Goal: Task Accomplishment & Management: Manage account settings

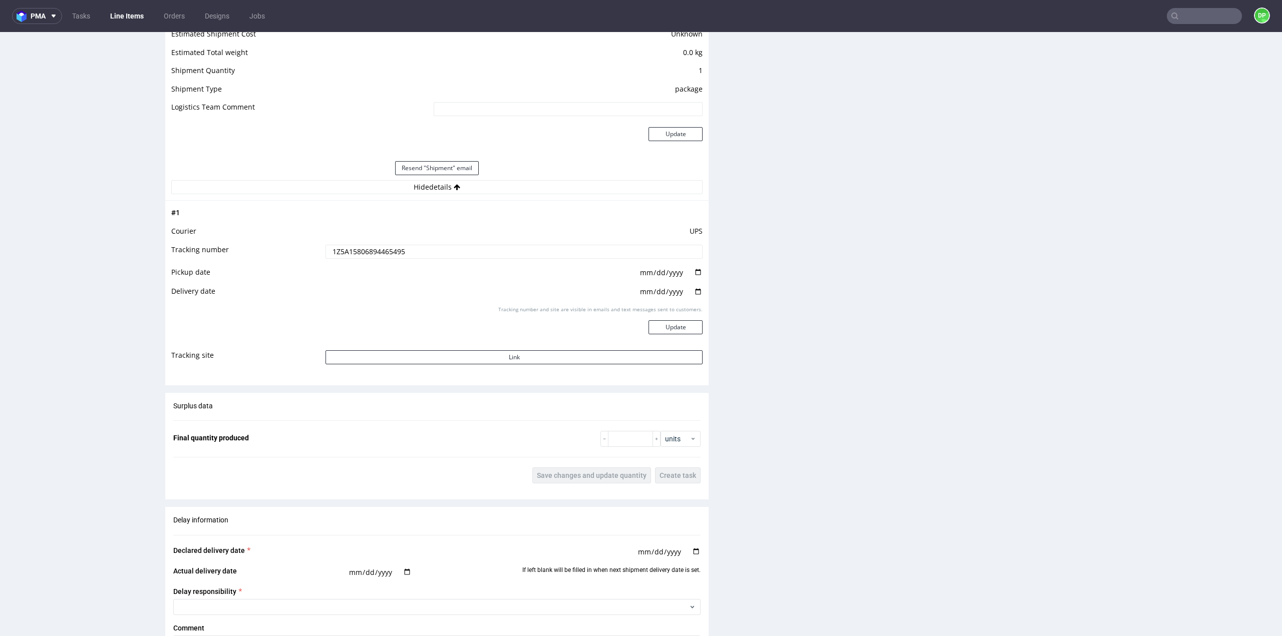
scroll to position [1152, 0]
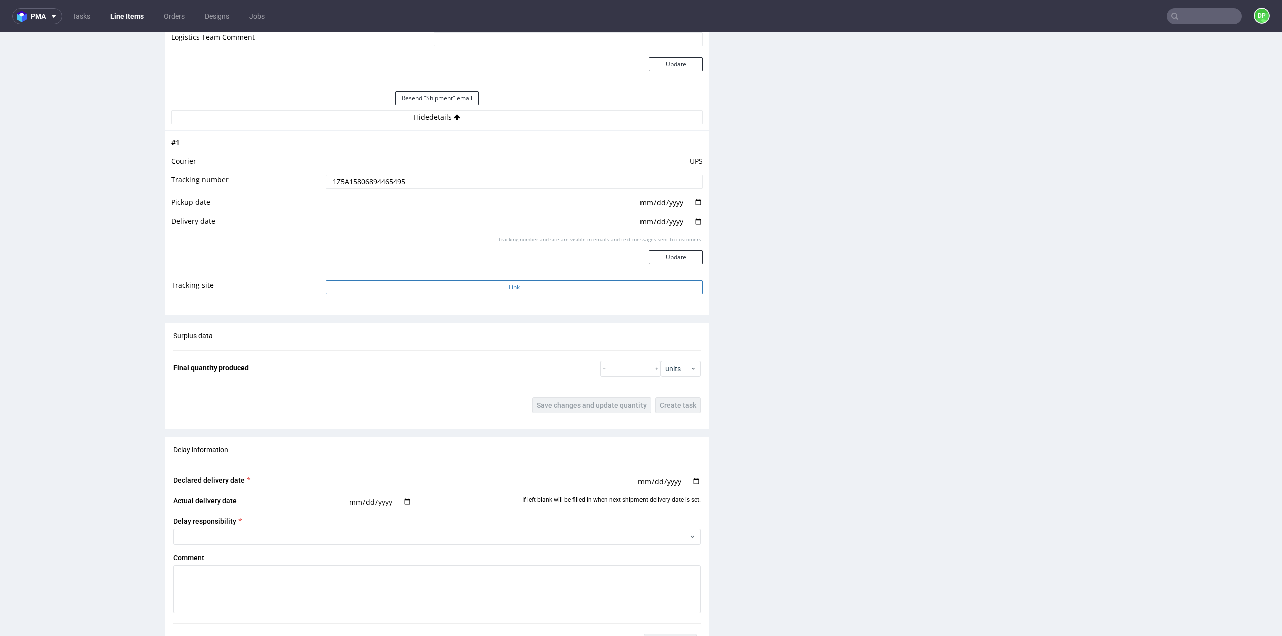
click at [446, 287] on button "Link" at bounding box center [513, 287] width 377 height 14
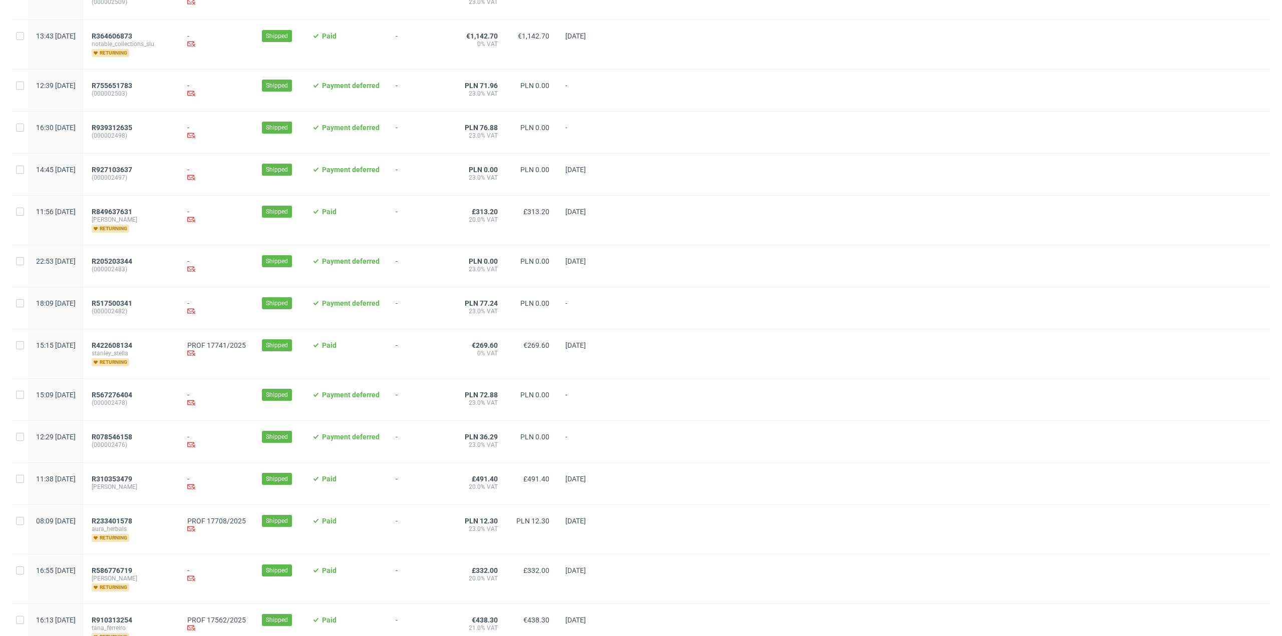
scroll to position [801, 0]
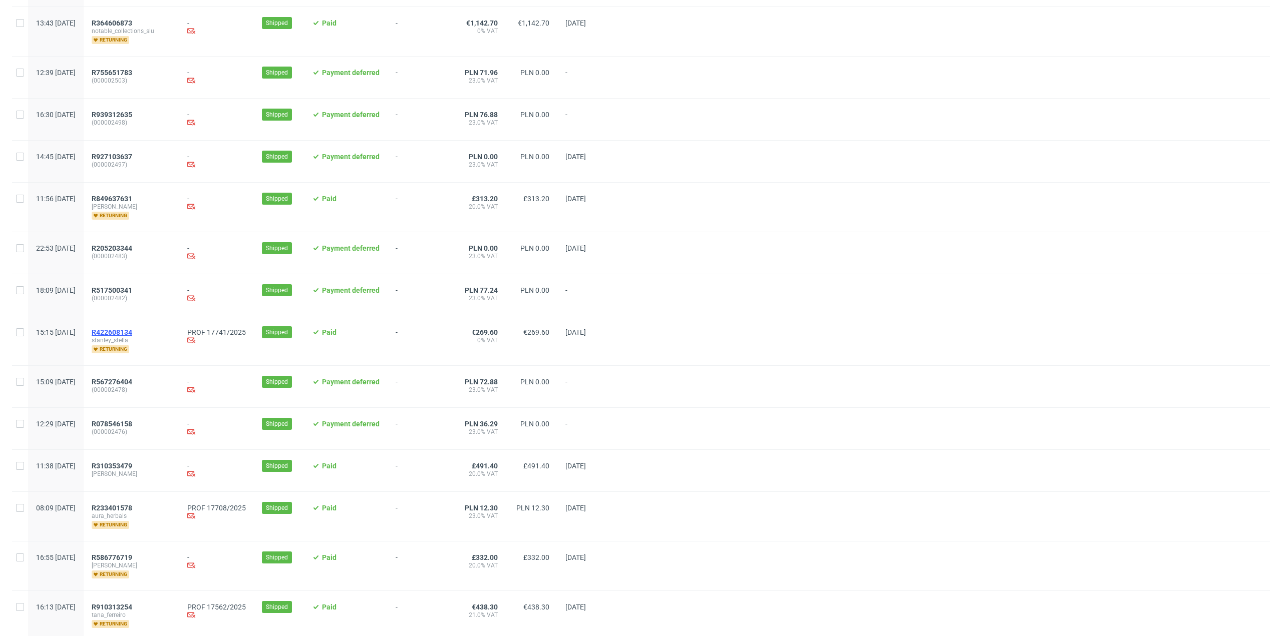
click at [132, 329] on span "R422608134" at bounding box center [112, 332] width 41 height 8
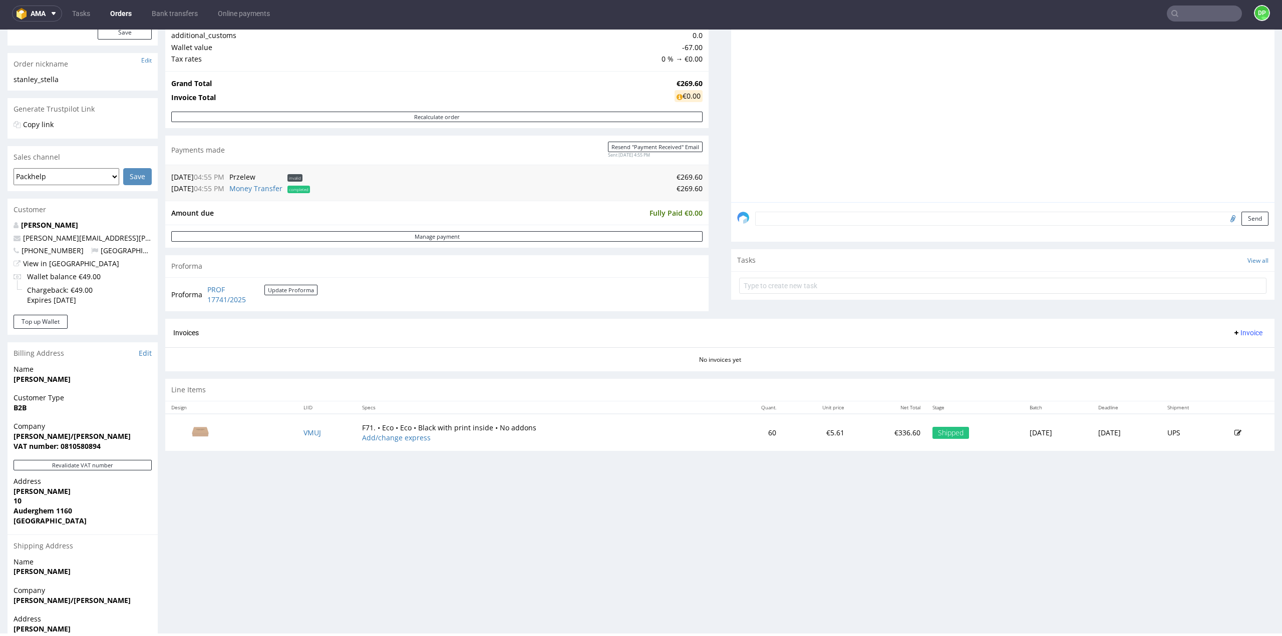
scroll to position [208, 0]
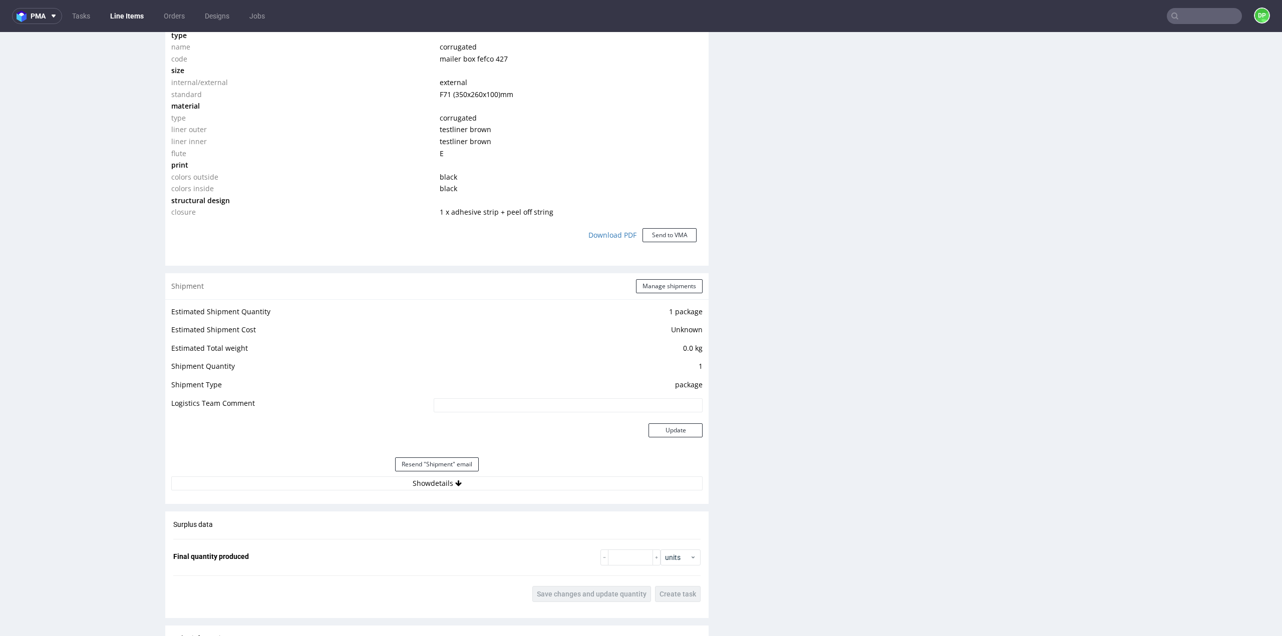
scroll to position [851, 0]
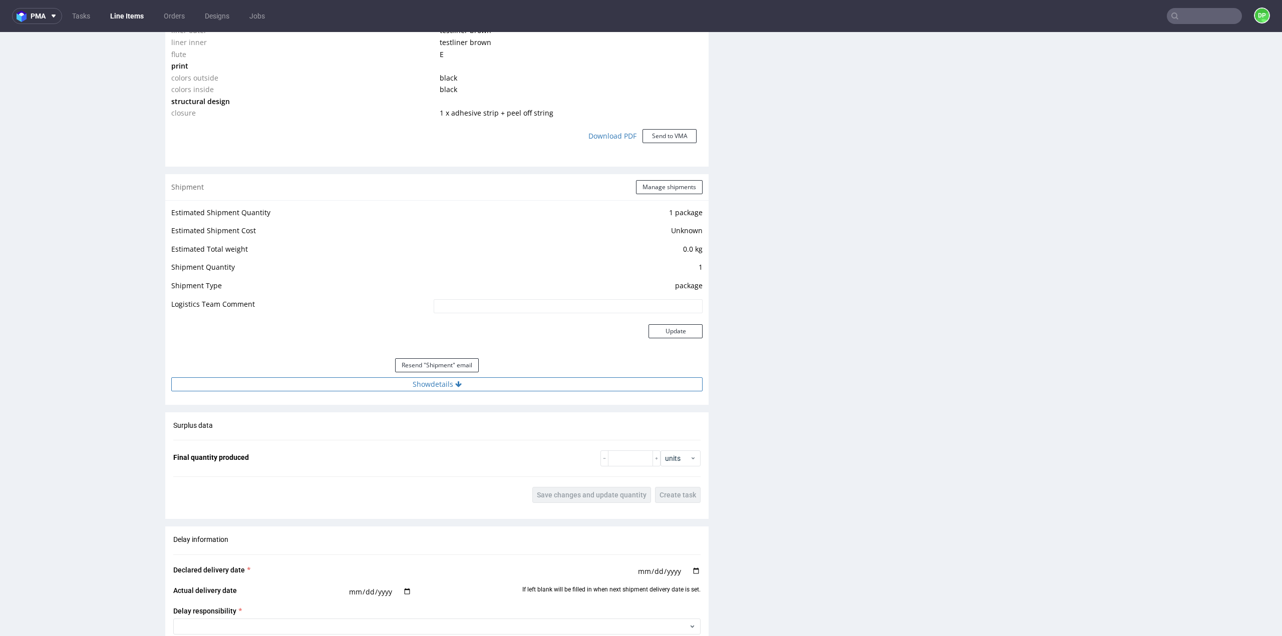
click at [427, 387] on button "Show details" at bounding box center [436, 385] width 531 height 14
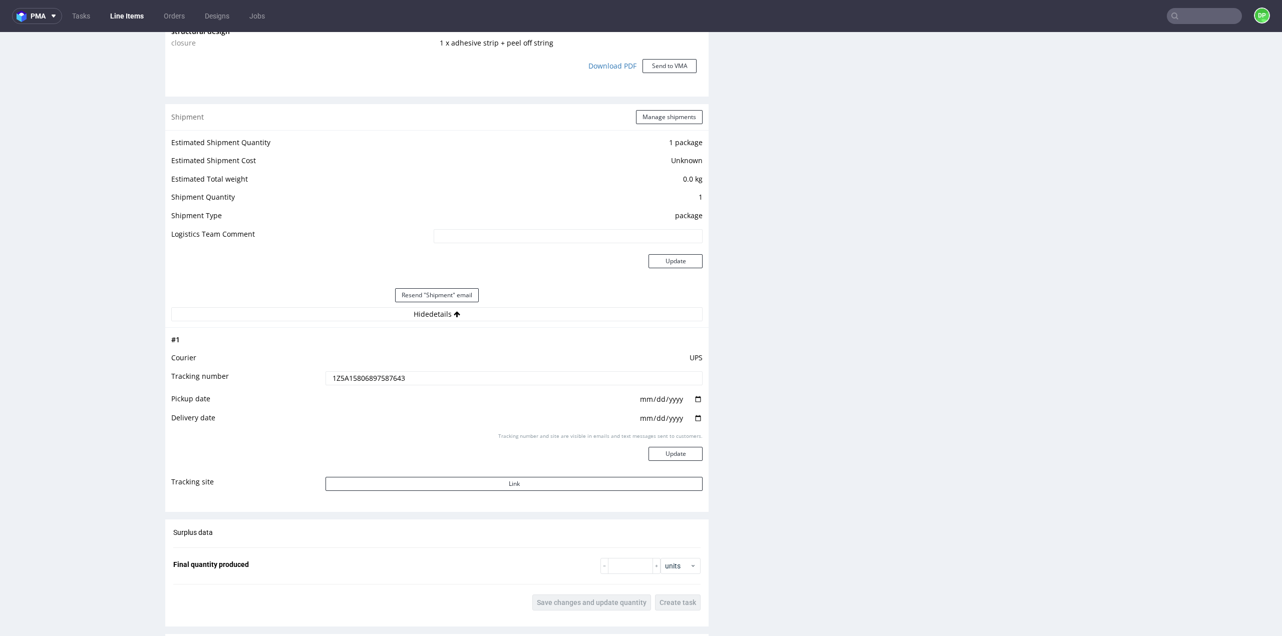
scroll to position [951, 0]
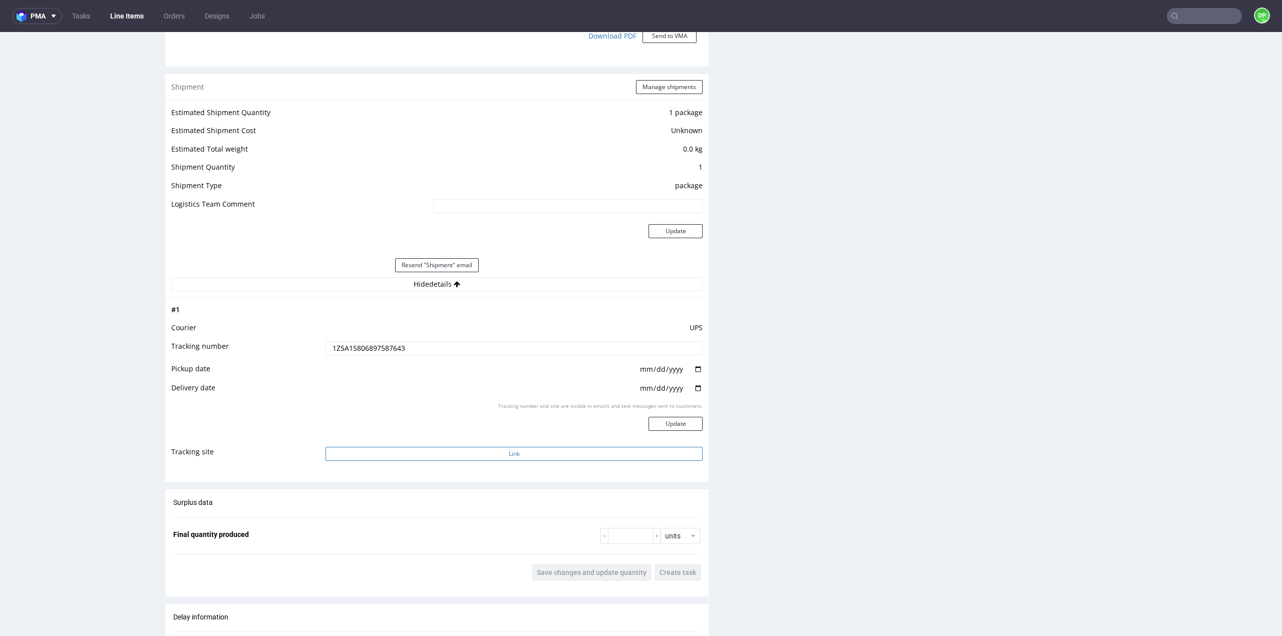
click at [538, 450] on button "Link" at bounding box center [513, 454] width 377 height 14
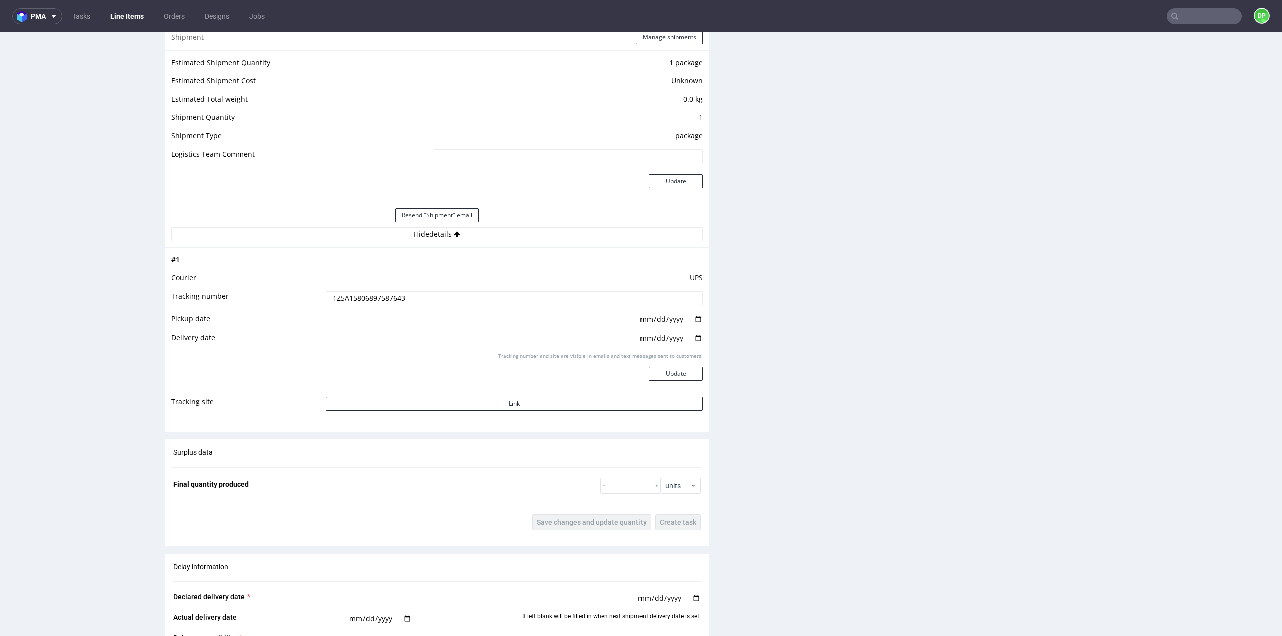
scroll to position [1051, 0]
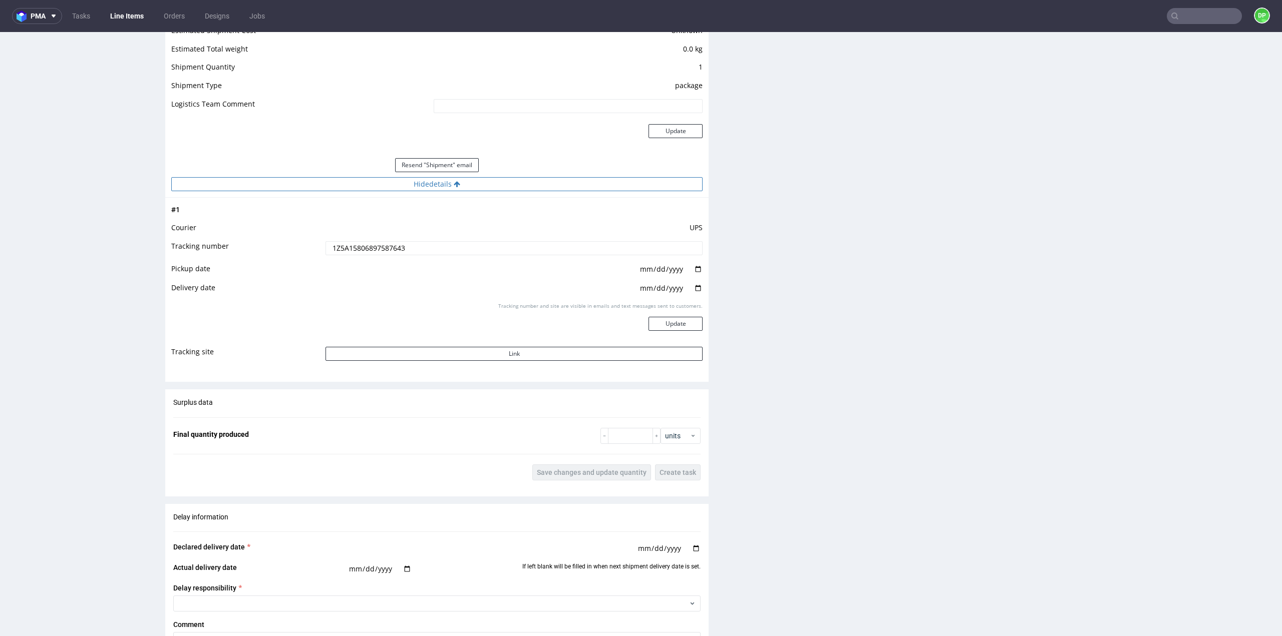
click at [442, 185] on button "Hide details" at bounding box center [436, 184] width 531 height 14
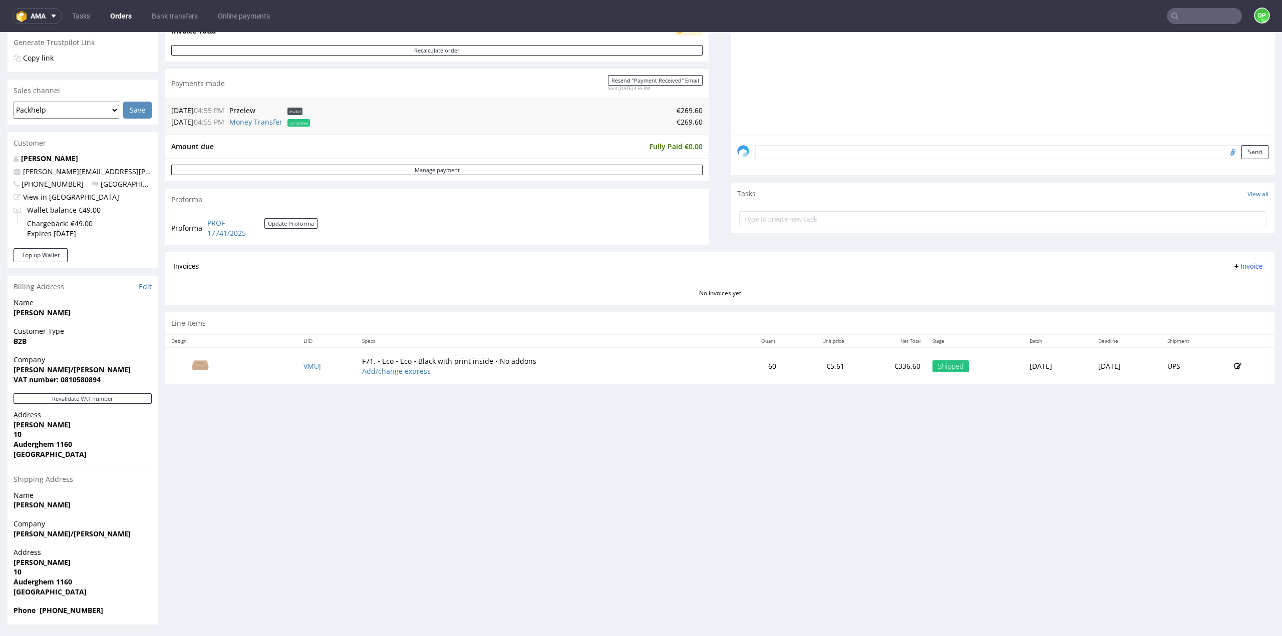
scroll to position [3, 0]
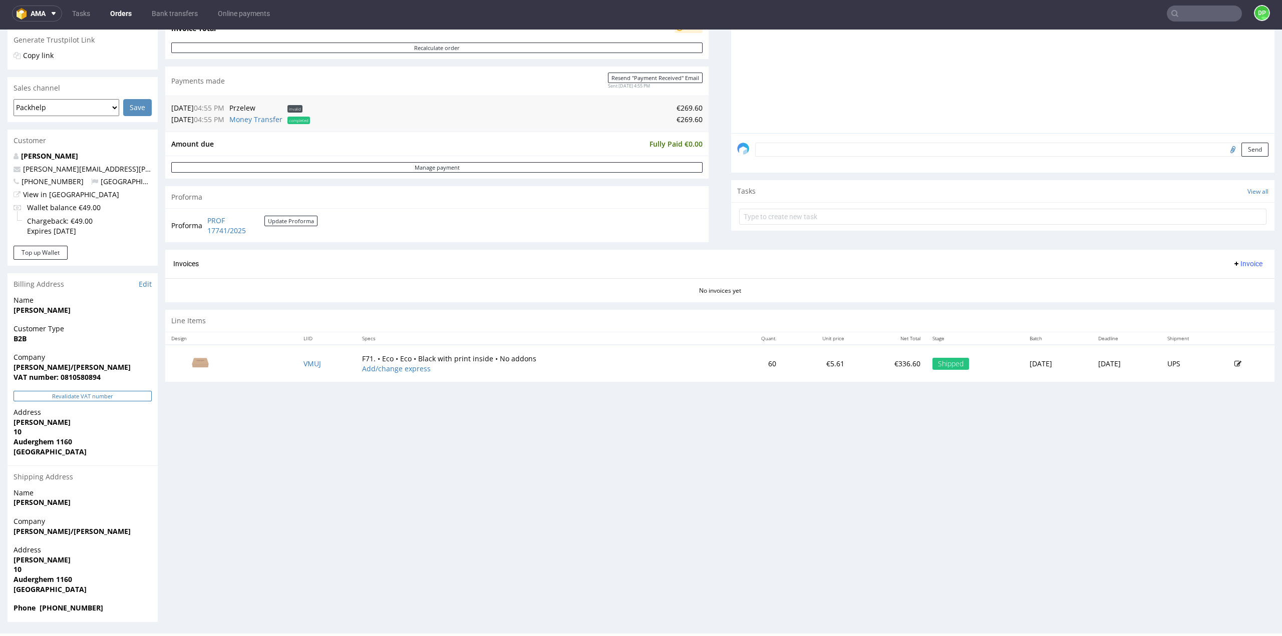
click at [55, 393] on button "Revalidate VAT number" at bounding box center [83, 396] width 138 height 11
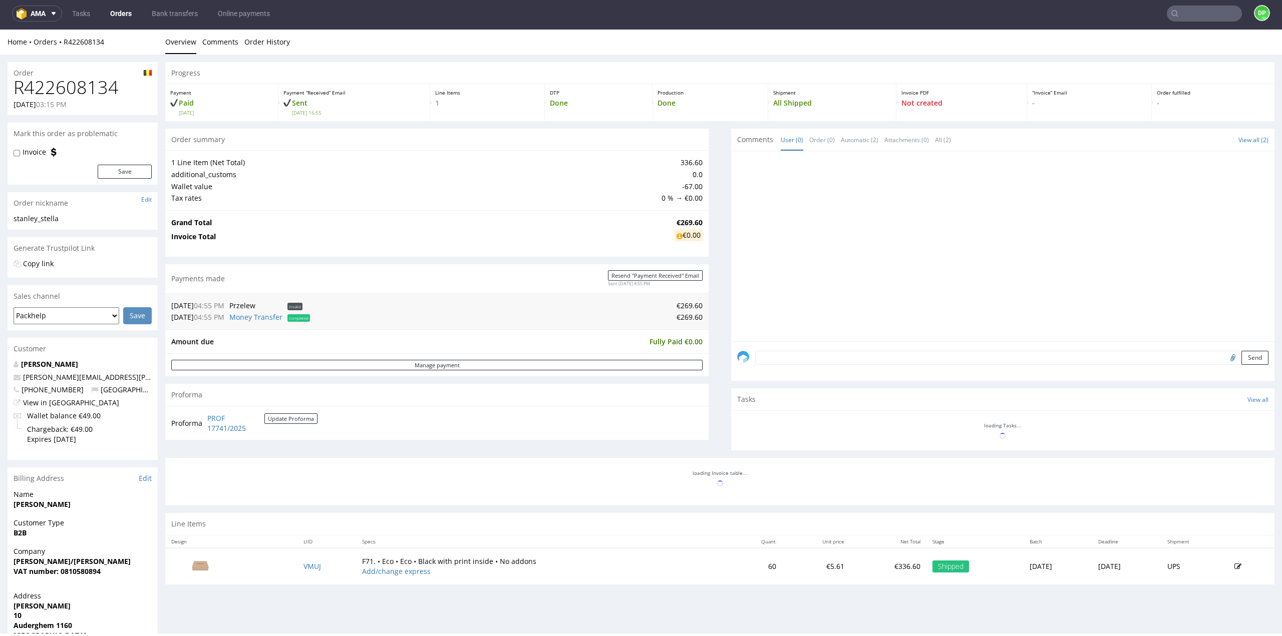
scroll to position [184, 0]
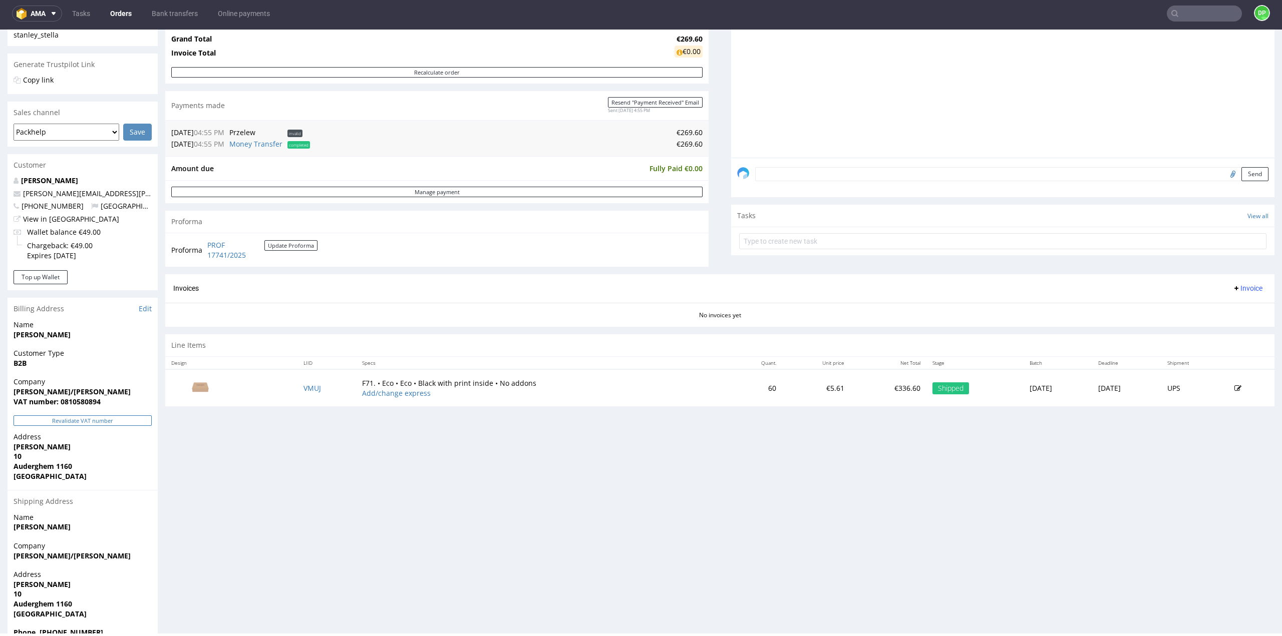
click at [92, 425] on button "Revalidate VAT number" at bounding box center [83, 421] width 138 height 11
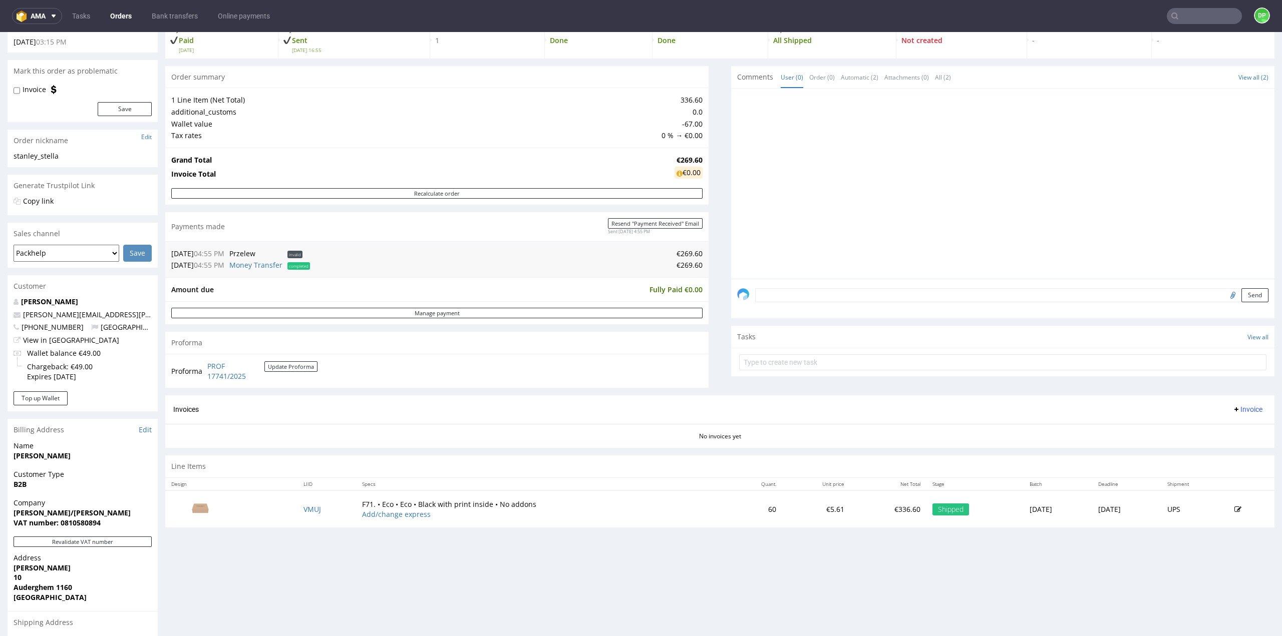
scroll to position [50, 0]
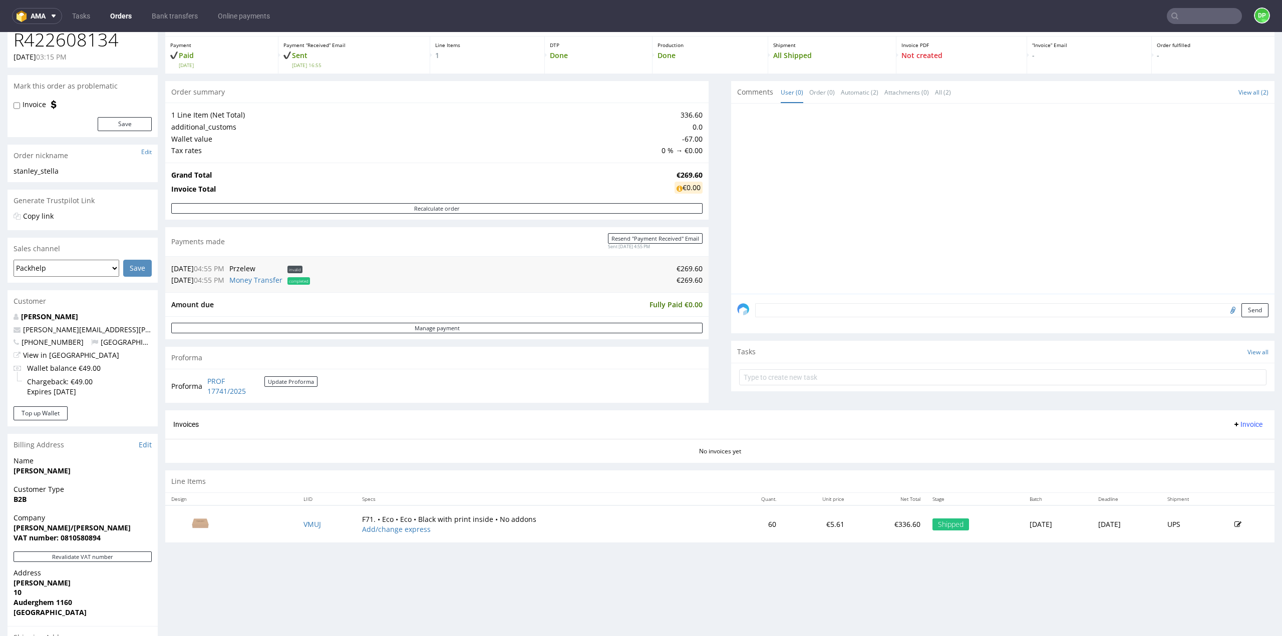
click at [1232, 426] on span "Invoice" at bounding box center [1247, 425] width 30 height 8
click at [1219, 447] on span "Generate" at bounding box center [1231, 445] width 49 height 10
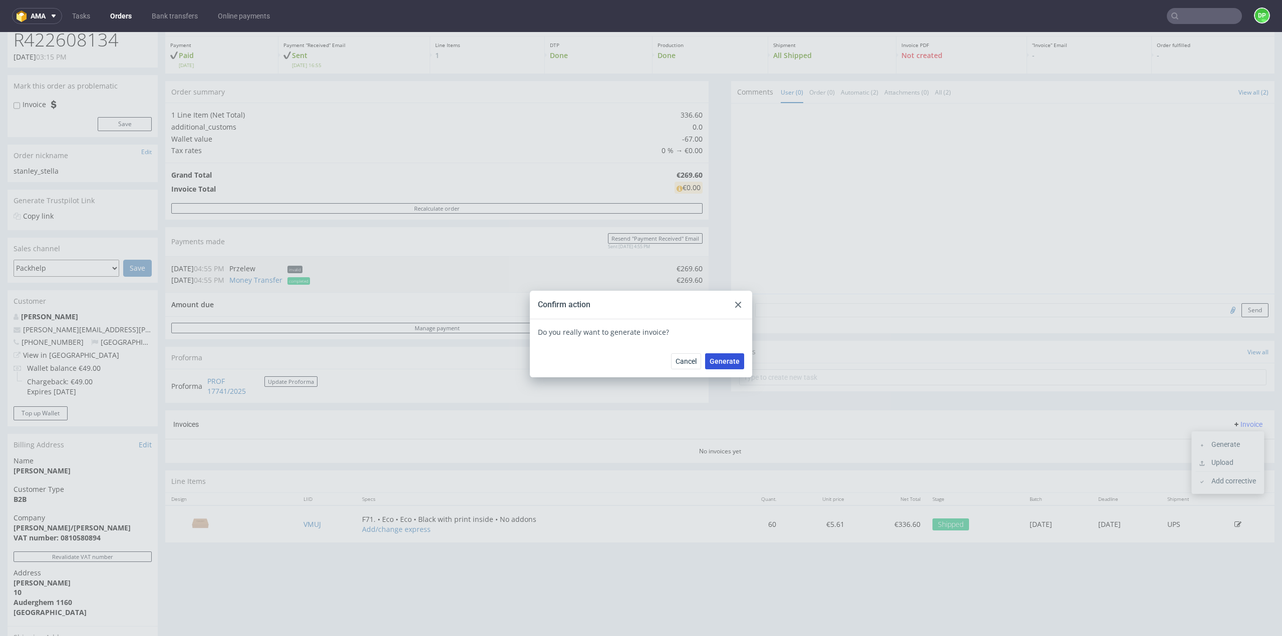
click at [721, 363] on span "Generate" at bounding box center [724, 361] width 30 height 7
click at [737, 308] on div at bounding box center [738, 305] width 12 height 12
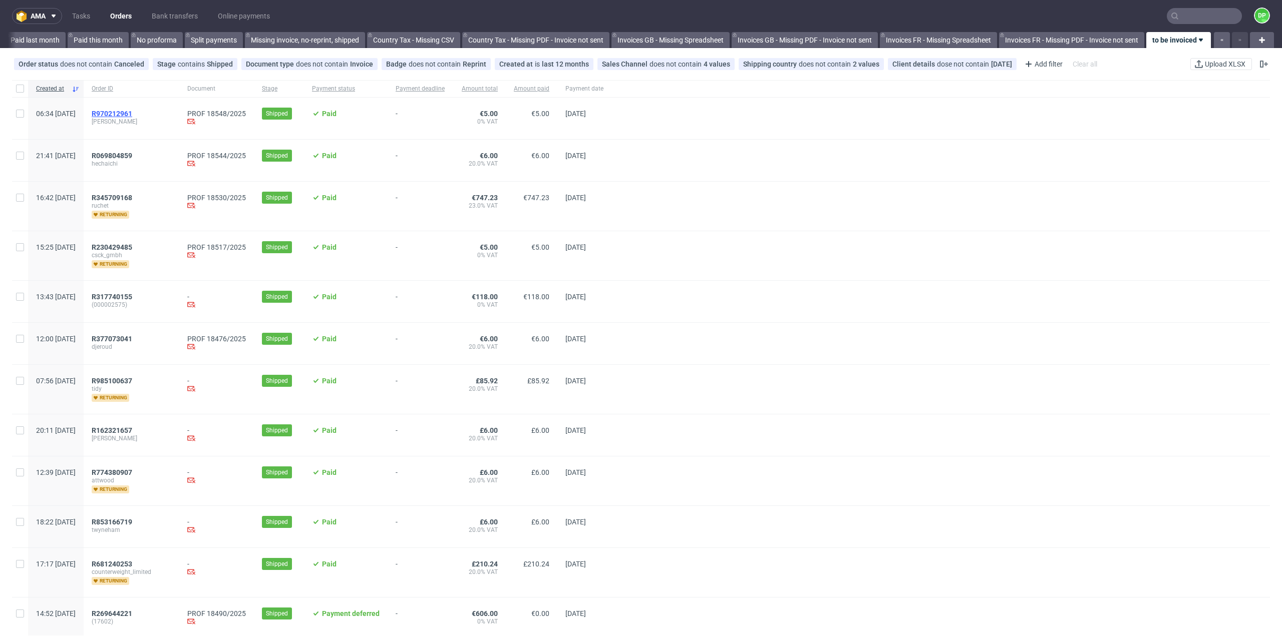
click at [132, 114] on span "R970212961" at bounding box center [112, 114] width 41 height 8
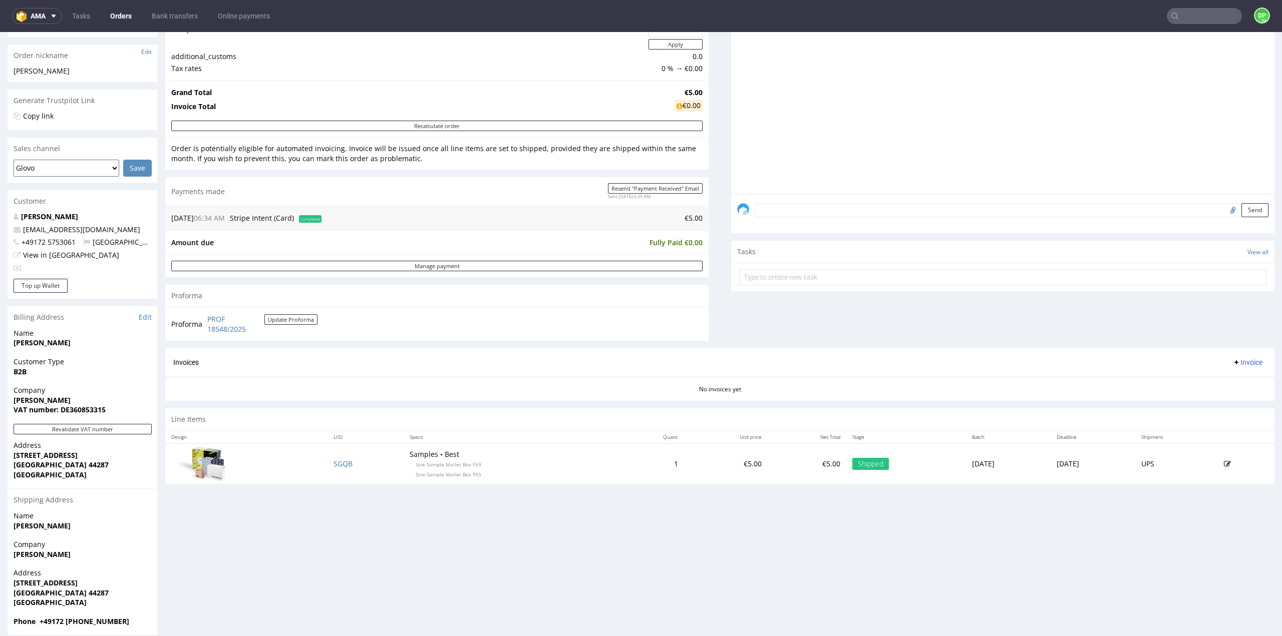
scroll to position [161, 0]
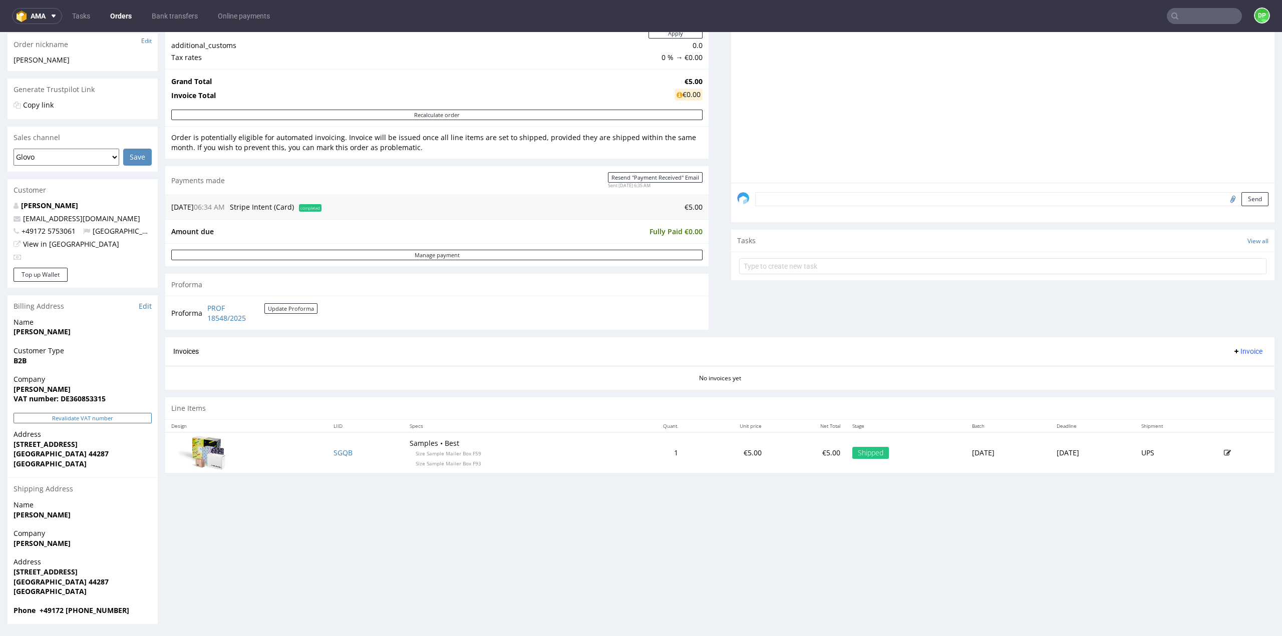
click at [80, 419] on button "Revalidate VAT number" at bounding box center [83, 418] width 138 height 11
click at [79, 415] on button "Revalidate VAT number" at bounding box center [83, 418] width 138 height 11
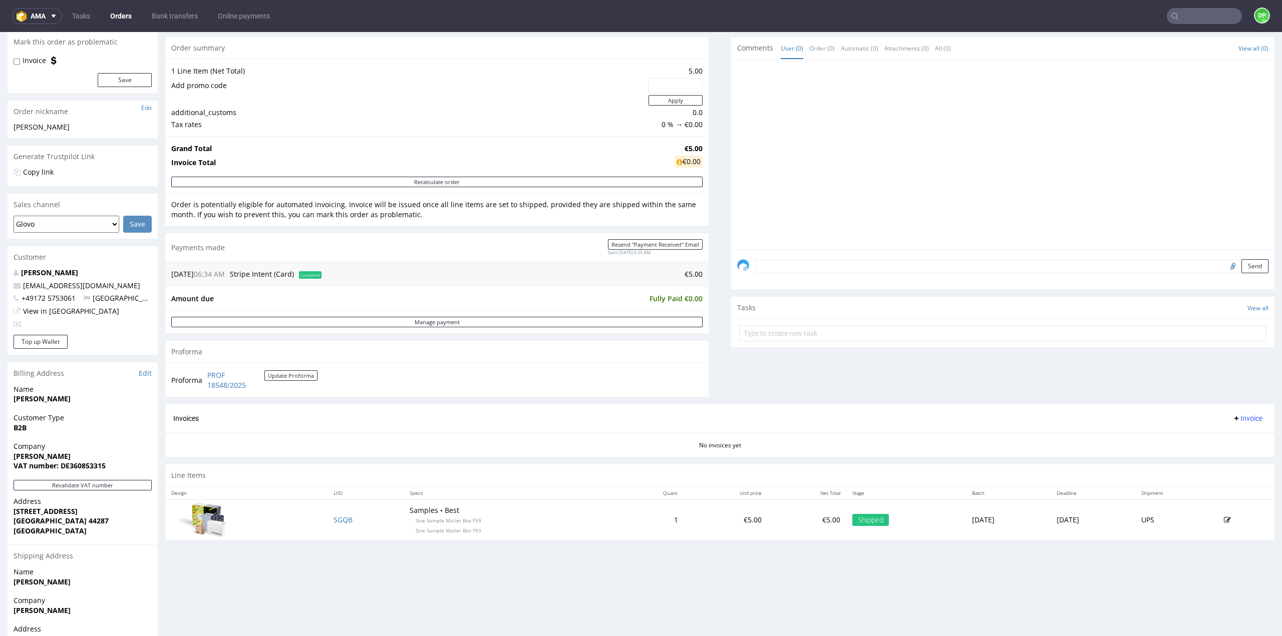
scroll to position [100, 0]
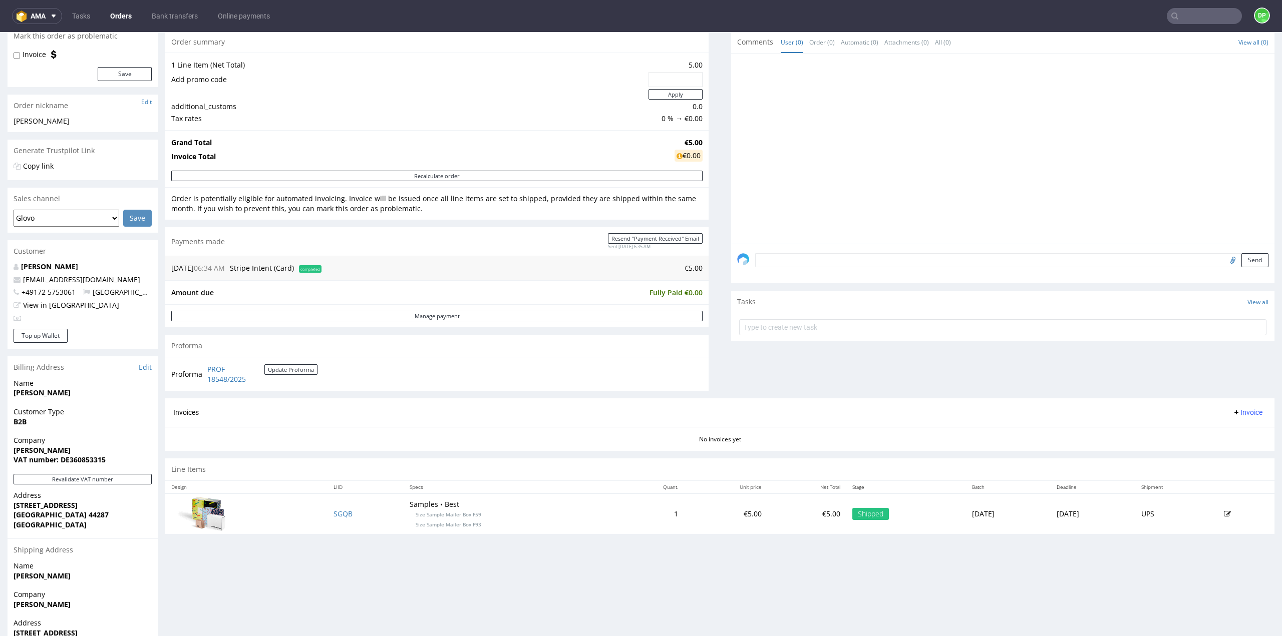
click at [1232, 414] on span "Invoice" at bounding box center [1247, 413] width 30 height 8
click at [1219, 433] on span "Generate" at bounding box center [1231, 432] width 49 height 10
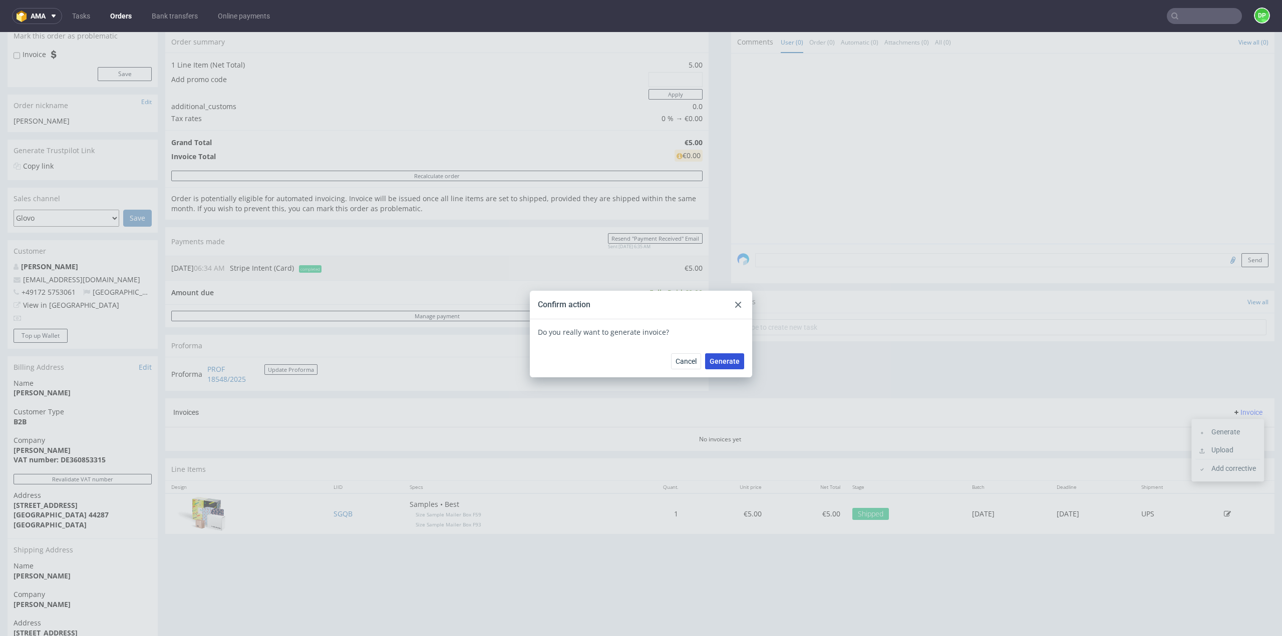
click at [721, 367] on button "Generate" at bounding box center [724, 361] width 39 height 16
click at [737, 311] on div at bounding box center [738, 305] width 12 height 12
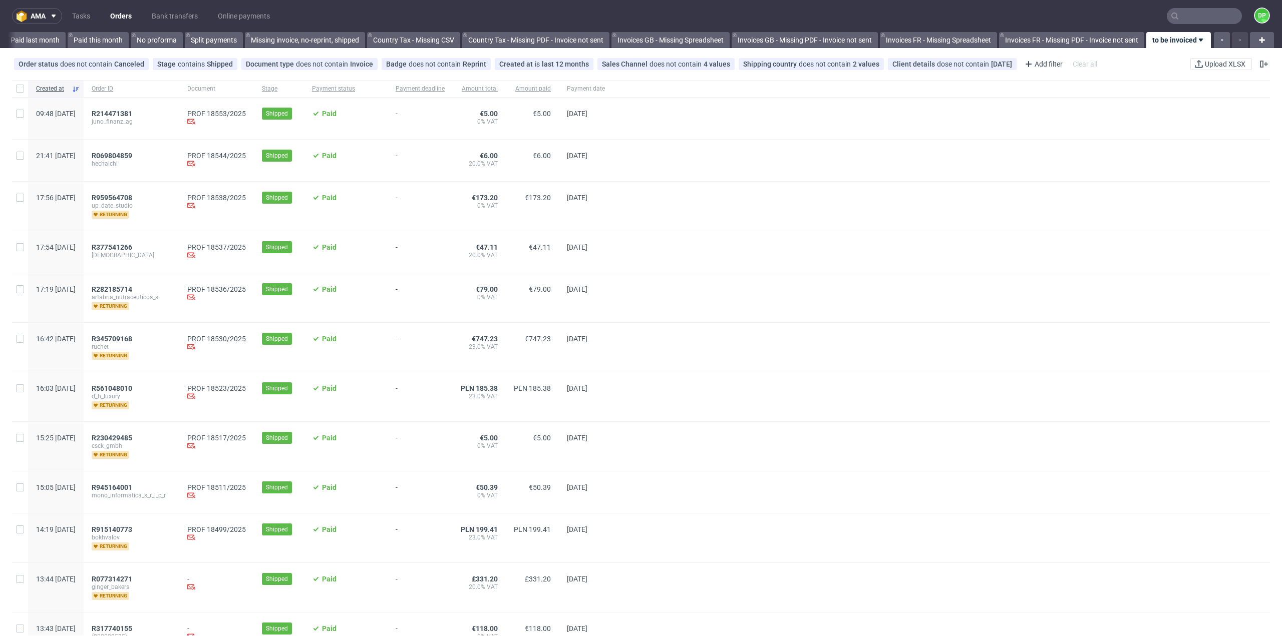
scroll to position [0, 723]
click at [132, 115] on span "R214471381" at bounding box center [112, 114] width 41 height 8
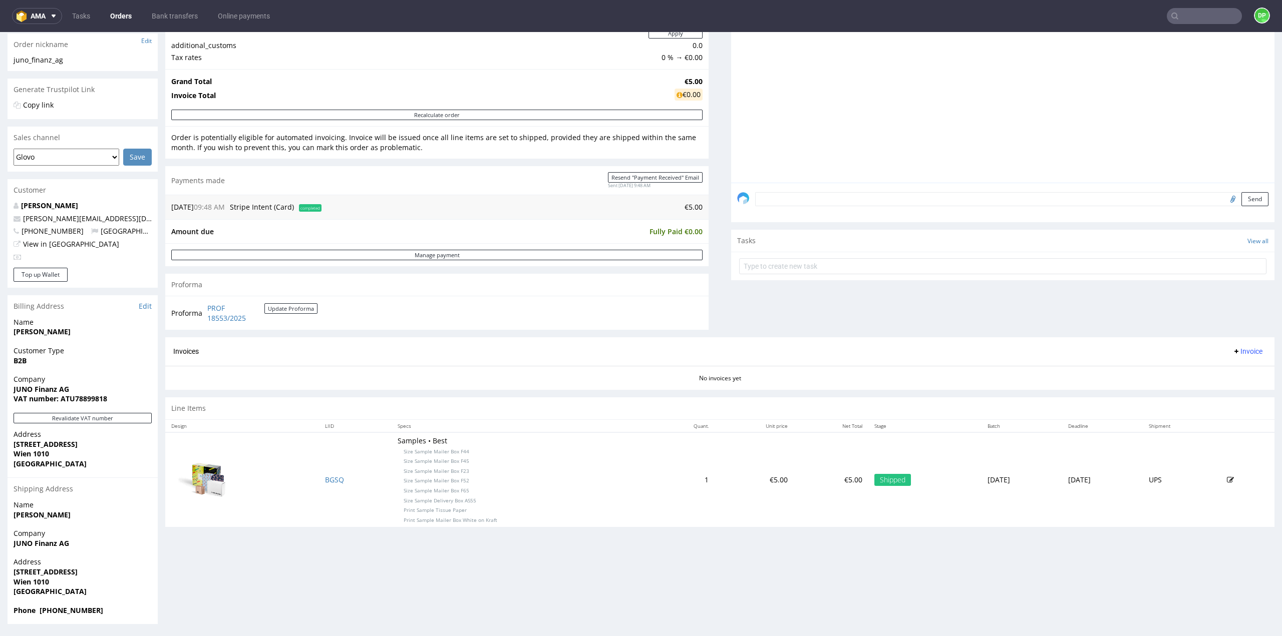
scroll to position [3, 0]
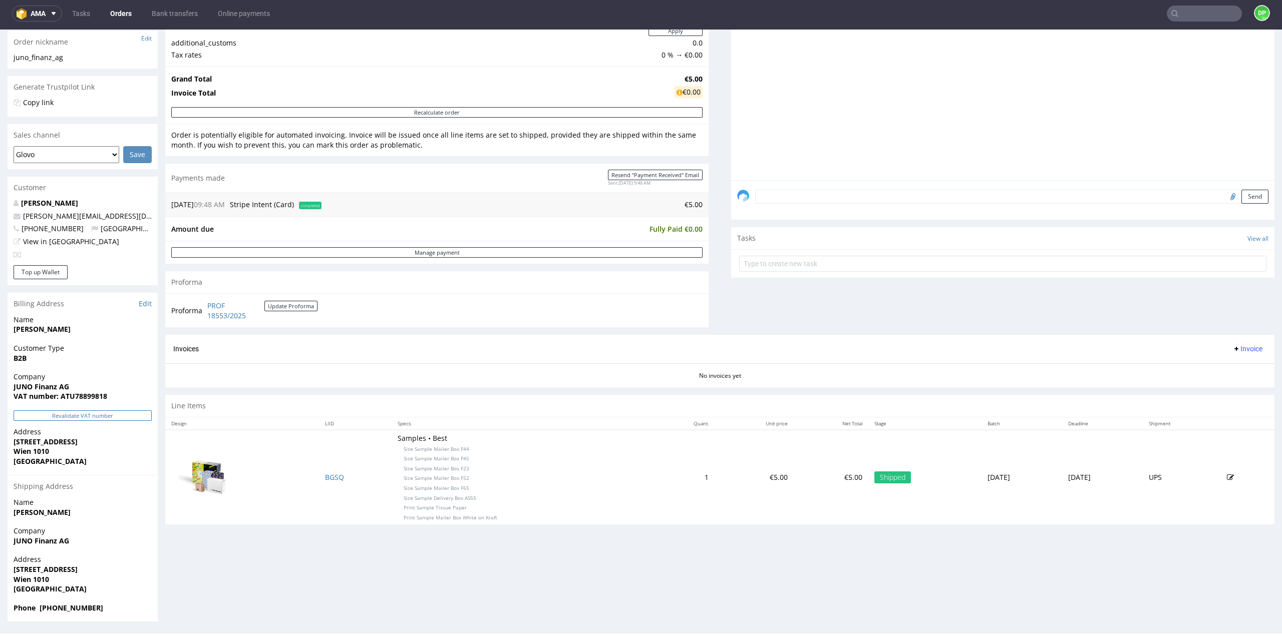
click at [69, 417] on button "Revalidate VAT number" at bounding box center [83, 416] width 138 height 11
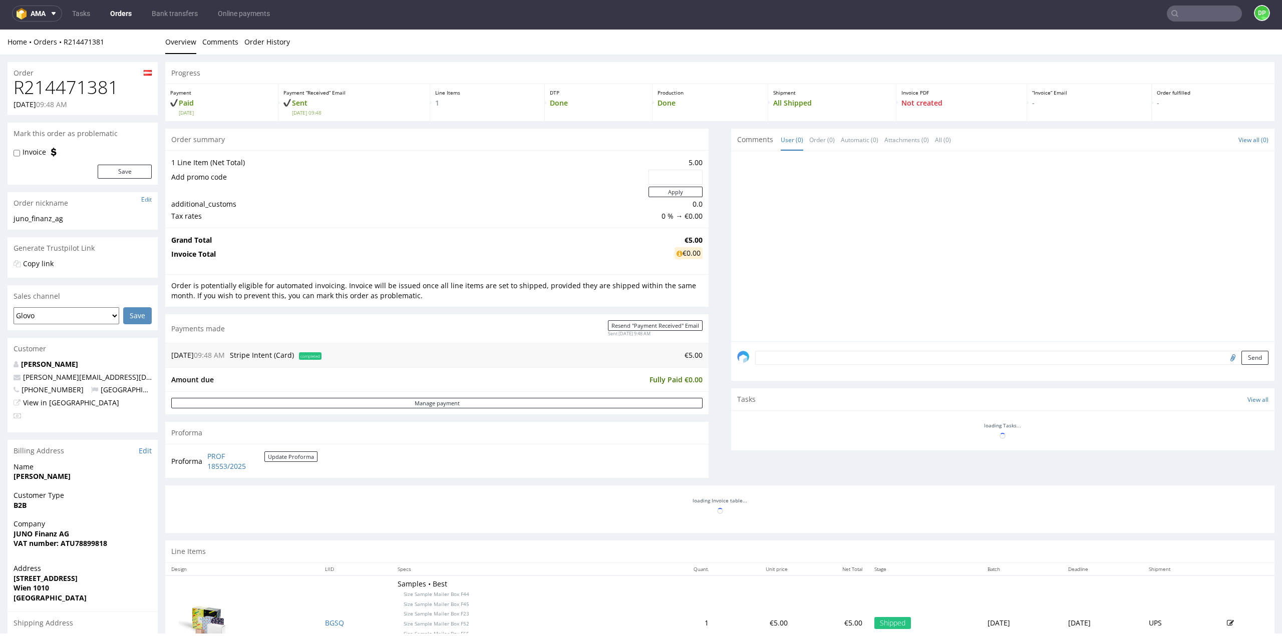
scroll to position [136, 0]
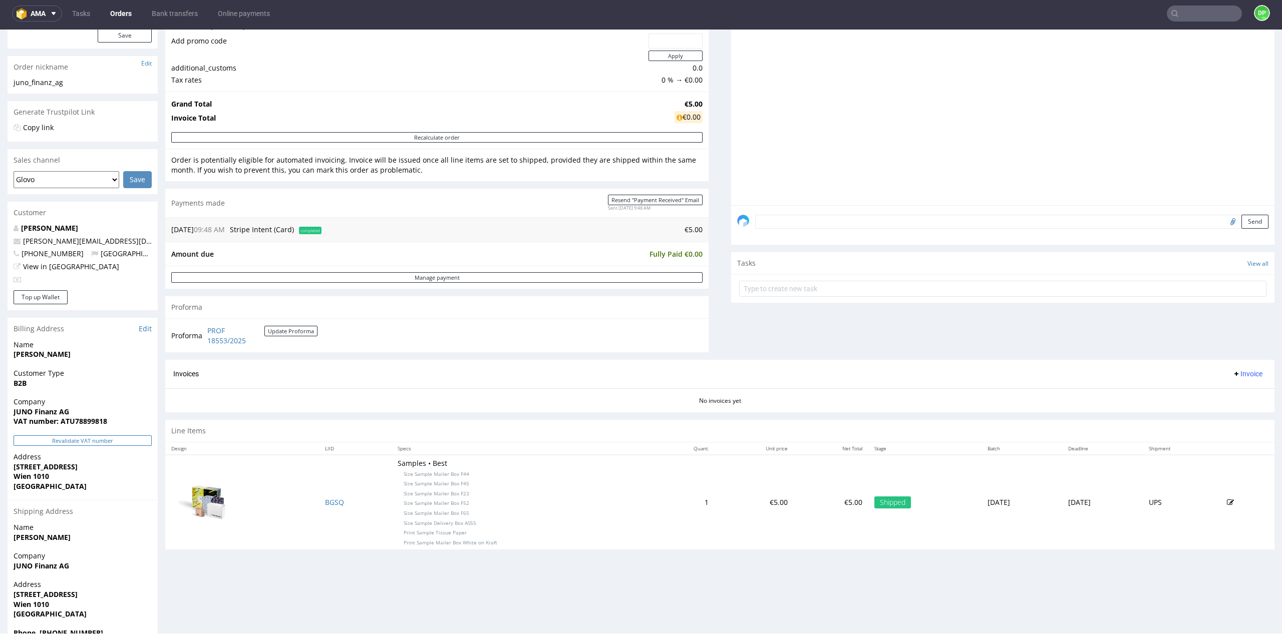
click at [77, 444] on button "Revalidate VAT number" at bounding box center [83, 441] width 138 height 11
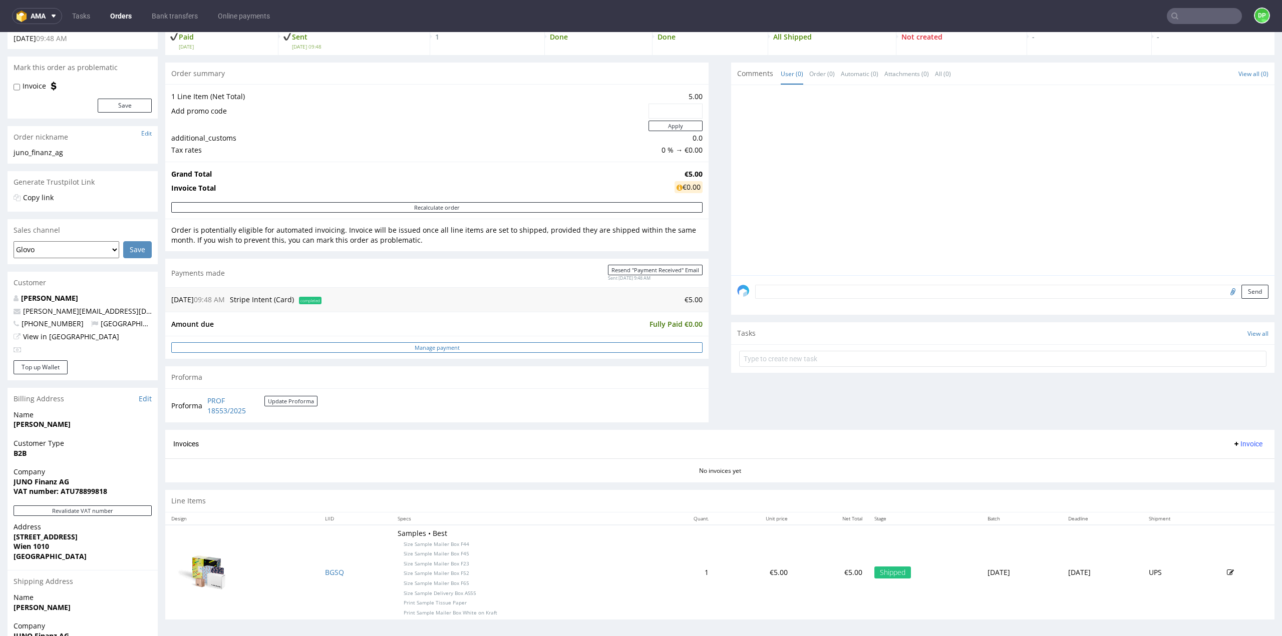
scroll to position [0, 0]
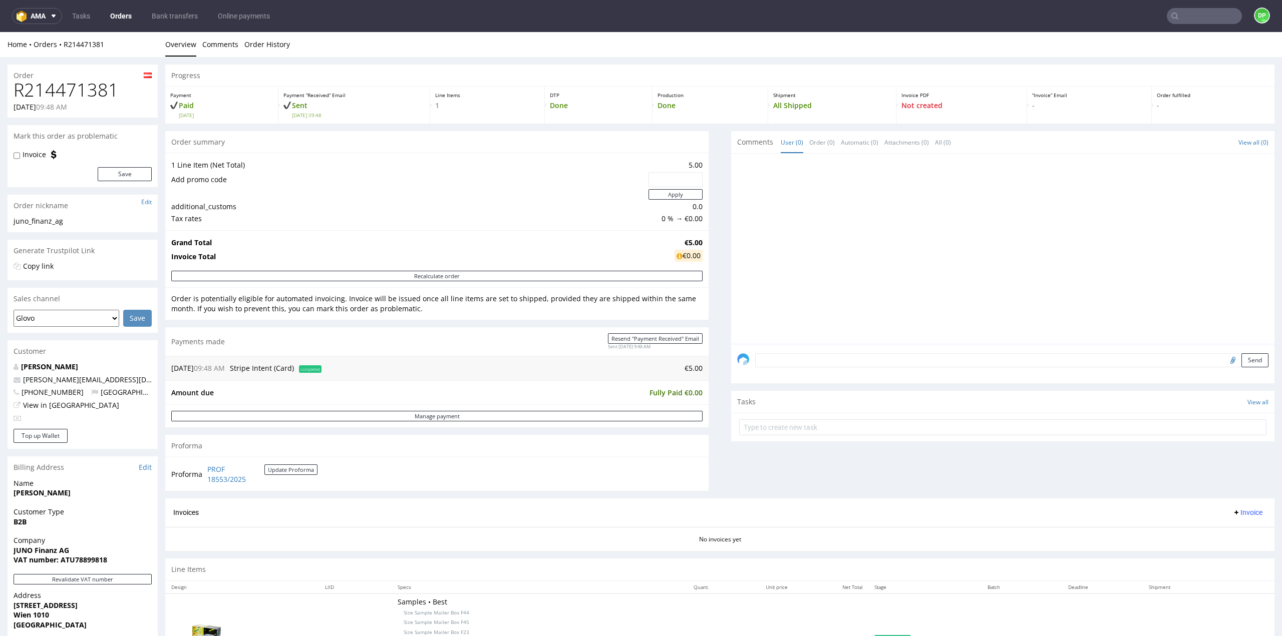
click at [1237, 513] on span "Invoice" at bounding box center [1247, 513] width 30 height 8
click at [1227, 525] on li "Generate" at bounding box center [1227, 532] width 65 height 18
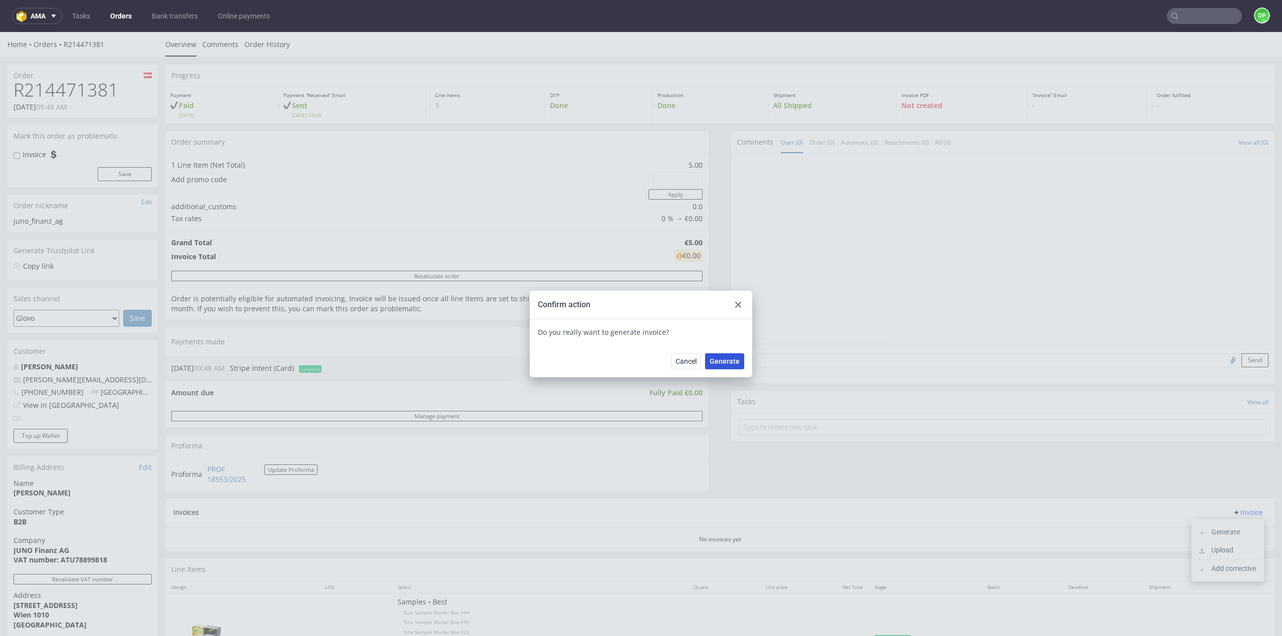
click at [726, 363] on span "Generate" at bounding box center [724, 361] width 30 height 7
click at [737, 306] on icon at bounding box center [738, 305] width 6 height 6
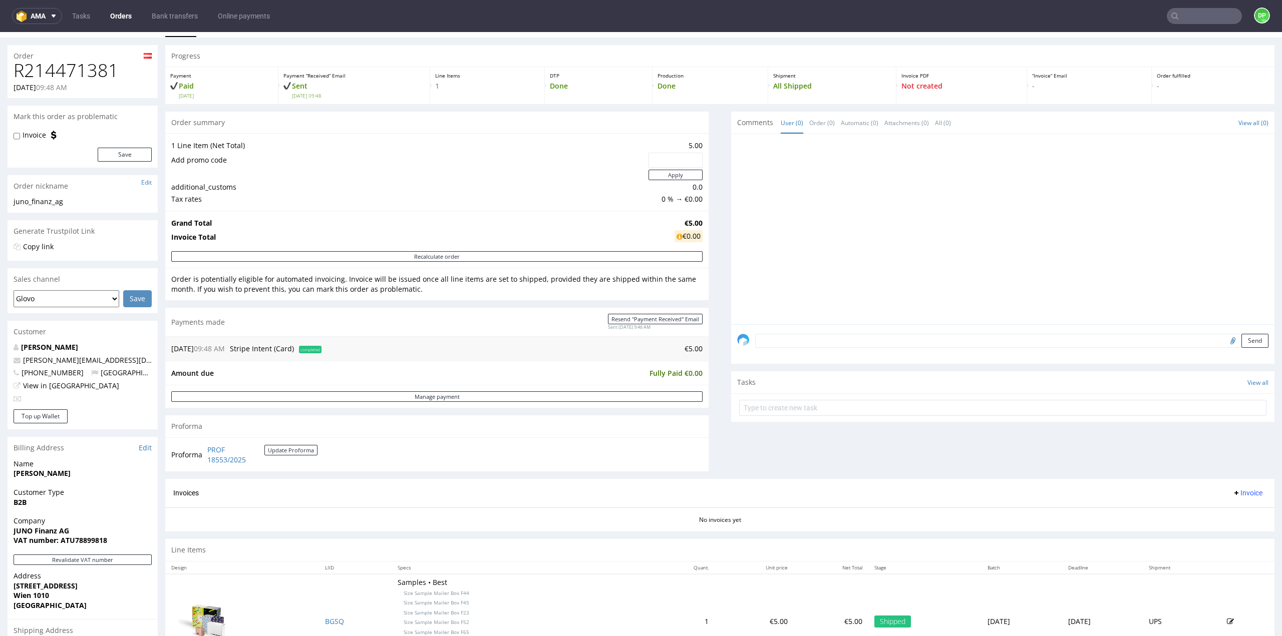
scroll to position [50, 0]
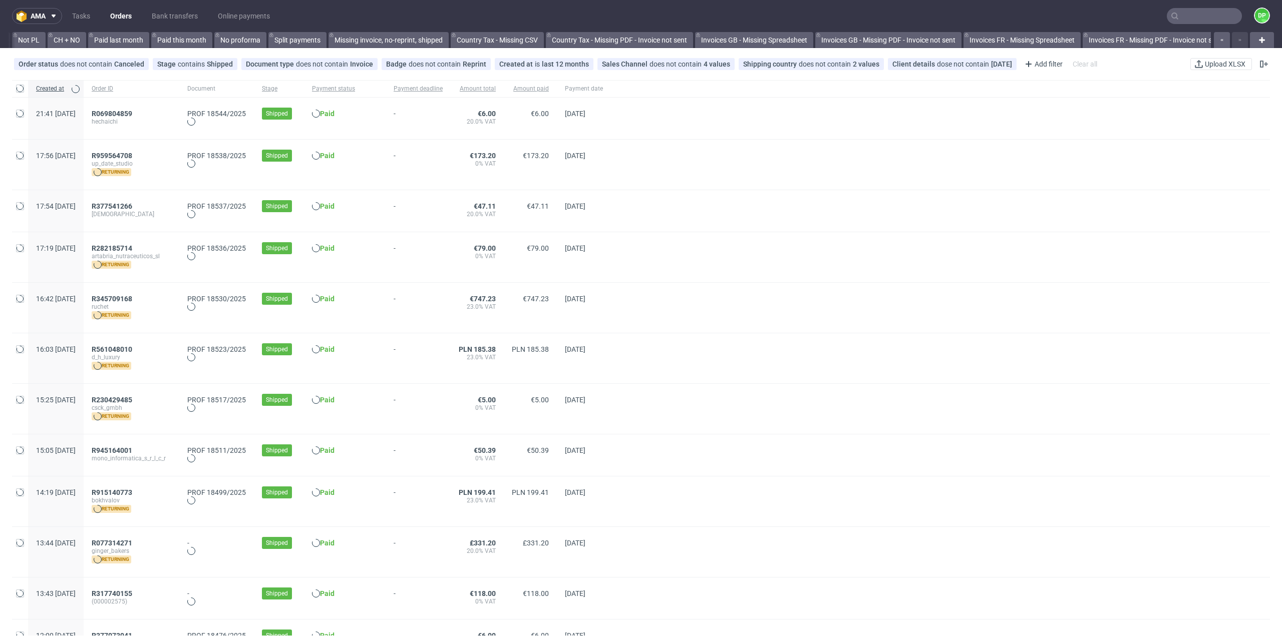
scroll to position [0, 723]
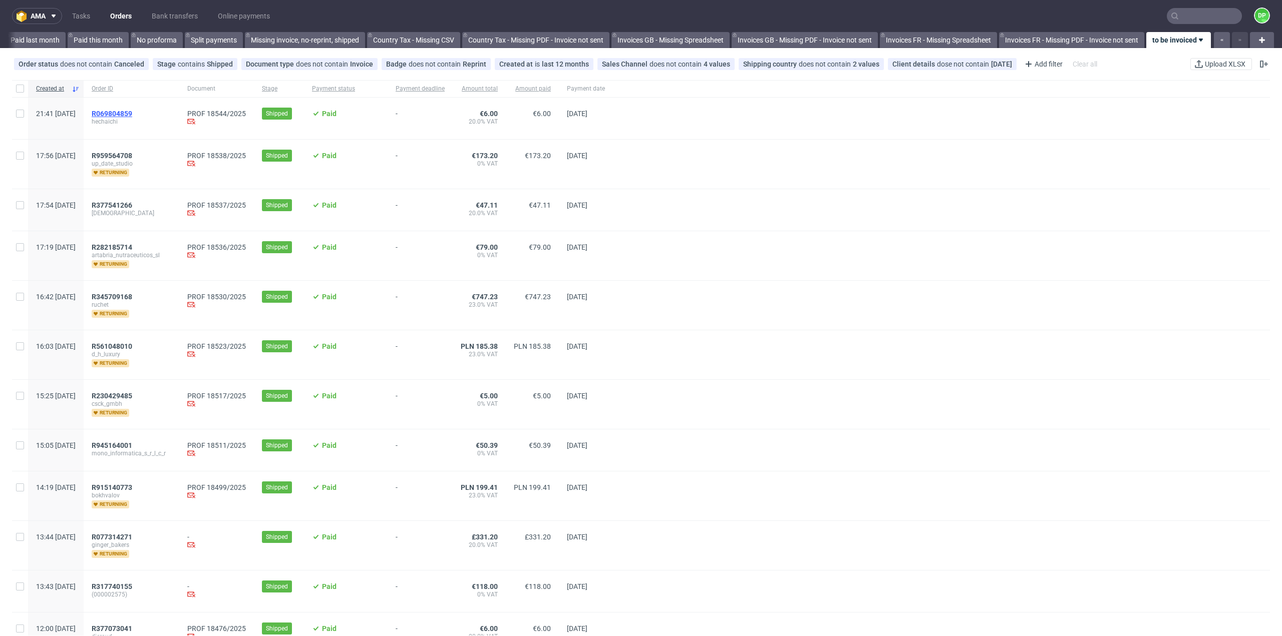
click at [132, 116] on span "R069804859" at bounding box center [112, 114] width 41 height 8
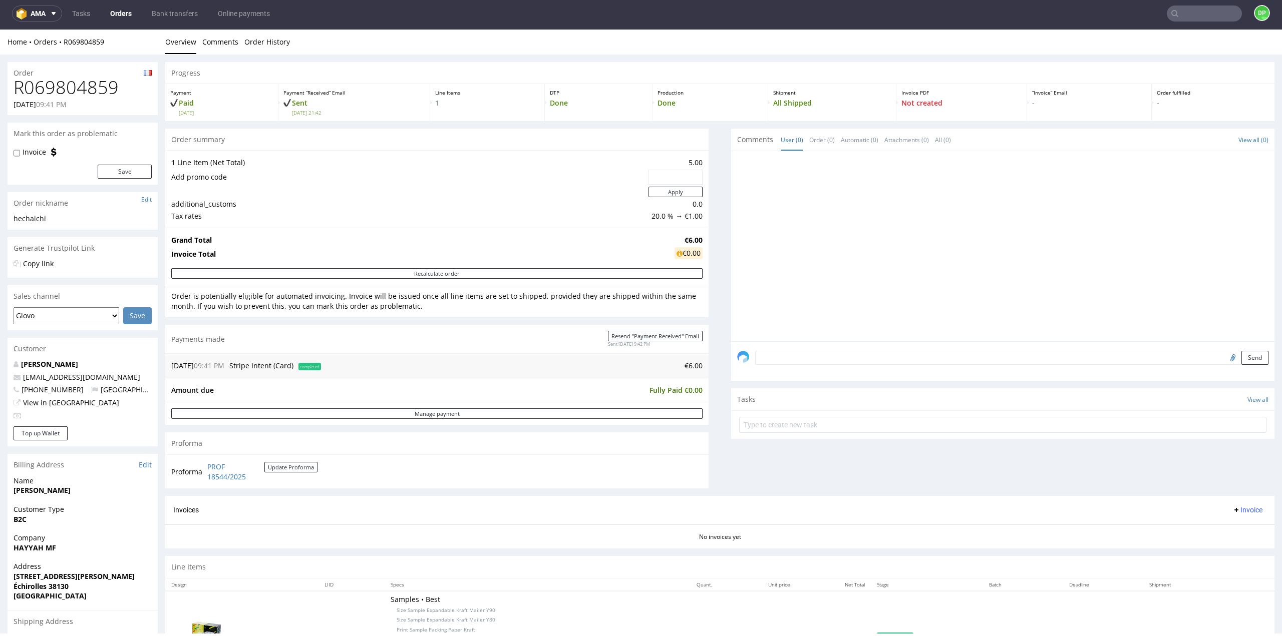
scroll to position [135, 0]
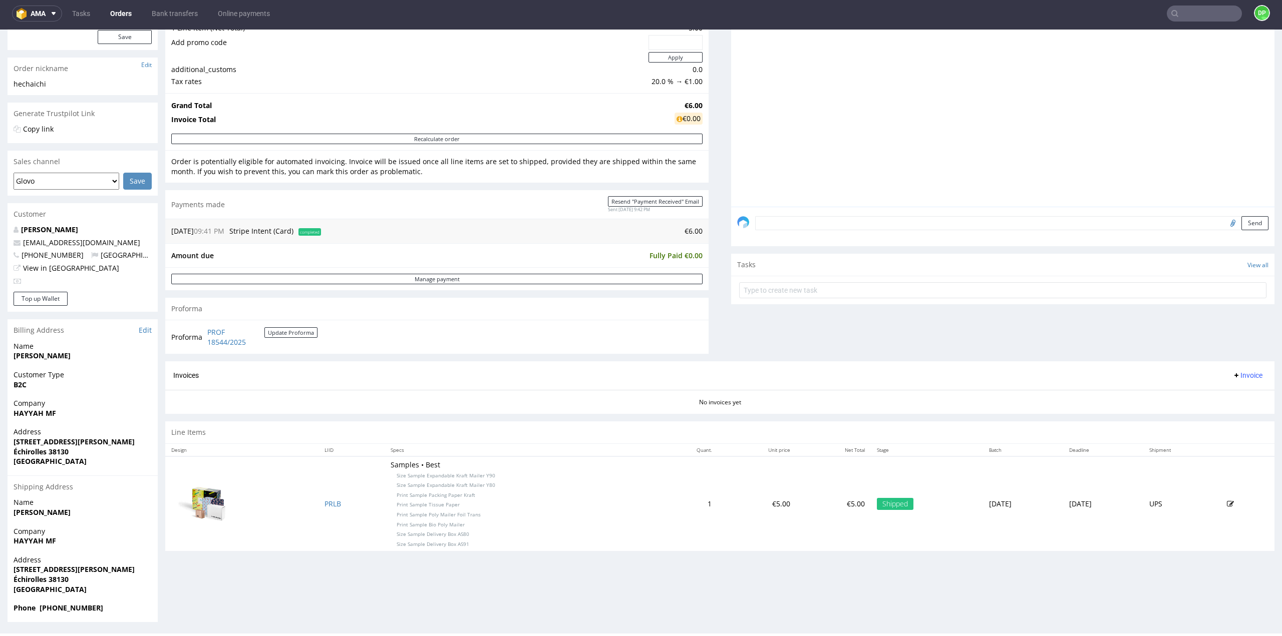
click at [1240, 379] on button "Invoice" at bounding box center [1247, 376] width 38 height 12
click at [1221, 398] on span "Generate" at bounding box center [1231, 395] width 49 height 10
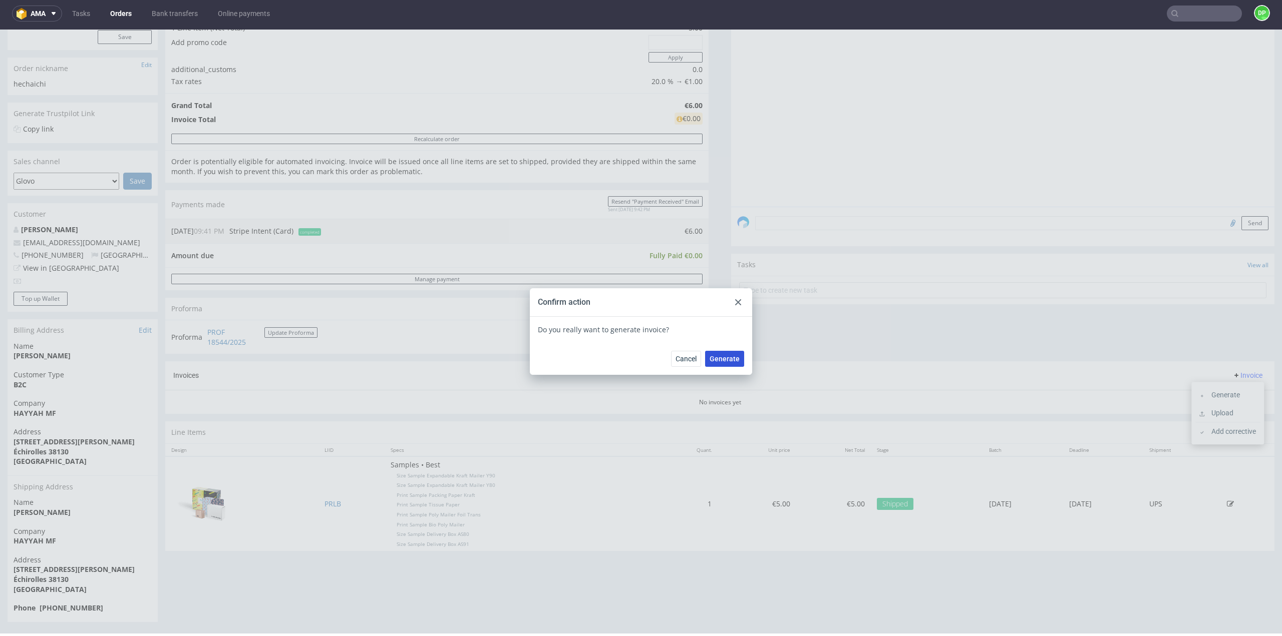
click at [717, 359] on span "Generate" at bounding box center [724, 358] width 30 height 7
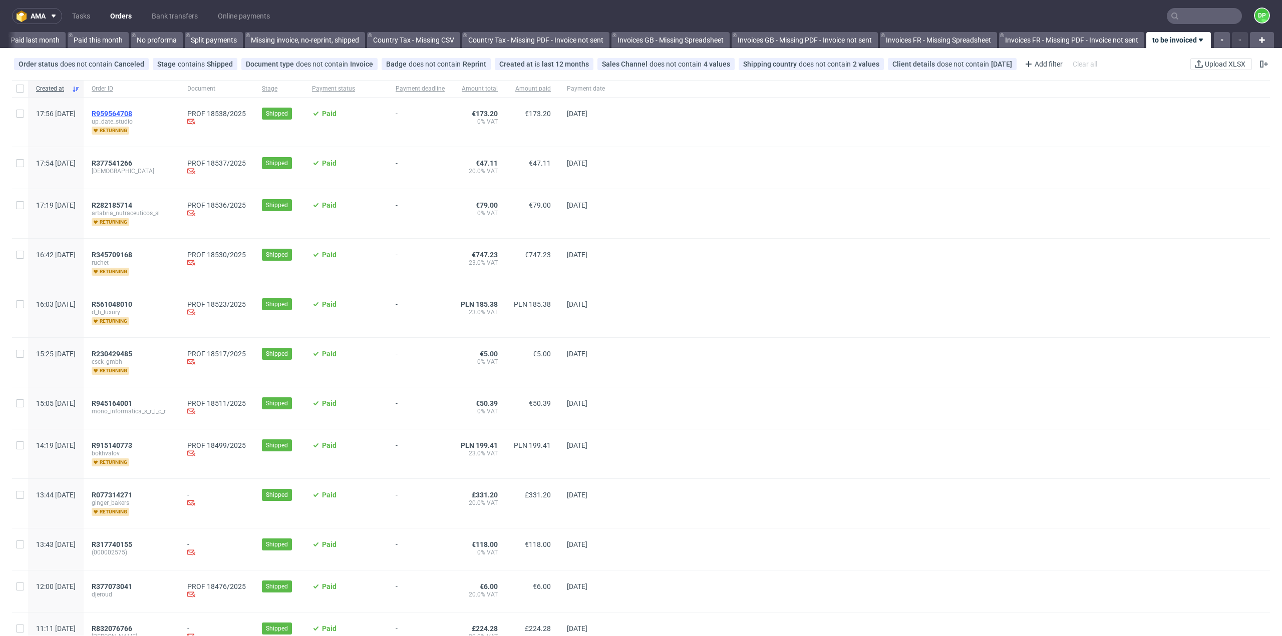
click at [132, 110] on span "R959564708" at bounding box center [112, 114] width 41 height 8
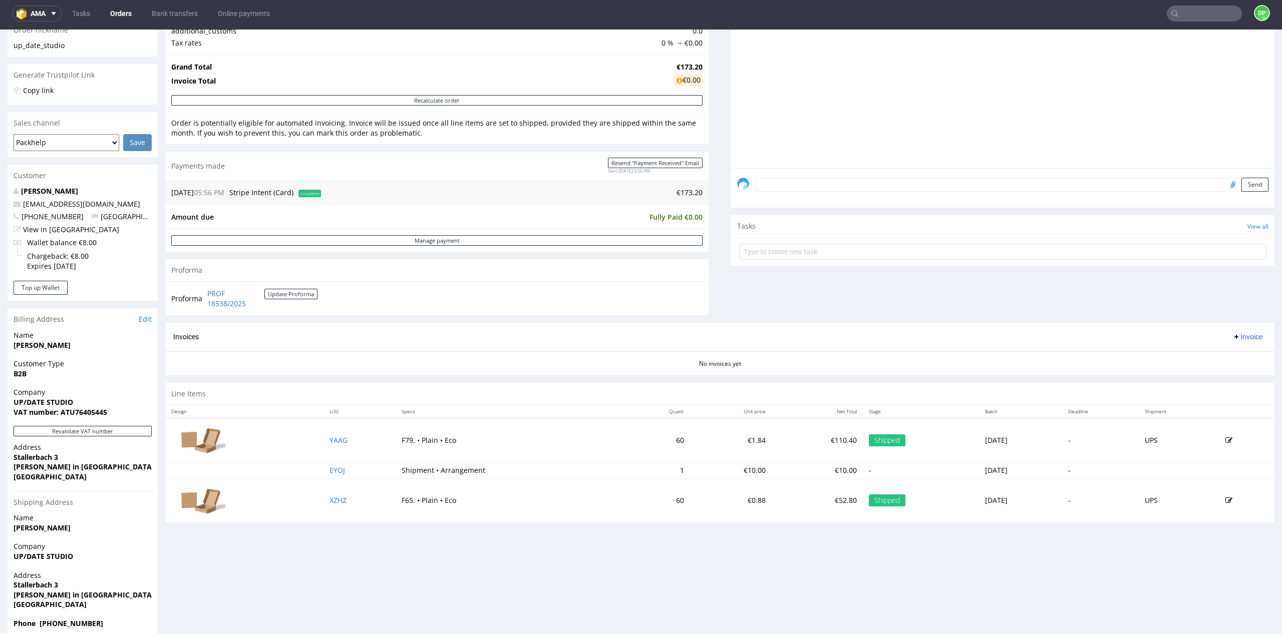
scroll to position [189, 0]
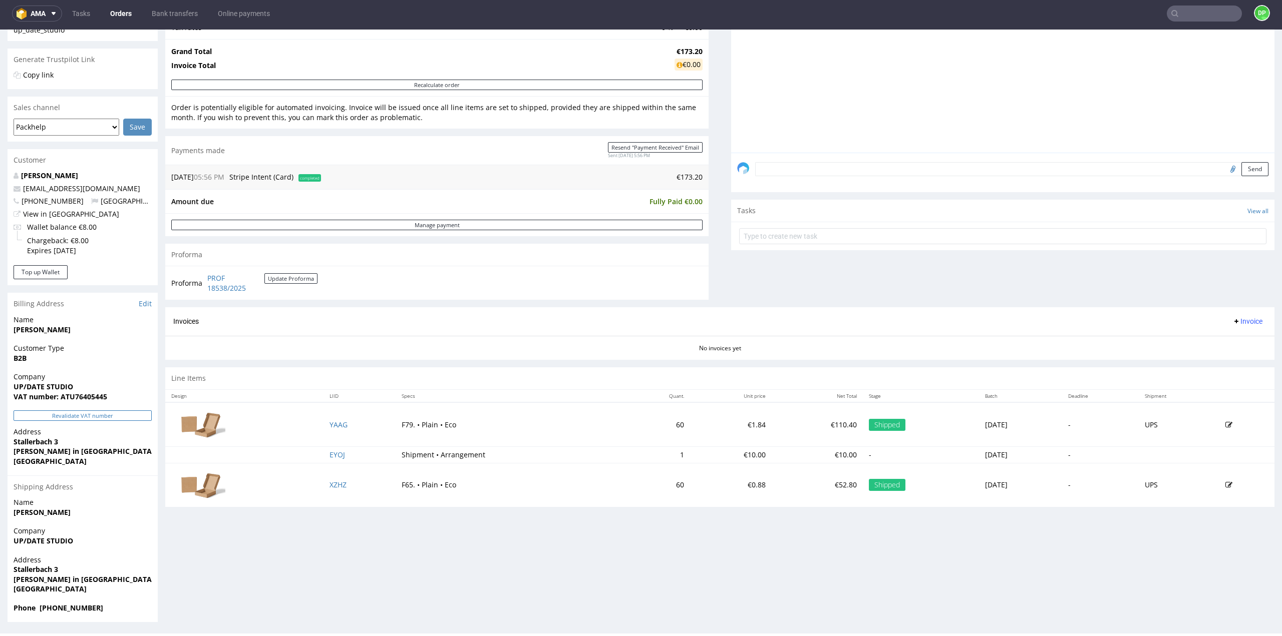
click at [49, 418] on button "Revalidate VAT number" at bounding box center [83, 416] width 138 height 11
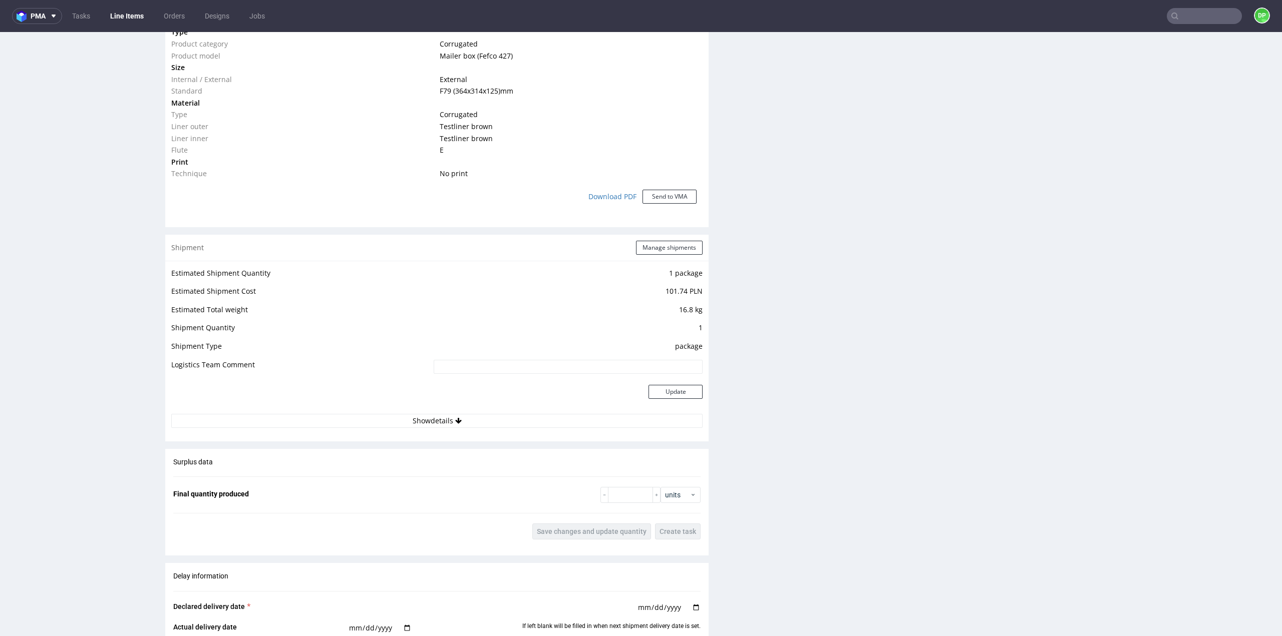
scroll to position [801, 0]
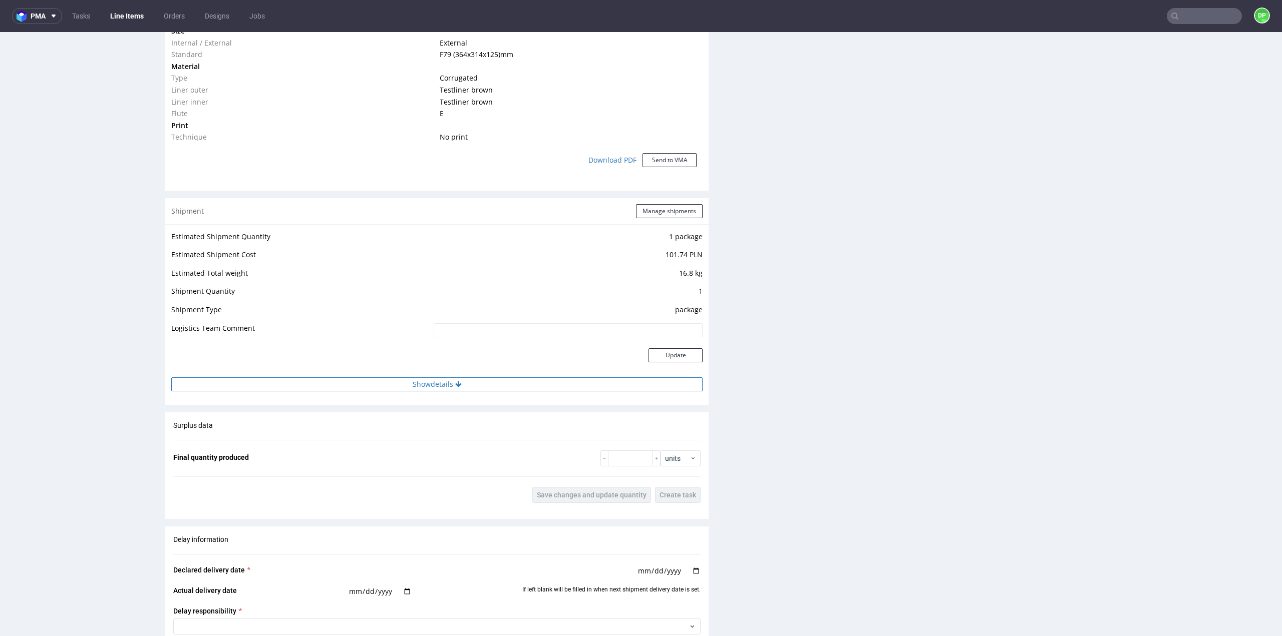
click at [438, 382] on button "Show details" at bounding box center [436, 385] width 531 height 14
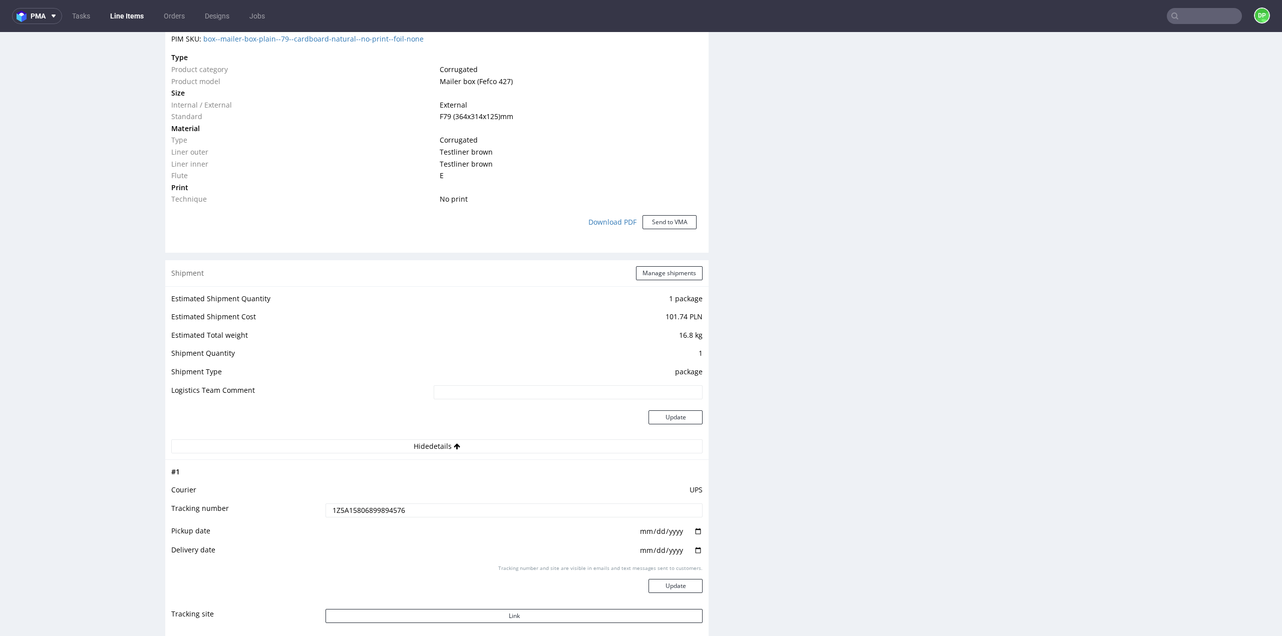
scroll to position [601, 0]
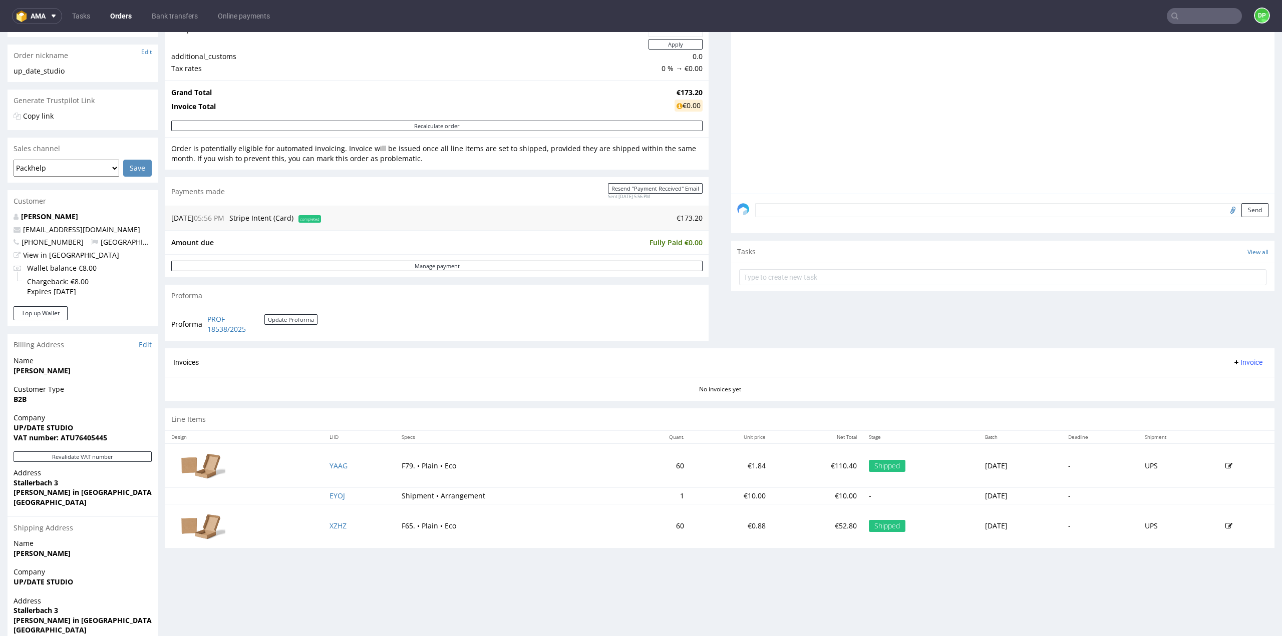
scroll to position [189, 0]
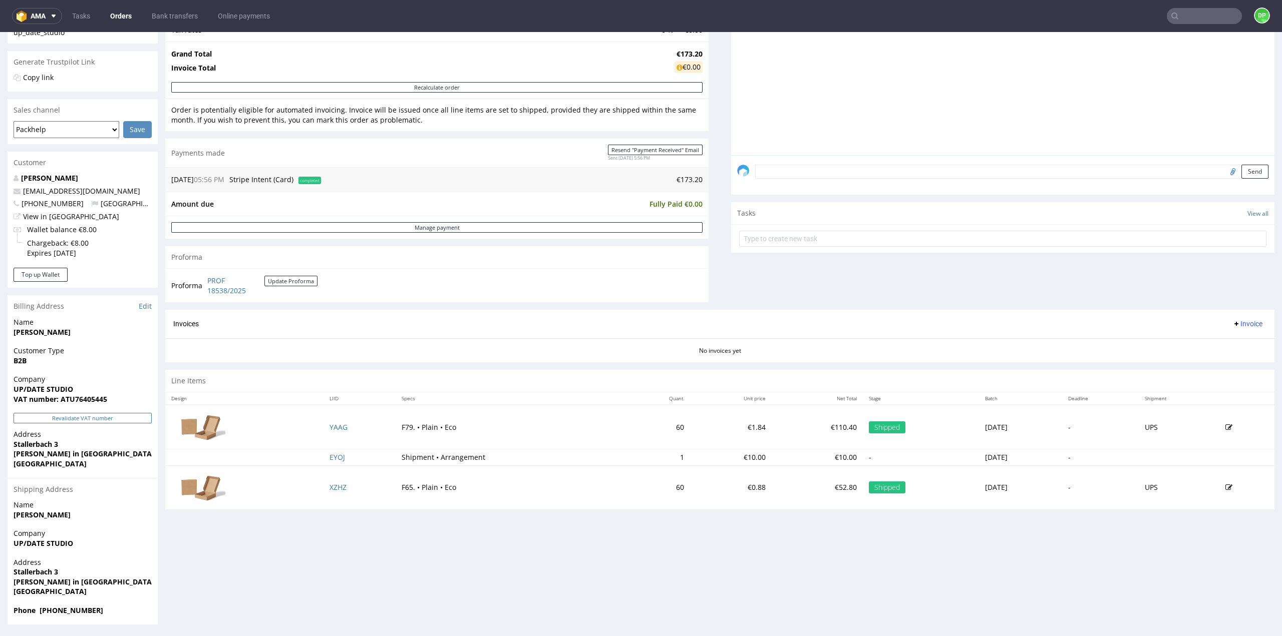
click at [56, 421] on button "Revalidate VAT number" at bounding box center [83, 418] width 138 height 11
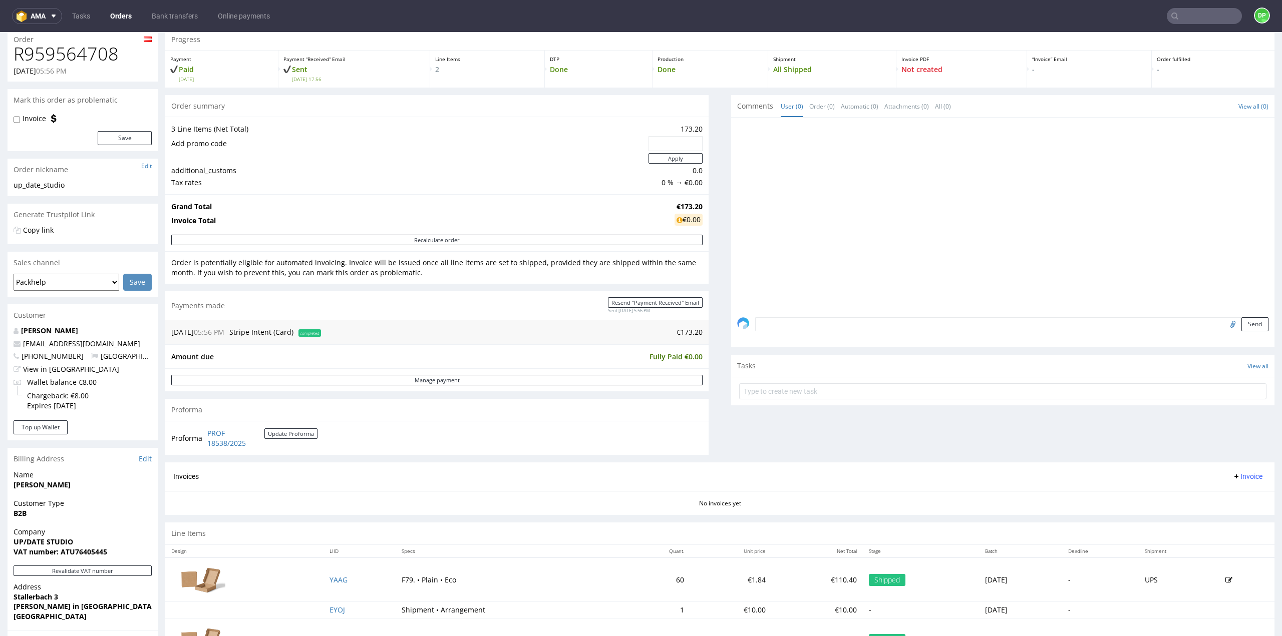
scroll to position [0, 0]
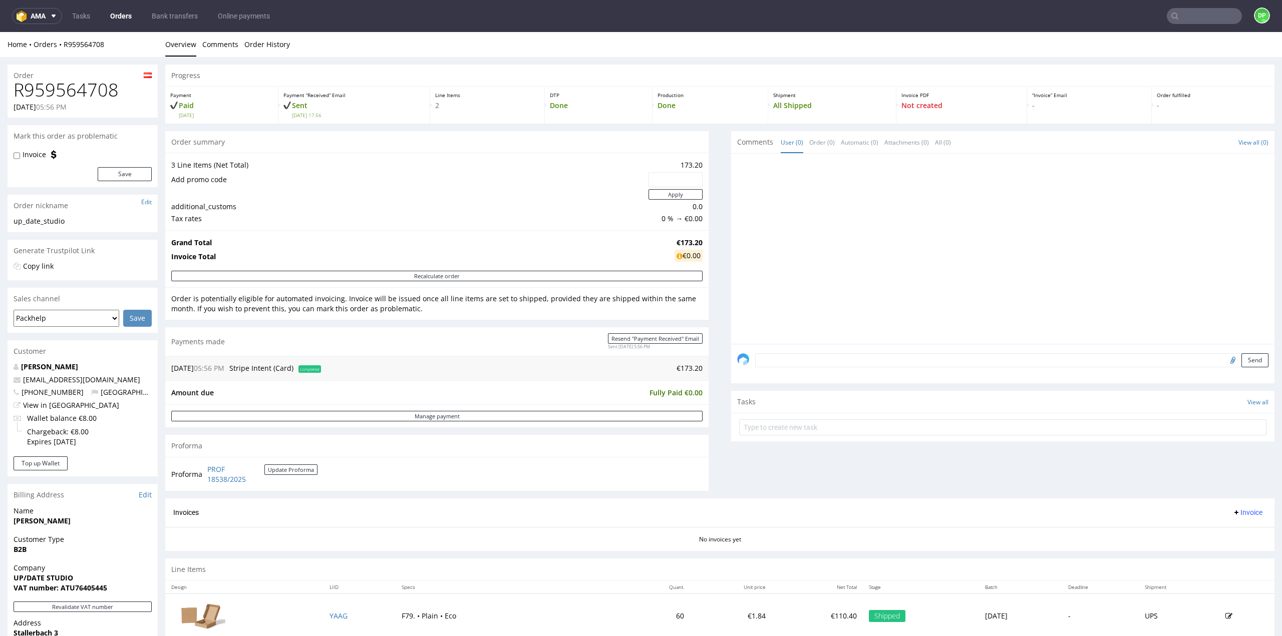
click at [1232, 514] on span "Invoice" at bounding box center [1247, 513] width 30 height 8
click at [1218, 530] on span "Generate" at bounding box center [1231, 532] width 49 height 10
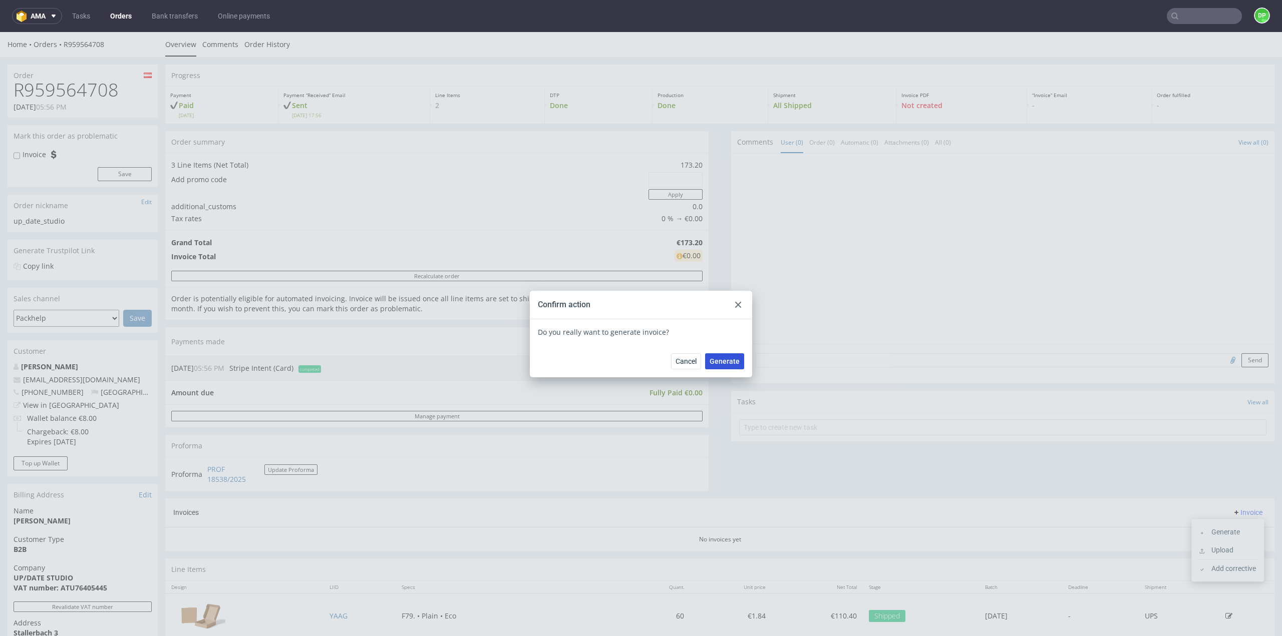
click at [709, 363] on span "Generate" at bounding box center [724, 361] width 30 height 7
click at [727, 308] on div "Confirm action" at bounding box center [641, 305] width 222 height 29
click at [735, 306] on use at bounding box center [738, 305] width 6 height 6
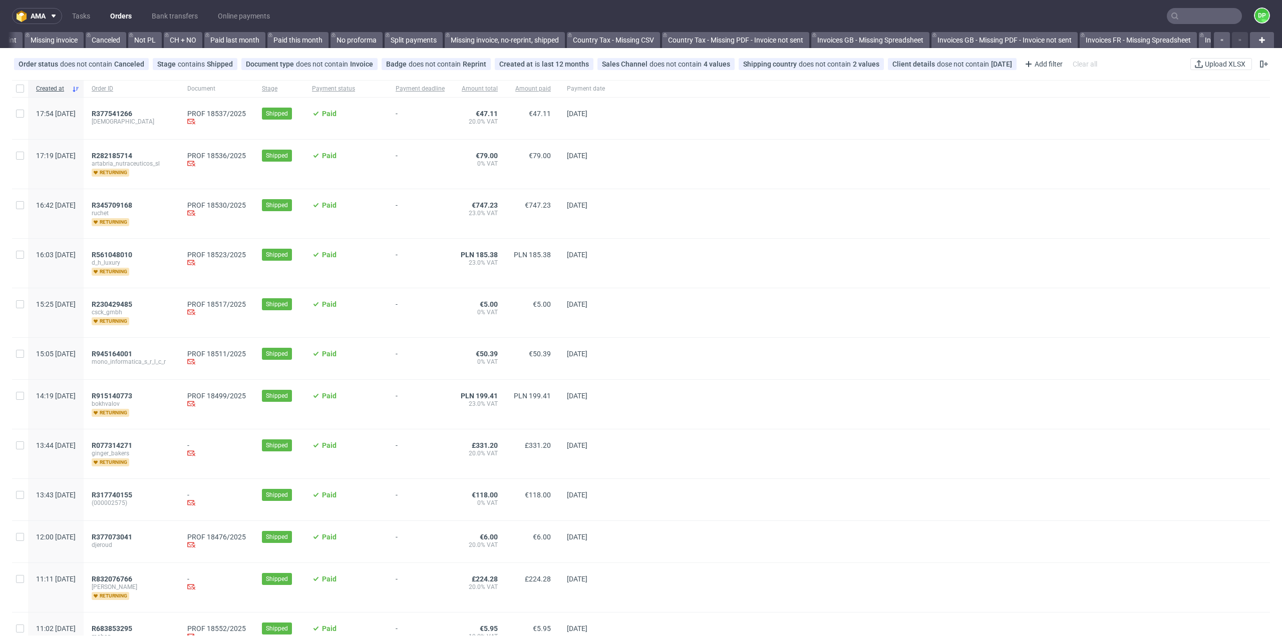
scroll to position [0, 723]
click at [132, 111] on span "R377541266" at bounding box center [112, 114] width 41 height 8
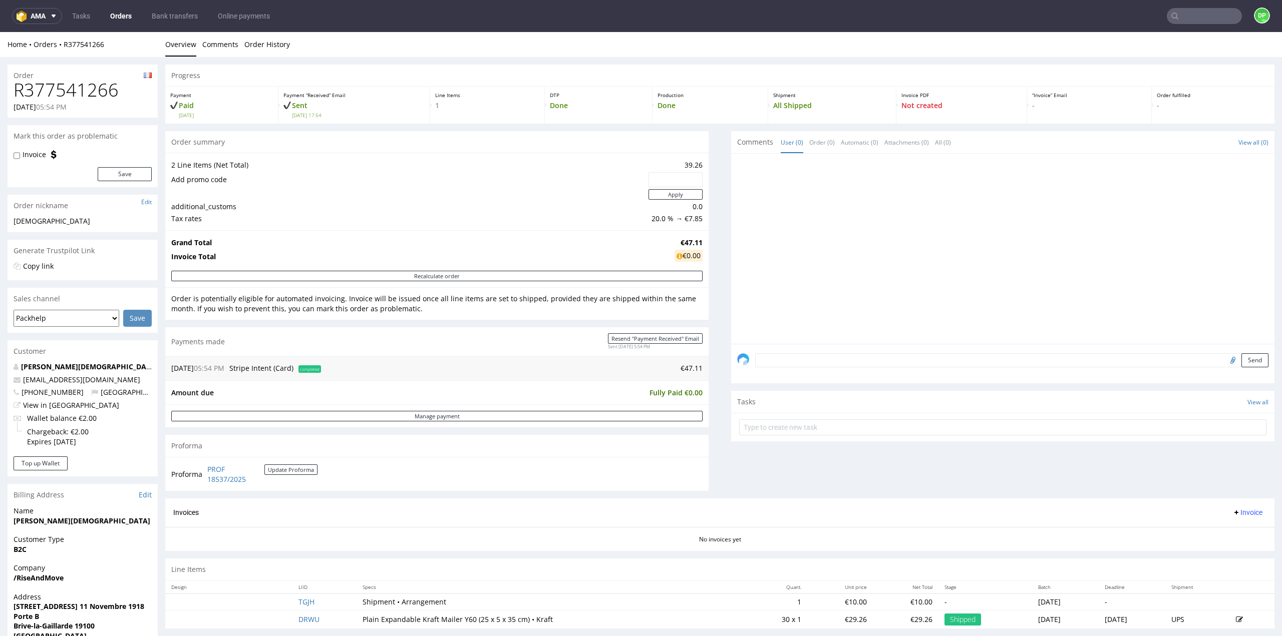
click at [1236, 518] on div "Invoice" at bounding box center [1247, 513] width 38 height 13
click at [1232, 513] on span "Invoice" at bounding box center [1247, 513] width 30 height 8
click at [1225, 528] on span "Generate" at bounding box center [1231, 532] width 49 height 10
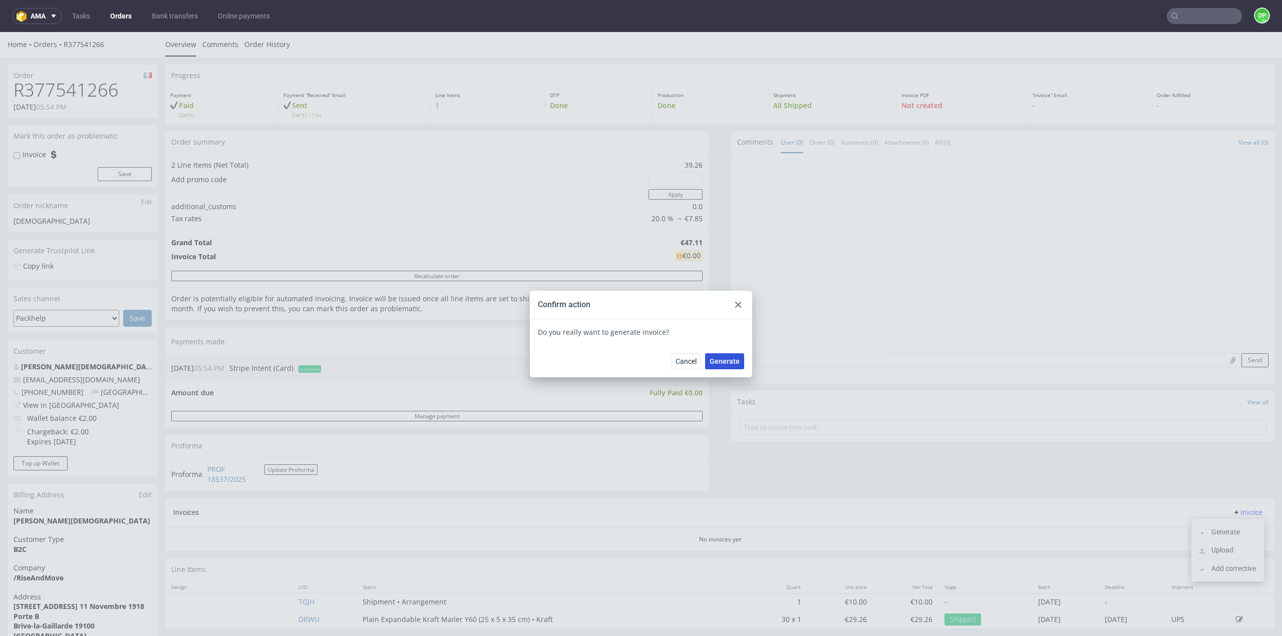
click at [714, 361] on span "Generate" at bounding box center [724, 361] width 30 height 7
click at [735, 305] on use at bounding box center [738, 305] width 6 height 6
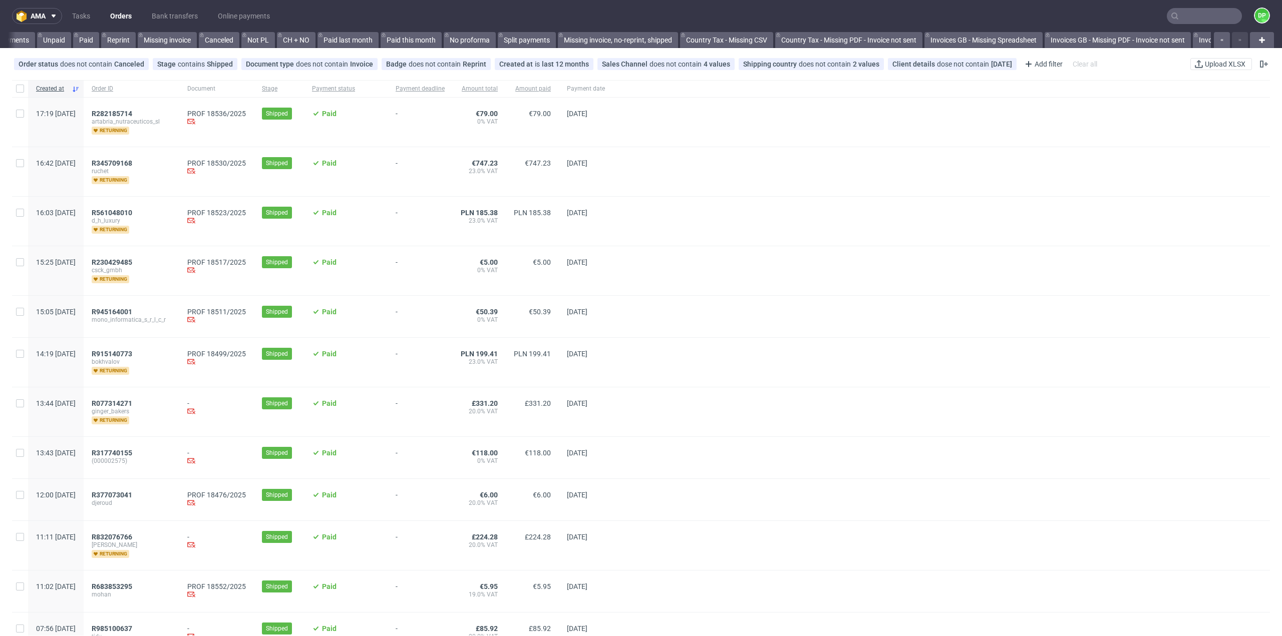
scroll to position [0, 723]
click at [132, 112] on span "R282185714" at bounding box center [112, 114] width 41 height 8
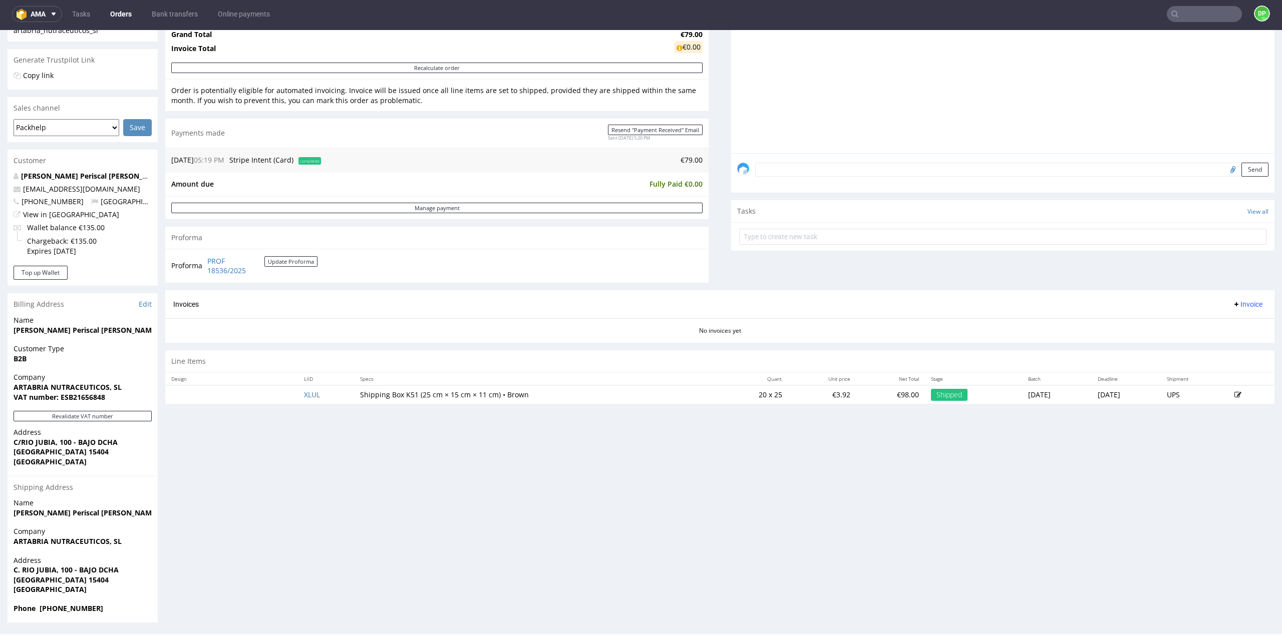
scroll to position [3, 0]
click at [77, 413] on button "Revalidate VAT number" at bounding box center [83, 416] width 138 height 11
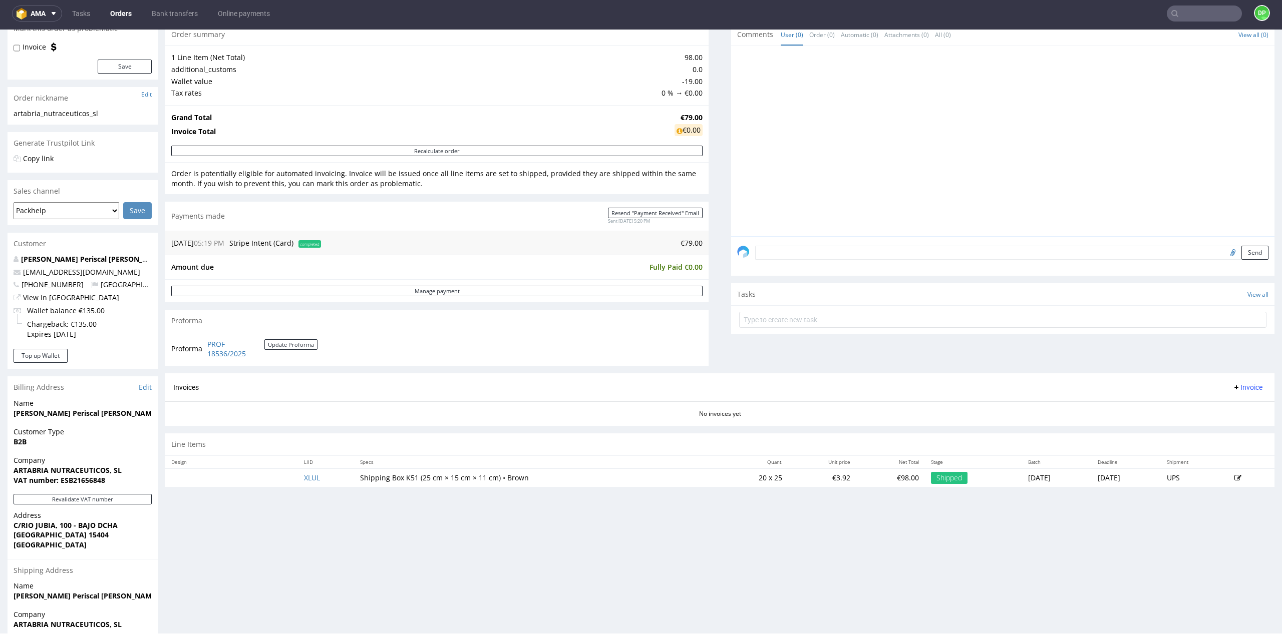
scroll to position [0, 0]
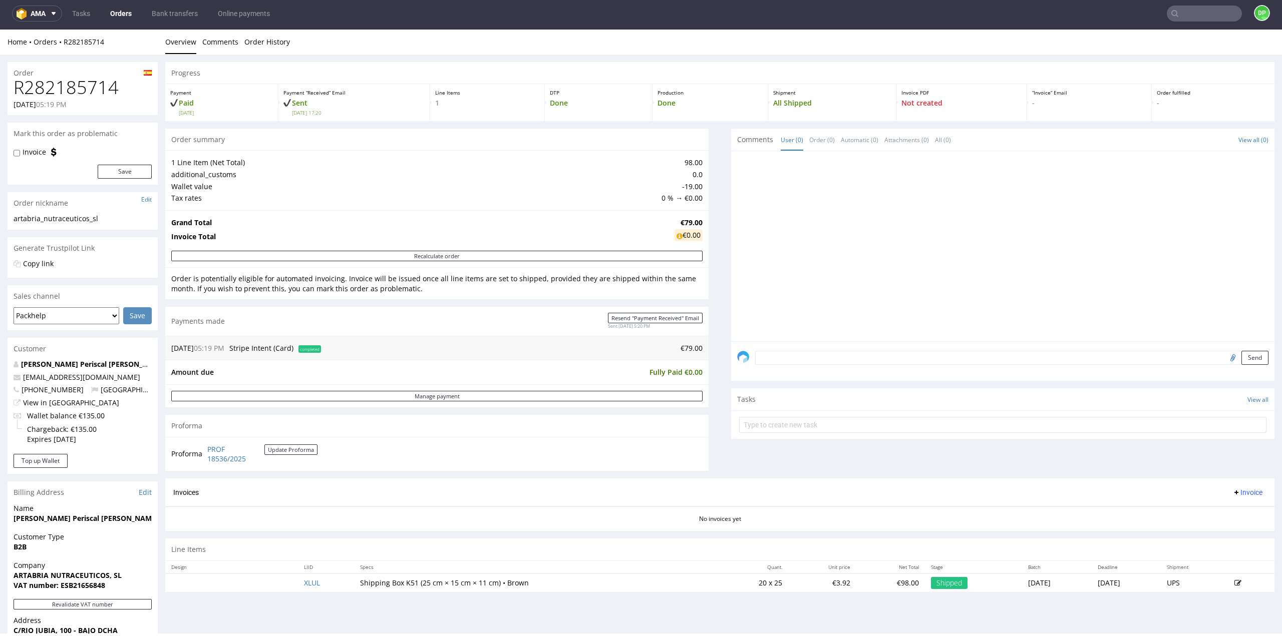
click at [1232, 494] on span "Invoice" at bounding box center [1247, 493] width 30 height 8
click at [1223, 511] on span "Generate" at bounding box center [1231, 513] width 49 height 10
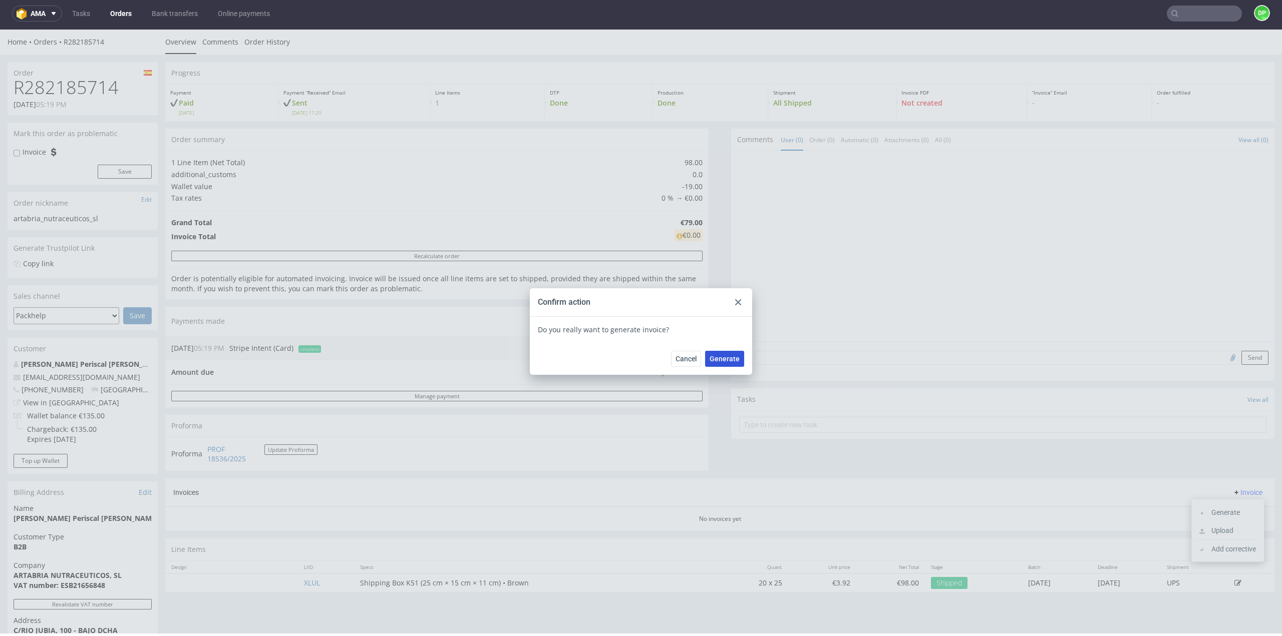
click at [719, 357] on span "Generate" at bounding box center [724, 358] width 30 height 7
click at [735, 303] on use at bounding box center [738, 302] width 6 height 6
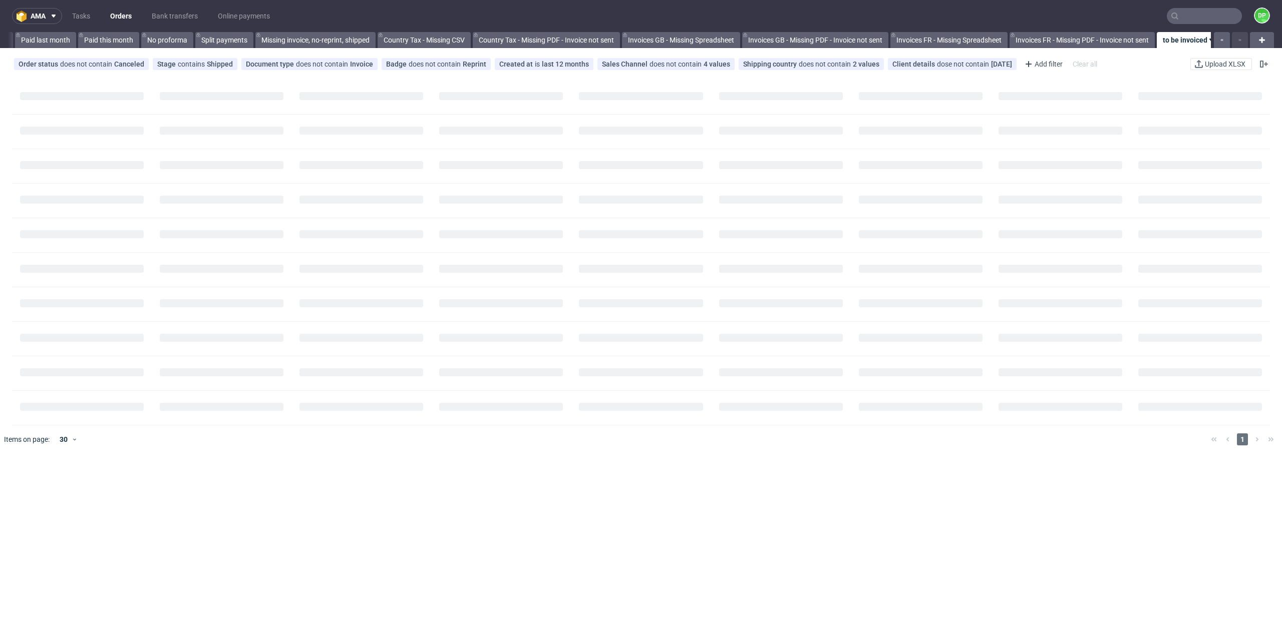
scroll to position [0, 723]
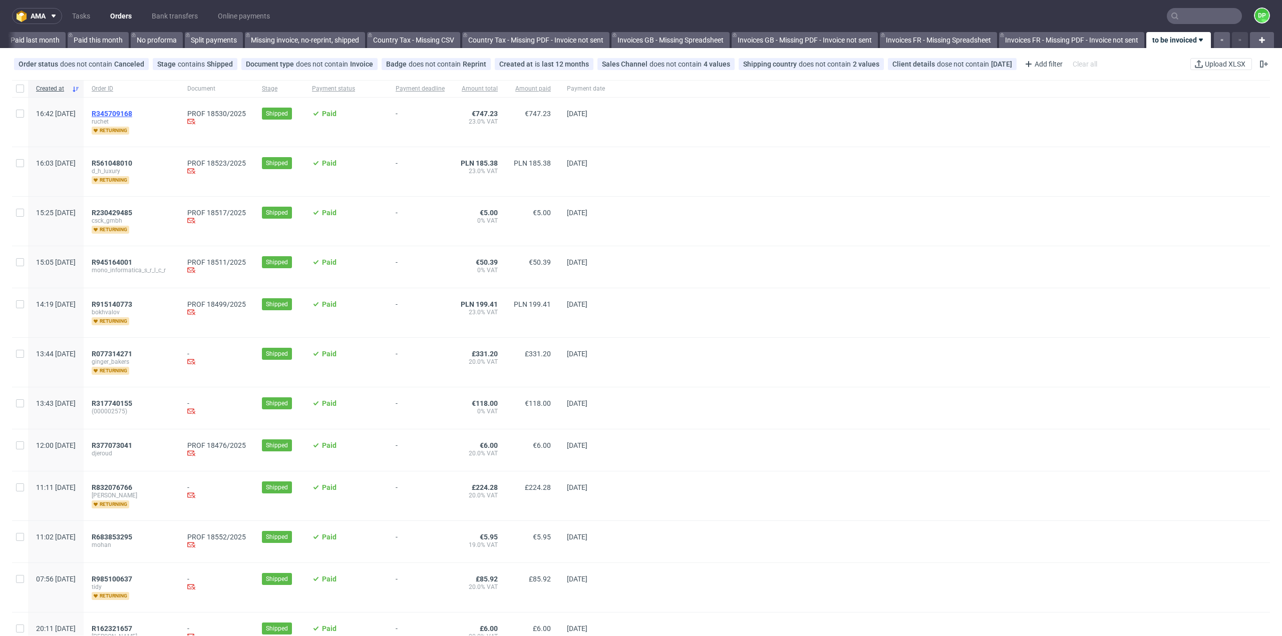
click at [132, 111] on span "R345709168" at bounding box center [112, 114] width 41 height 8
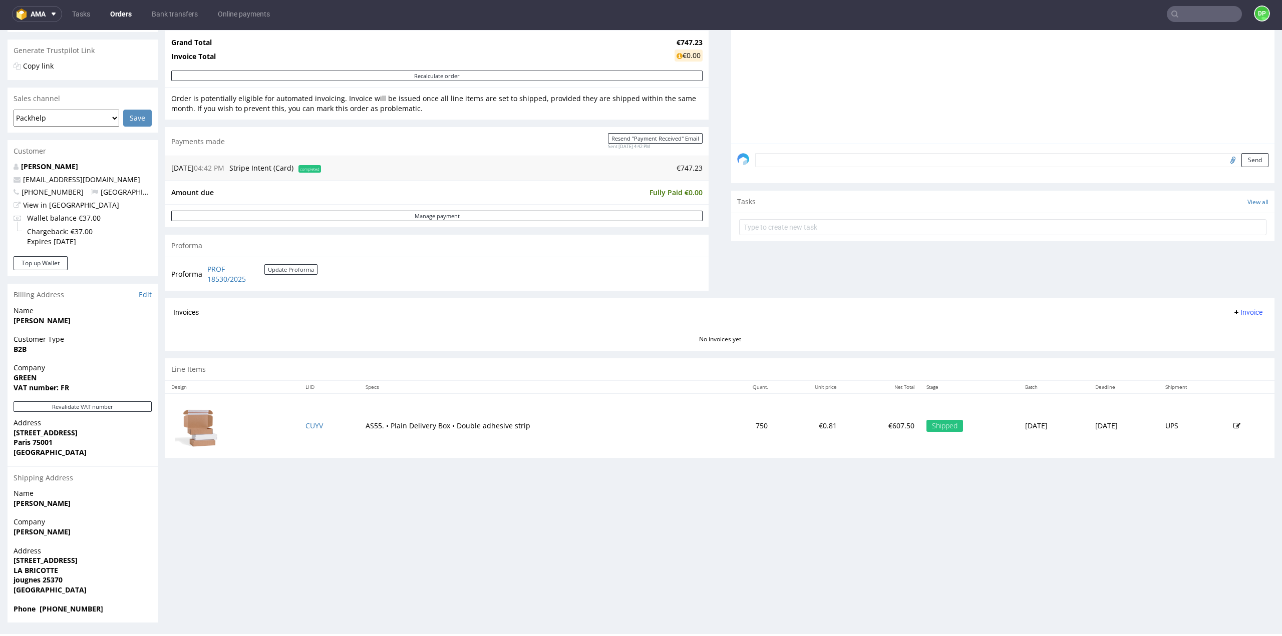
scroll to position [3, 0]
click at [110, 408] on button "Revalidate VAT number" at bounding box center [83, 406] width 138 height 11
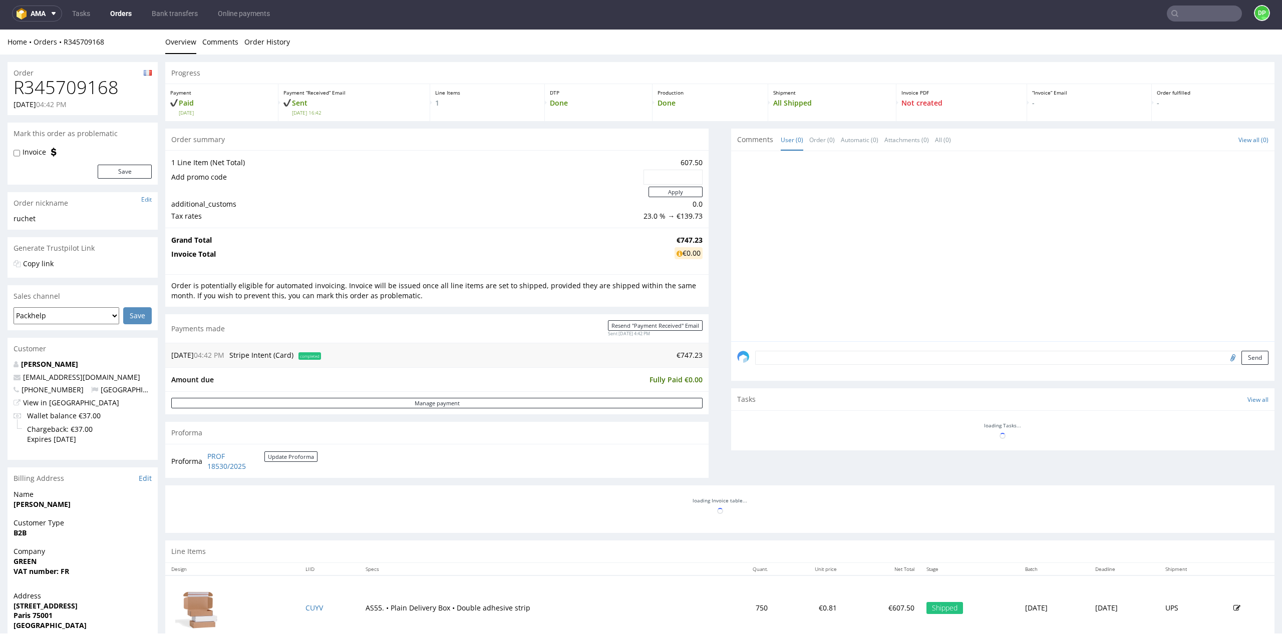
scroll to position [174, 0]
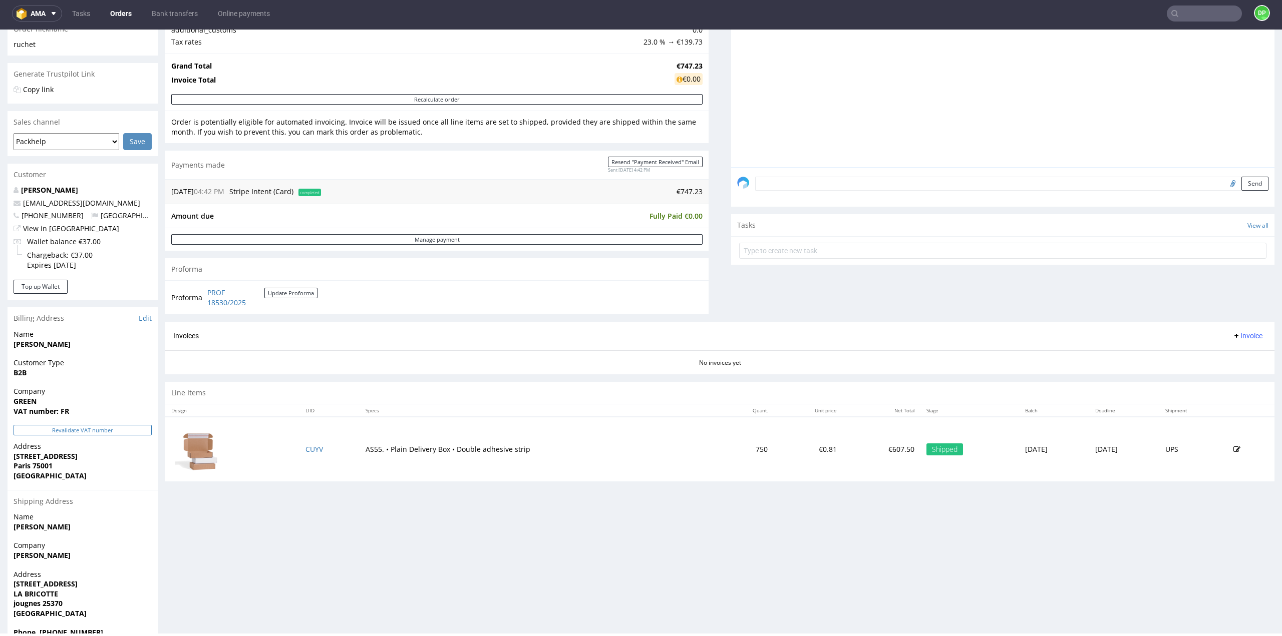
click at [91, 431] on button "Revalidate VAT number" at bounding box center [83, 430] width 138 height 11
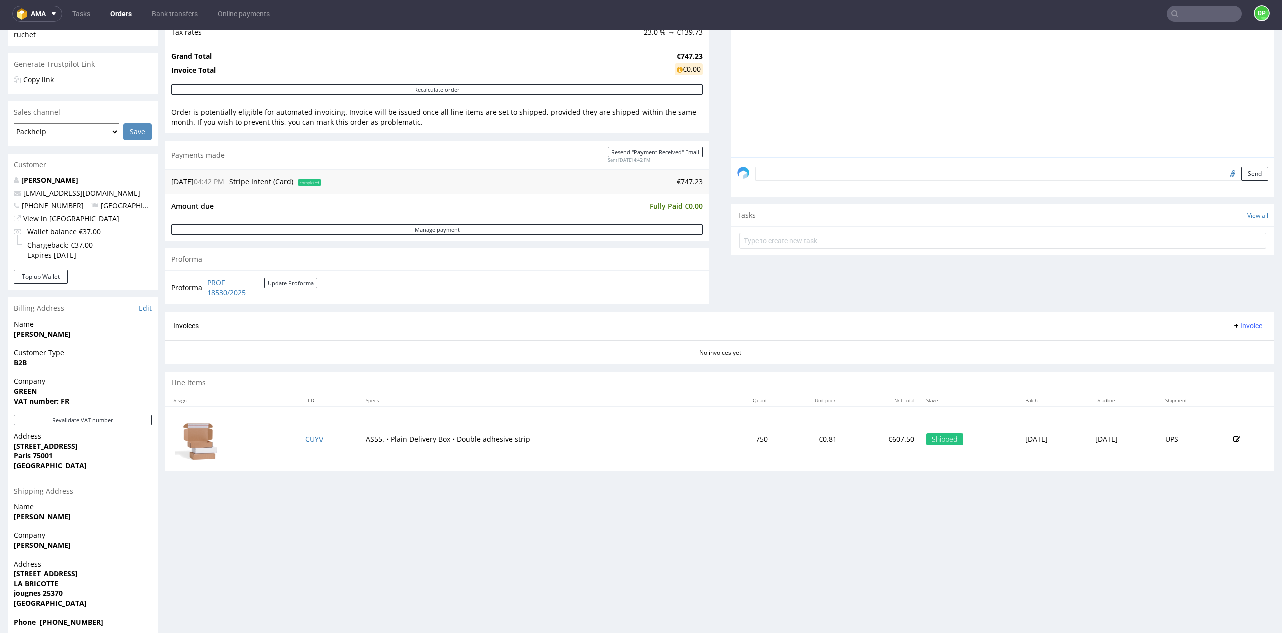
scroll to position [198, 0]
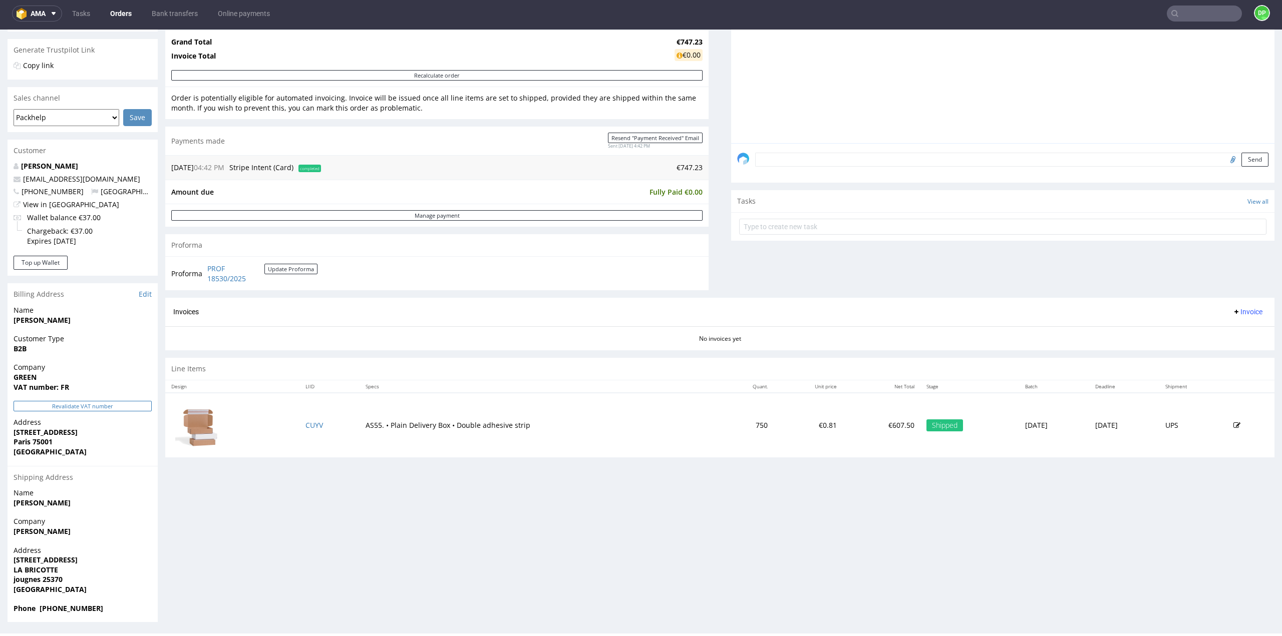
click at [76, 410] on button "Revalidate VAT number" at bounding box center [83, 406] width 138 height 11
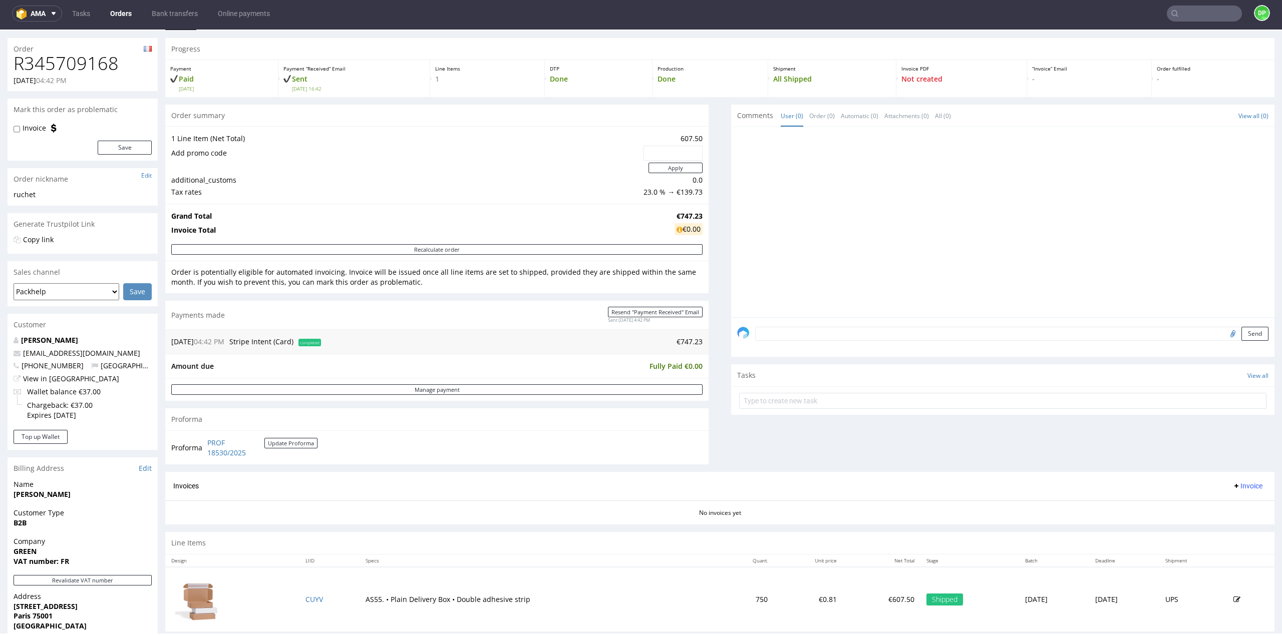
scroll to position [0, 0]
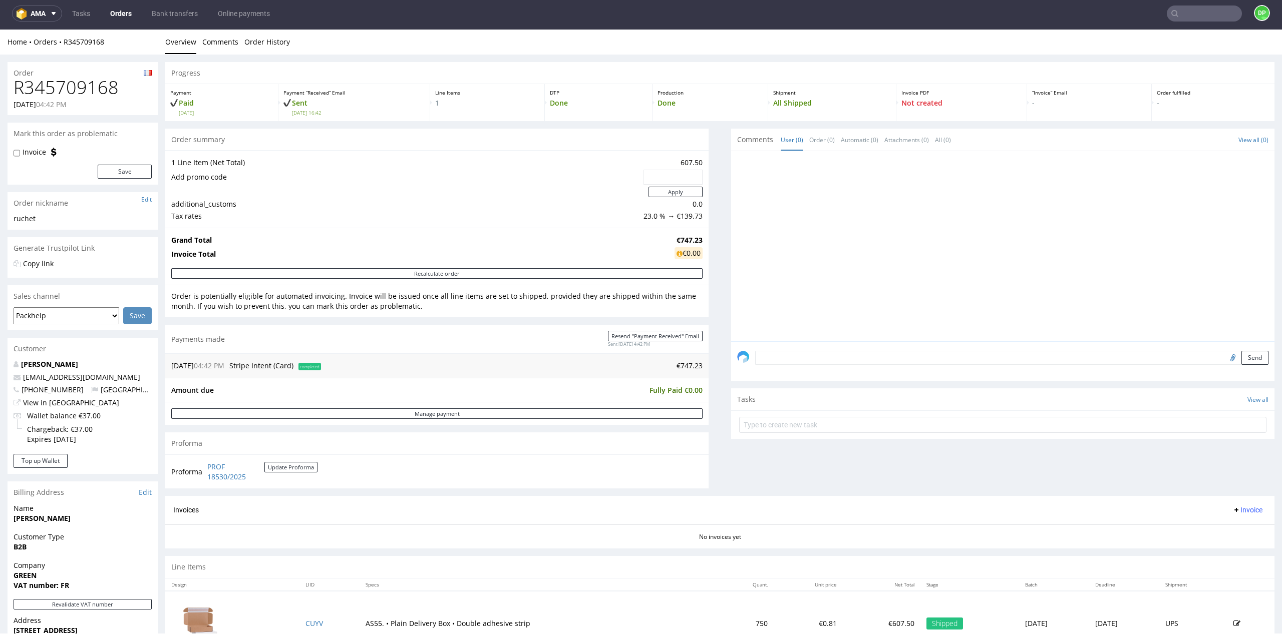
click at [1232, 507] on span "Invoice" at bounding box center [1247, 510] width 30 height 8
click at [1205, 527] on span at bounding box center [1203, 530] width 8 height 8
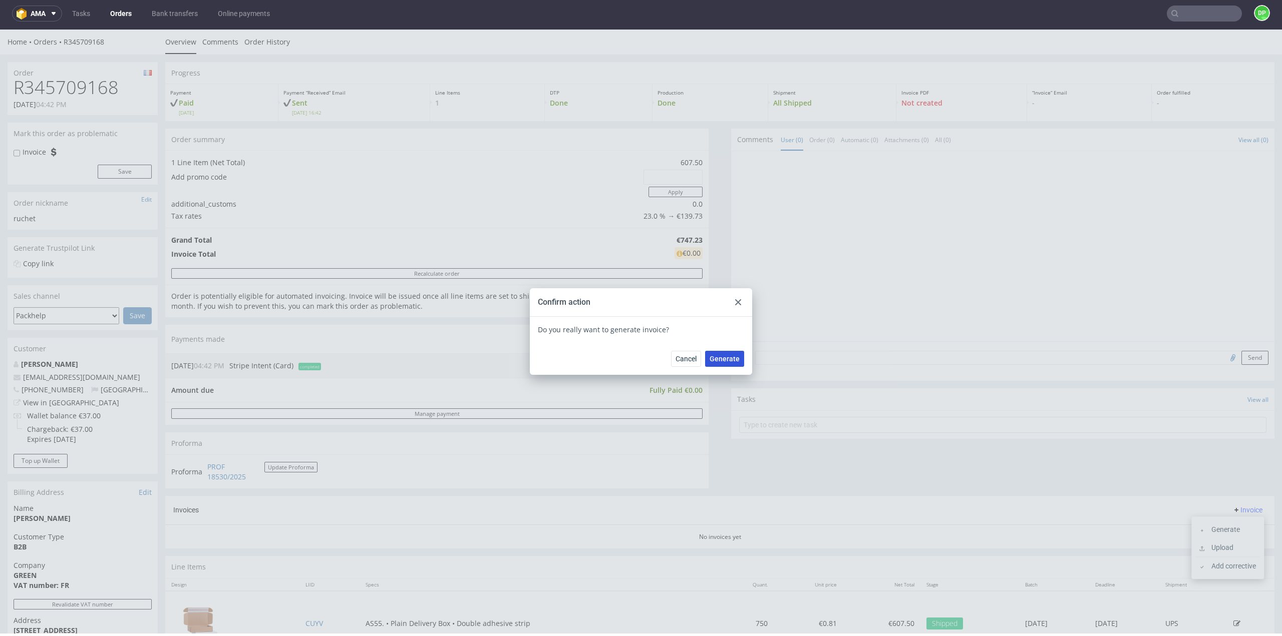
click at [714, 355] on span "Generate" at bounding box center [724, 358] width 30 height 7
click at [737, 301] on icon at bounding box center [738, 302] width 6 height 6
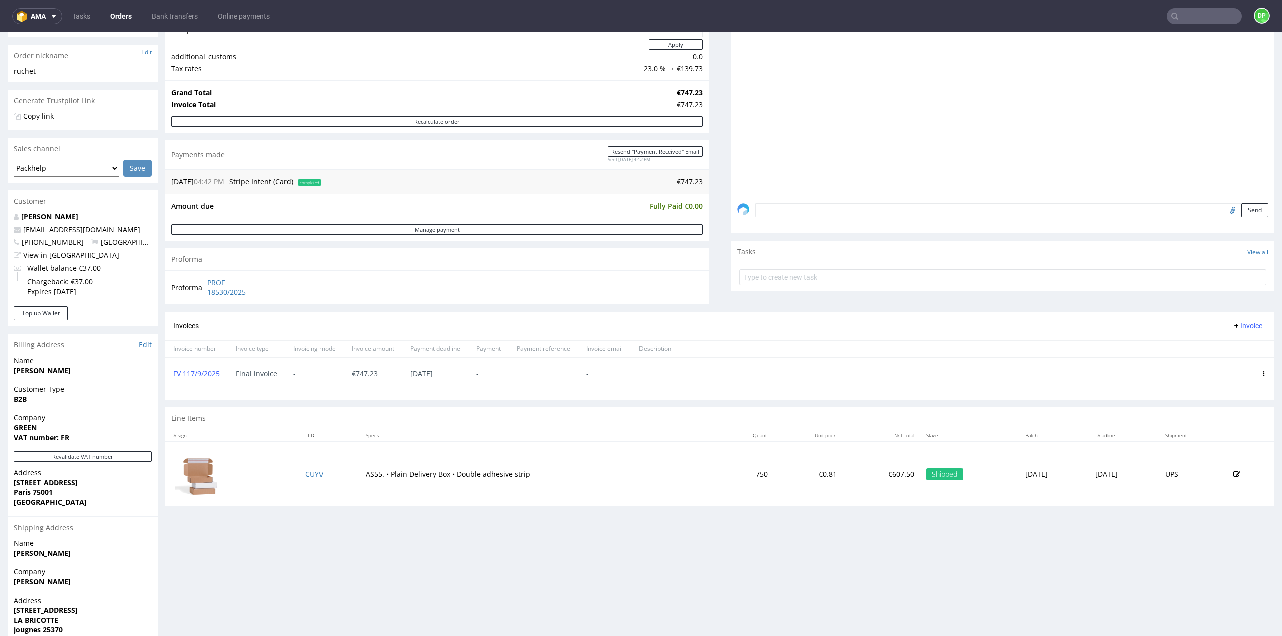
scroll to position [198, 0]
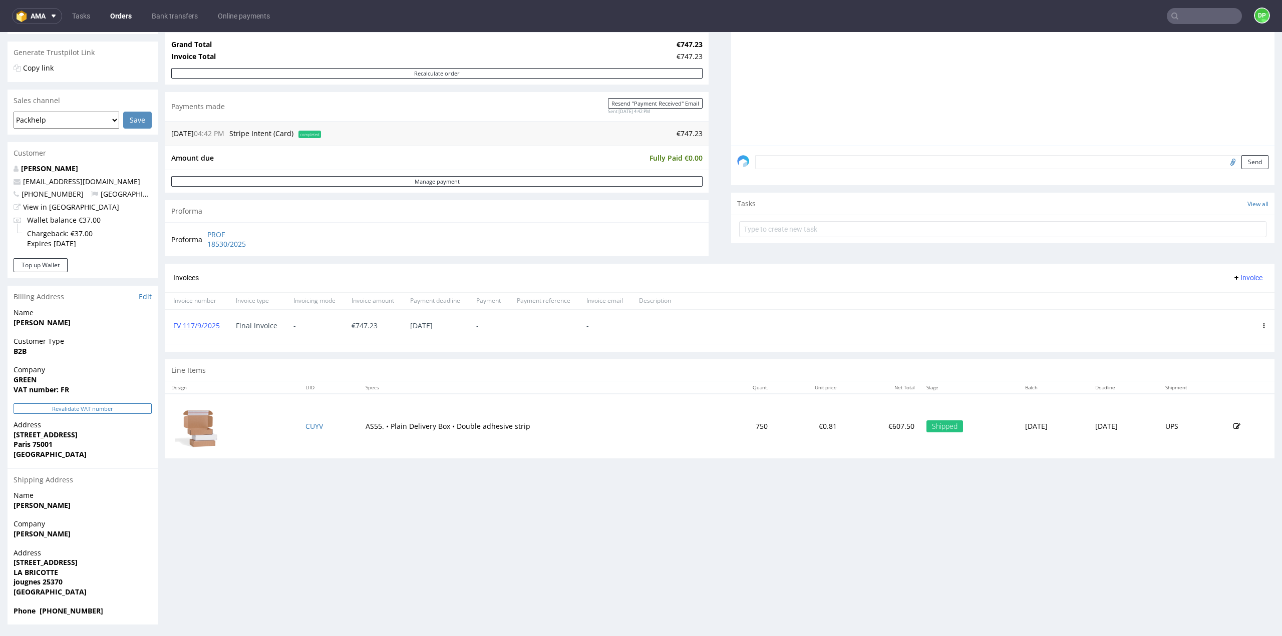
click at [58, 407] on button "Revalidate VAT number" at bounding box center [83, 409] width 138 height 11
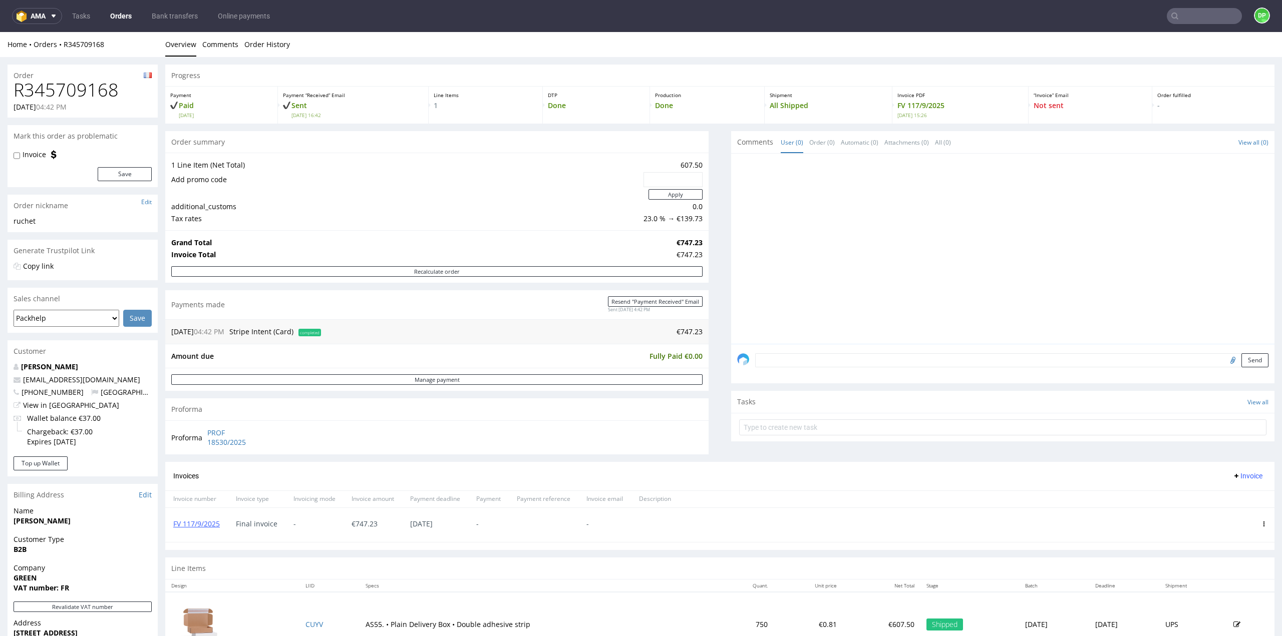
scroll to position [0, 0]
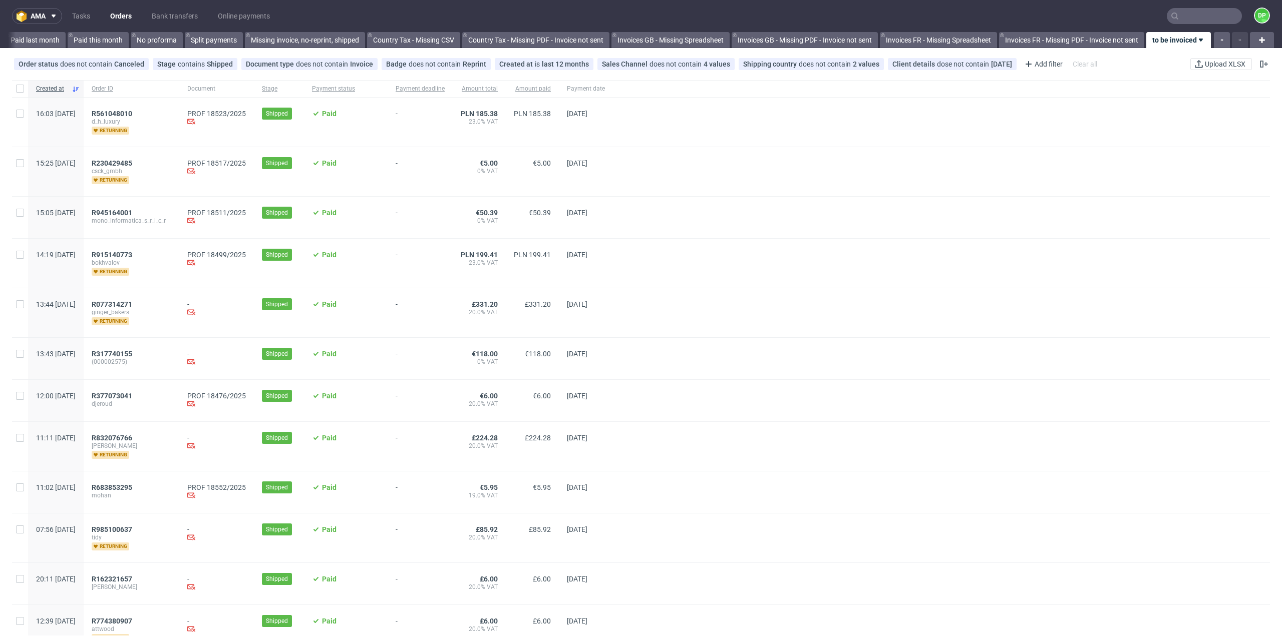
scroll to position [0, 723]
click at [132, 116] on span "R561048010" at bounding box center [112, 114] width 41 height 8
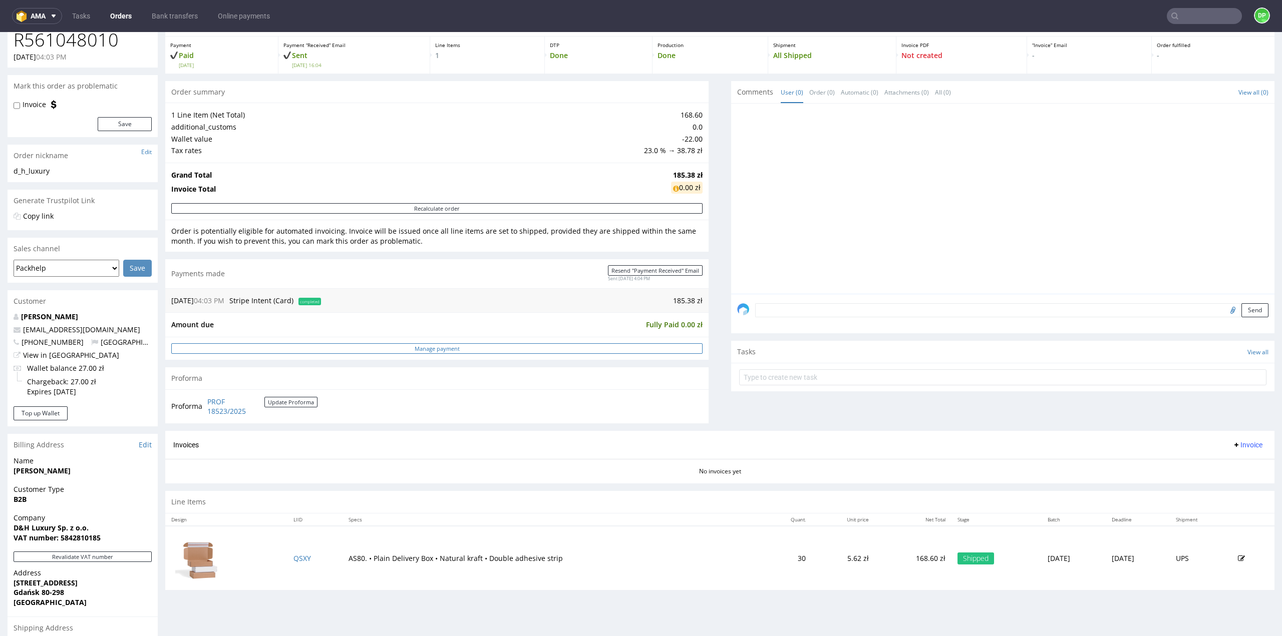
scroll to position [39, 0]
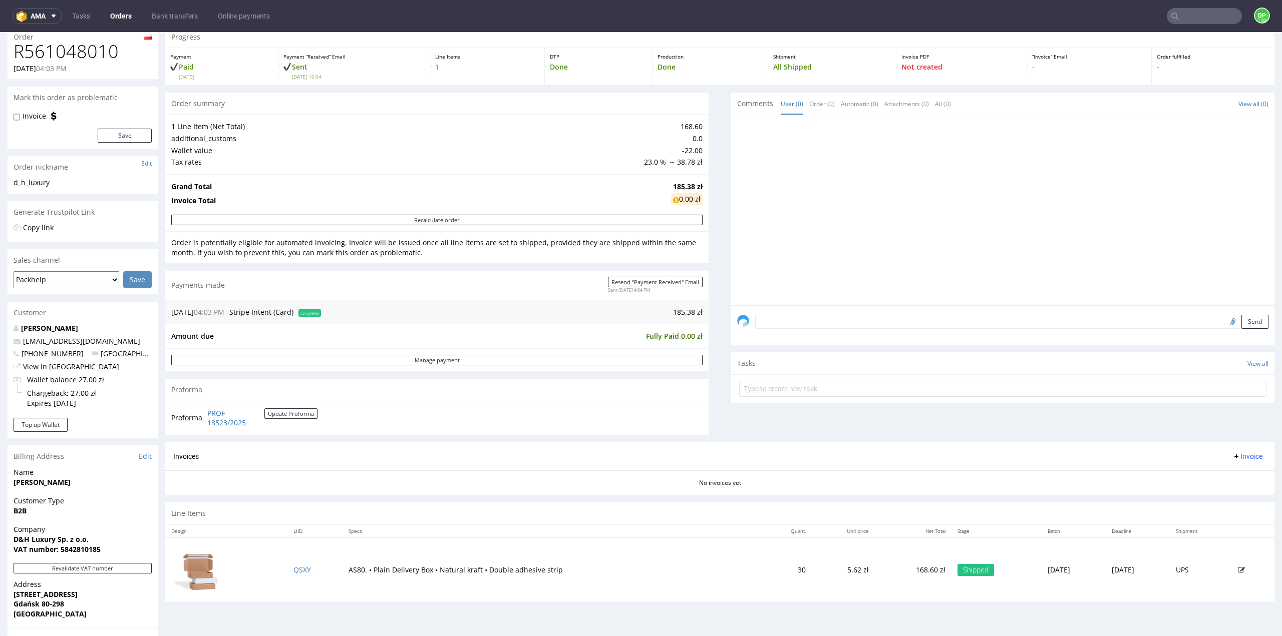
click at [1232, 458] on span "Invoice" at bounding box center [1247, 457] width 30 height 8
click at [1221, 474] on span "Generate" at bounding box center [1231, 477] width 49 height 10
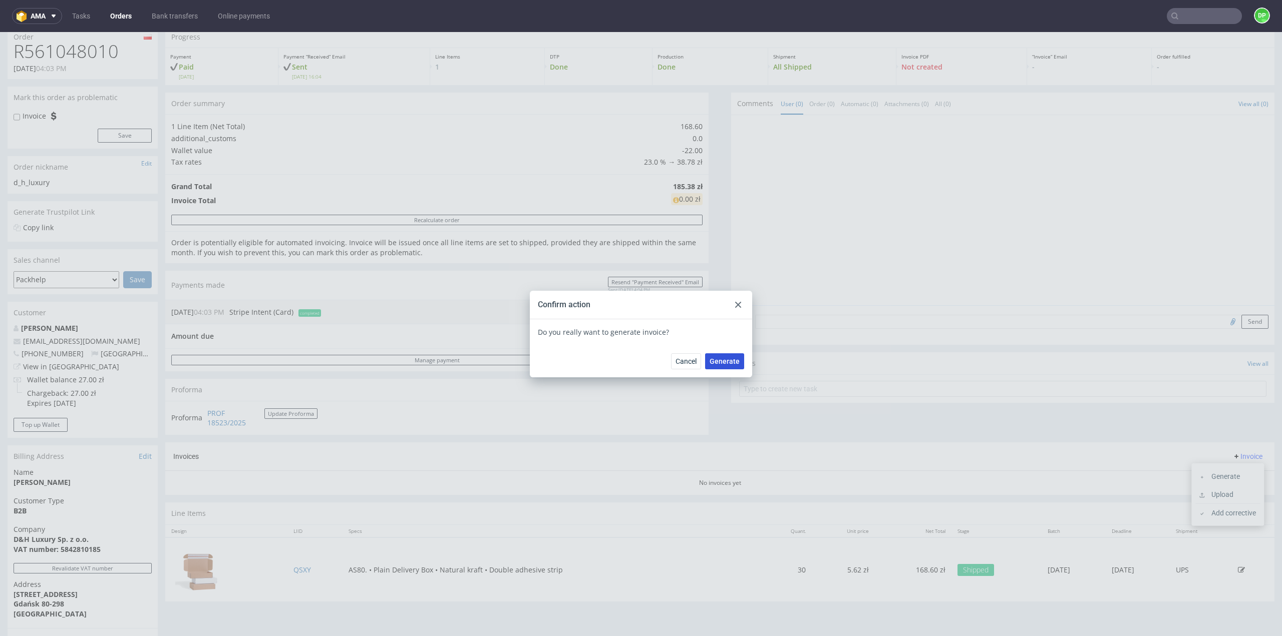
click at [732, 364] on span "Generate" at bounding box center [724, 361] width 30 height 7
click at [738, 307] on div at bounding box center [738, 305] width 12 height 12
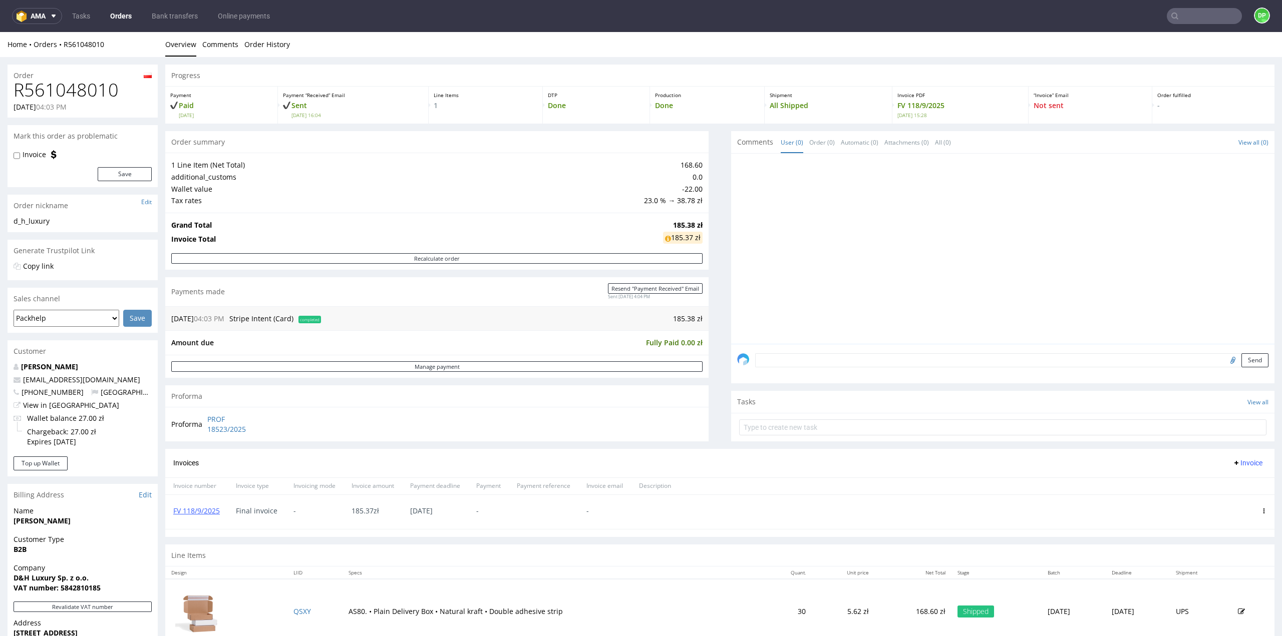
click at [665, 240] on icon at bounding box center [668, 238] width 6 height 7
click at [665, 238] on icon at bounding box center [668, 238] width 6 height 7
click at [663, 239] on div "185.37 zł" at bounding box center [683, 238] width 40 height 12
click at [665, 238] on icon at bounding box center [668, 238] width 6 height 7
click at [665, 240] on icon at bounding box center [668, 238] width 6 height 7
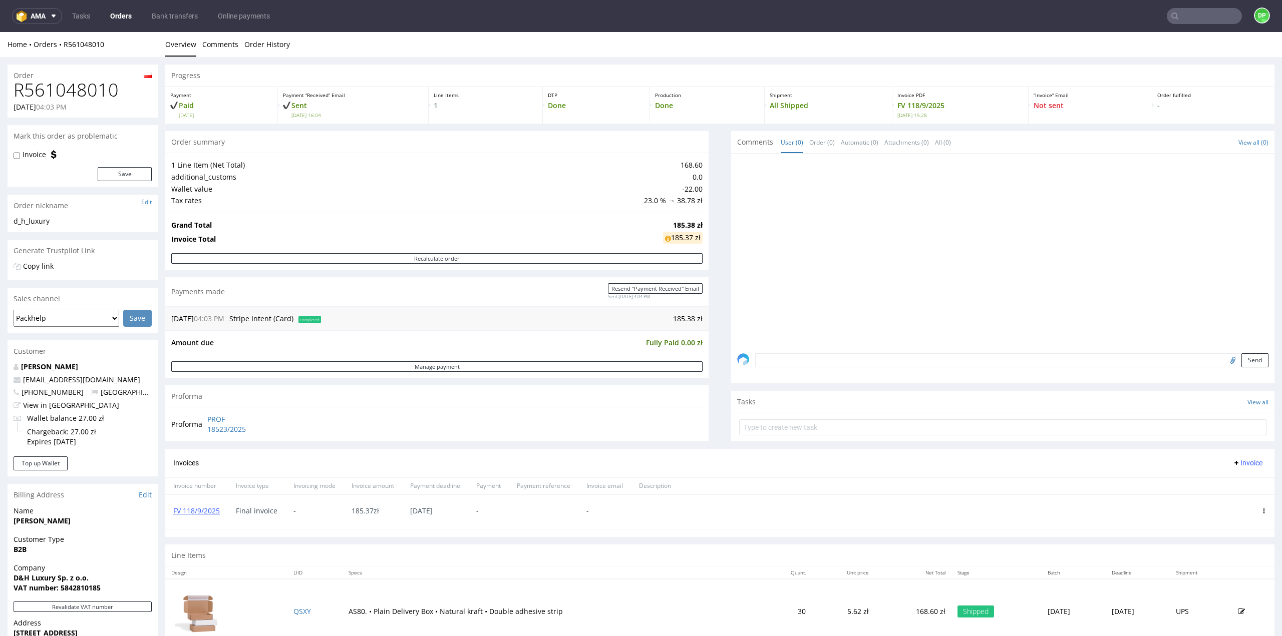
click at [665, 239] on icon at bounding box center [668, 238] width 6 height 7
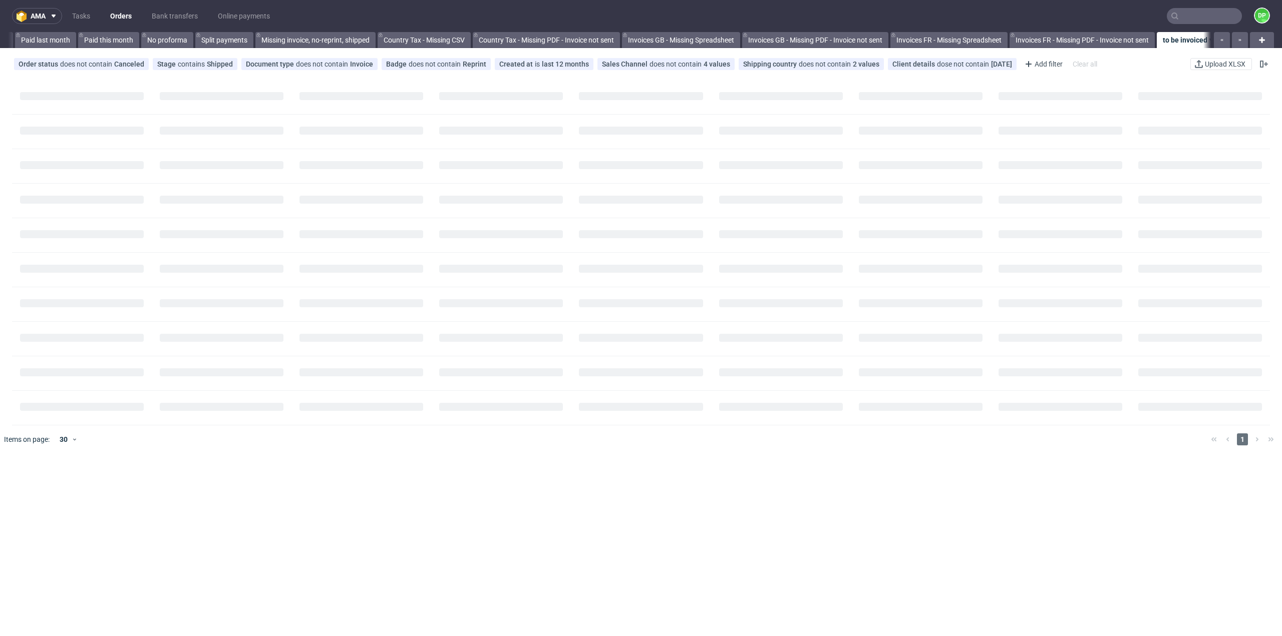
scroll to position [0, 723]
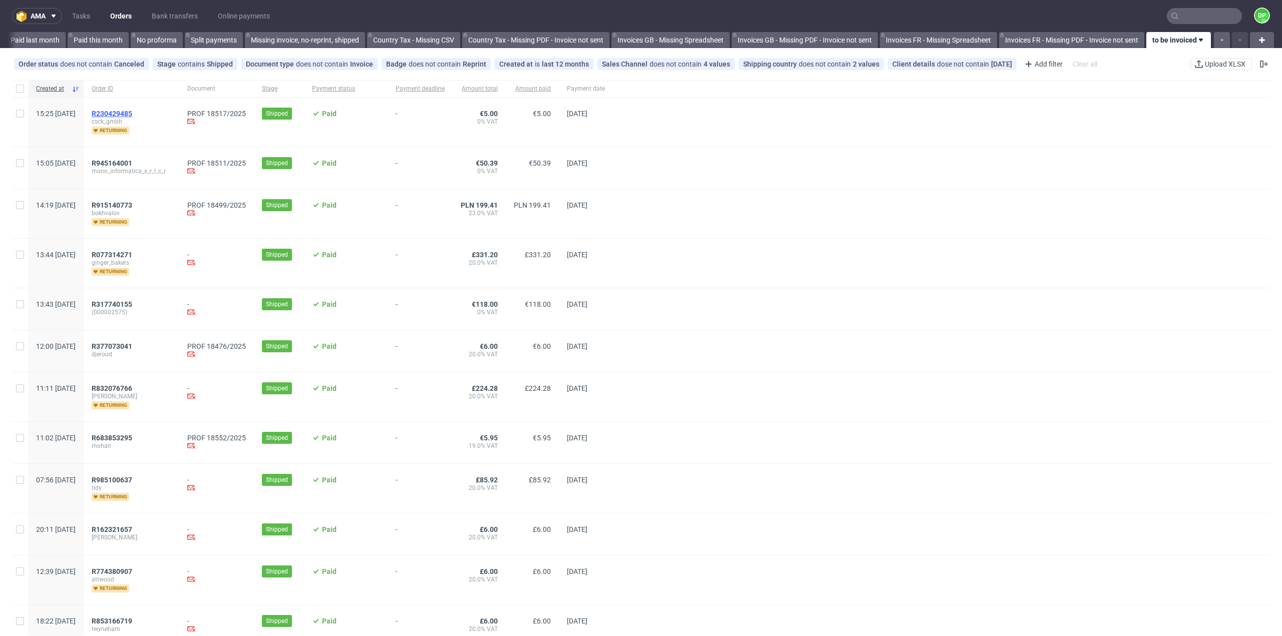
click at [132, 111] on span "R230429485" at bounding box center [112, 114] width 41 height 8
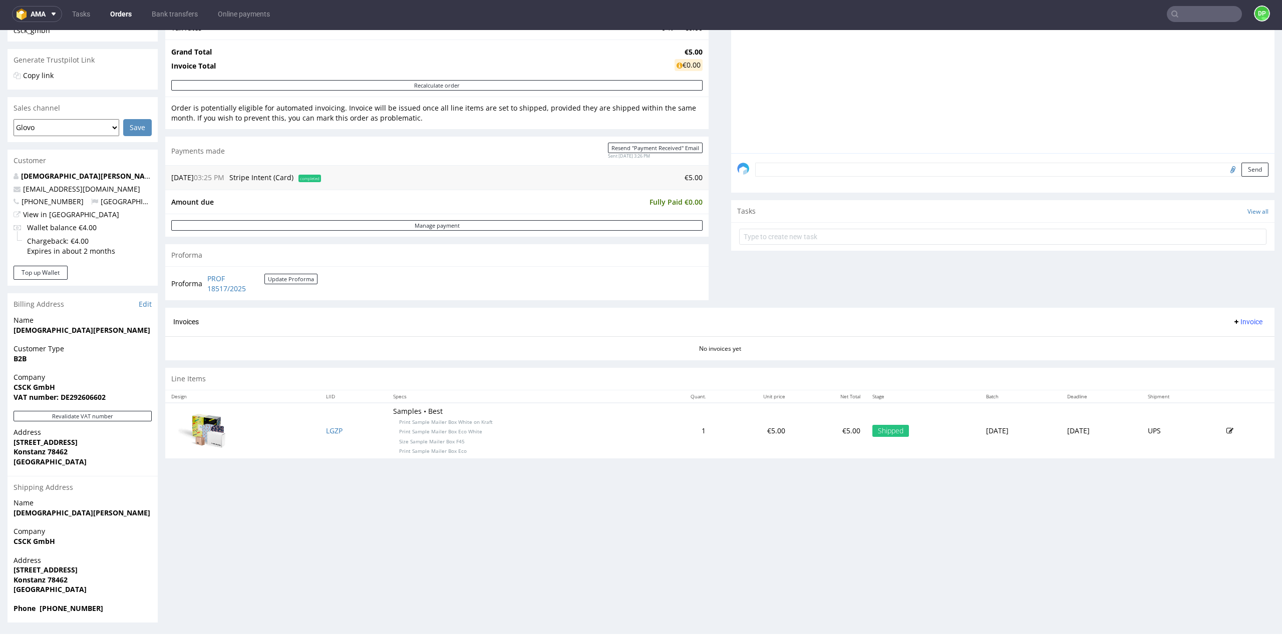
scroll to position [3, 0]
click at [66, 417] on button "Revalidate VAT number" at bounding box center [83, 416] width 138 height 11
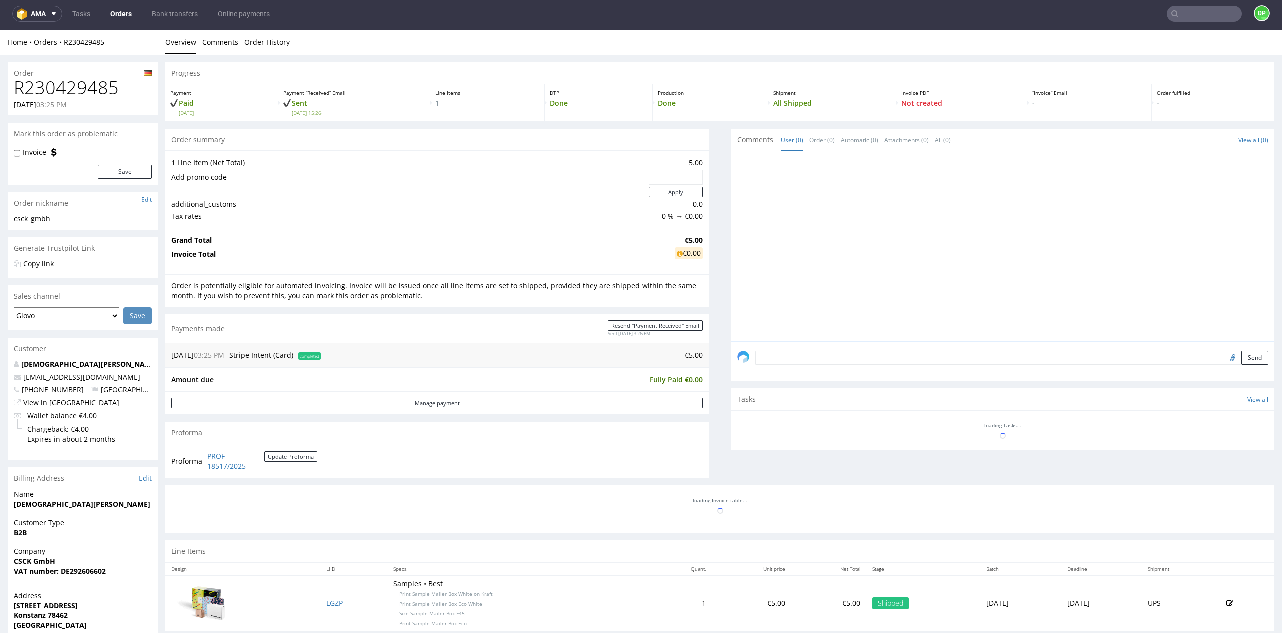
scroll to position [164, 0]
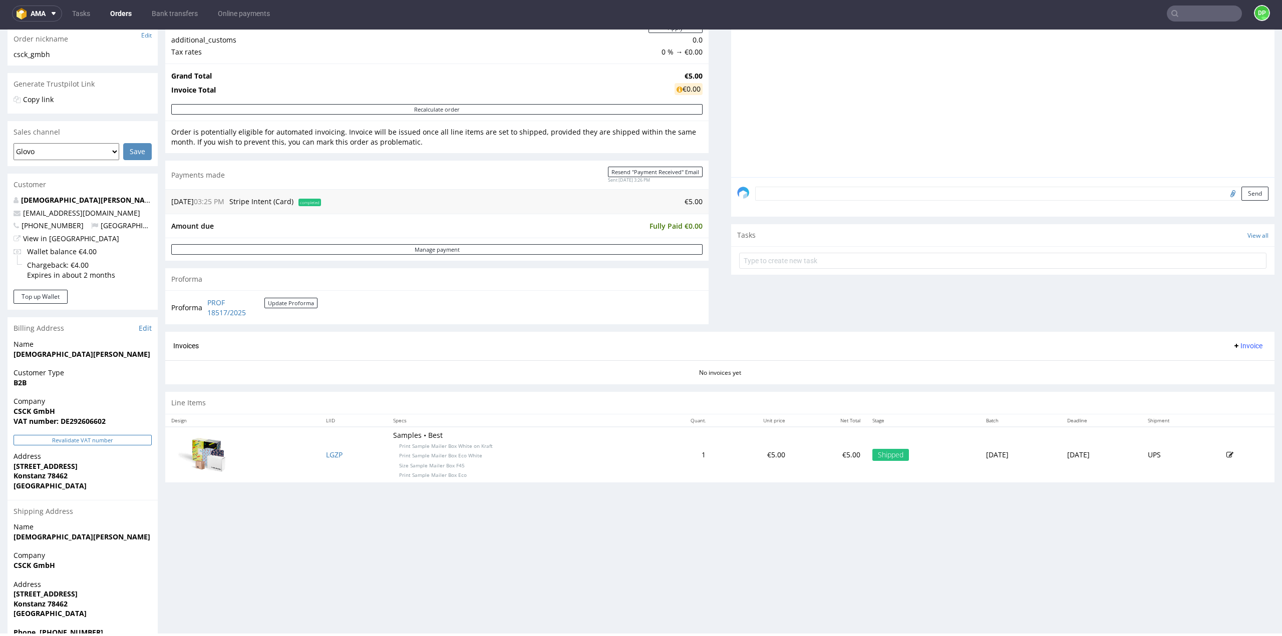
click at [86, 440] on button "Revalidate VAT number" at bounding box center [83, 440] width 138 height 11
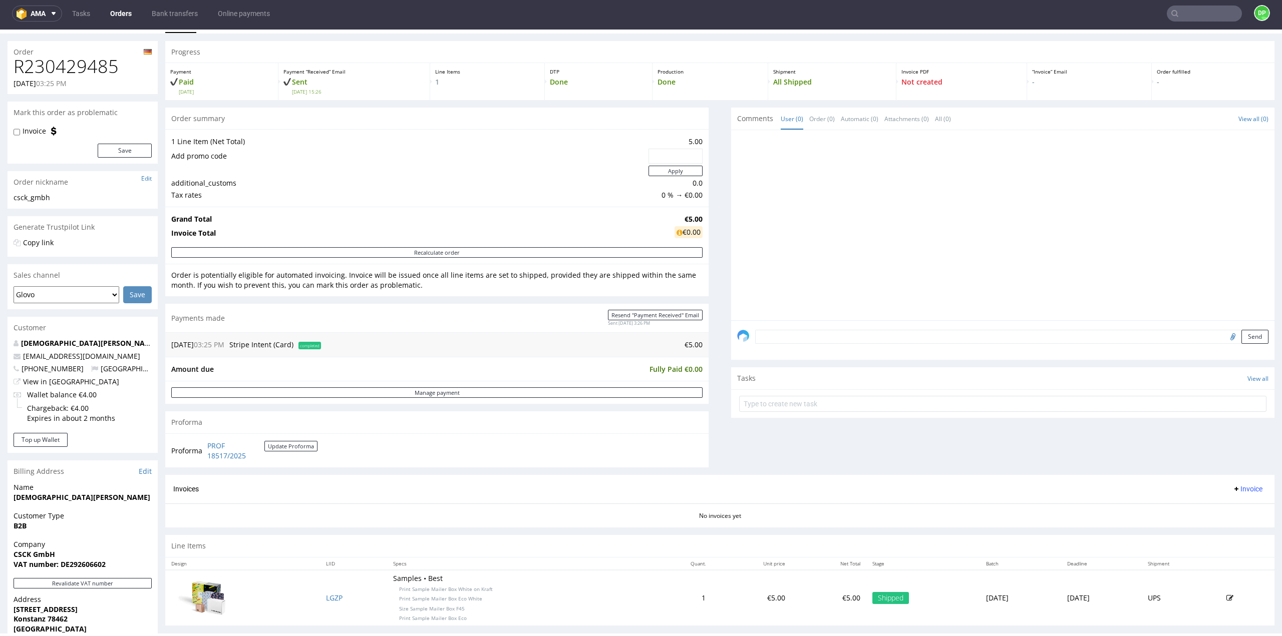
scroll to position [0, 0]
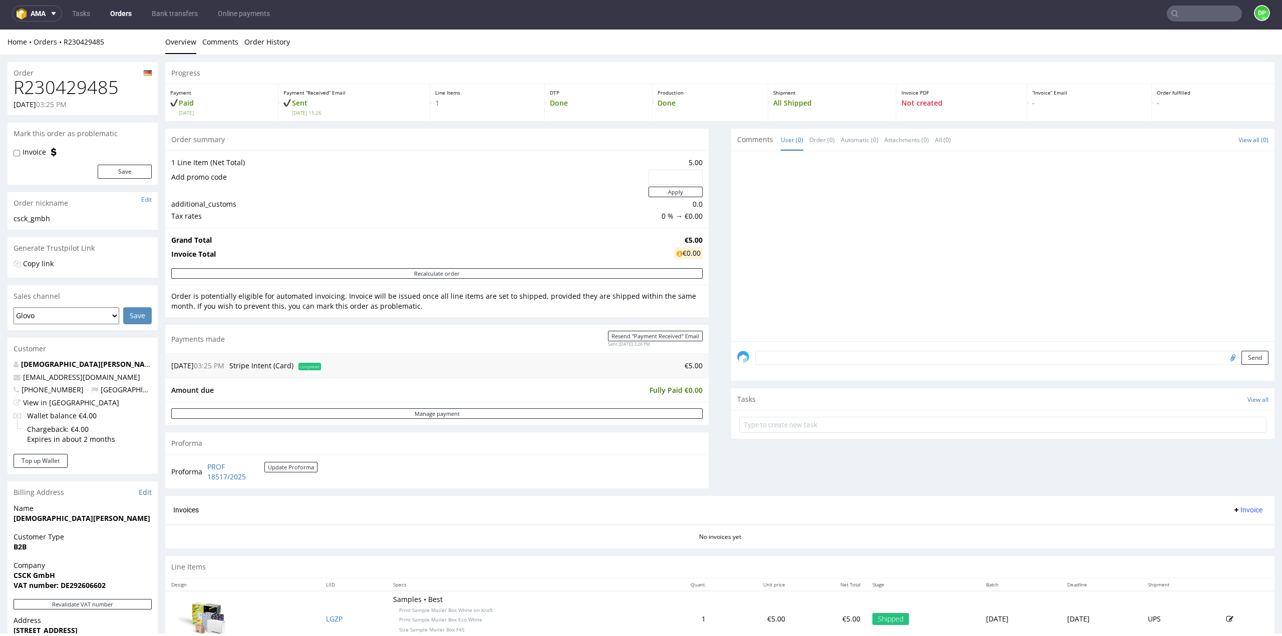
click at [1235, 511] on span "Invoice" at bounding box center [1247, 510] width 30 height 8
click at [1215, 532] on span "Generate" at bounding box center [1231, 530] width 49 height 10
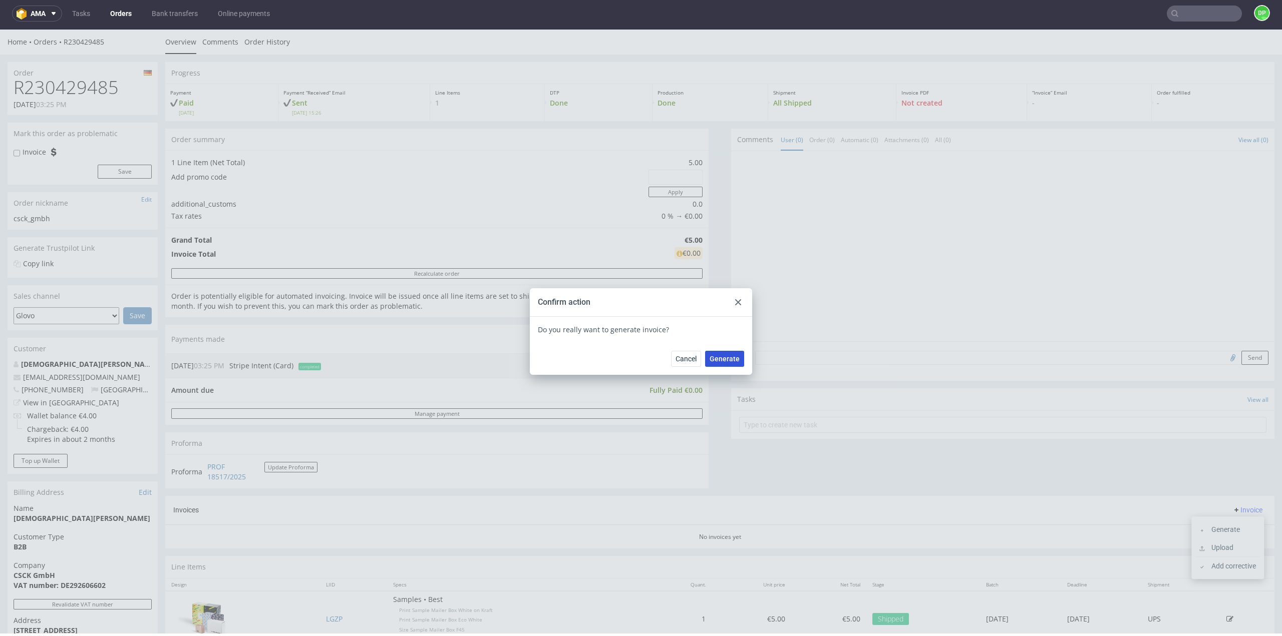
click at [709, 364] on button "Generate" at bounding box center [724, 359] width 39 height 16
click at [737, 305] on use at bounding box center [738, 302] width 6 height 6
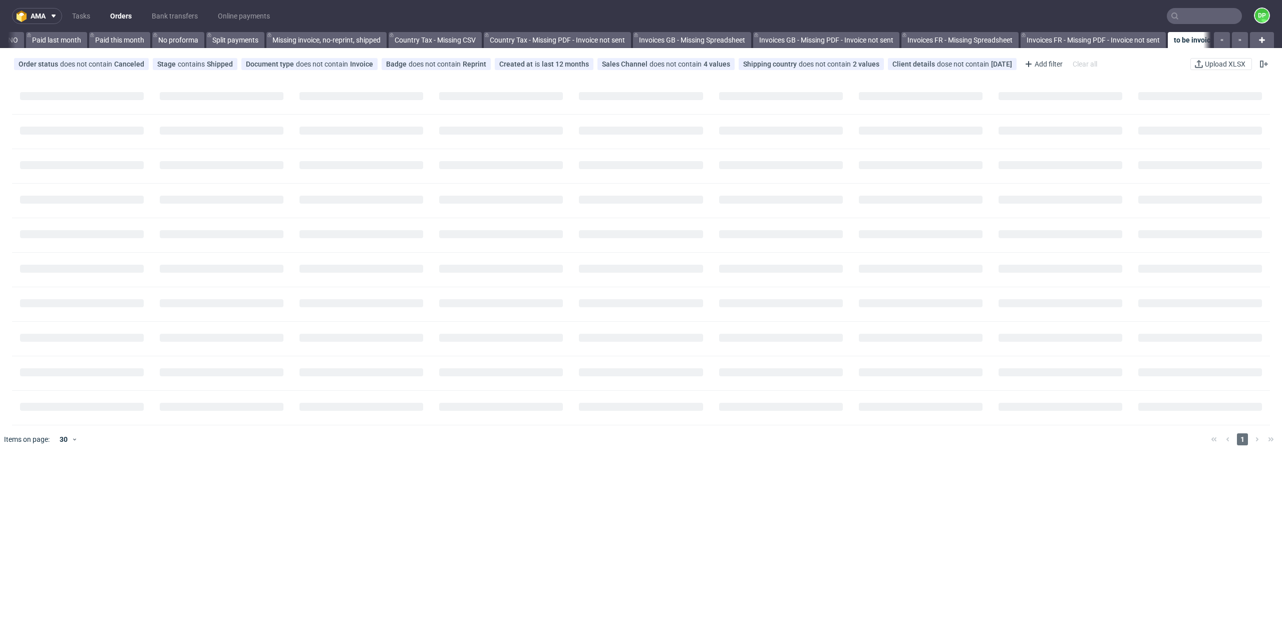
scroll to position [0, 723]
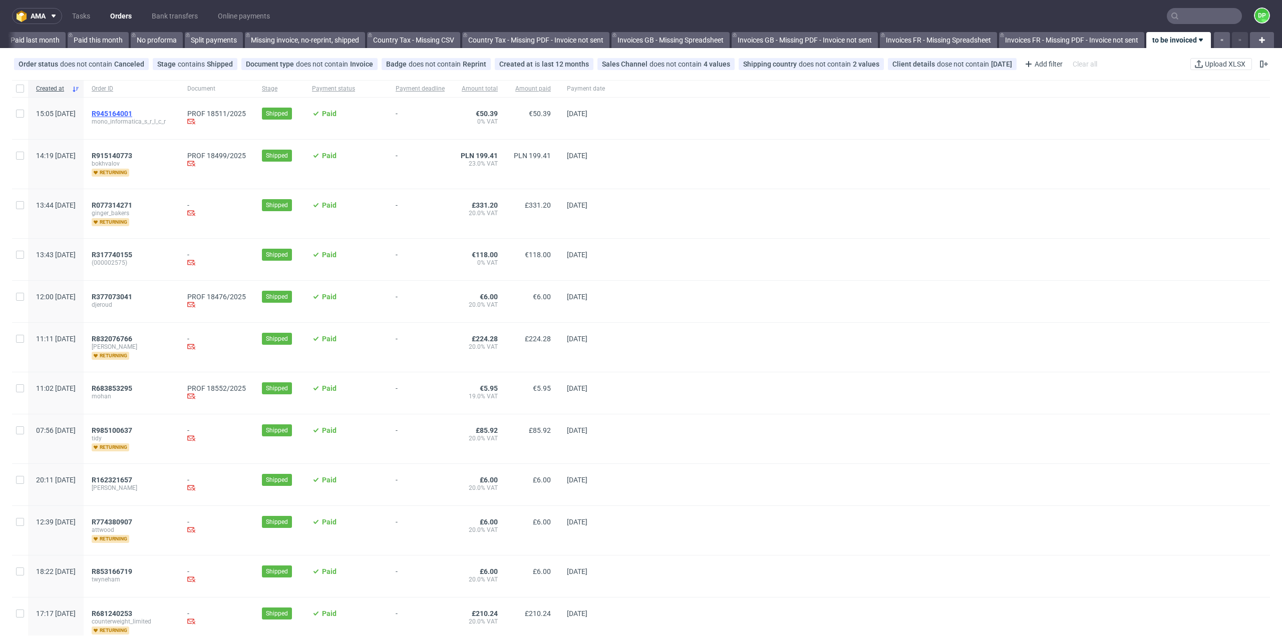
click at [132, 116] on span "R945164001" at bounding box center [112, 114] width 41 height 8
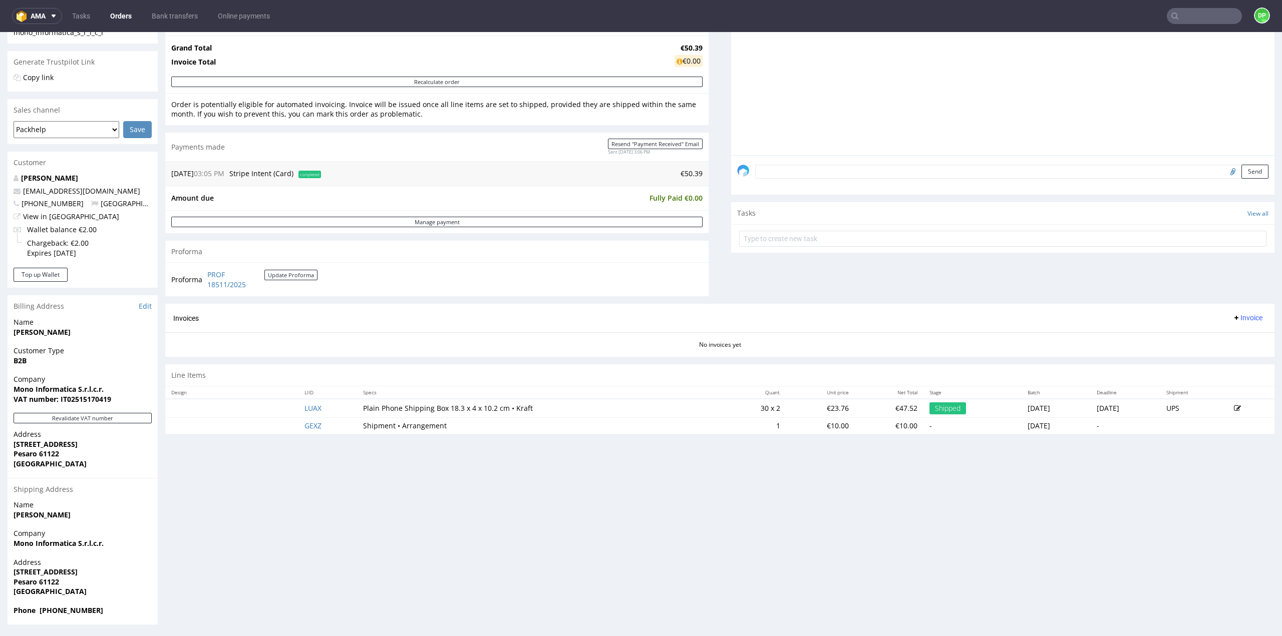
scroll to position [3, 0]
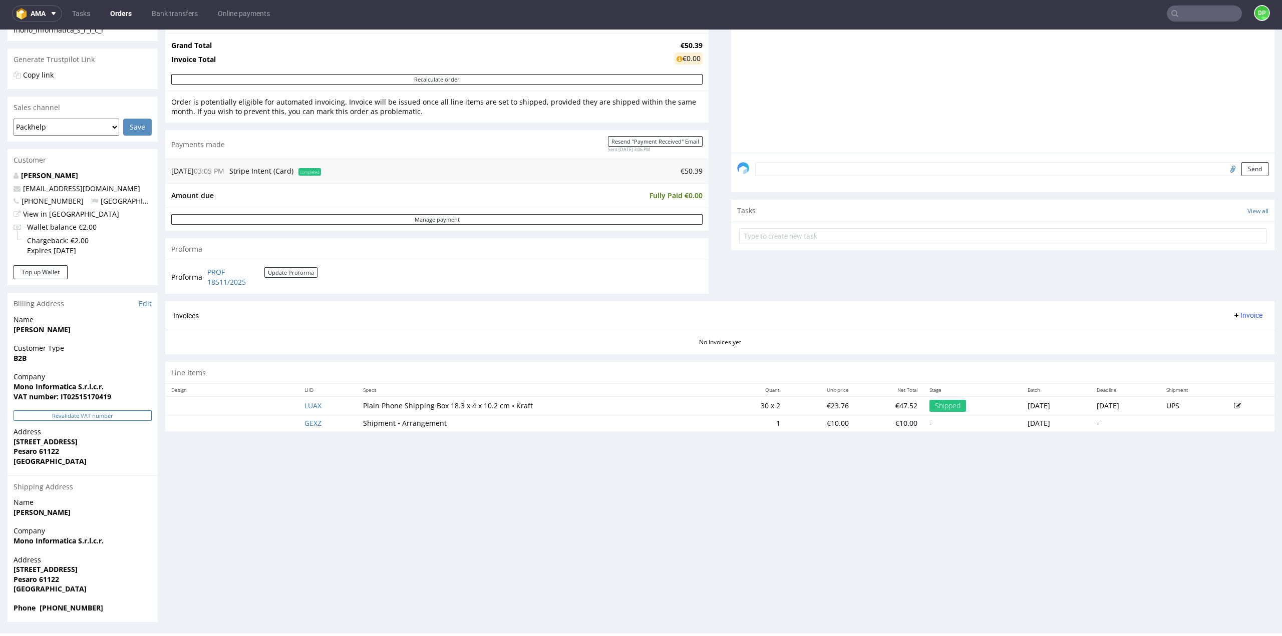
click at [58, 417] on button "Revalidate VAT number" at bounding box center [83, 416] width 138 height 11
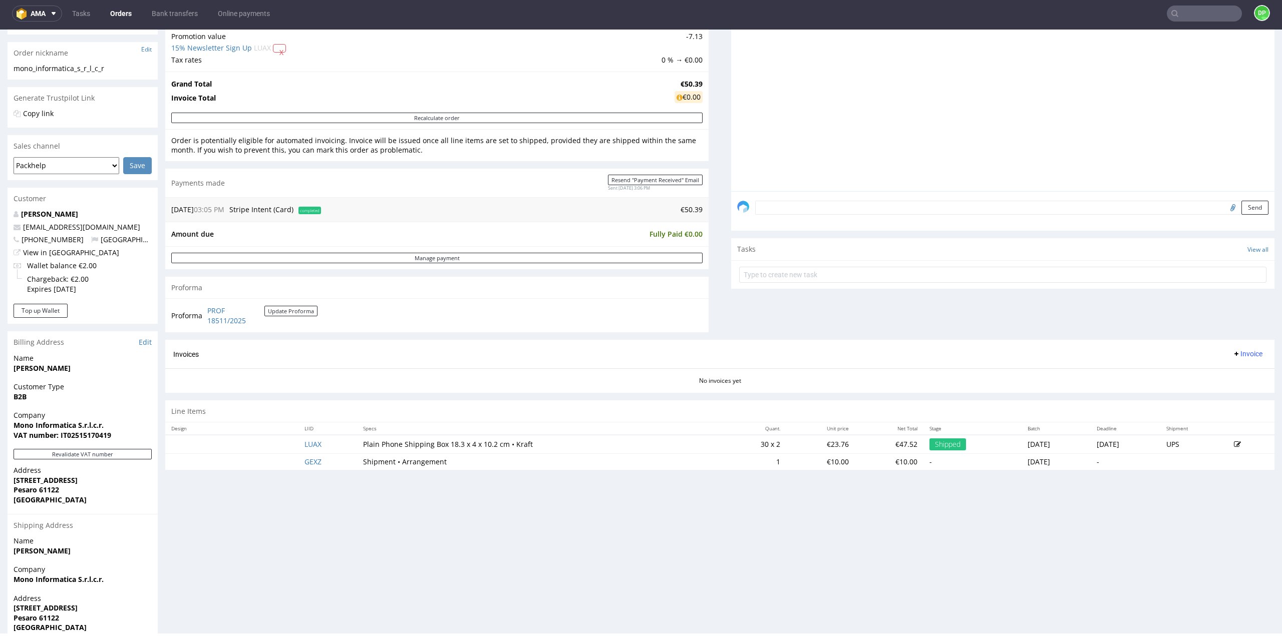
scroll to position [189, 0]
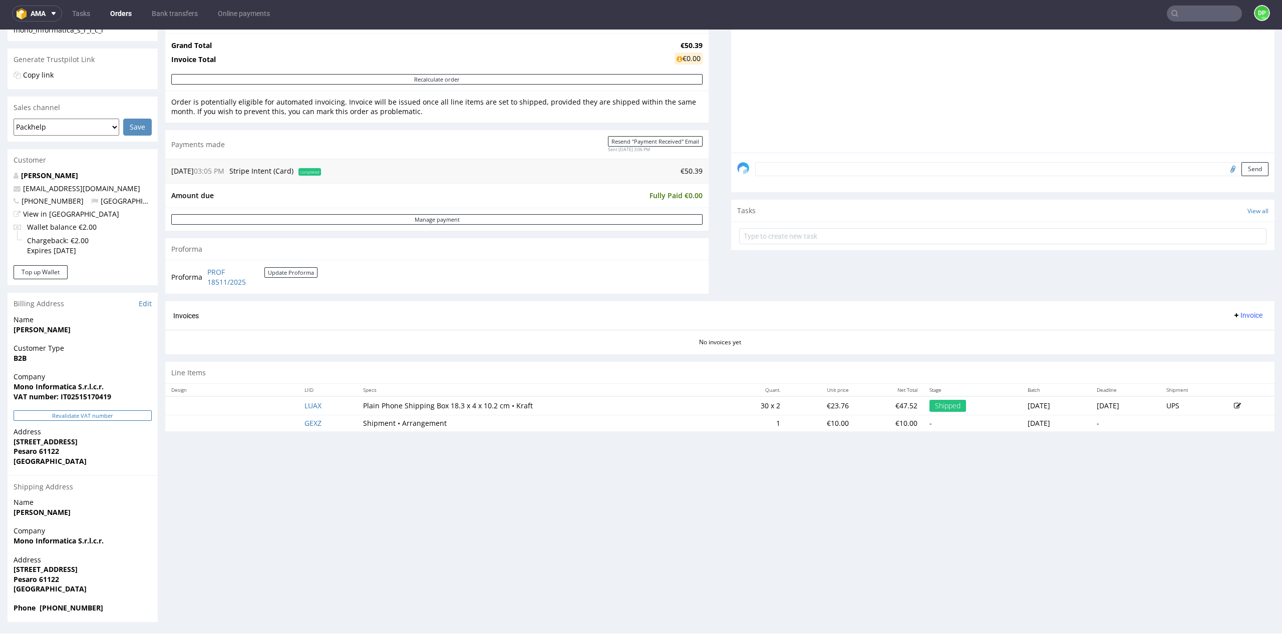
click at [115, 416] on button "Revalidate VAT number" at bounding box center [83, 416] width 138 height 11
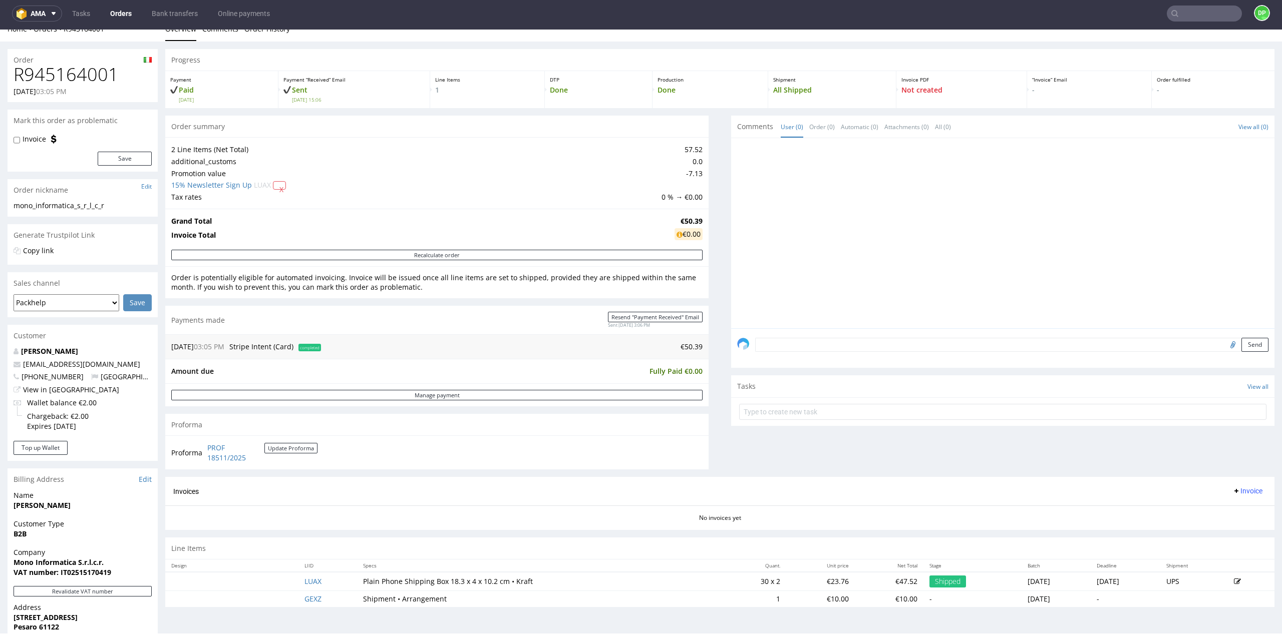
scroll to position [0, 0]
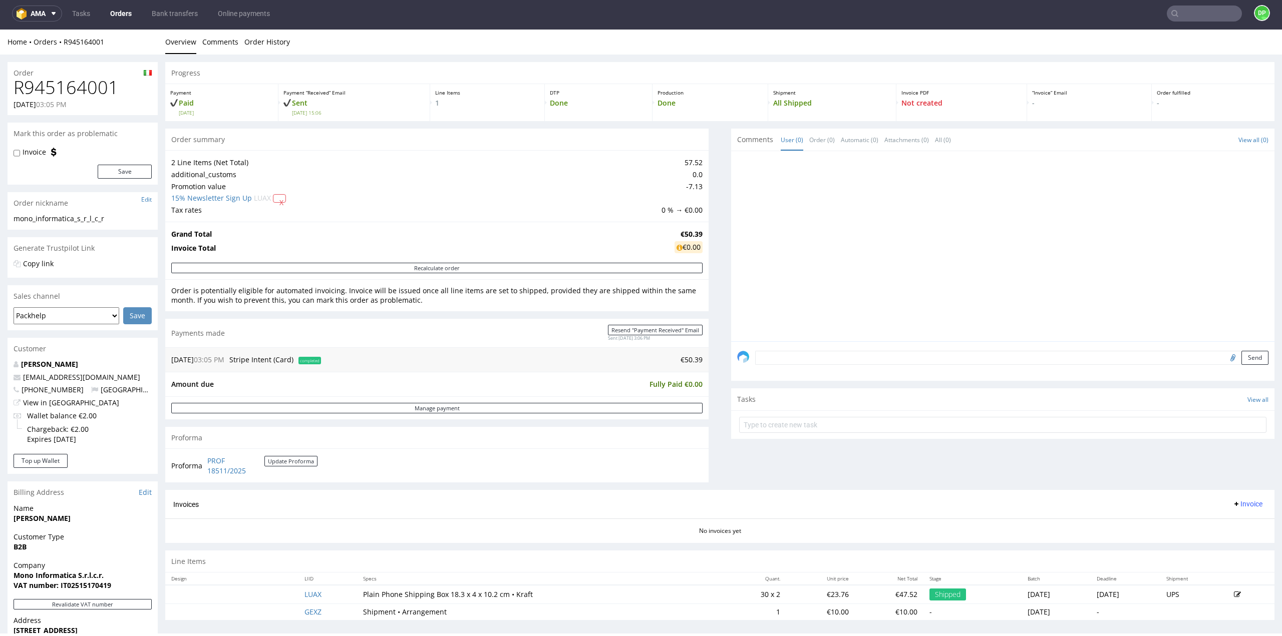
click at [1232, 507] on span "Invoice" at bounding box center [1247, 504] width 30 height 8
click at [1209, 523] on span "Generate" at bounding box center [1231, 524] width 49 height 10
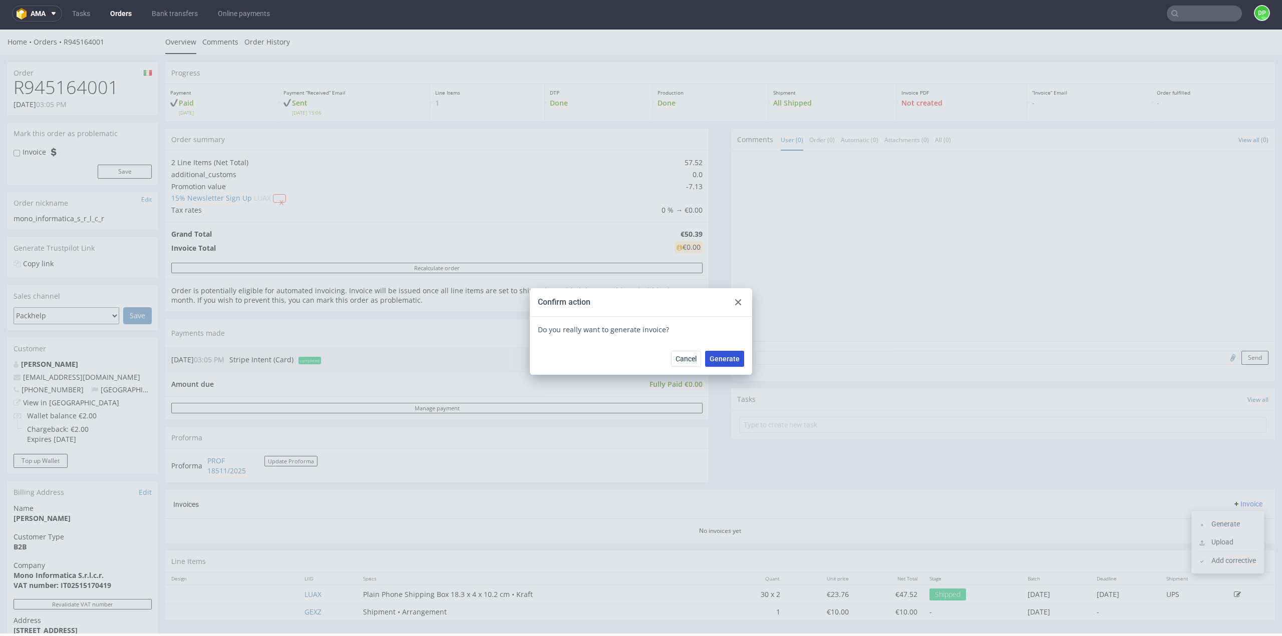
click at [728, 359] on span "Generate" at bounding box center [724, 358] width 30 height 7
click at [735, 301] on use at bounding box center [738, 302] width 6 height 6
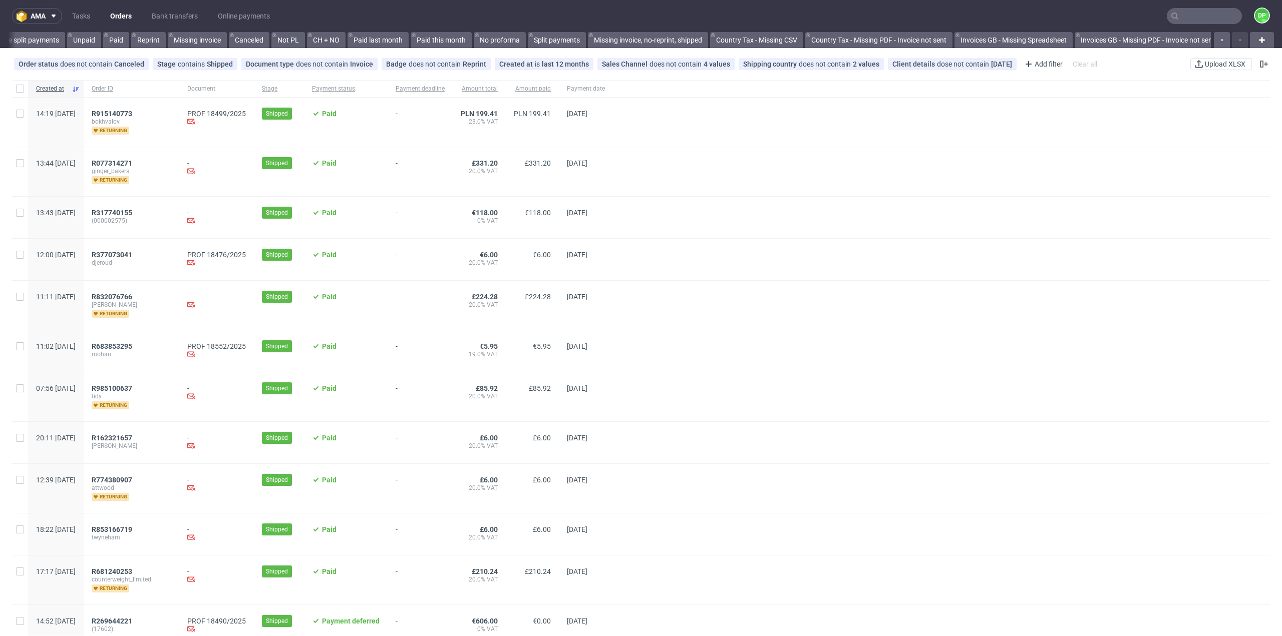
scroll to position [0, 723]
click at [132, 111] on span "R915140773" at bounding box center [112, 114] width 41 height 8
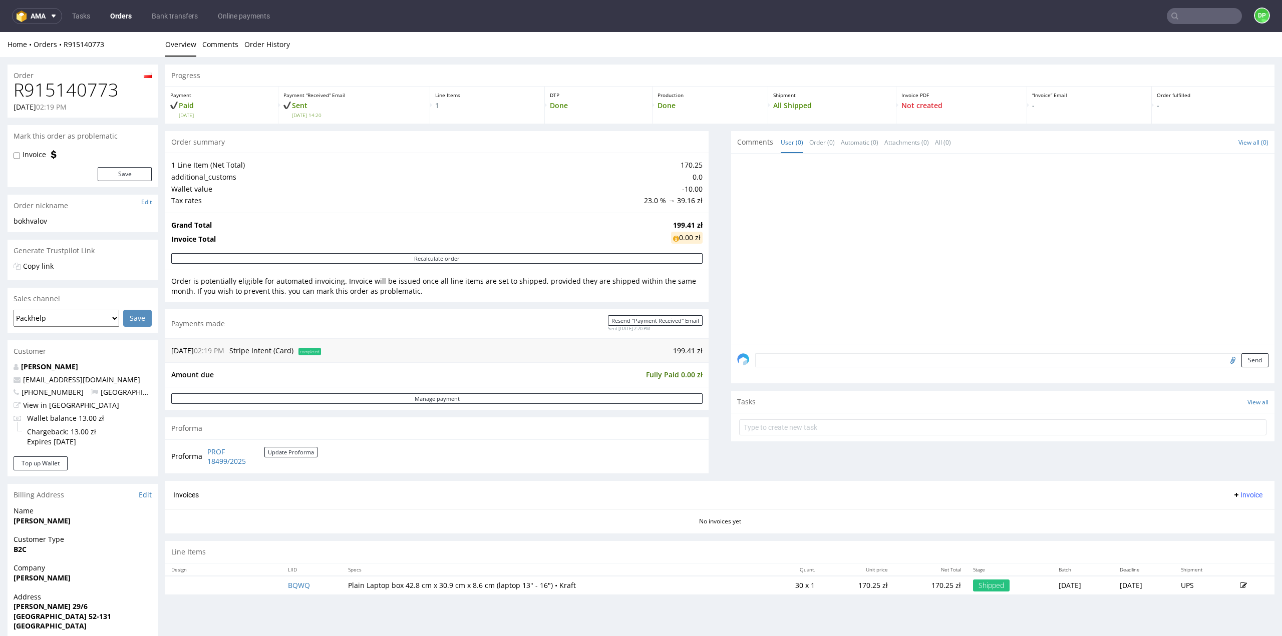
click at [1240, 494] on span "Invoice" at bounding box center [1247, 495] width 30 height 8
click at [1226, 514] on span "Generate" at bounding box center [1231, 515] width 49 height 10
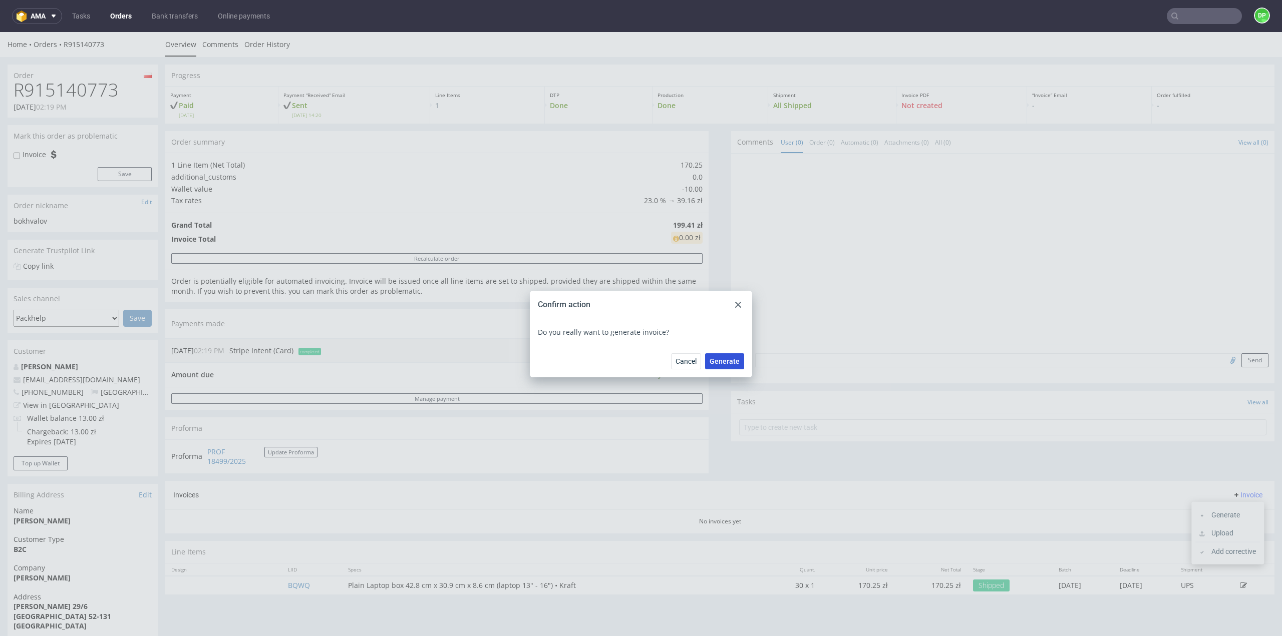
click at [719, 365] on span "Generate" at bounding box center [724, 361] width 30 height 7
click at [735, 301] on div at bounding box center [738, 305] width 12 height 12
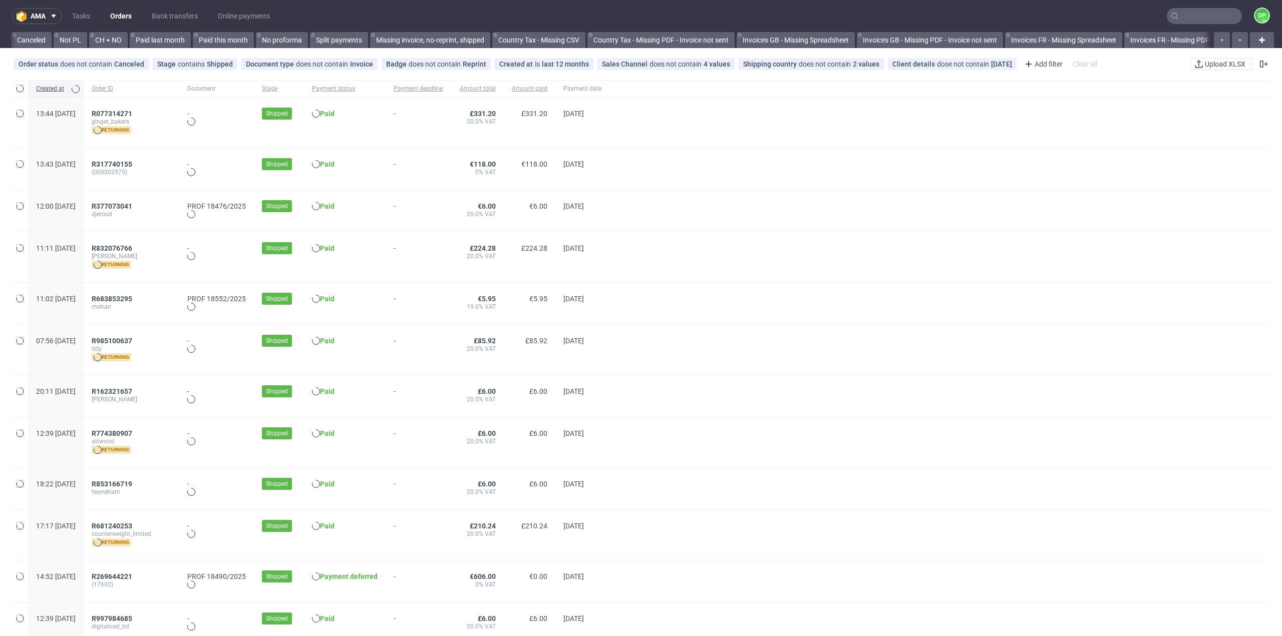
scroll to position [0, 723]
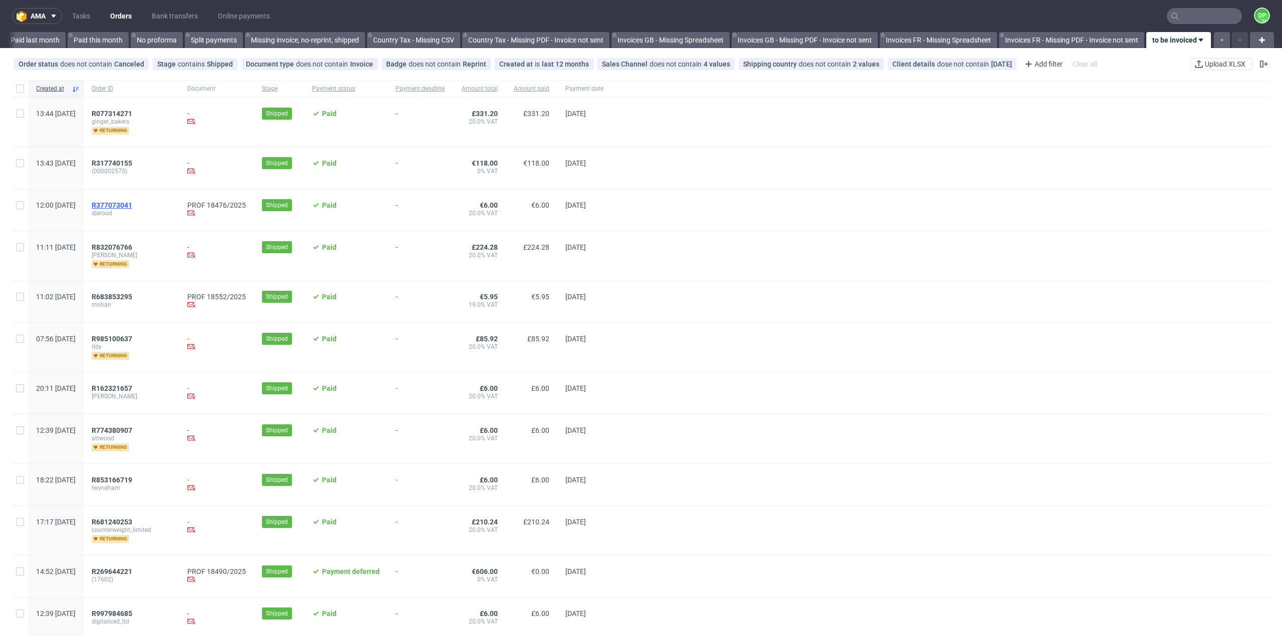
click at [132, 205] on span "R377073041" at bounding box center [112, 205] width 41 height 8
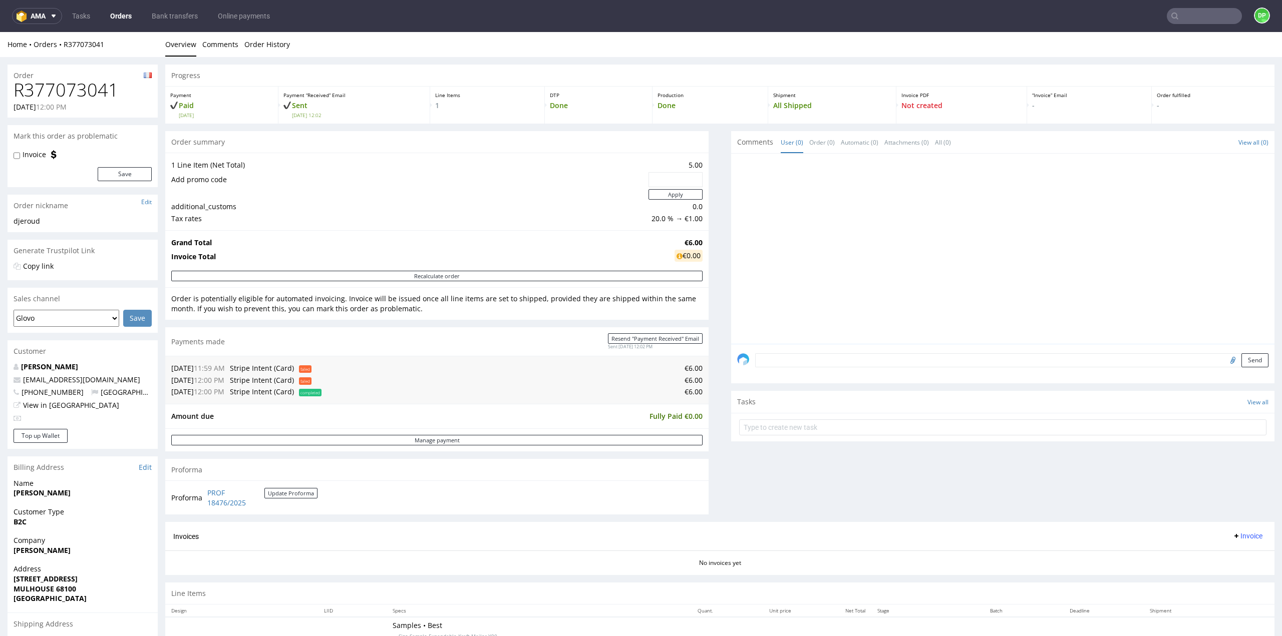
click at [1234, 534] on span "Invoice" at bounding box center [1247, 536] width 30 height 8
click at [1218, 557] on span "Generate" at bounding box center [1231, 556] width 49 height 10
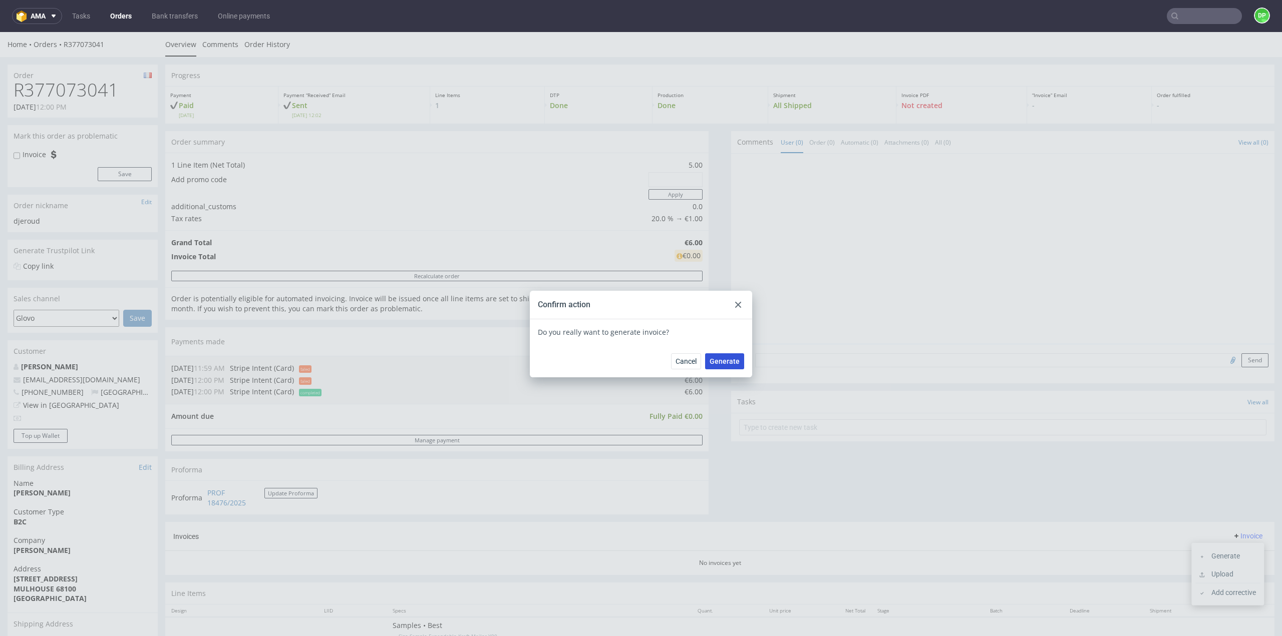
click at [721, 364] on span "Generate" at bounding box center [724, 361] width 30 height 7
drag, startPoint x: 736, startPoint y: 306, endPoint x: 655, endPoint y: 263, distance: 91.2
click at [736, 306] on icon at bounding box center [738, 305] width 6 height 6
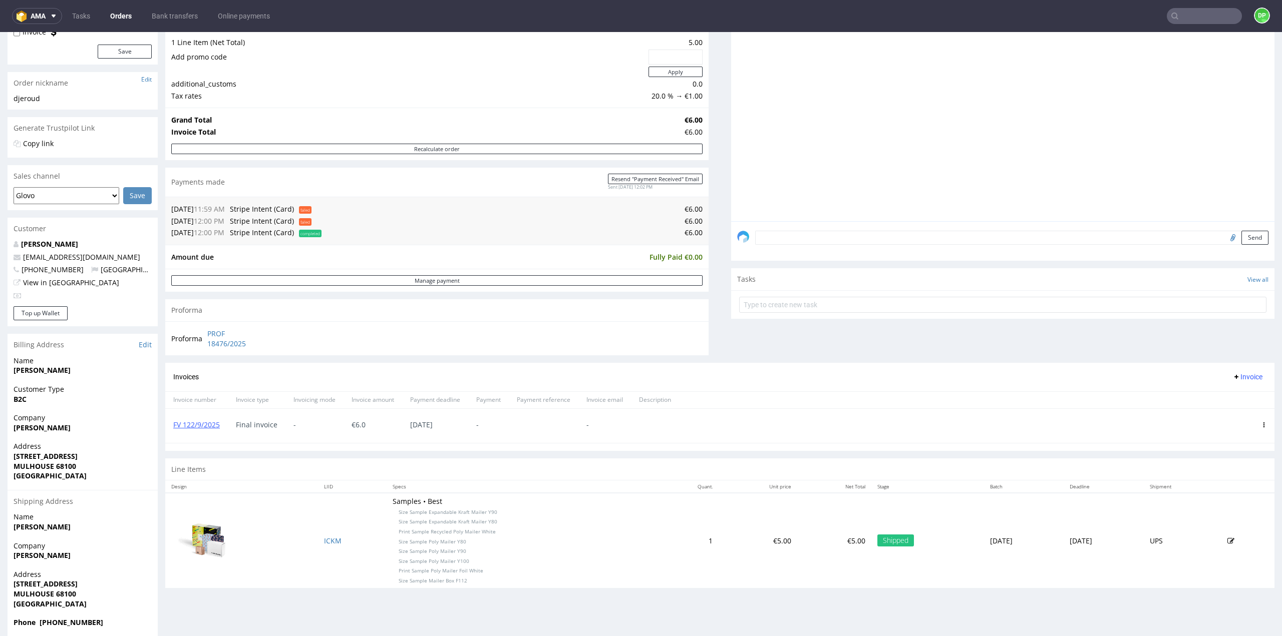
scroll to position [135, 0]
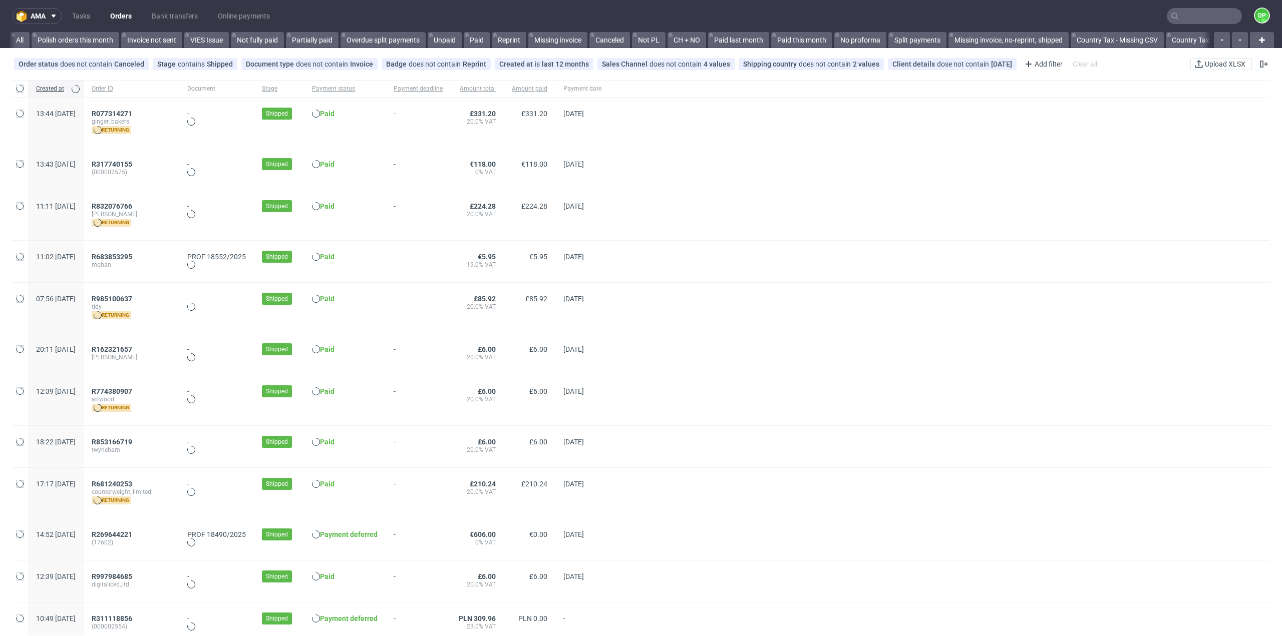
scroll to position [0, 723]
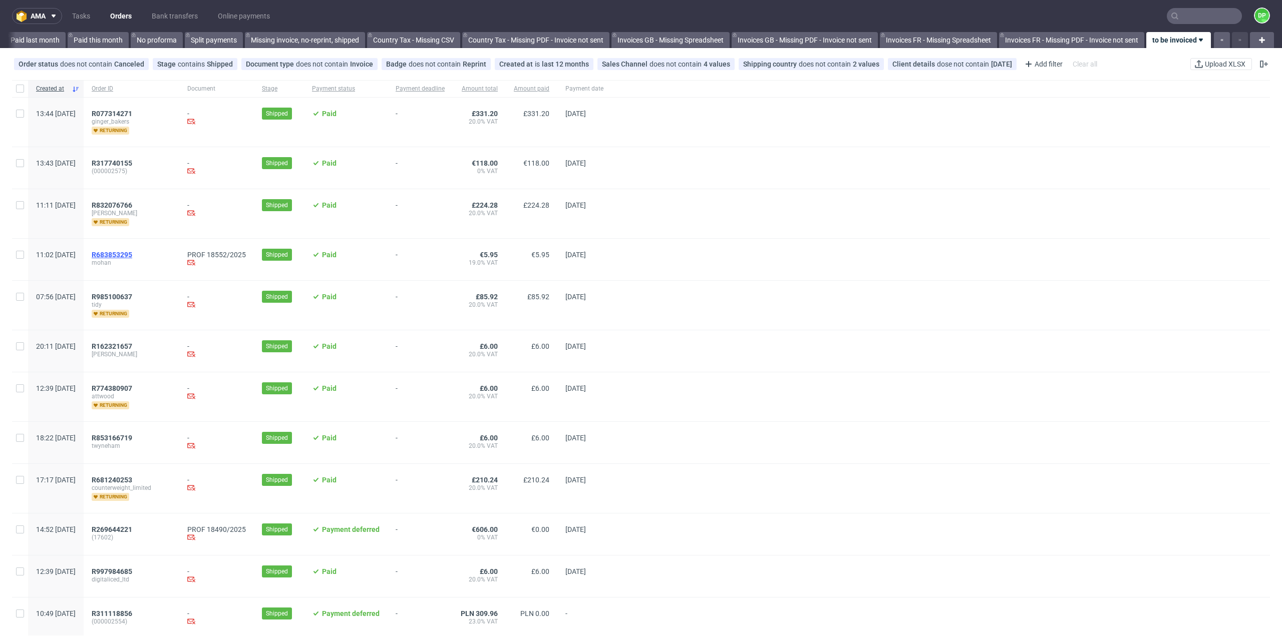
click at [132, 252] on span "R683853295" at bounding box center [112, 255] width 41 height 8
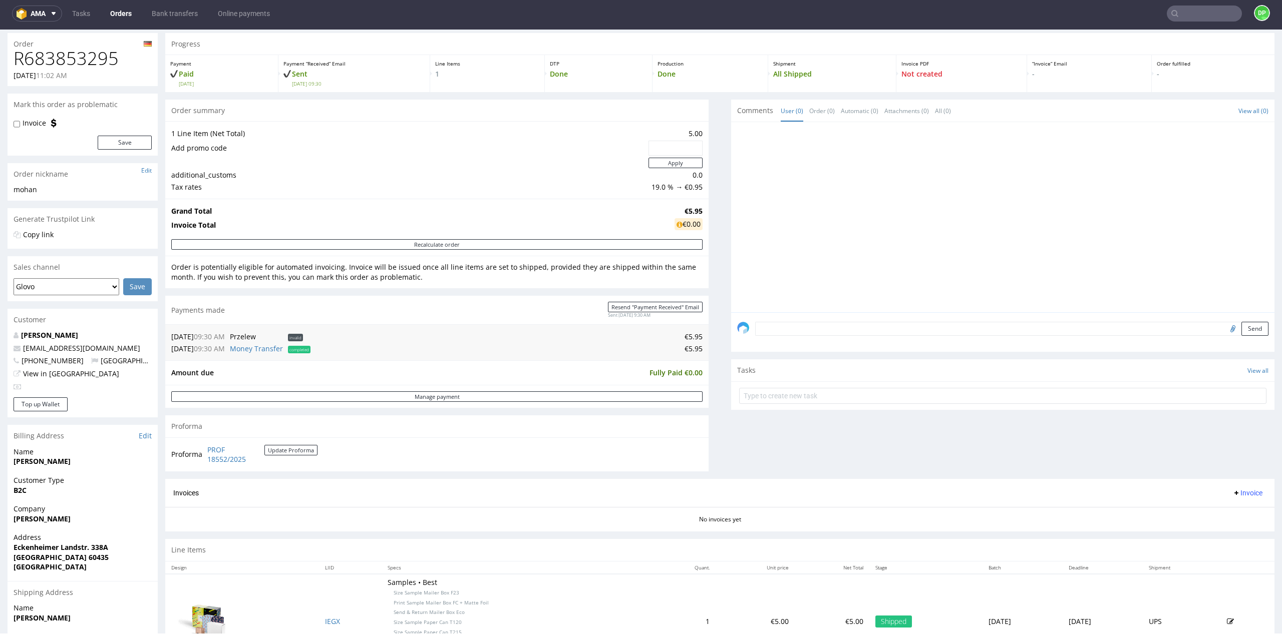
scroll to position [50, 0]
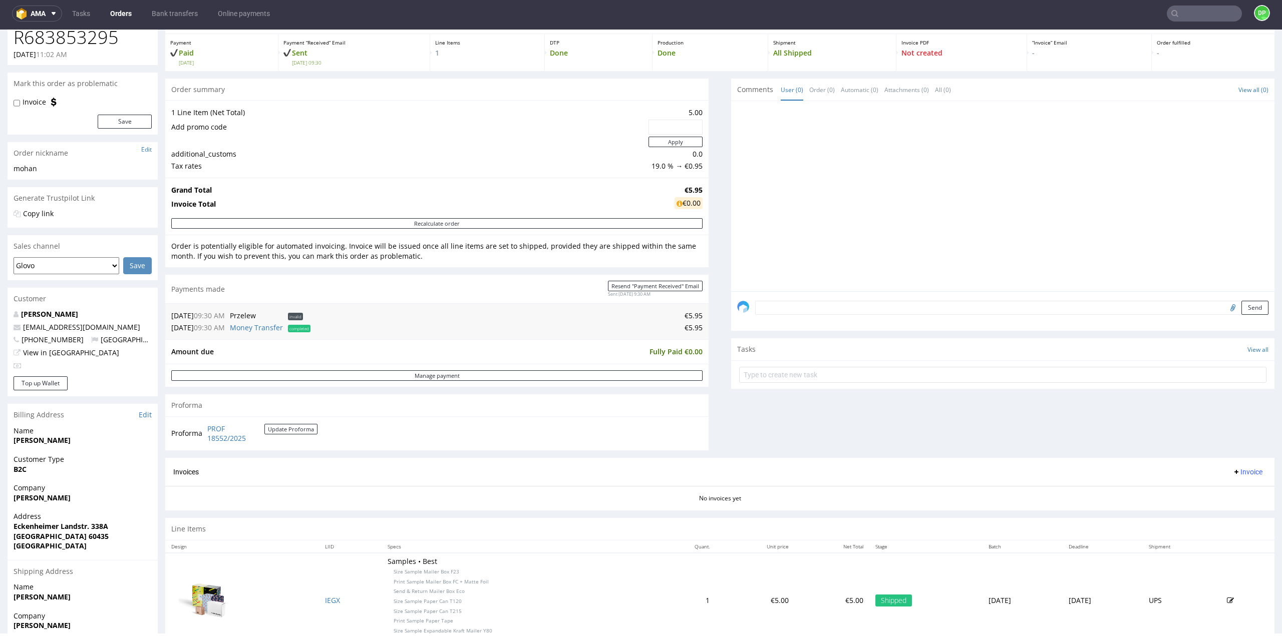
click at [1229, 466] on button "Invoice" at bounding box center [1247, 472] width 38 height 12
click at [1223, 493] on span "Generate" at bounding box center [1231, 492] width 49 height 10
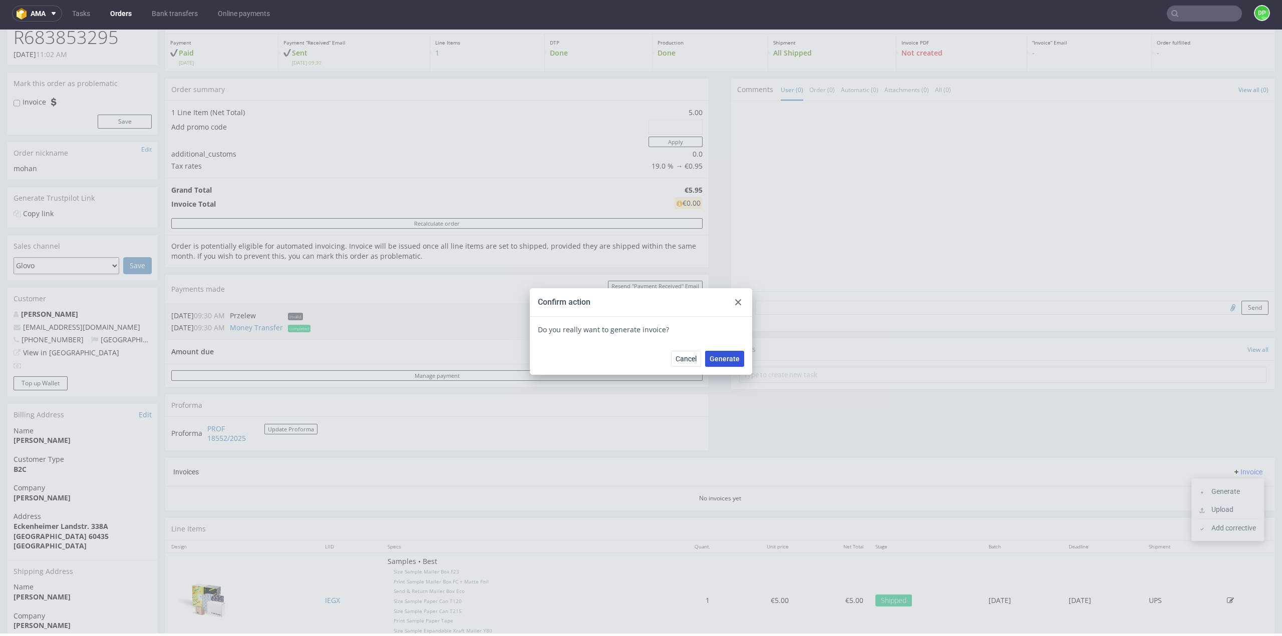
click at [722, 360] on span "Generate" at bounding box center [724, 358] width 30 height 7
click at [732, 302] on div at bounding box center [738, 302] width 12 height 12
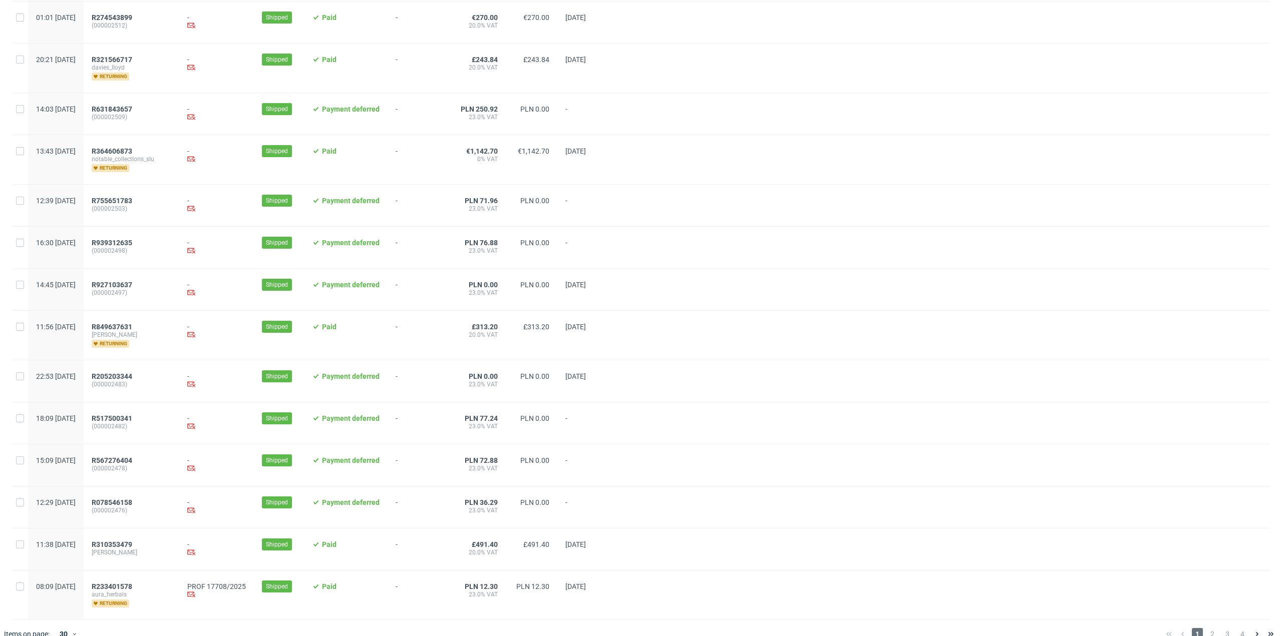
scroll to position [826, 0]
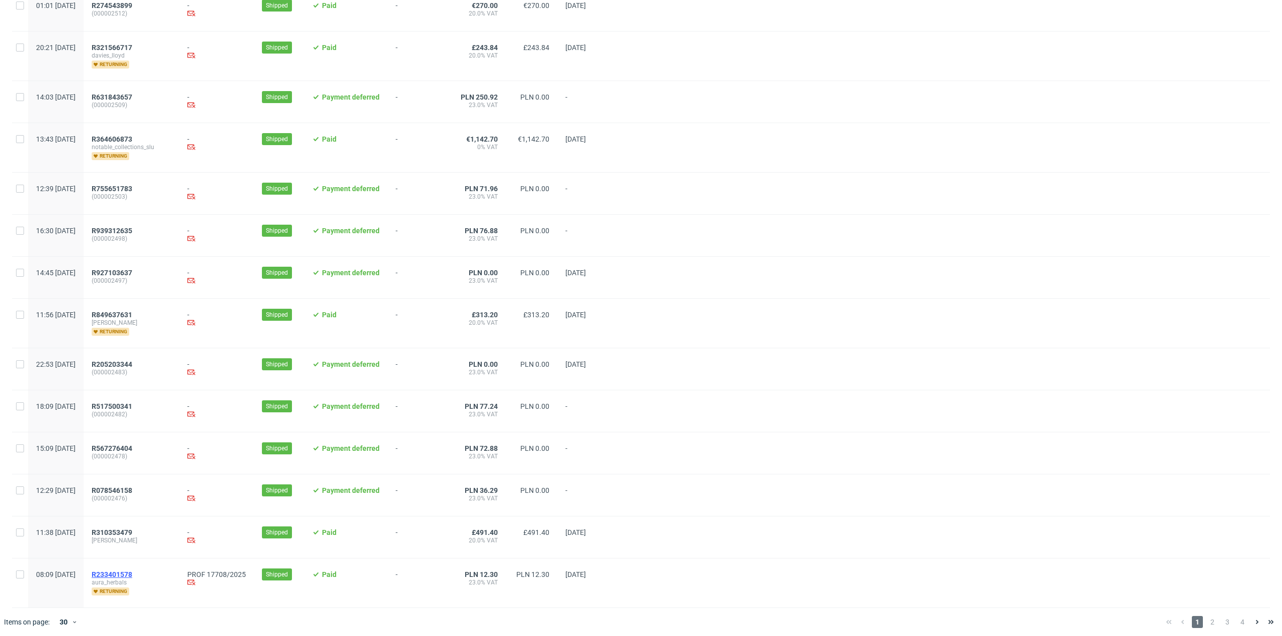
click at [132, 573] on span "R233401578" at bounding box center [112, 575] width 41 height 8
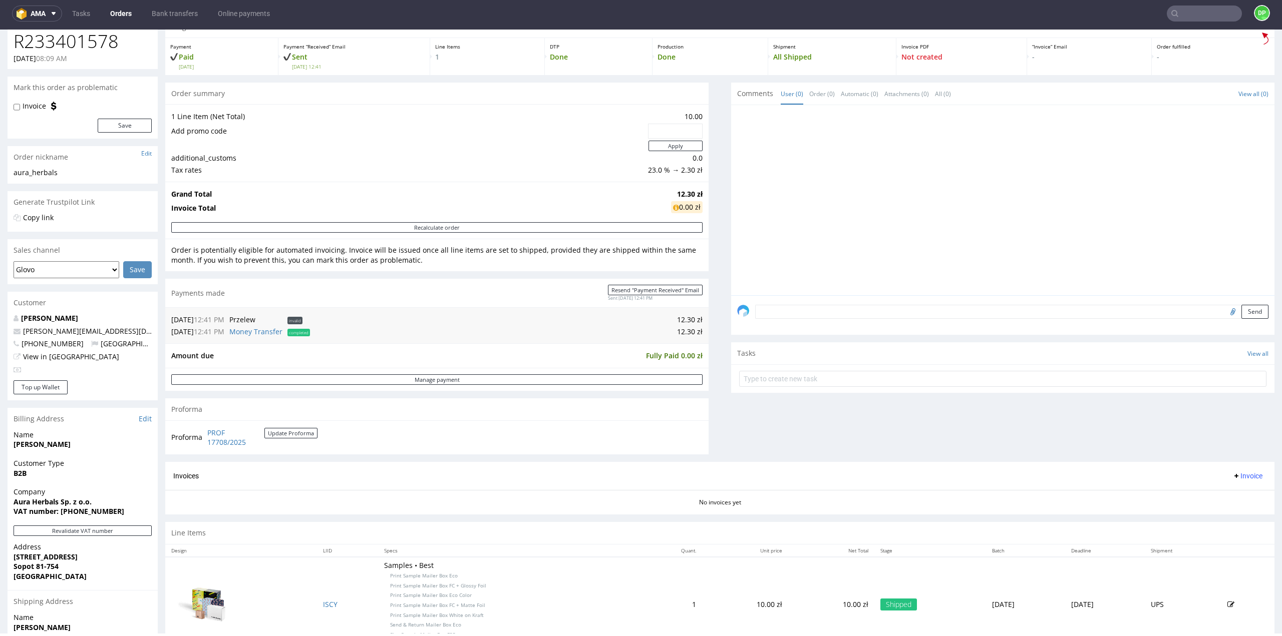
scroll to position [188, 0]
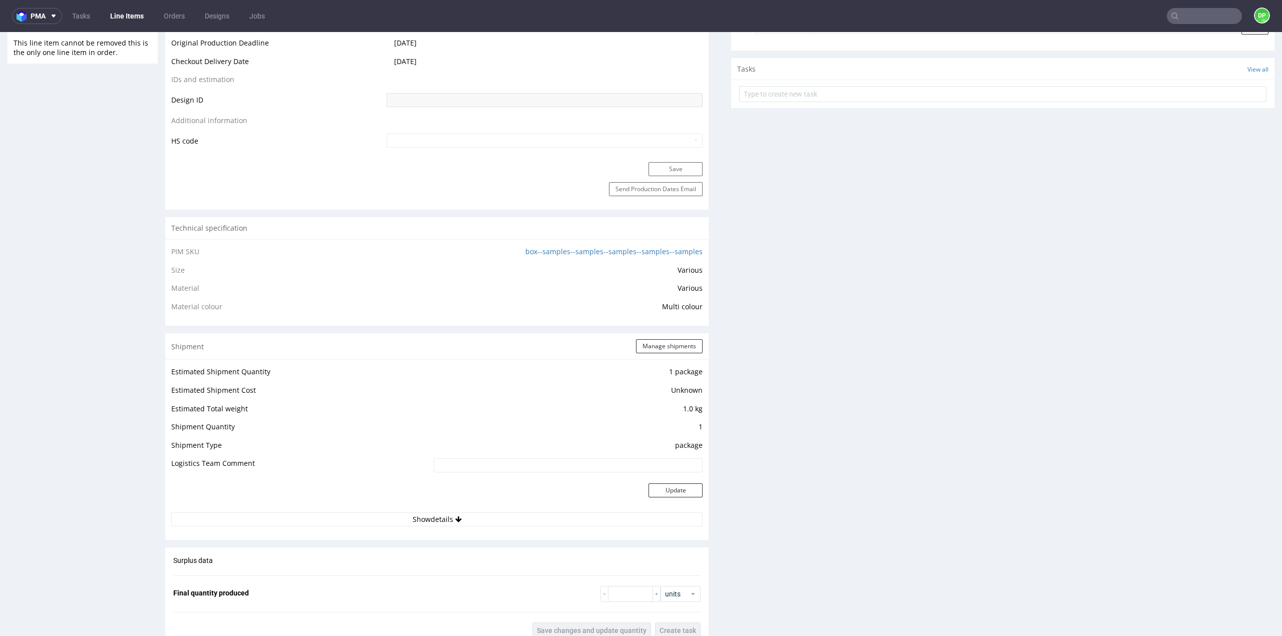
scroll to position [701, 0]
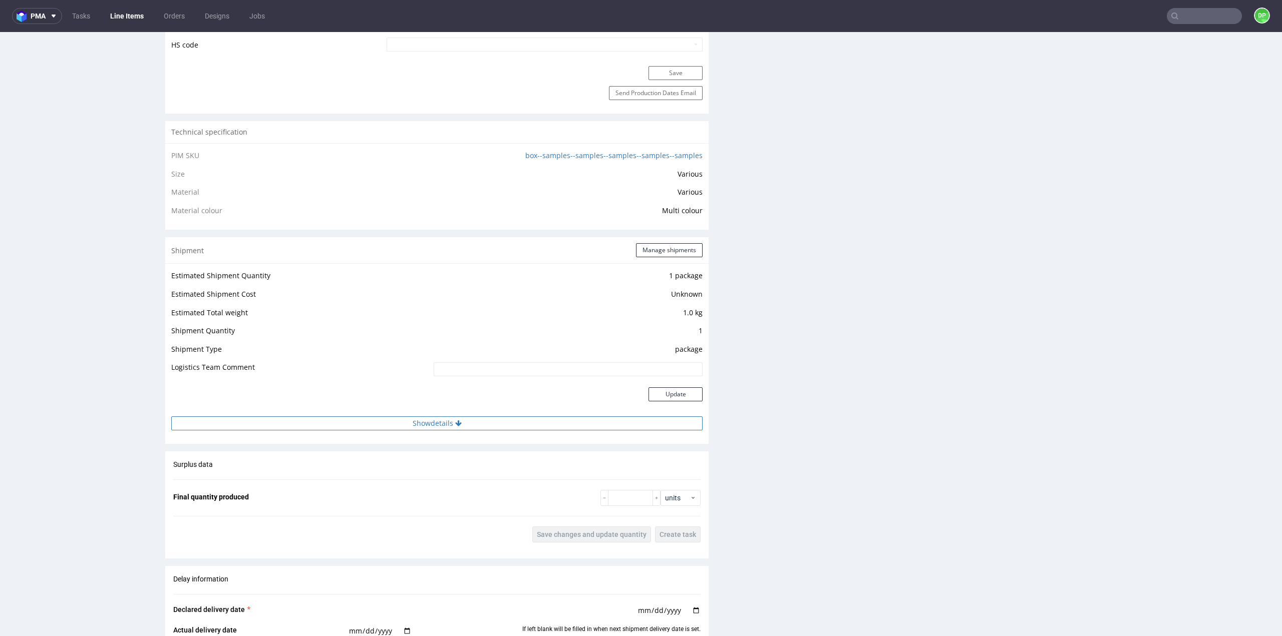
click at [443, 422] on button "Show details" at bounding box center [436, 424] width 531 height 14
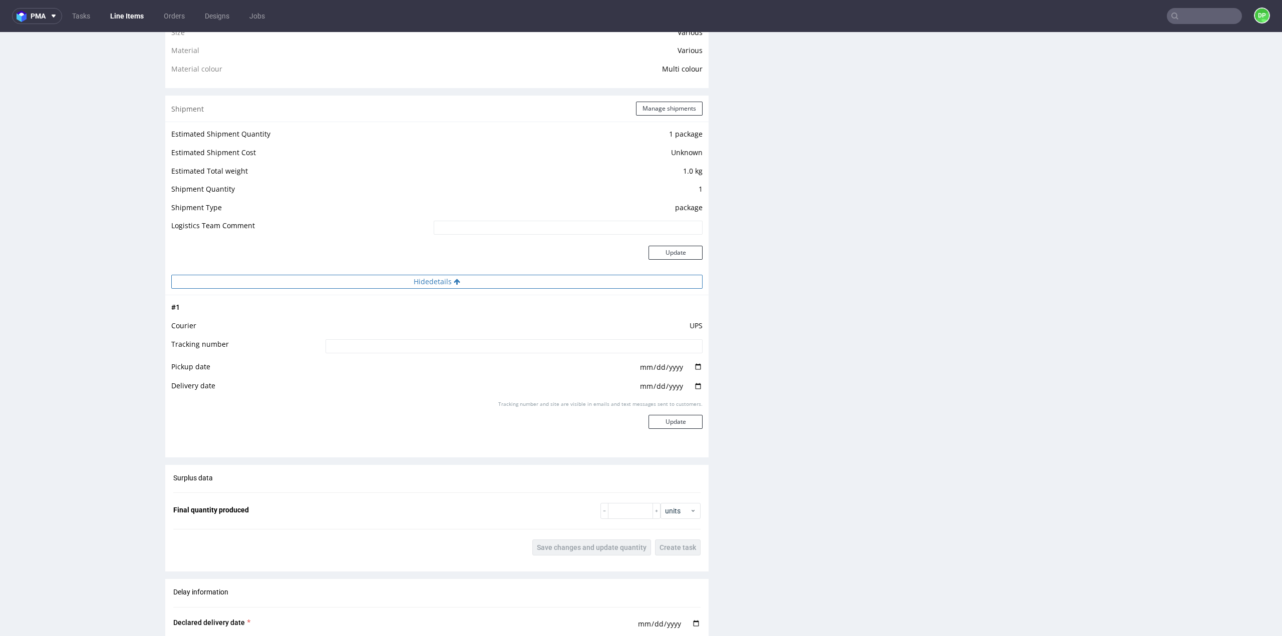
scroll to position [851, 0]
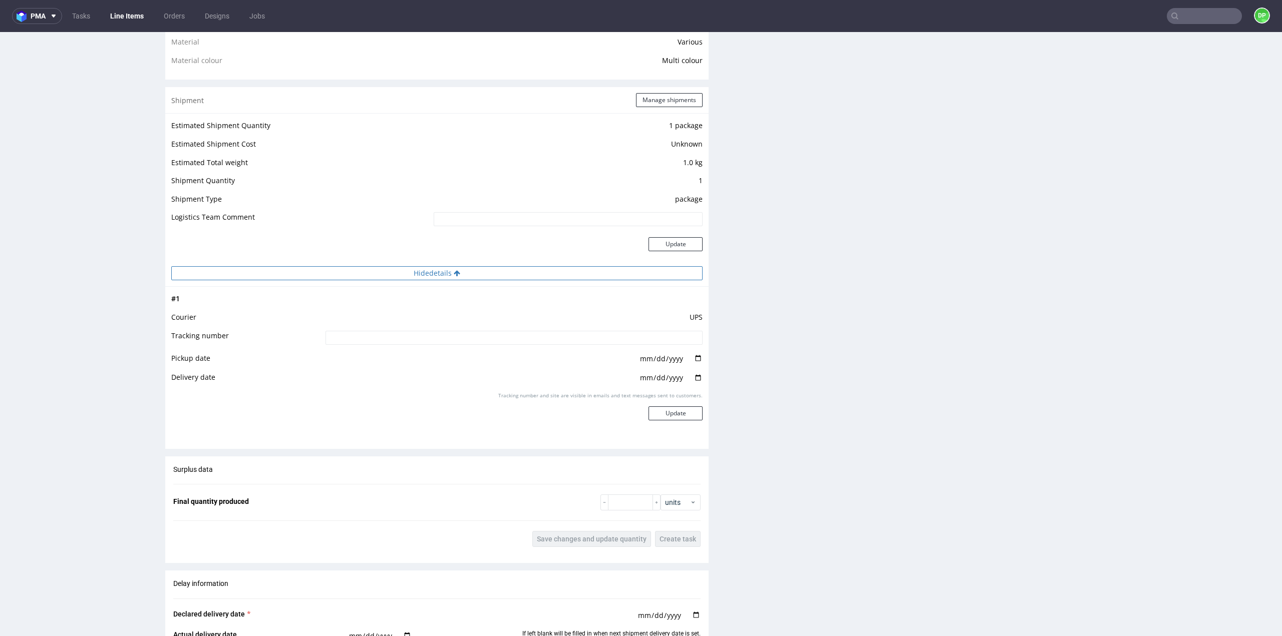
click at [341, 276] on button "Hide details" at bounding box center [436, 273] width 531 height 14
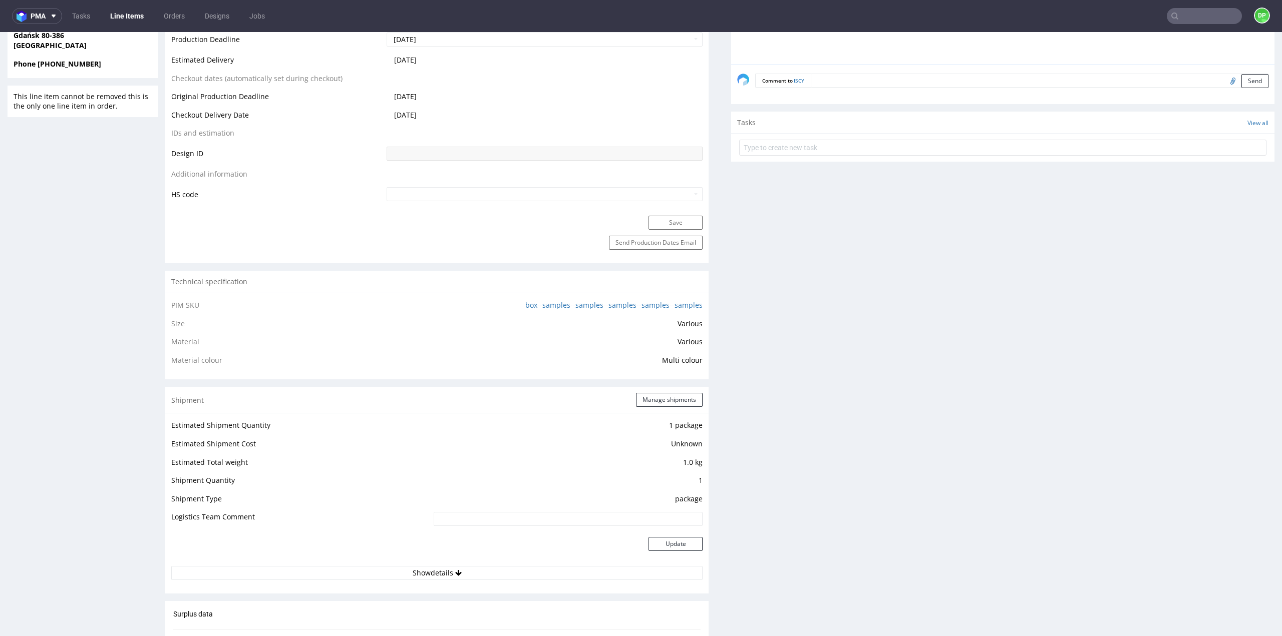
scroll to position [751, 0]
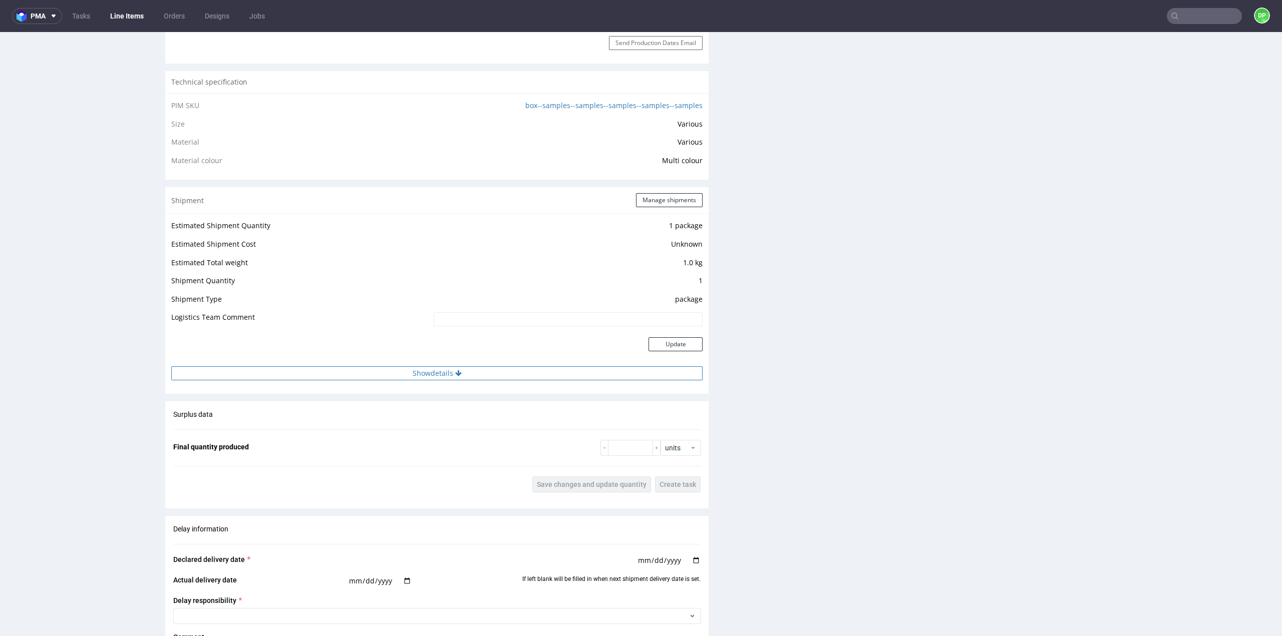
click at [406, 370] on button "Show details" at bounding box center [436, 374] width 531 height 14
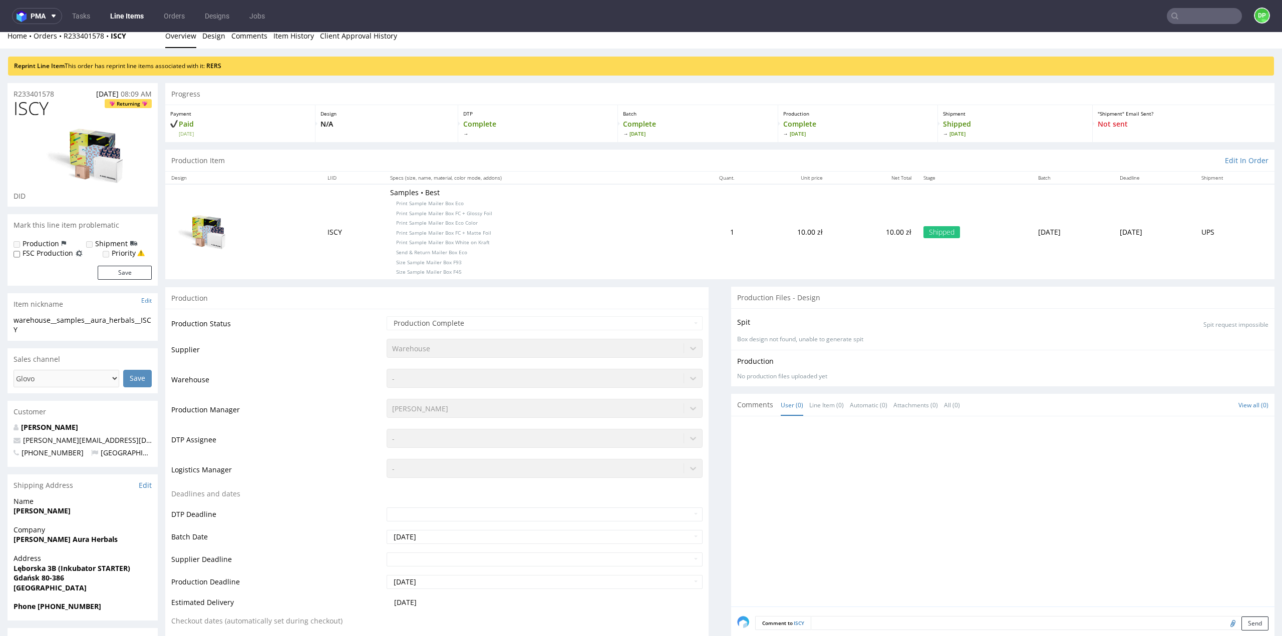
scroll to position [0, 0]
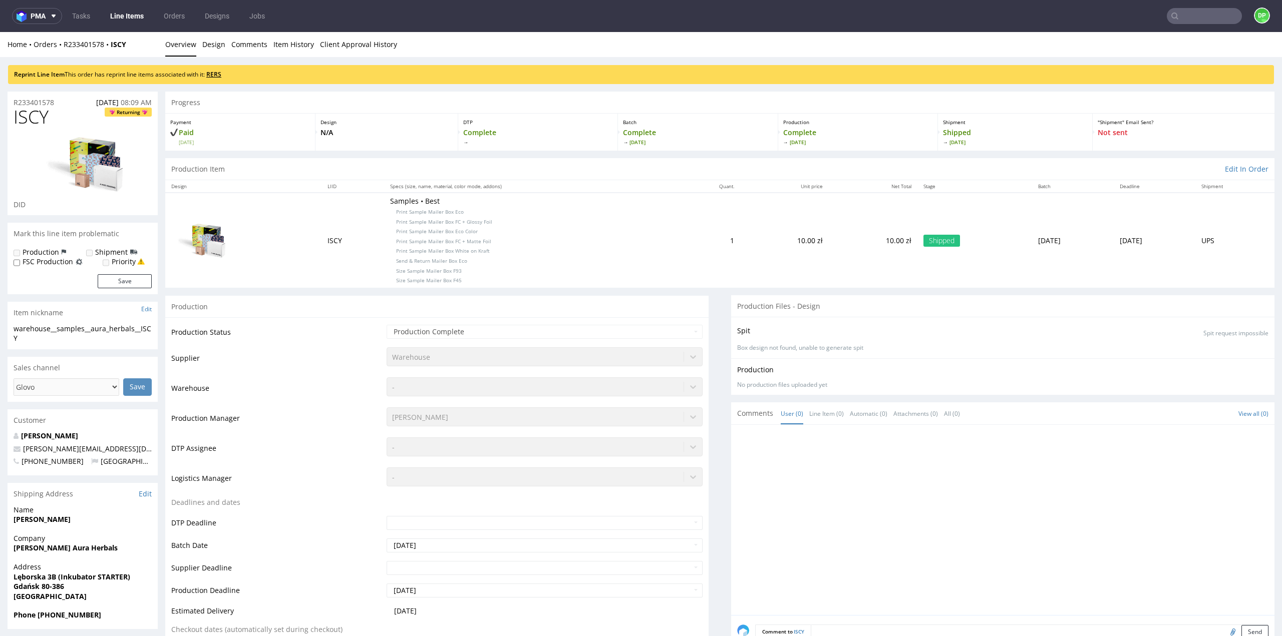
click at [212, 76] on link "RERS" at bounding box center [213, 74] width 15 height 9
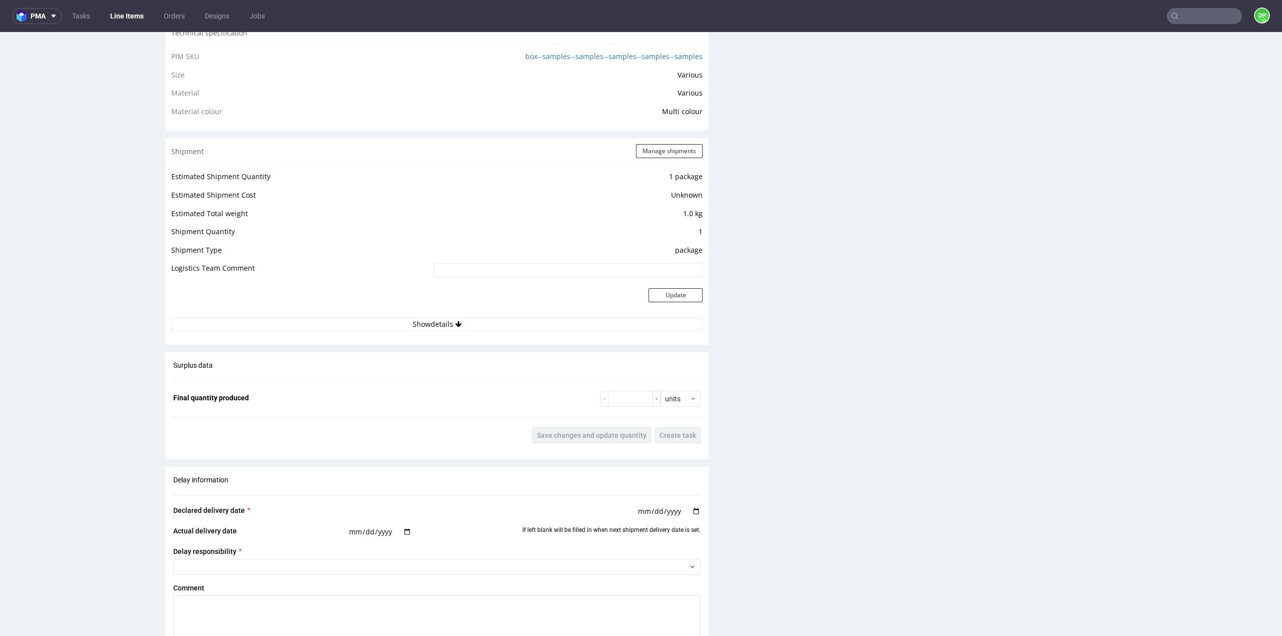
scroll to position [801, 0]
click at [403, 326] on button "Show details" at bounding box center [436, 323] width 531 height 14
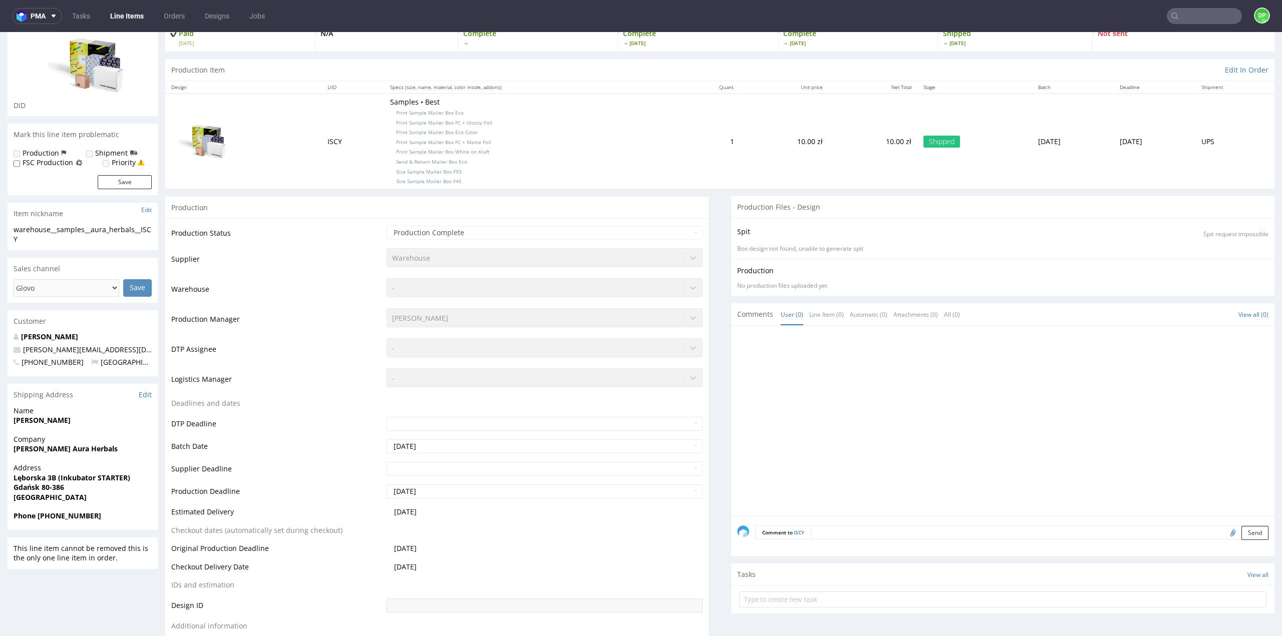
scroll to position [0, 0]
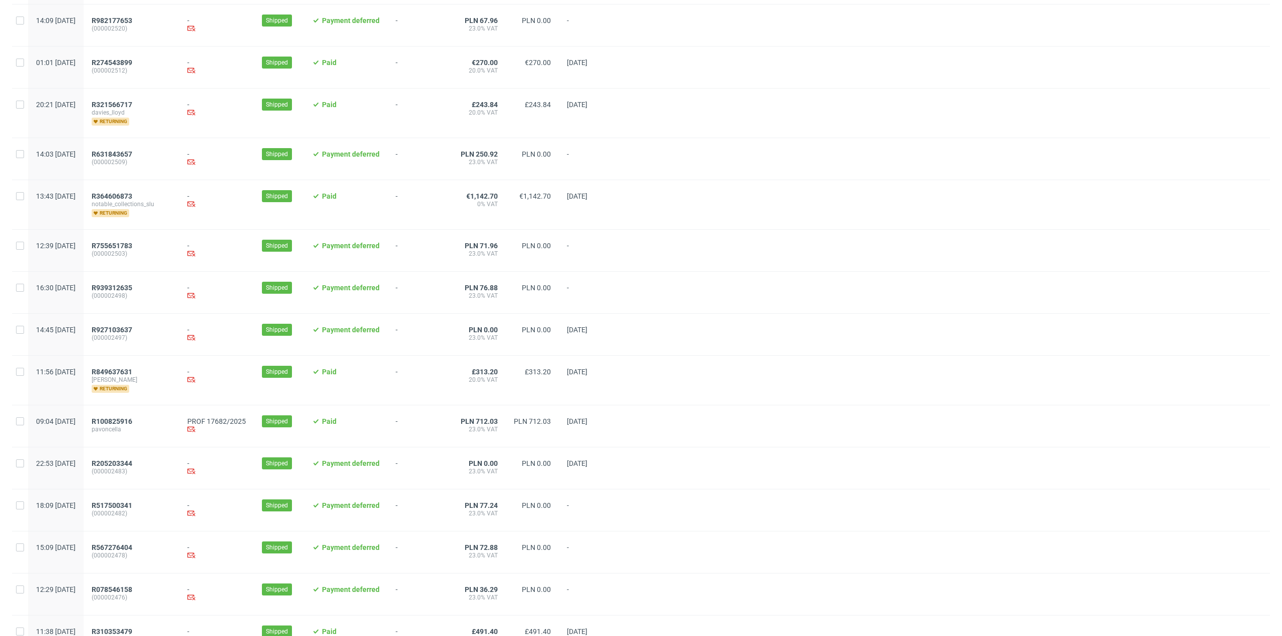
scroll to position [819, 0]
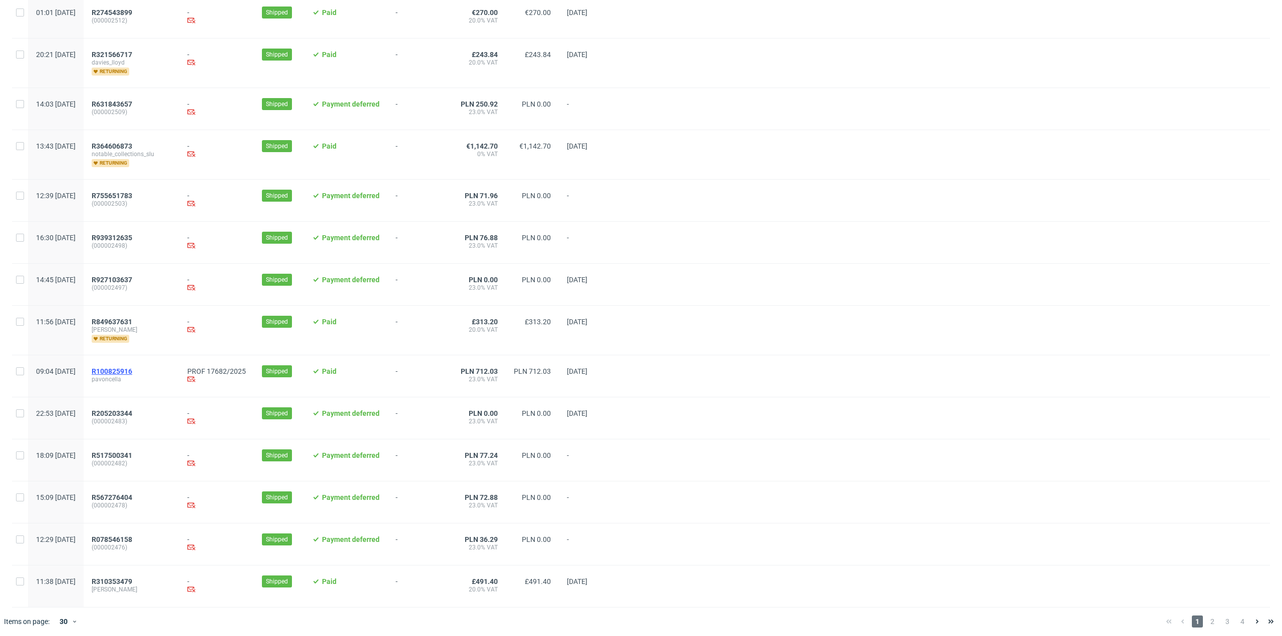
click at [132, 368] on span "R100825916" at bounding box center [112, 372] width 41 height 8
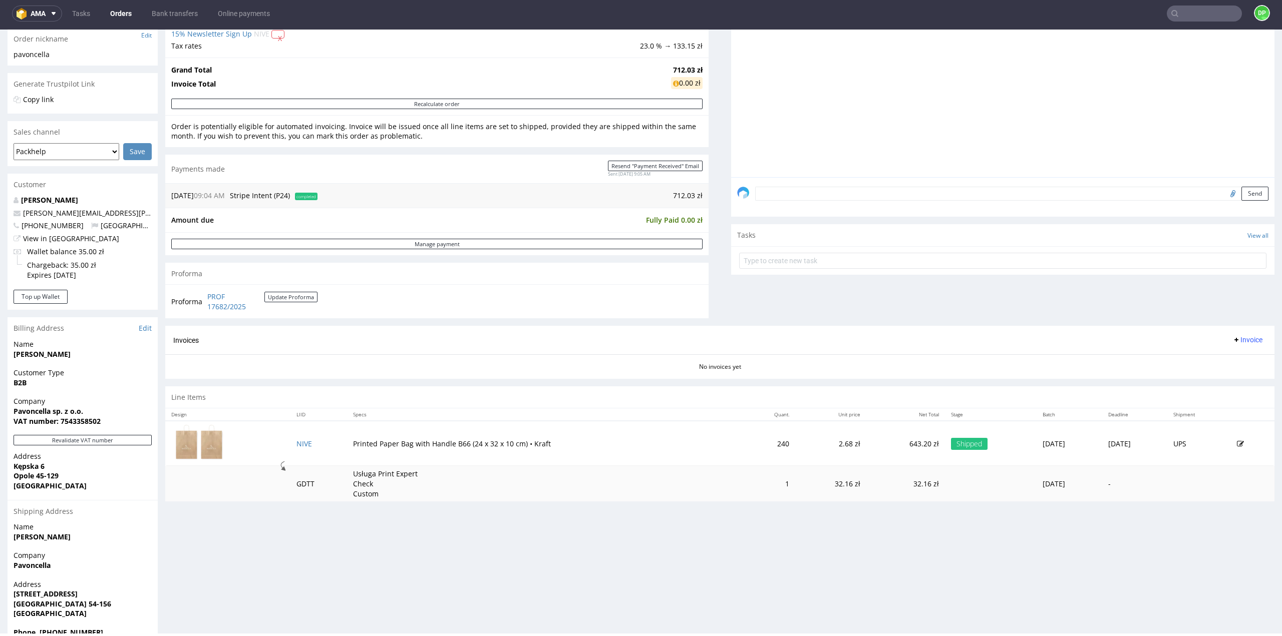
scroll to position [189, 0]
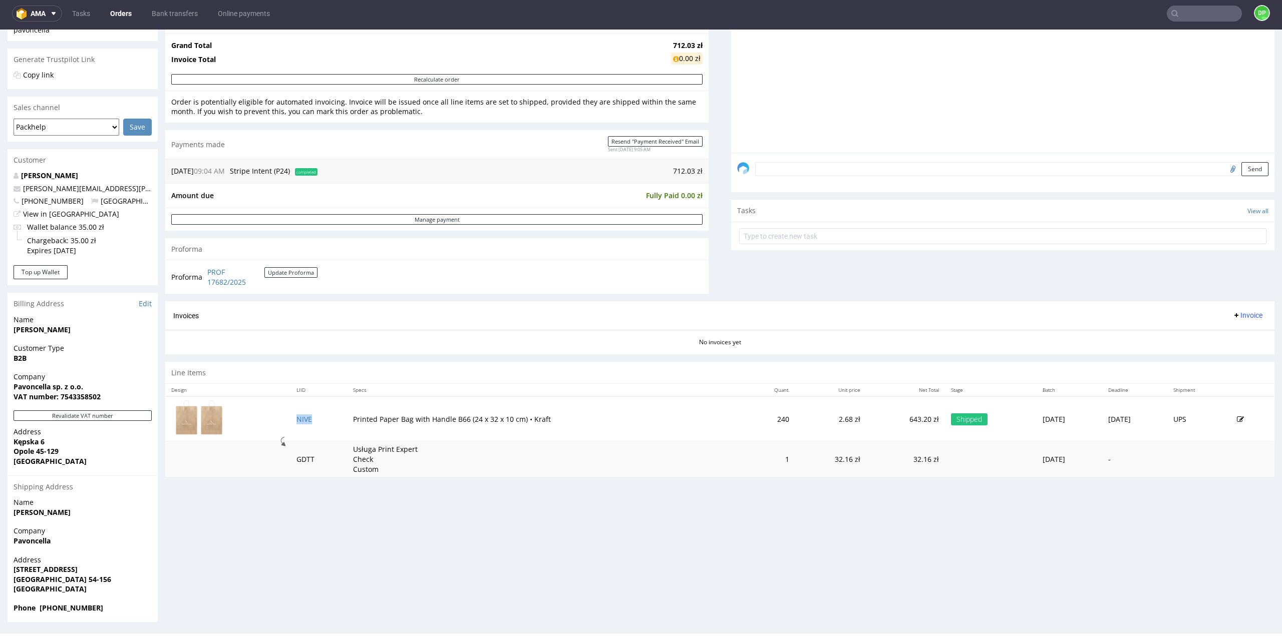
click at [300, 423] on td "NIVE" at bounding box center [318, 419] width 57 height 45
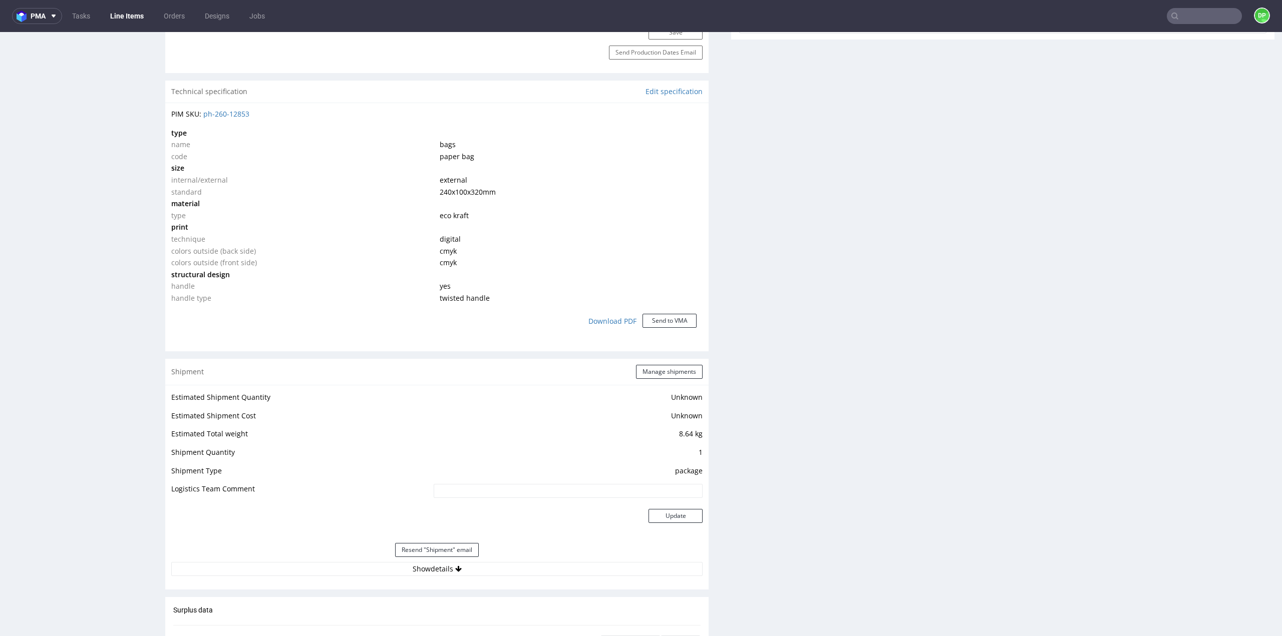
scroll to position [801, 0]
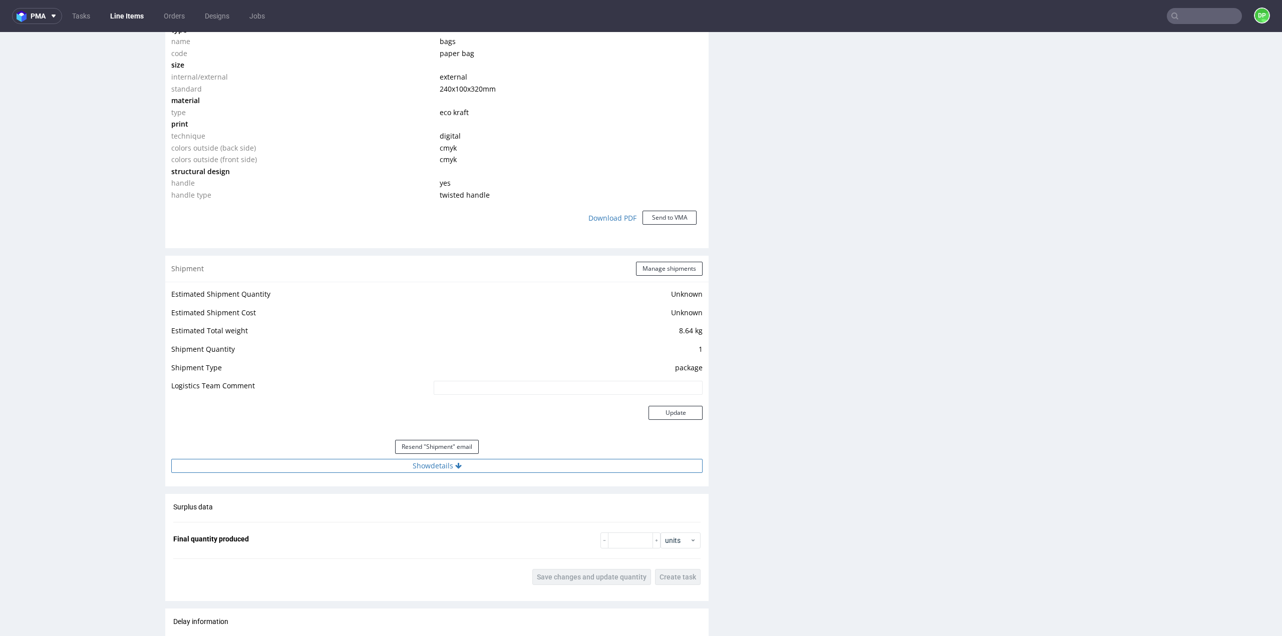
click at [421, 464] on button "Show details" at bounding box center [436, 466] width 531 height 14
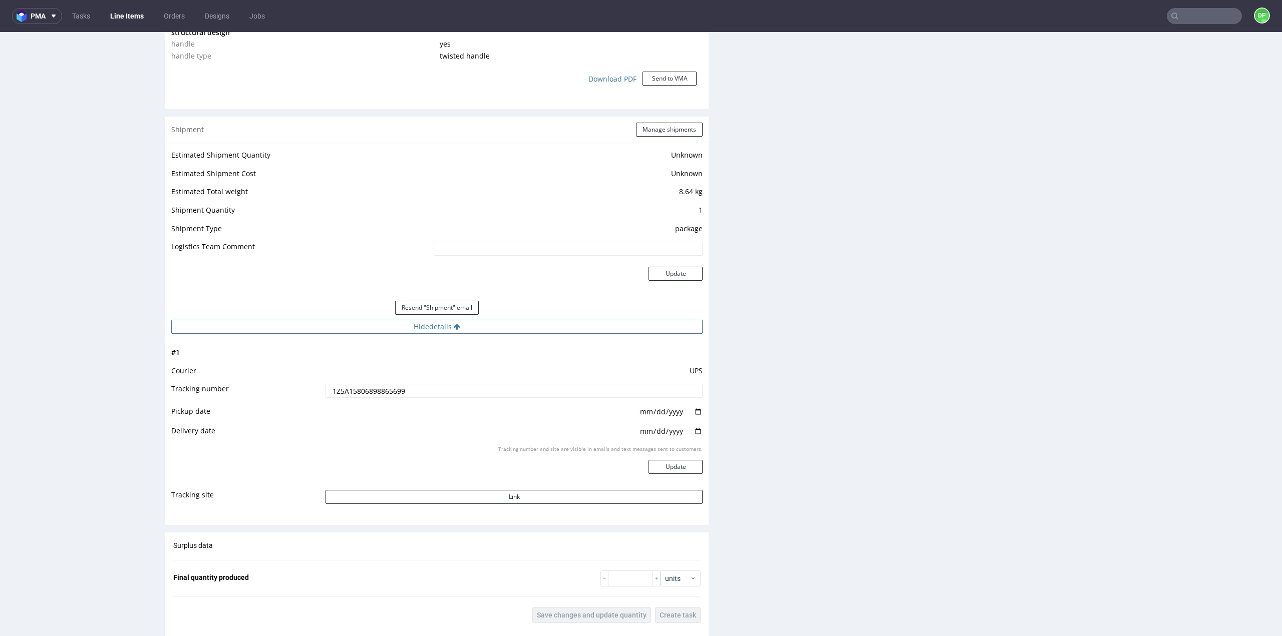
scroll to position [951, 0]
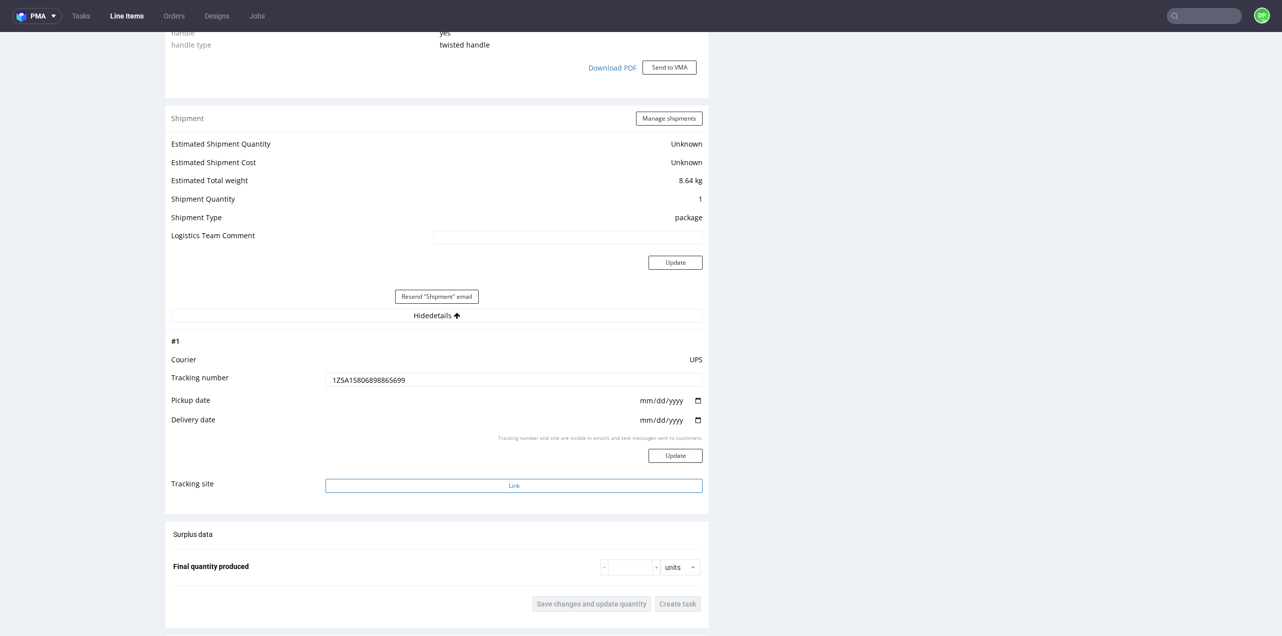
click at [454, 483] on button "Link" at bounding box center [513, 486] width 377 height 14
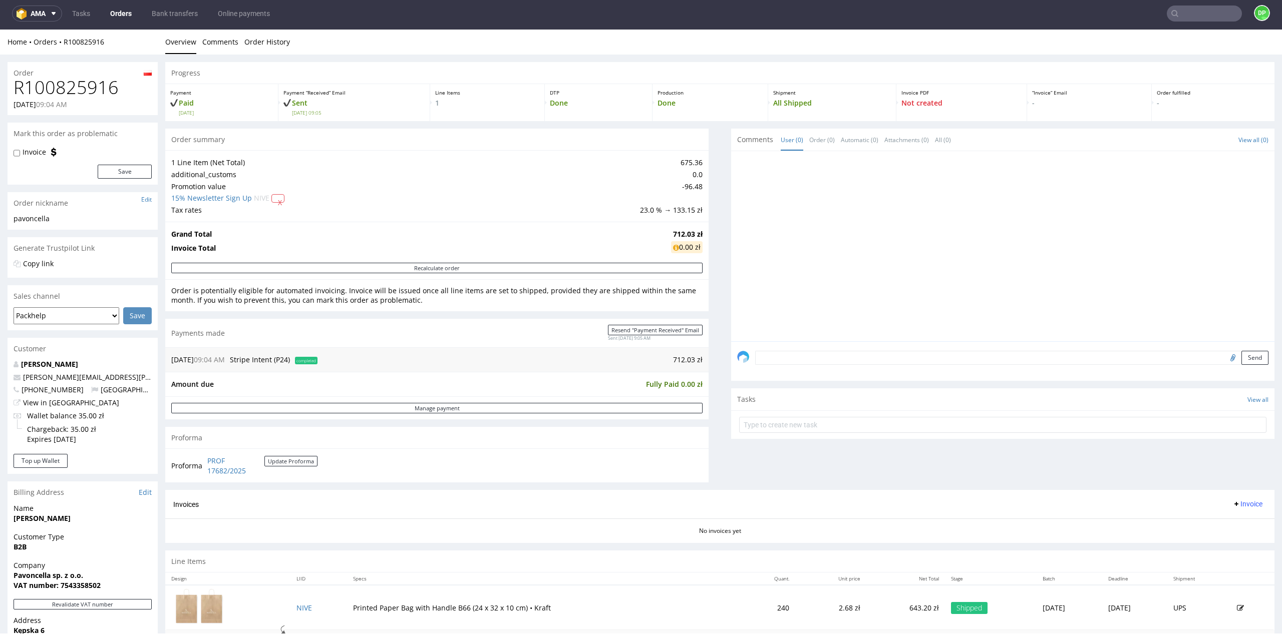
click at [1234, 502] on span "Invoice" at bounding box center [1247, 504] width 30 height 8
click at [1224, 522] on span "Generate" at bounding box center [1231, 524] width 49 height 10
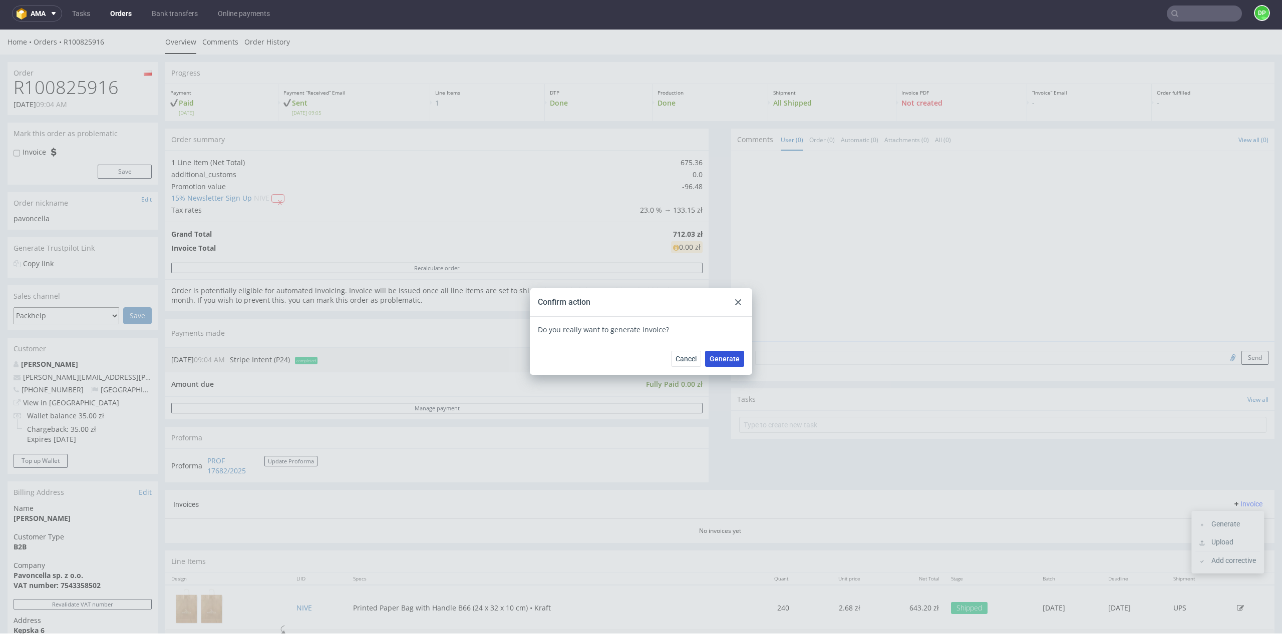
click at [724, 355] on span "Generate" at bounding box center [724, 358] width 30 height 7
click at [735, 298] on div at bounding box center [738, 302] width 12 height 12
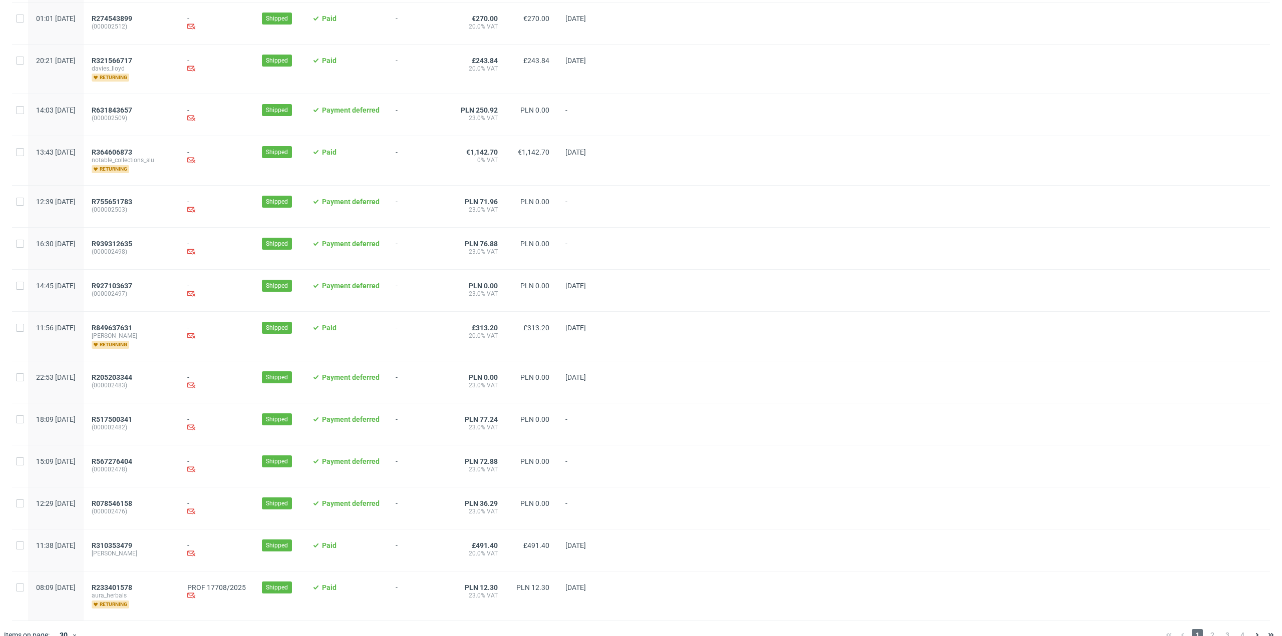
scroll to position [826, 0]
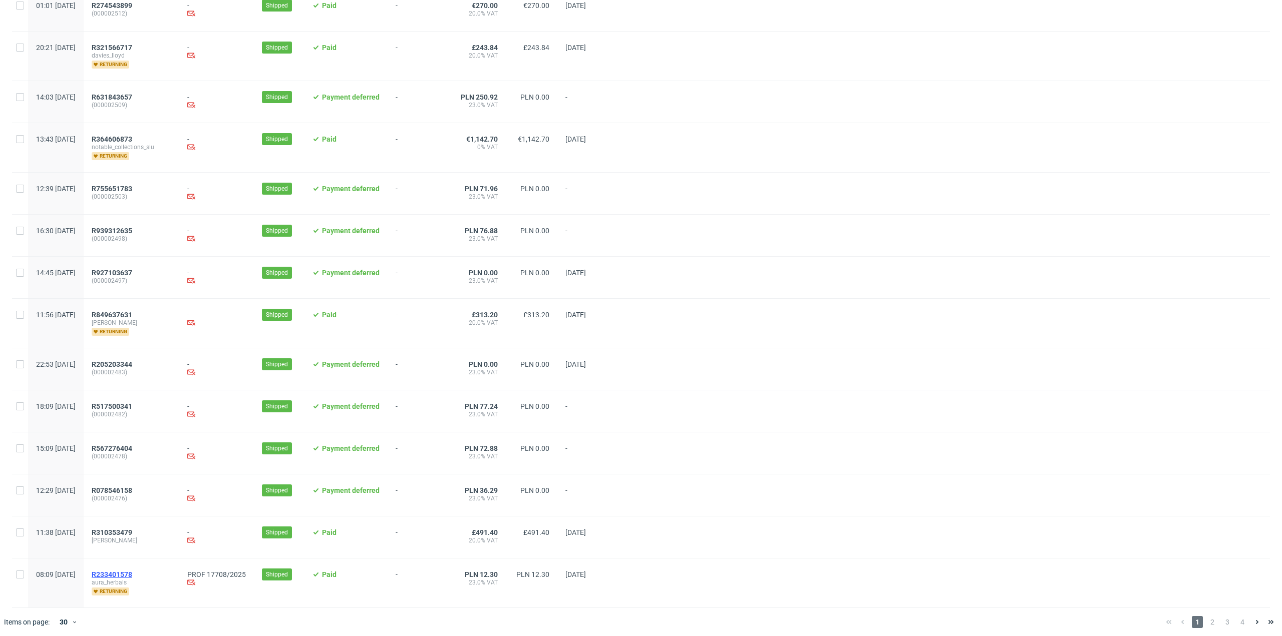
click at [132, 571] on span "R233401578" at bounding box center [112, 575] width 41 height 8
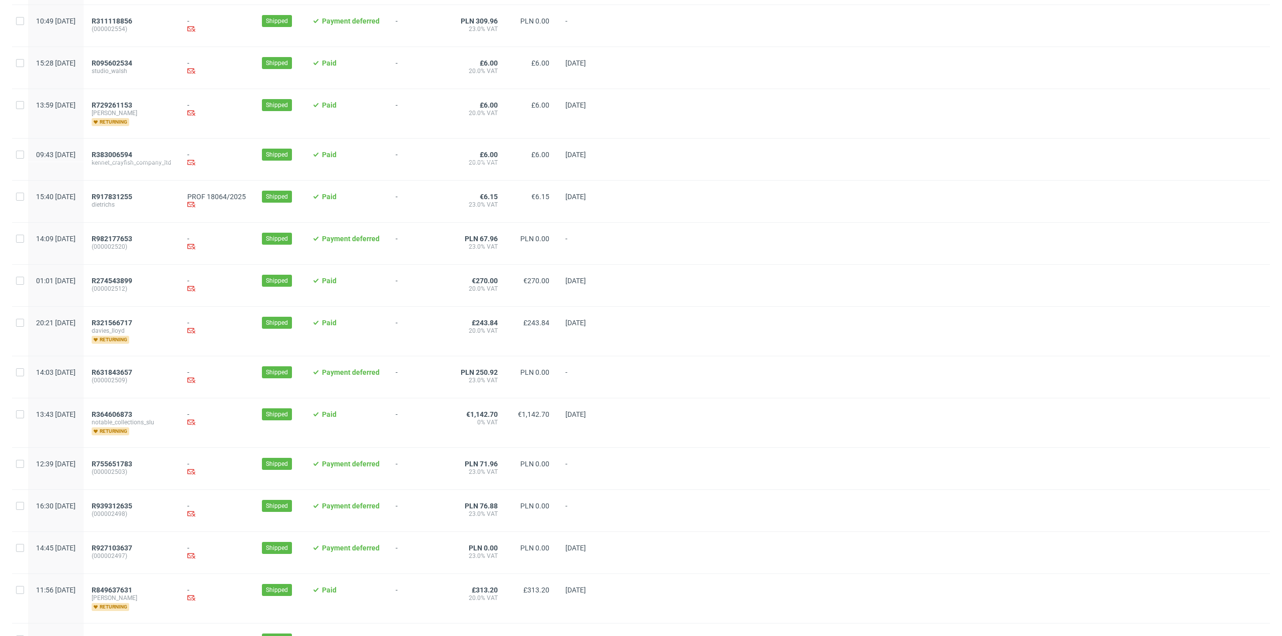
scroll to position [826, 0]
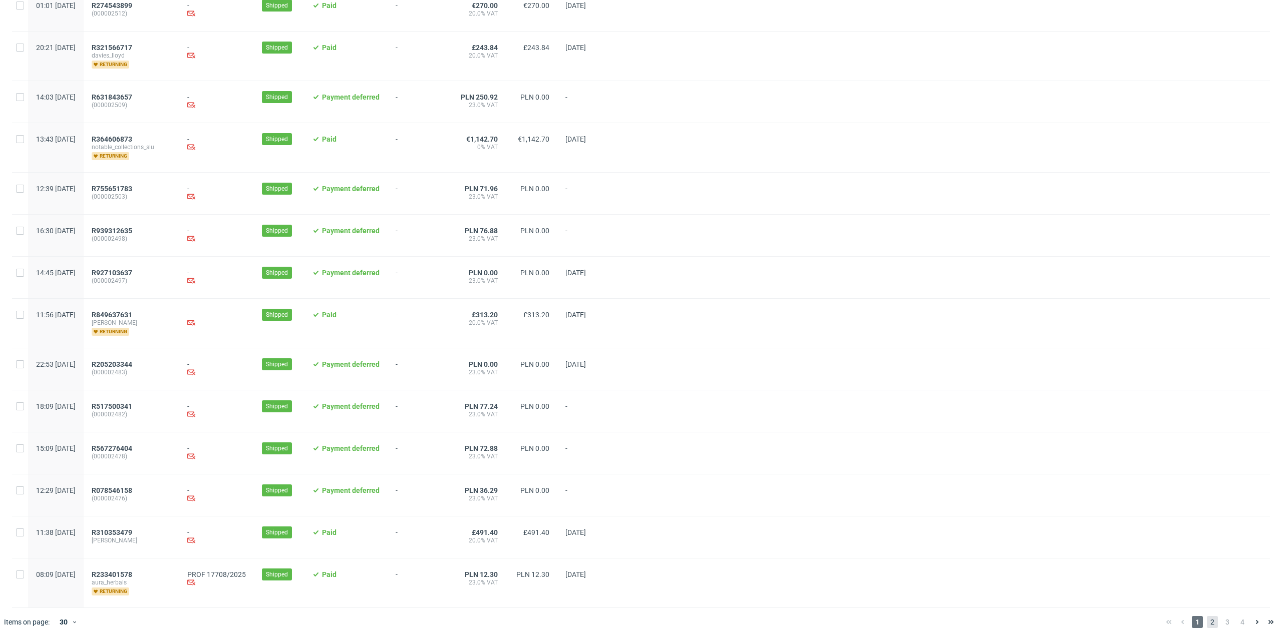
click at [1207, 618] on span "2" at bounding box center [1212, 622] width 11 height 12
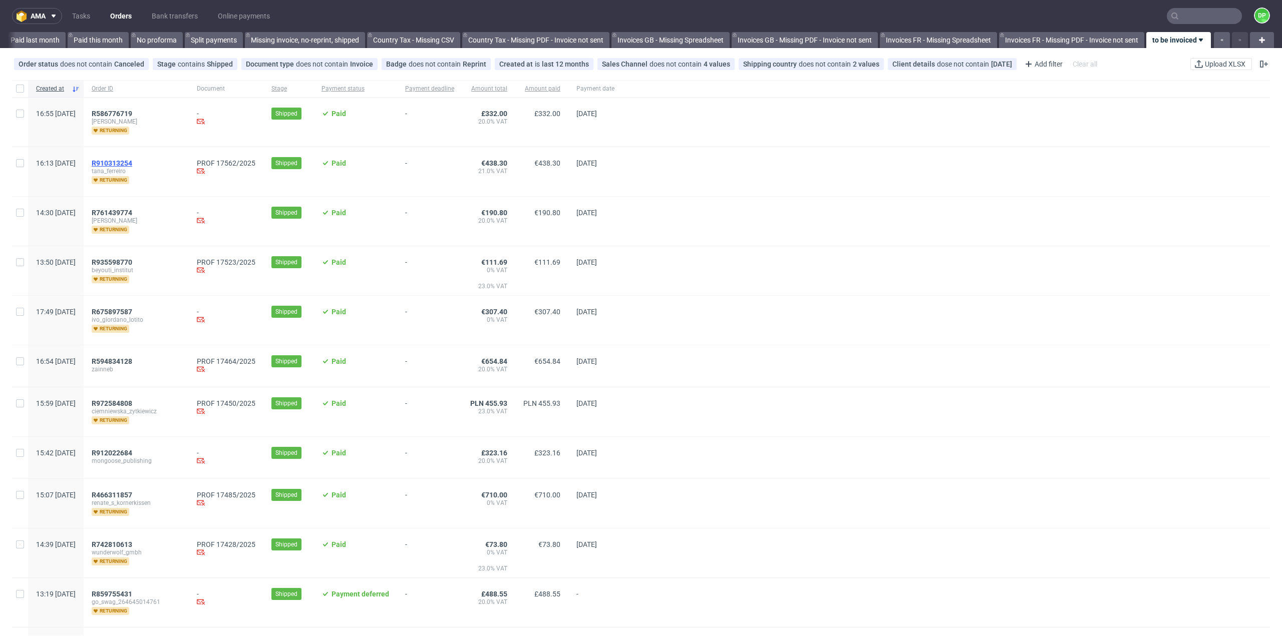
click at [132, 162] on span "R910313254" at bounding box center [112, 163] width 41 height 8
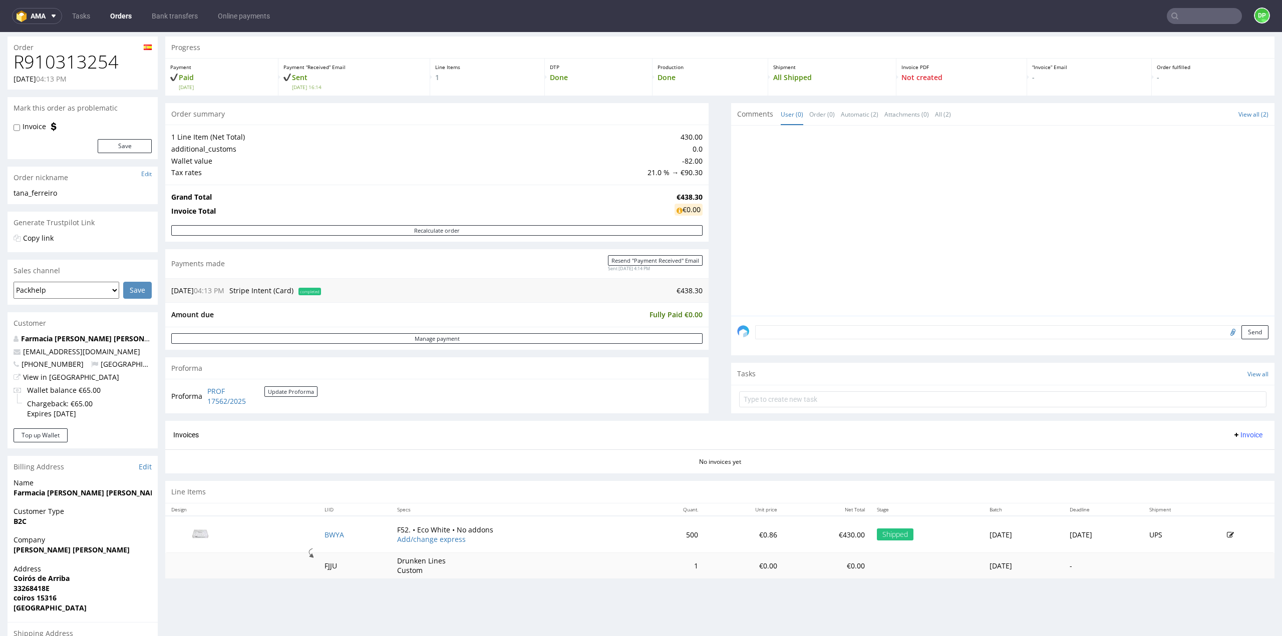
scroll to position [50, 0]
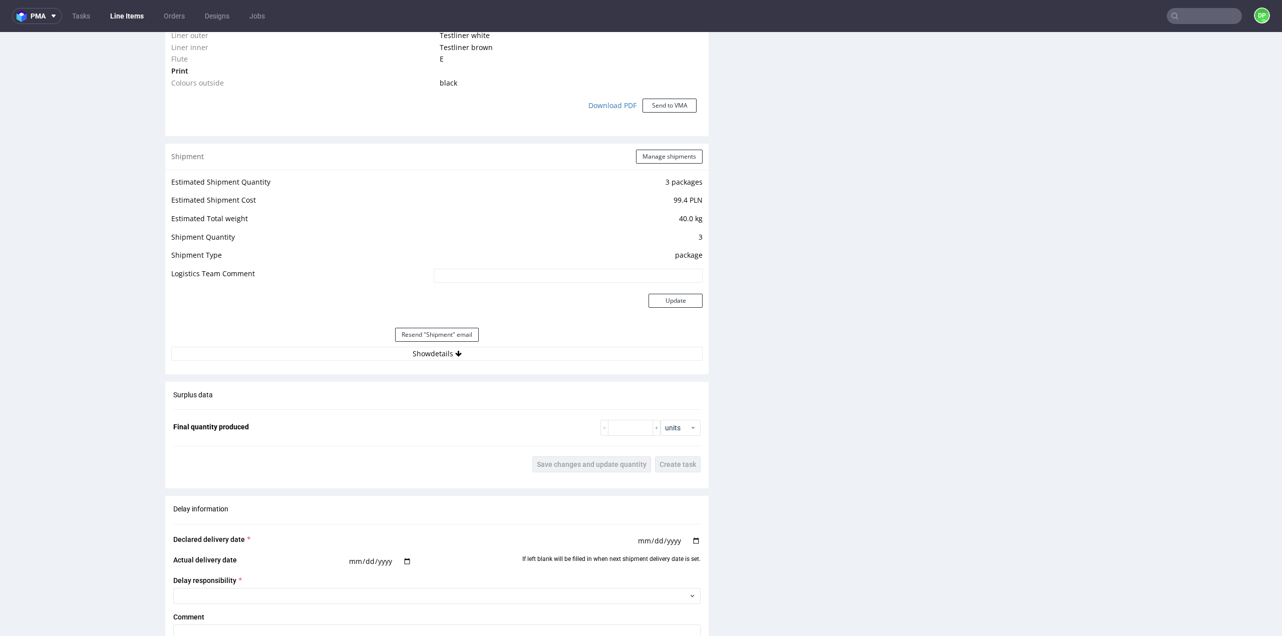
scroll to position [901, 0]
click at [444, 353] on button "Show details" at bounding box center [436, 354] width 531 height 14
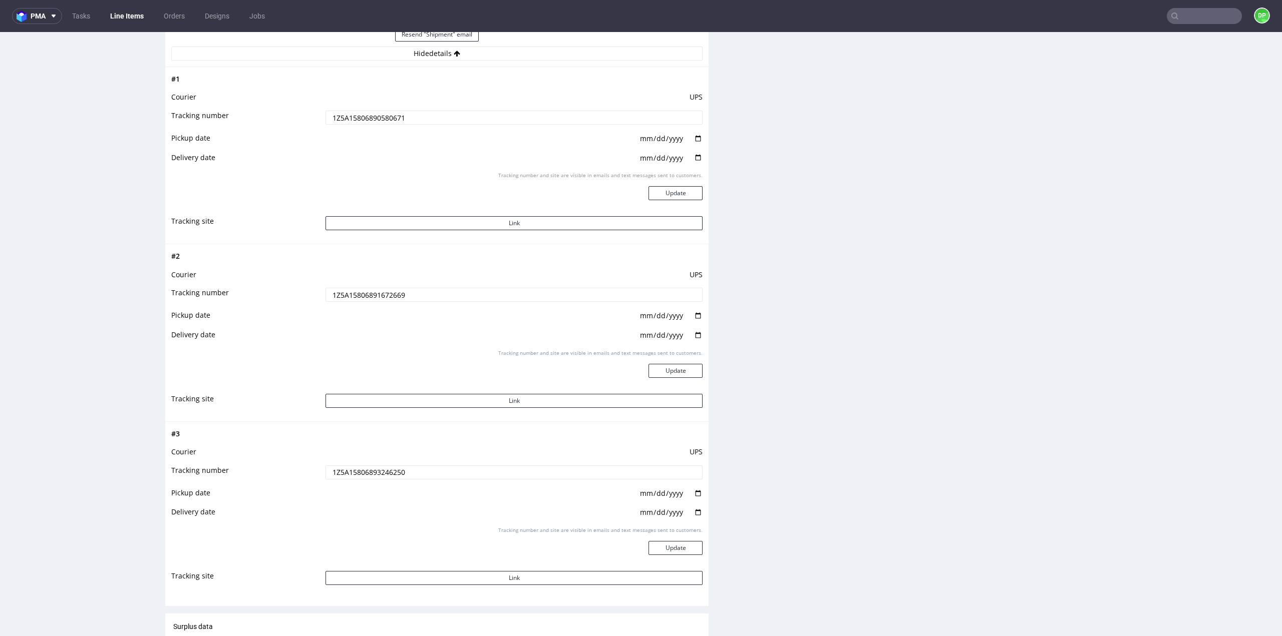
scroll to position [1152, 0]
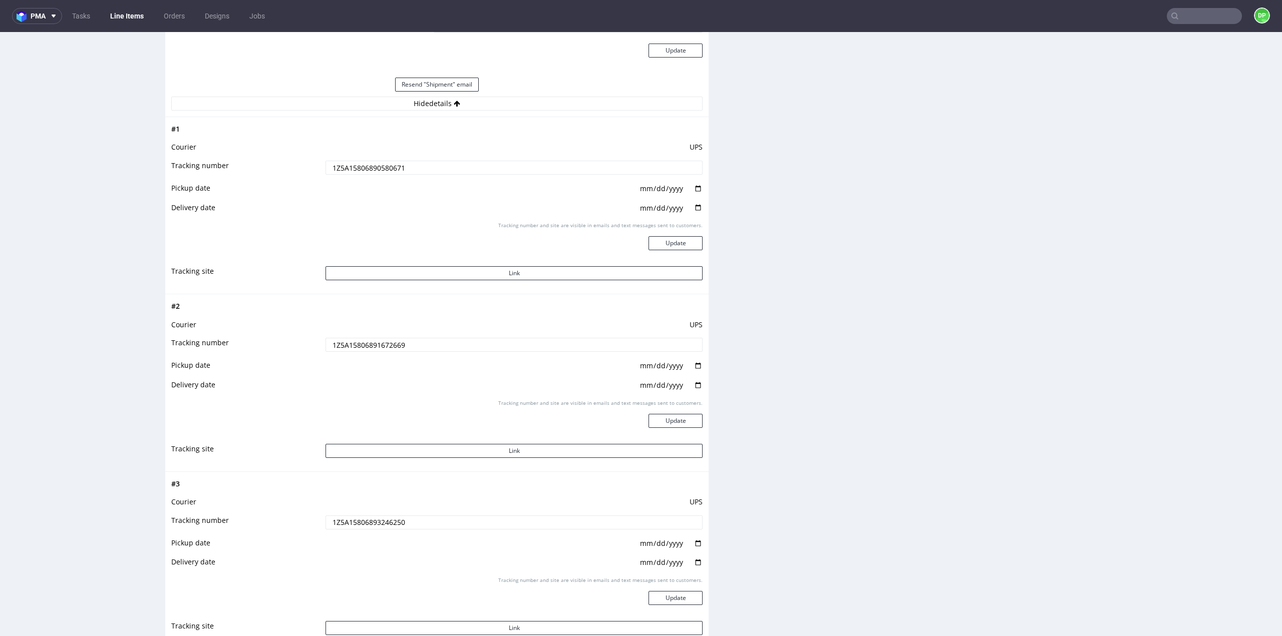
click at [433, 283] on td "Link" at bounding box center [513, 276] width 380 height 23
click at [440, 274] on button "Link" at bounding box center [513, 273] width 377 height 14
click at [430, 450] on button "Link" at bounding box center [513, 451] width 377 height 14
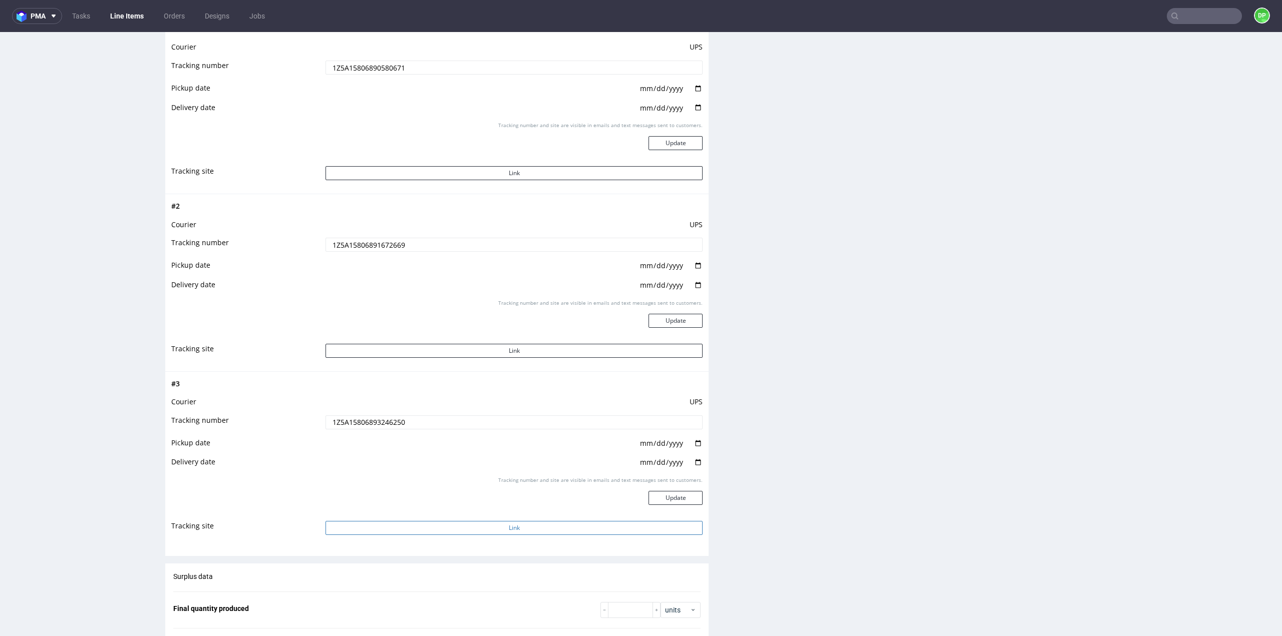
click at [497, 525] on button "Link" at bounding box center [513, 528] width 377 height 14
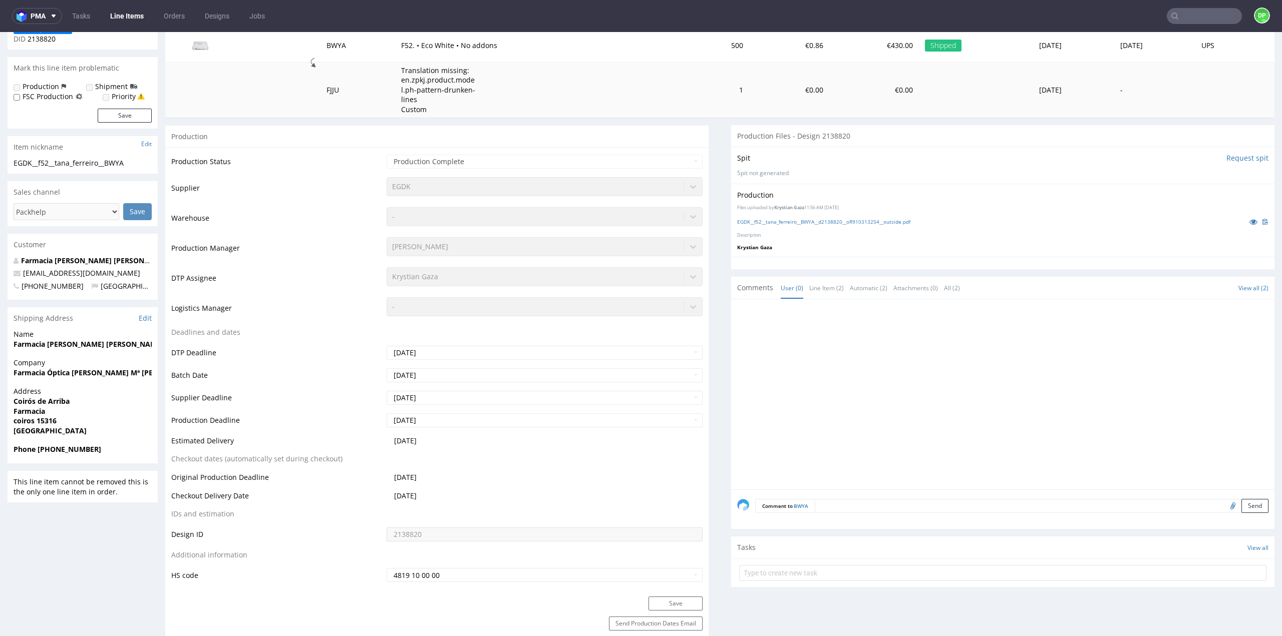
scroll to position [0, 0]
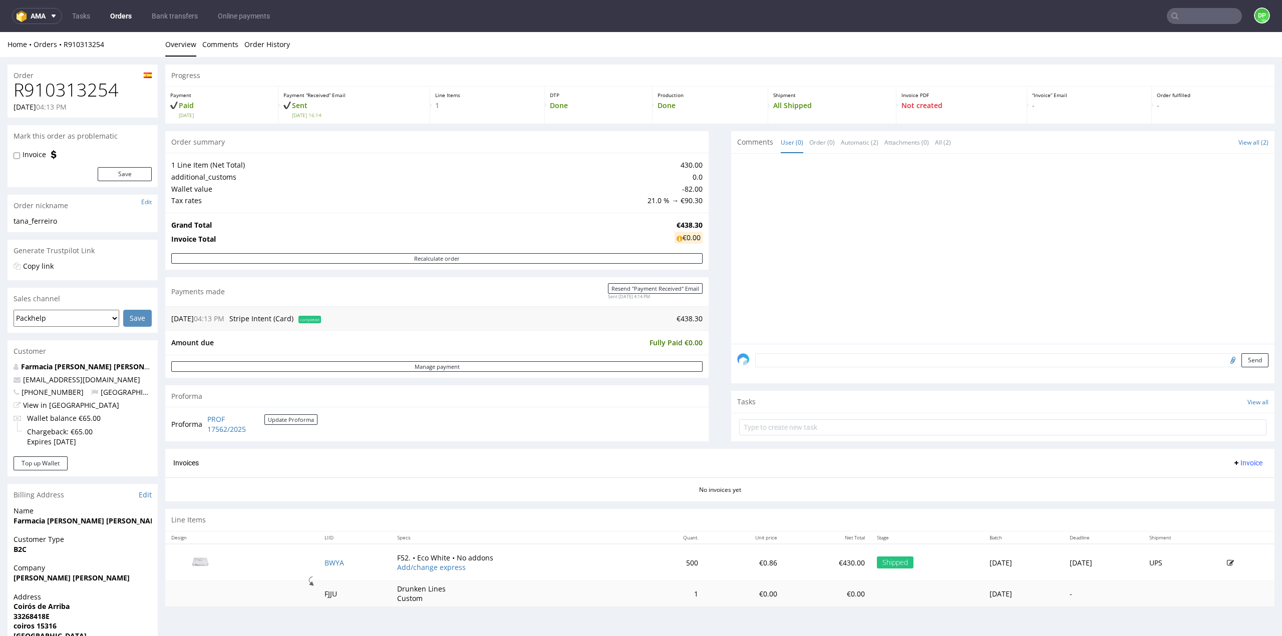
scroll to position [150, 0]
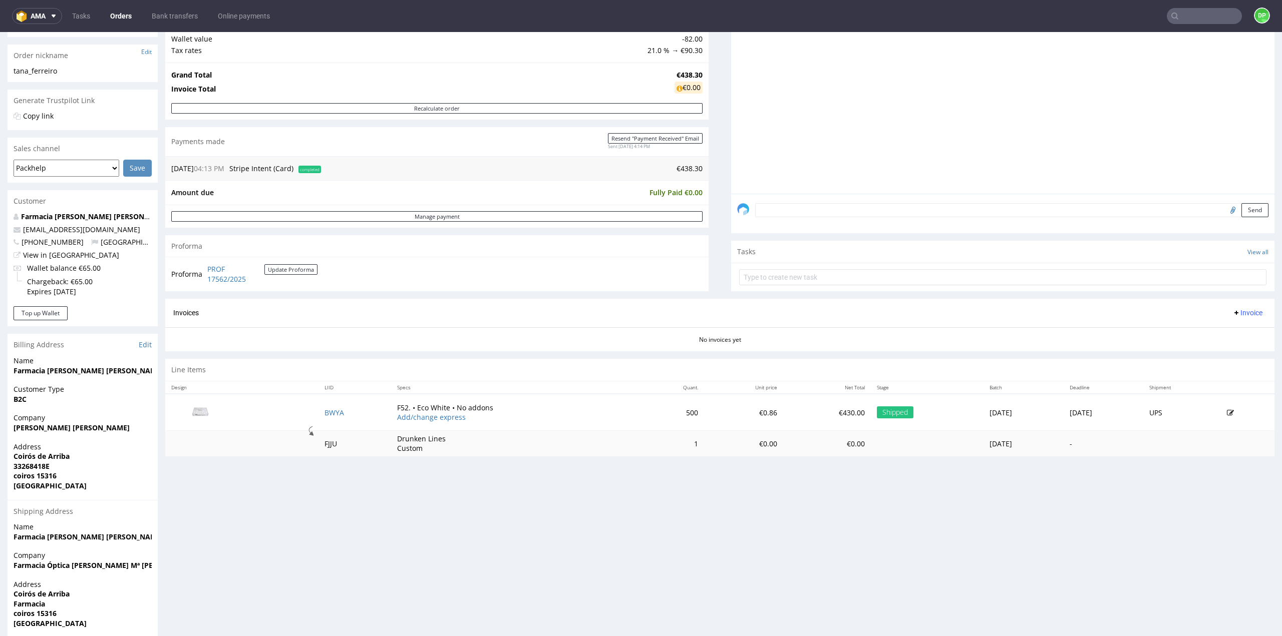
click at [1230, 317] on button "Invoice" at bounding box center [1247, 313] width 38 height 12
click at [1223, 334] on span "Generate" at bounding box center [1231, 333] width 49 height 10
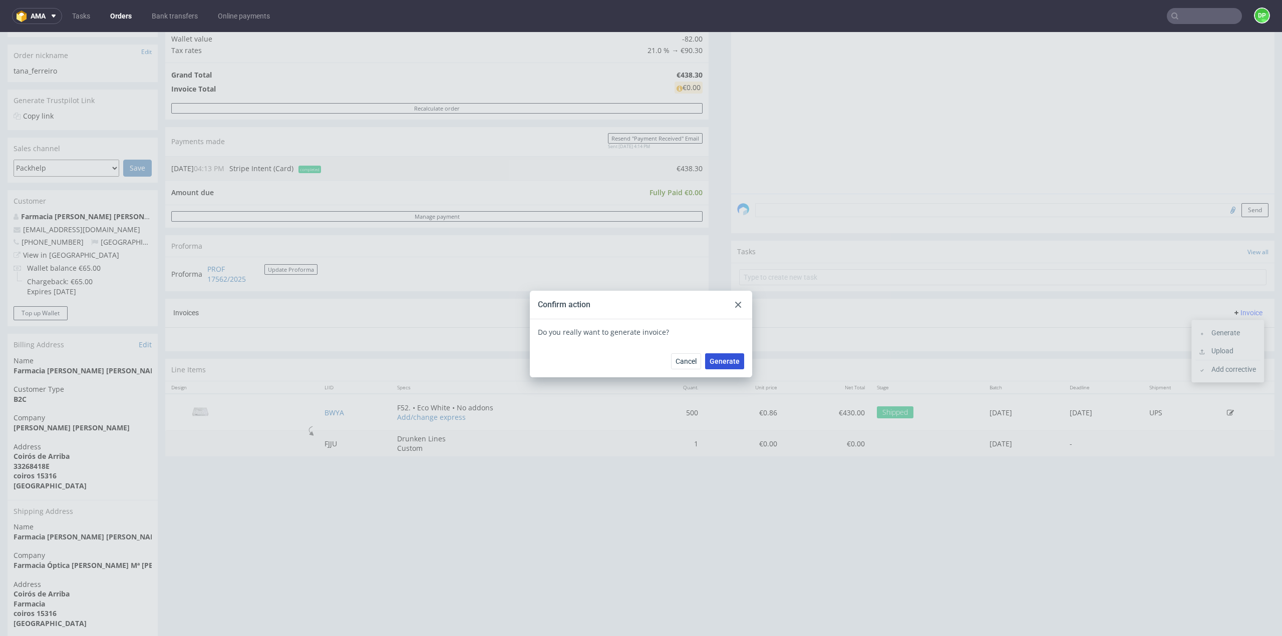
click at [726, 363] on span "Generate" at bounding box center [724, 361] width 30 height 7
click at [737, 306] on div at bounding box center [738, 305] width 12 height 12
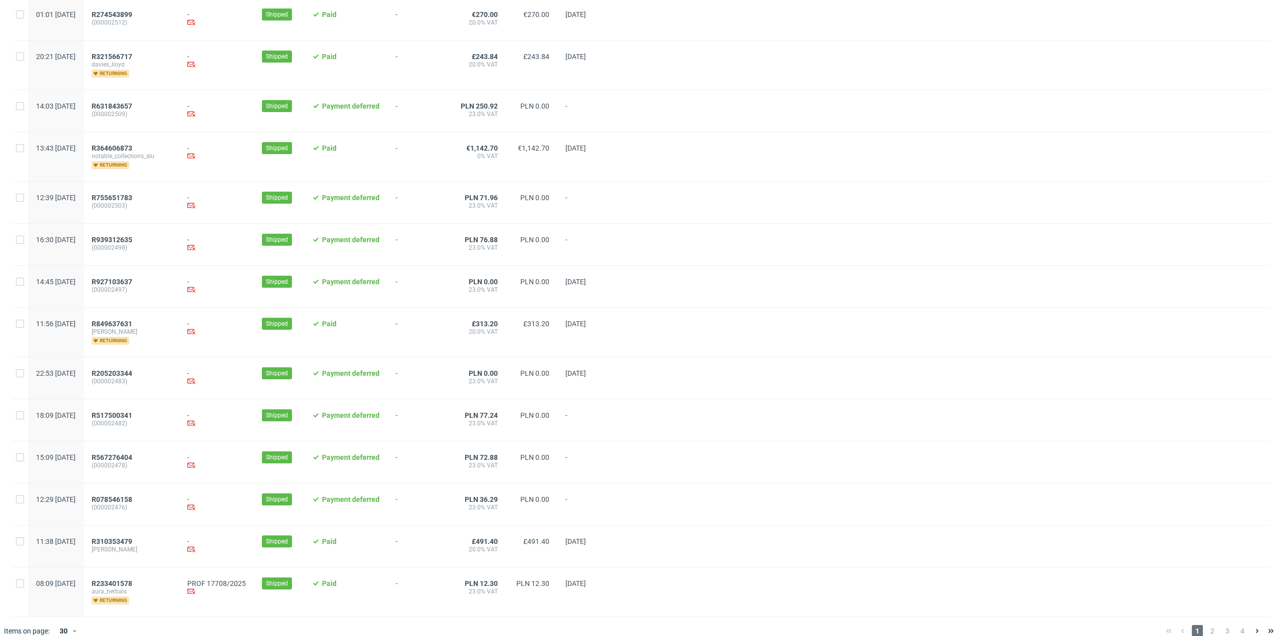
scroll to position [826, 0]
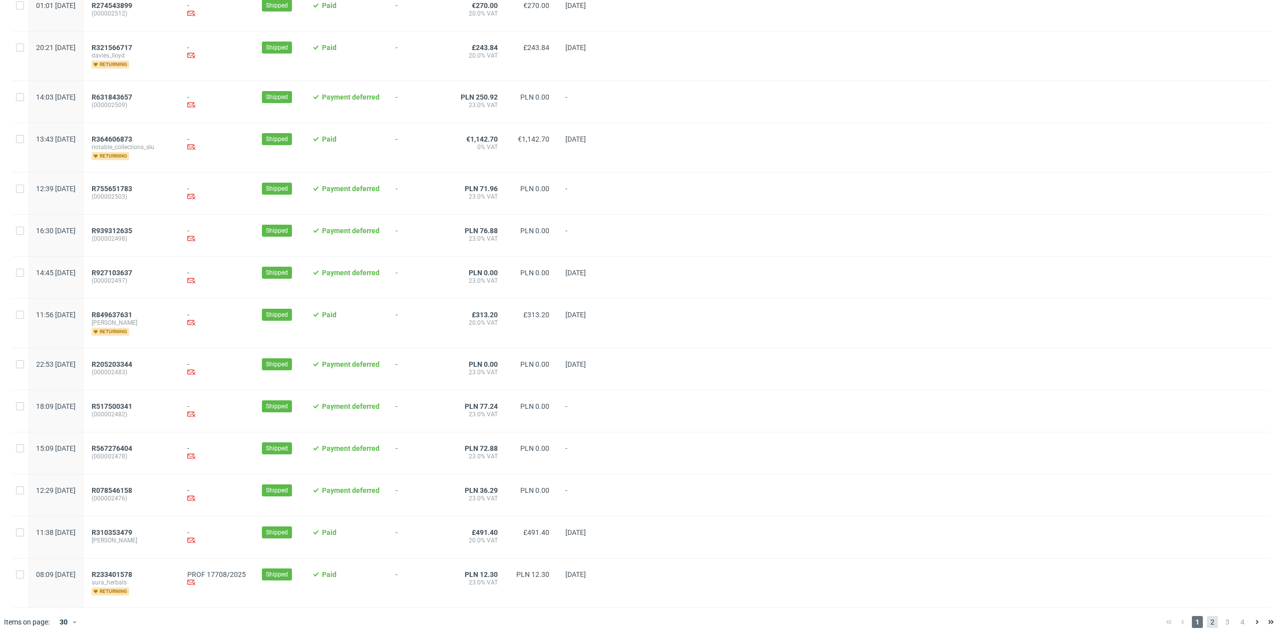
click at [1207, 619] on span "2" at bounding box center [1212, 622] width 11 height 12
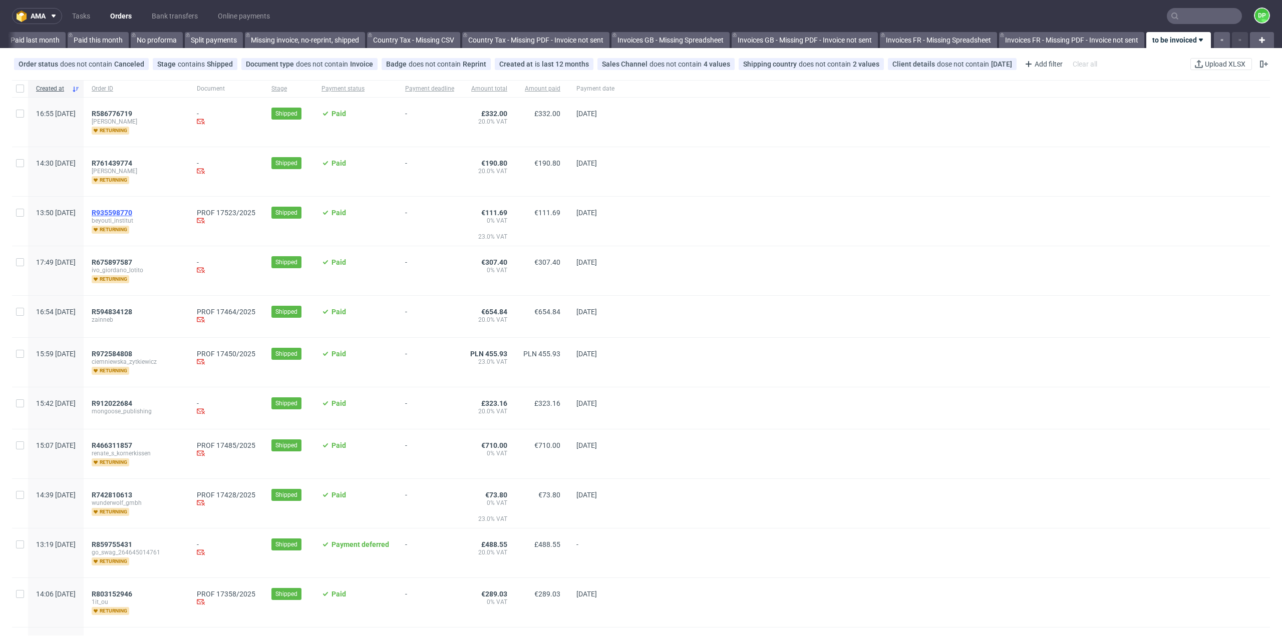
click at [132, 210] on span "R935598770" at bounding box center [112, 213] width 41 height 8
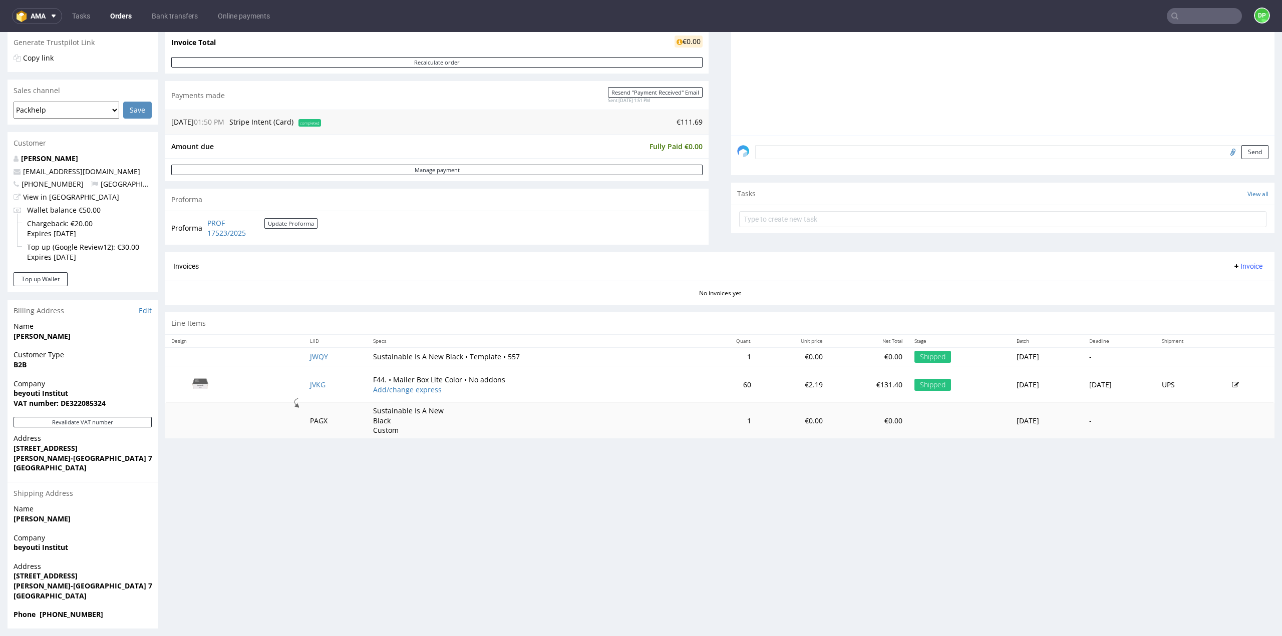
scroll to position [212, 0]
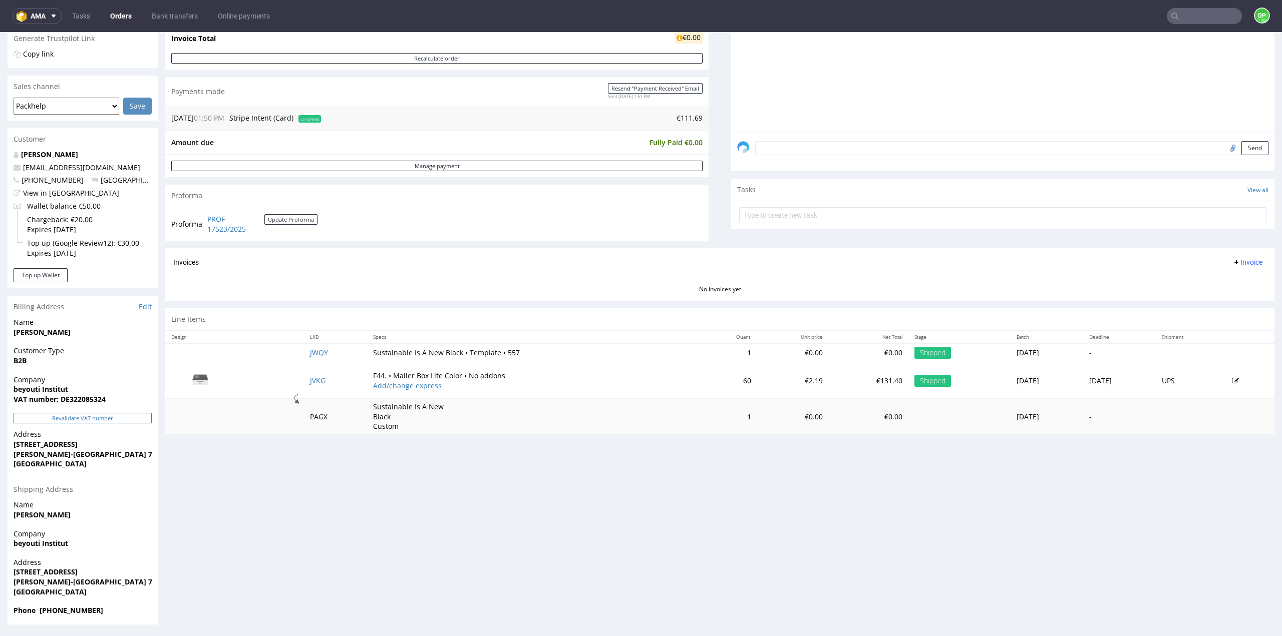
click at [83, 421] on button "Revalidate VAT number" at bounding box center [83, 418] width 138 height 11
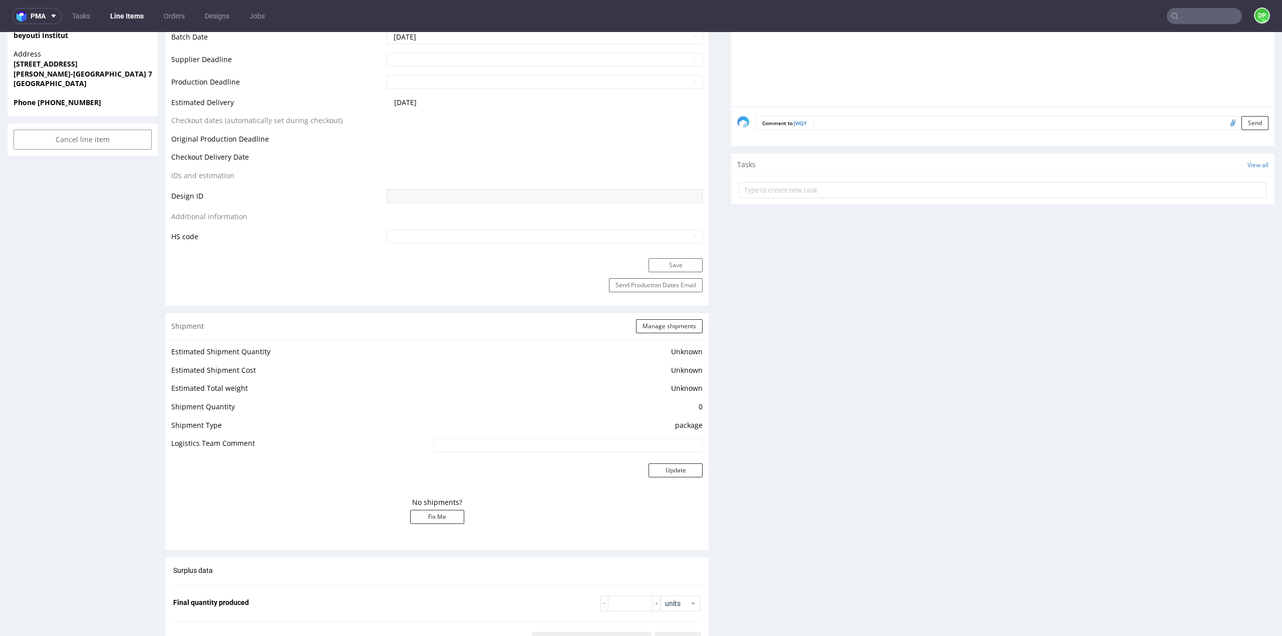
scroll to position [401, 0]
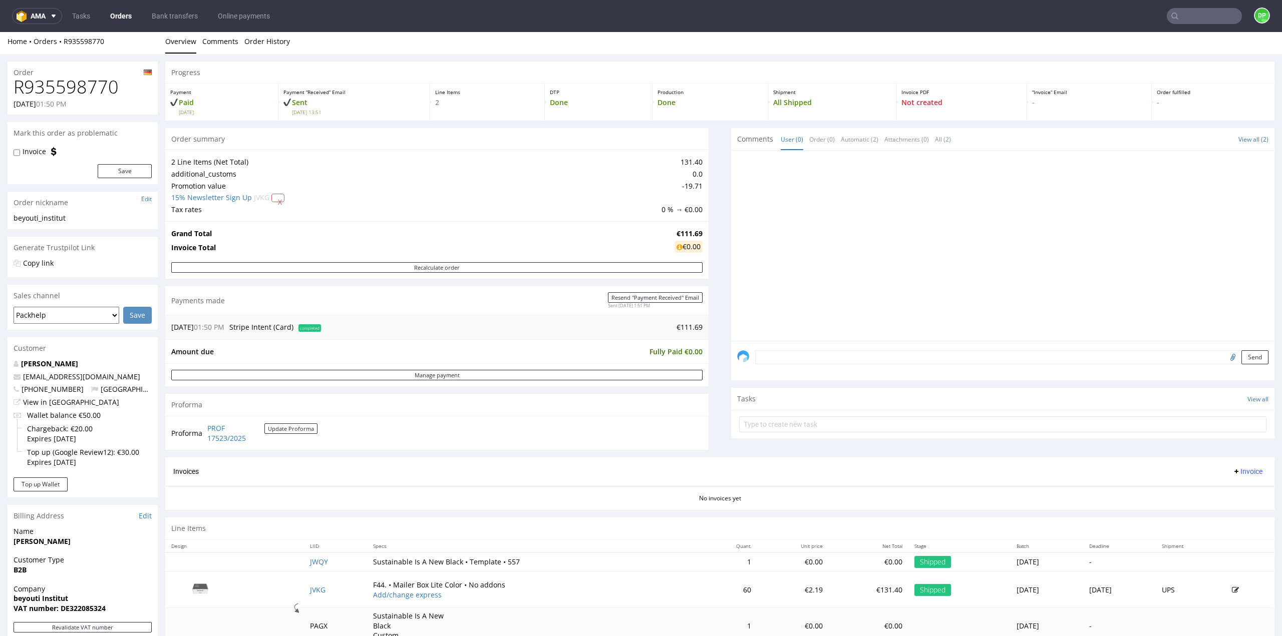
scroll to position [100, 0]
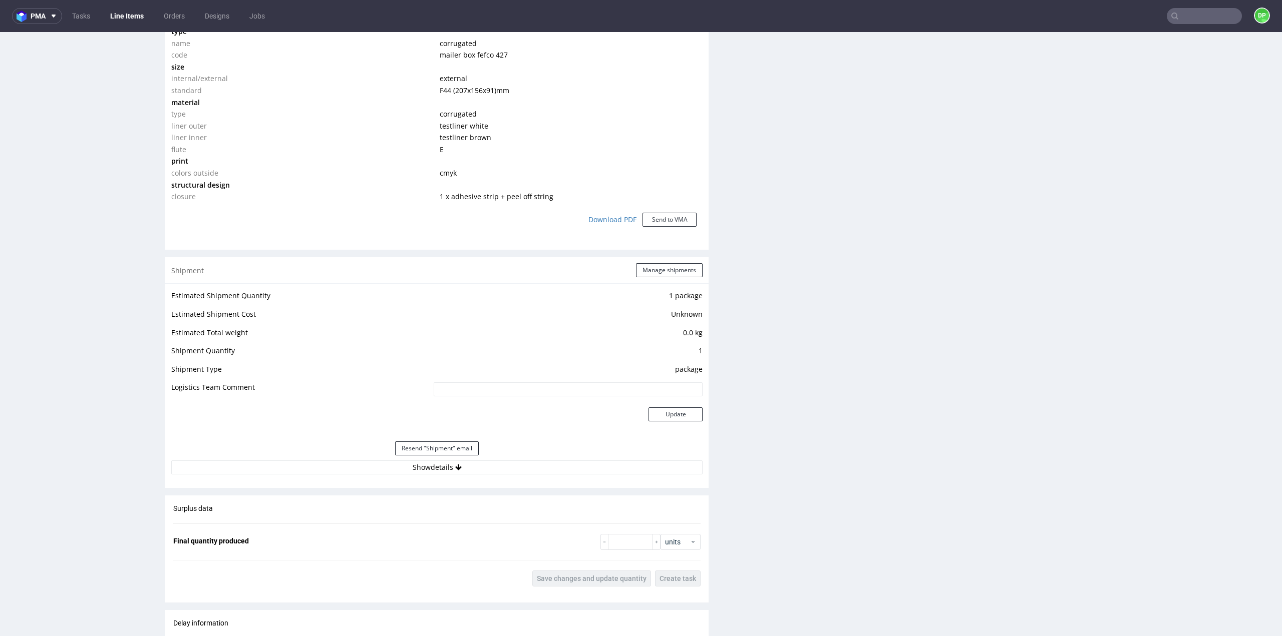
scroll to position [1001, 0]
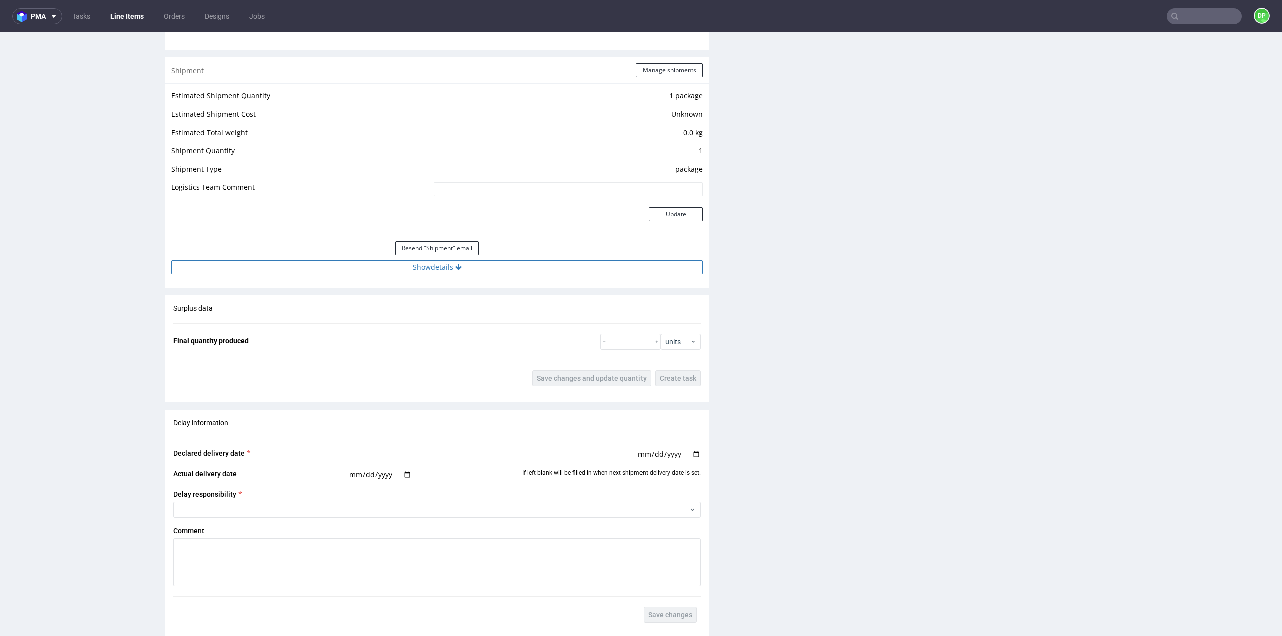
click at [458, 270] on button "Show details" at bounding box center [436, 267] width 531 height 14
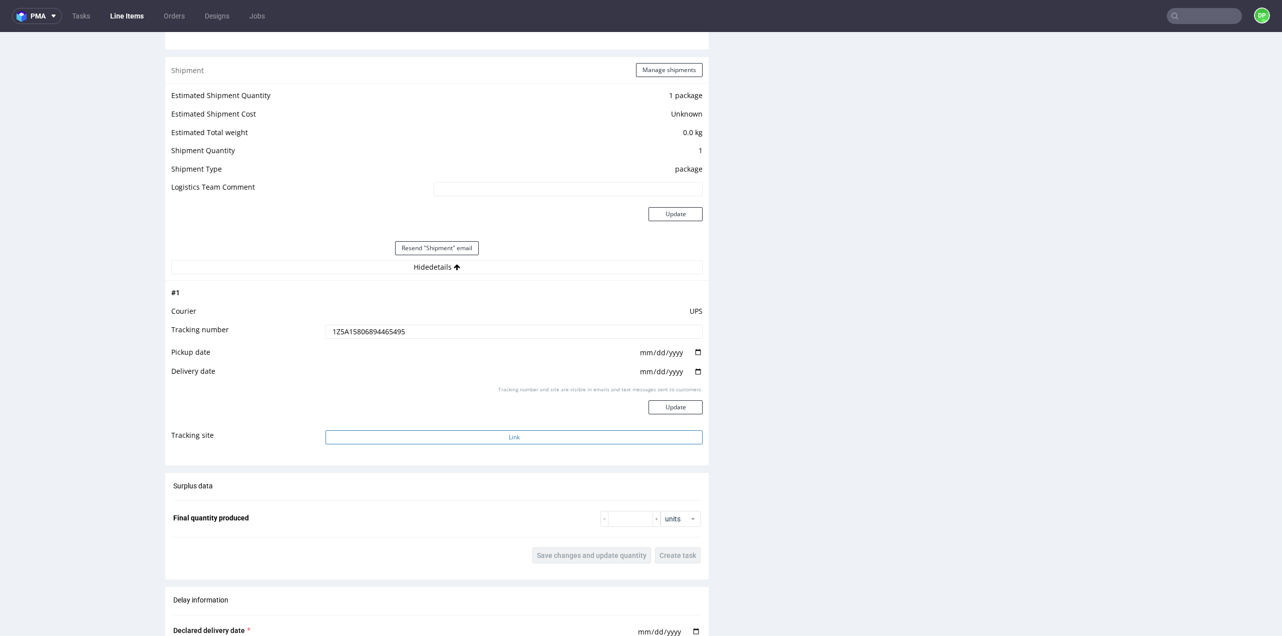
click at [497, 443] on button "Link" at bounding box center [513, 438] width 377 height 14
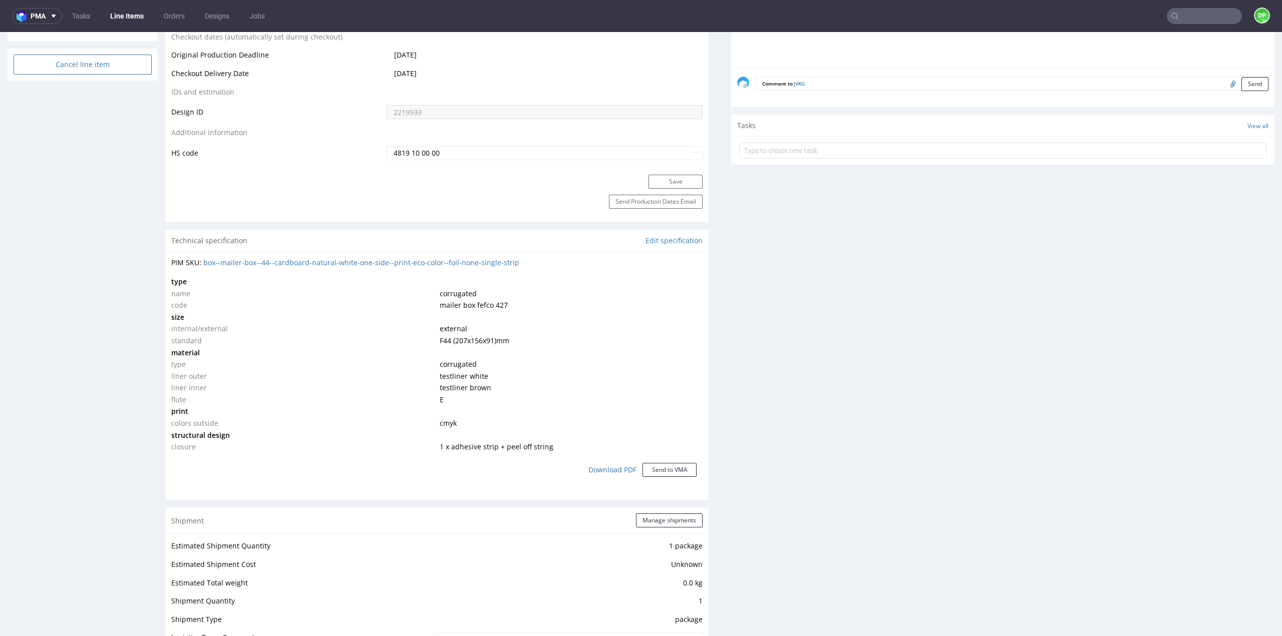
scroll to position [350, 0]
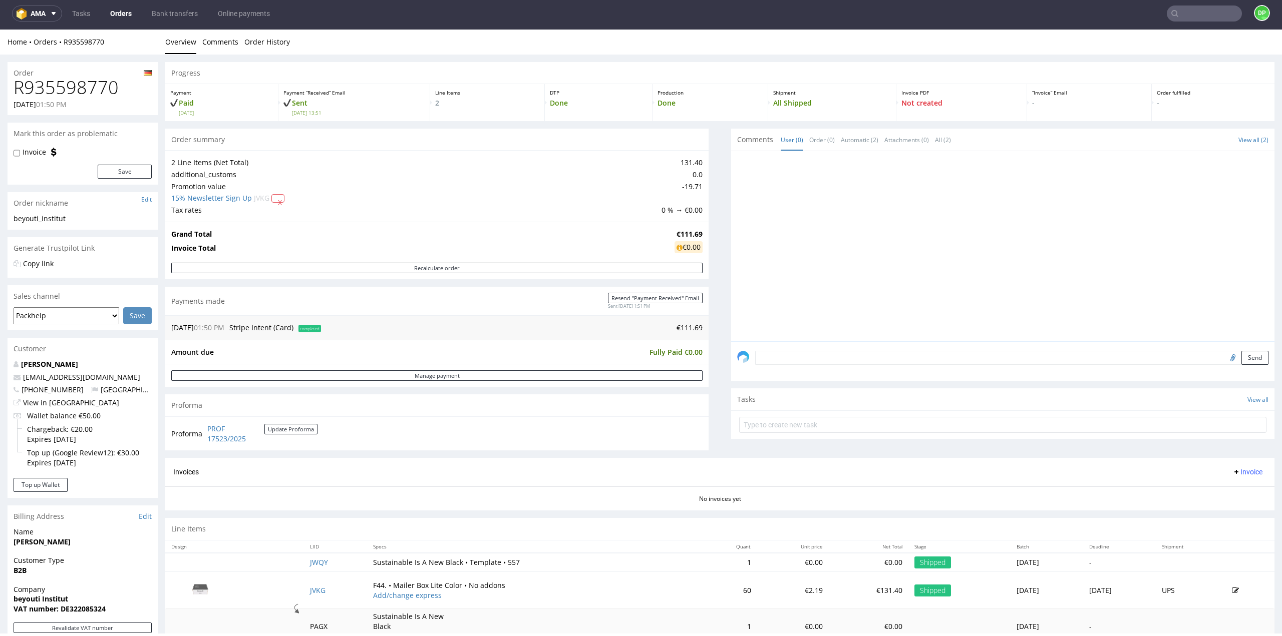
click at [1232, 475] on icon at bounding box center [1236, 472] width 8 height 8
click at [1212, 495] on span "Generate" at bounding box center [1231, 492] width 49 height 10
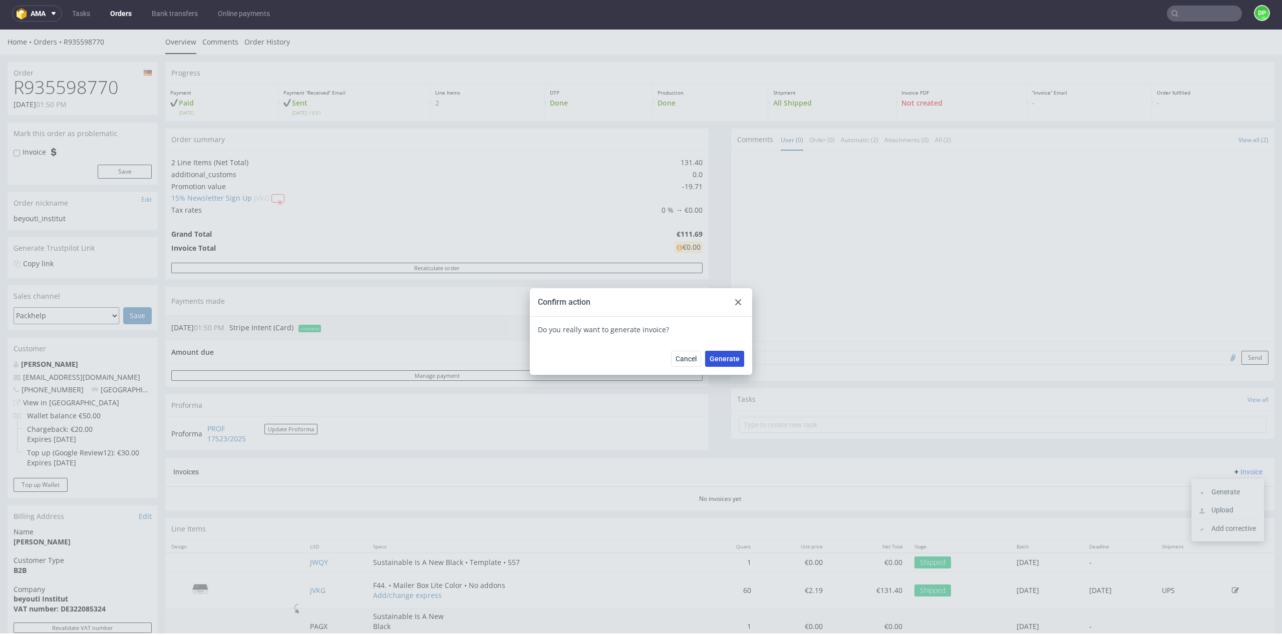
click at [717, 359] on span "Generate" at bounding box center [724, 358] width 30 height 7
click at [735, 304] on icon at bounding box center [738, 302] width 6 height 6
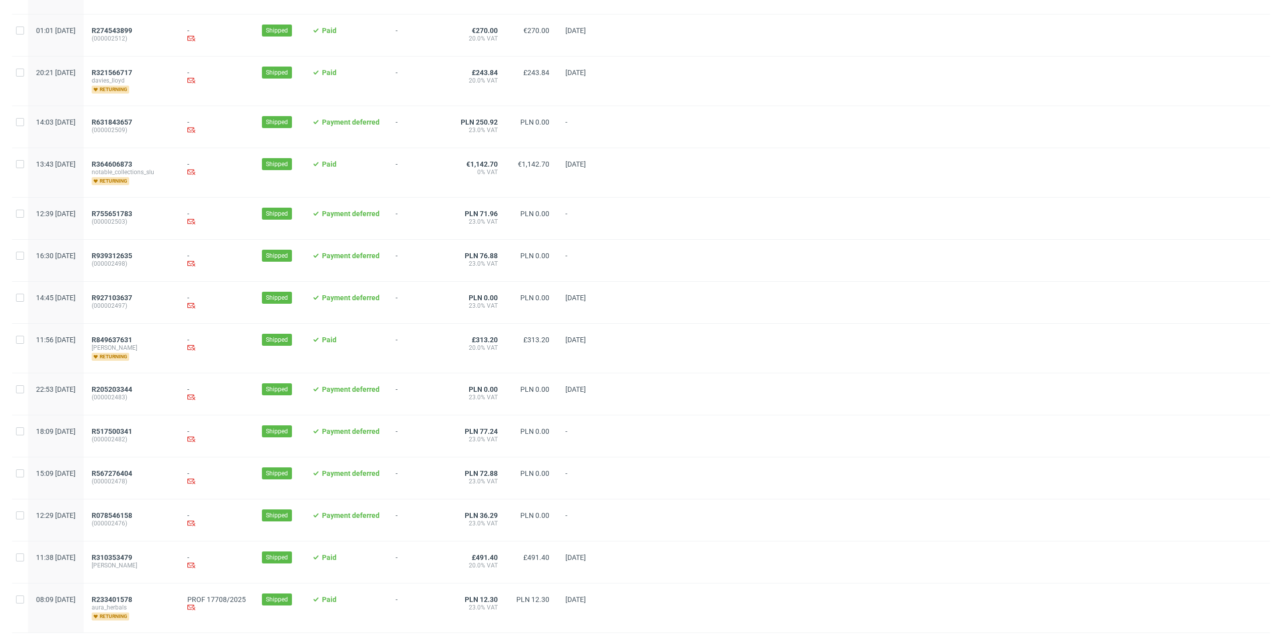
scroll to position [826, 0]
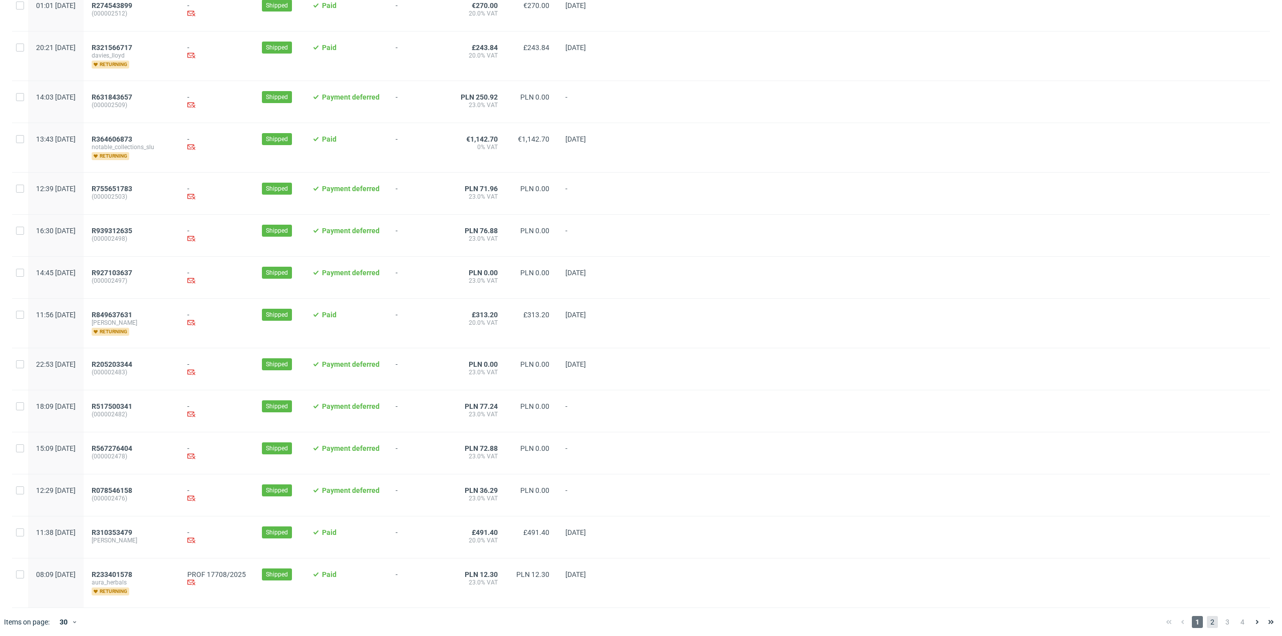
click at [1207, 622] on span "2" at bounding box center [1212, 622] width 11 height 12
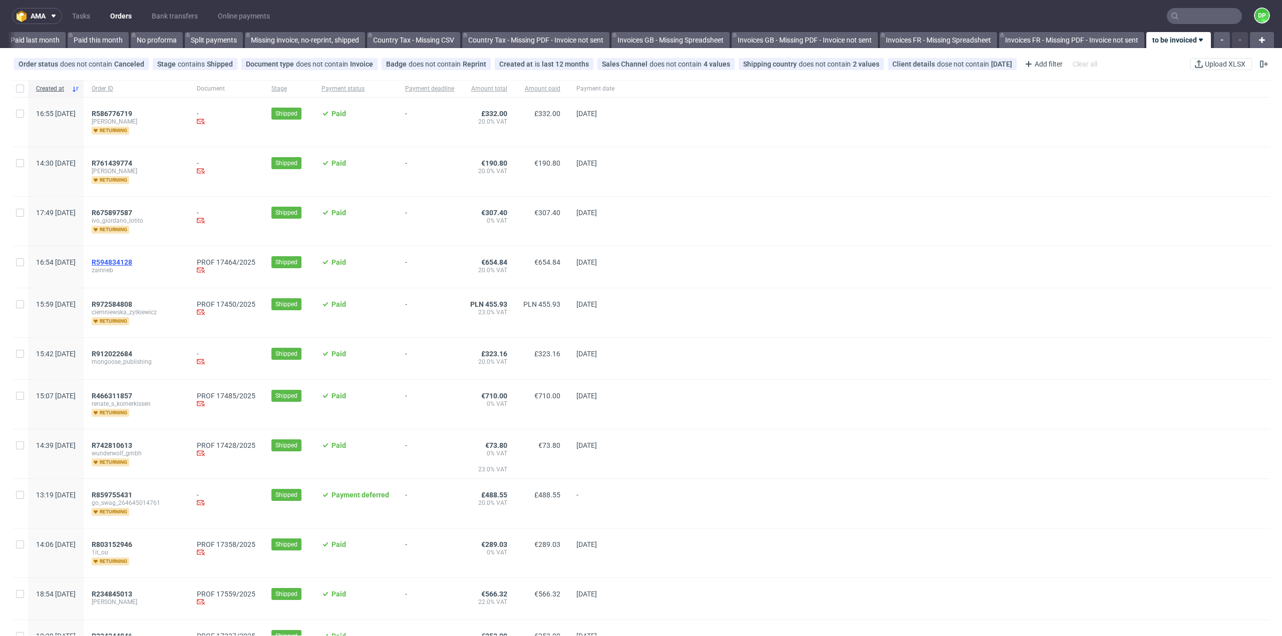
click at [132, 260] on span "R594834128" at bounding box center [112, 262] width 41 height 8
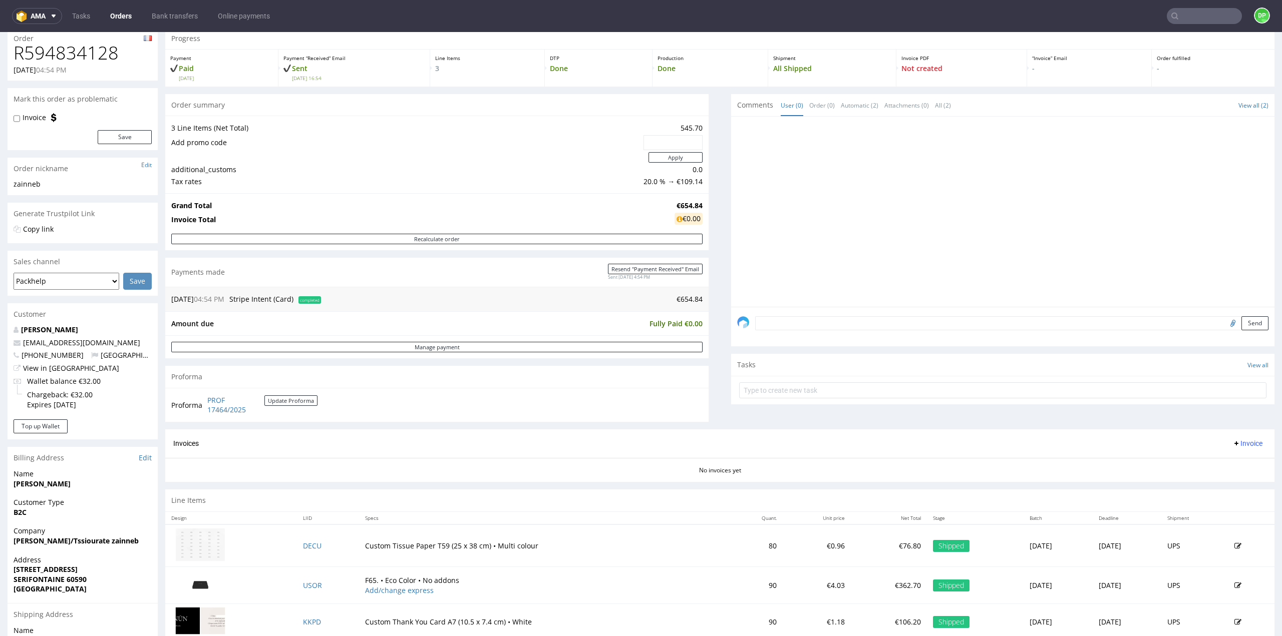
scroll to position [162, 0]
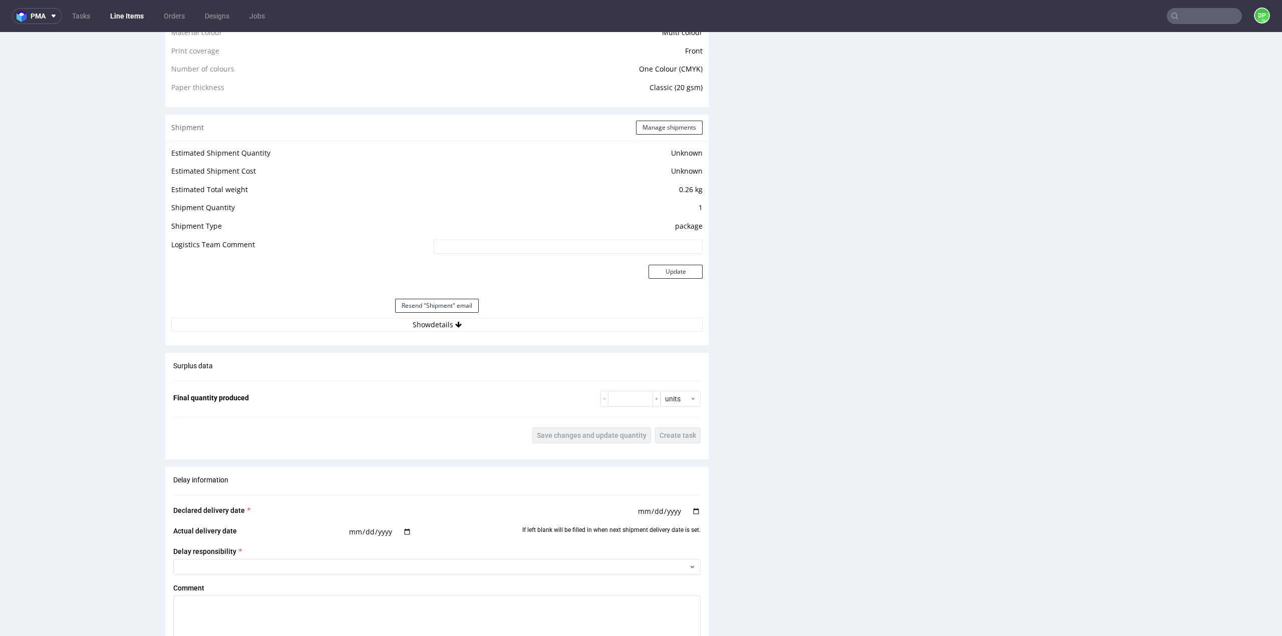
scroll to position [801, 0]
click at [432, 321] on button "Show details" at bounding box center [436, 321] width 531 height 14
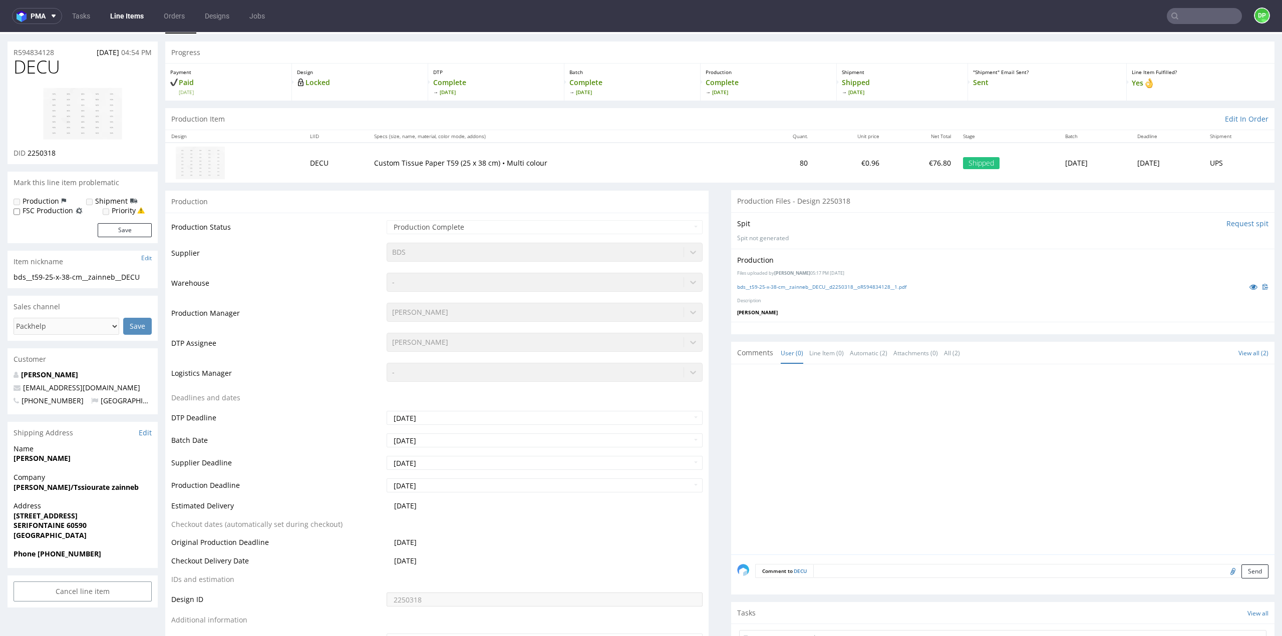
scroll to position [0, 0]
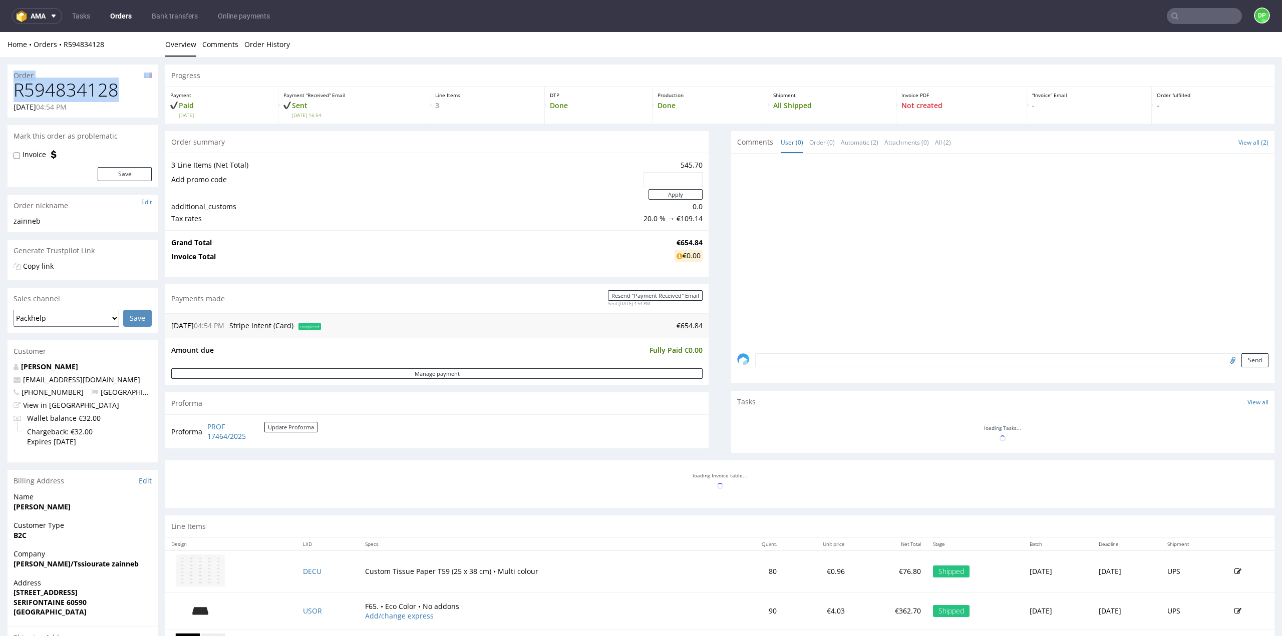
click at [0, 79] on div "Order R594834128 18.08.2025 04:54 PM Mark this order as problematic Invoice Sav…" at bounding box center [641, 418] width 1282 height 723
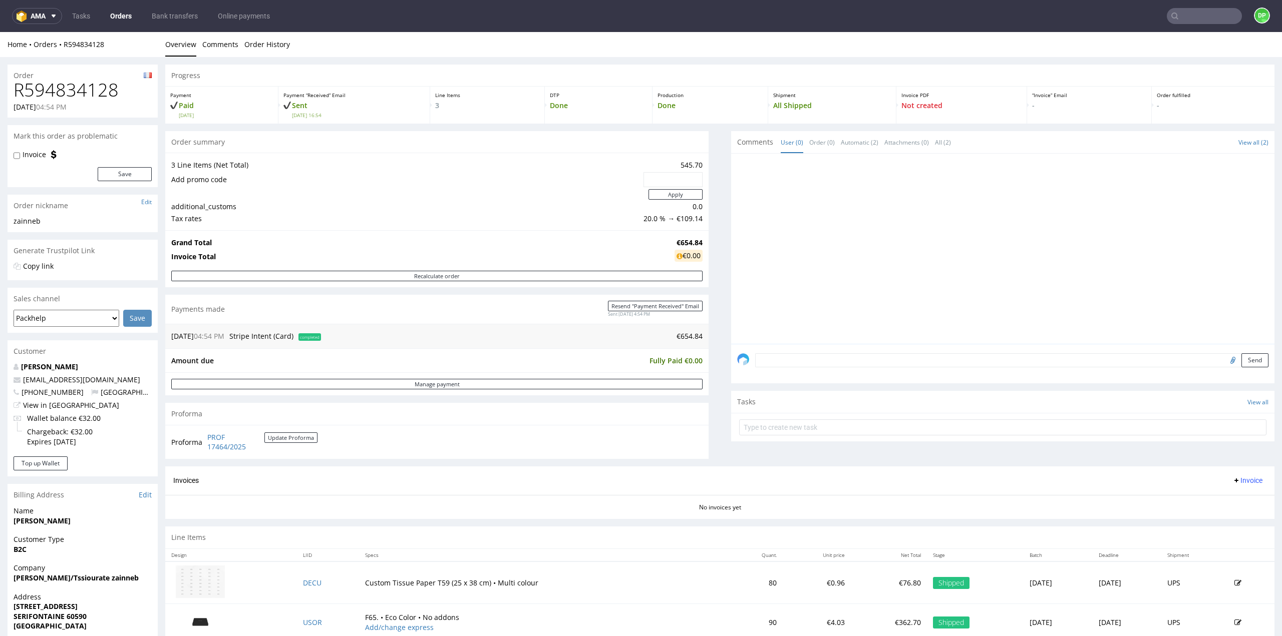
click at [141, 104] on div "18.08.2025 04:54 PM" at bounding box center [83, 107] width 138 height 10
drag, startPoint x: 121, startPoint y: 93, endPoint x: 18, endPoint y: 90, distance: 103.7
click at [18, 90] on h1 "R594834128" at bounding box center [83, 90] width 138 height 20
copy h1 "R594834128"
click at [331, 188] on td at bounding box center [406, 194] width 470 height 13
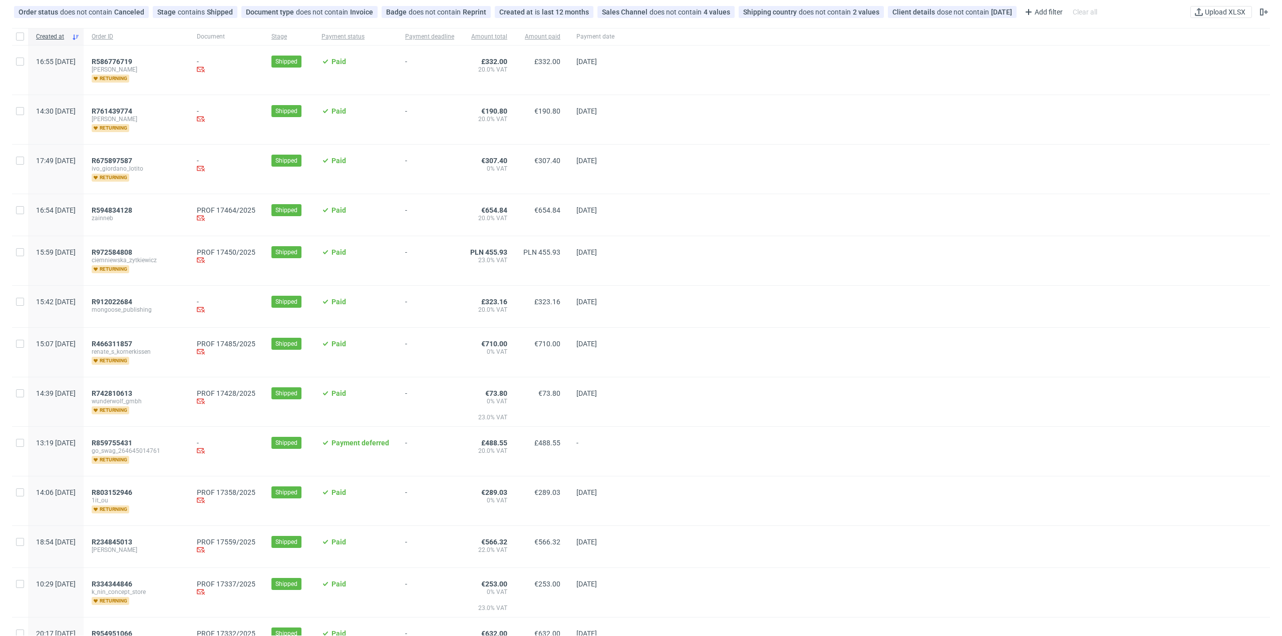
scroll to position [100, 0]
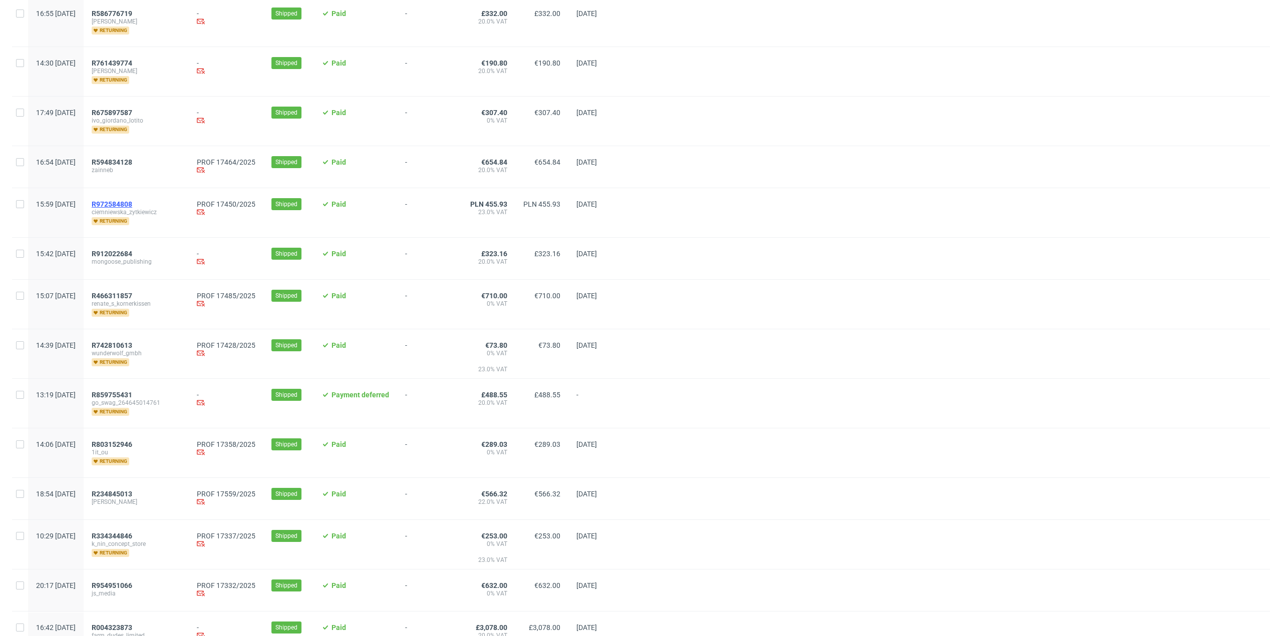
click at [132, 204] on span "R972584808" at bounding box center [112, 204] width 41 height 8
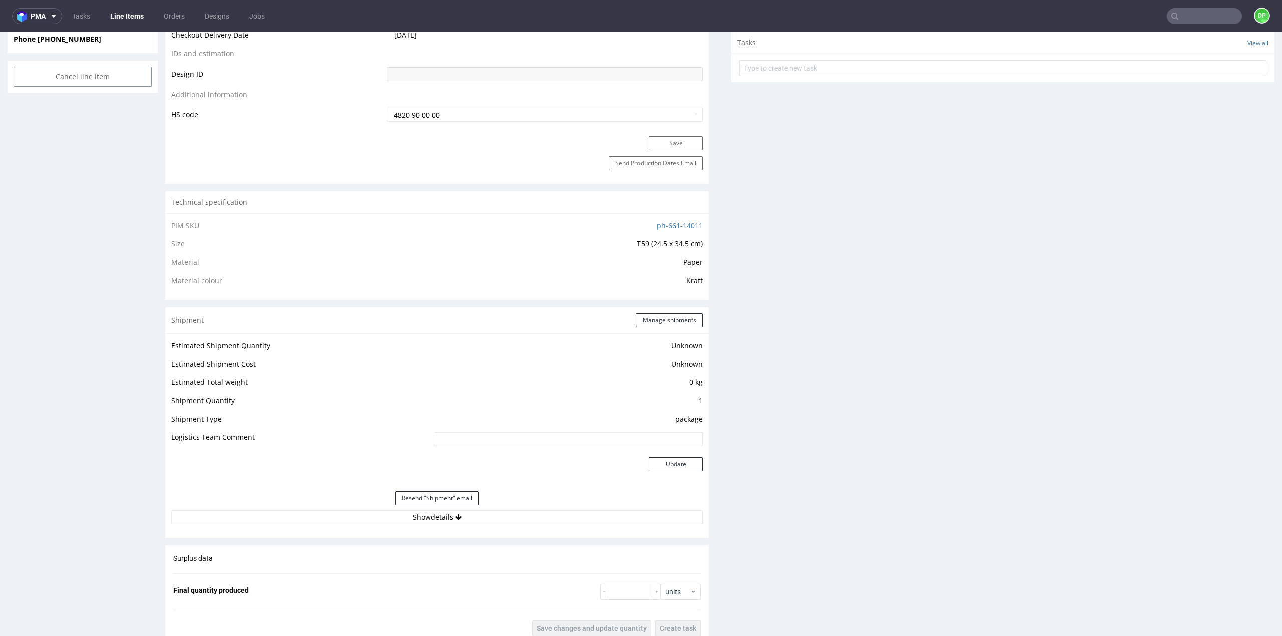
scroll to position [601, 0]
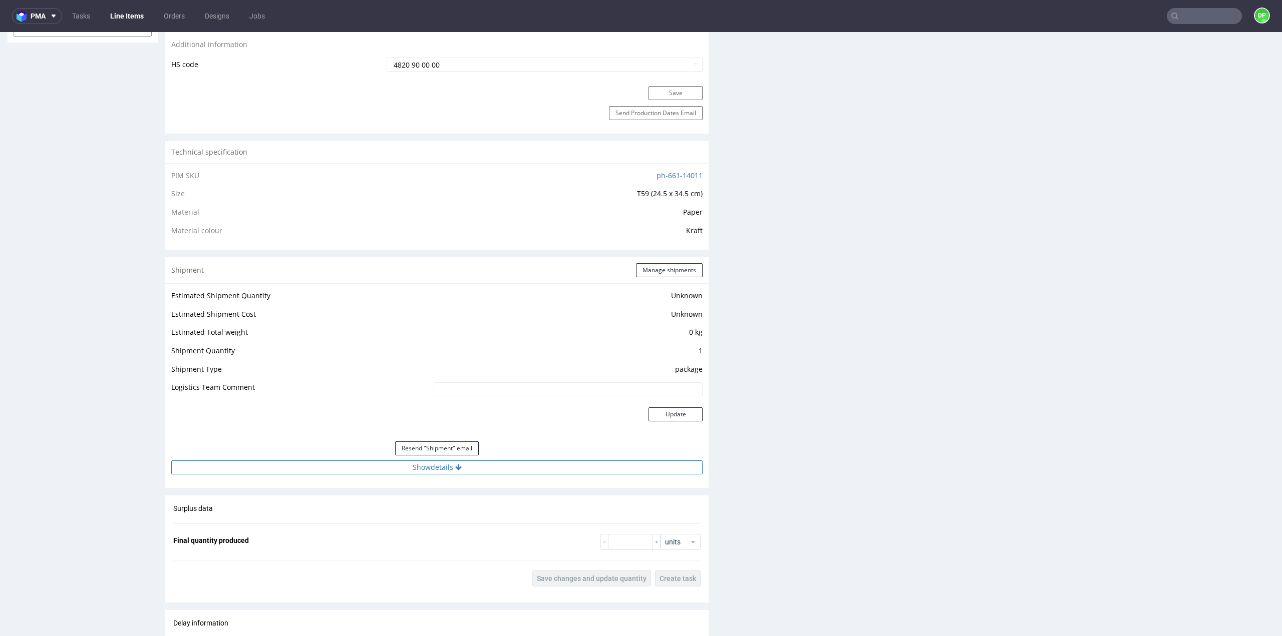
click at [445, 470] on button "Show details" at bounding box center [436, 468] width 531 height 14
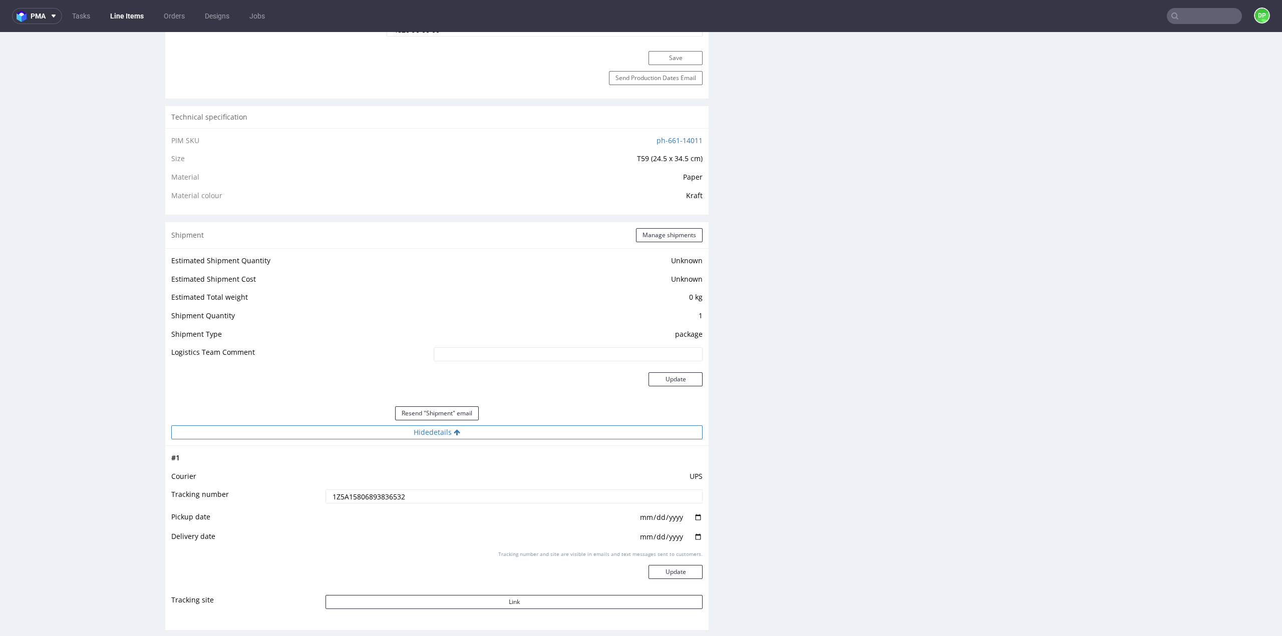
scroll to position [651, 0]
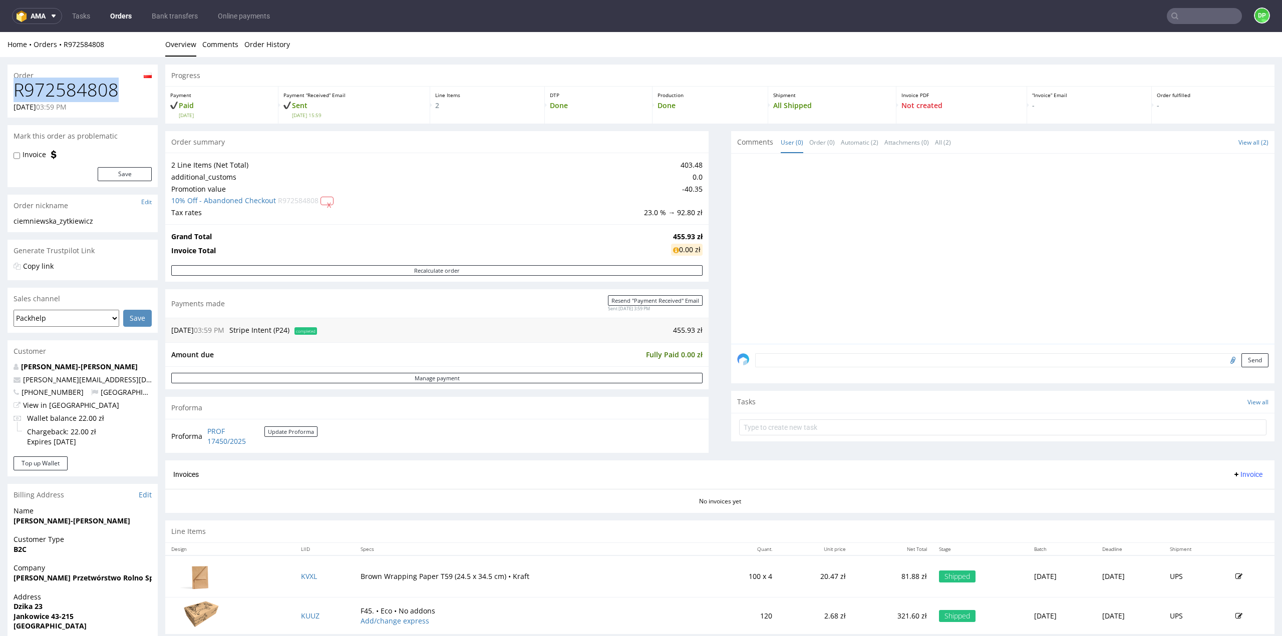
drag, startPoint x: 22, startPoint y: 87, endPoint x: 10, endPoint y: 87, distance: 12.0
click at [10, 87] on div "R972584808 18.08.2025 03:59 PM" at bounding box center [83, 99] width 150 height 38
click at [938, 269] on div at bounding box center [1005, 252] width 537 height 184
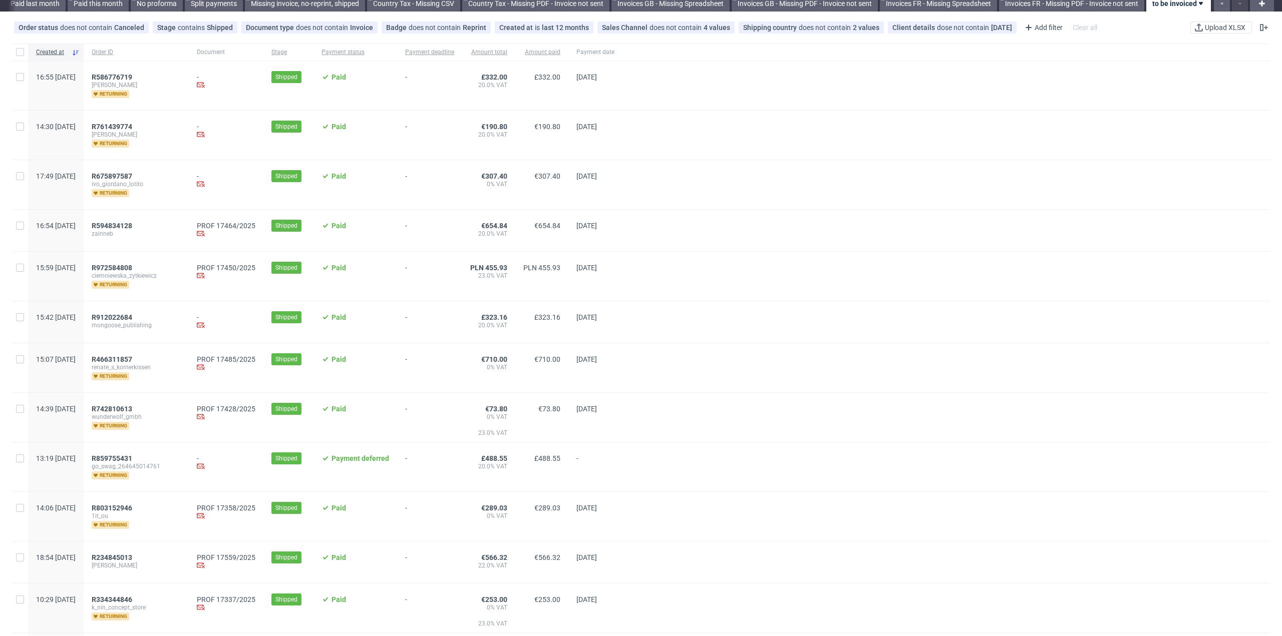
scroll to position [50, 0]
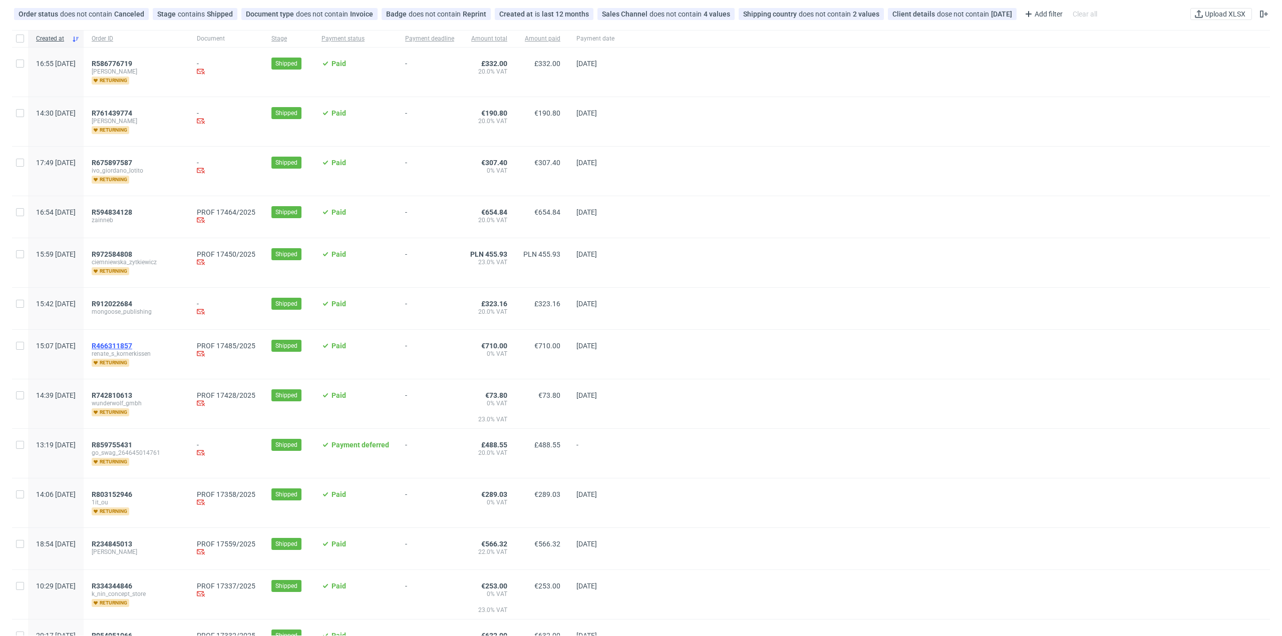
click at [132, 344] on span "R466311857" at bounding box center [112, 346] width 41 height 8
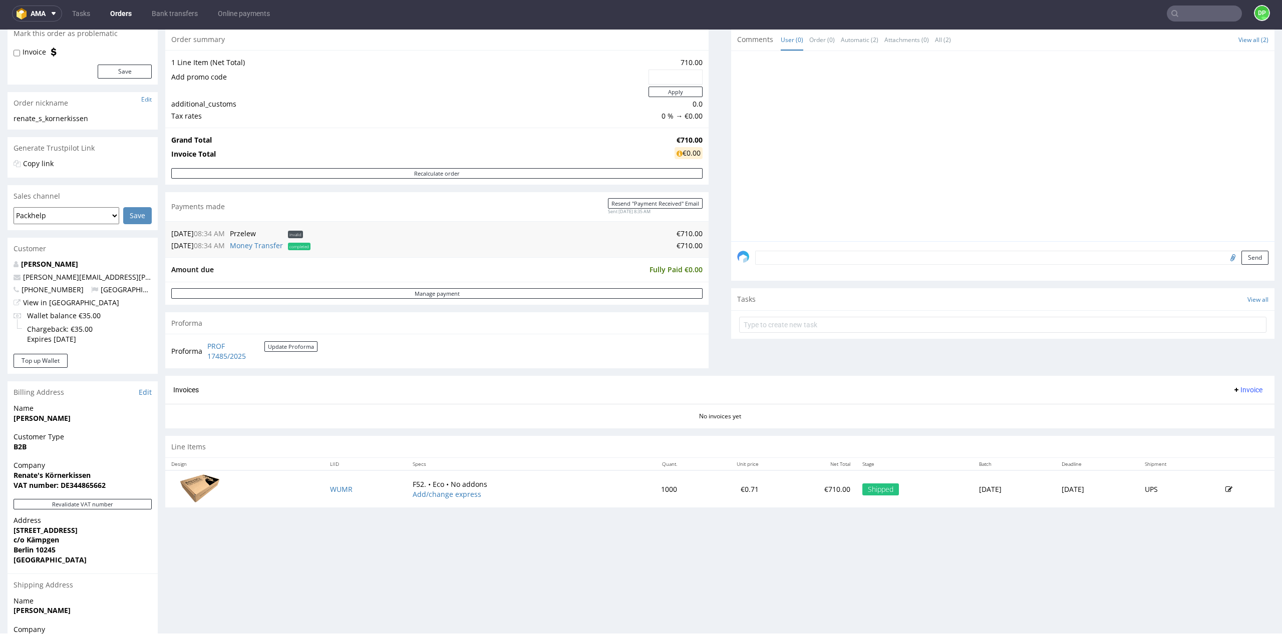
scroll to position [198, 0]
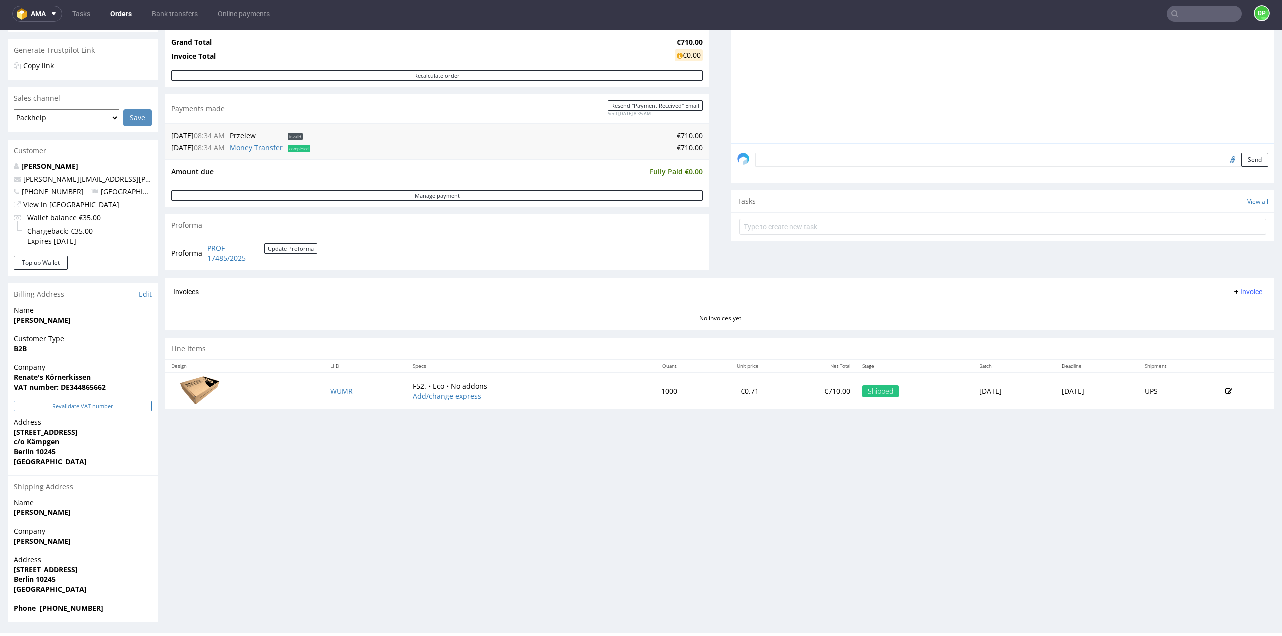
click at [111, 409] on button "Revalidate VAT number" at bounding box center [83, 406] width 138 height 11
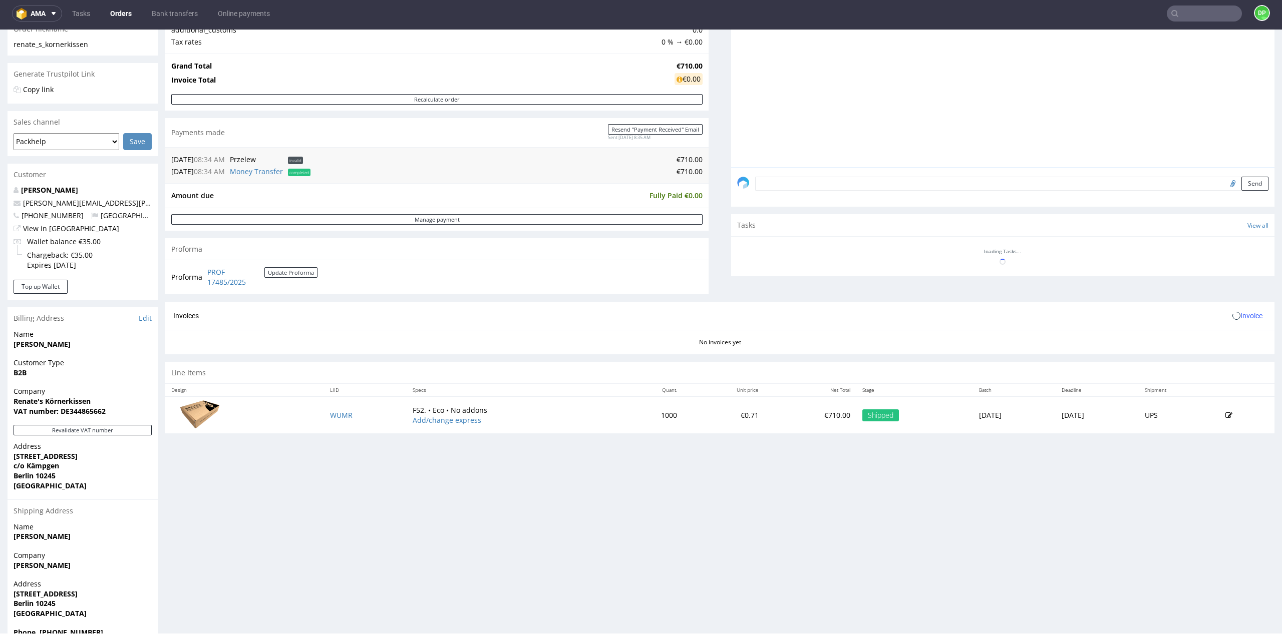
scroll to position [174, 0]
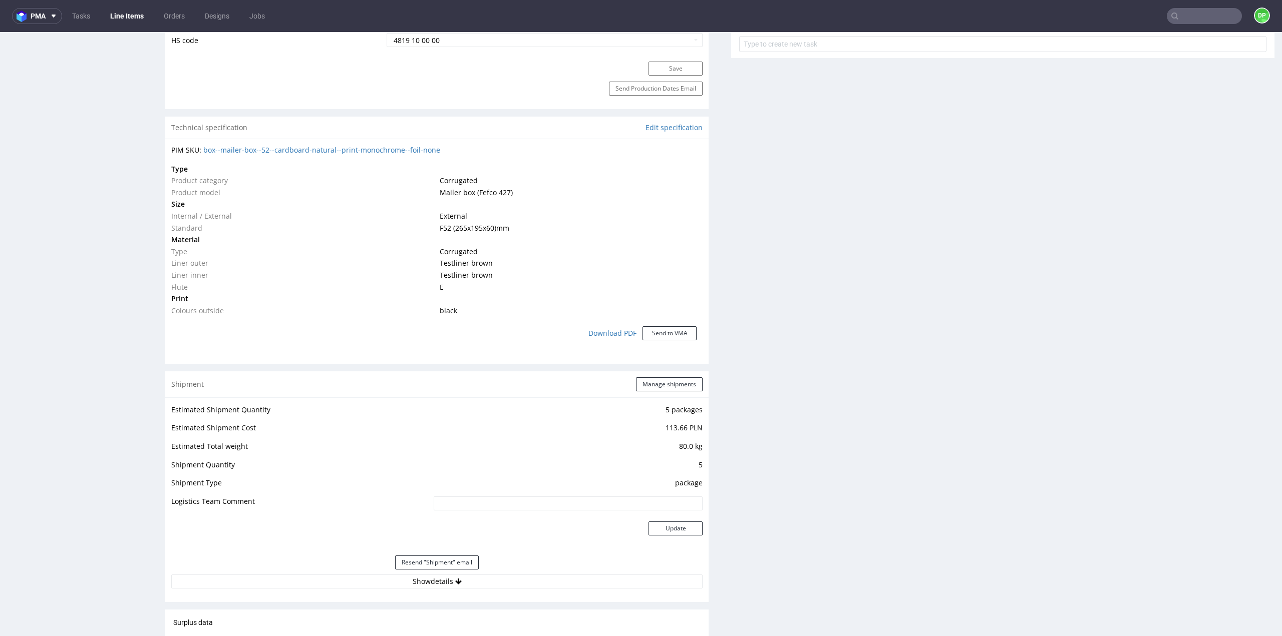
scroll to position [715, 0]
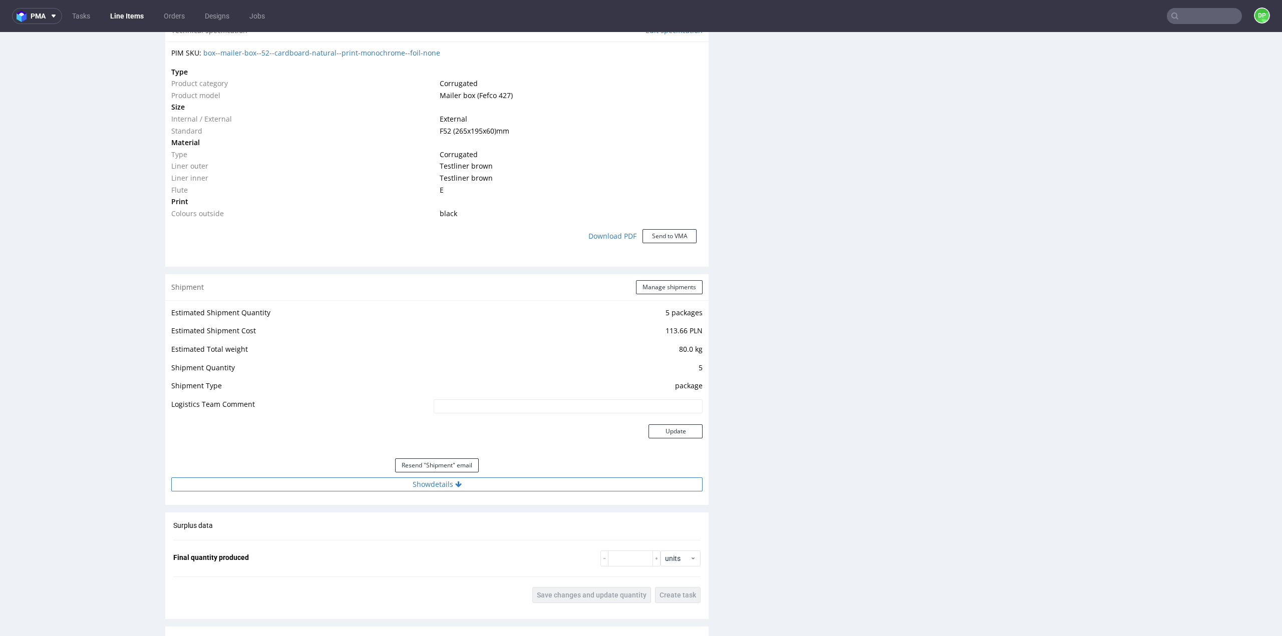
click at [445, 483] on button "Show details" at bounding box center [436, 485] width 531 height 14
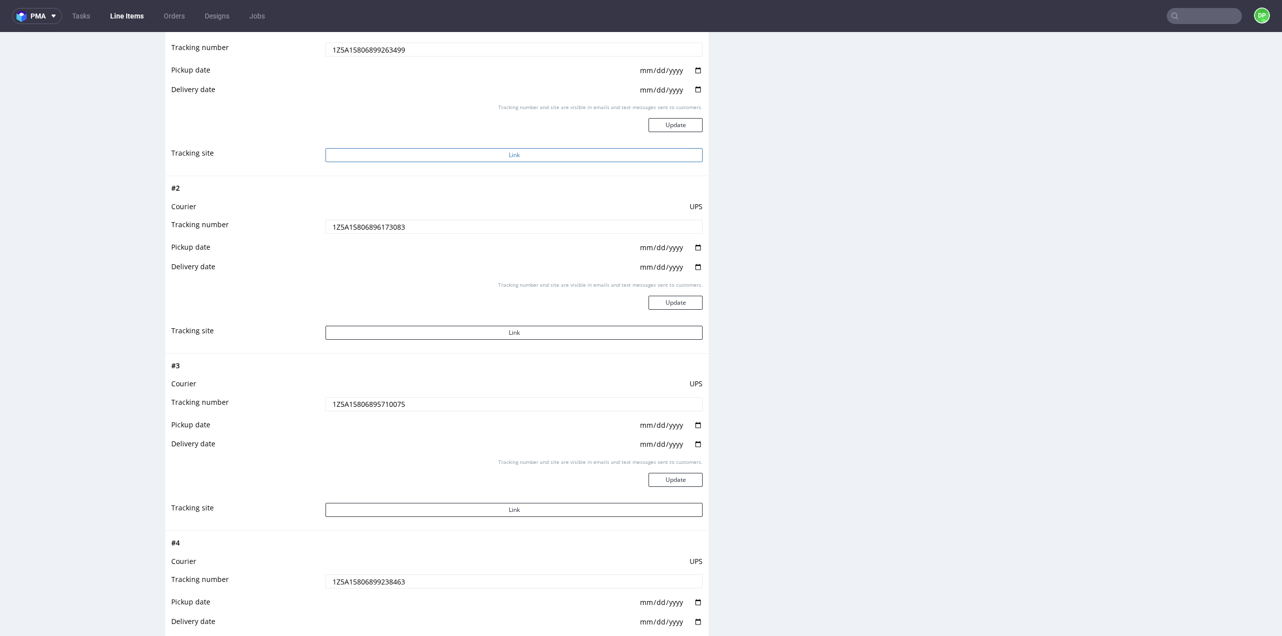
scroll to position [1066, 0]
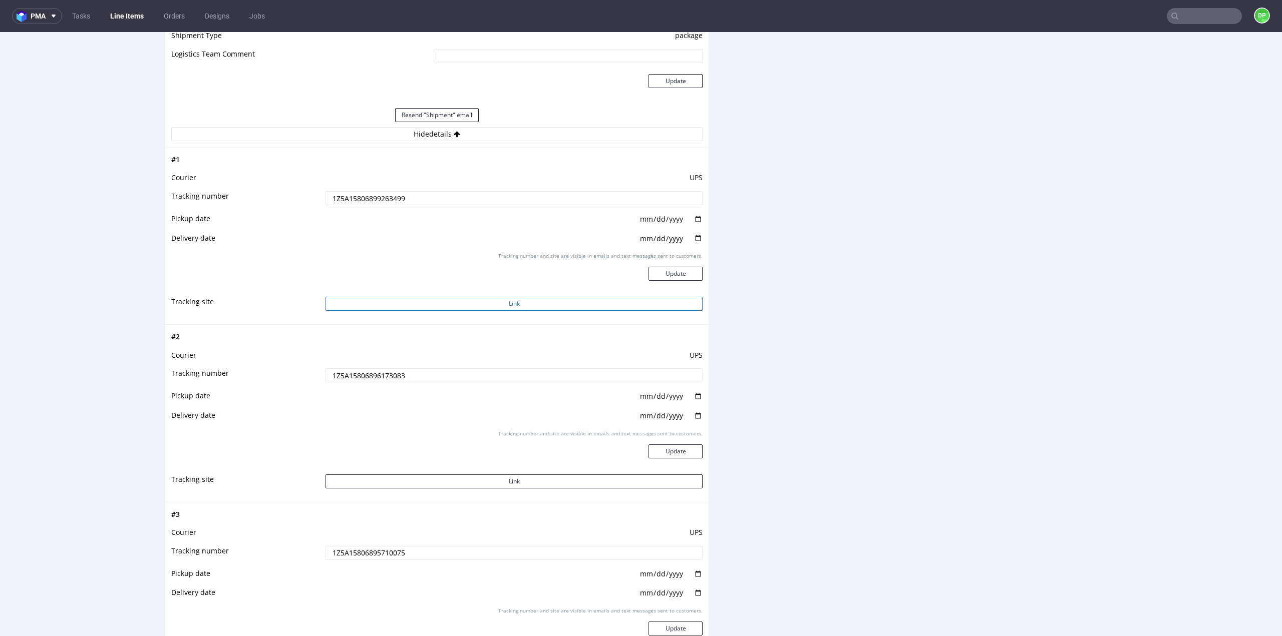
click at [506, 301] on button "Link" at bounding box center [513, 304] width 377 height 14
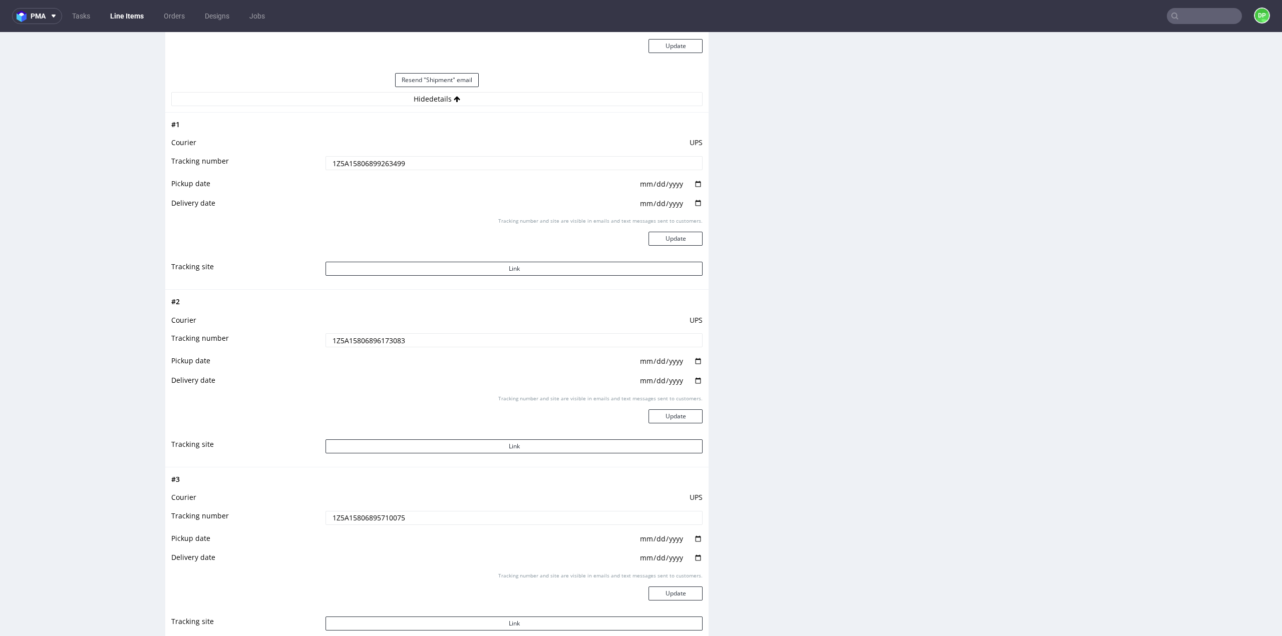
scroll to position [1116, 0]
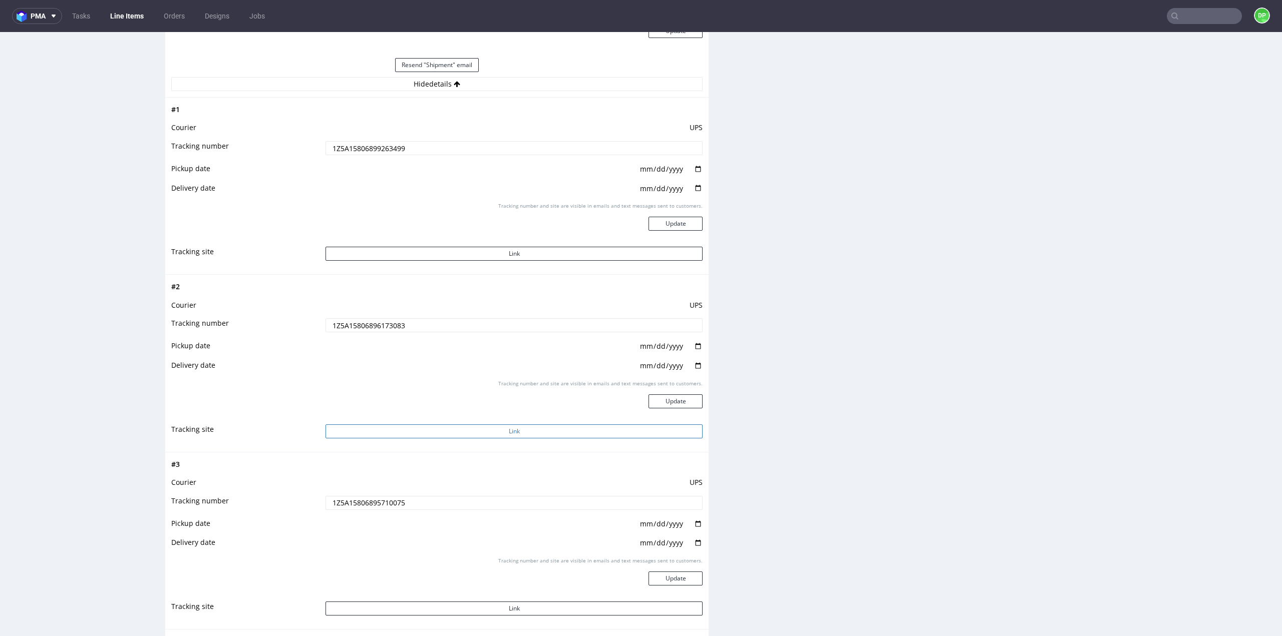
click at [497, 427] on button "Link" at bounding box center [513, 432] width 377 height 14
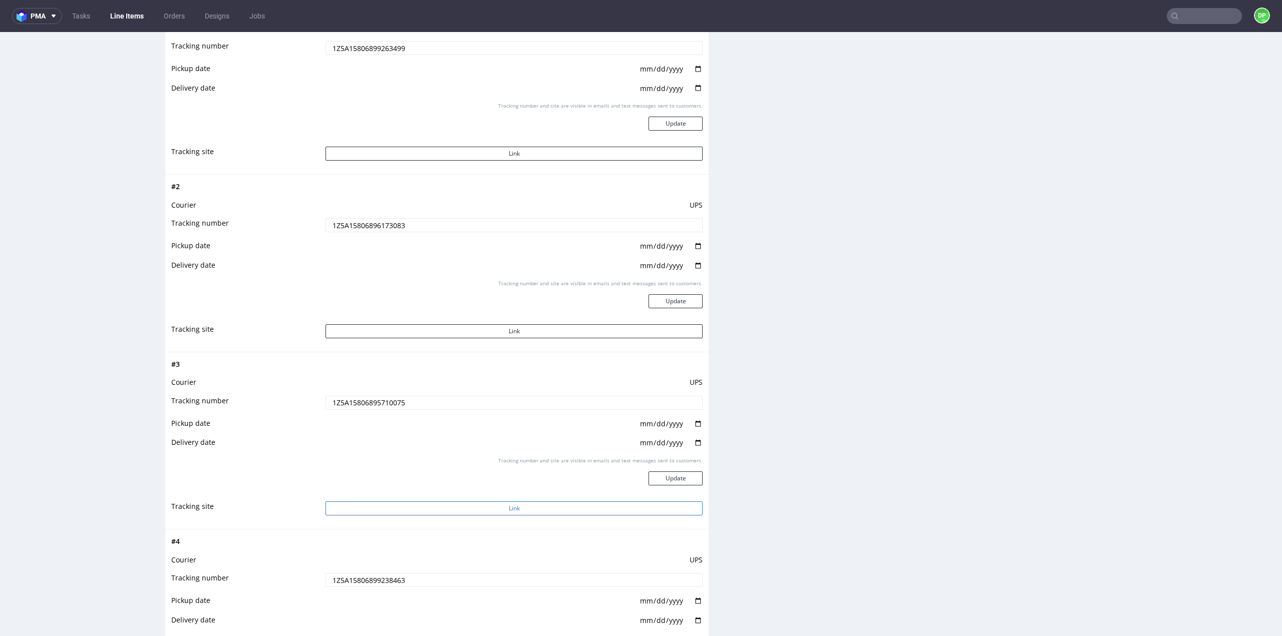
click at [509, 503] on button "Link" at bounding box center [513, 509] width 377 height 14
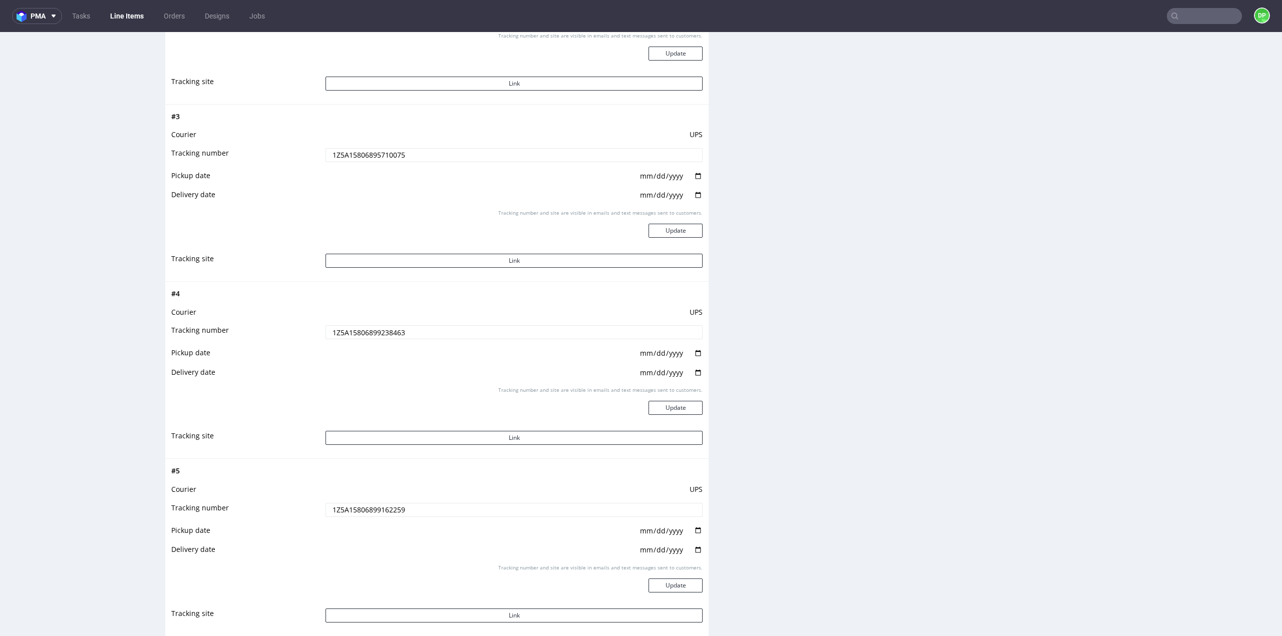
scroll to position [1467, 0]
click at [498, 436] on button "Link" at bounding box center [513, 436] width 377 height 14
click at [505, 608] on button "Link" at bounding box center [513, 613] width 377 height 14
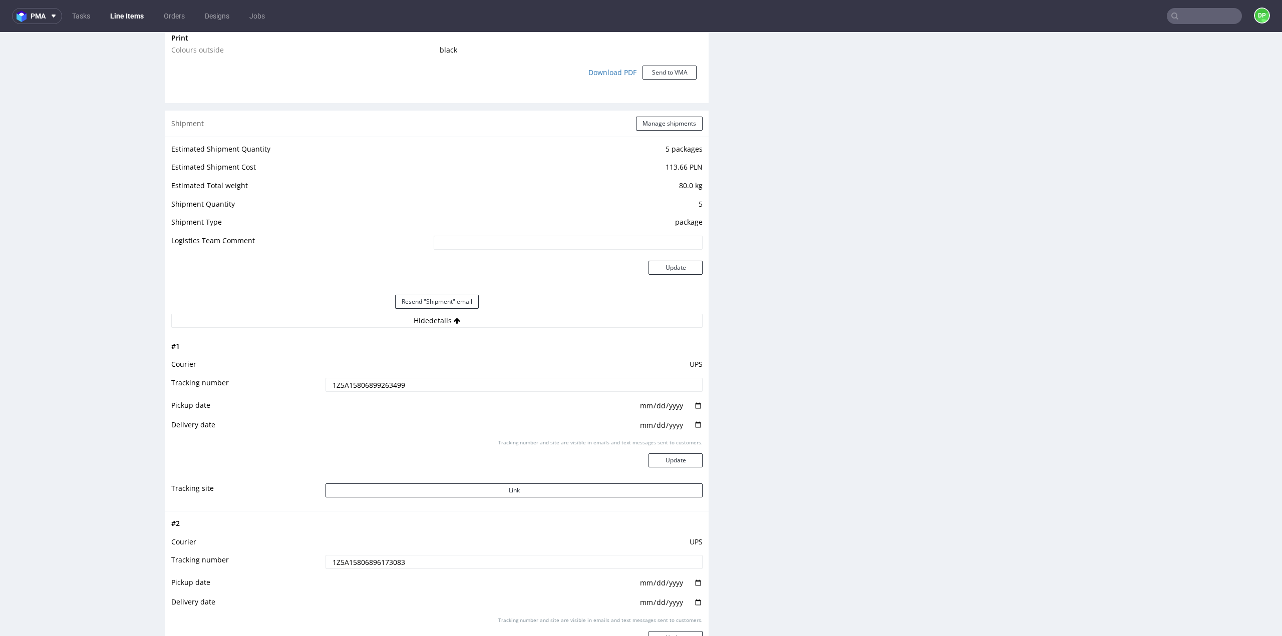
scroll to position [866, 0]
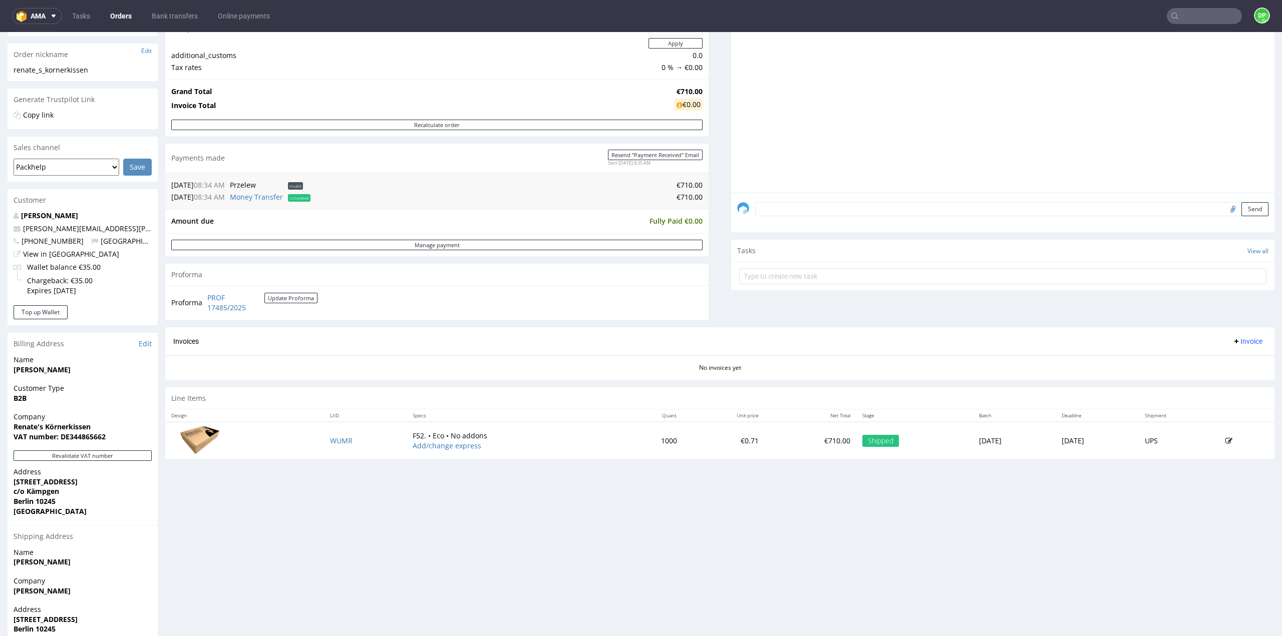
scroll to position [198, 0]
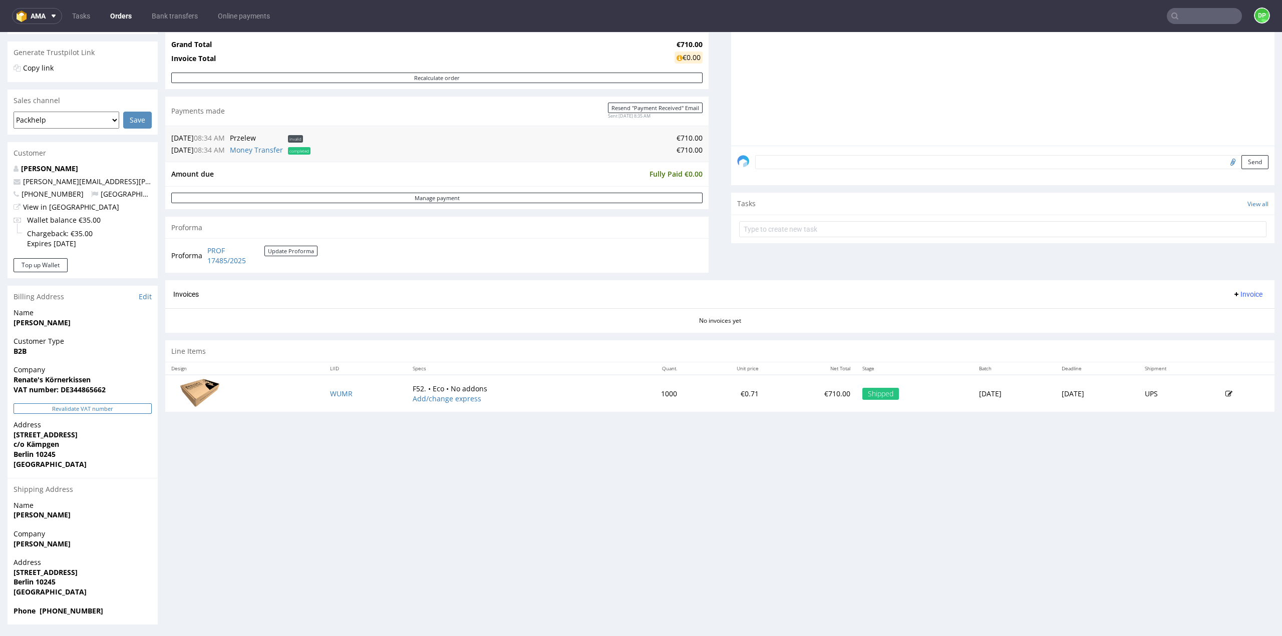
click at [75, 407] on button "Revalidate VAT number" at bounding box center [83, 409] width 138 height 11
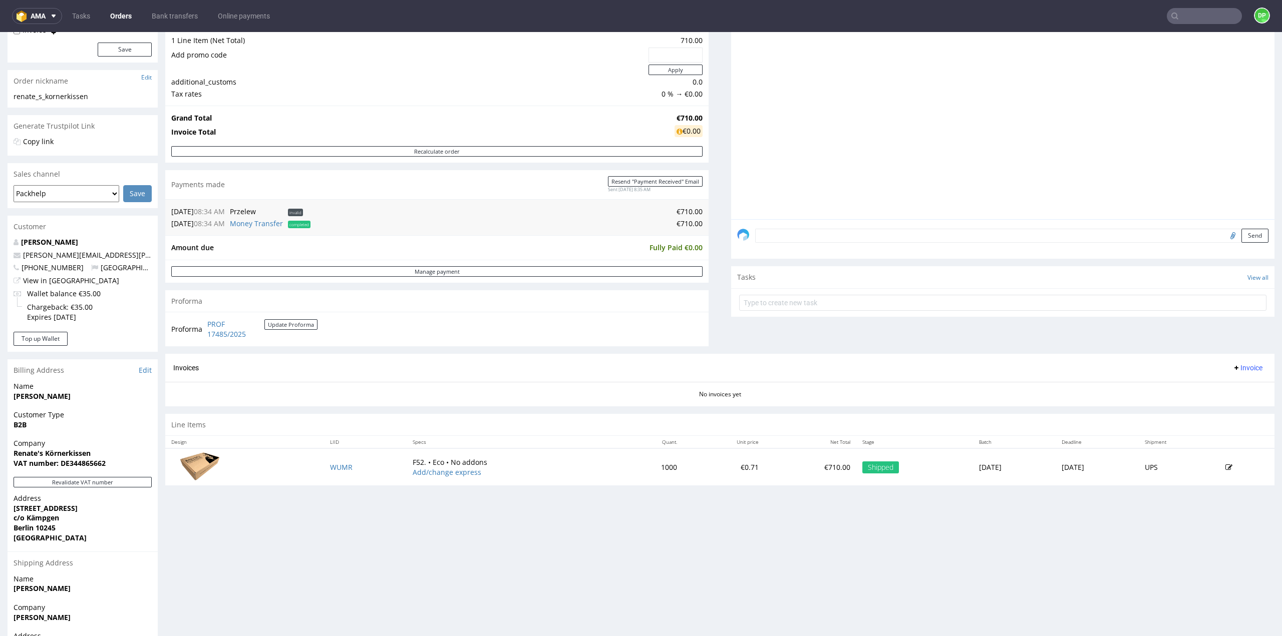
scroll to position [0, 0]
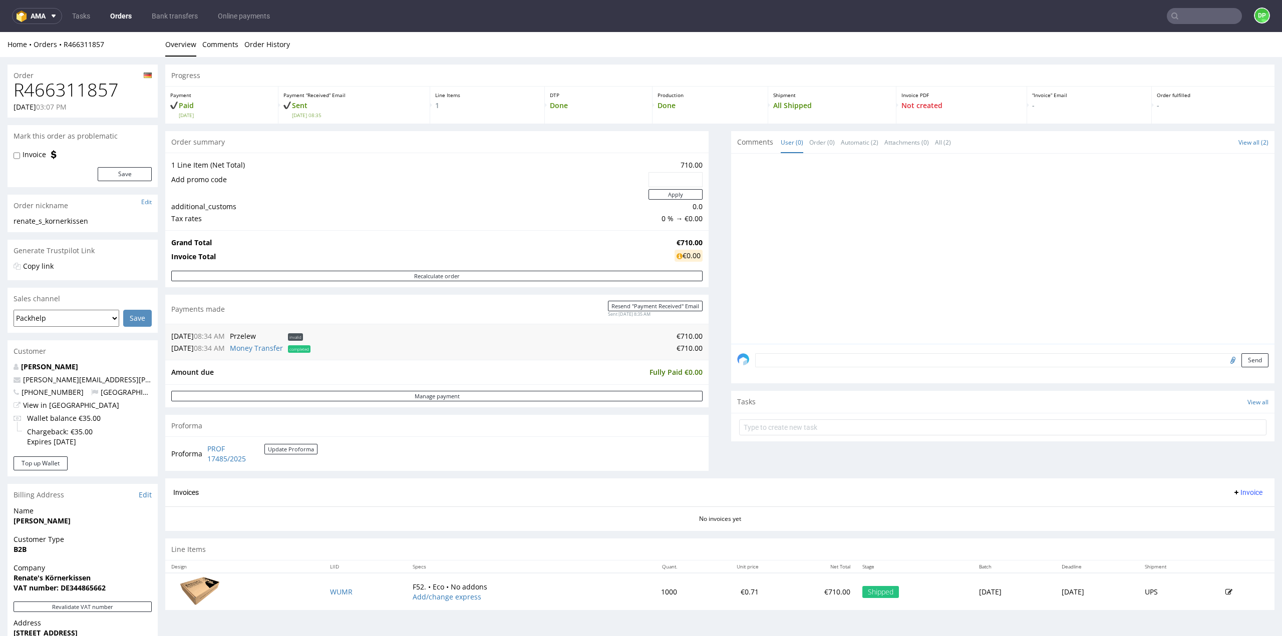
click at [1232, 490] on span "Invoice" at bounding box center [1247, 493] width 30 height 8
click at [1212, 511] on span "Generate" at bounding box center [1231, 512] width 49 height 10
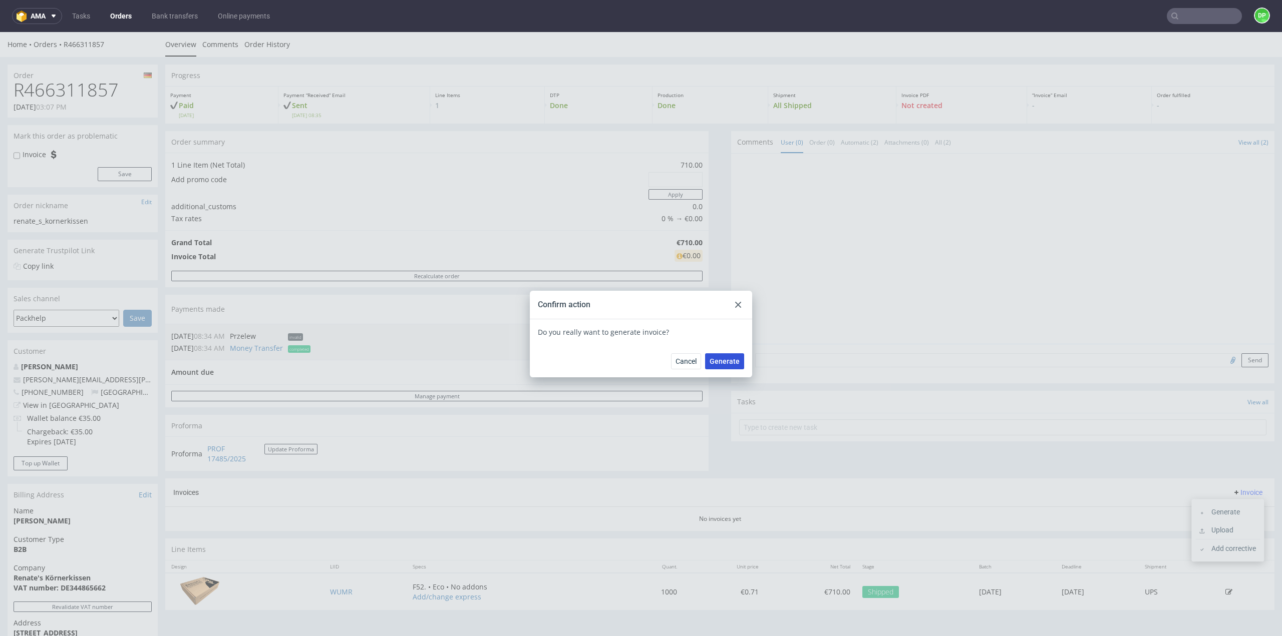
click at [724, 362] on span "Generate" at bounding box center [724, 361] width 30 height 7
click at [738, 304] on div at bounding box center [738, 305] width 12 height 12
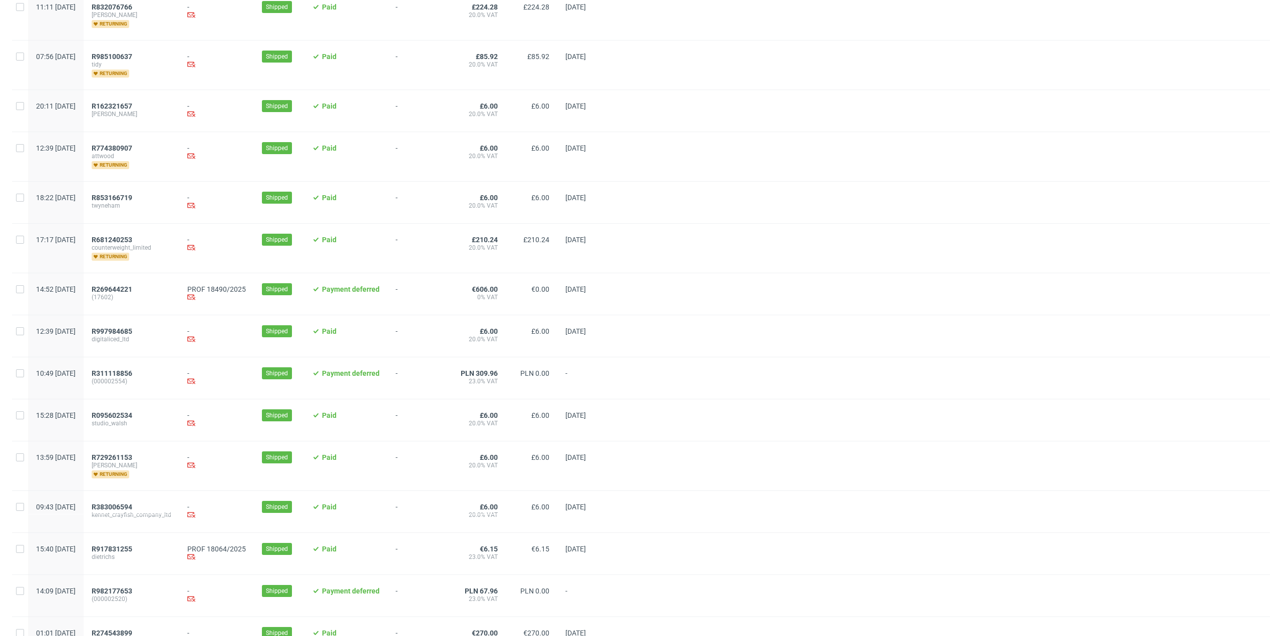
scroll to position [200, 0]
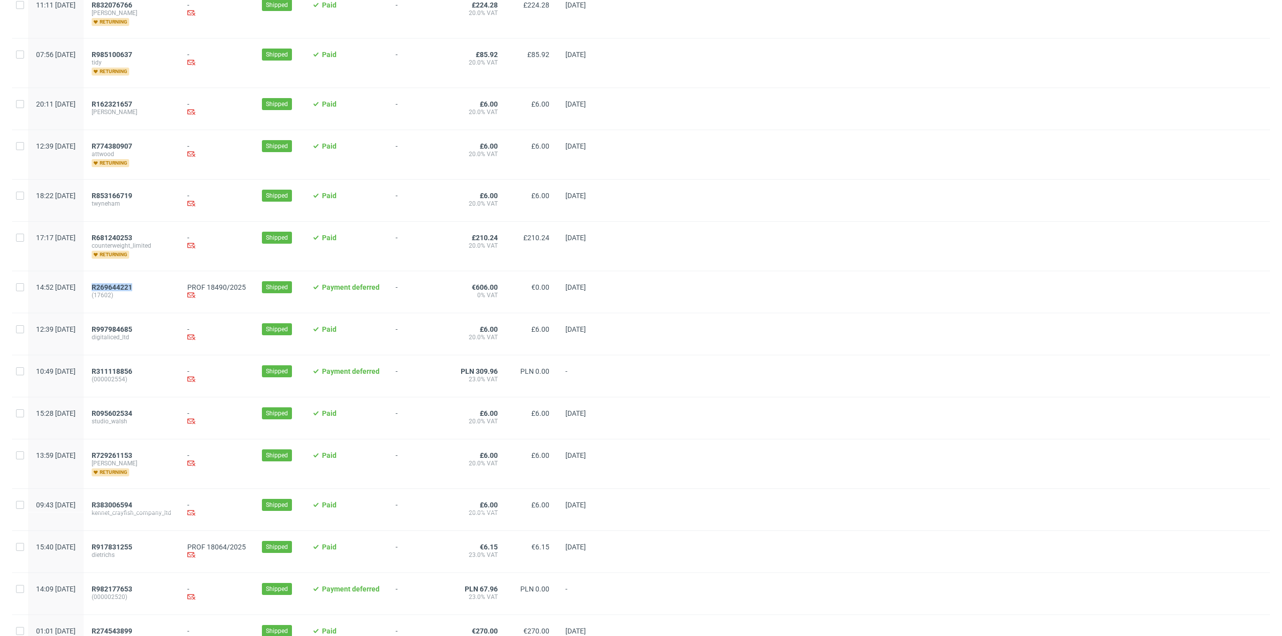
drag, startPoint x: 172, startPoint y: 286, endPoint x: 119, endPoint y: 282, distance: 52.7
click at [119, 282] on div "R269644221 (17602)" at bounding box center [132, 292] width 96 height 42
copy span "R269644221"
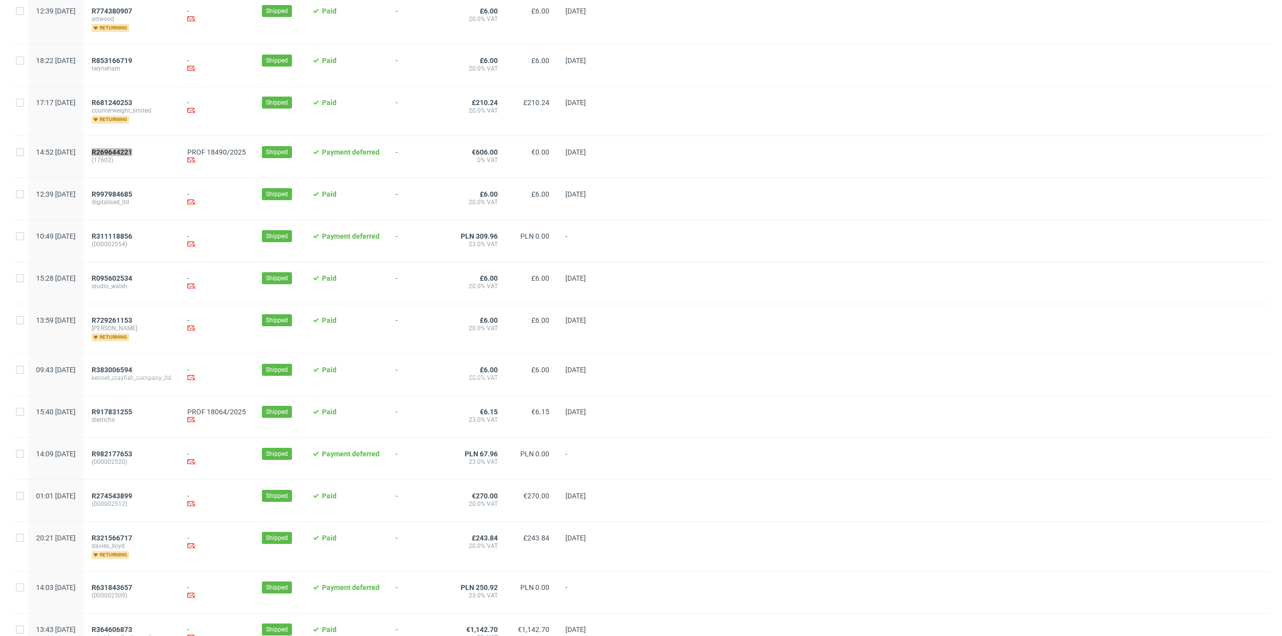
scroll to position [350, 0]
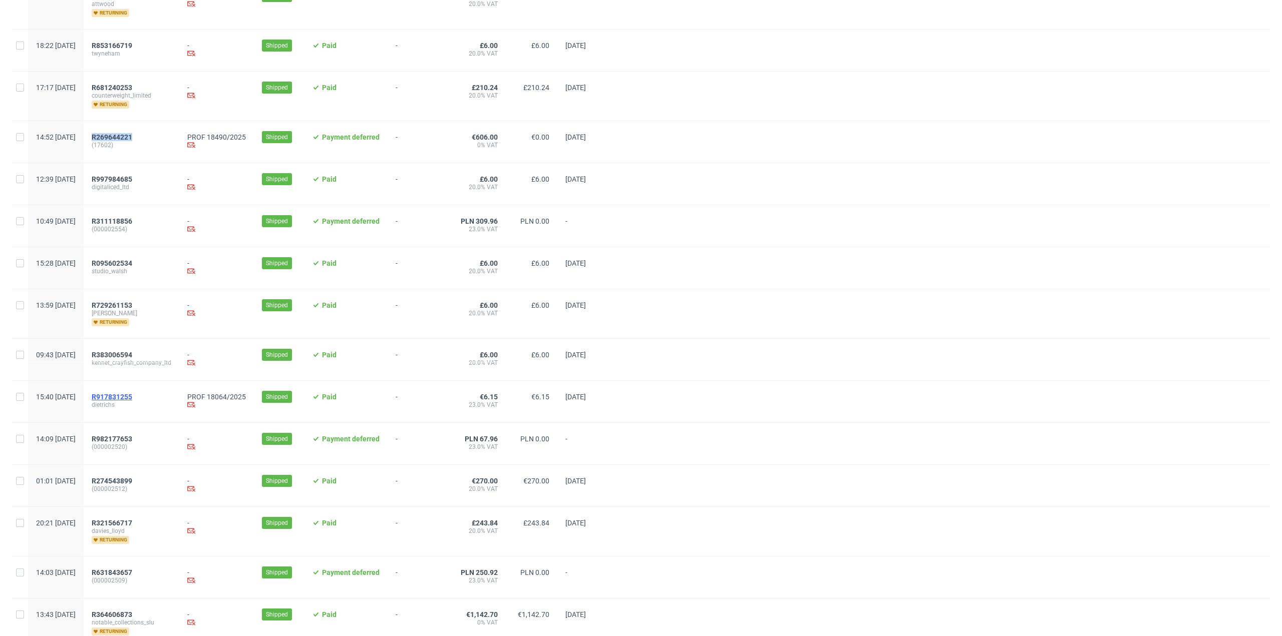
click at [132, 396] on span "R917831255" at bounding box center [112, 397] width 41 height 8
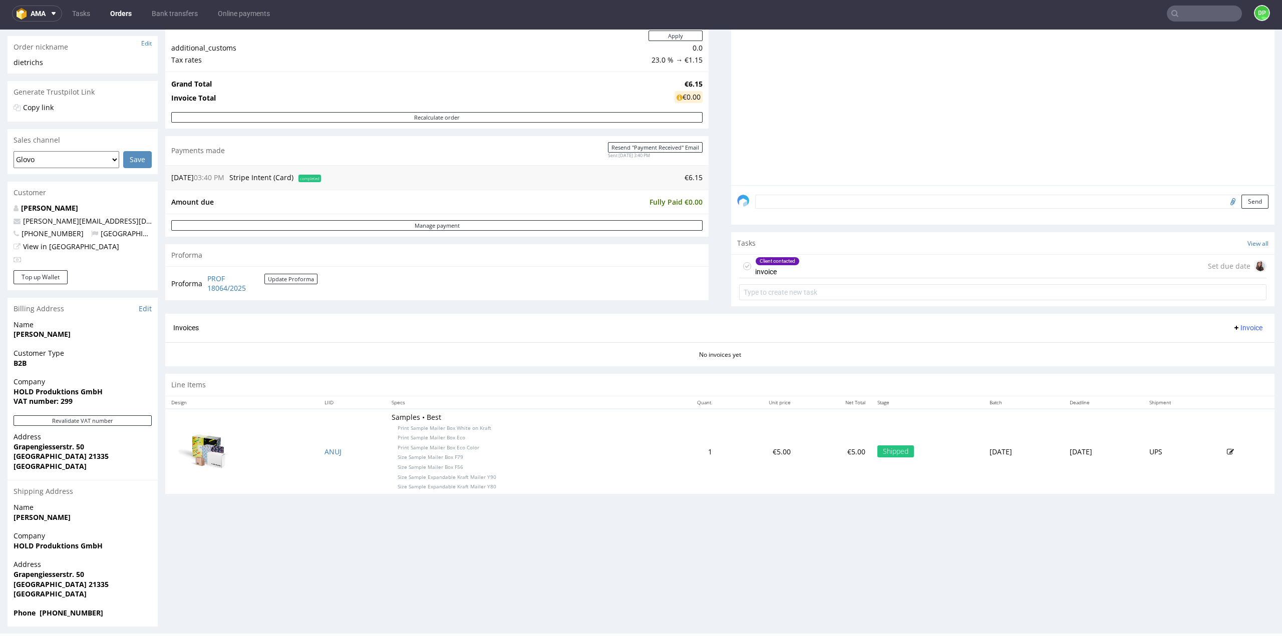
scroll to position [161, 0]
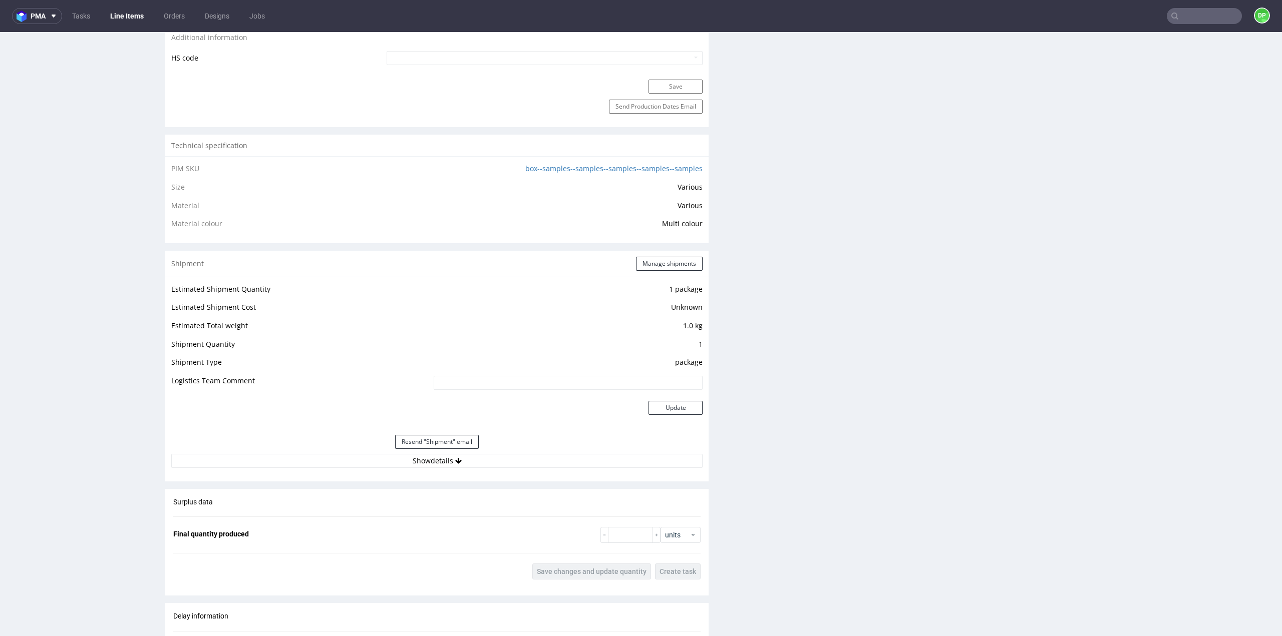
scroll to position [851, 0]
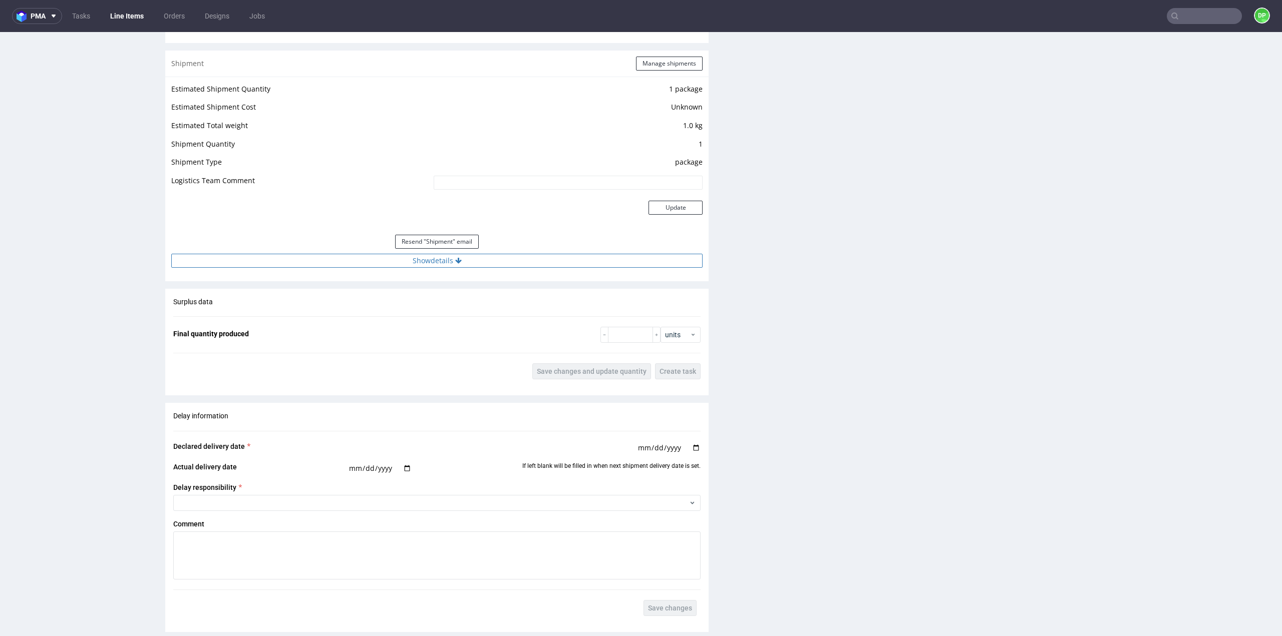
click at [428, 261] on button "Show details" at bounding box center [436, 261] width 531 height 14
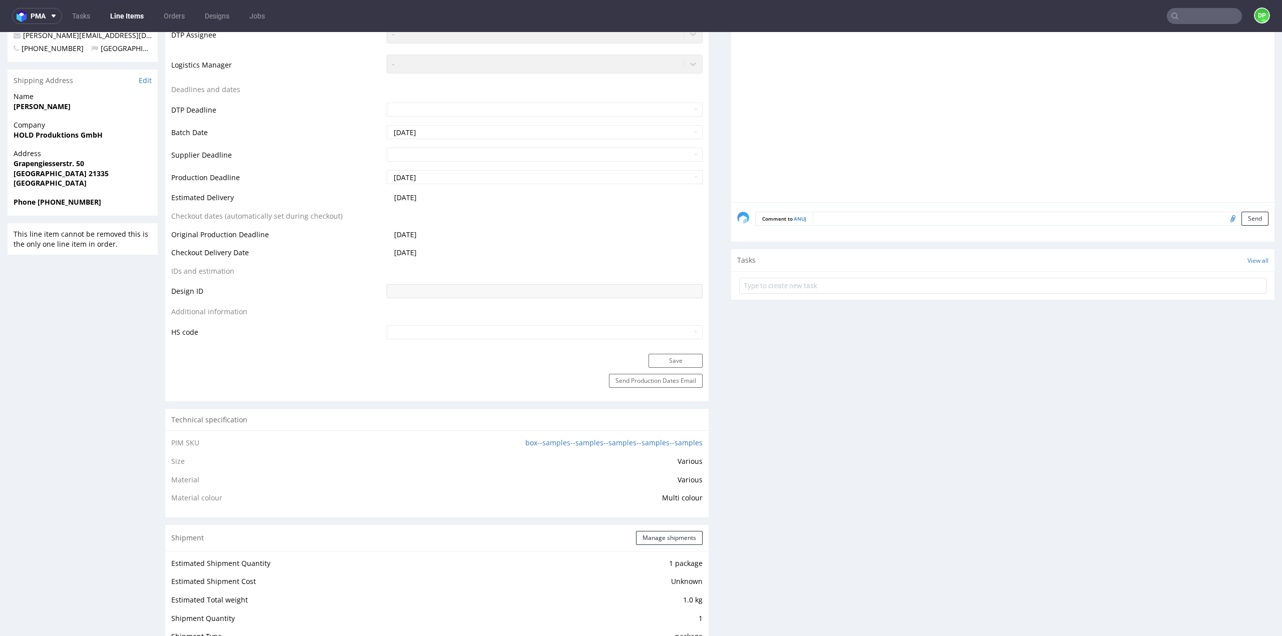
scroll to position [350, 0]
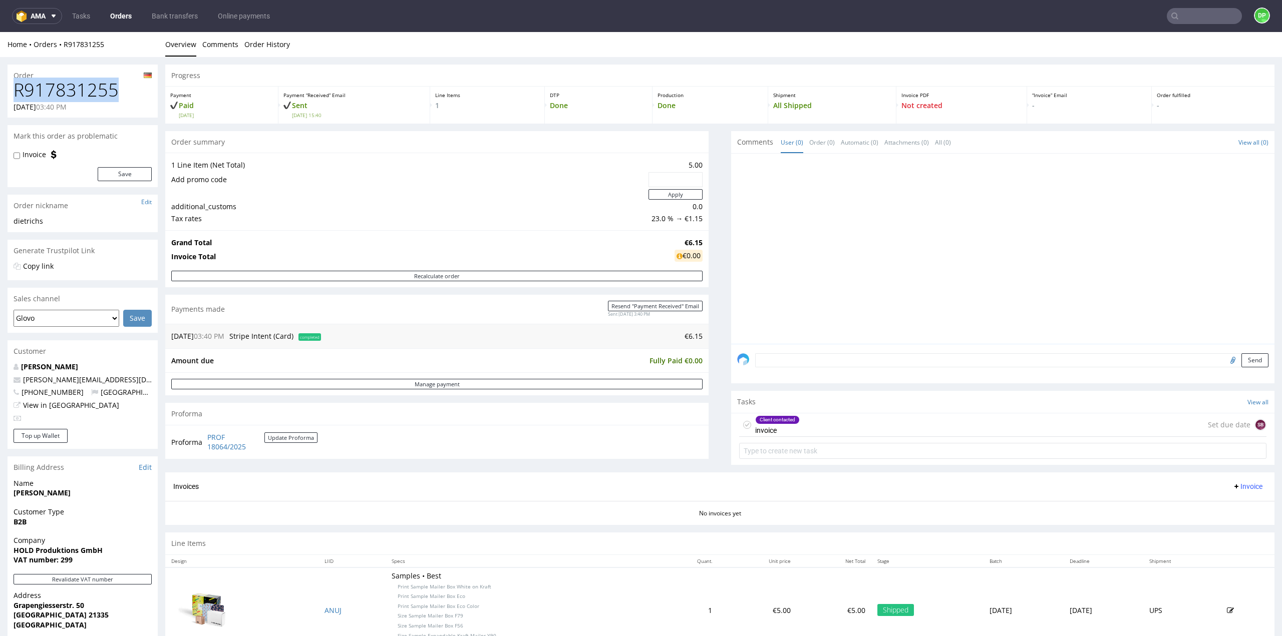
drag, startPoint x: 115, startPoint y: 91, endPoint x: -3, endPoint y: 89, distance: 117.7
click at [0, 89] on html "Production Shipped DTP Orders Offers Shipments Transfers 16 Designs Promotions …" at bounding box center [641, 415] width 1282 height 766
copy h1 "R917831255"
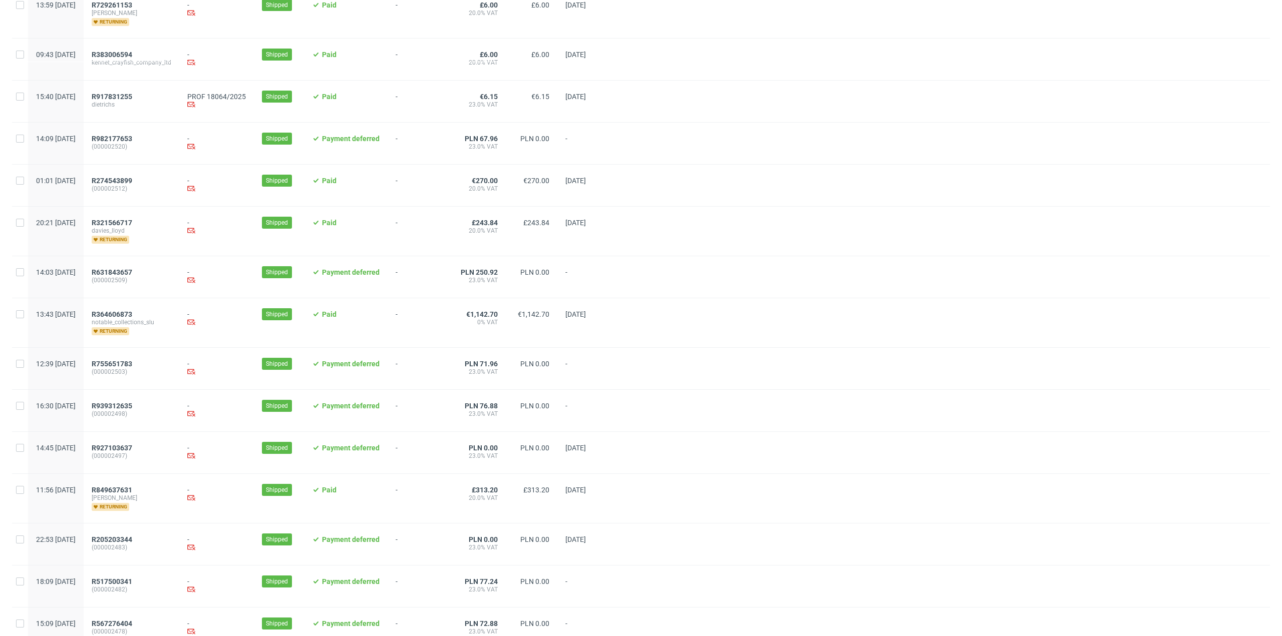
scroll to position [826, 0]
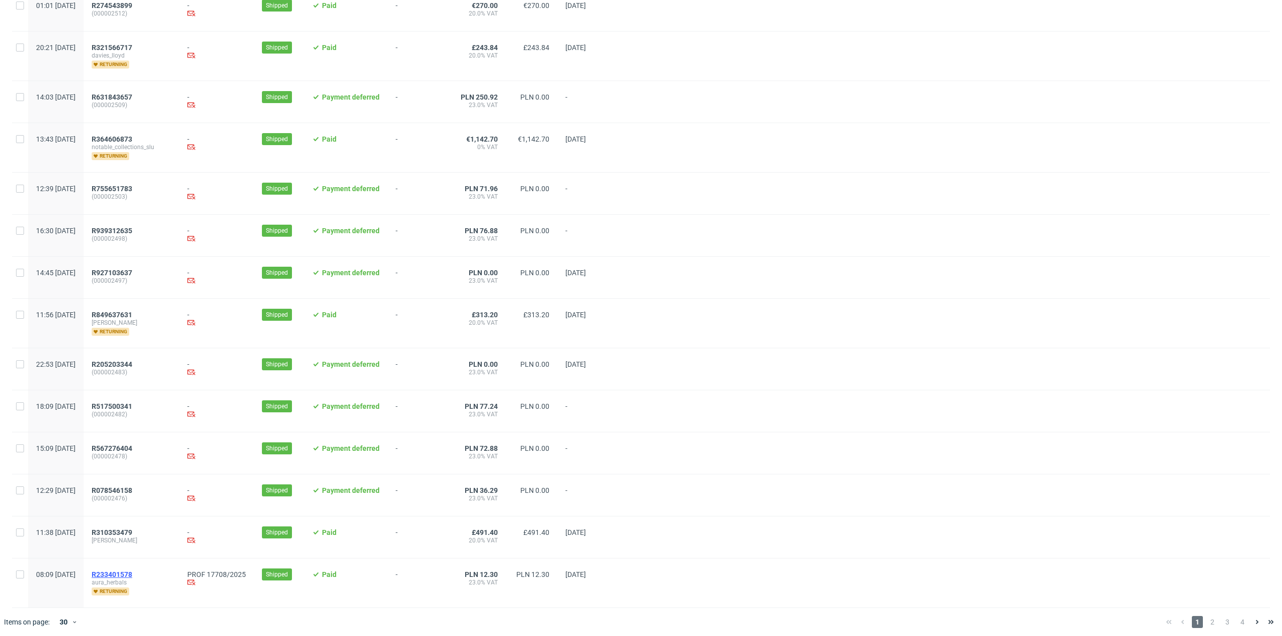
click at [130, 571] on span "R233401578" at bounding box center [112, 575] width 41 height 8
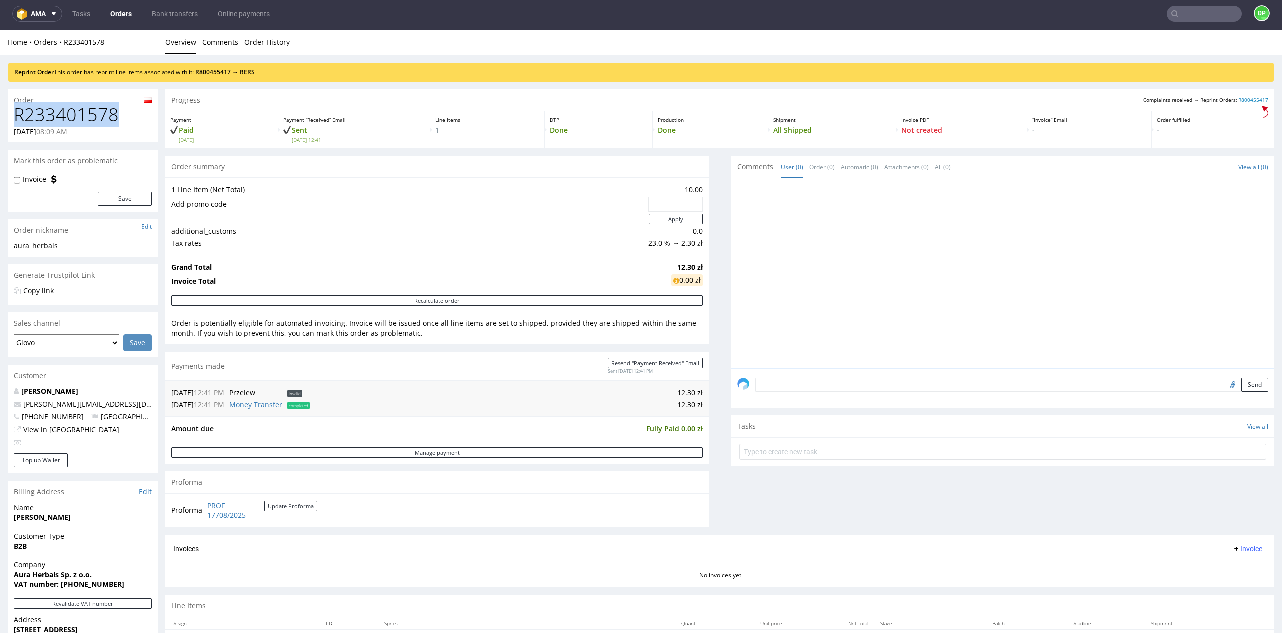
drag, startPoint x: 102, startPoint y: 117, endPoint x: 7, endPoint y: 114, distance: 95.7
click at [7, 114] on div "Order R233401578 [DATE] 08:09 AM Mark this order as problematic Invoice Save Or…" at bounding box center [641, 450] width 1282 height 737
copy h1 "R233401578"
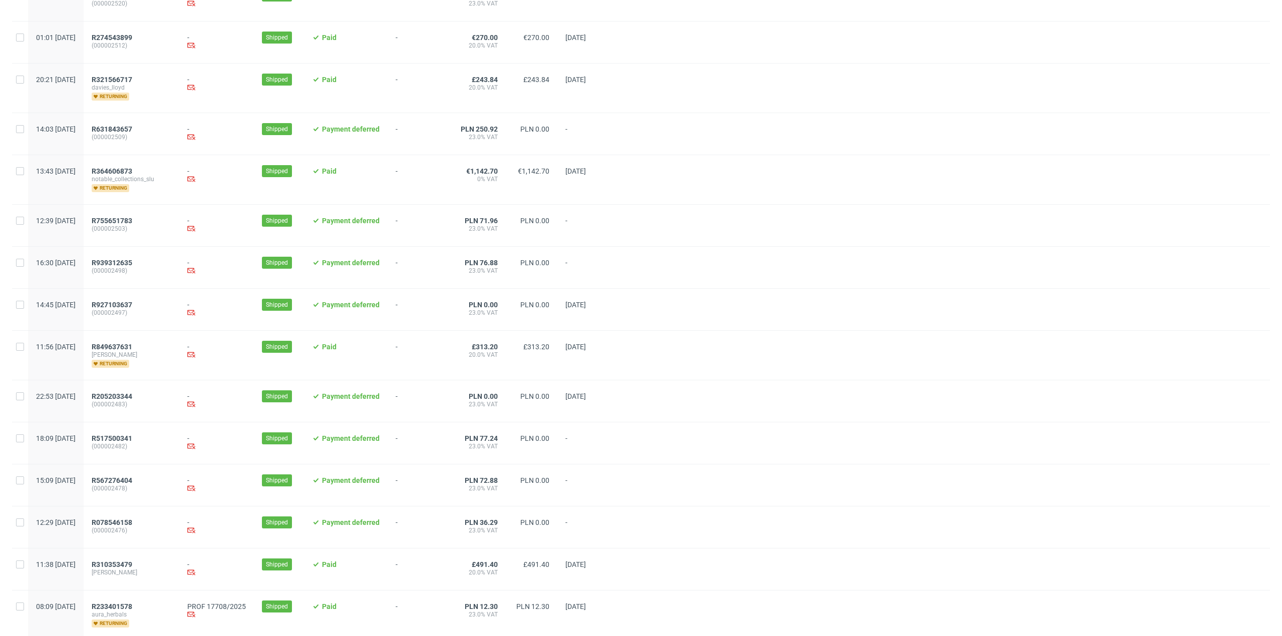
scroll to position [826, 0]
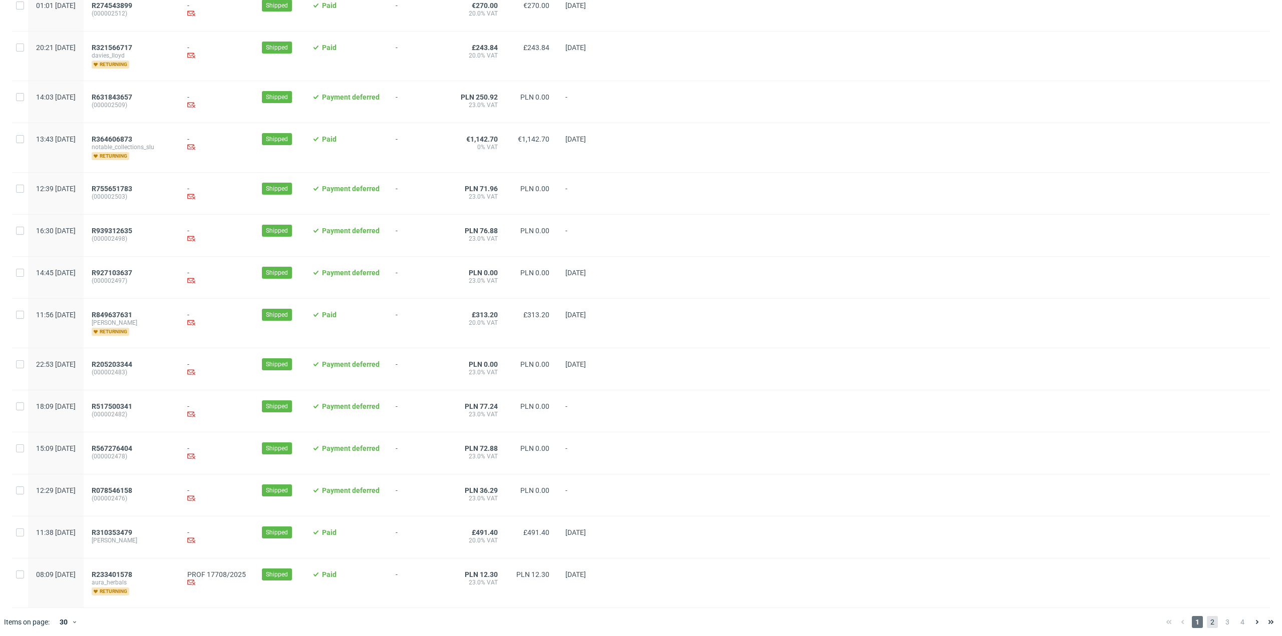
click at [1207, 620] on span "2" at bounding box center [1212, 622] width 11 height 12
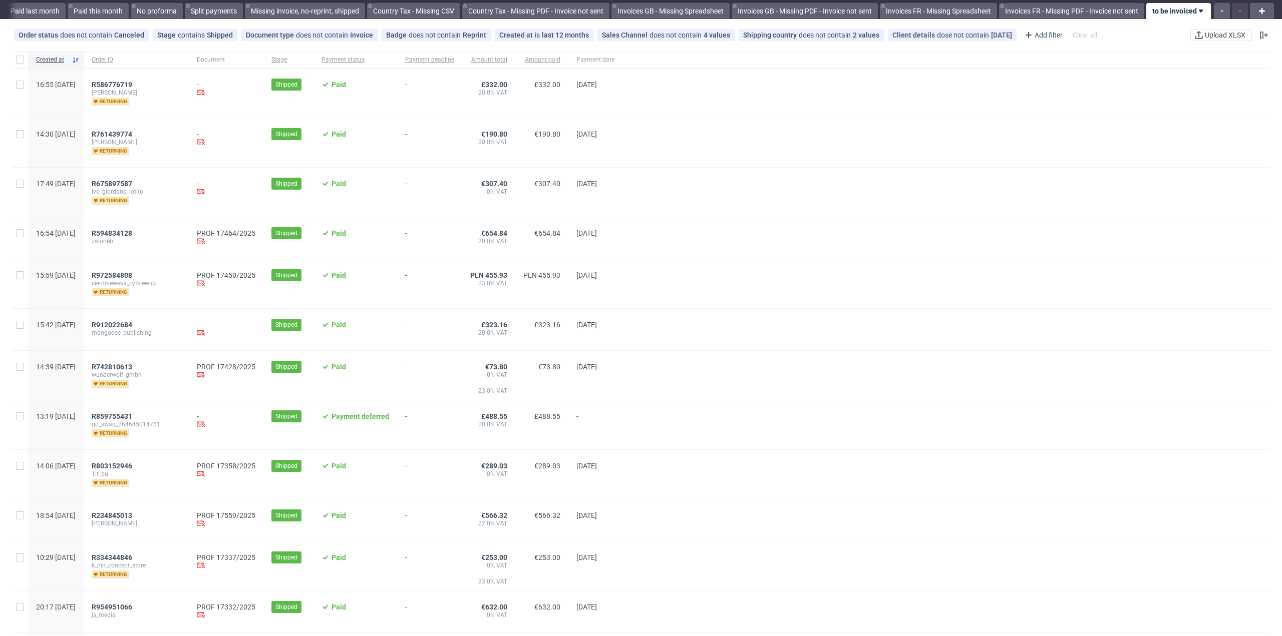
scroll to position [50, 0]
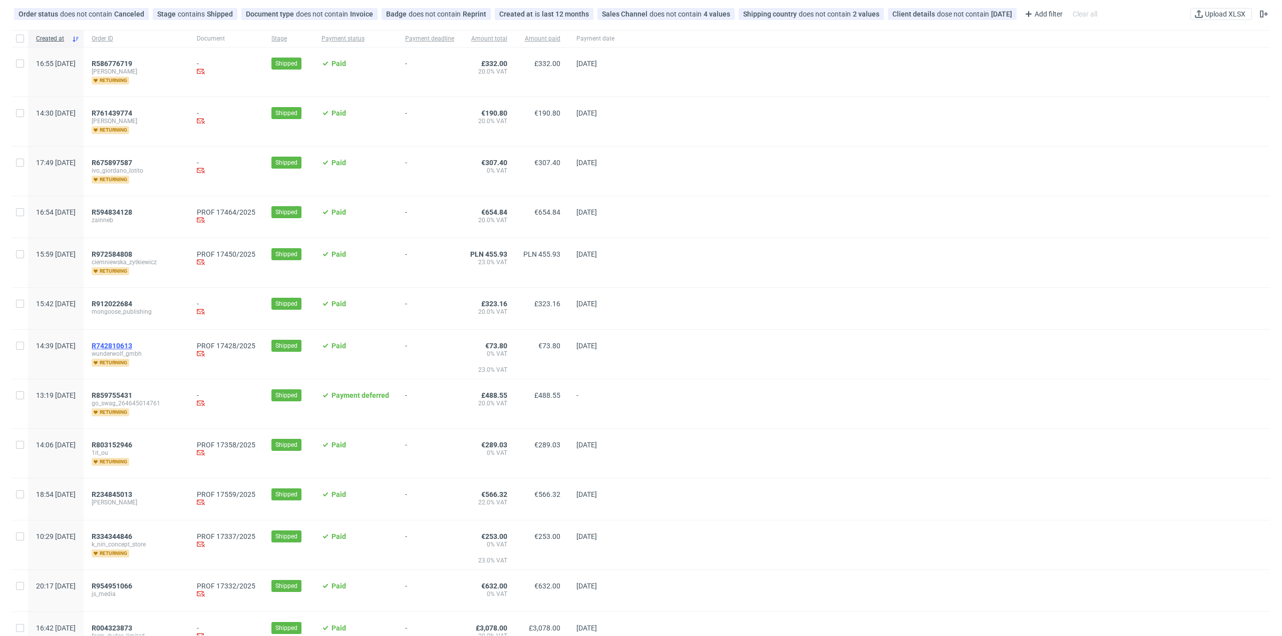
click at [132, 342] on span "R742810613" at bounding box center [112, 346] width 41 height 8
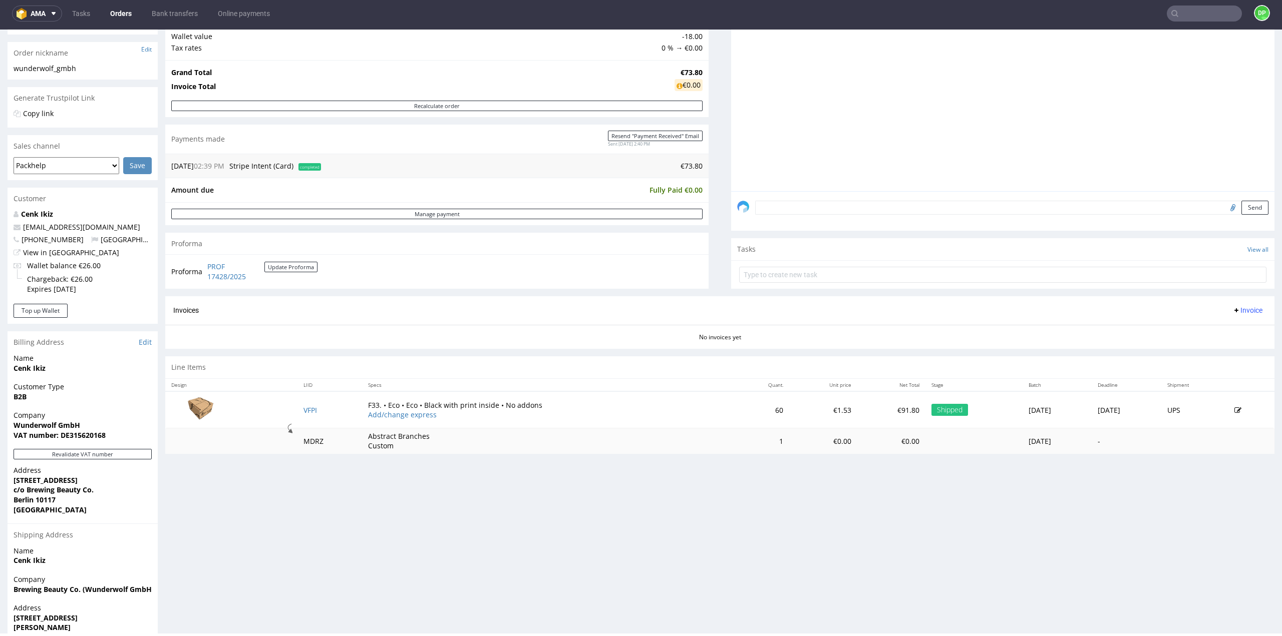
scroll to position [208, 0]
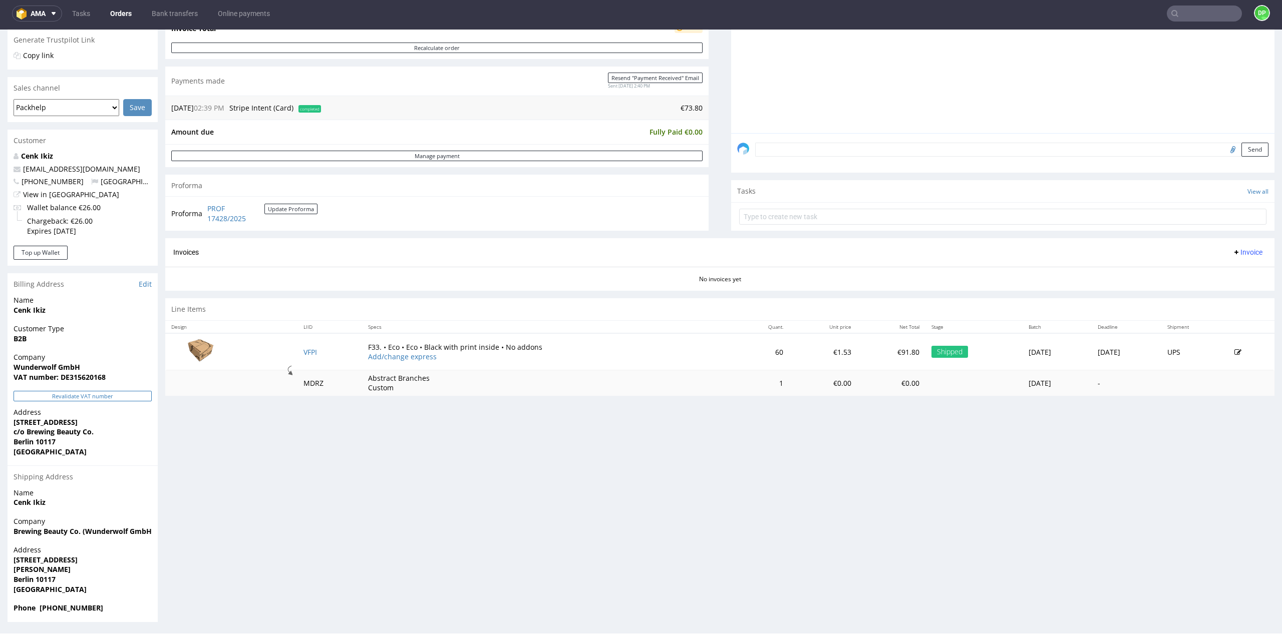
click at [89, 394] on button "Revalidate VAT number" at bounding box center [83, 396] width 138 height 11
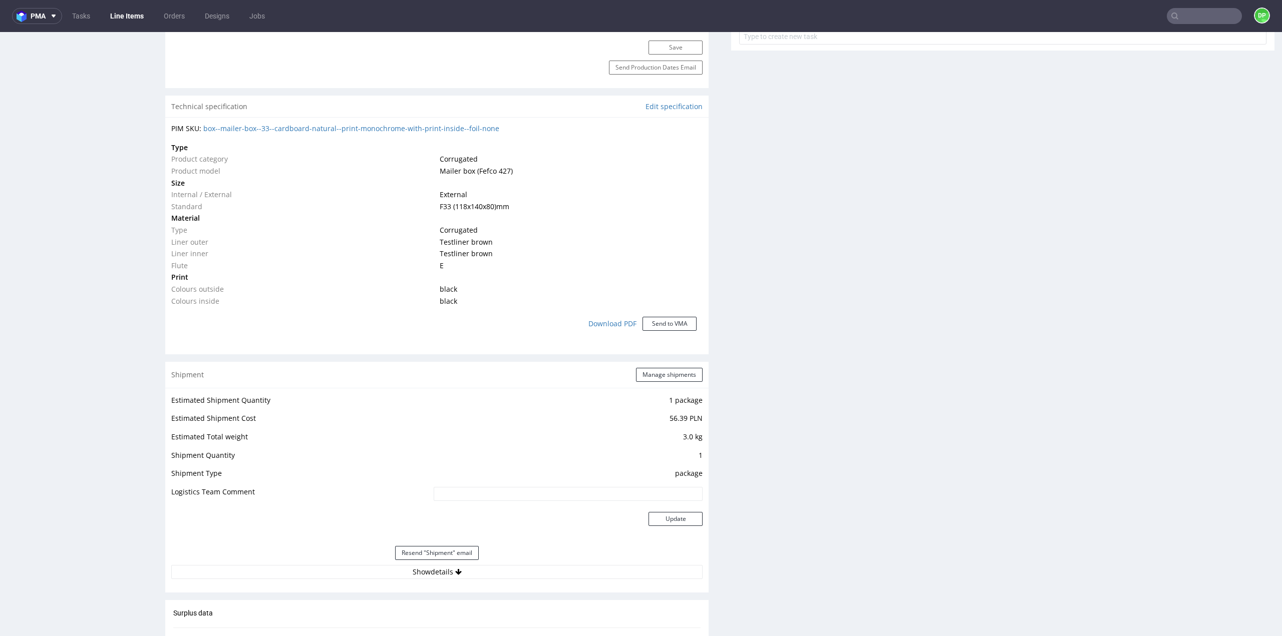
scroll to position [751, 0]
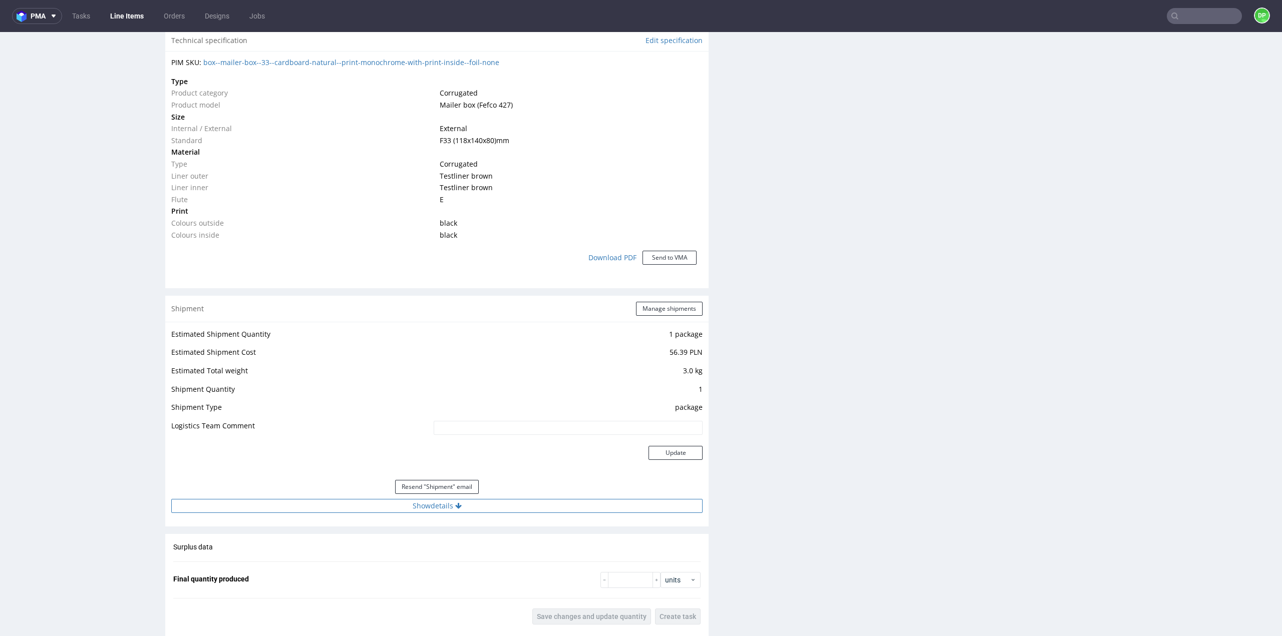
click at [460, 503] on button "Show details" at bounding box center [436, 506] width 531 height 14
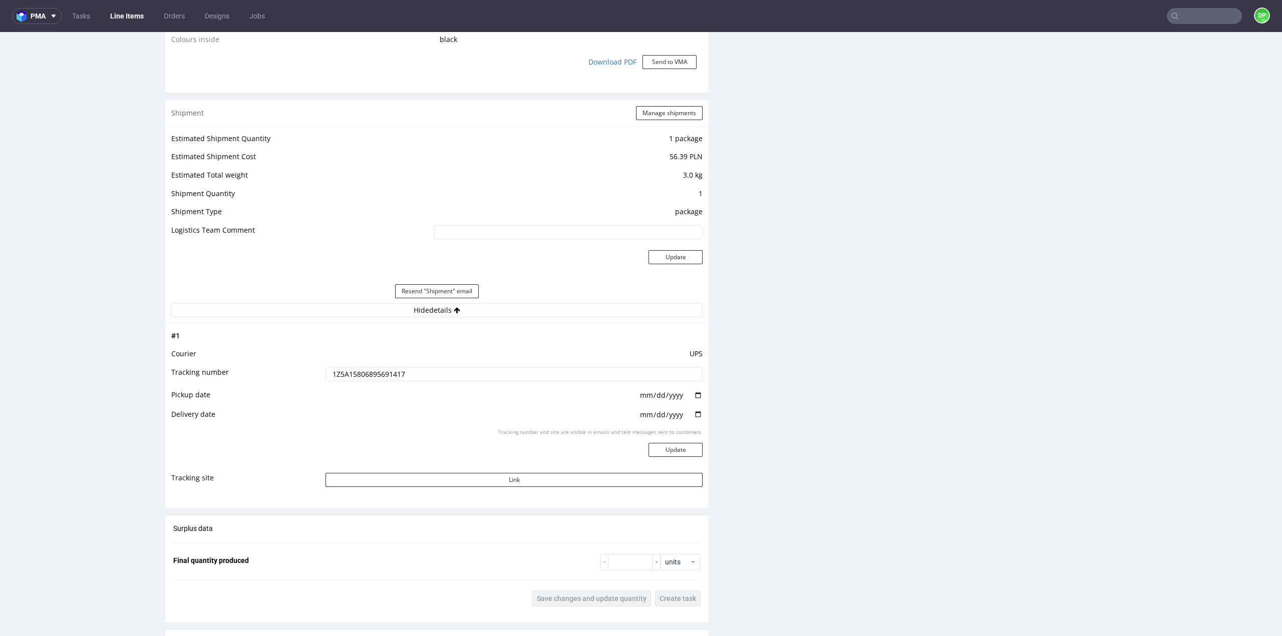
scroll to position [951, 0]
click at [530, 478] on button "Link" at bounding box center [513, 476] width 377 height 14
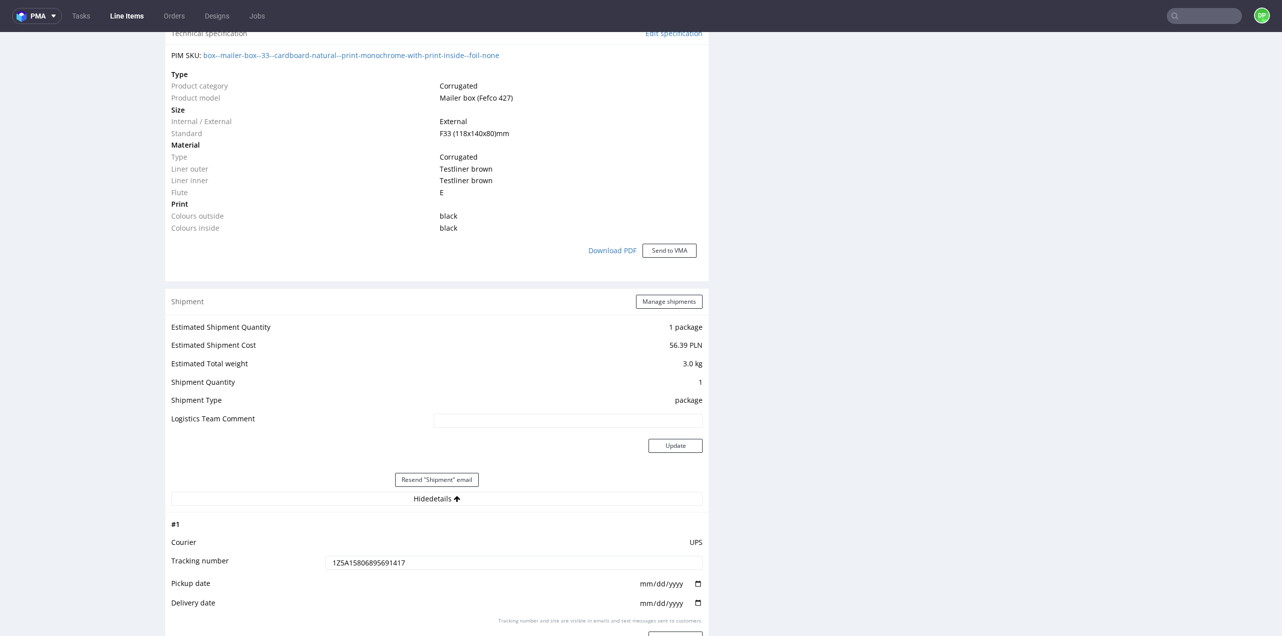
scroll to position [751, 0]
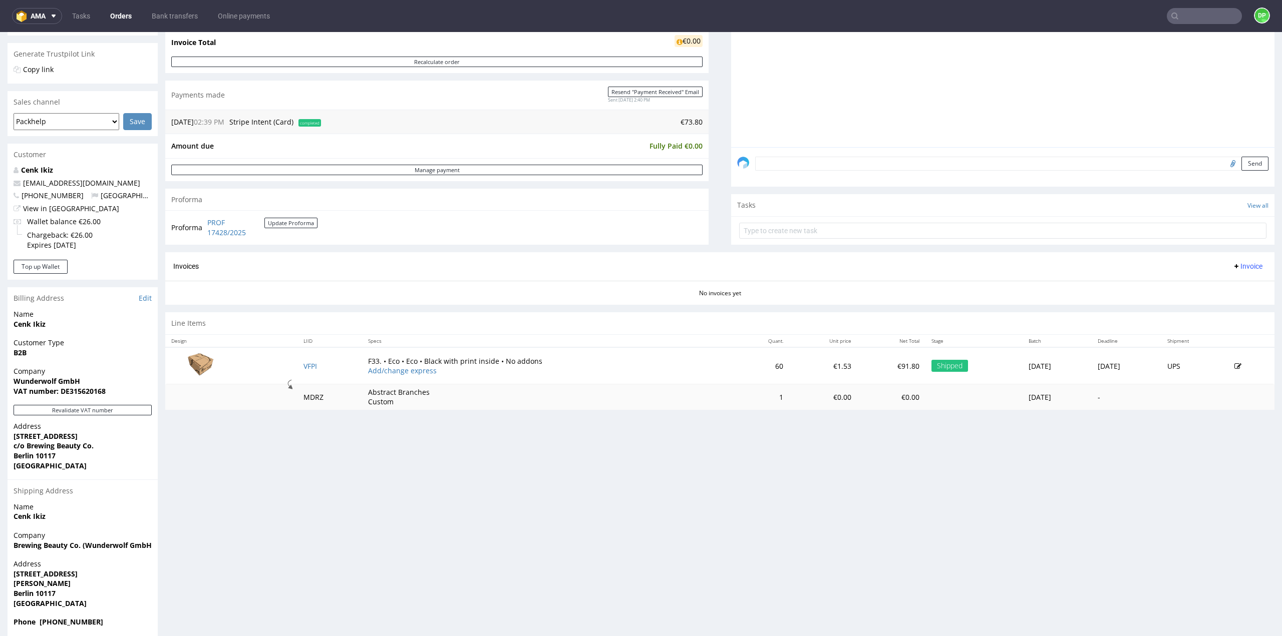
scroll to position [200, 0]
click at [1232, 259] on span "Invoice" at bounding box center [1247, 263] width 30 height 8
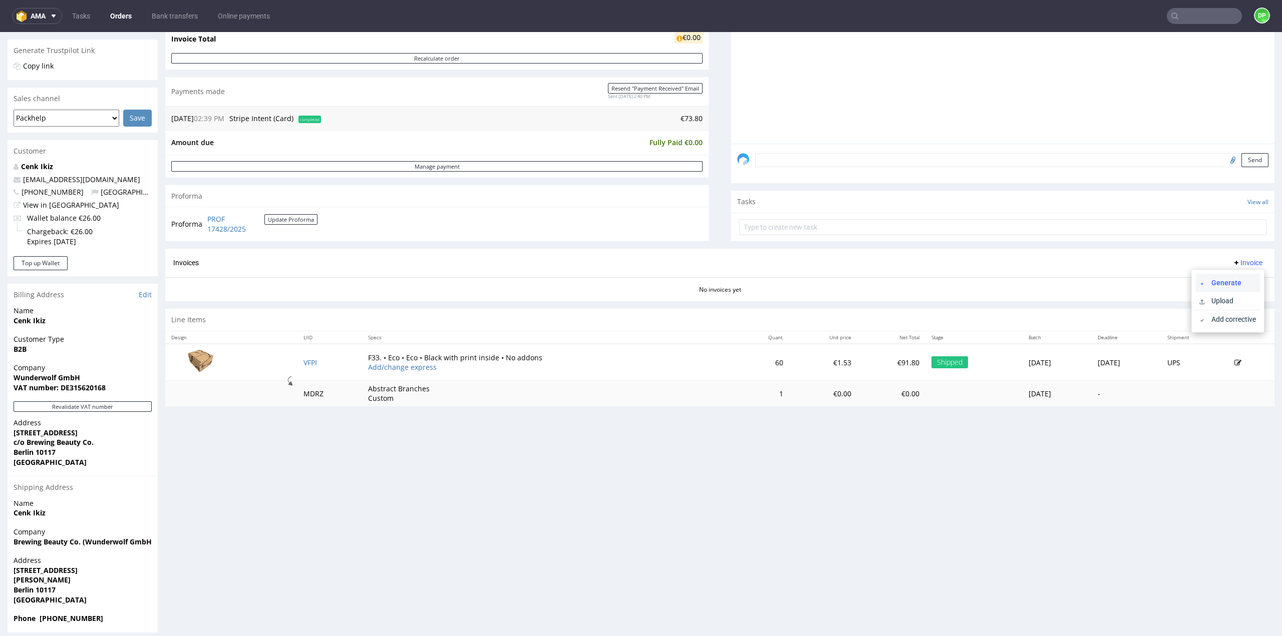
click at [1206, 285] on span at bounding box center [1203, 283] width 8 height 8
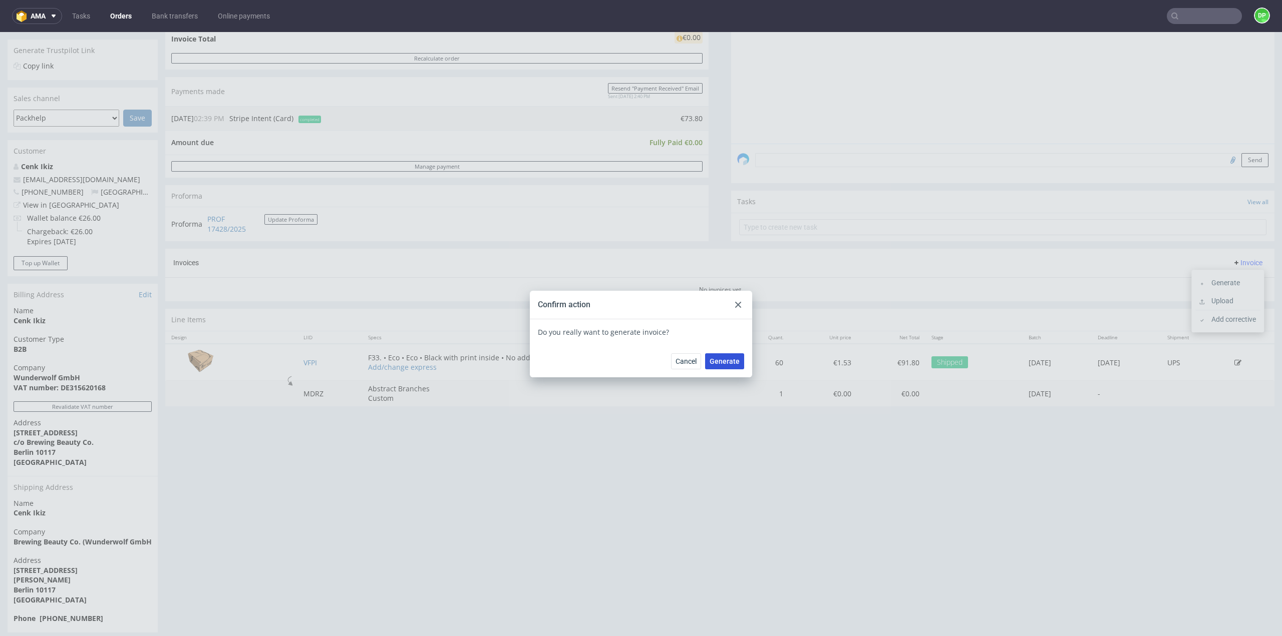
click at [717, 359] on span "Generate" at bounding box center [724, 361] width 30 height 7
click at [737, 305] on icon at bounding box center [738, 305] width 6 height 6
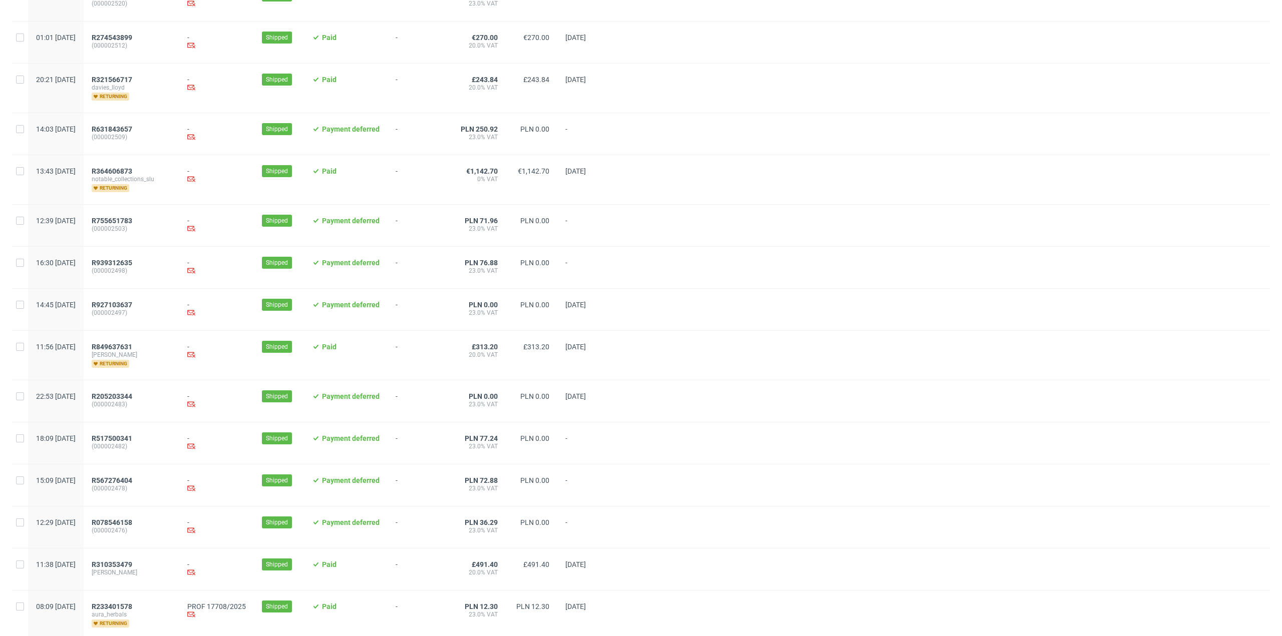
scroll to position [826, 0]
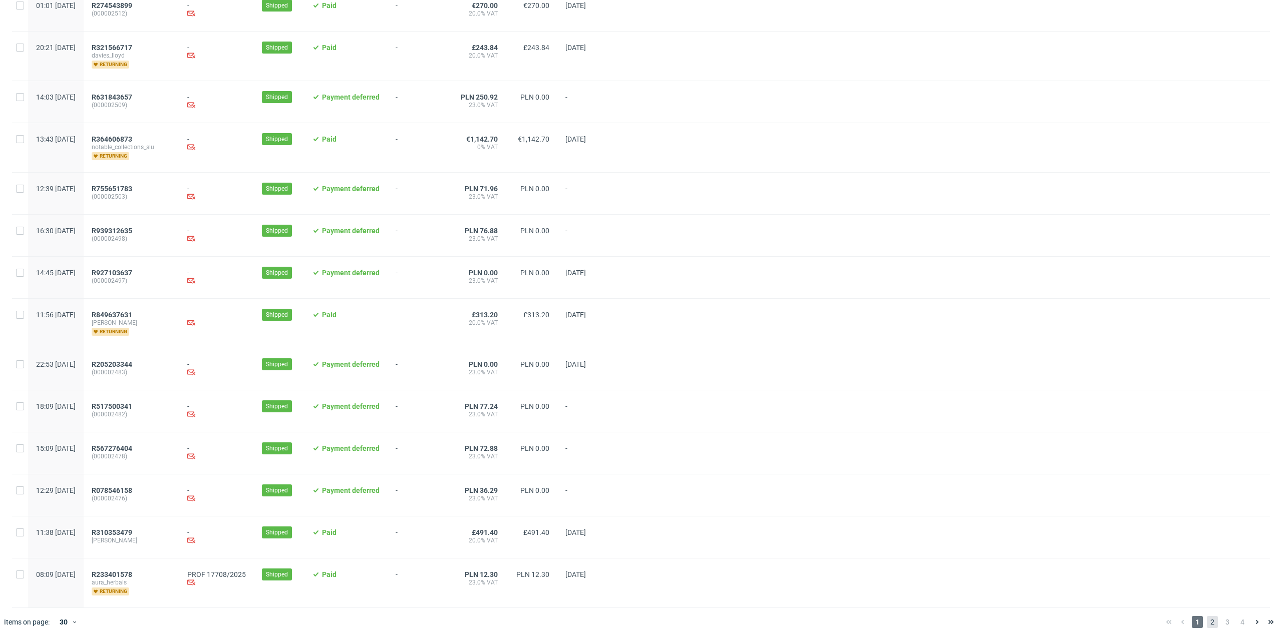
click at [1207, 616] on span "2" at bounding box center [1212, 622] width 11 height 12
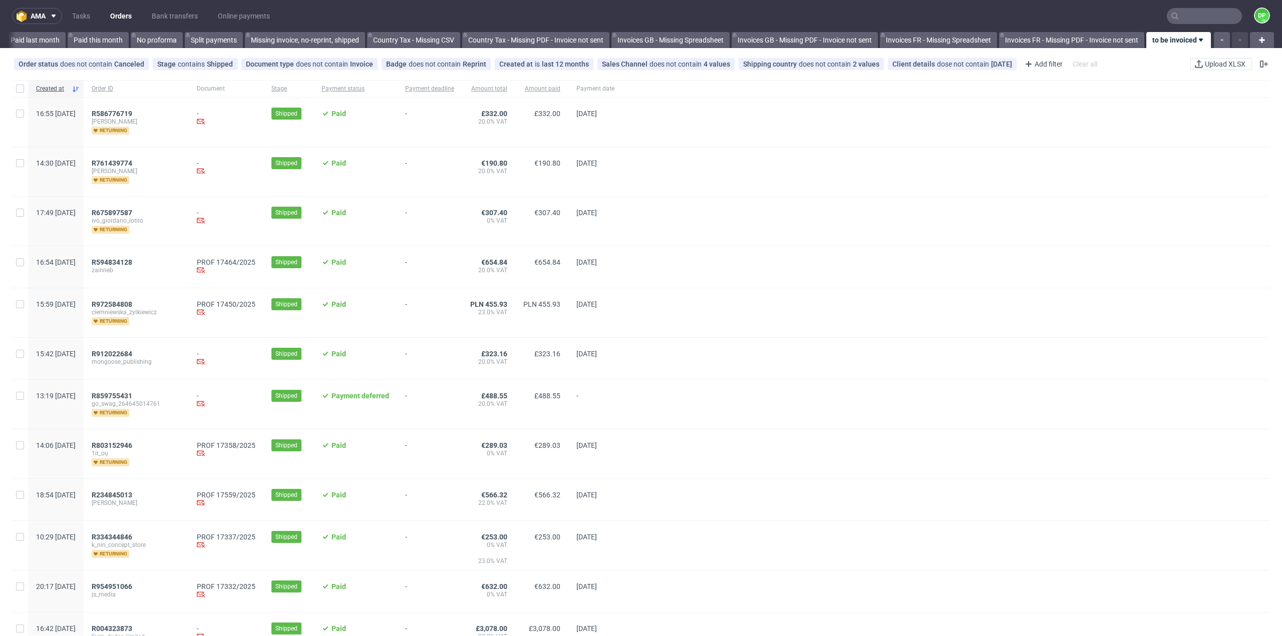
scroll to position [50, 0]
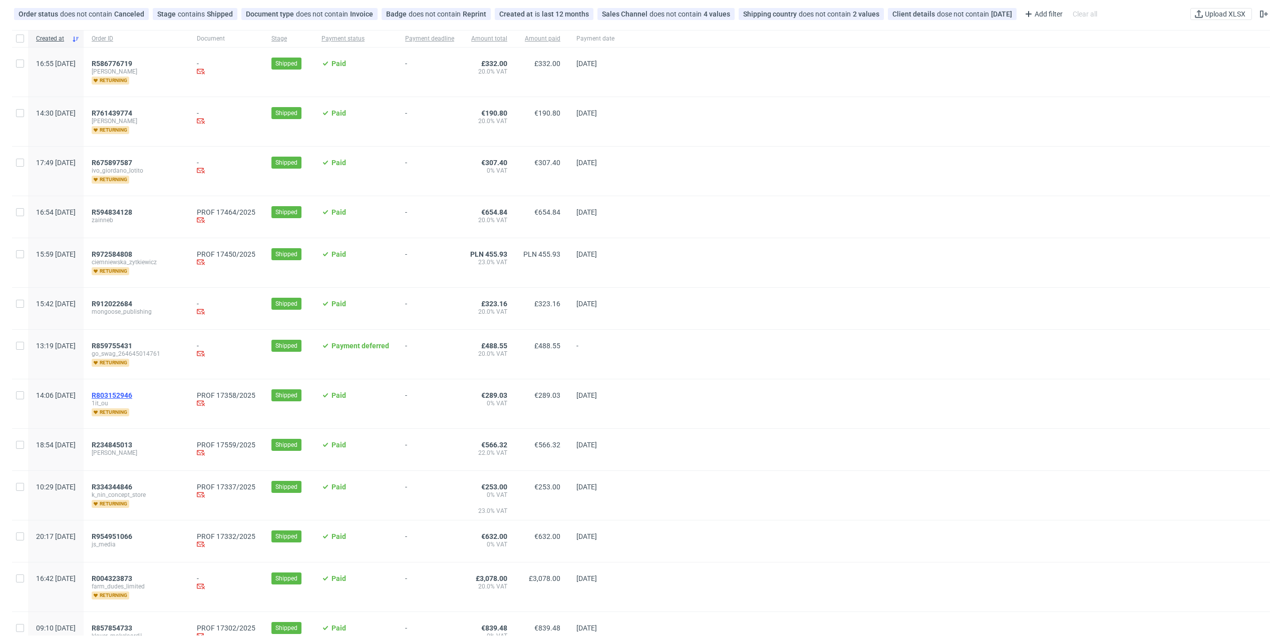
click at [132, 396] on span "R803152946" at bounding box center [112, 396] width 41 height 8
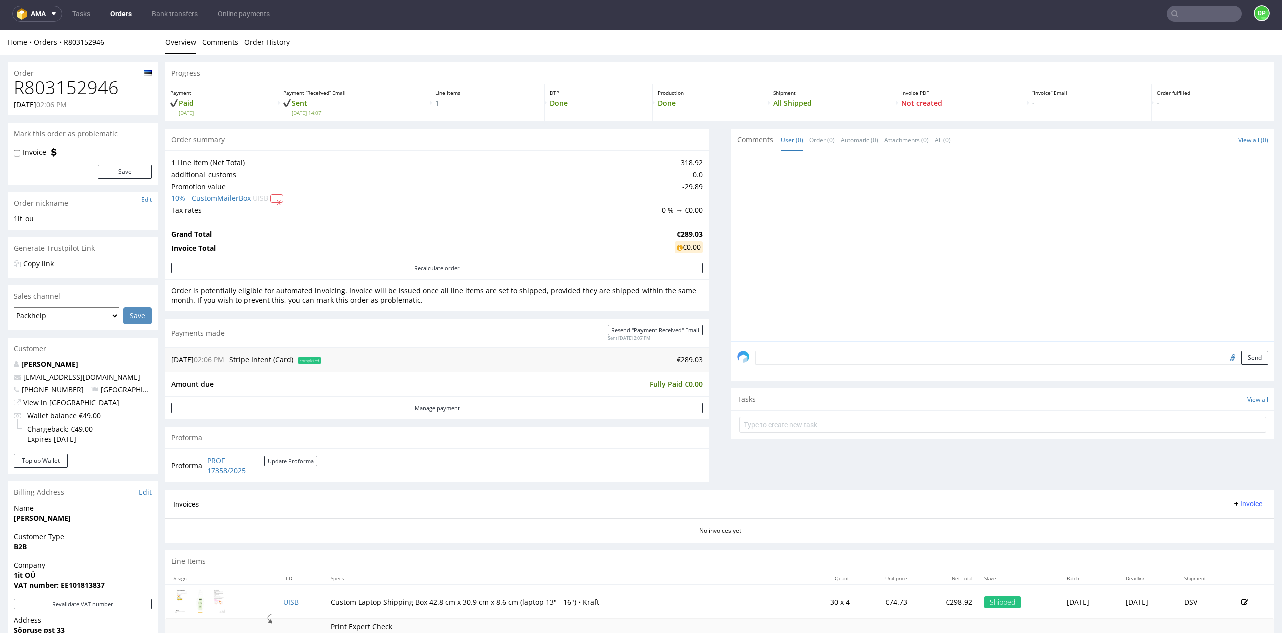
scroll to position [189, 0]
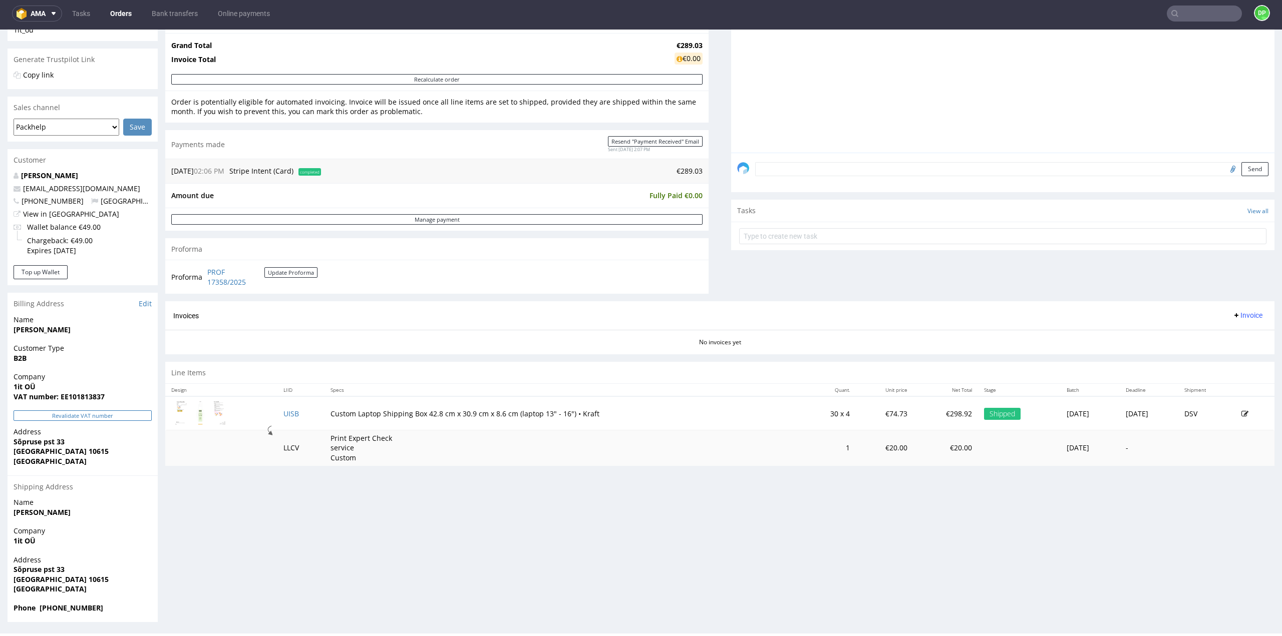
click at [112, 415] on button "Revalidate VAT number" at bounding box center [83, 416] width 138 height 11
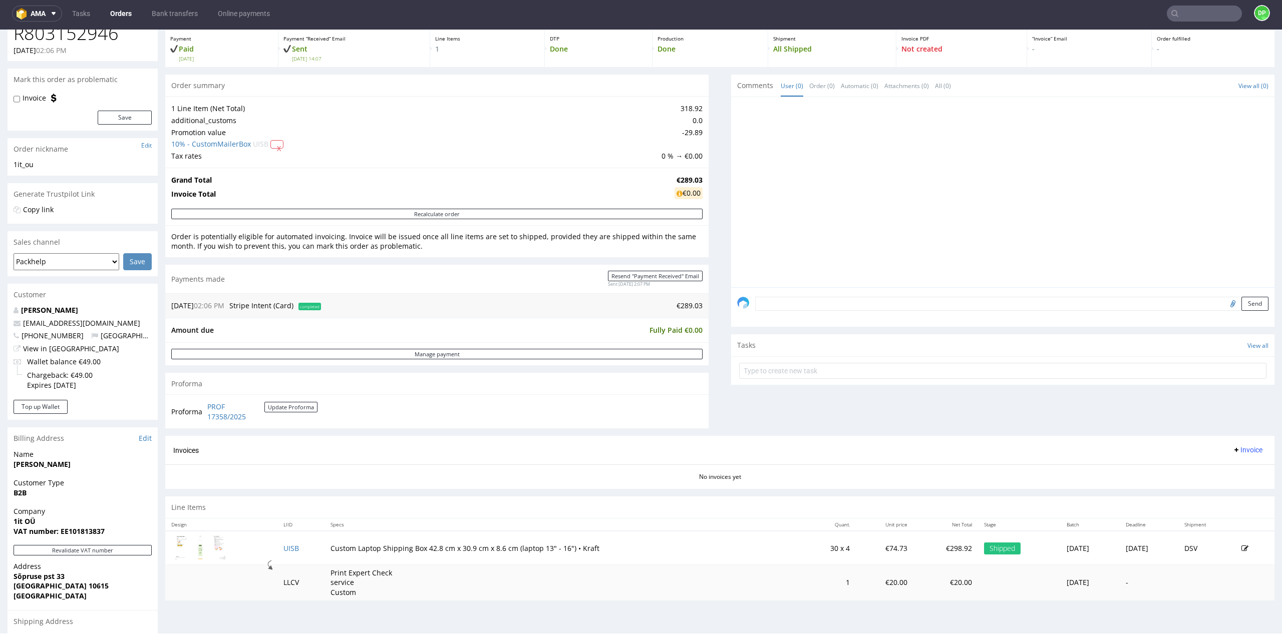
scroll to position [39, 0]
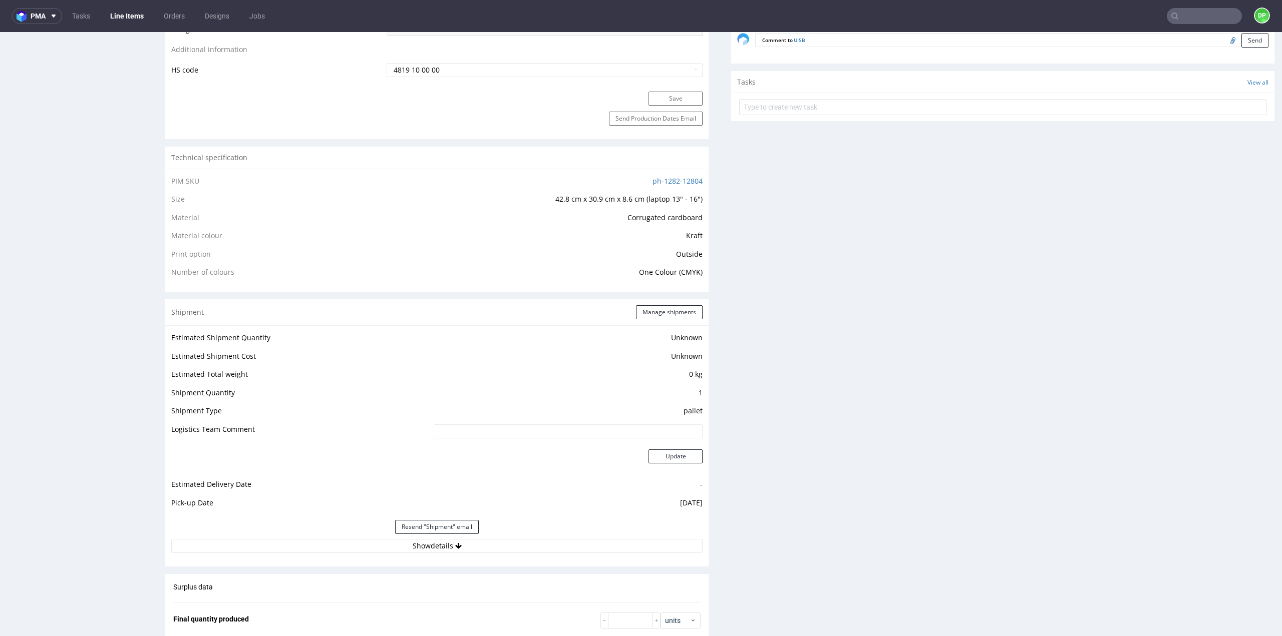
scroll to position [701, 0]
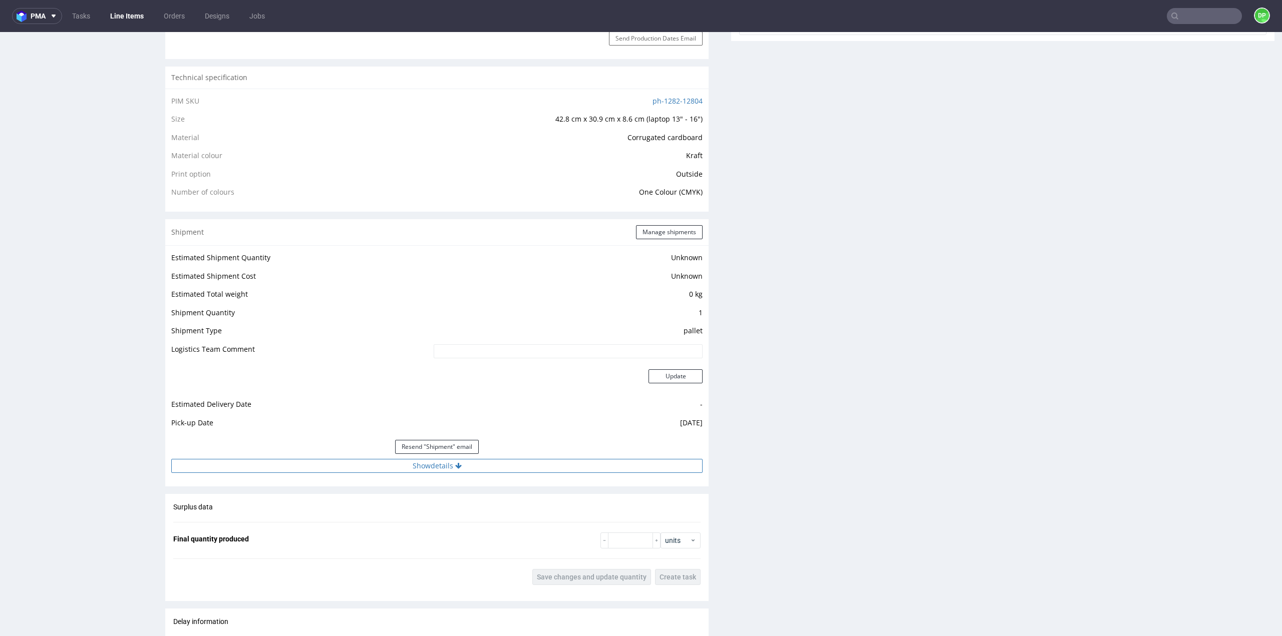
click button "Show details"
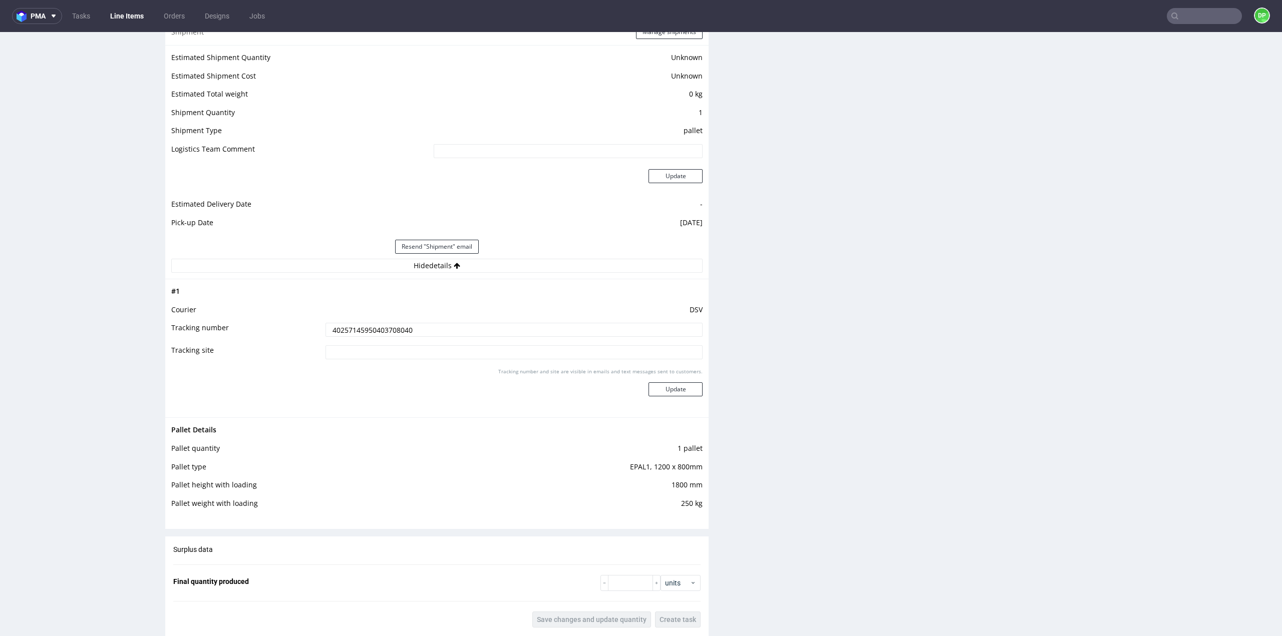
scroll to position [851, 0]
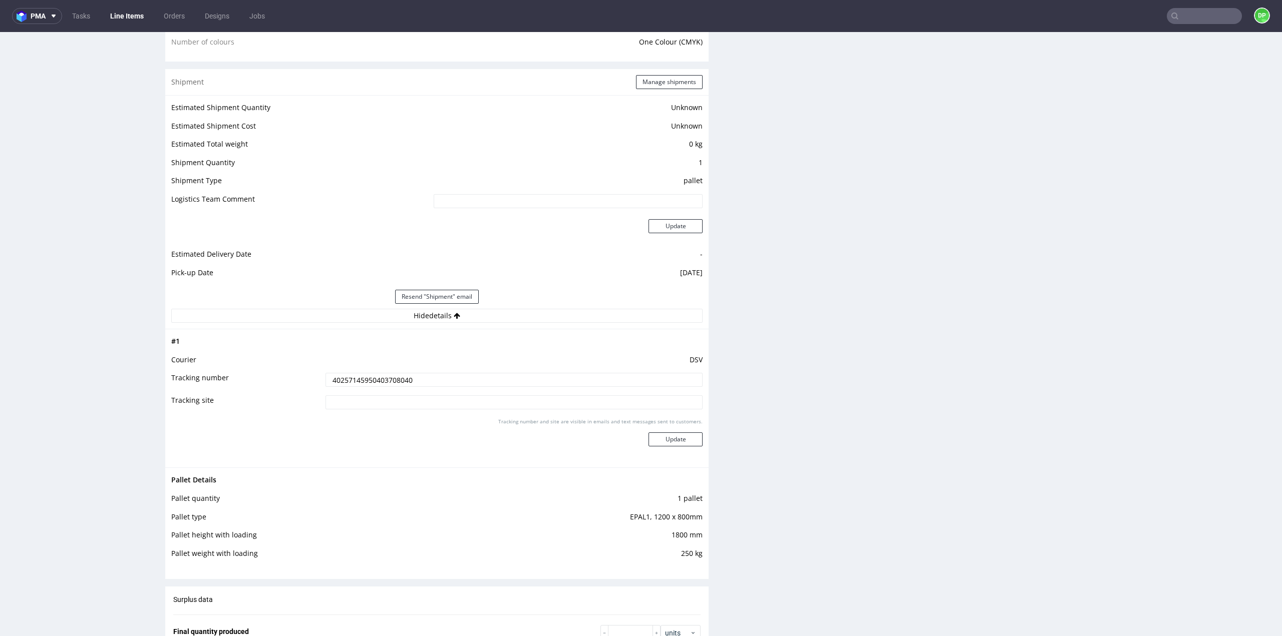
drag, startPoint x: 460, startPoint y: 376, endPoint x: 300, endPoint y: 371, distance: 160.3
click tr "Tracking number 40257145950403708040"
click button "Hide details"
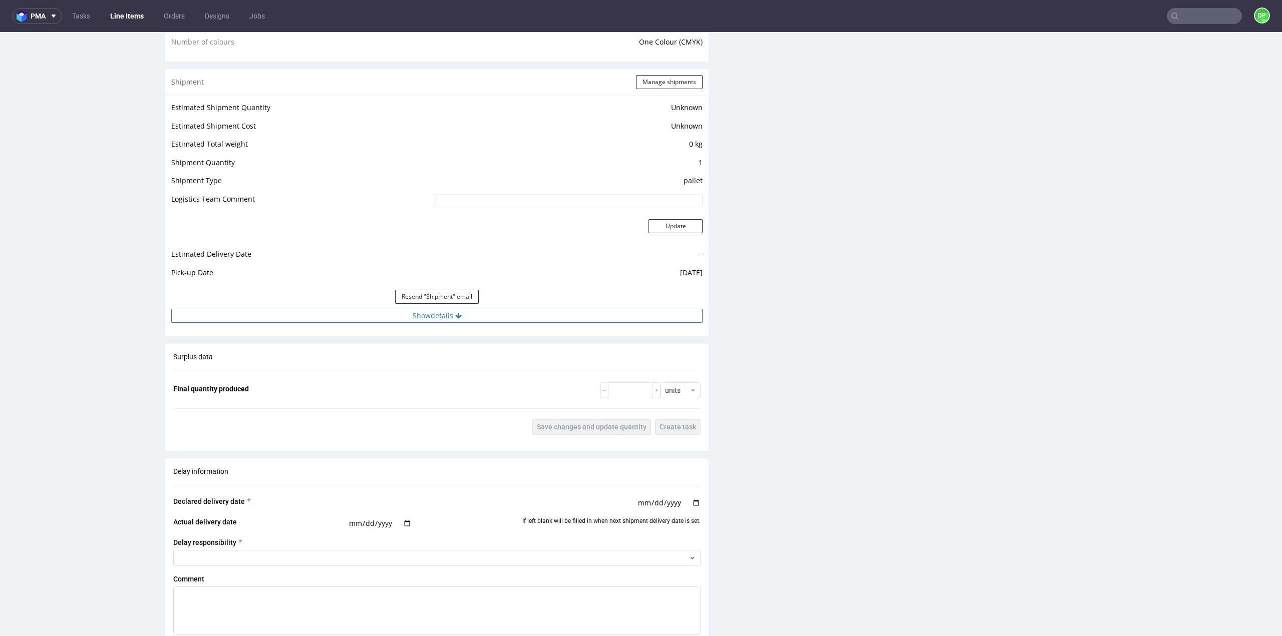
click button "Show details"
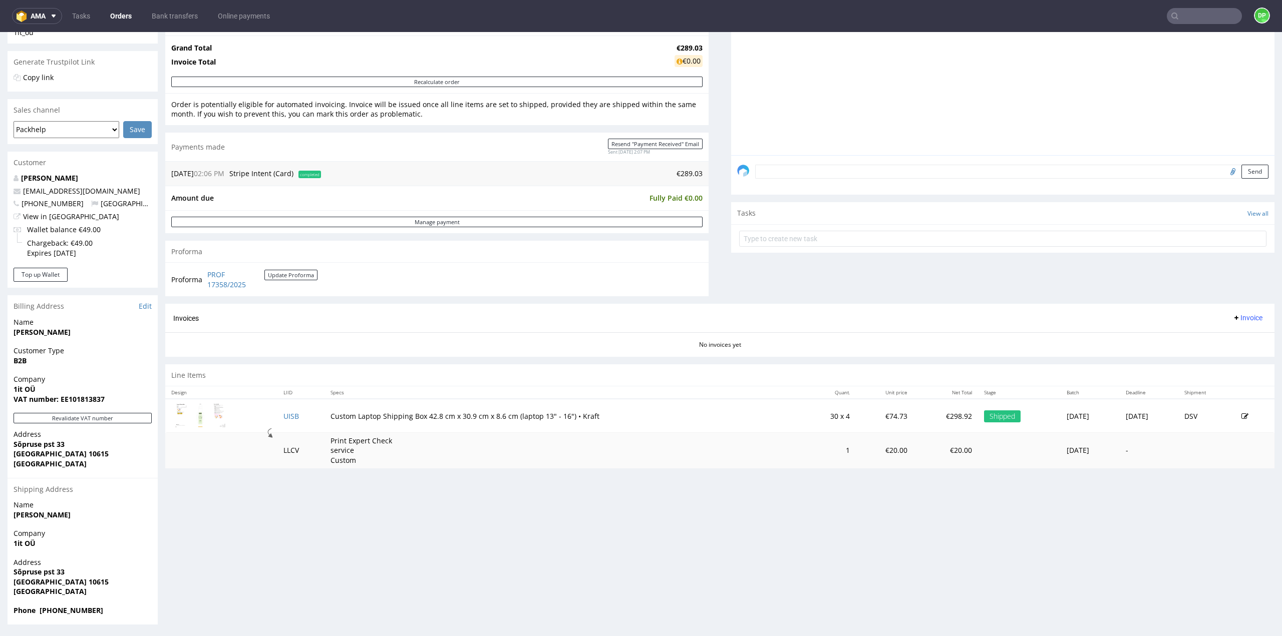
scroll to position [3, 0]
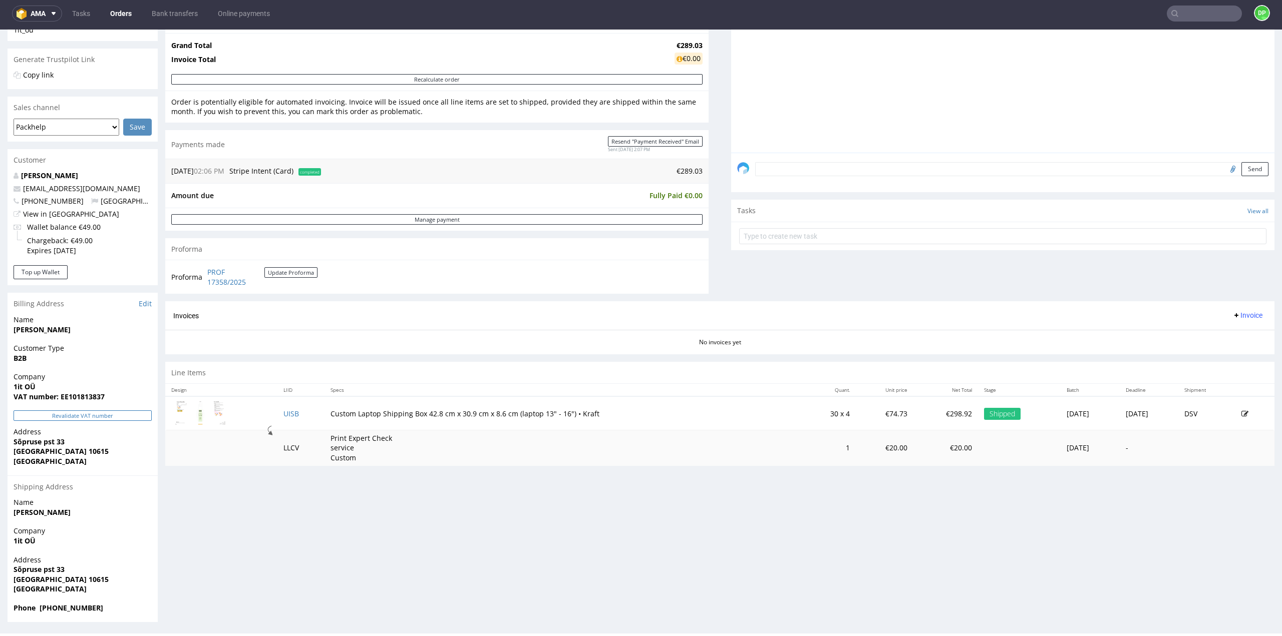
click at [58, 417] on button "Revalidate VAT number" at bounding box center [83, 416] width 138 height 11
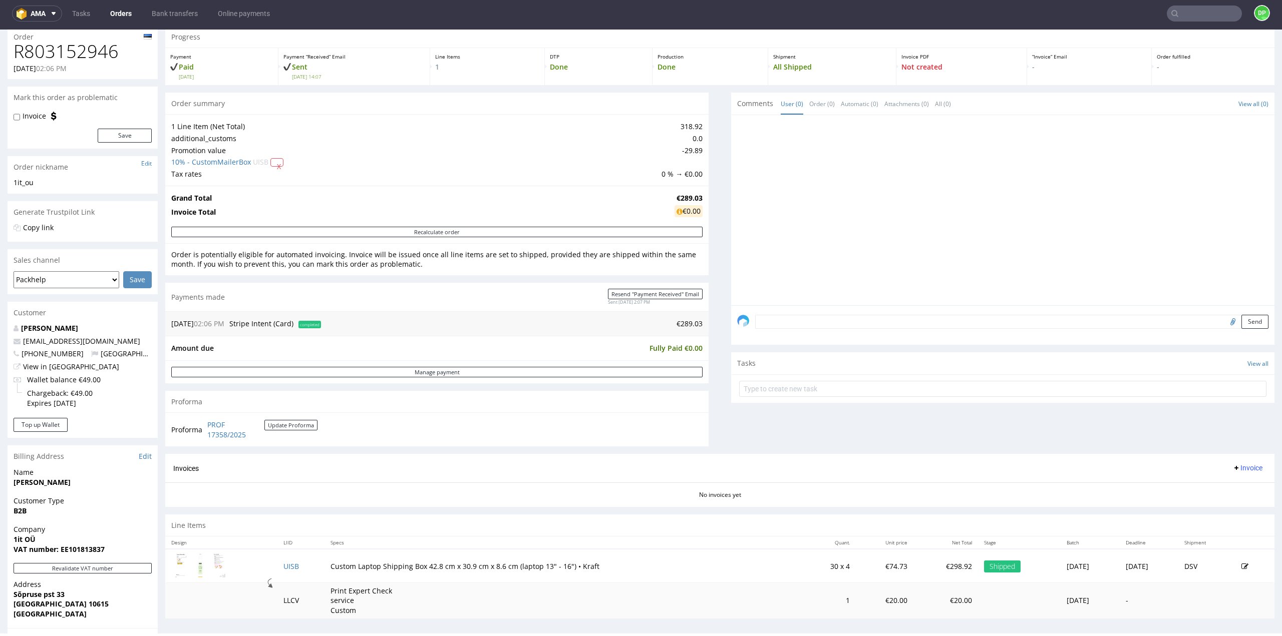
scroll to position [14, 0]
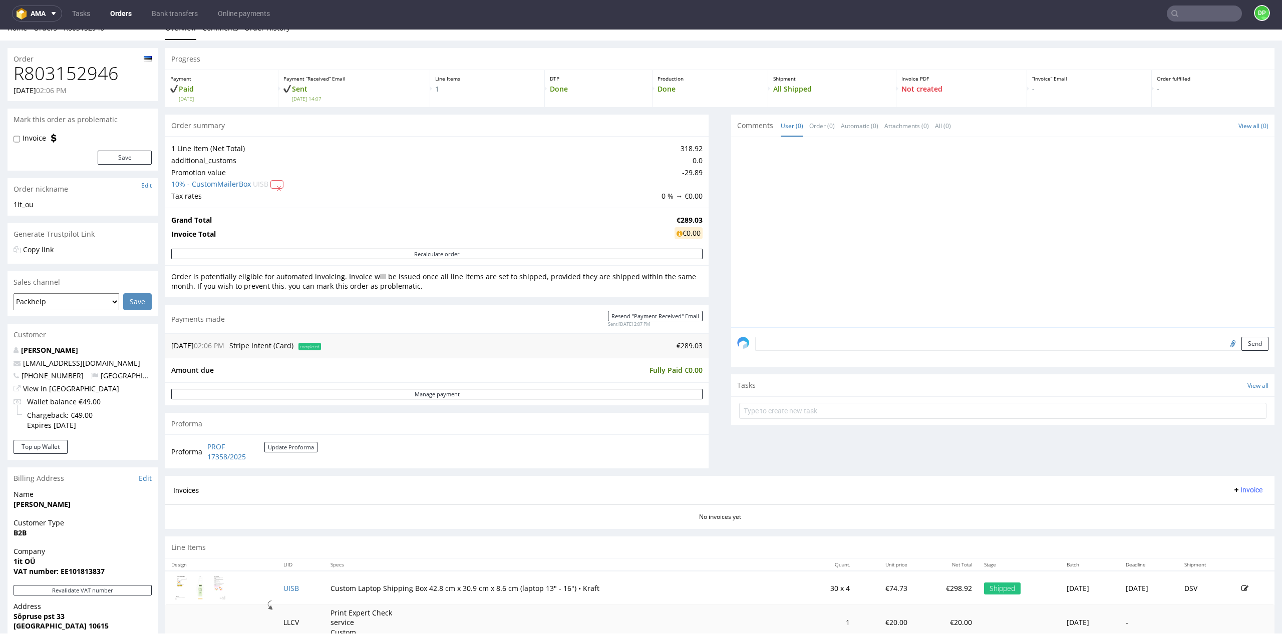
click at [1236, 487] on span "Invoice" at bounding box center [1247, 490] width 30 height 8
click at [1214, 516] on li "Generate" at bounding box center [1227, 510] width 65 height 18
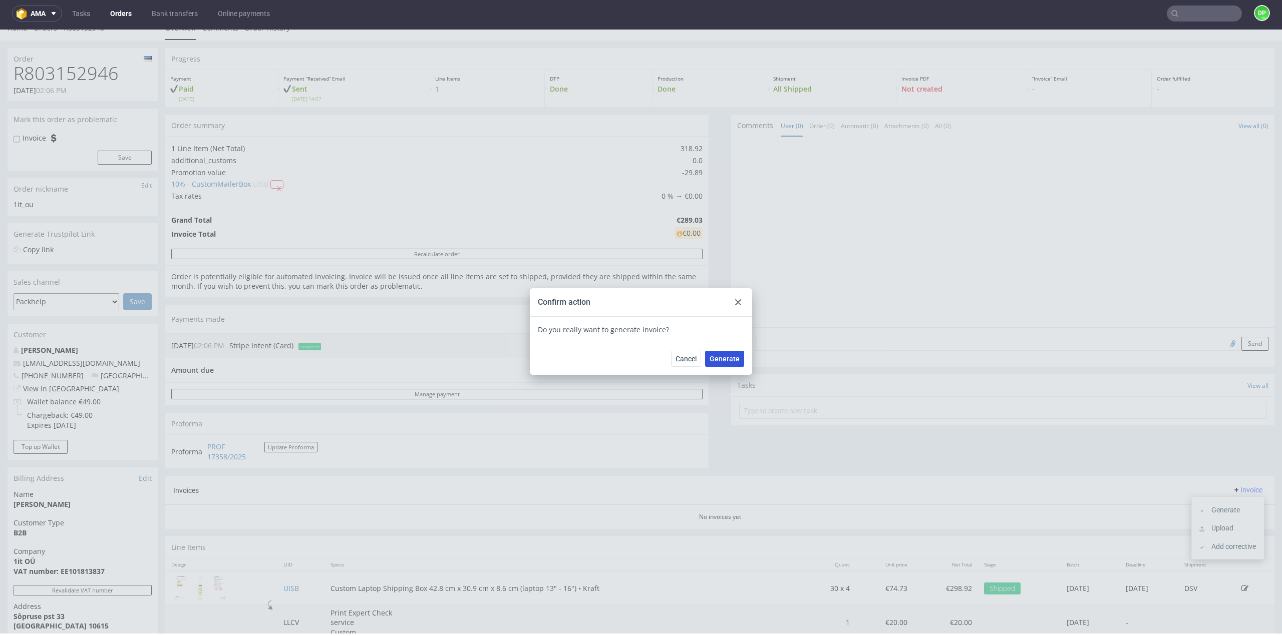
click at [721, 357] on span "Generate" at bounding box center [724, 358] width 30 height 7
click at [735, 299] on icon at bounding box center [738, 302] width 6 height 6
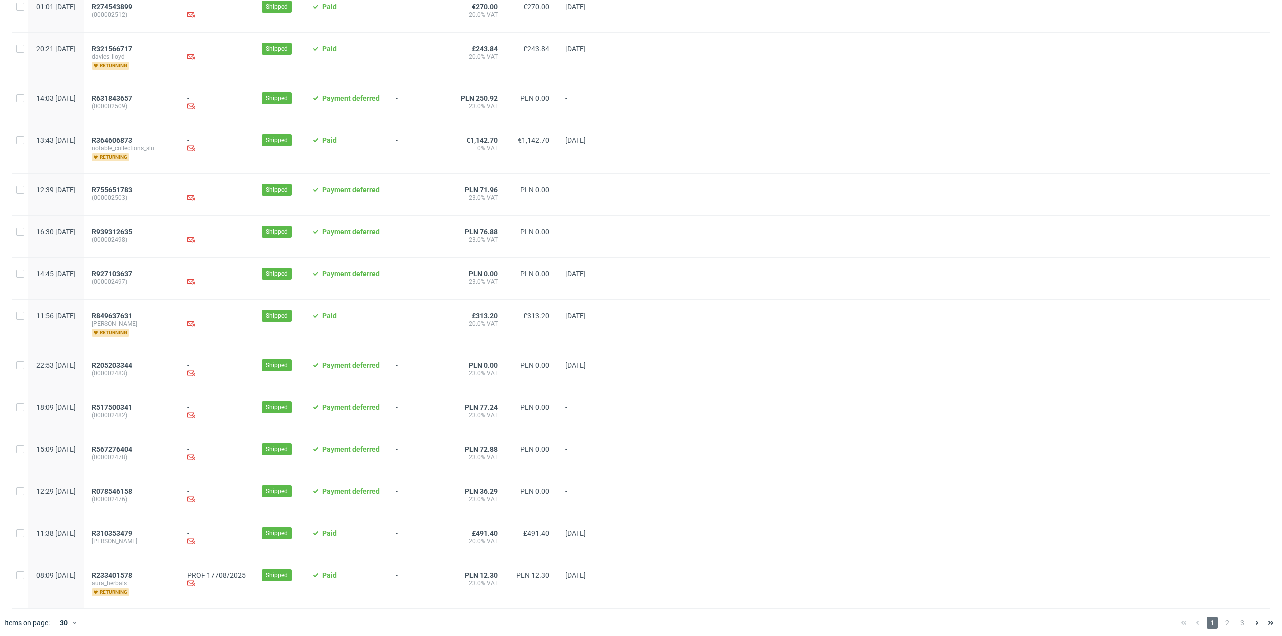
scroll to position [826, 0]
click at [1222, 621] on span "2" at bounding box center [1227, 622] width 11 height 12
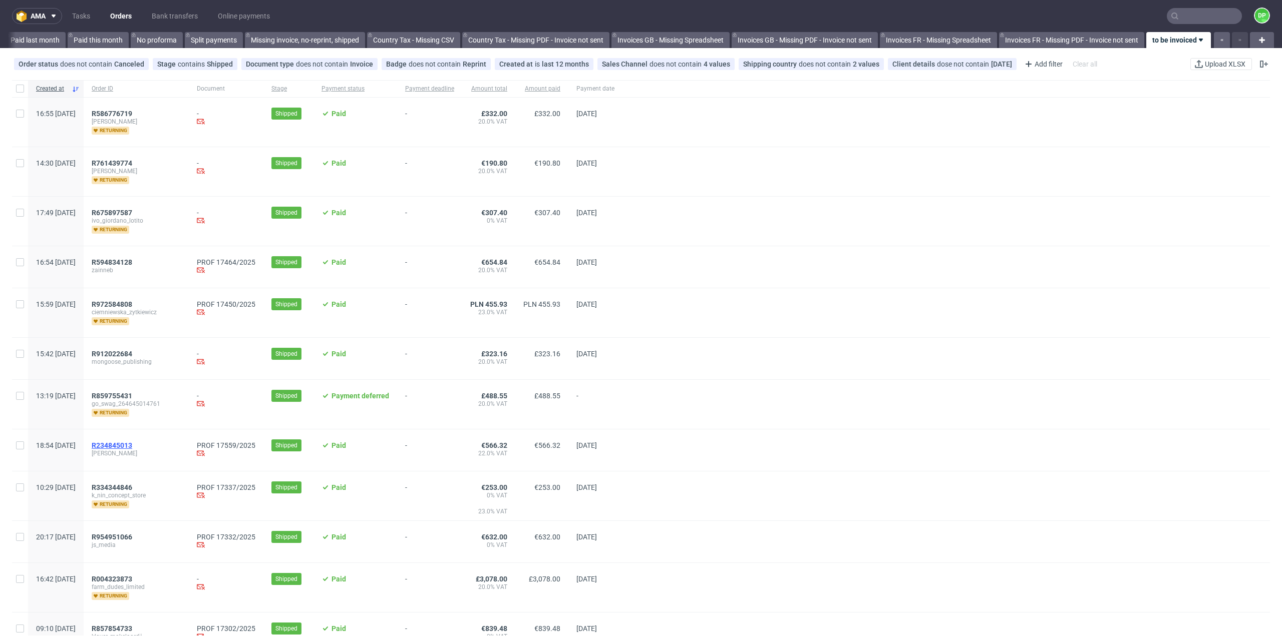
click at [132, 445] on span "R234845013" at bounding box center [112, 446] width 41 height 8
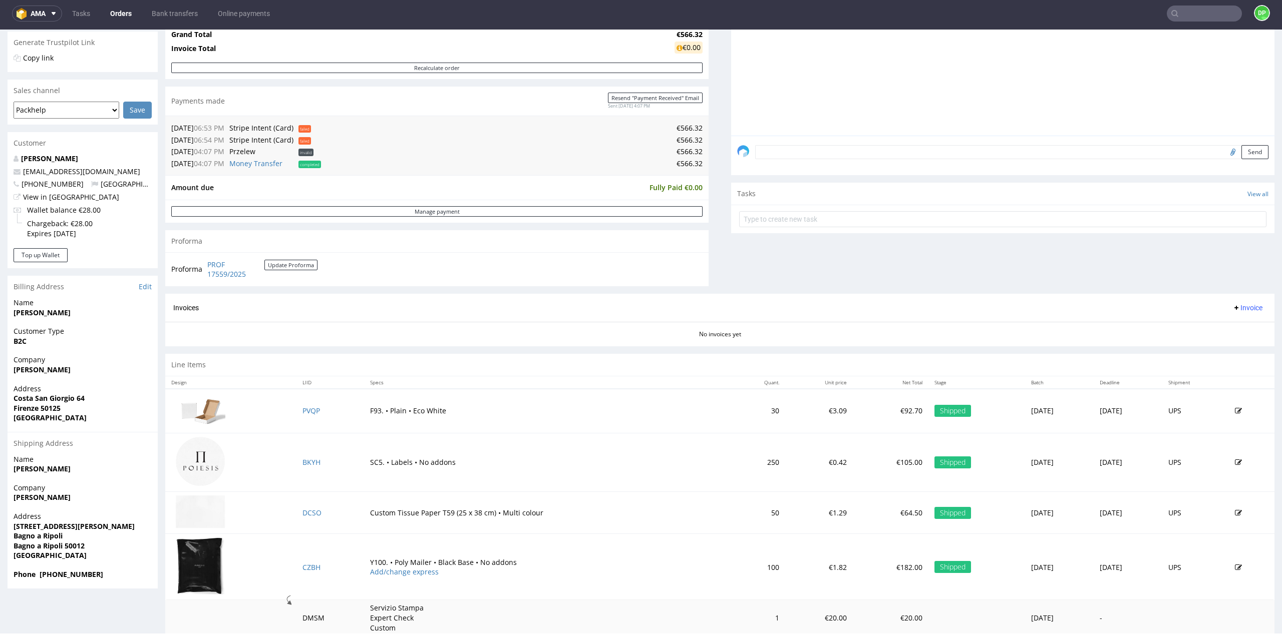
scroll to position [226, 0]
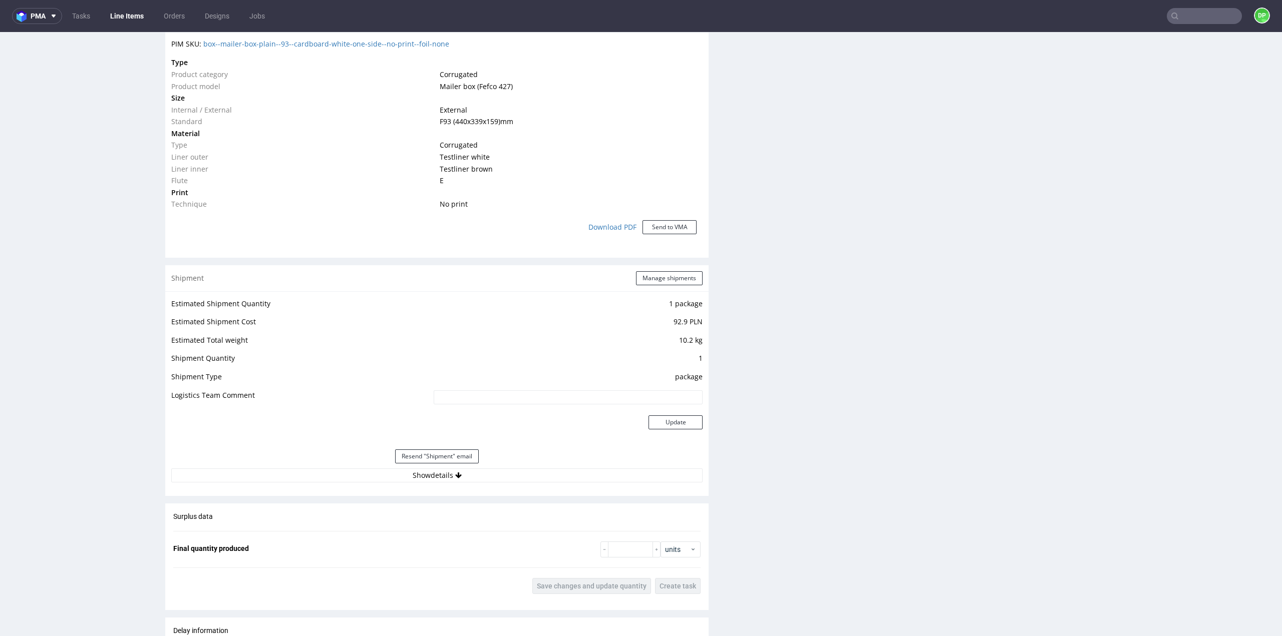
scroll to position [748, 0]
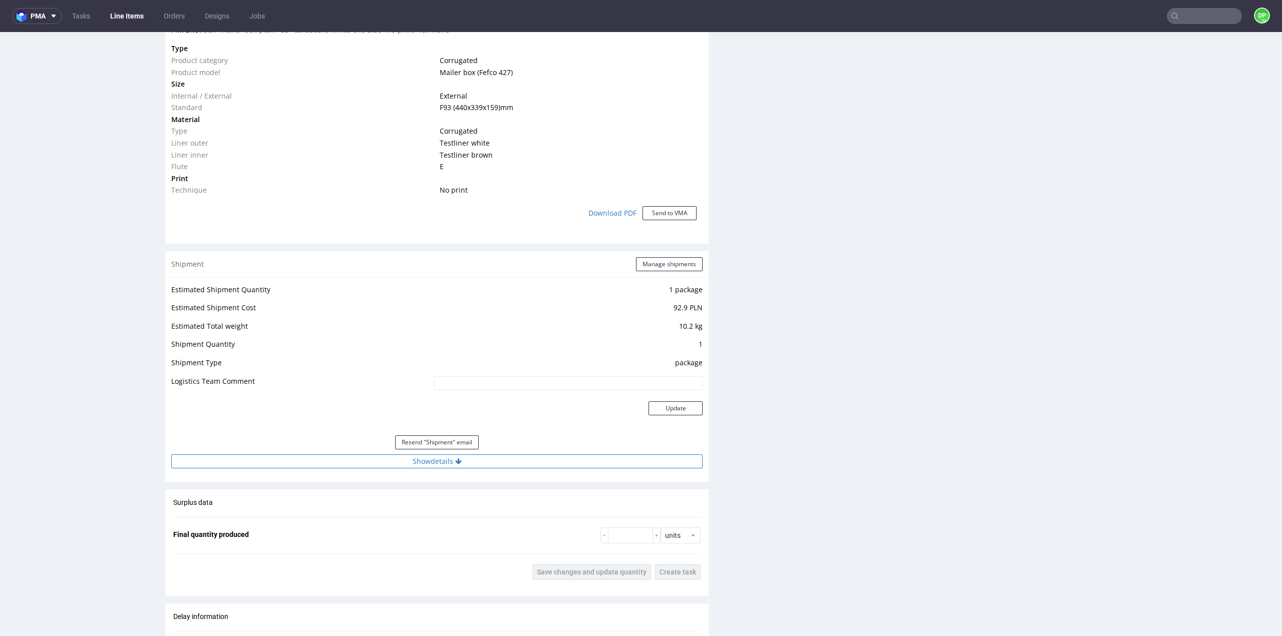
click at [474, 464] on button "Show details" at bounding box center [436, 462] width 531 height 14
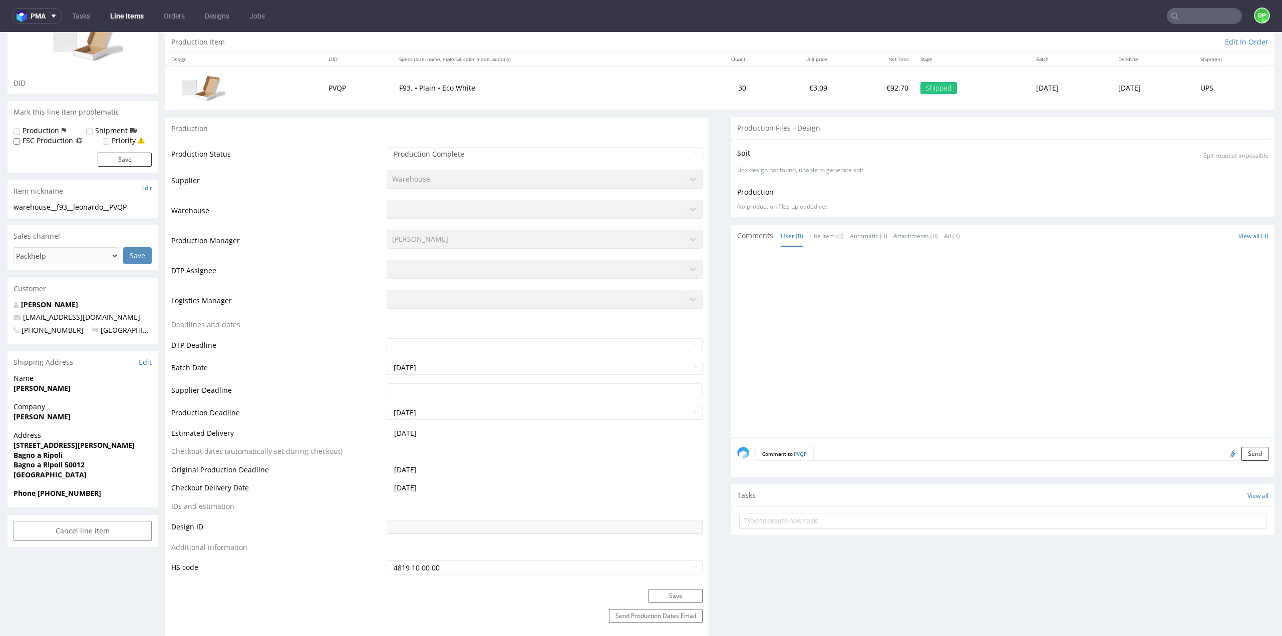
scroll to position [97, 0]
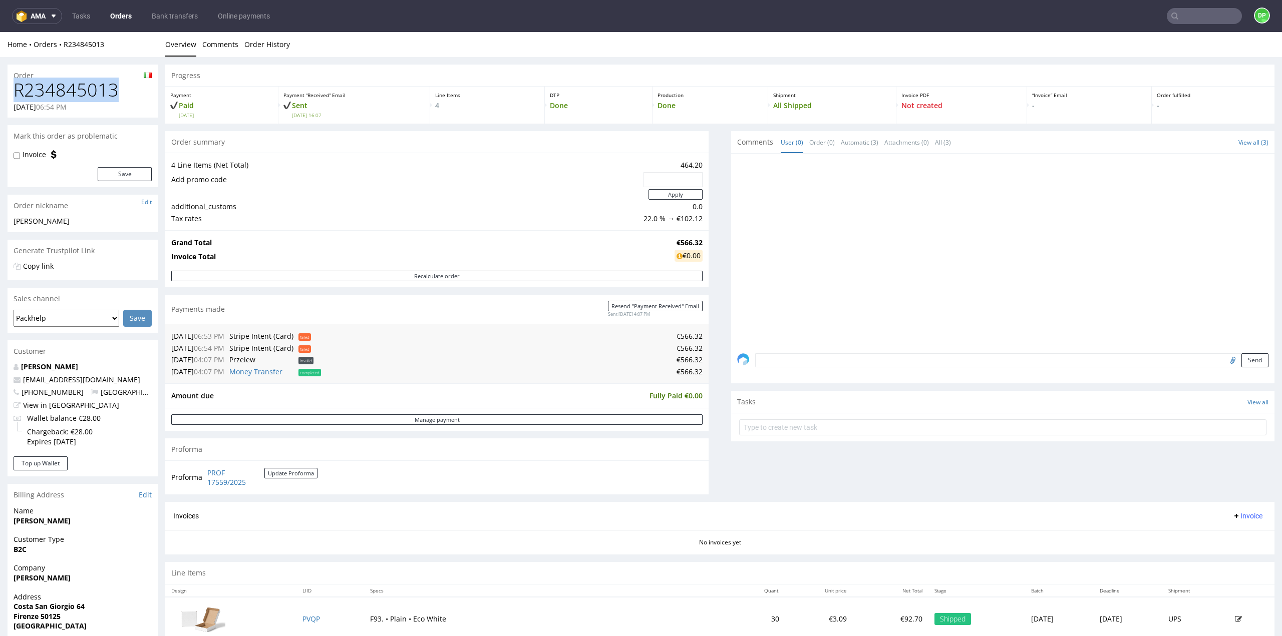
drag, startPoint x: 118, startPoint y: 94, endPoint x: -3, endPoint y: 90, distance: 120.2
click at [0, 90] on html "Production Shipped DTP Orders Offers Shipments Transfers 16 Designs Promotions …" at bounding box center [641, 448] width 1282 height 832
copy h1 "R234845013"
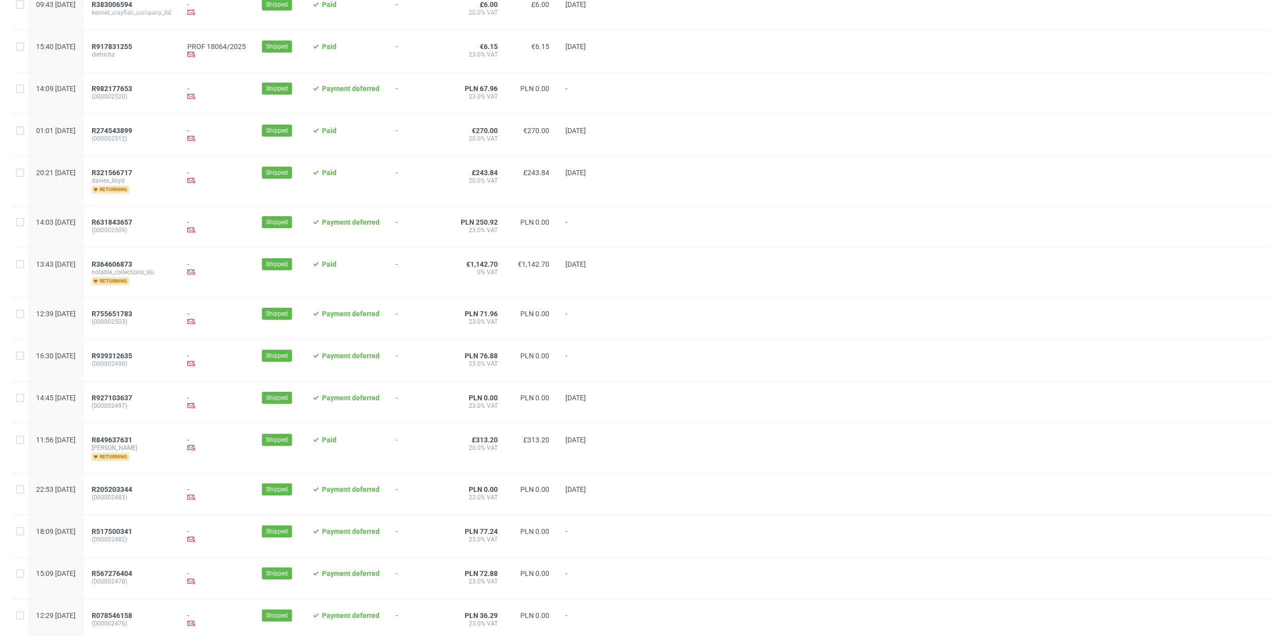
scroll to position [826, 0]
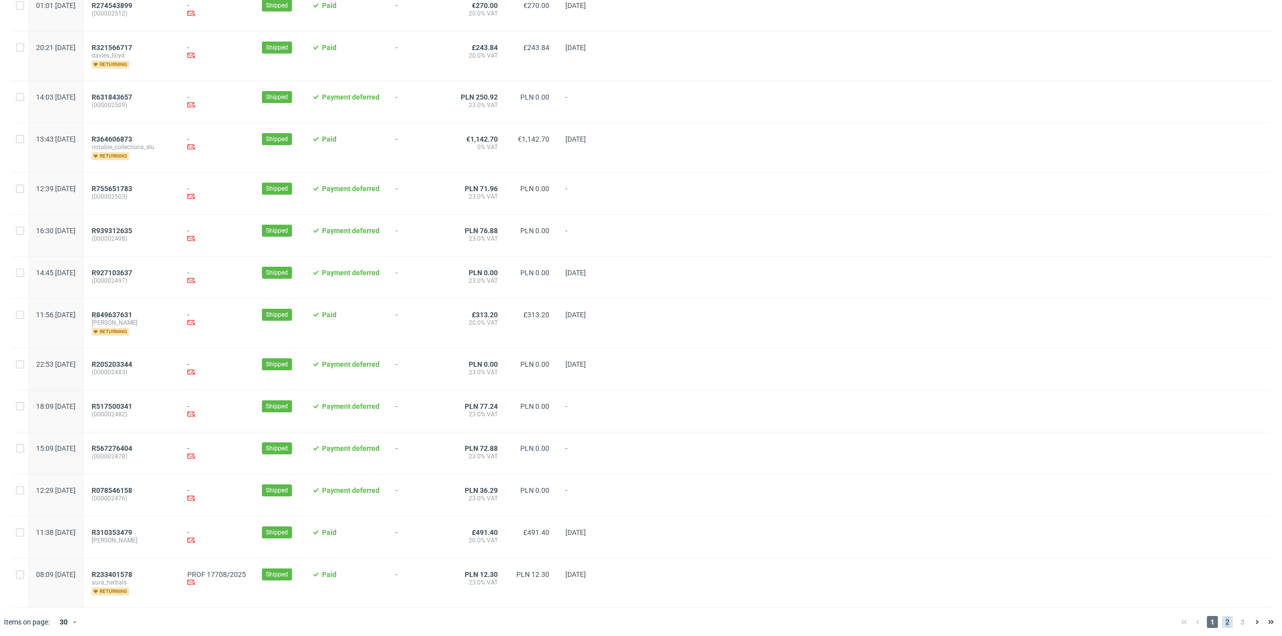
click at [1222, 618] on span "2" at bounding box center [1227, 622] width 11 height 12
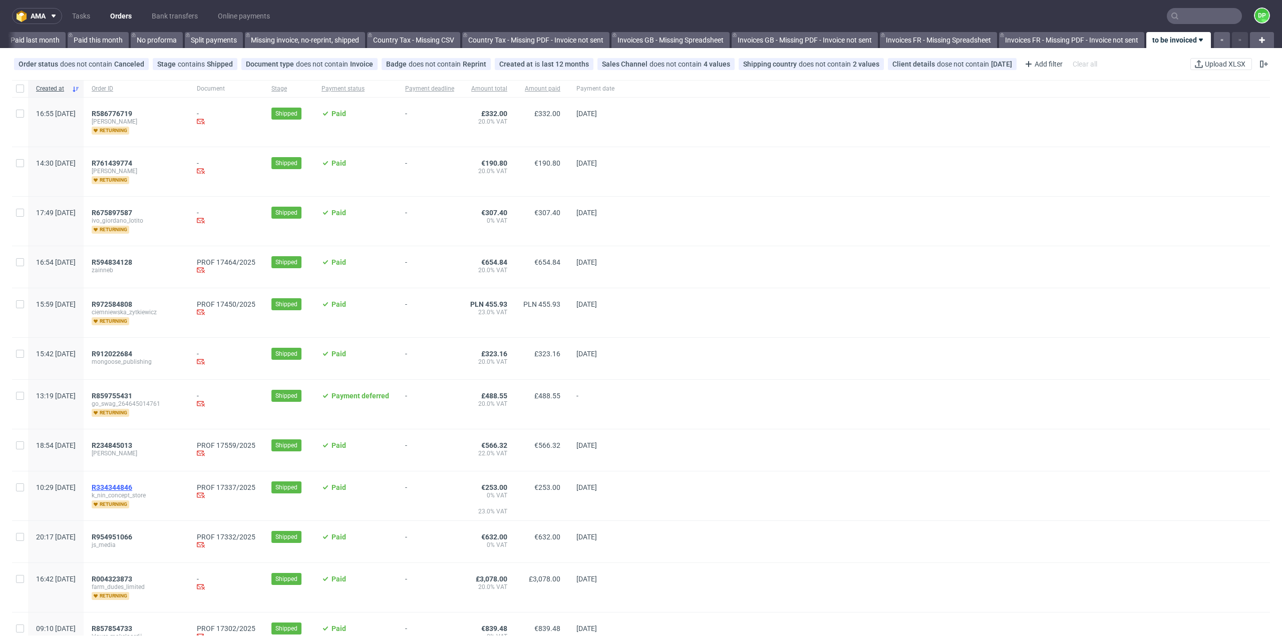
click at [132, 485] on span "R334344846" at bounding box center [112, 488] width 41 height 8
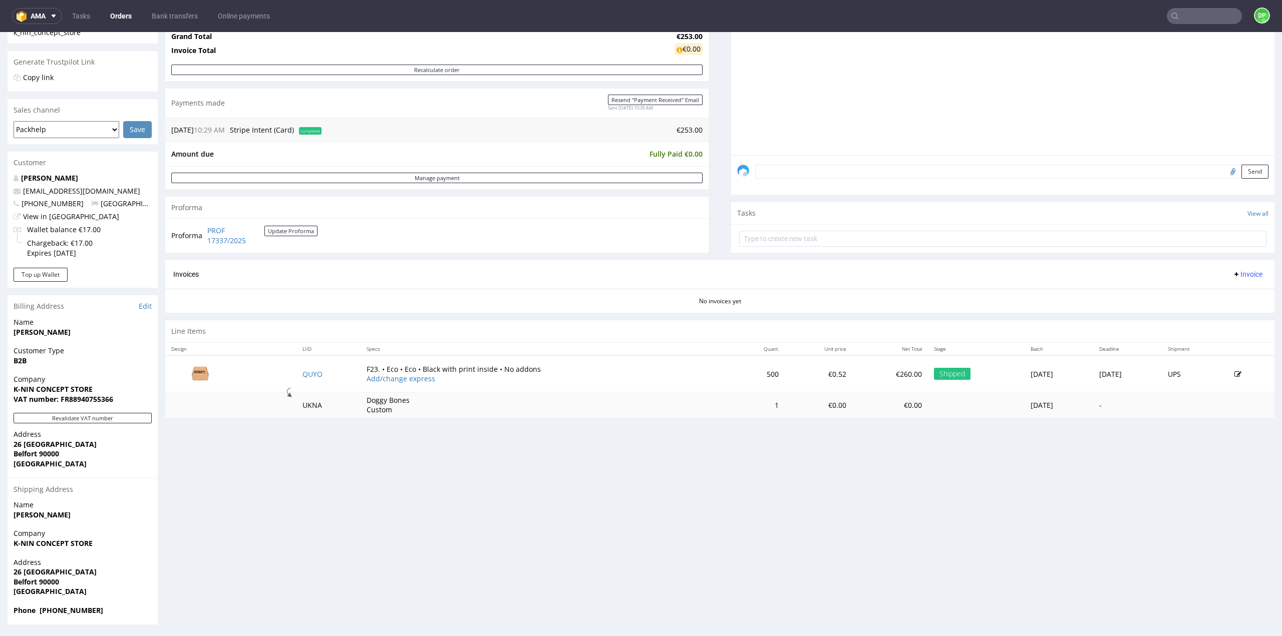
scroll to position [3, 0]
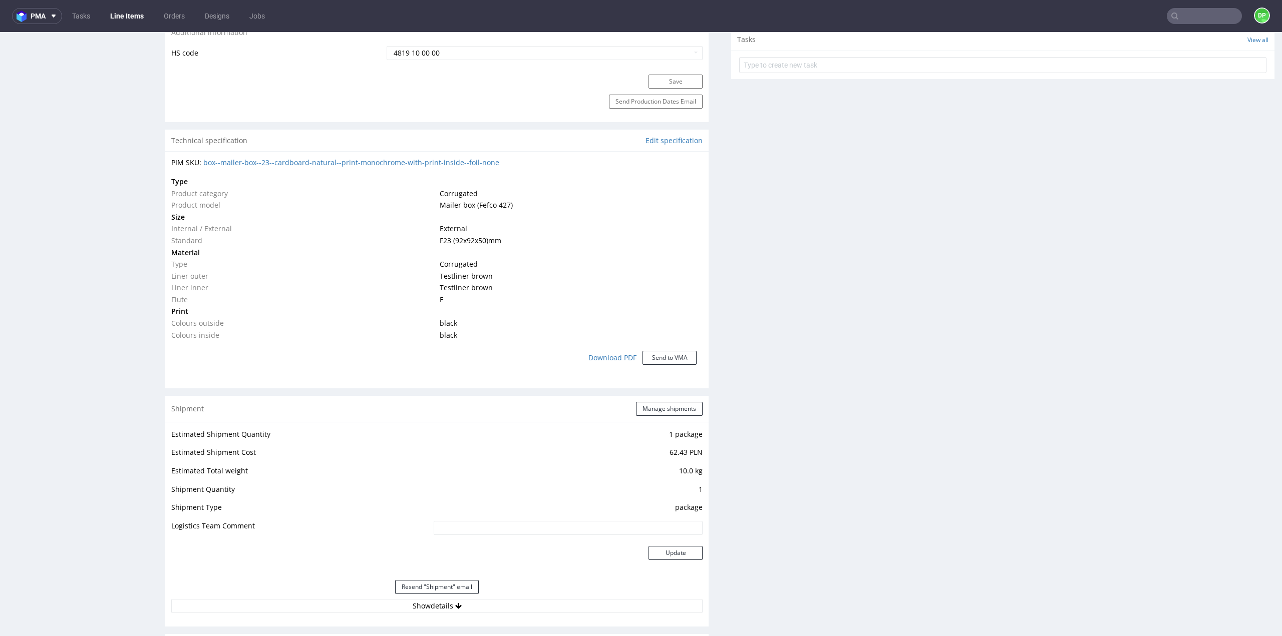
scroll to position [801, 0]
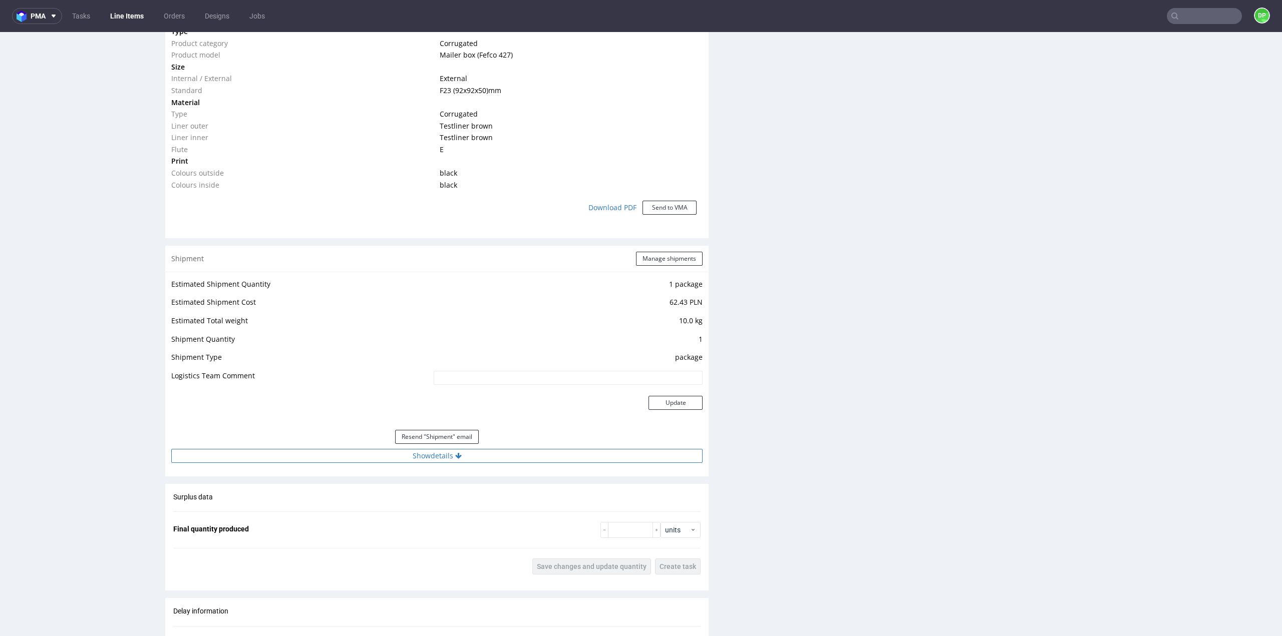
click at [448, 457] on button "Show details" at bounding box center [436, 456] width 531 height 14
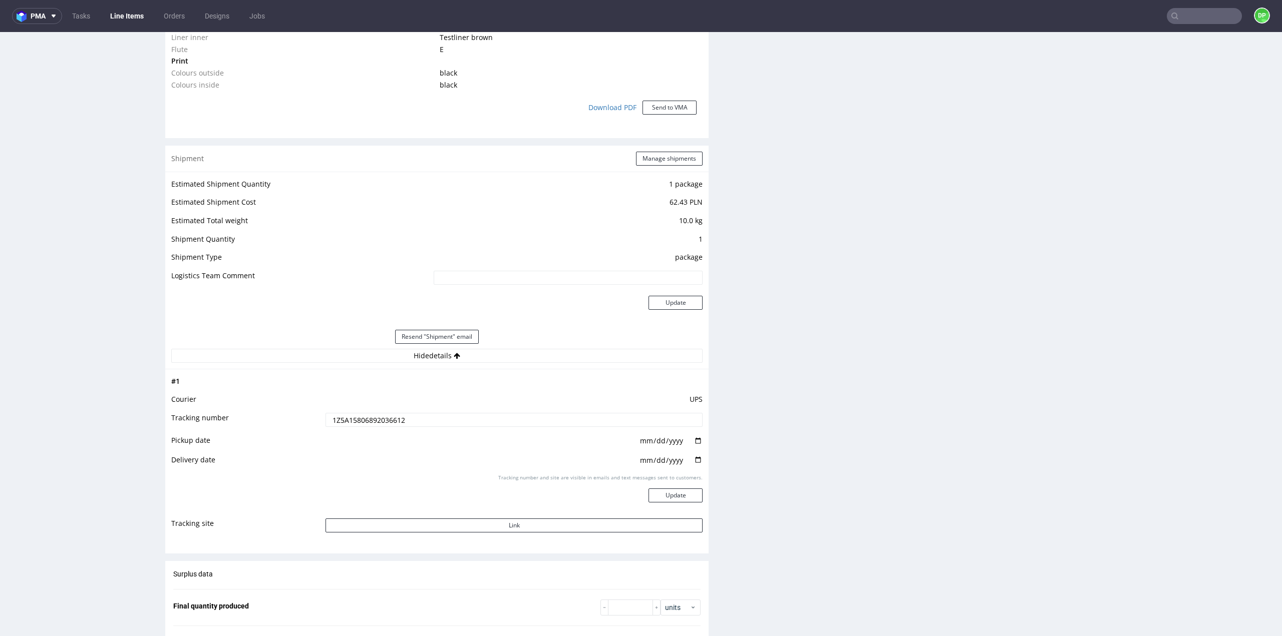
scroll to position [951, 0]
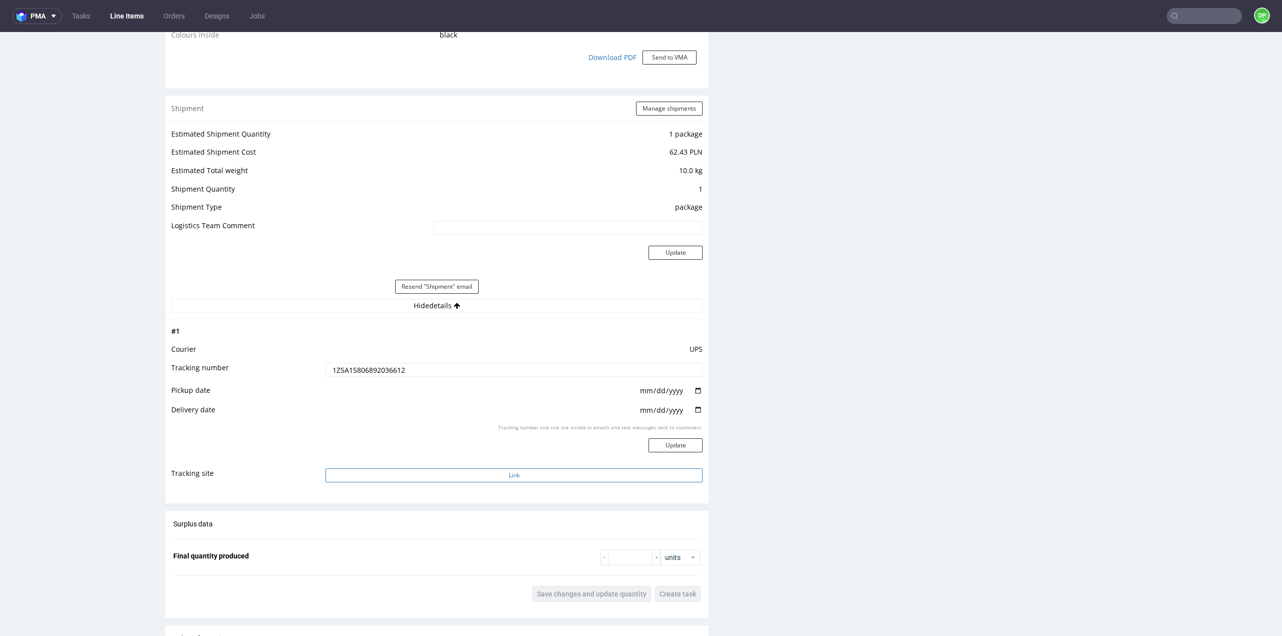
click at [478, 472] on button "Link" at bounding box center [513, 476] width 377 height 14
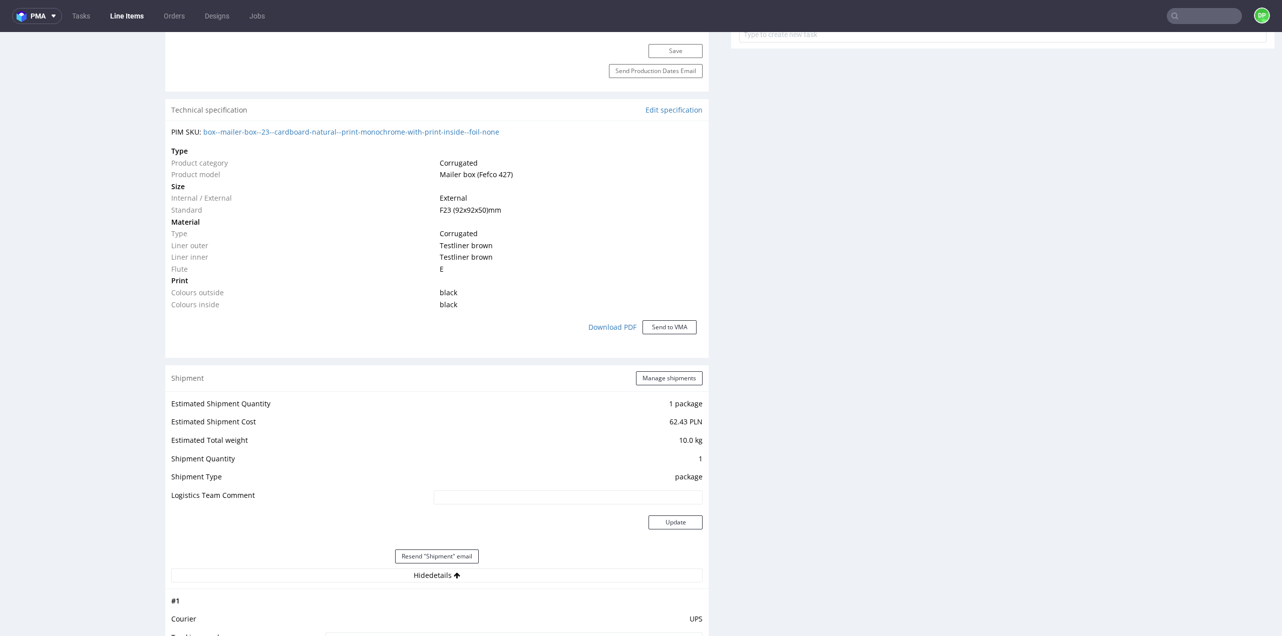
scroll to position [601, 0]
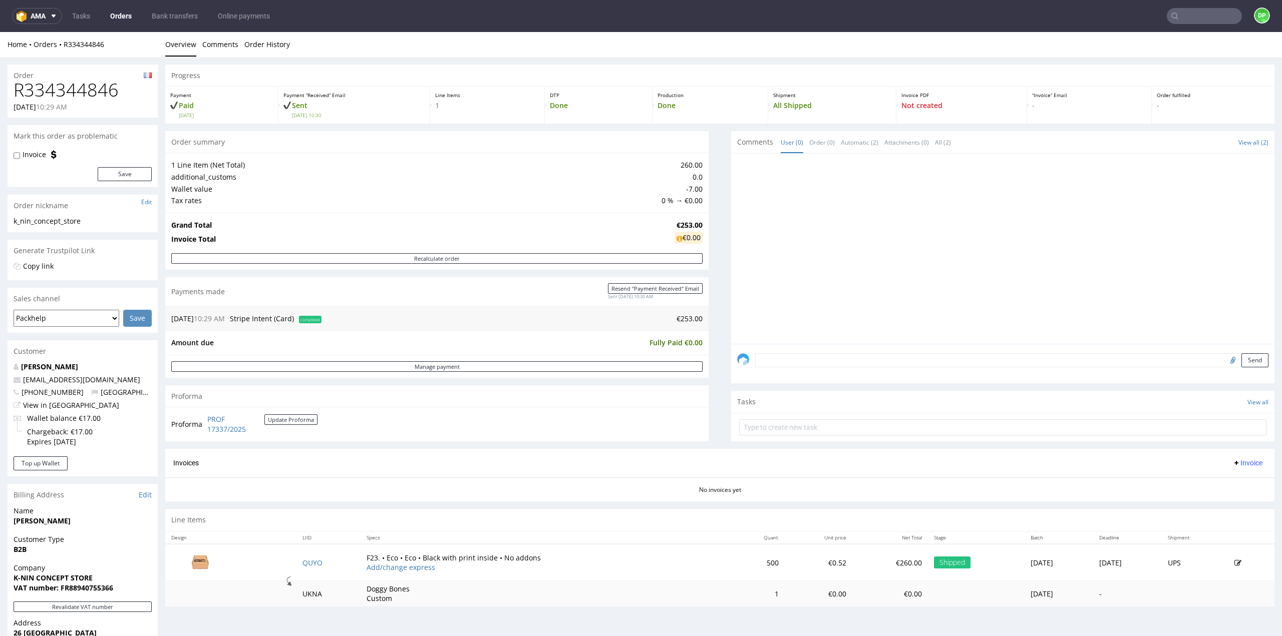
click at [1234, 459] on span "Invoice" at bounding box center [1247, 463] width 30 height 8
click at [1227, 482] on span "Generate" at bounding box center [1231, 483] width 49 height 10
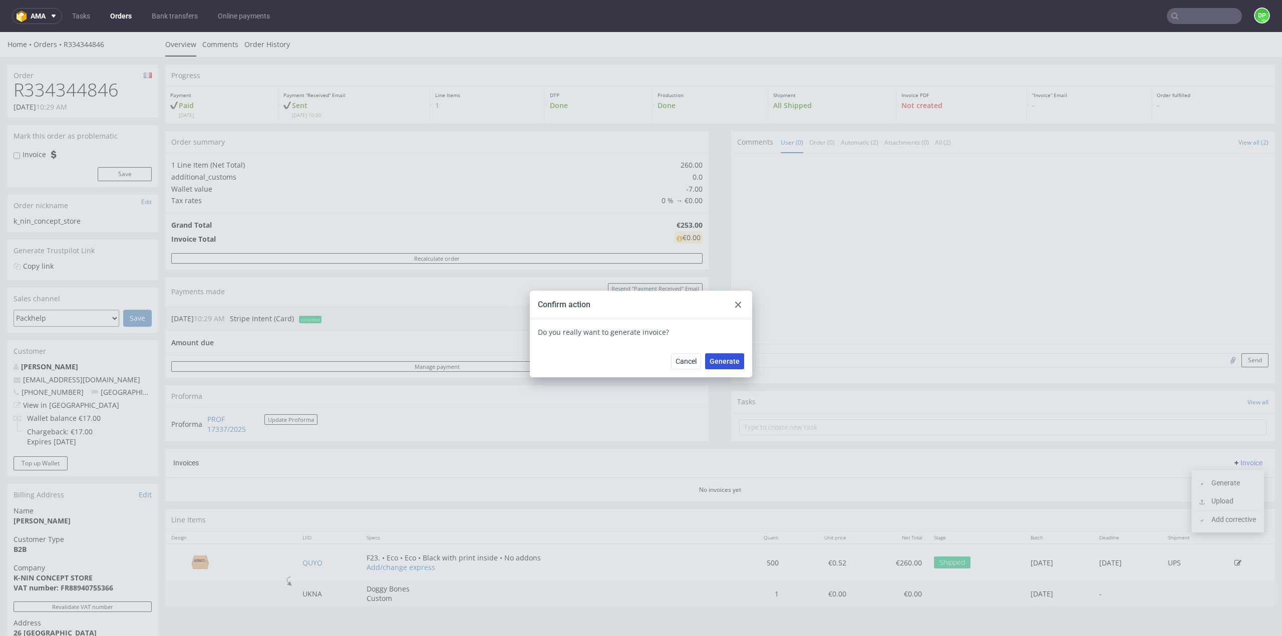
click at [723, 359] on span "Generate" at bounding box center [724, 361] width 30 height 7
click at [735, 307] on icon at bounding box center [738, 305] width 6 height 6
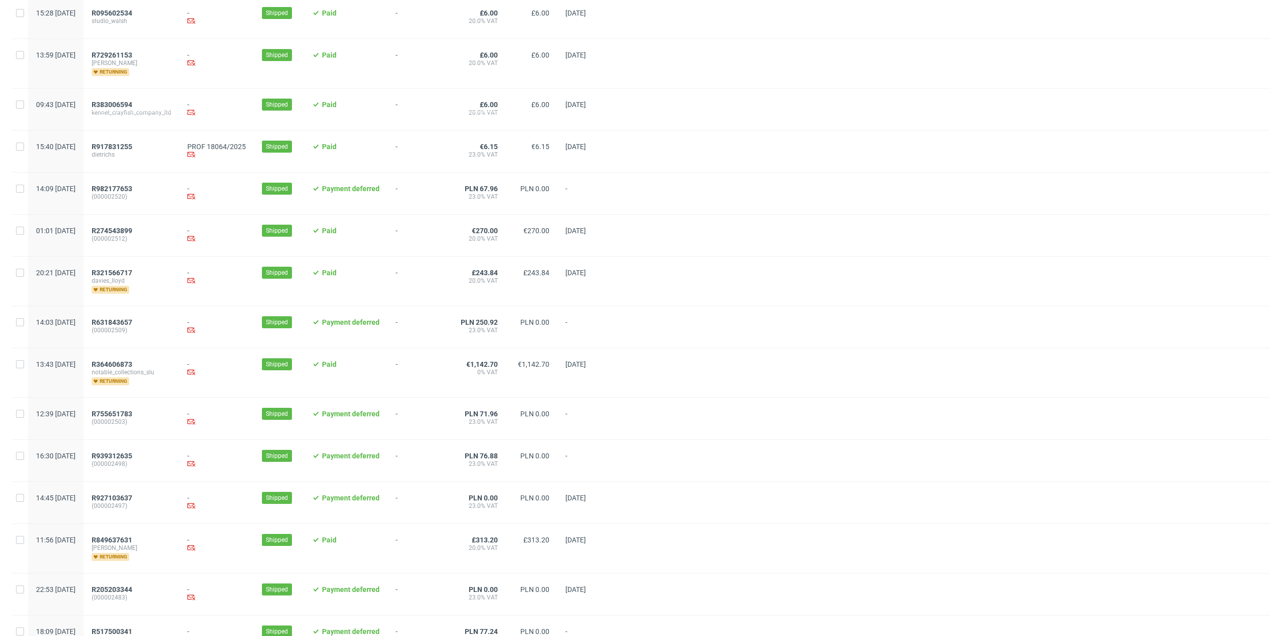
scroll to position [826, 0]
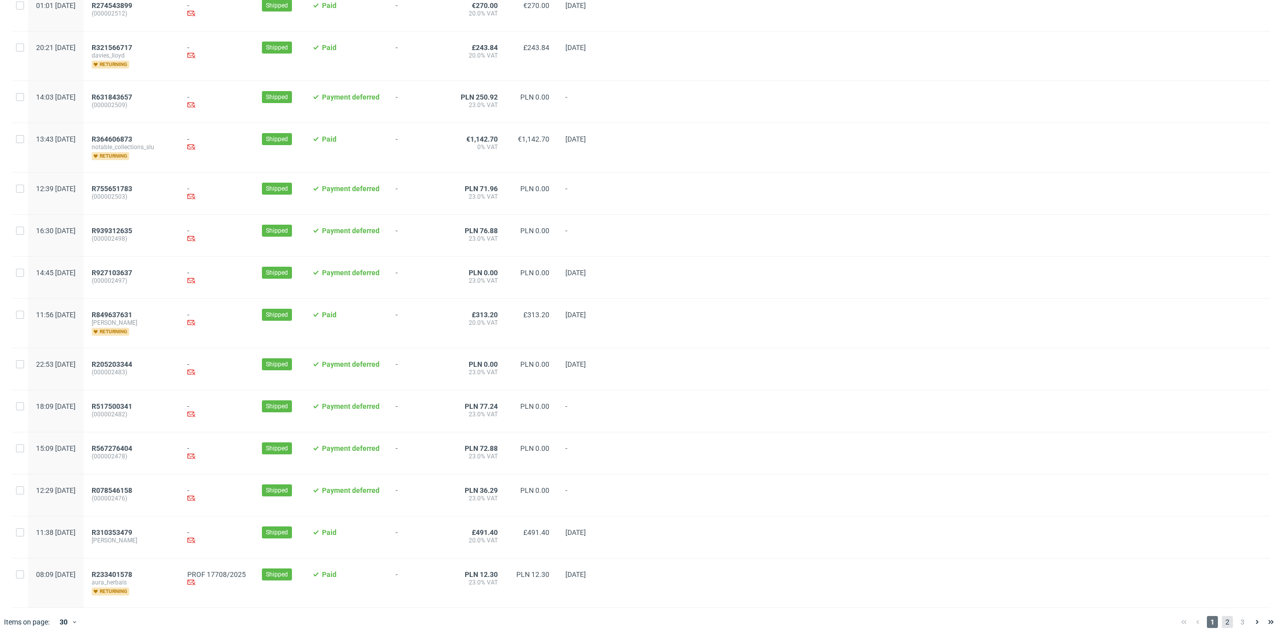
click at [1222, 616] on span "2" at bounding box center [1227, 622] width 11 height 12
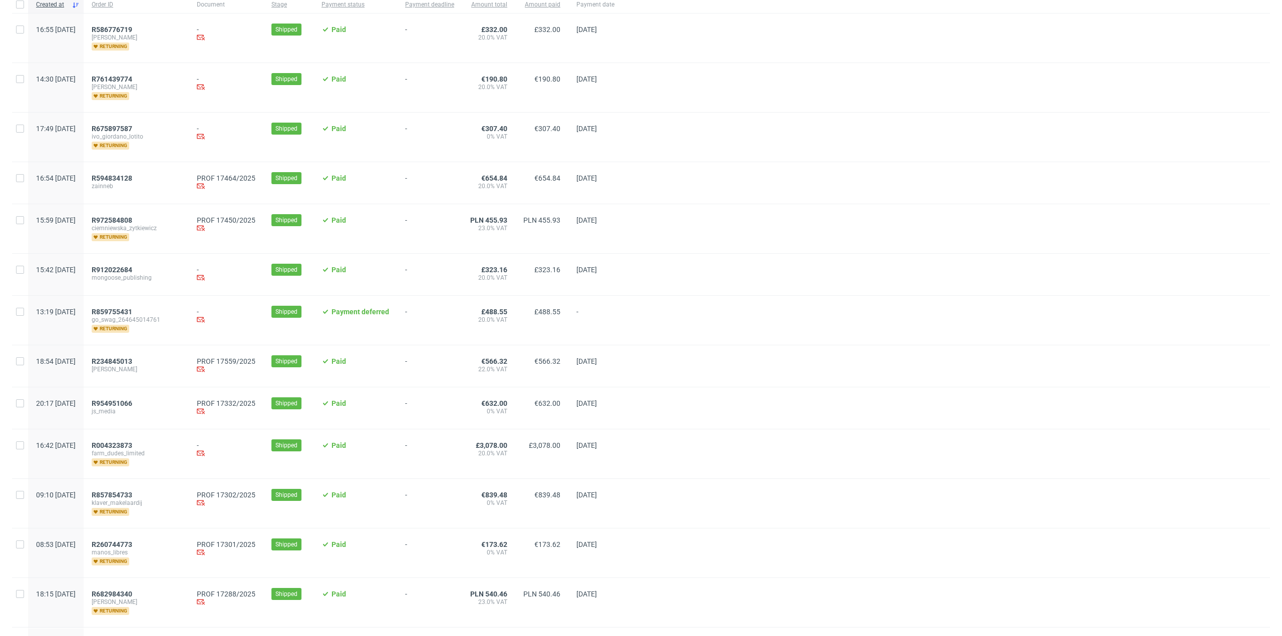
scroll to position [100, 0]
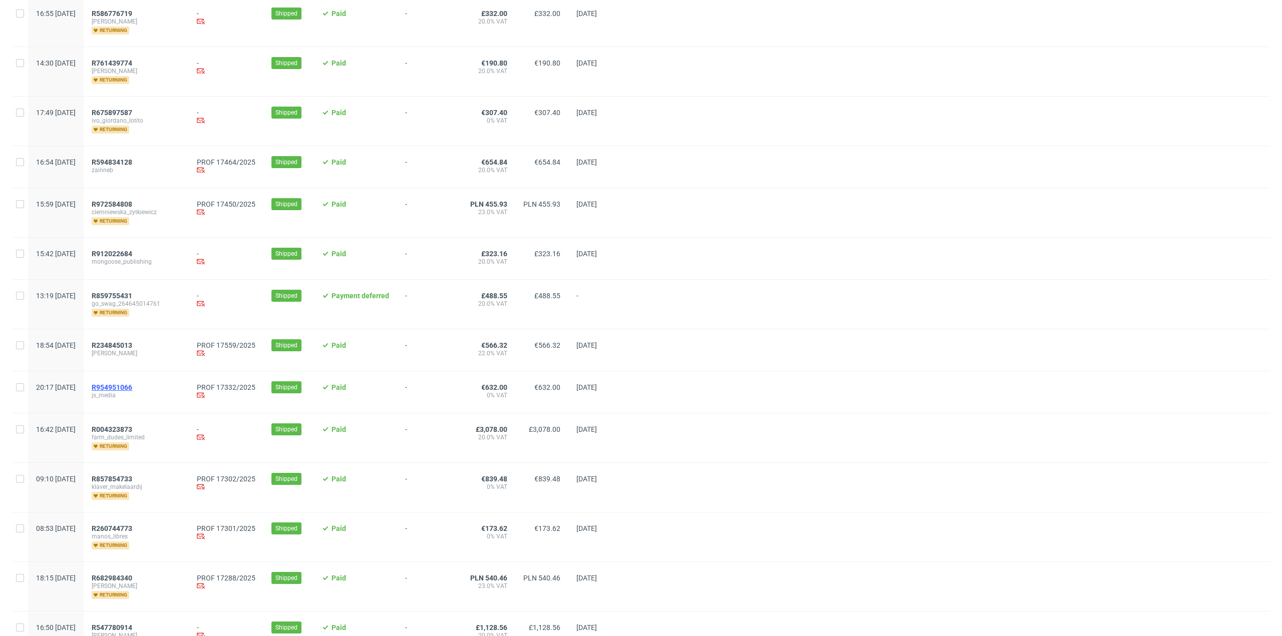
click at [132, 387] on span "R954951066" at bounding box center [112, 388] width 41 height 8
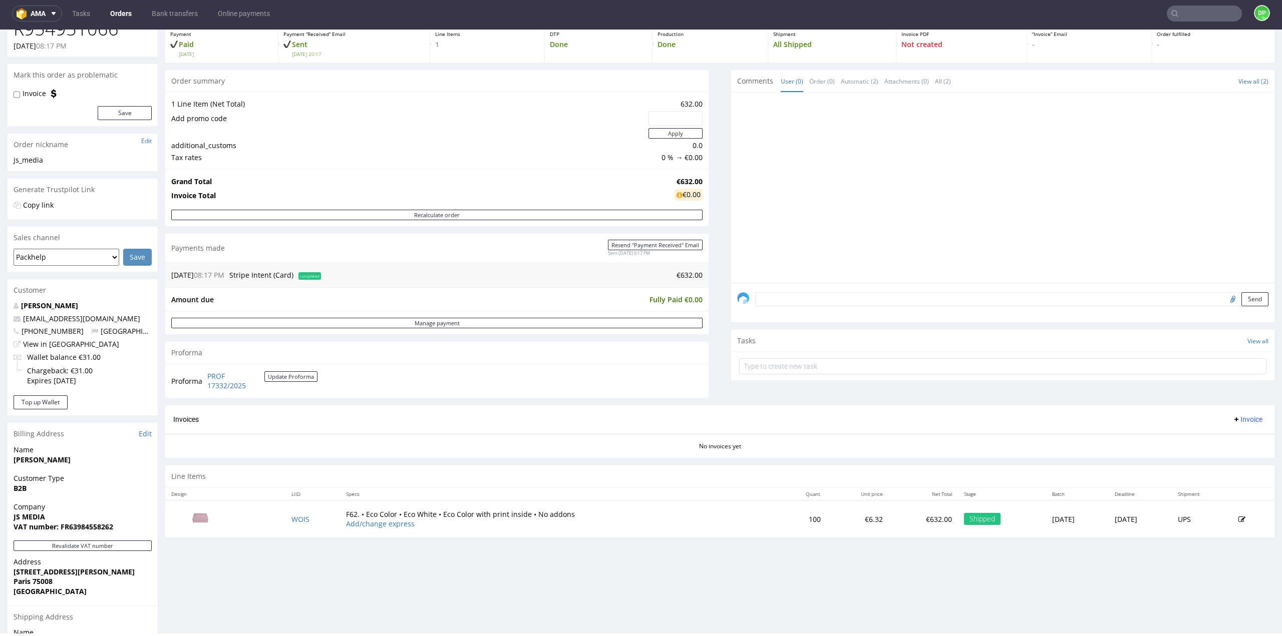
scroll to position [189, 0]
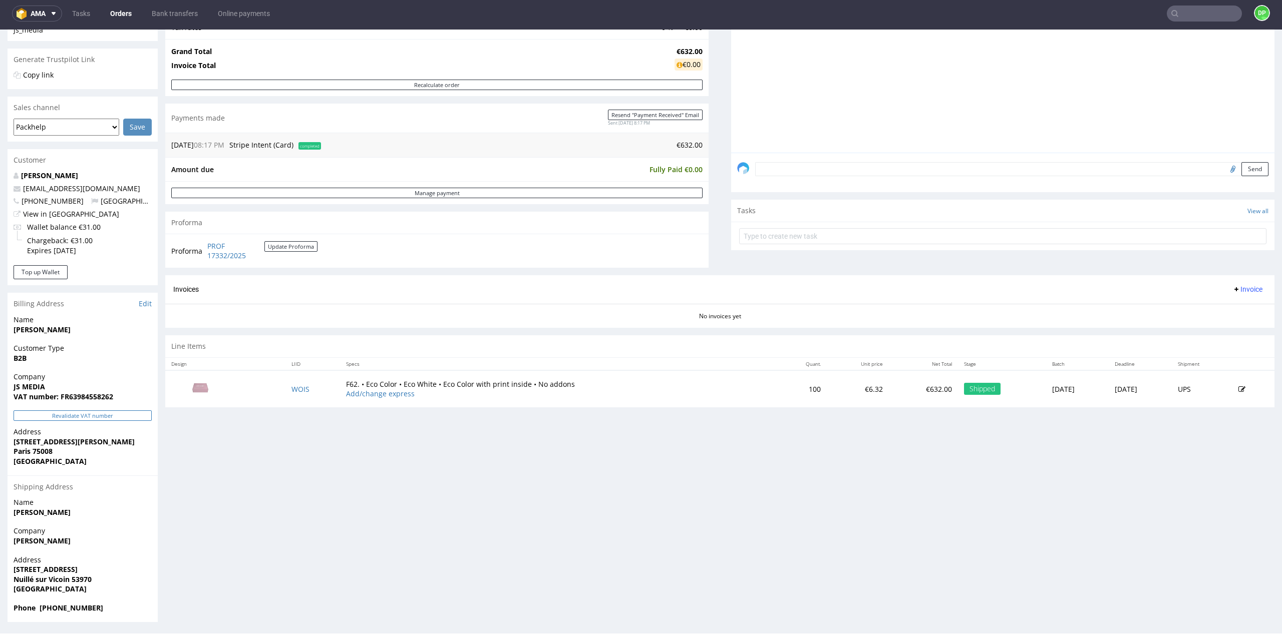
click at [85, 416] on button "Revalidate VAT number" at bounding box center [83, 416] width 138 height 11
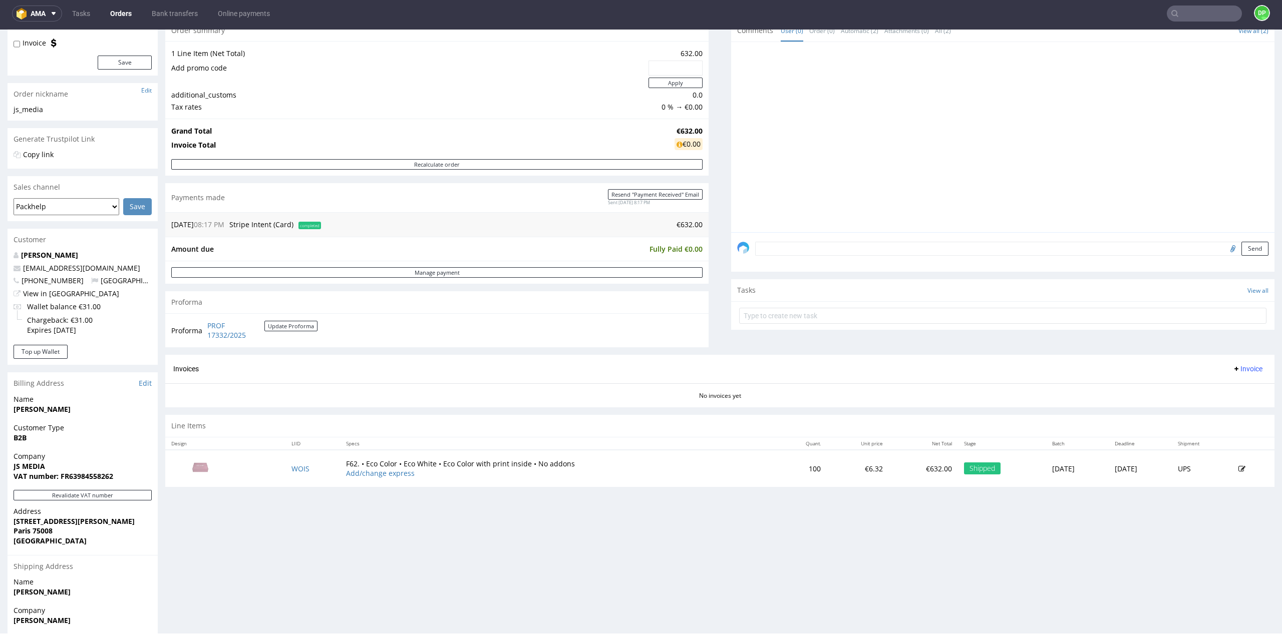
scroll to position [64, 0]
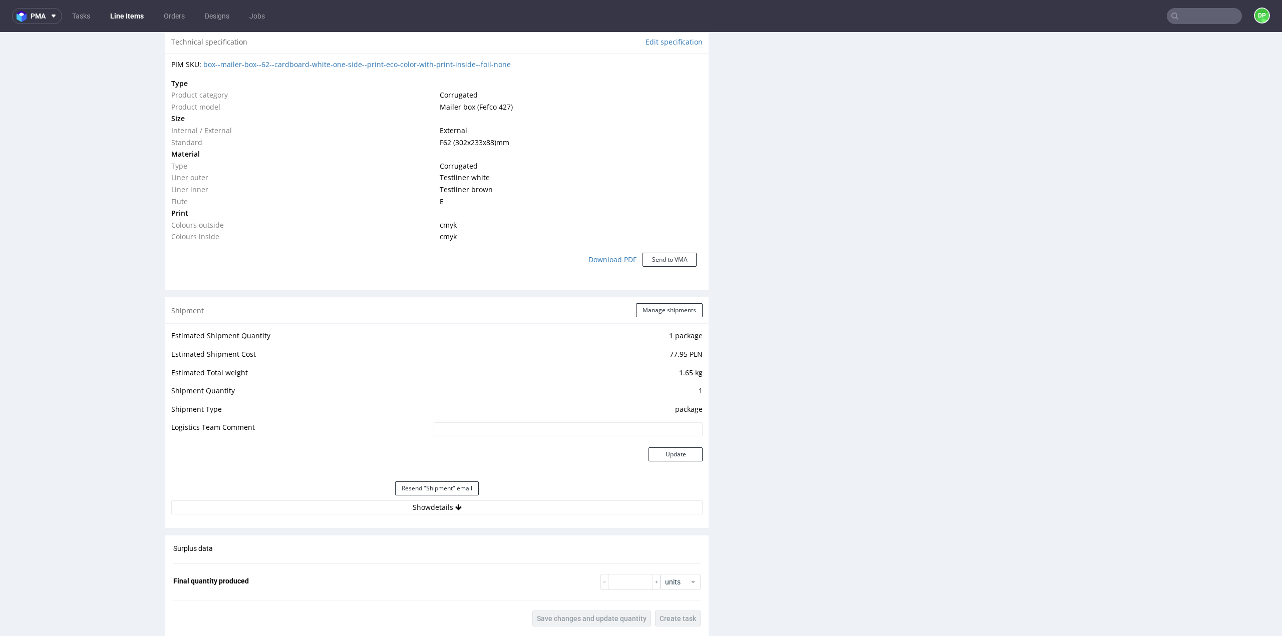
scroll to position [851, 0]
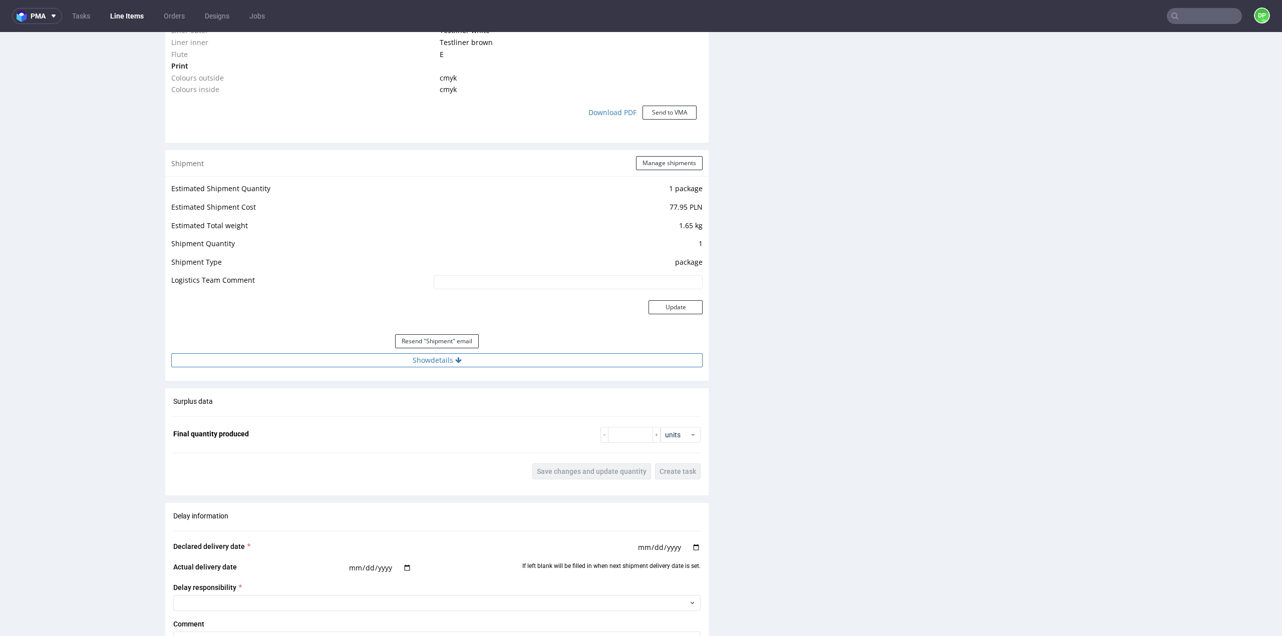
click at [466, 364] on button "Show details" at bounding box center [436, 360] width 531 height 14
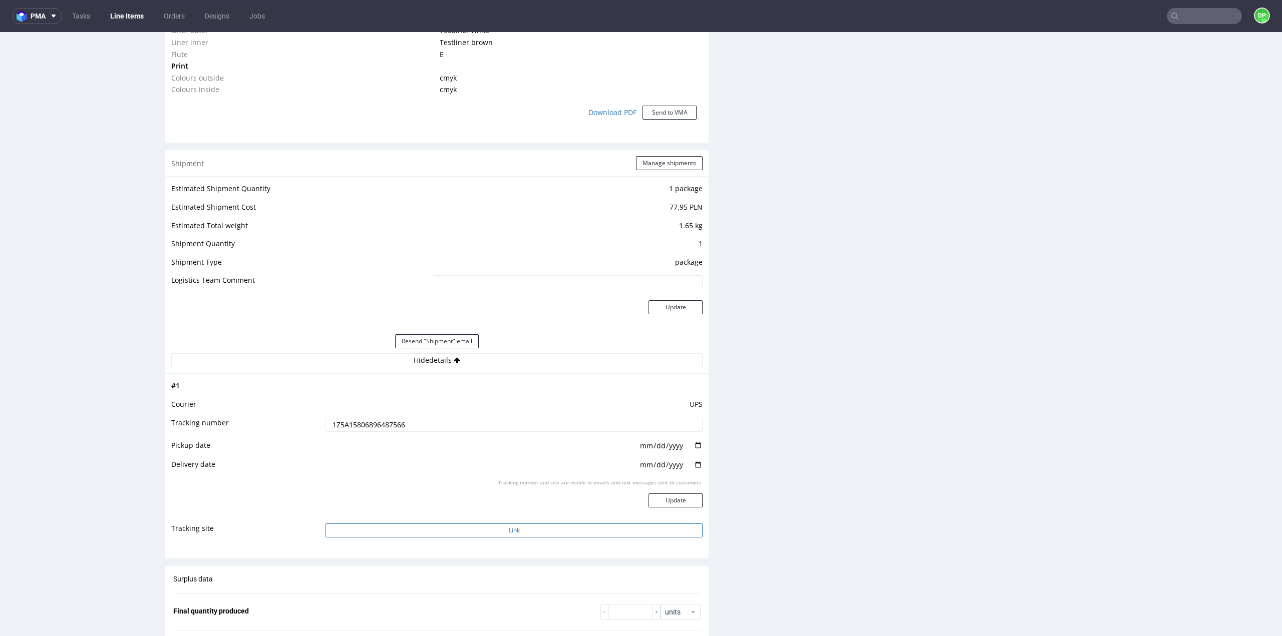
click at [493, 534] on button "Link" at bounding box center [513, 531] width 377 height 14
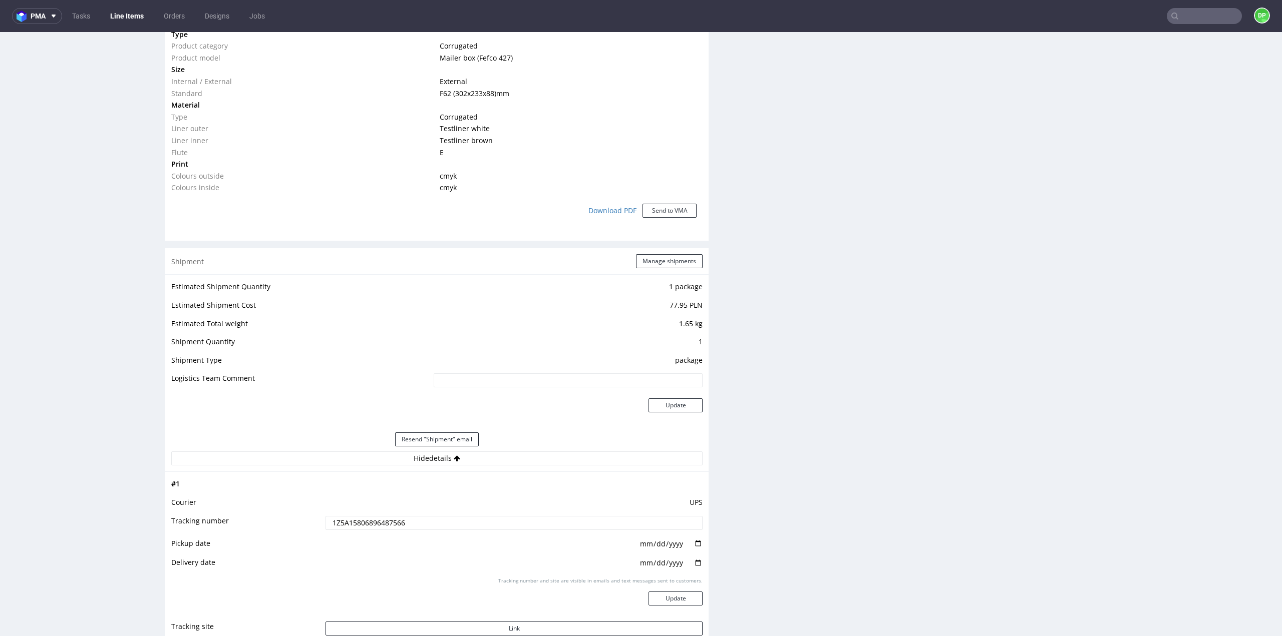
scroll to position [651, 0]
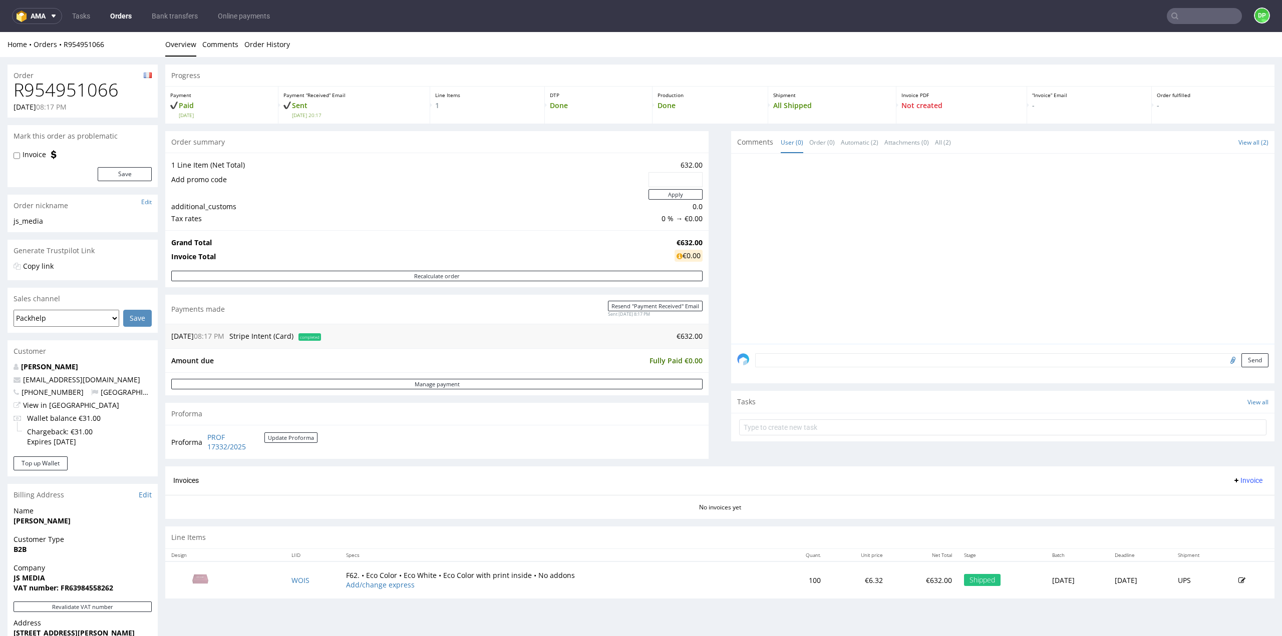
click at [1232, 481] on span "Invoice" at bounding box center [1247, 481] width 30 height 8
click at [1204, 503] on icon at bounding box center [1201, 501] width 5 height 5
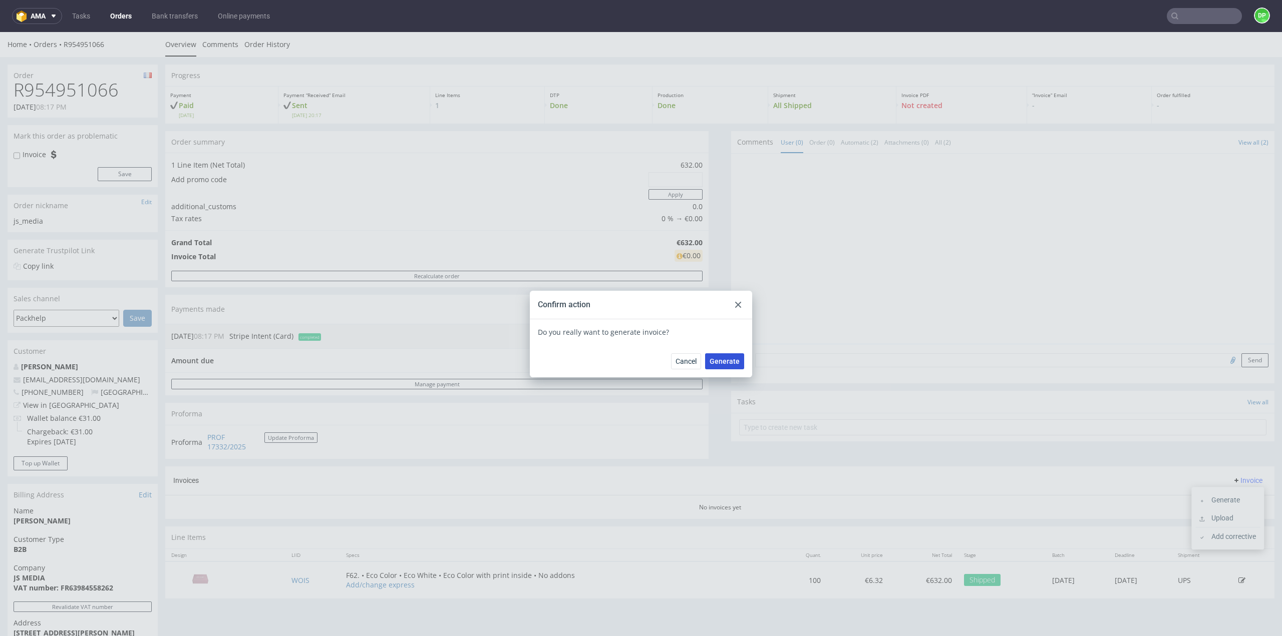
click at [715, 362] on span "Generate" at bounding box center [724, 361] width 30 height 7
click at [735, 305] on icon at bounding box center [738, 305] width 6 height 6
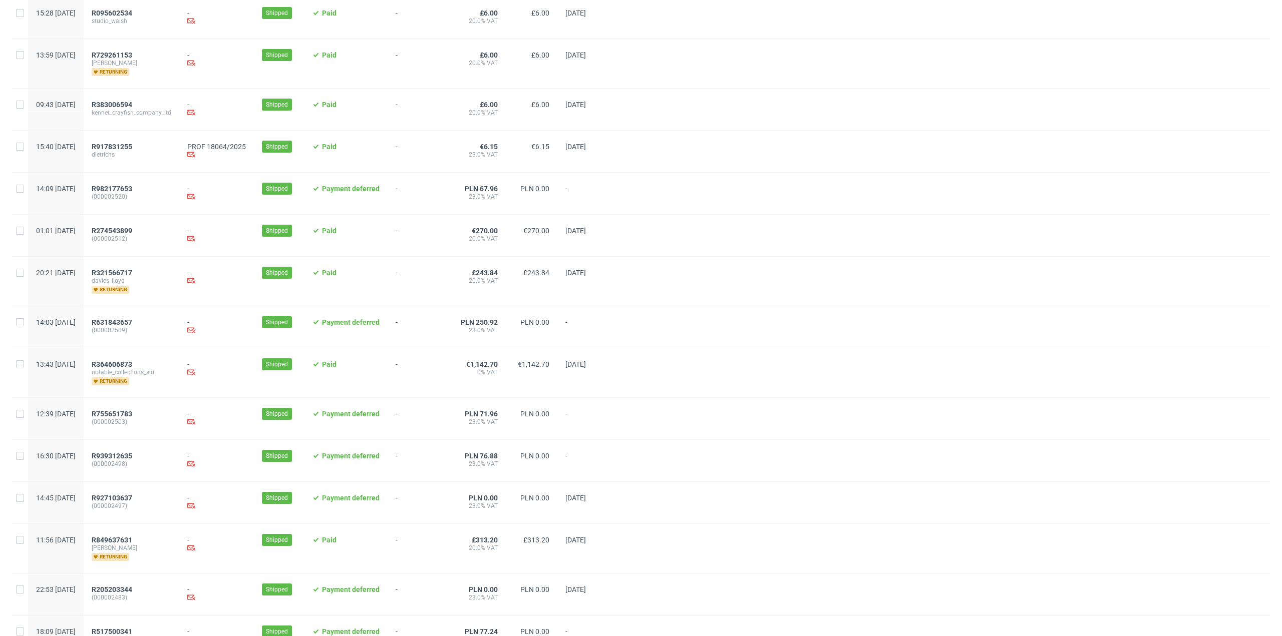
scroll to position [826, 0]
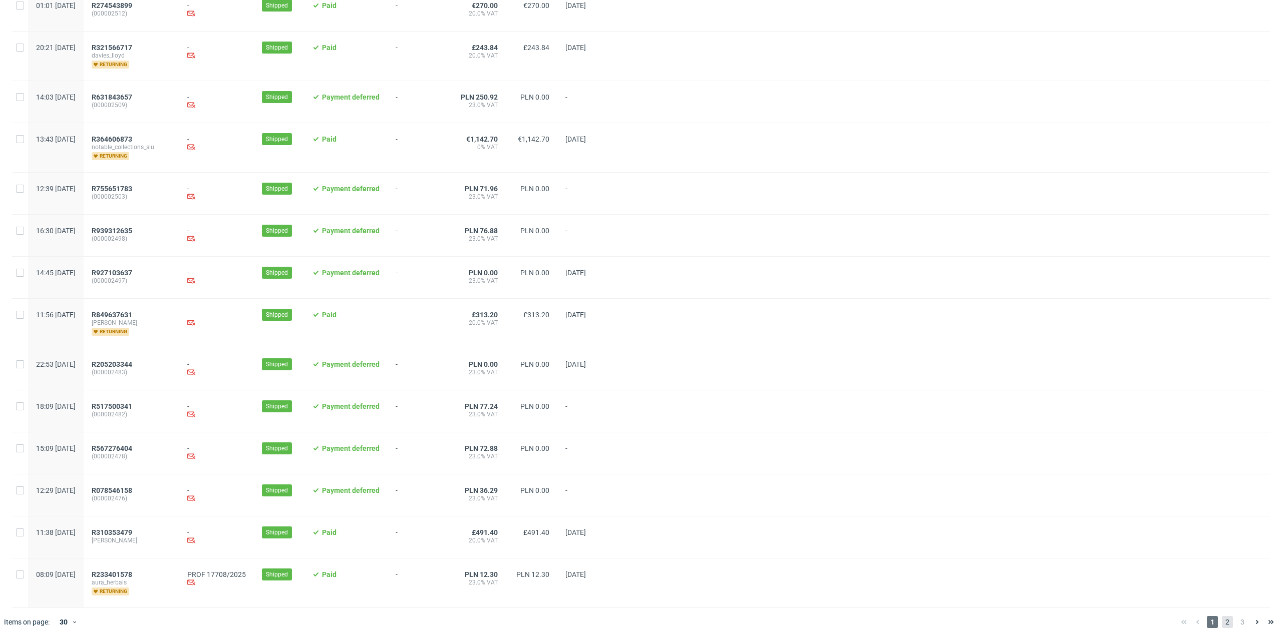
click at [1222, 624] on span "2" at bounding box center [1227, 622] width 11 height 12
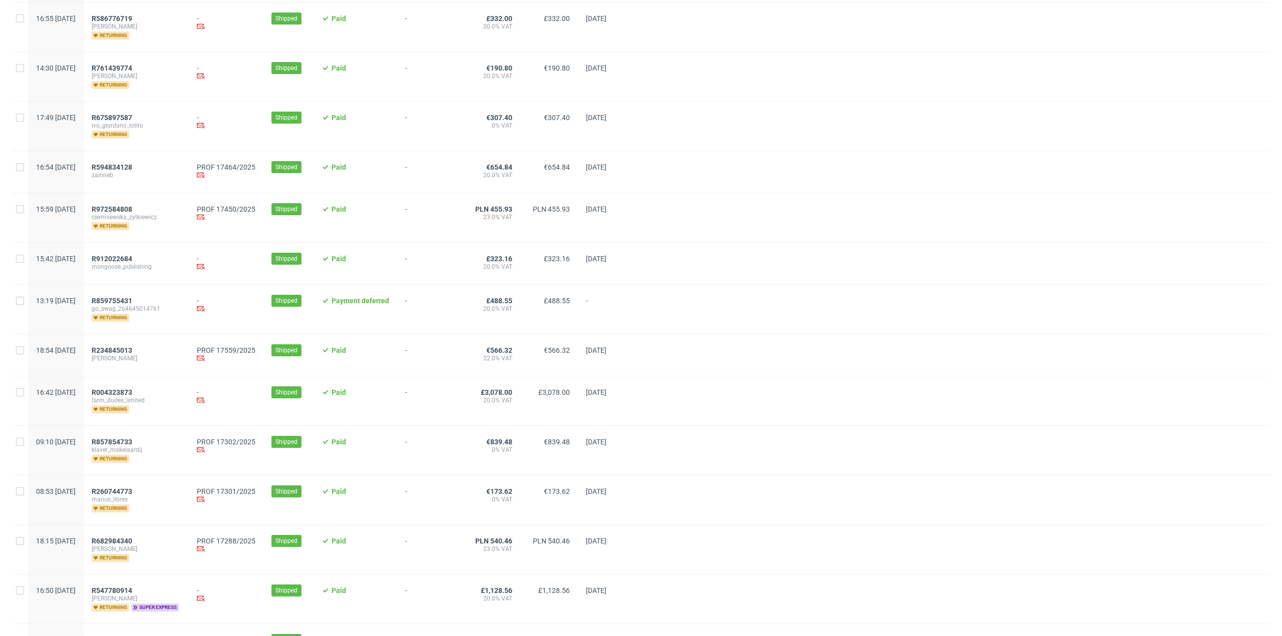
scroll to position [100, 0]
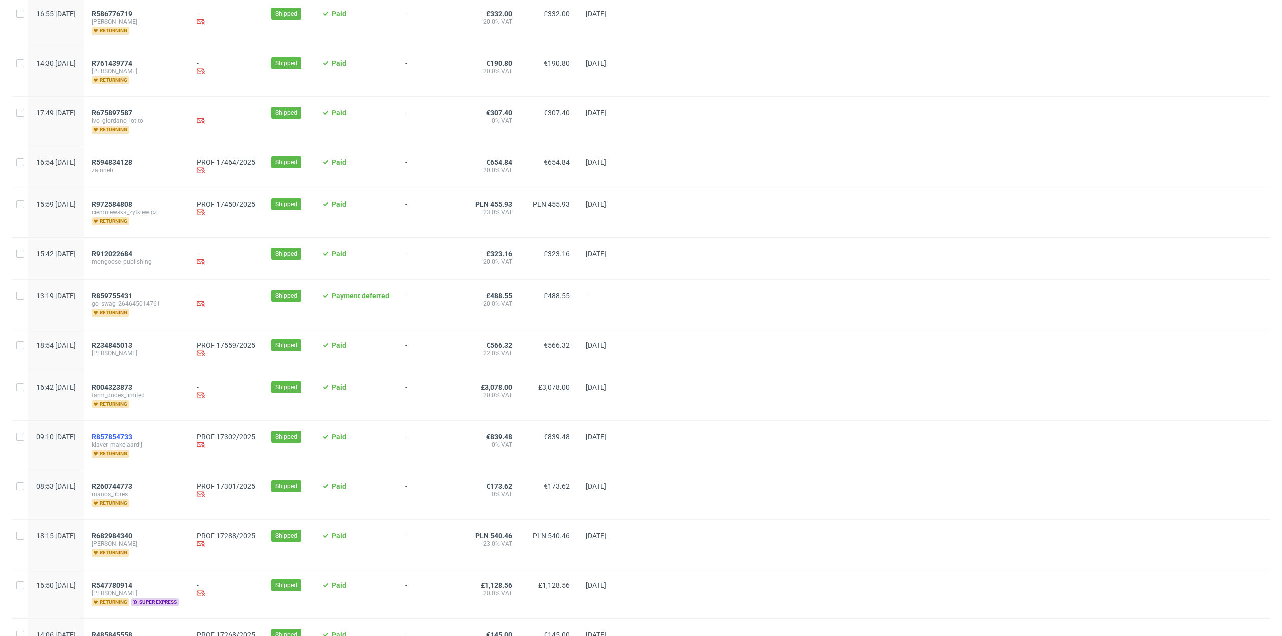
click at [132, 435] on span "R857854733" at bounding box center [112, 437] width 41 height 8
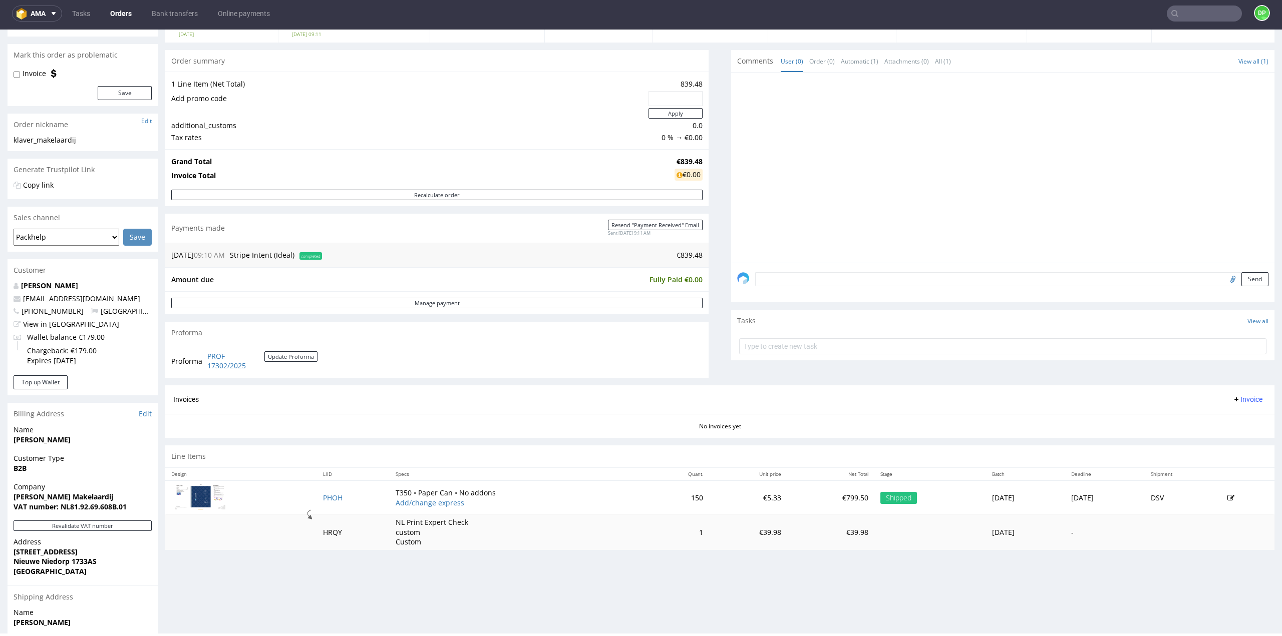
scroll to position [189, 0]
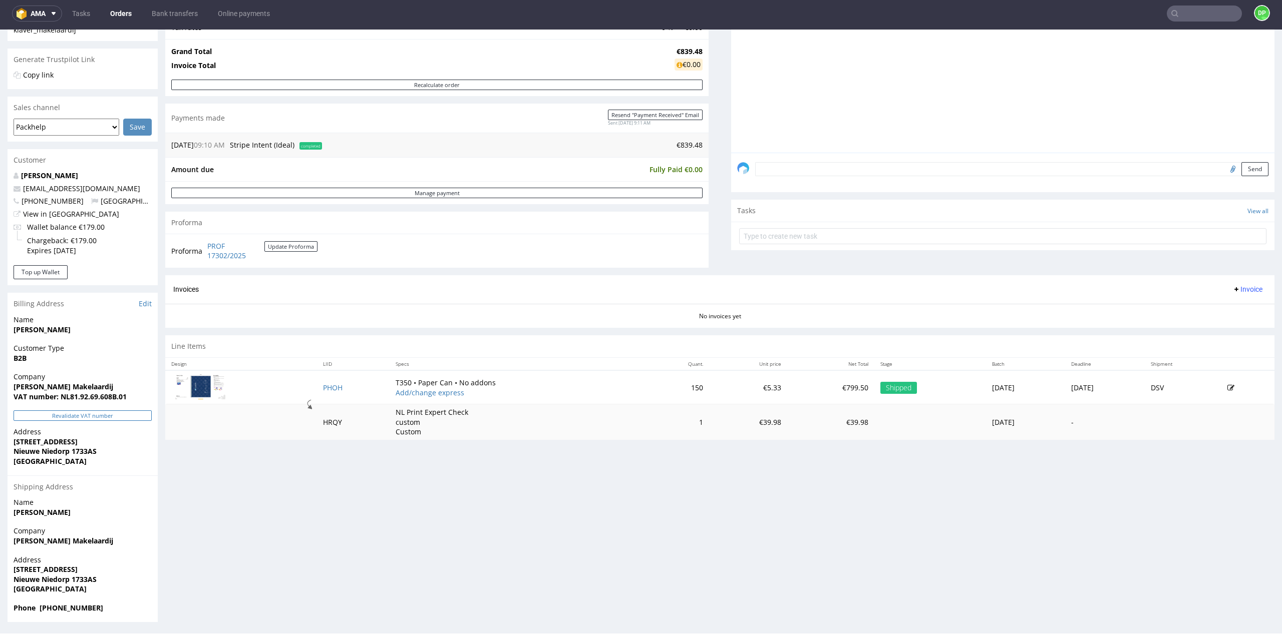
click at [78, 418] on button "Revalidate VAT number" at bounding box center [83, 416] width 138 height 11
click at [113, 416] on button "Revalidate VAT number" at bounding box center [83, 416] width 138 height 11
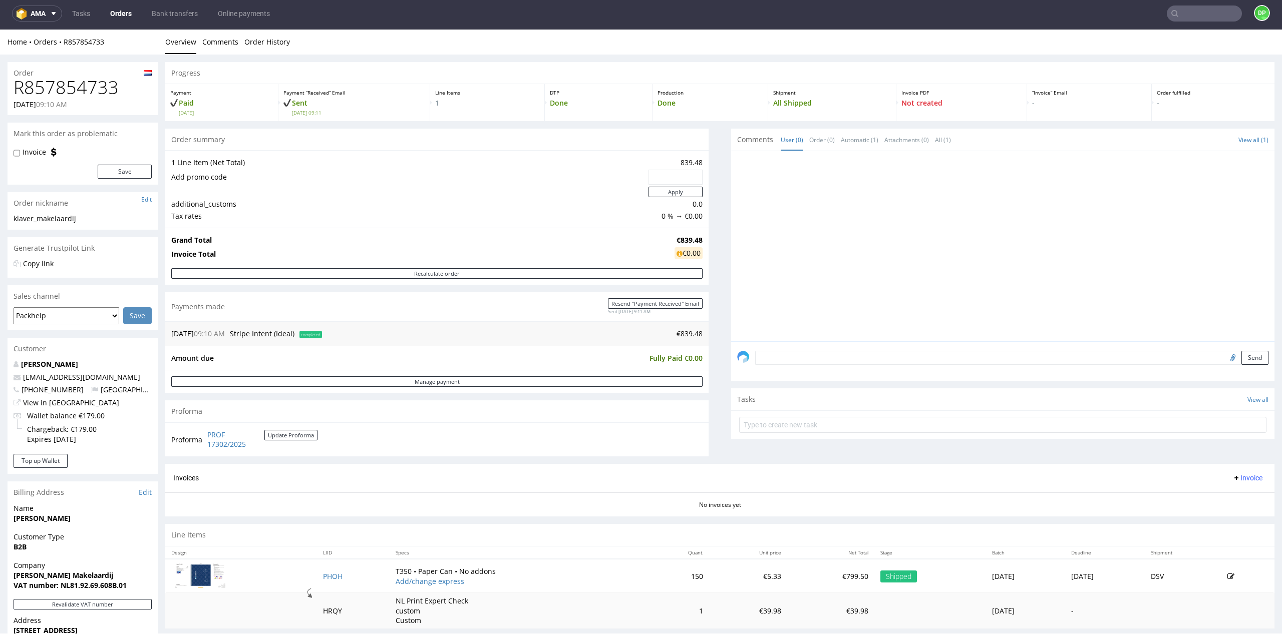
scroll to position [0, 0]
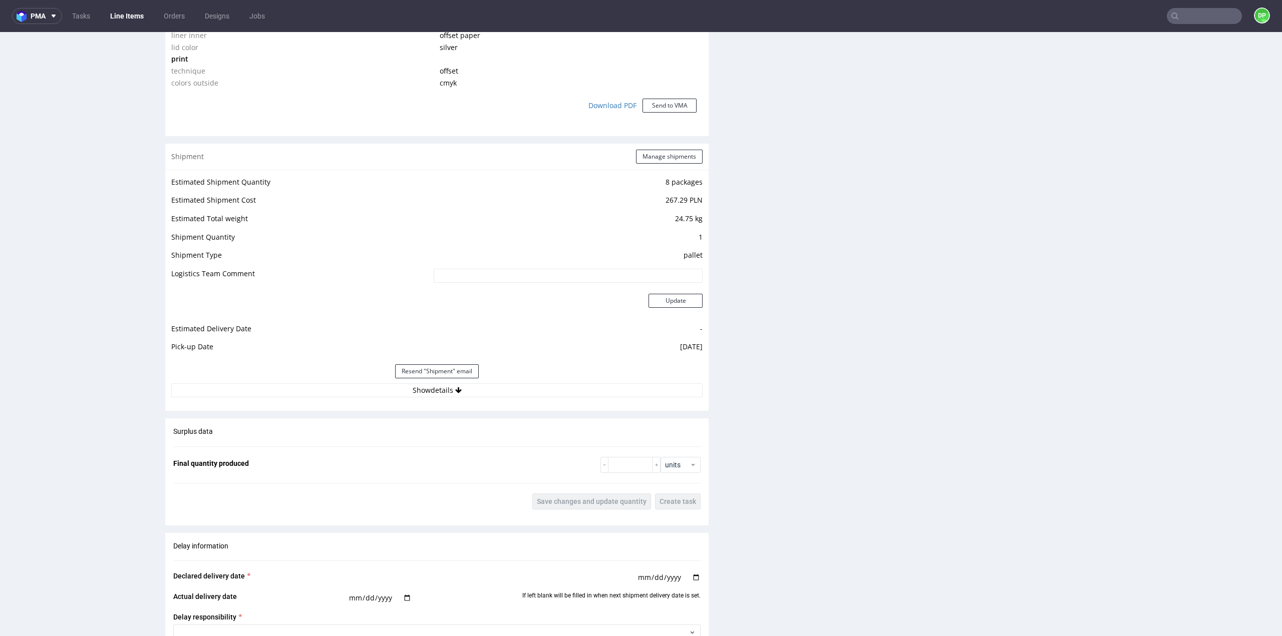
scroll to position [951, 0]
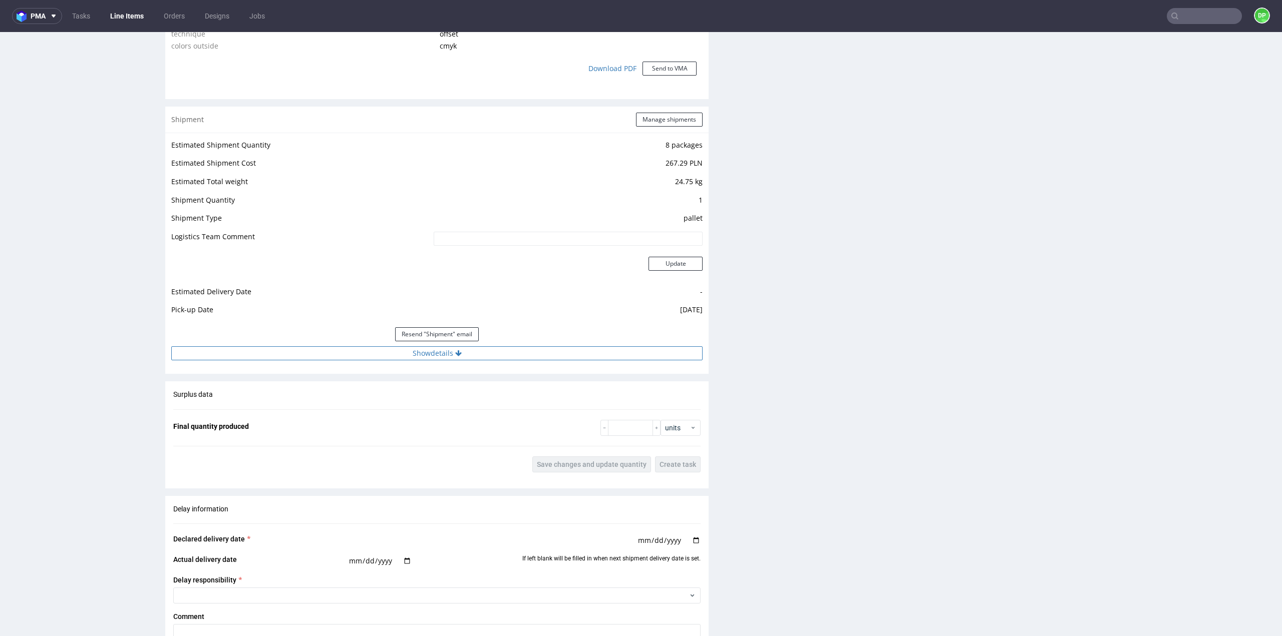
click at [465, 352] on button "Show details" at bounding box center [436, 353] width 531 height 14
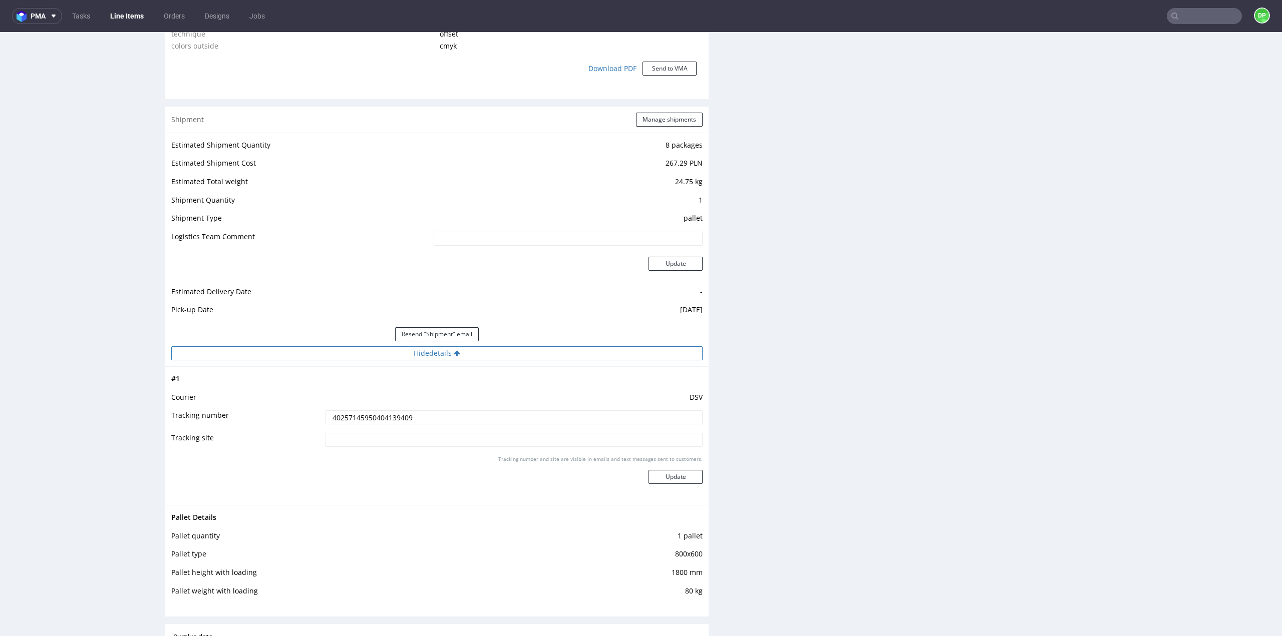
click at [473, 358] on button "Hide details" at bounding box center [436, 353] width 531 height 14
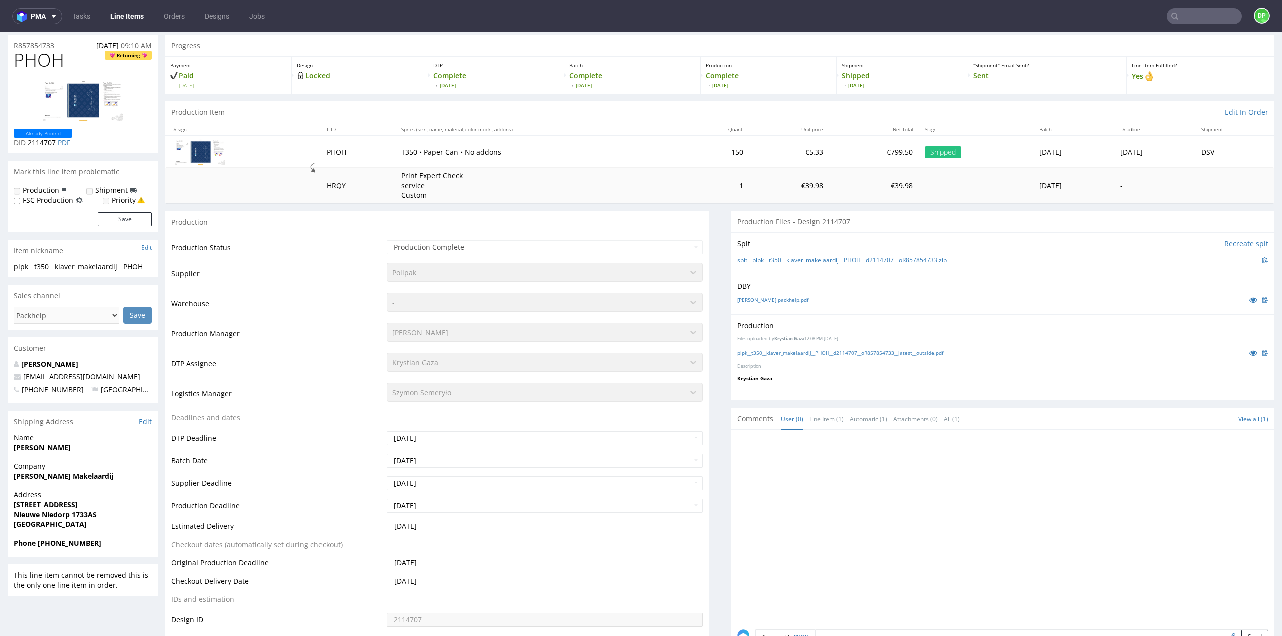
scroll to position [0, 0]
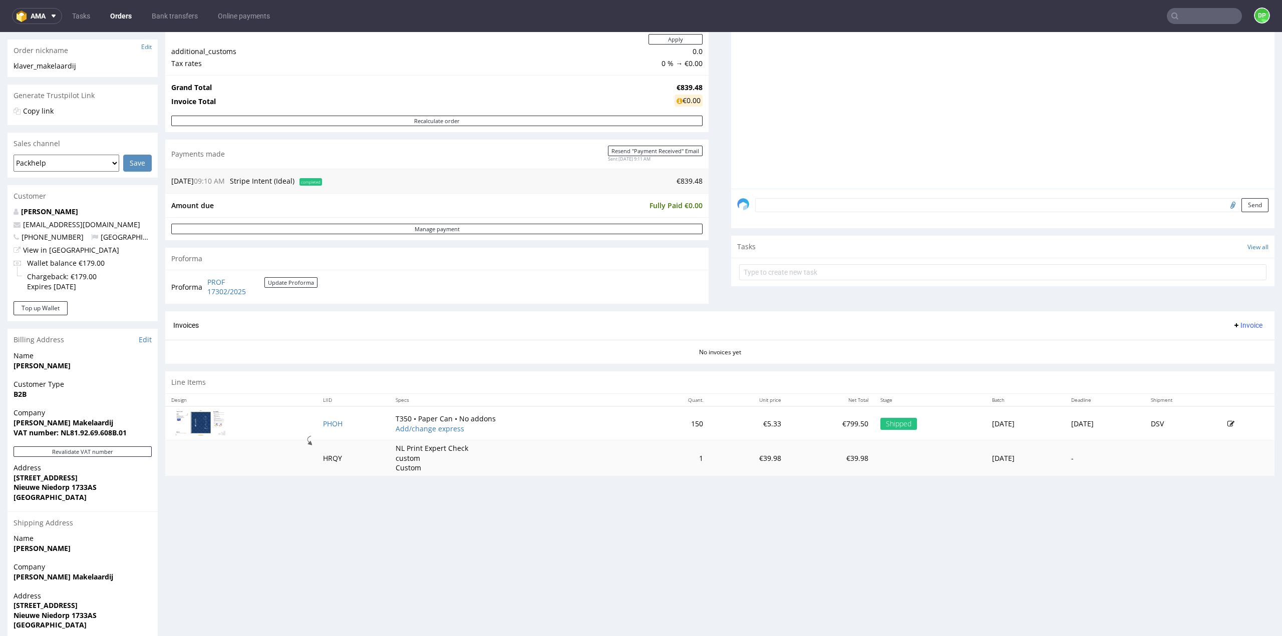
scroll to position [189, 0]
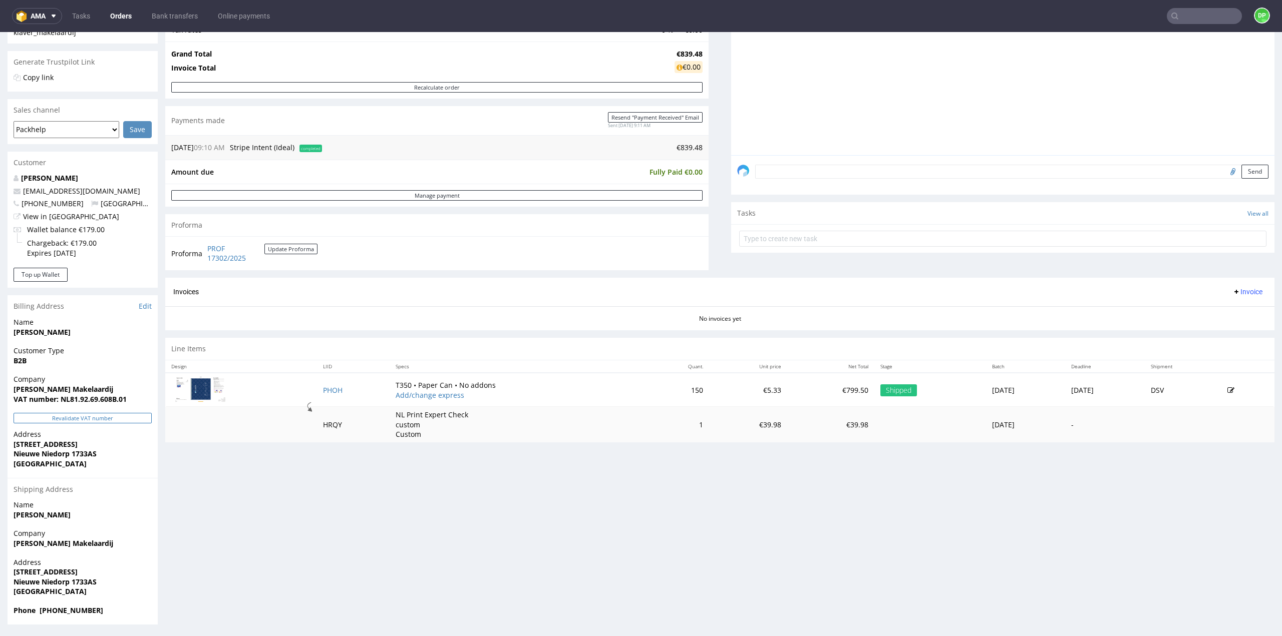
click at [116, 423] on button "Revalidate VAT number" at bounding box center [83, 418] width 138 height 11
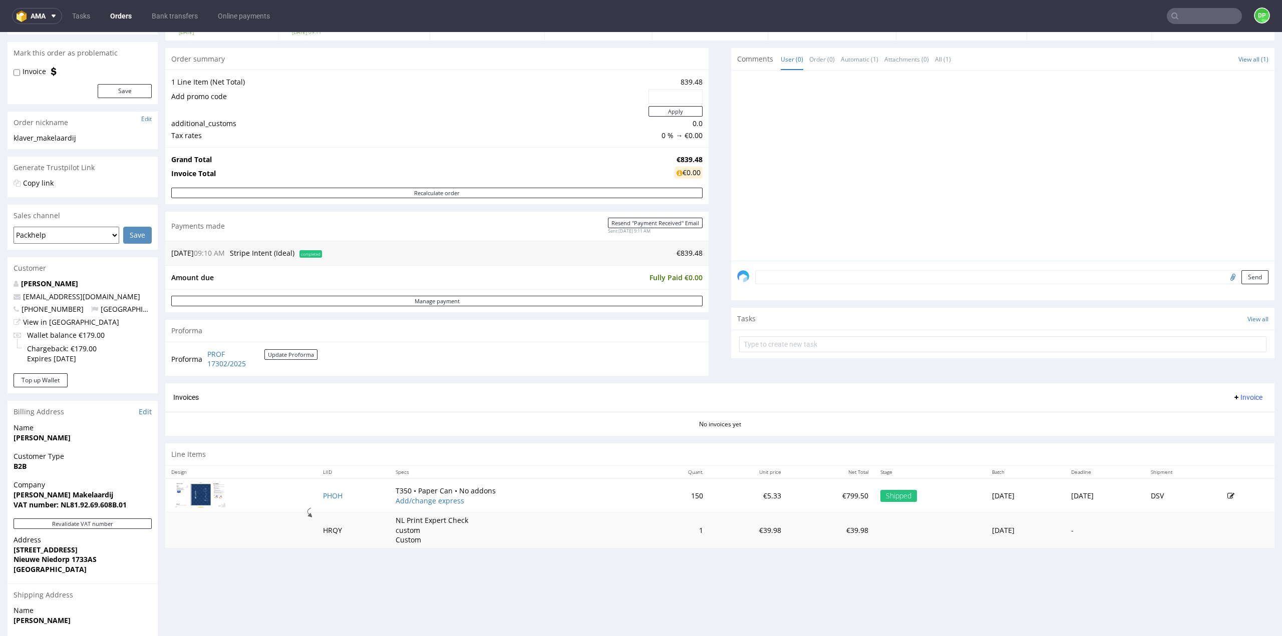
scroll to position [14, 0]
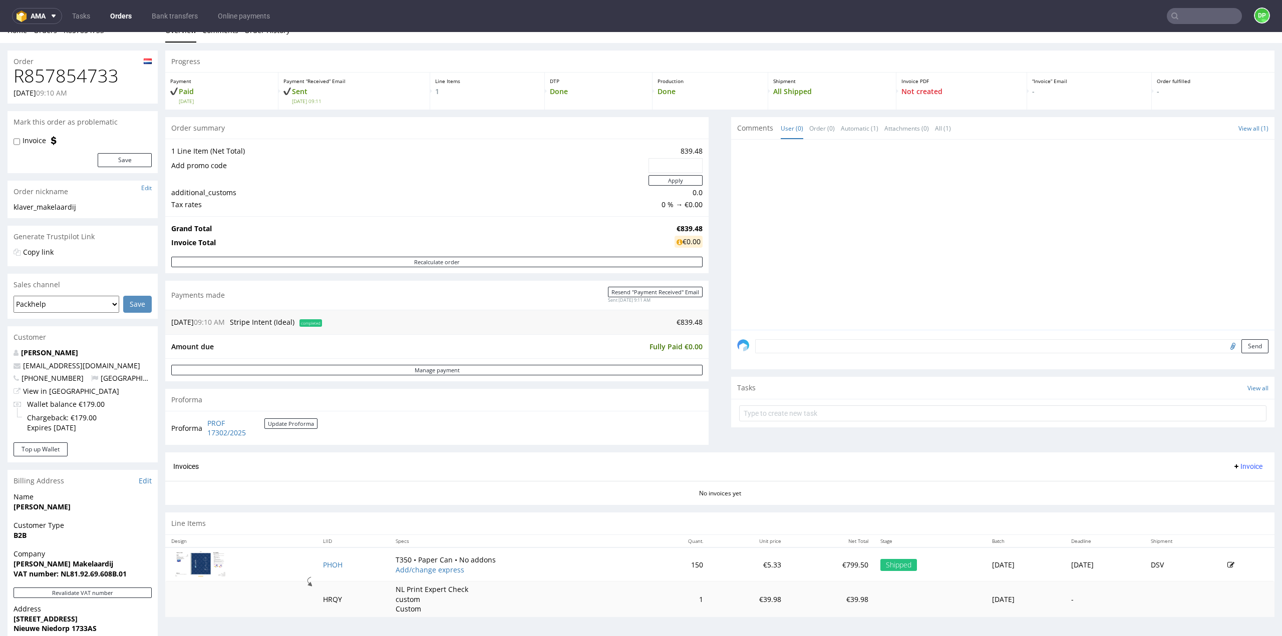
click at [1232, 463] on span "Invoice" at bounding box center [1247, 467] width 30 height 8
click at [1212, 483] on span "Generate" at bounding box center [1231, 486] width 49 height 10
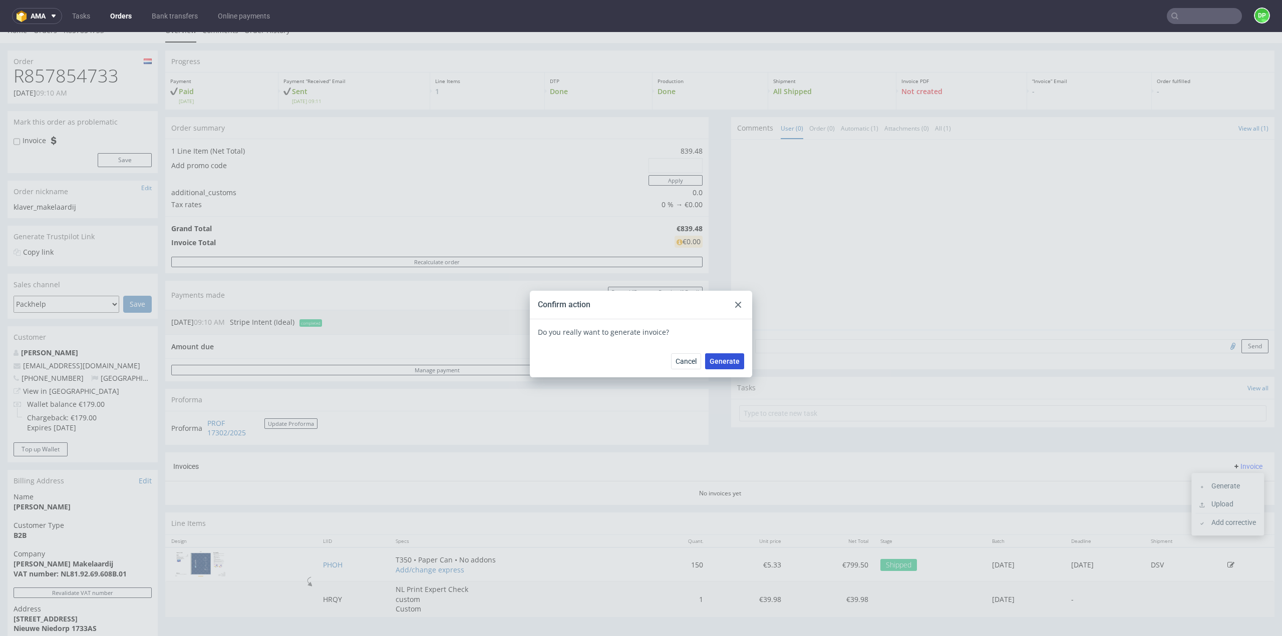
click at [724, 367] on button "Generate" at bounding box center [724, 361] width 39 height 16
click at [734, 308] on div at bounding box center [738, 305] width 12 height 12
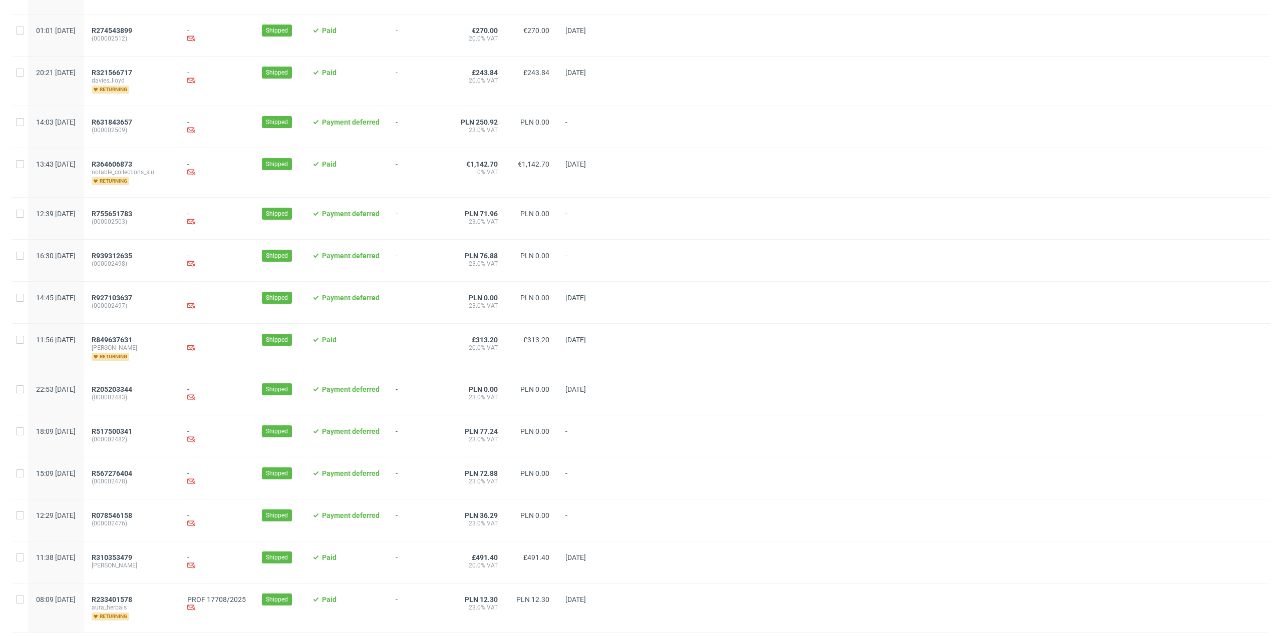
scroll to position [826, 0]
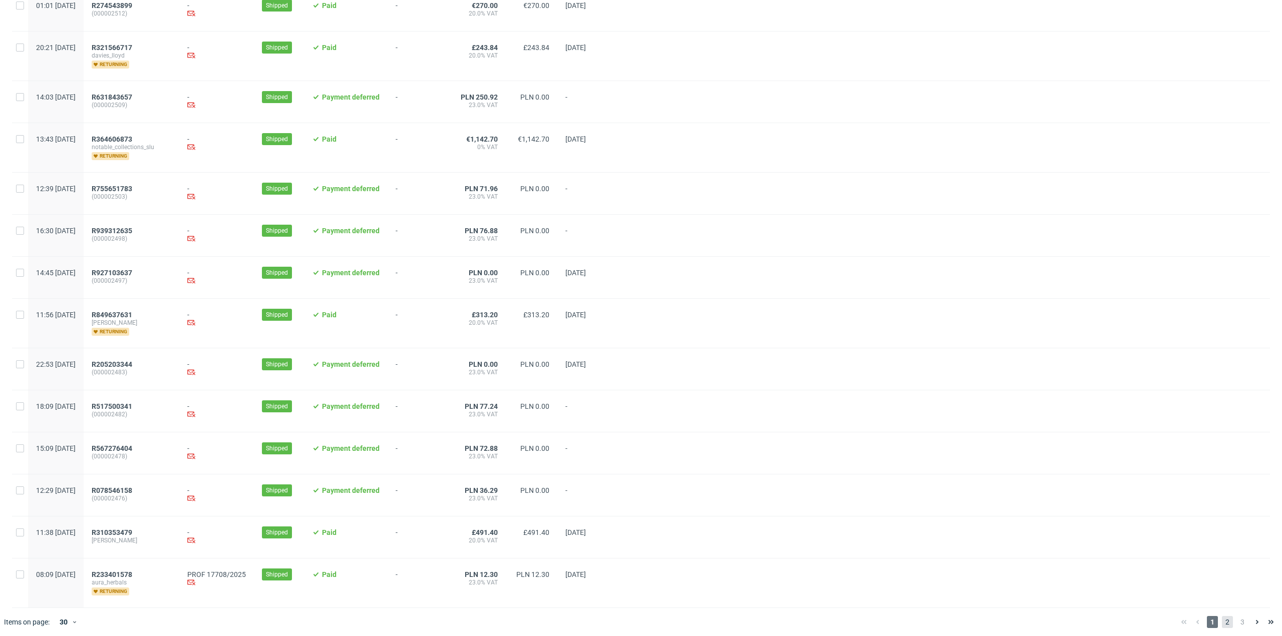
click at [1222, 618] on span "2" at bounding box center [1227, 622] width 11 height 12
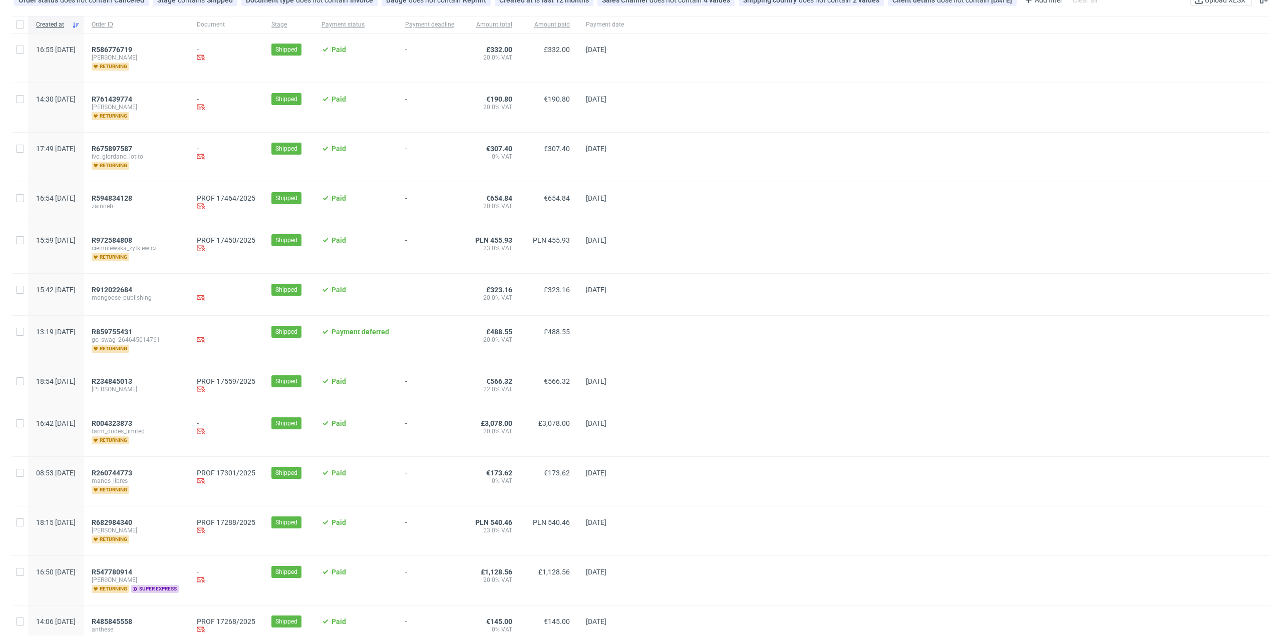
scroll to position [100, 0]
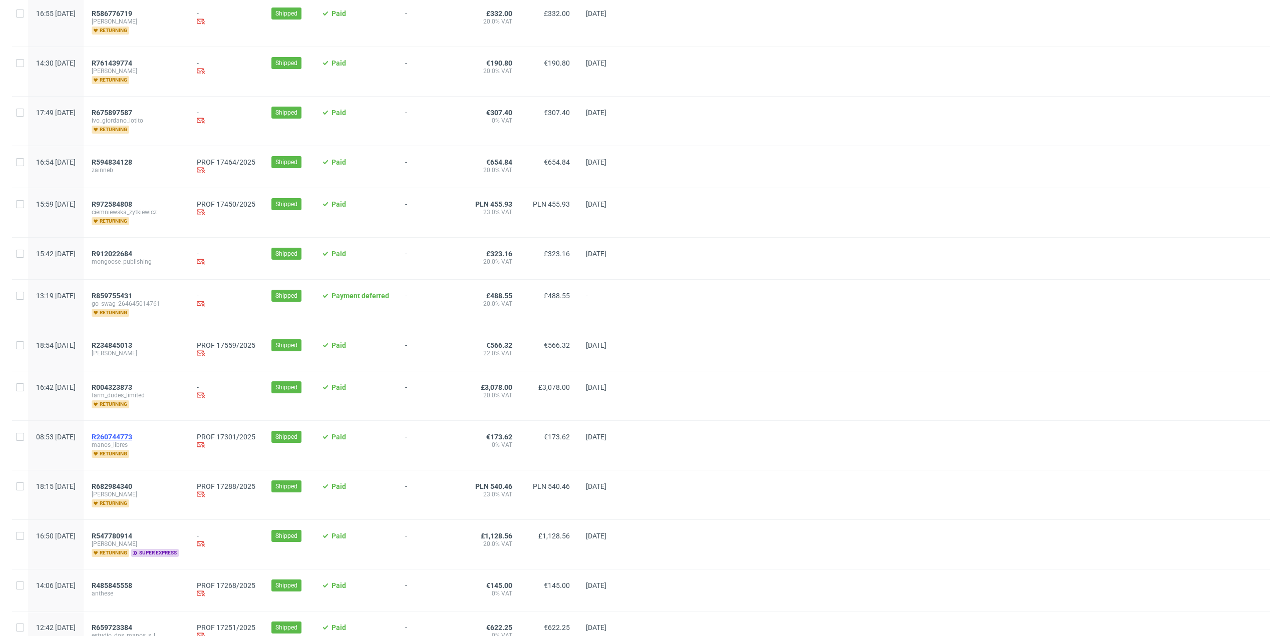
click at [132, 435] on span "R260744773" at bounding box center [112, 437] width 41 height 8
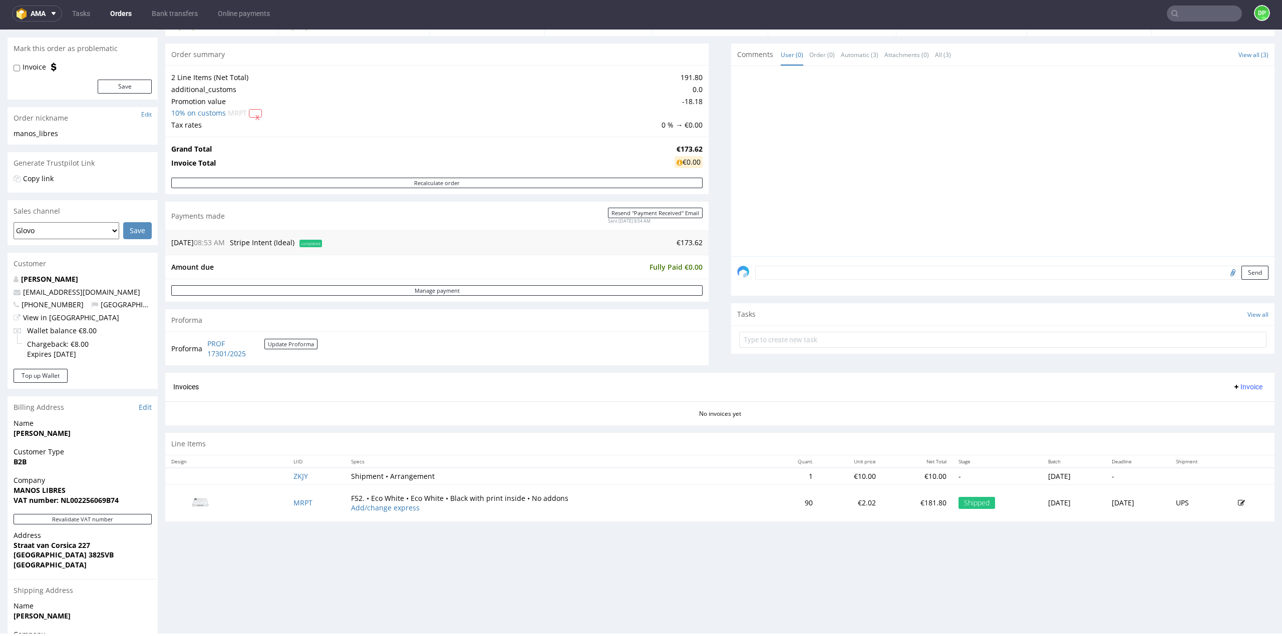
scroll to position [189, 0]
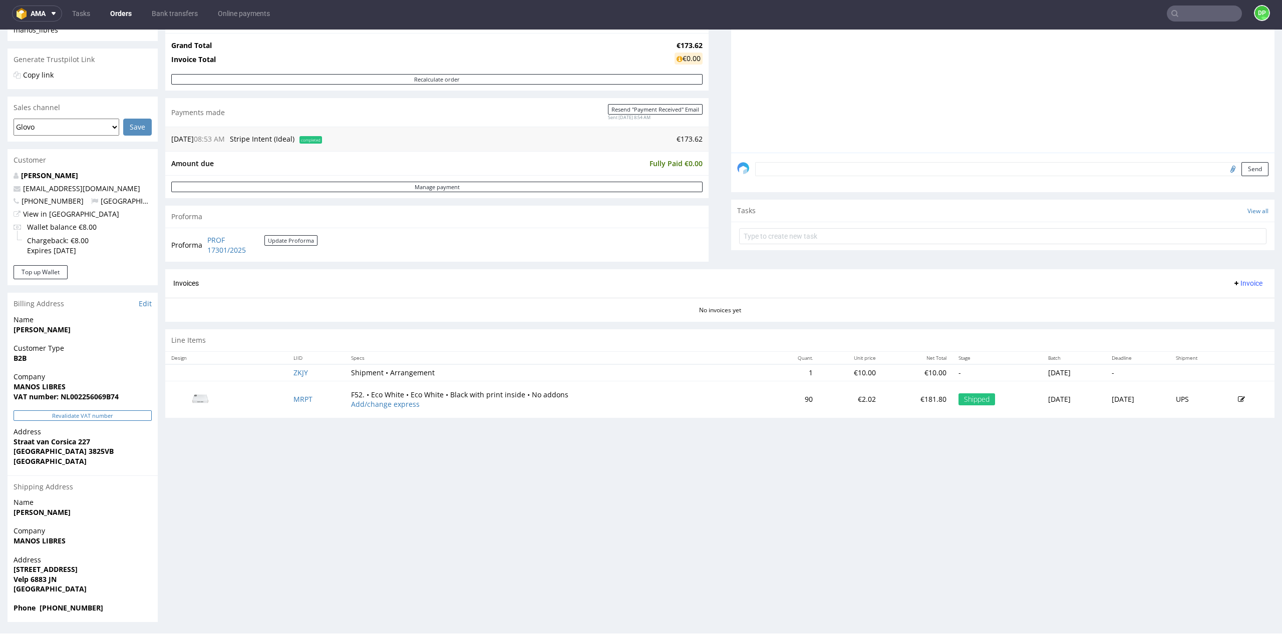
click at [88, 418] on button "Revalidate VAT number" at bounding box center [83, 416] width 138 height 11
click at [100, 417] on button "Revalidate VAT number" at bounding box center [83, 416] width 138 height 11
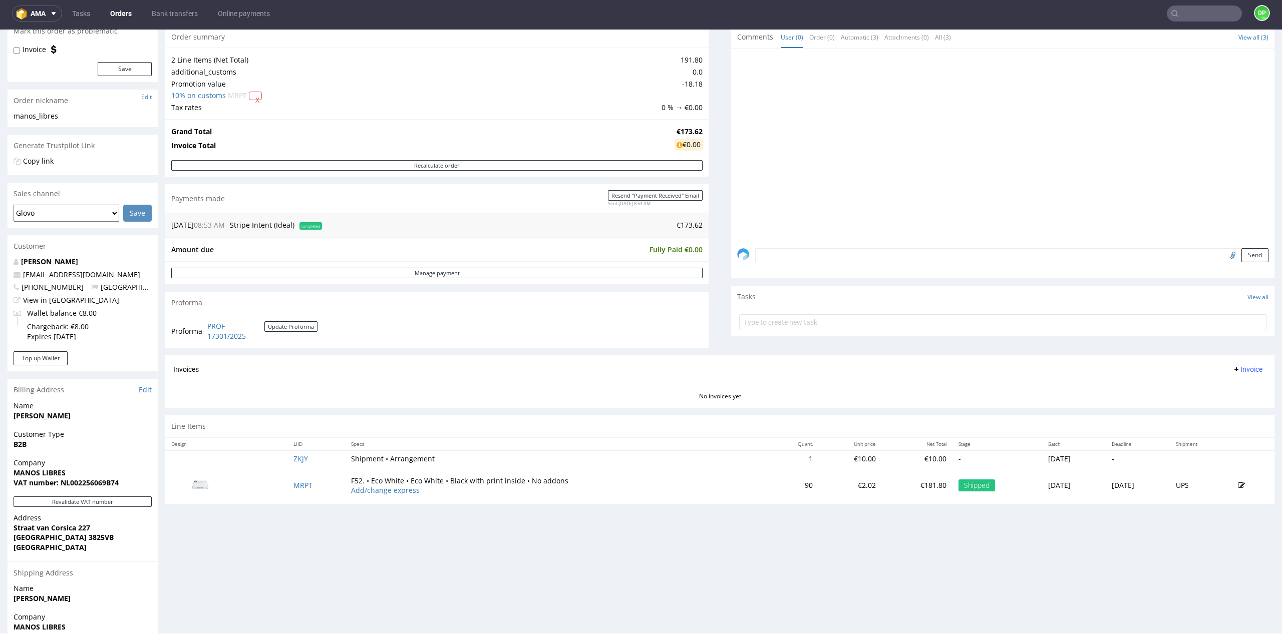
scroll to position [14, 0]
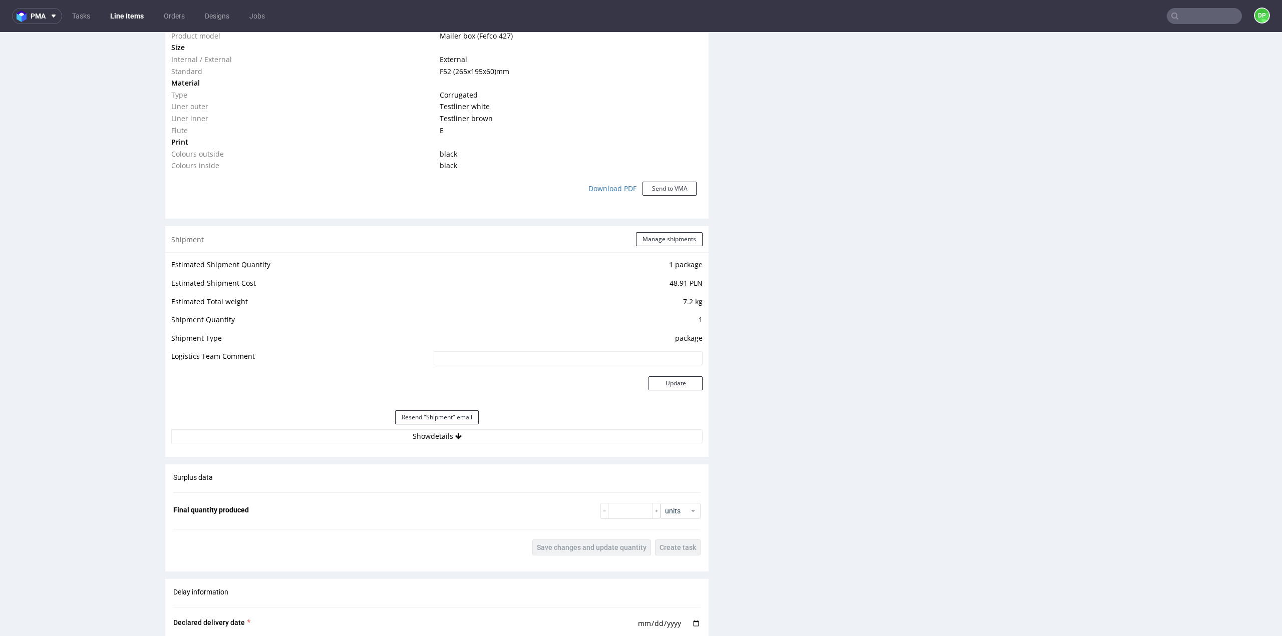
scroll to position [851, 0]
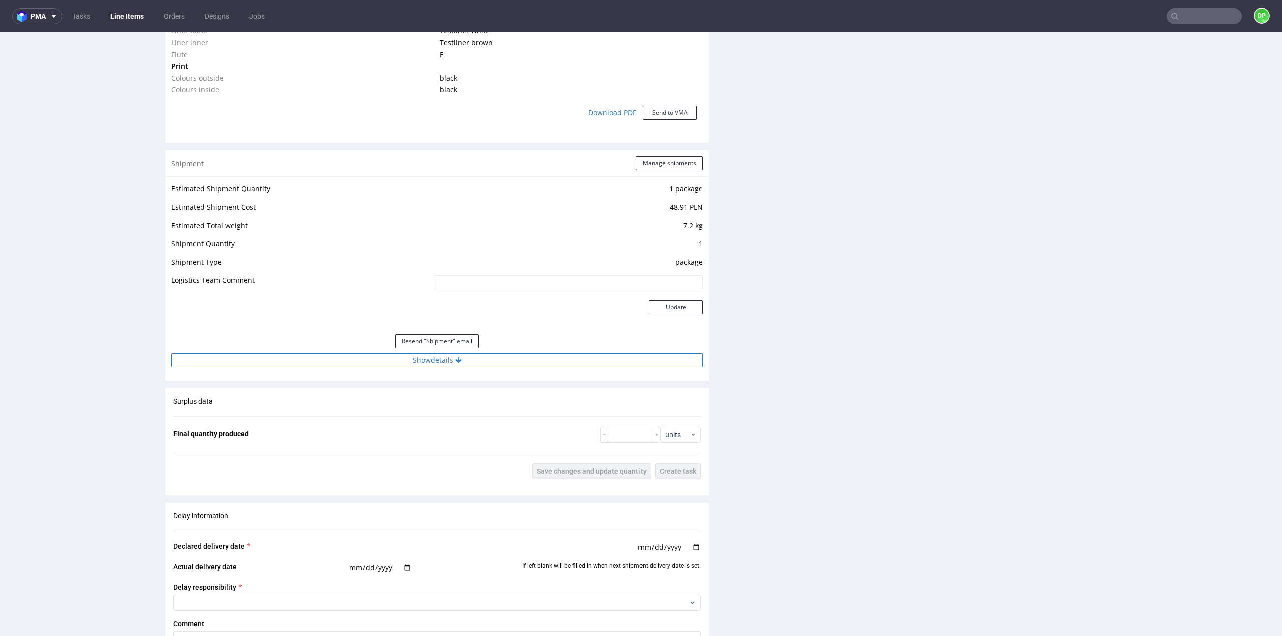
click at [451, 364] on button "Show details" at bounding box center [436, 360] width 531 height 14
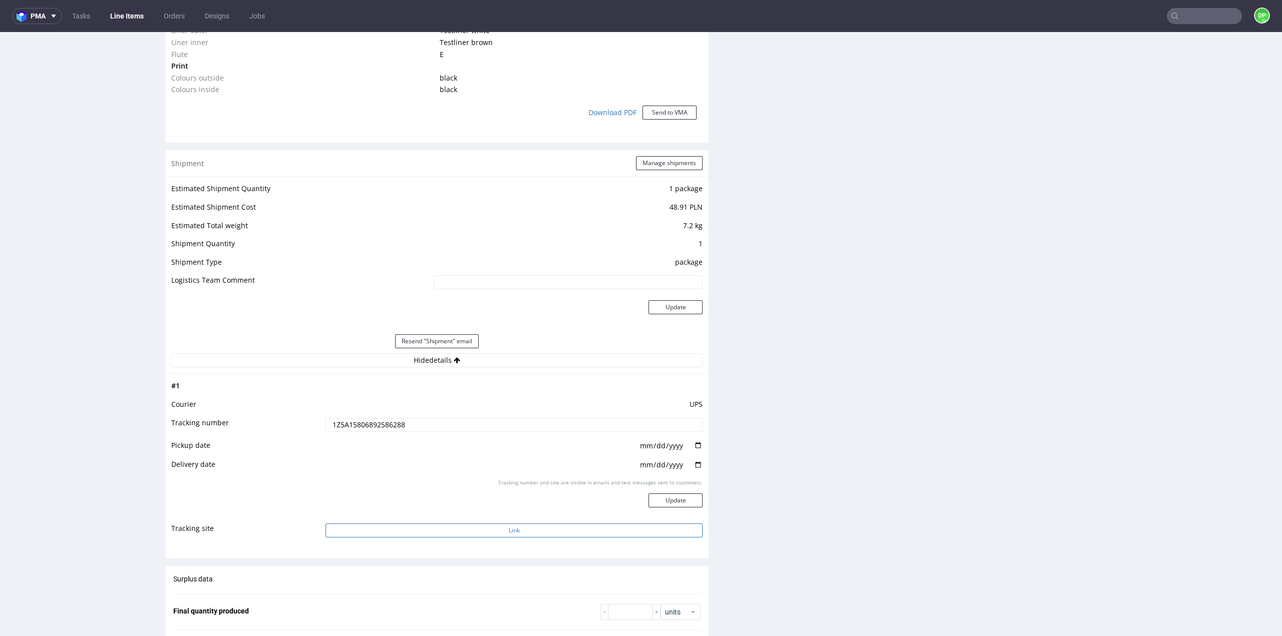
click at [478, 529] on button "Link" at bounding box center [513, 531] width 377 height 14
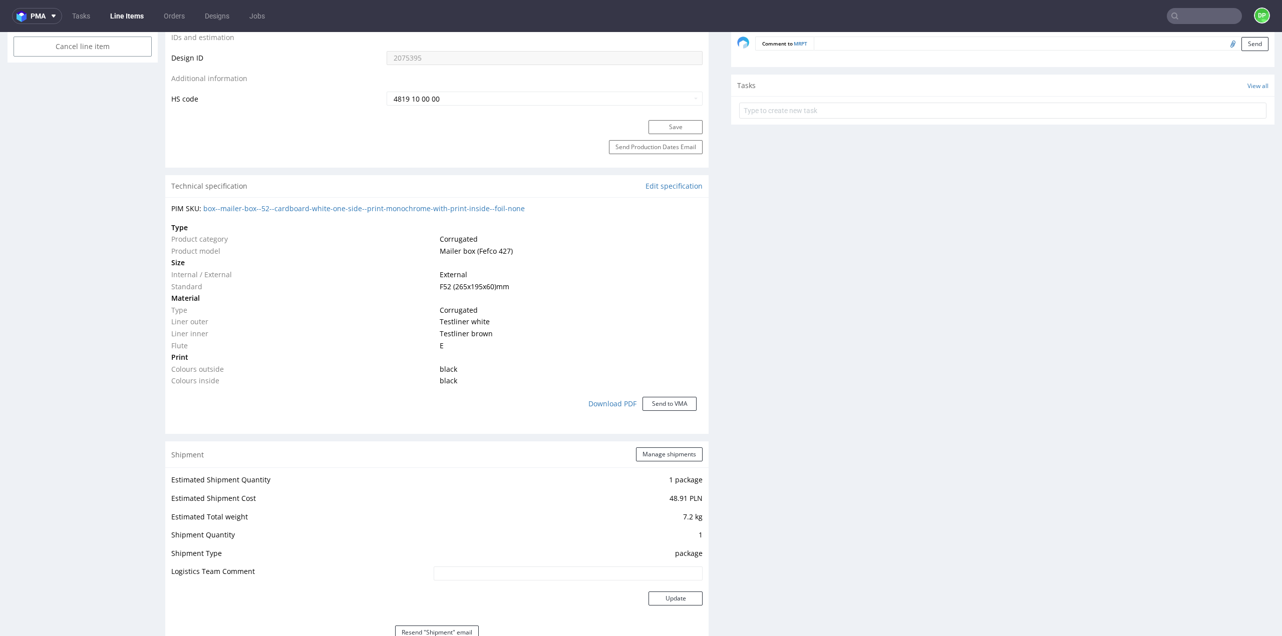
scroll to position [551, 0]
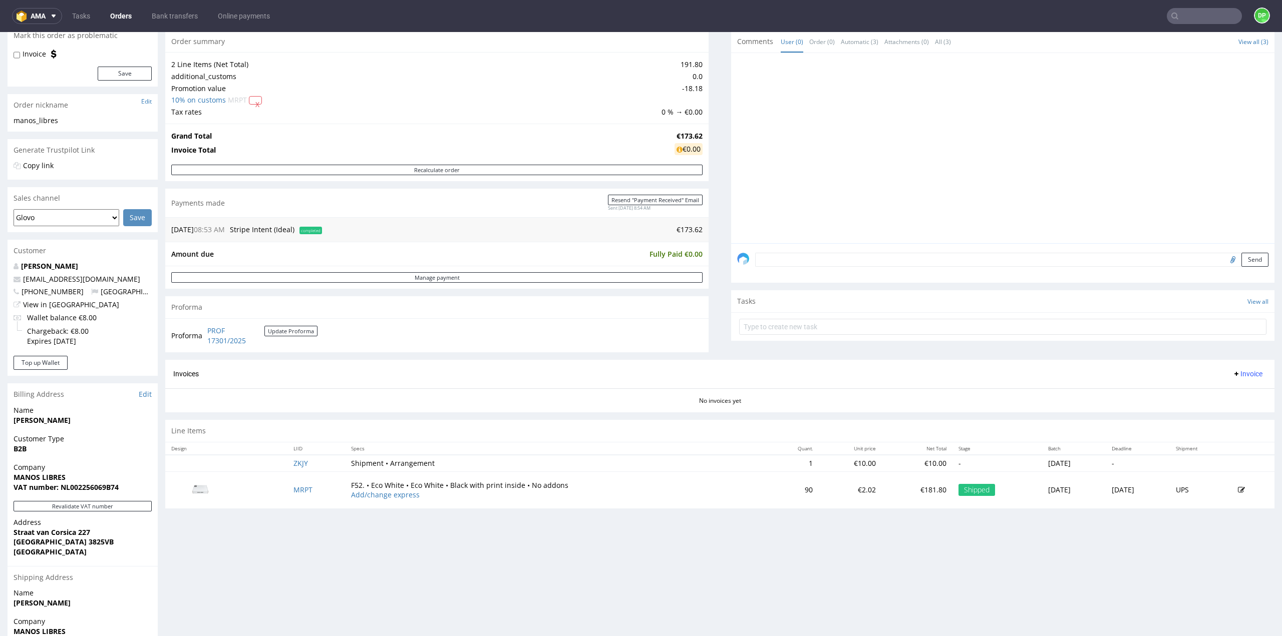
scroll to position [189, 0]
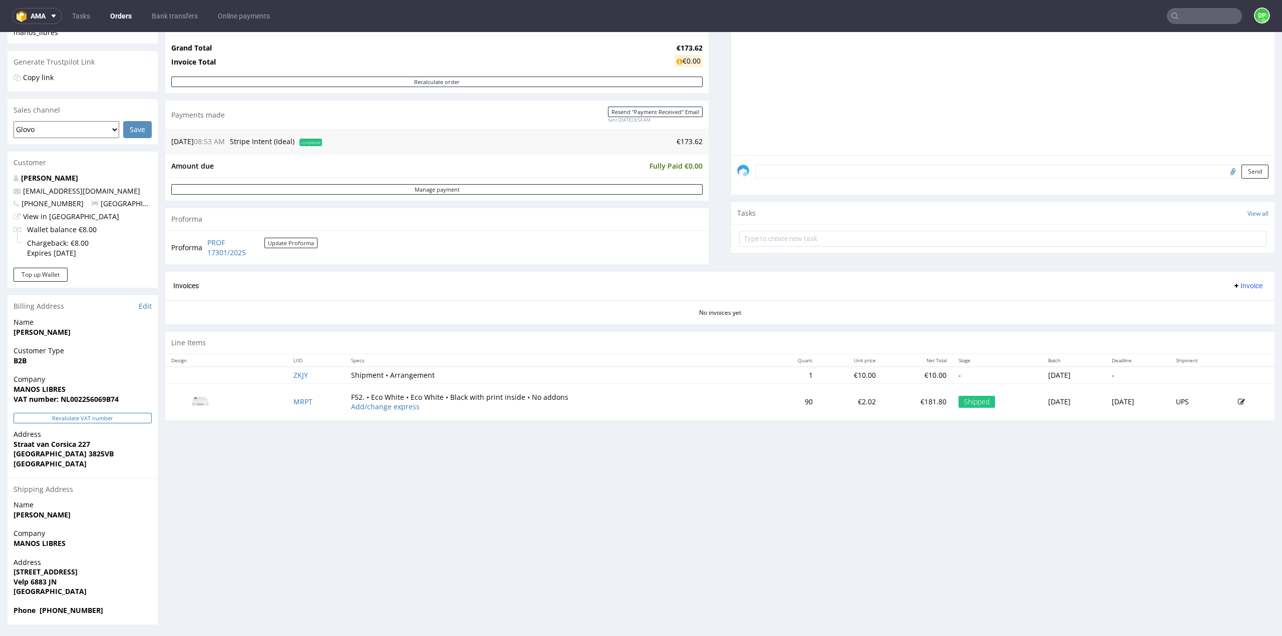
click at [100, 418] on button "Revalidate VAT number" at bounding box center [83, 418] width 138 height 11
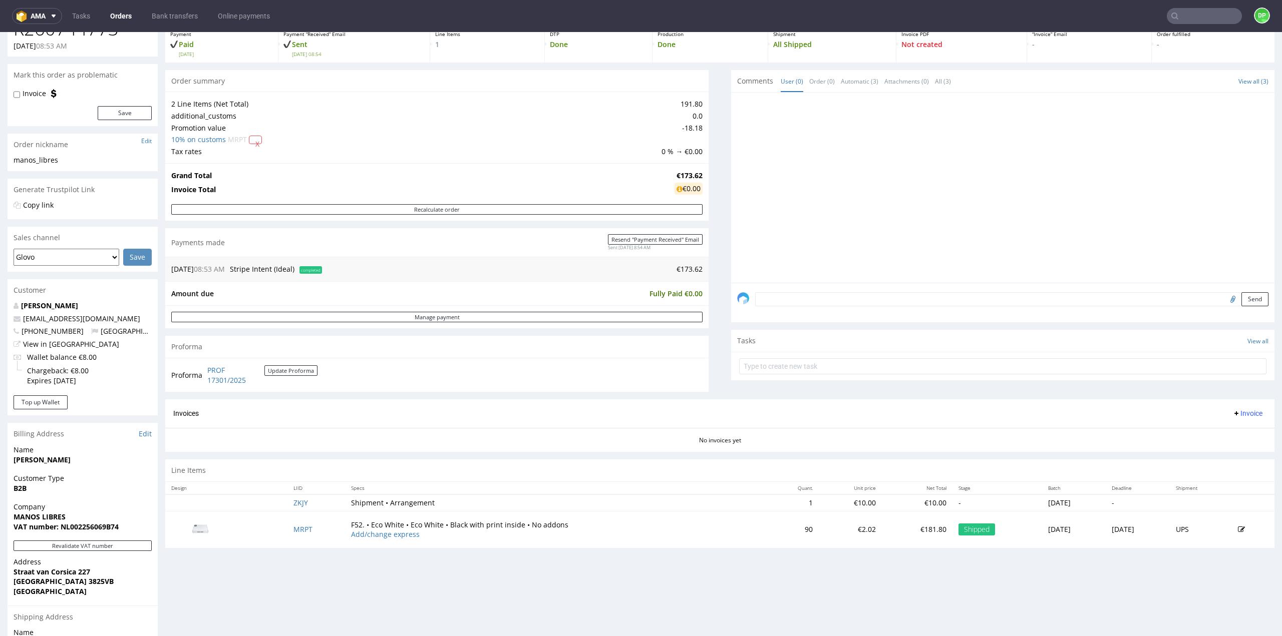
scroll to position [0, 0]
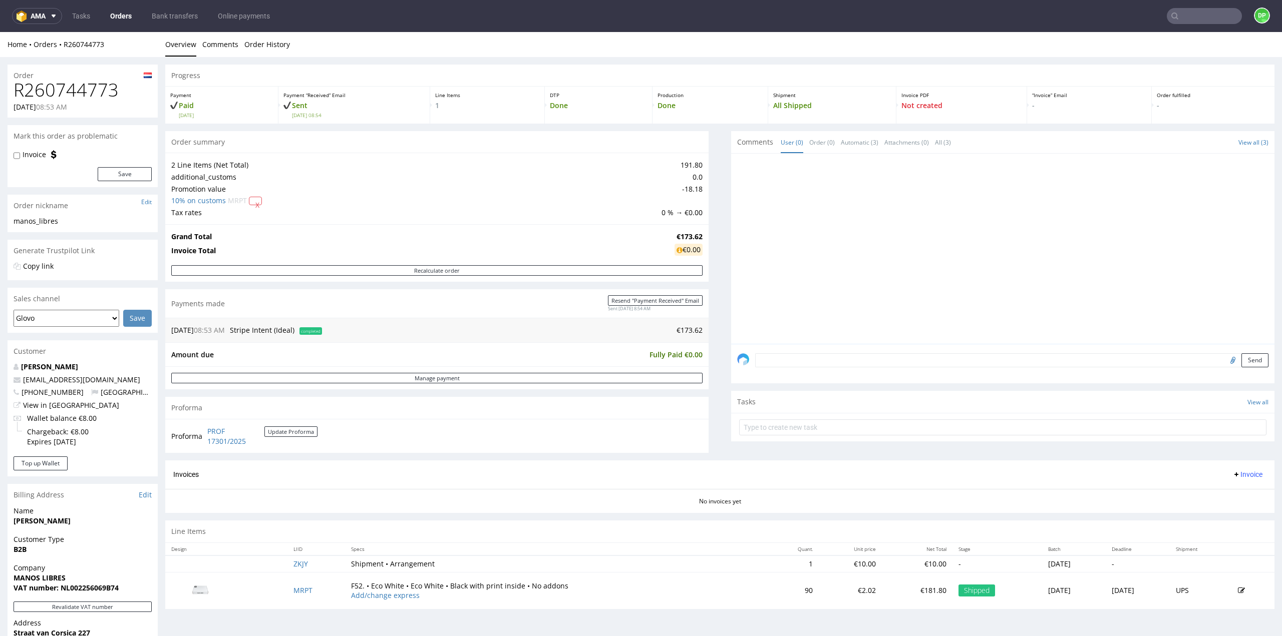
click at [1232, 471] on span "Invoice" at bounding box center [1247, 475] width 30 height 8
click at [1225, 492] on span "Generate" at bounding box center [1231, 495] width 49 height 10
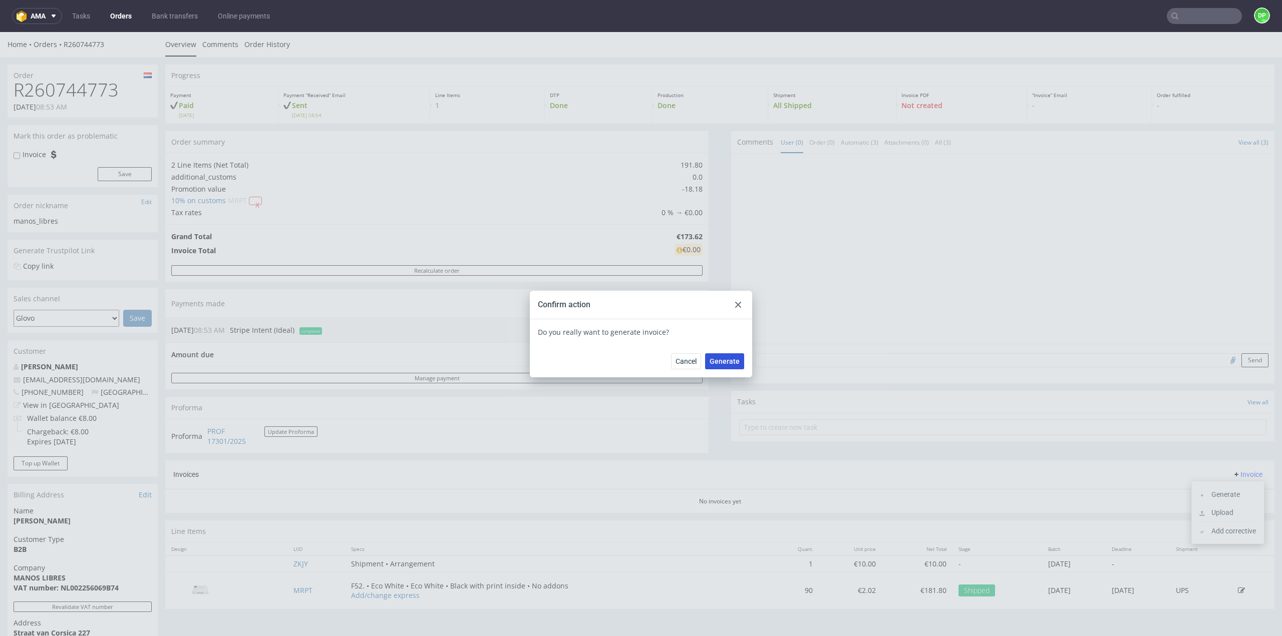
click at [718, 364] on span "Generate" at bounding box center [724, 361] width 30 height 7
click at [738, 306] on div at bounding box center [738, 305] width 12 height 12
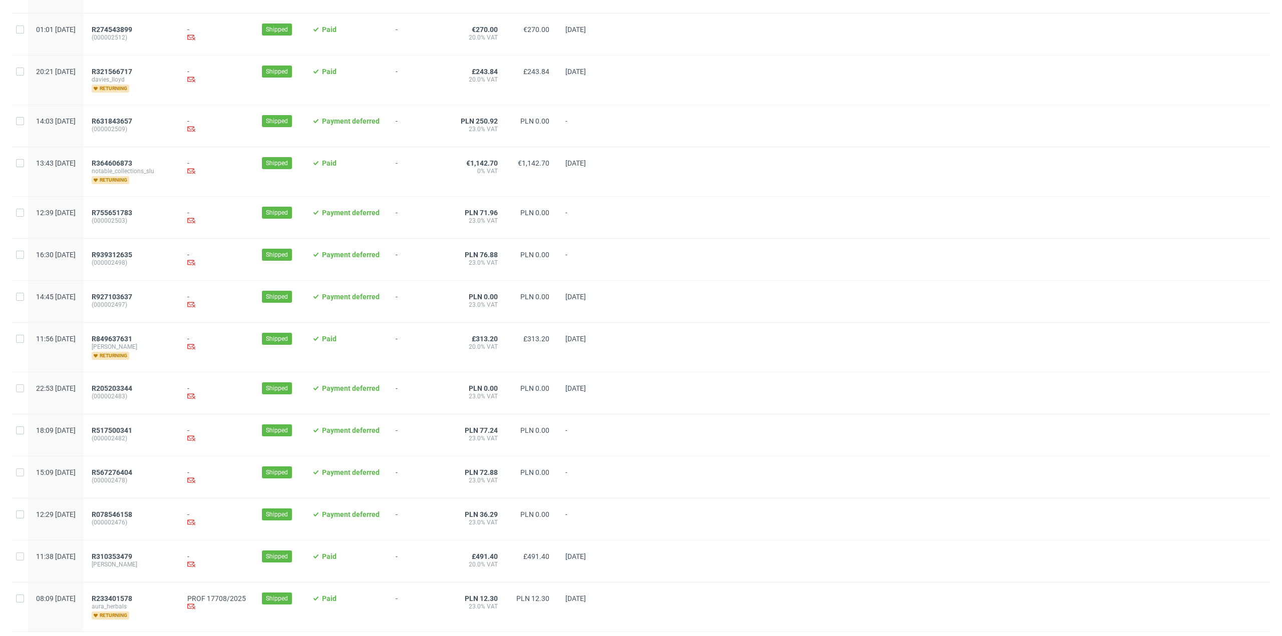
scroll to position [826, 0]
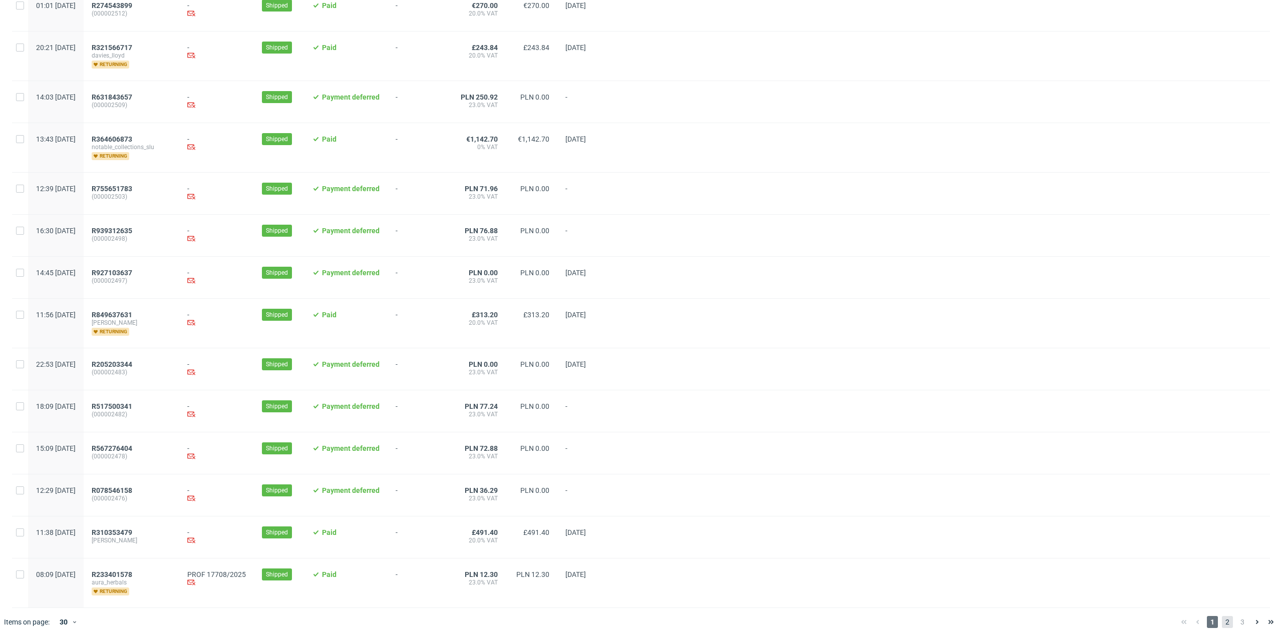
click at [1224, 618] on span "2" at bounding box center [1227, 622] width 11 height 12
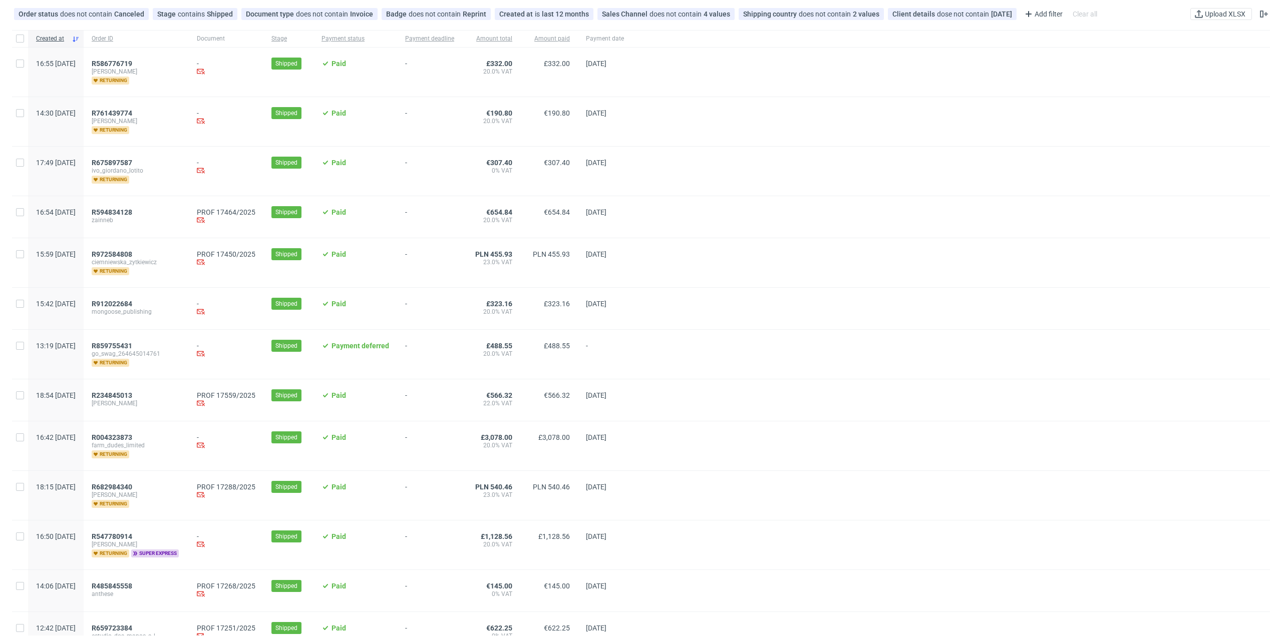
scroll to position [150, 0]
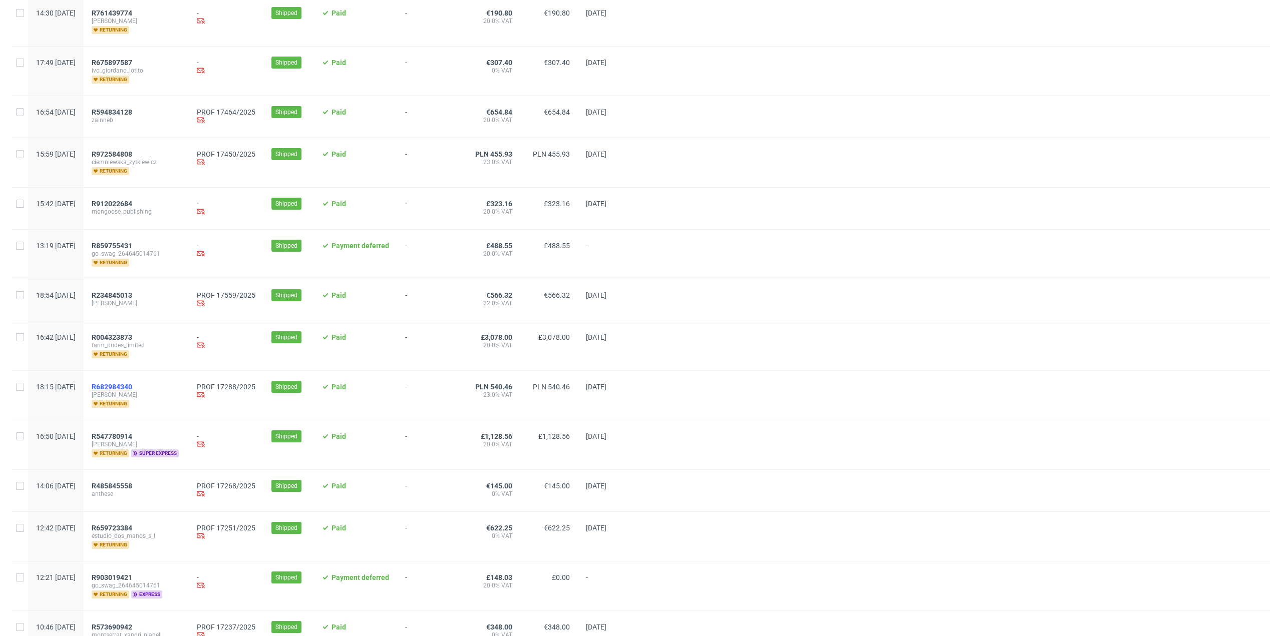
click at [132, 385] on span "R682984340" at bounding box center [112, 387] width 41 height 8
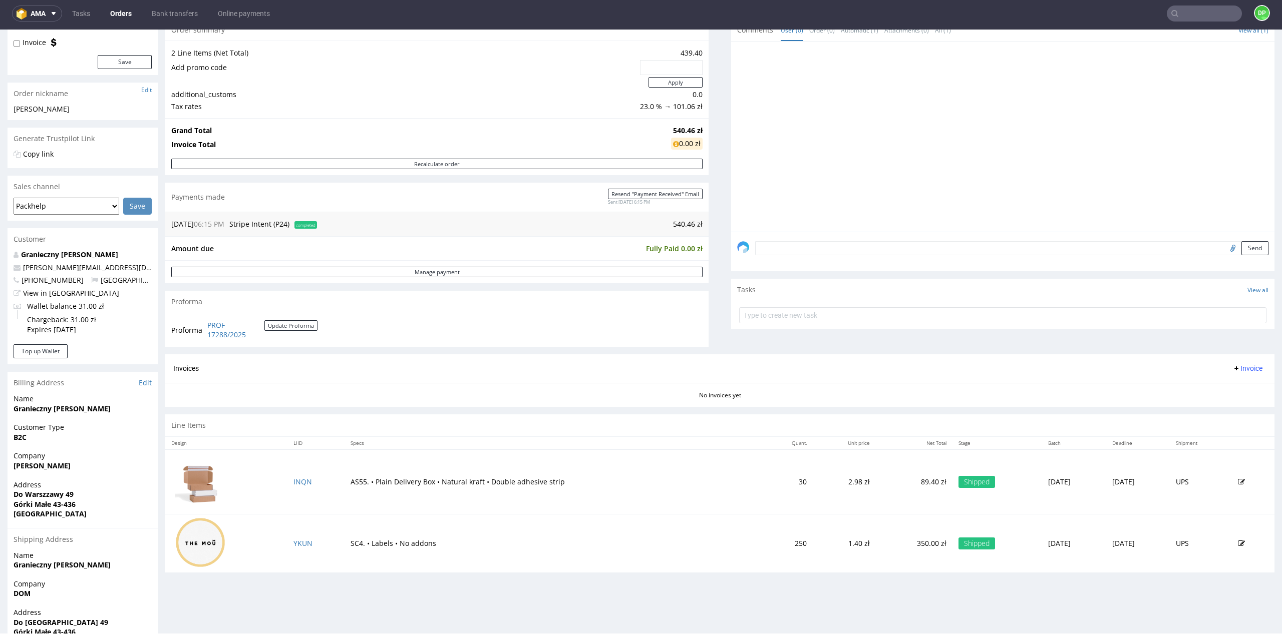
scroll to position [112, 0]
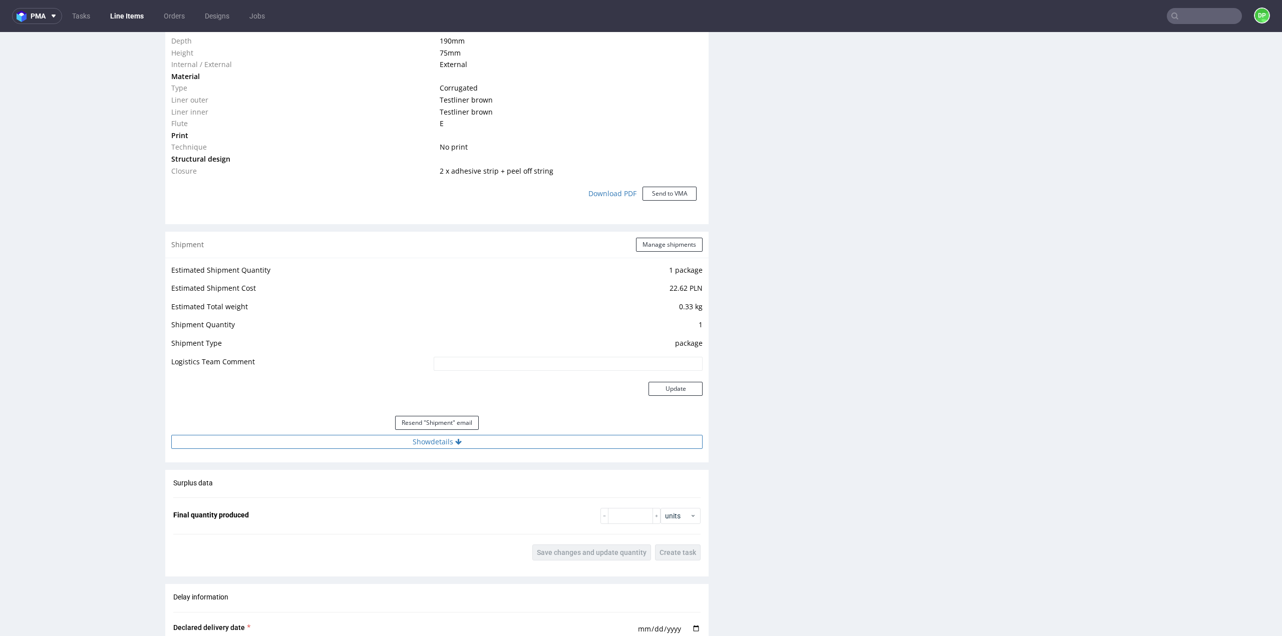
scroll to position [851, 0]
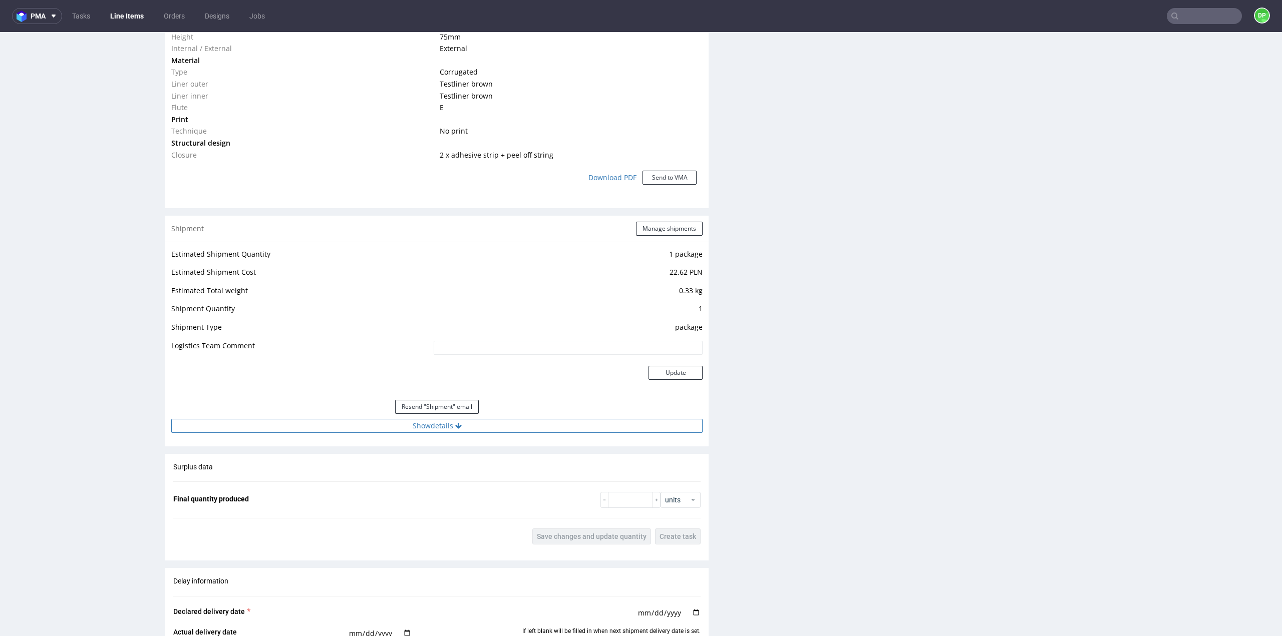
click at [393, 426] on button "Show details" at bounding box center [436, 426] width 531 height 14
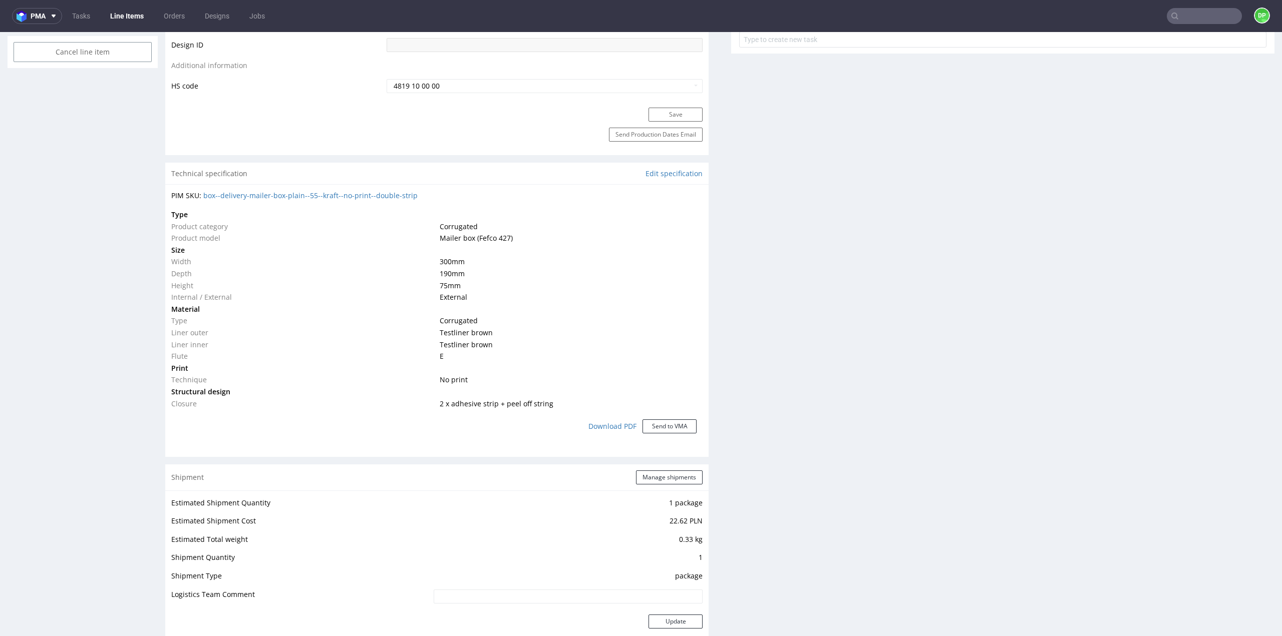
scroll to position [601, 0]
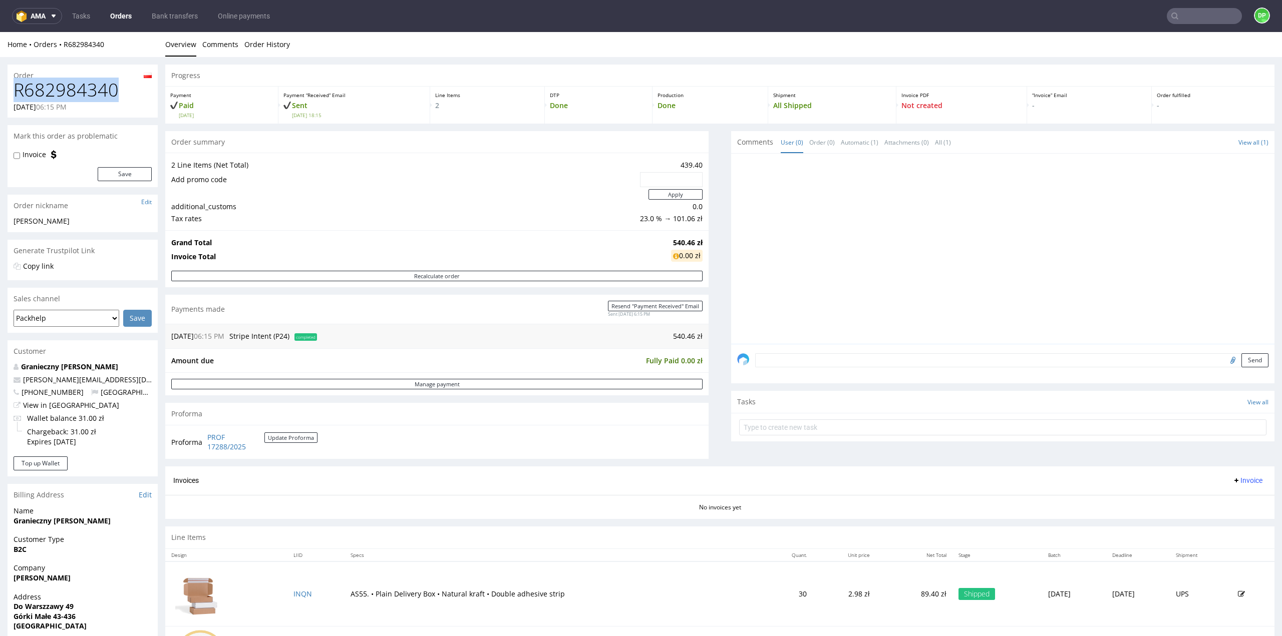
drag, startPoint x: 115, startPoint y: 96, endPoint x: 5, endPoint y: 96, distance: 110.7
click at [5, 96] on div "Order R682984340 14.08.2025 06:15 PM Mark this order as problematic Invoice Sav…" at bounding box center [641, 426] width 1282 height 738
copy h1 "R682984340"
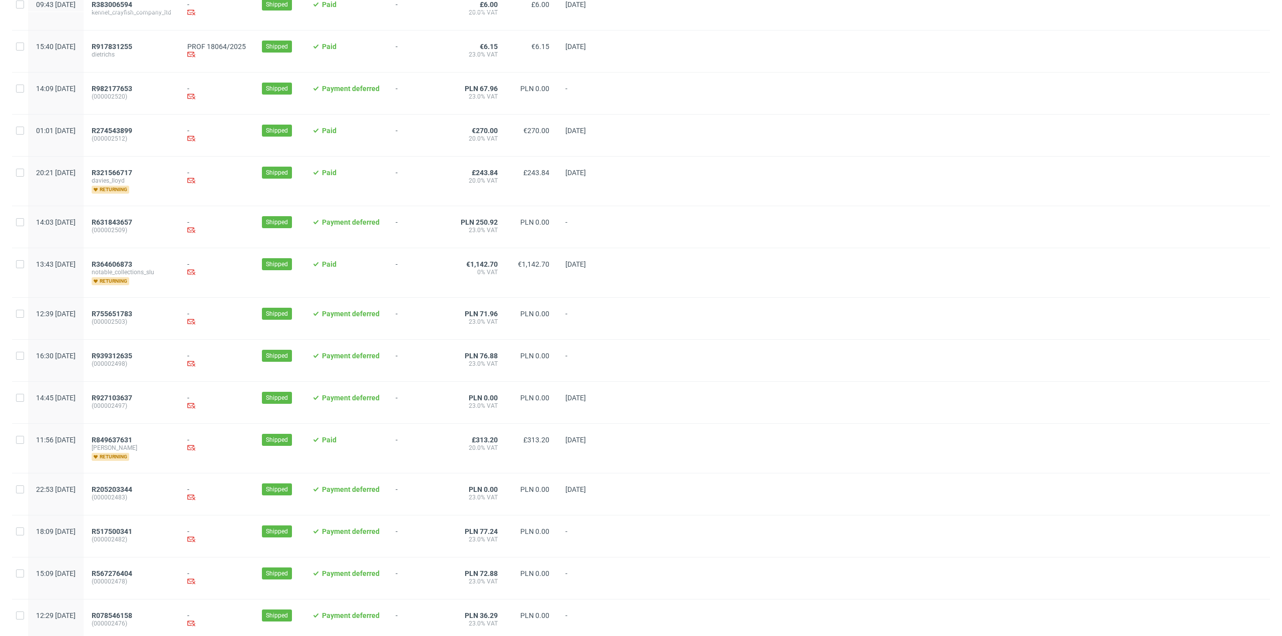
scroll to position [826, 0]
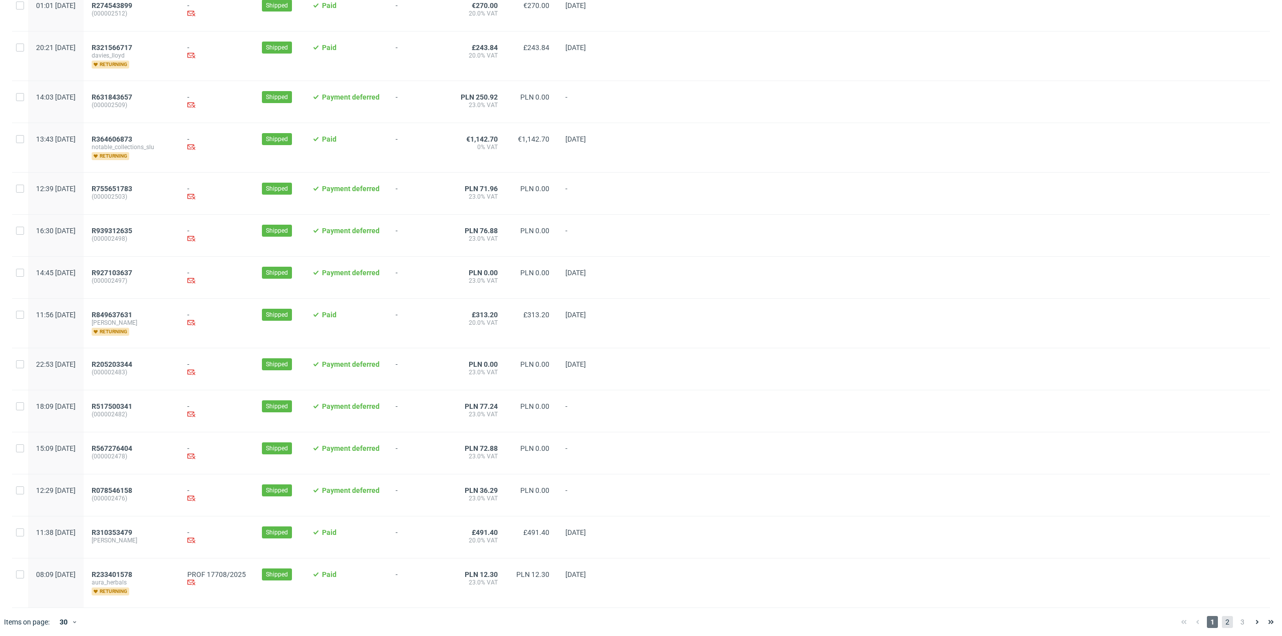
click at [1223, 623] on span "2" at bounding box center [1227, 622] width 11 height 12
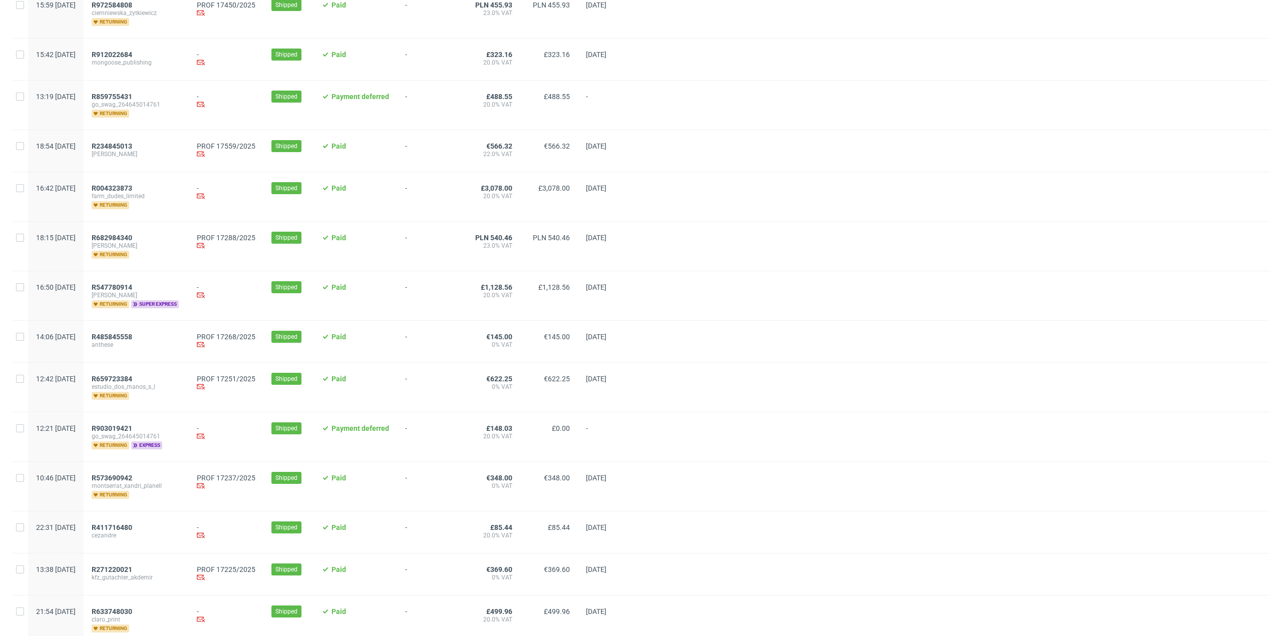
scroll to position [300, 0]
click at [132, 332] on span "R485845558" at bounding box center [112, 336] width 41 height 8
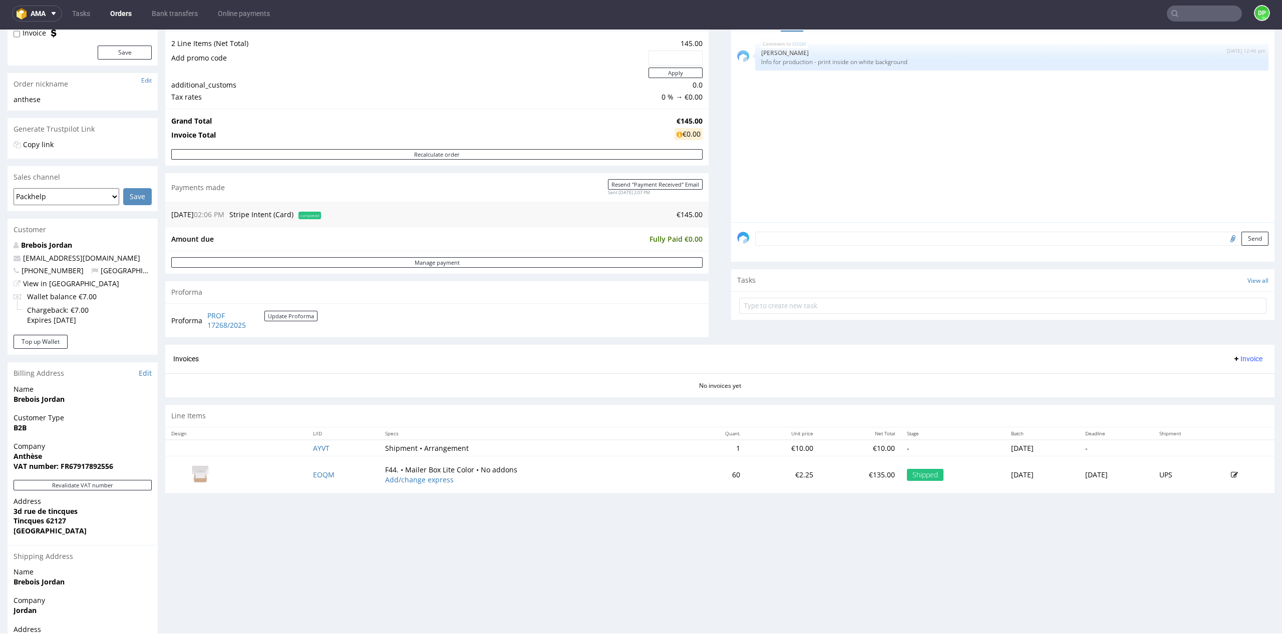
scroll to position [198, 0]
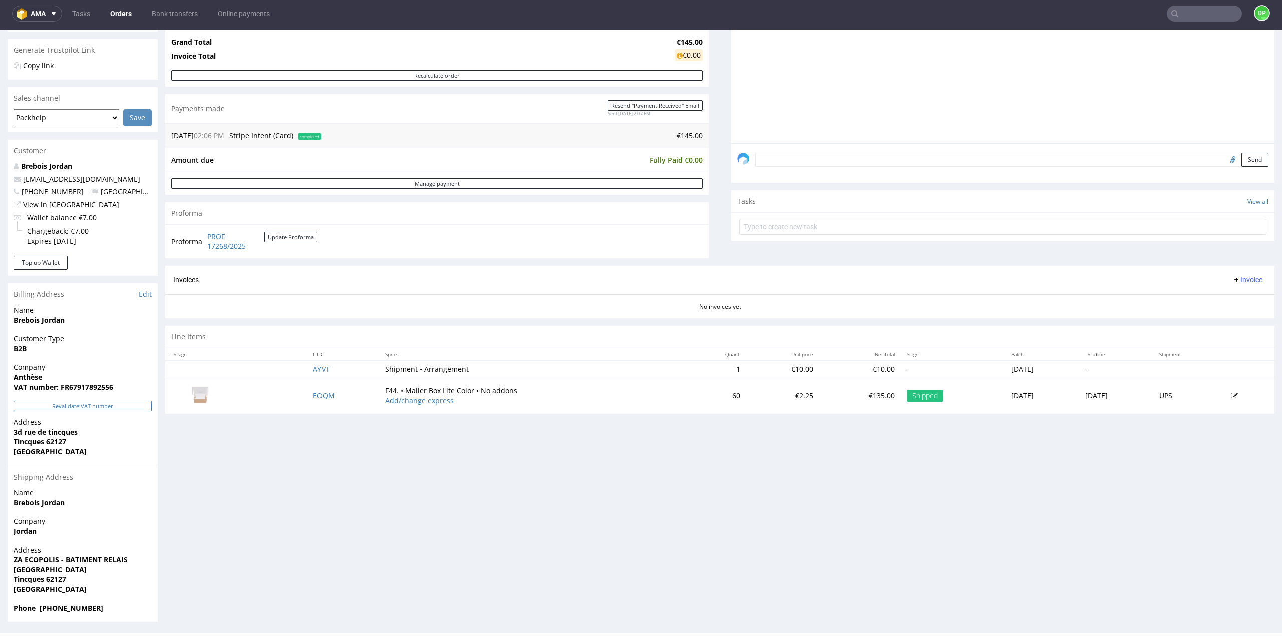
click at [92, 404] on button "Revalidate VAT number" at bounding box center [83, 406] width 138 height 11
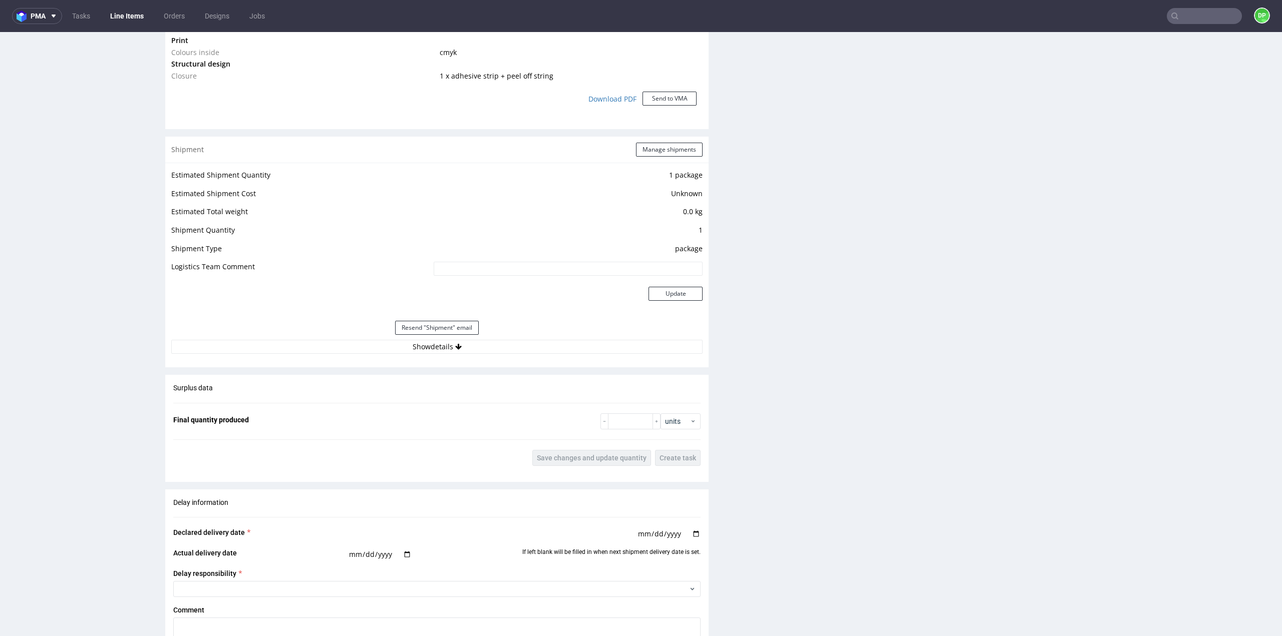
scroll to position [901, 0]
click at [499, 348] on button "Show details" at bounding box center [436, 346] width 531 height 14
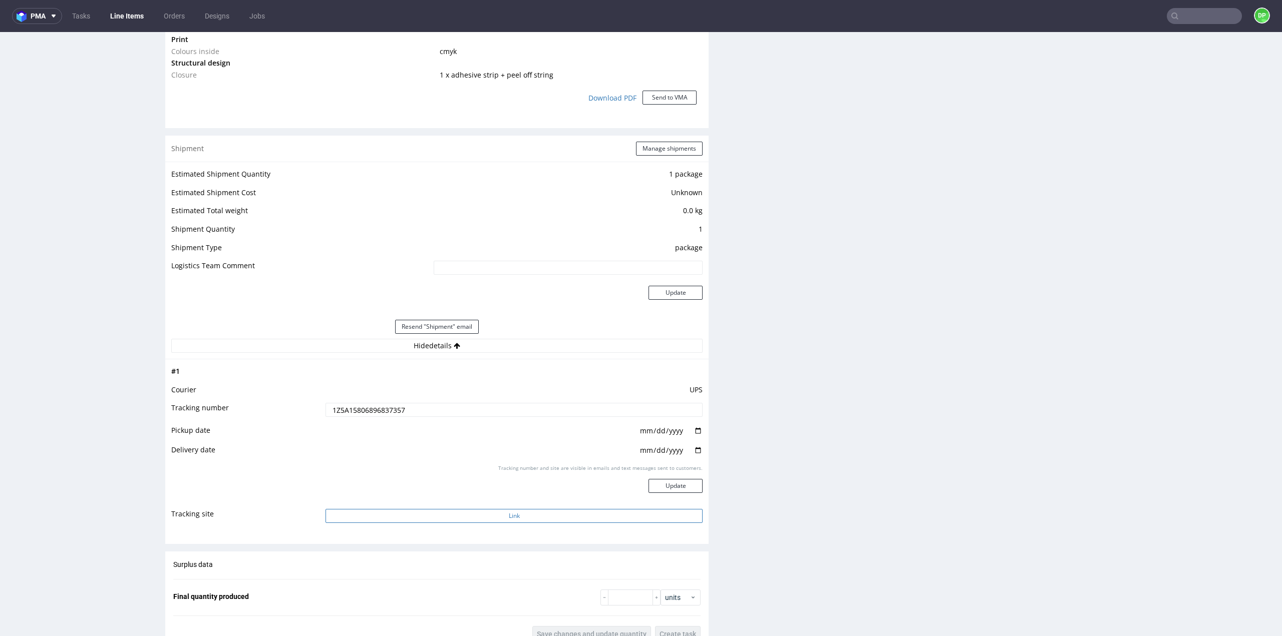
click at [467, 513] on button "Link" at bounding box center [513, 516] width 377 height 14
click at [487, 517] on button "Link" at bounding box center [513, 516] width 377 height 14
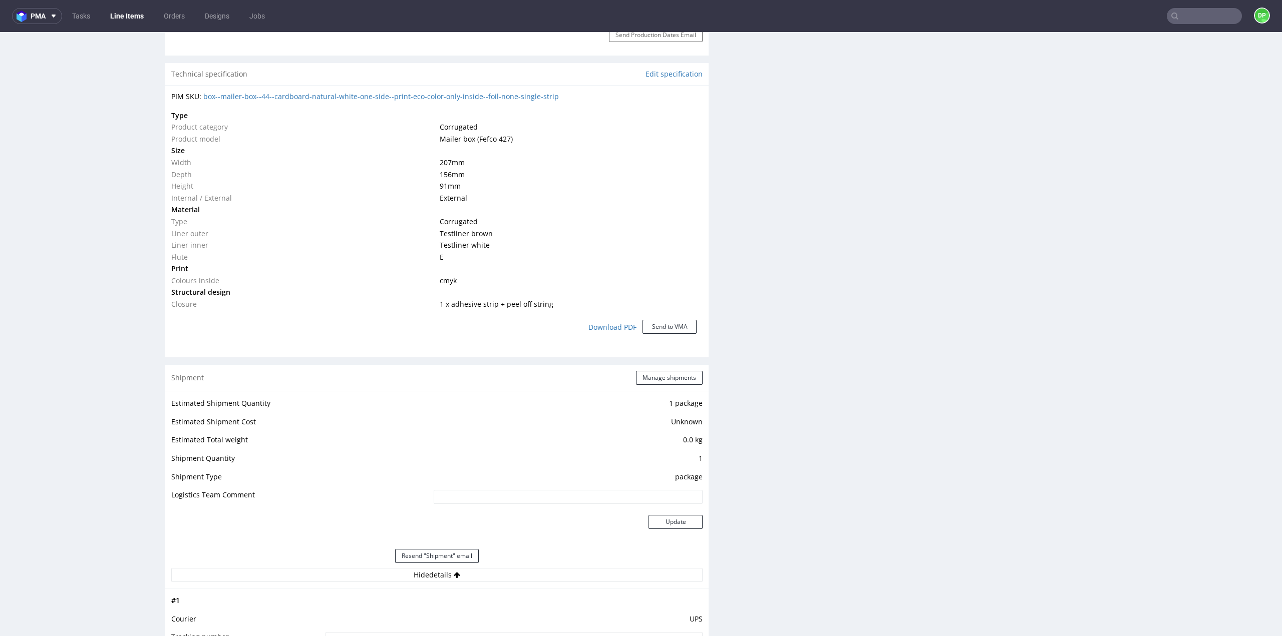
scroll to position [651, 0]
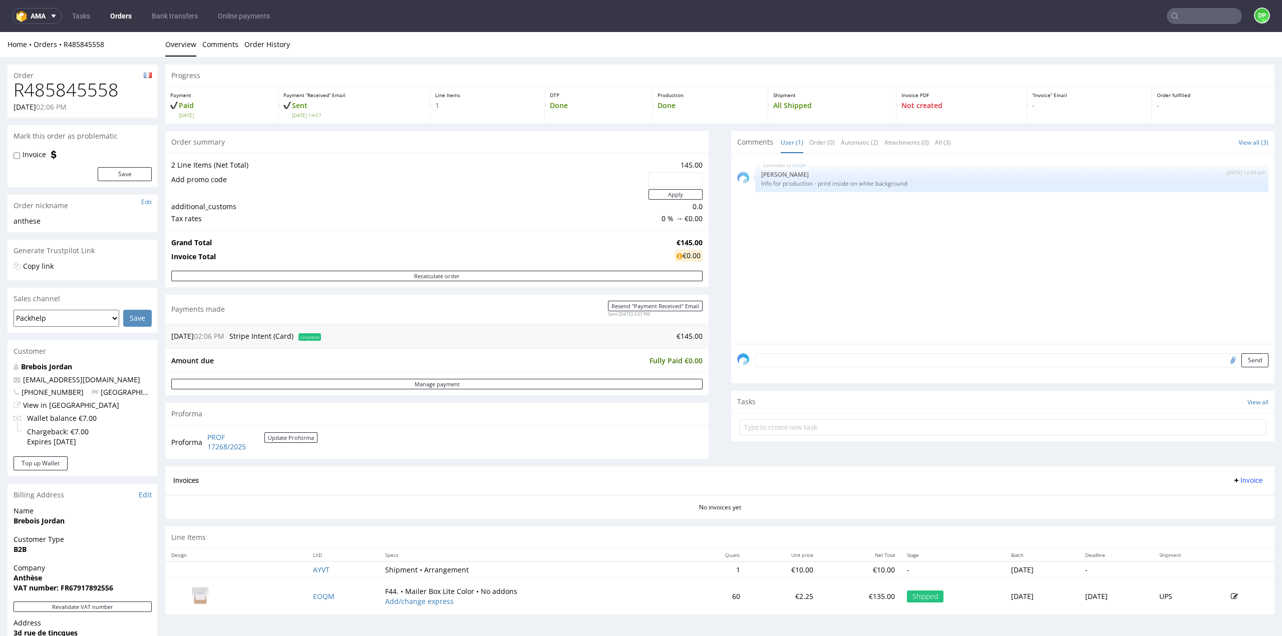
click at [1230, 475] on button "Invoice" at bounding box center [1247, 481] width 38 height 12
click at [1227, 498] on span "Generate" at bounding box center [1231, 500] width 49 height 10
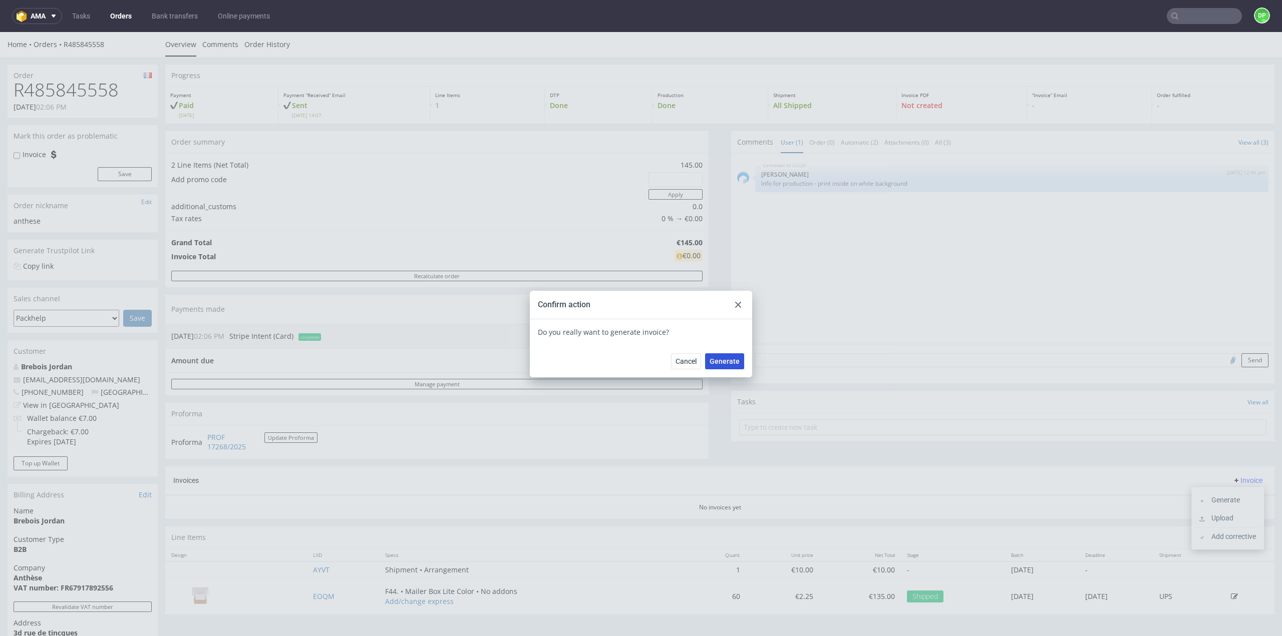
click at [725, 359] on span "Generate" at bounding box center [724, 361] width 30 height 7
click at [737, 303] on div at bounding box center [738, 305] width 12 height 12
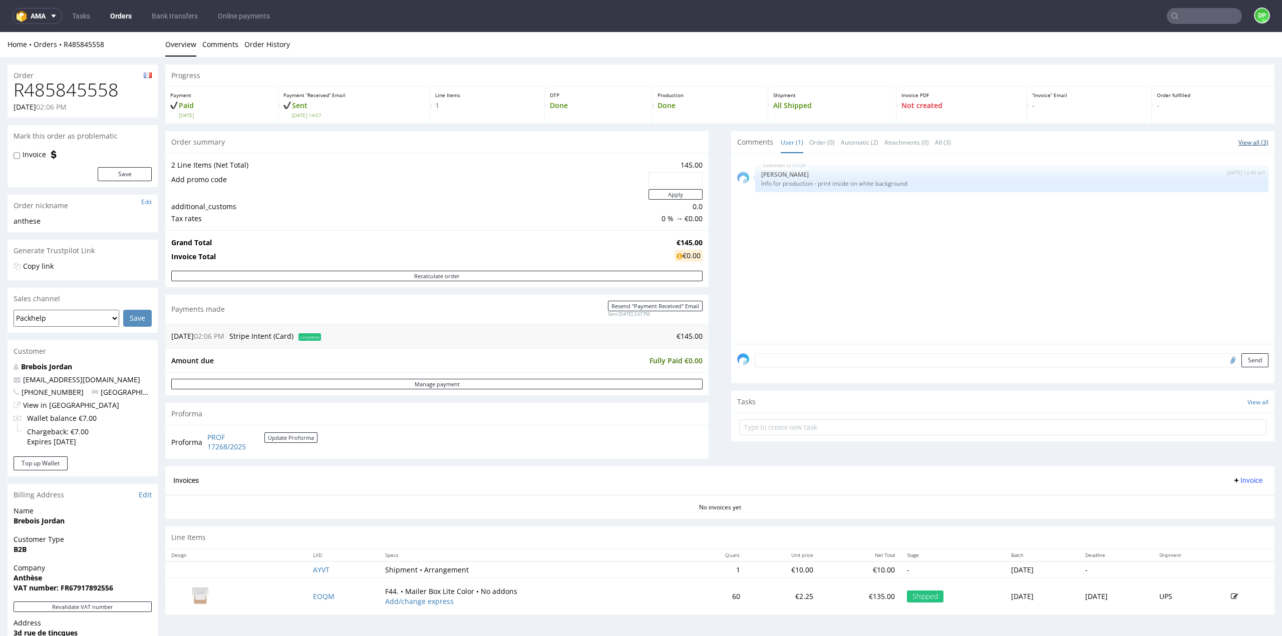
click at [1238, 145] on link "View all (3)" at bounding box center [1253, 142] width 30 height 9
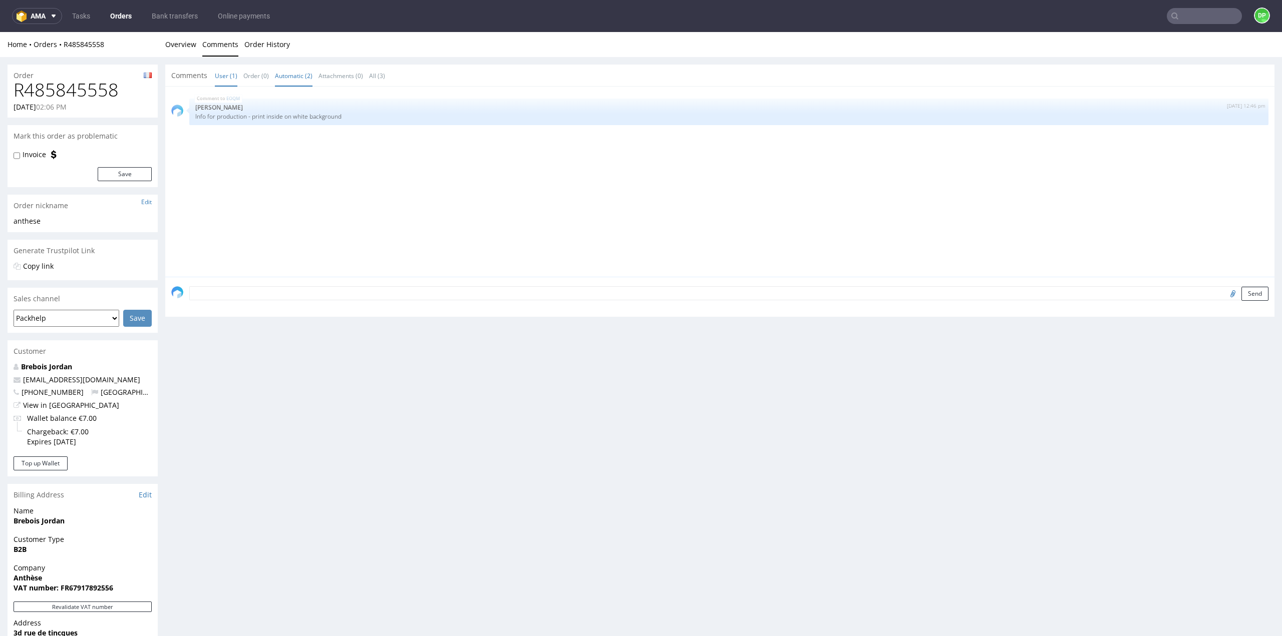
click at [297, 73] on link "Automatic (2)" at bounding box center [294, 76] width 38 height 22
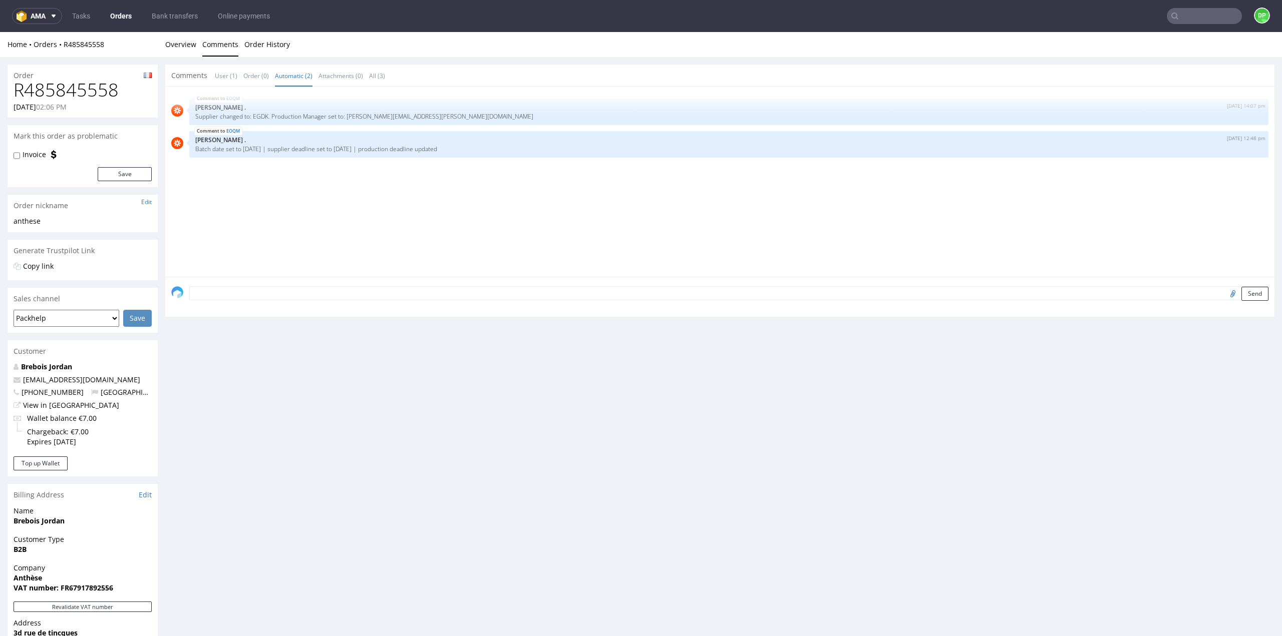
click at [180, 75] on span "Comments" at bounding box center [189, 76] width 36 height 10
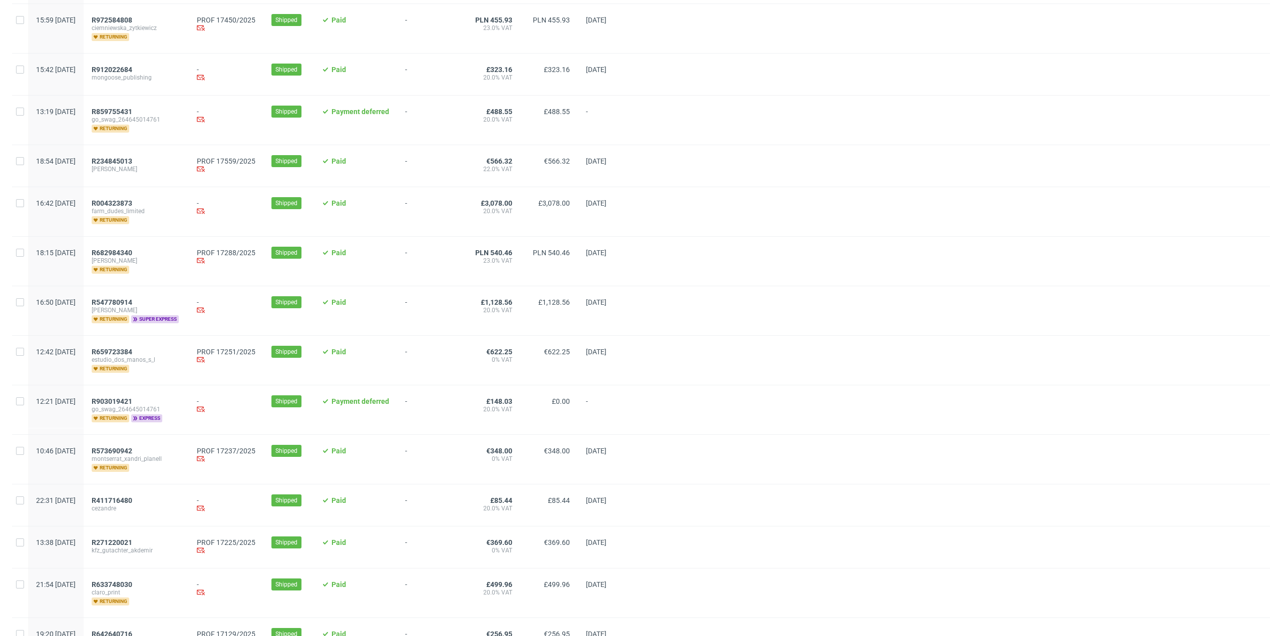
scroll to position [290, 0]
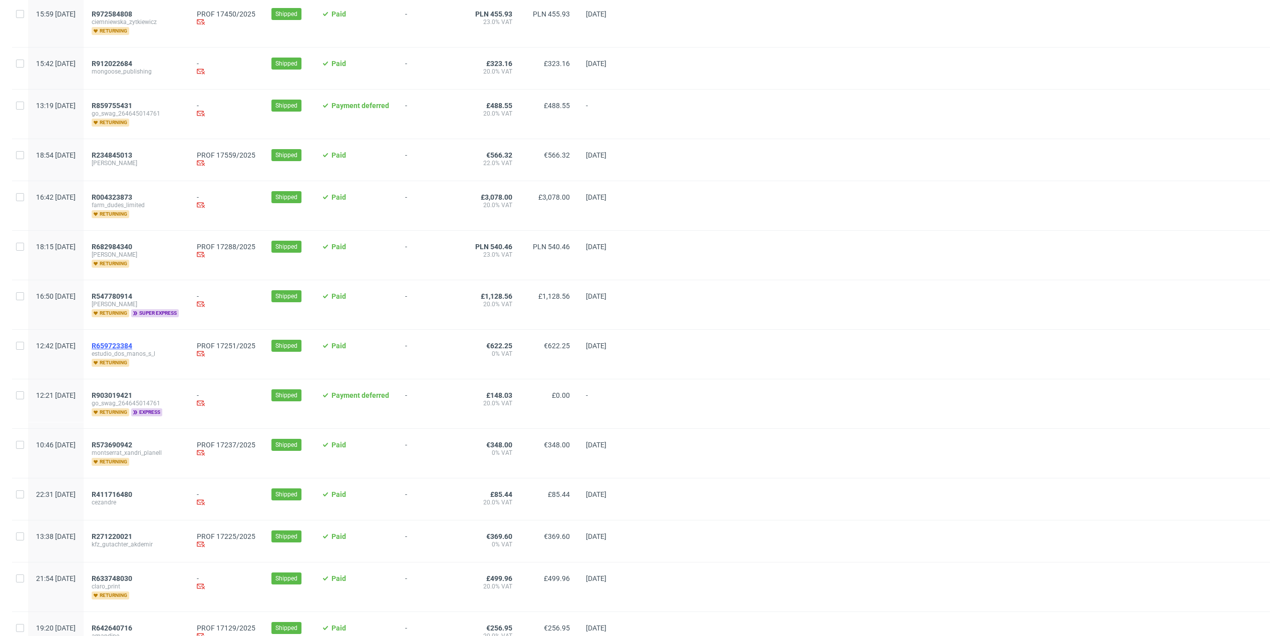
click at [132, 342] on span "R659723384" at bounding box center [112, 346] width 41 height 8
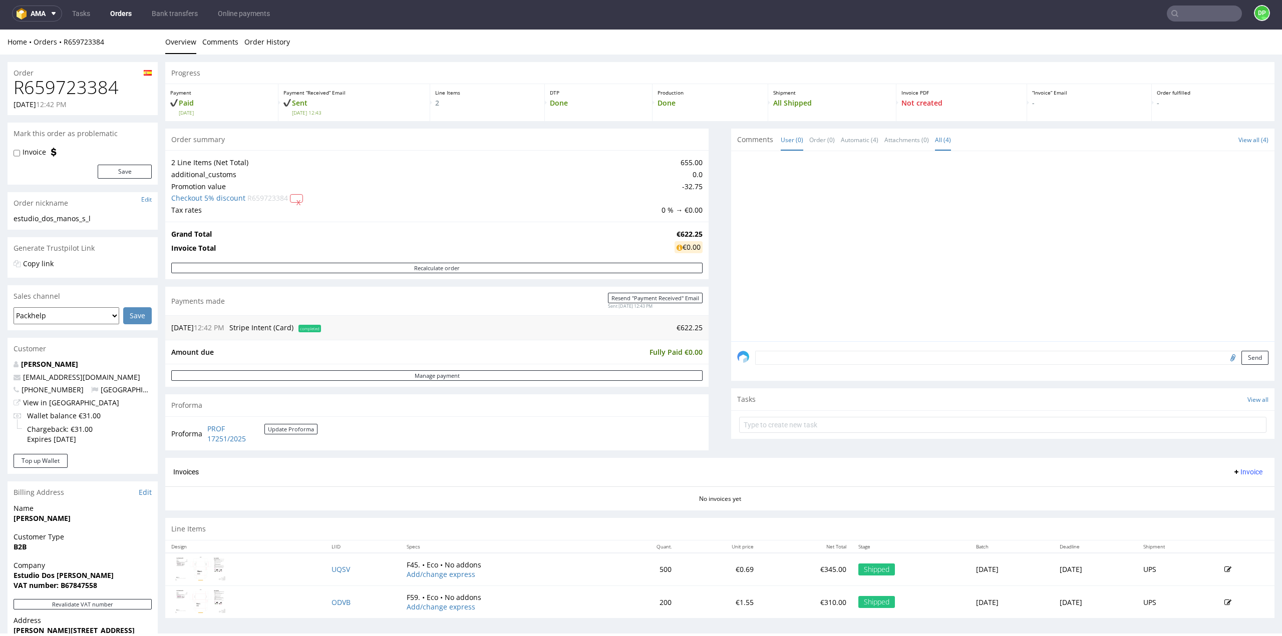
click at [935, 145] on link "All (4)" at bounding box center [943, 140] width 16 height 22
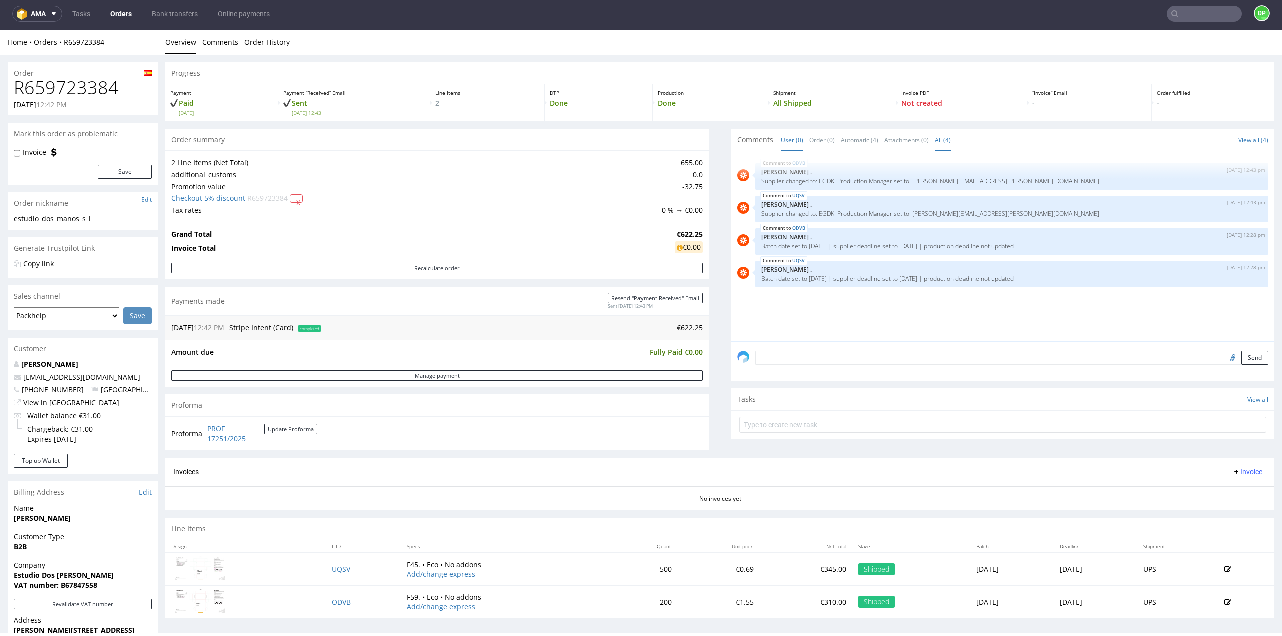
click at [786, 140] on link "User (0)" at bounding box center [792, 140] width 23 height 22
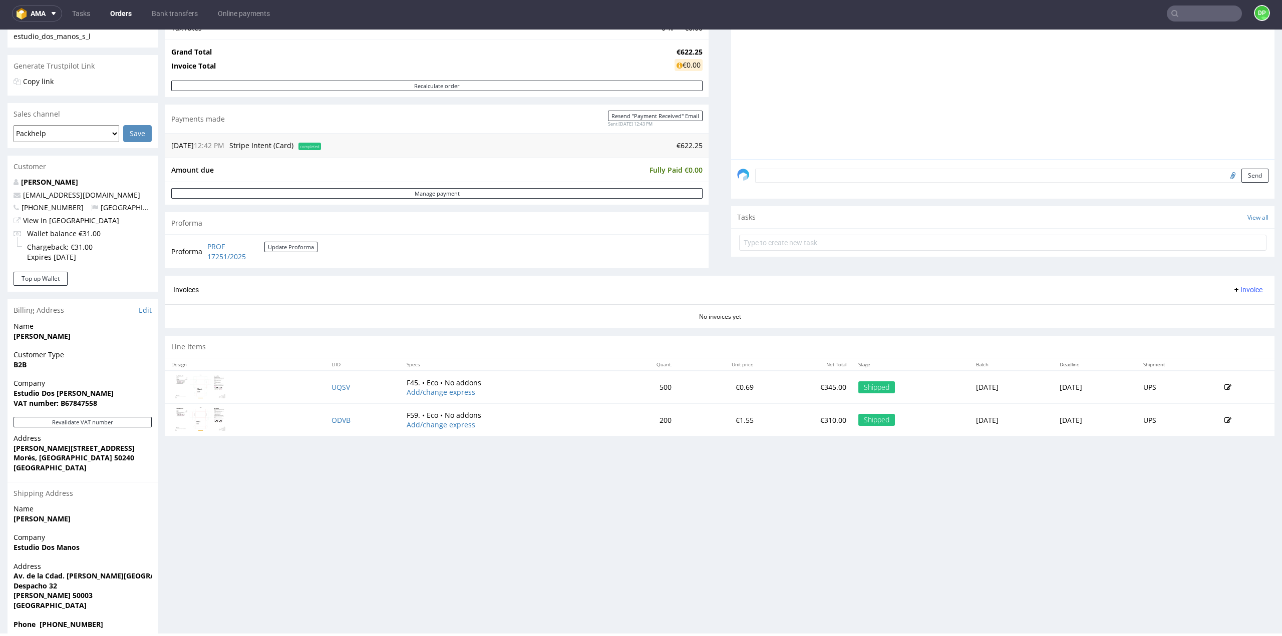
scroll to position [198, 0]
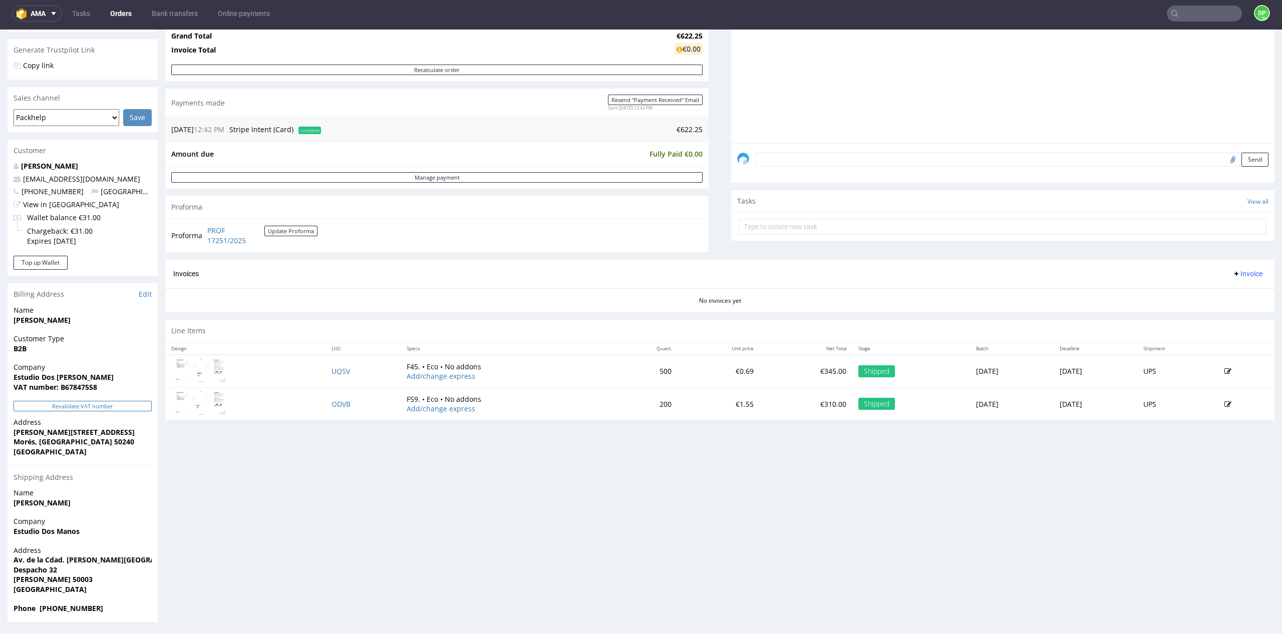
click at [70, 404] on button "Revalidate VAT number" at bounding box center [83, 406] width 138 height 11
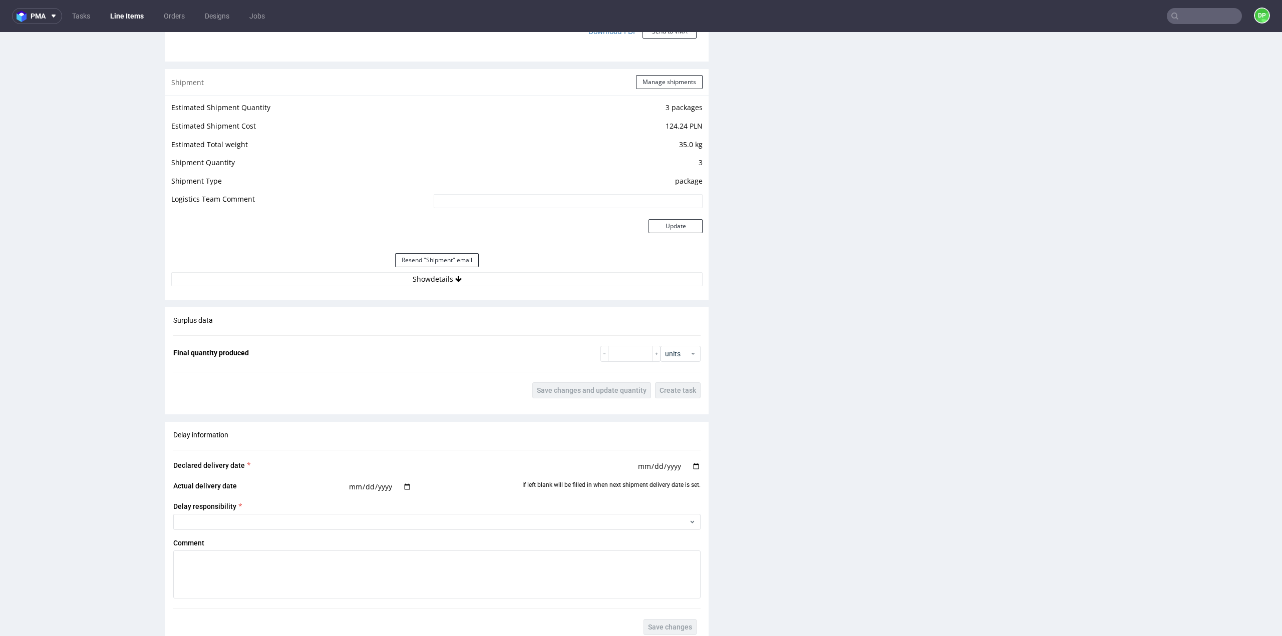
scroll to position [901, 0]
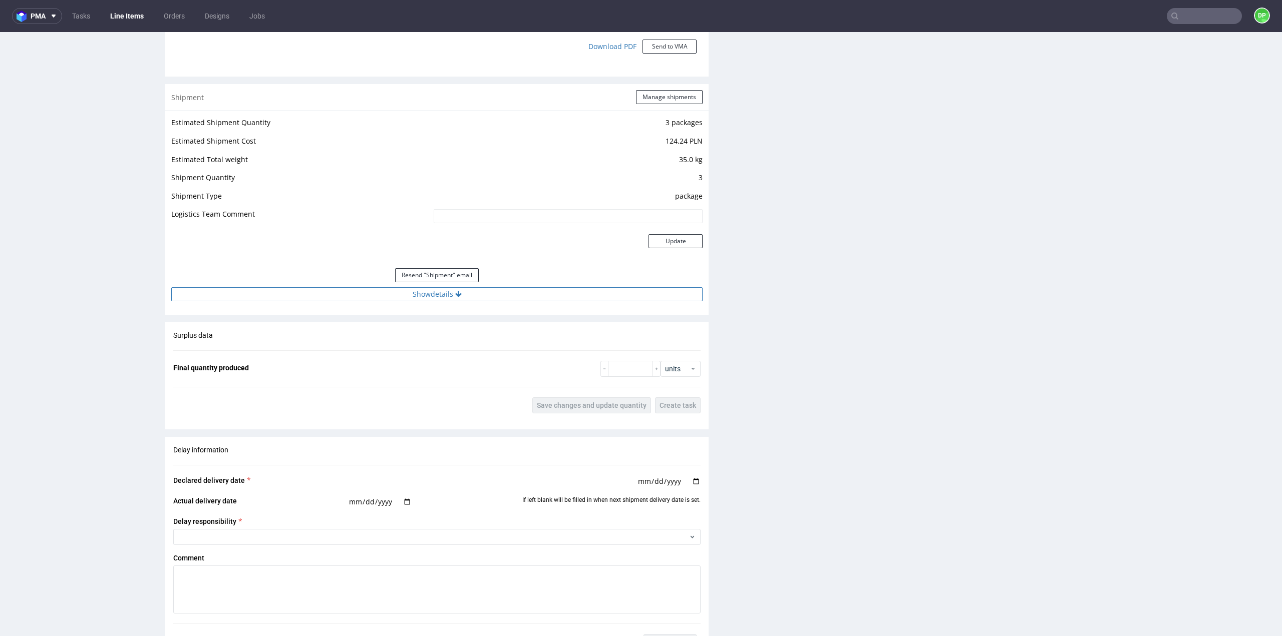
click at [424, 296] on button "Show details" at bounding box center [436, 294] width 531 height 14
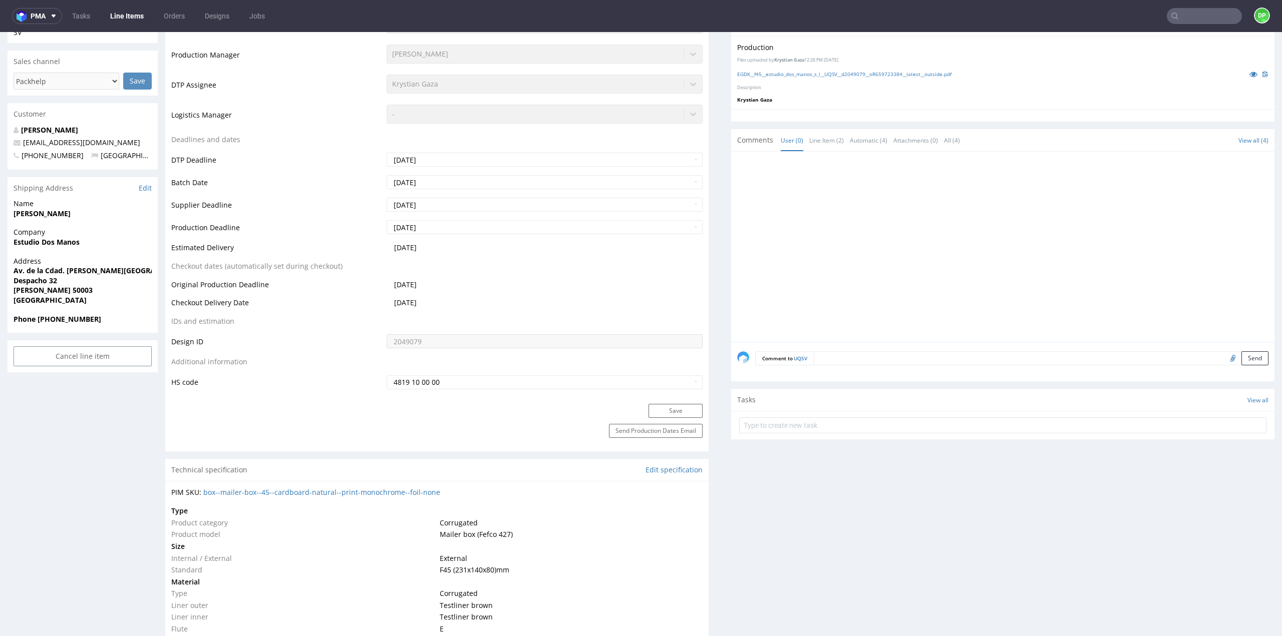
scroll to position [150, 0]
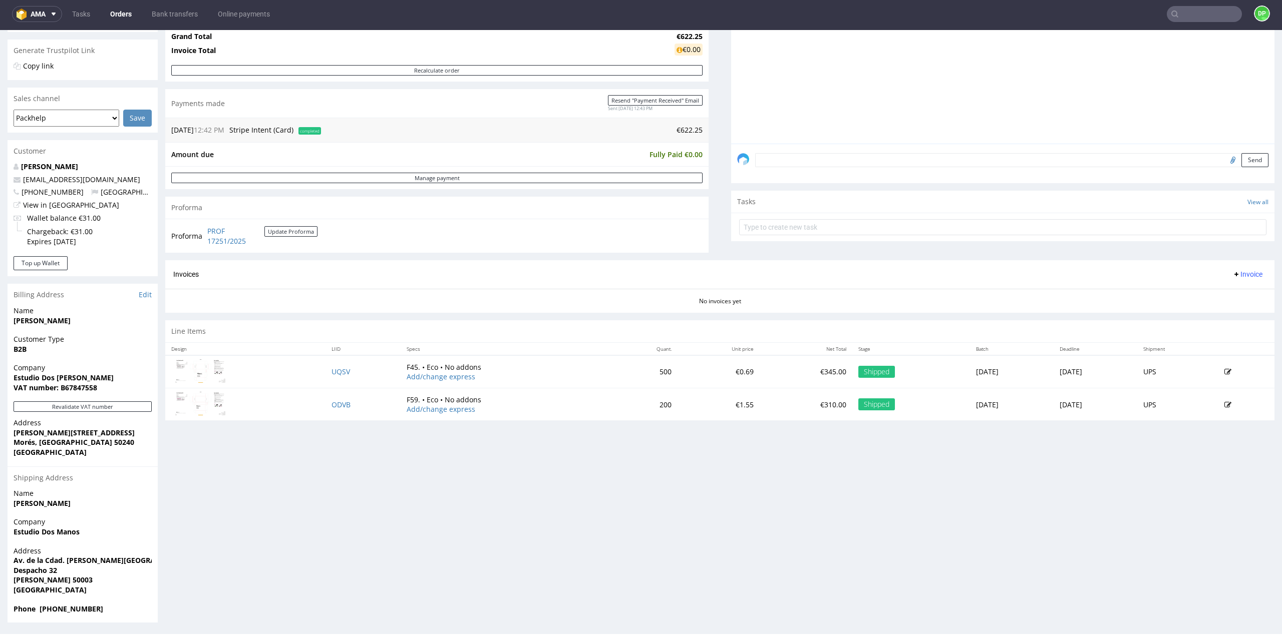
scroll to position [3, 0]
click at [114, 410] on button "Revalidate VAT number" at bounding box center [83, 406] width 138 height 11
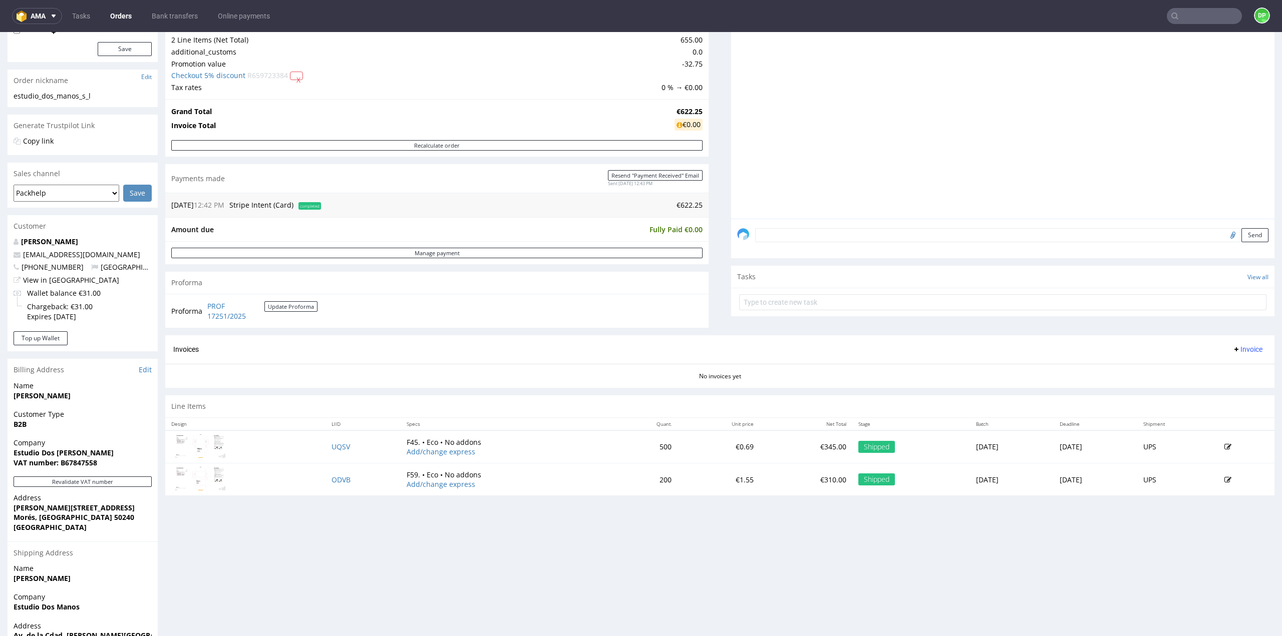
scroll to position [0, 0]
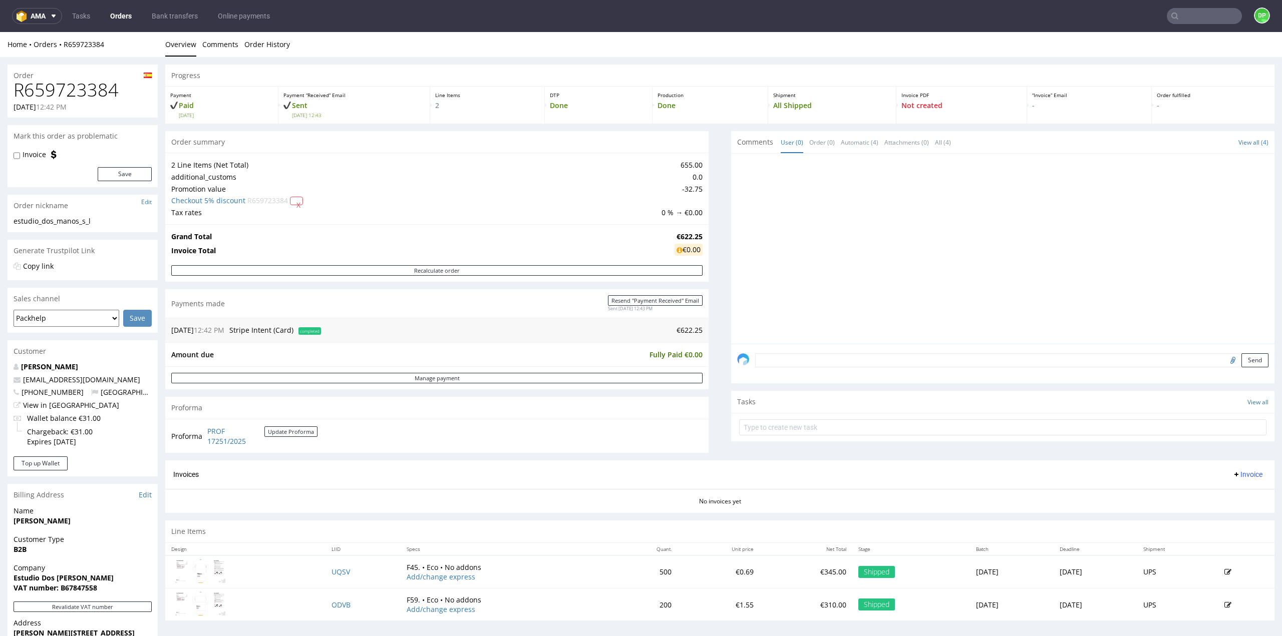
click at [1236, 475] on span "Invoice" at bounding box center [1247, 475] width 30 height 8
click at [1205, 495] on span at bounding box center [1203, 495] width 8 height 8
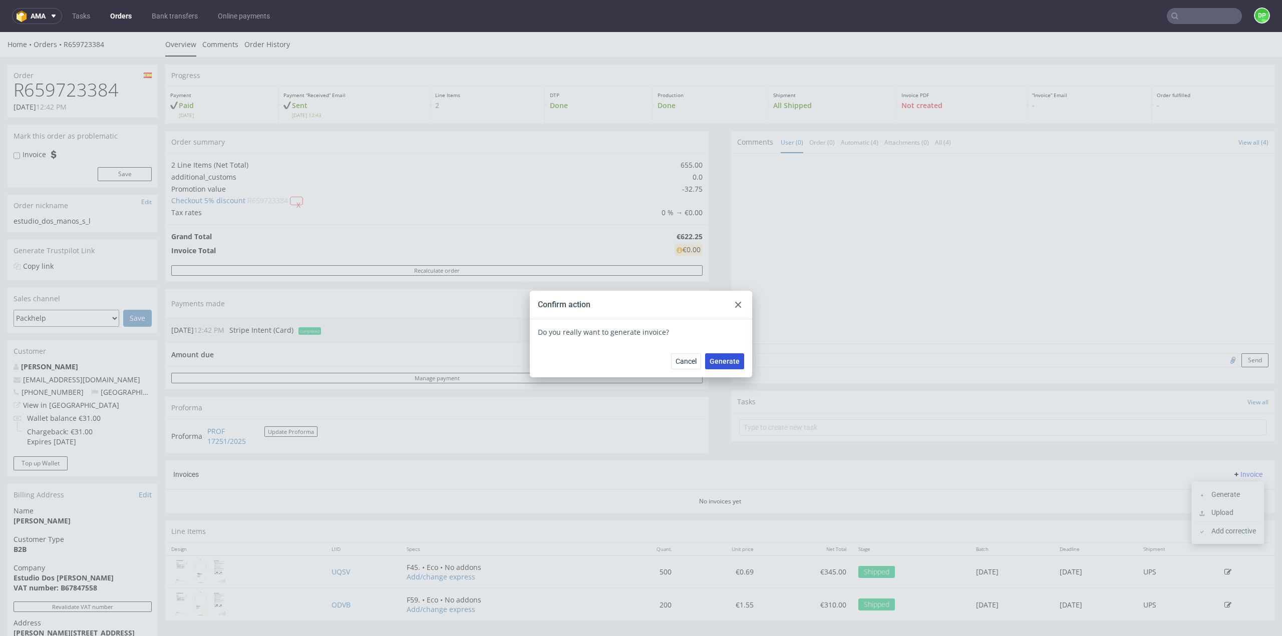
click at [727, 362] on span "Generate" at bounding box center [724, 361] width 30 height 7
click at [736, 303] on use at bounding box center [738, 305] width 6 height 6
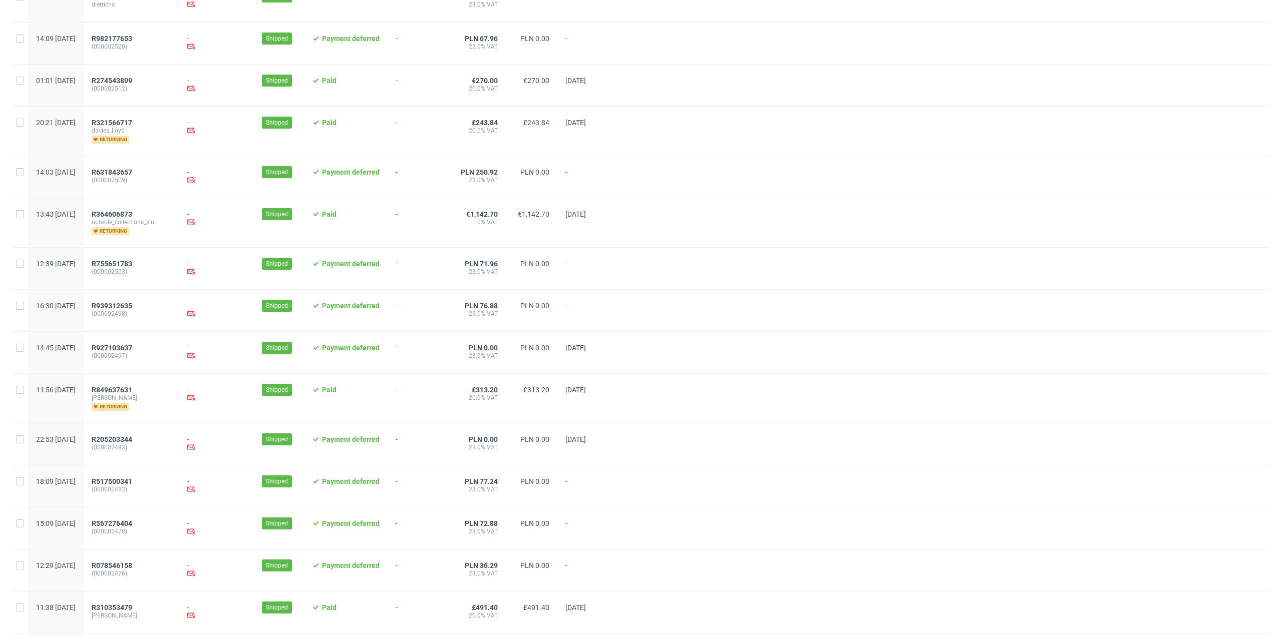
scroll to position [826, 0]
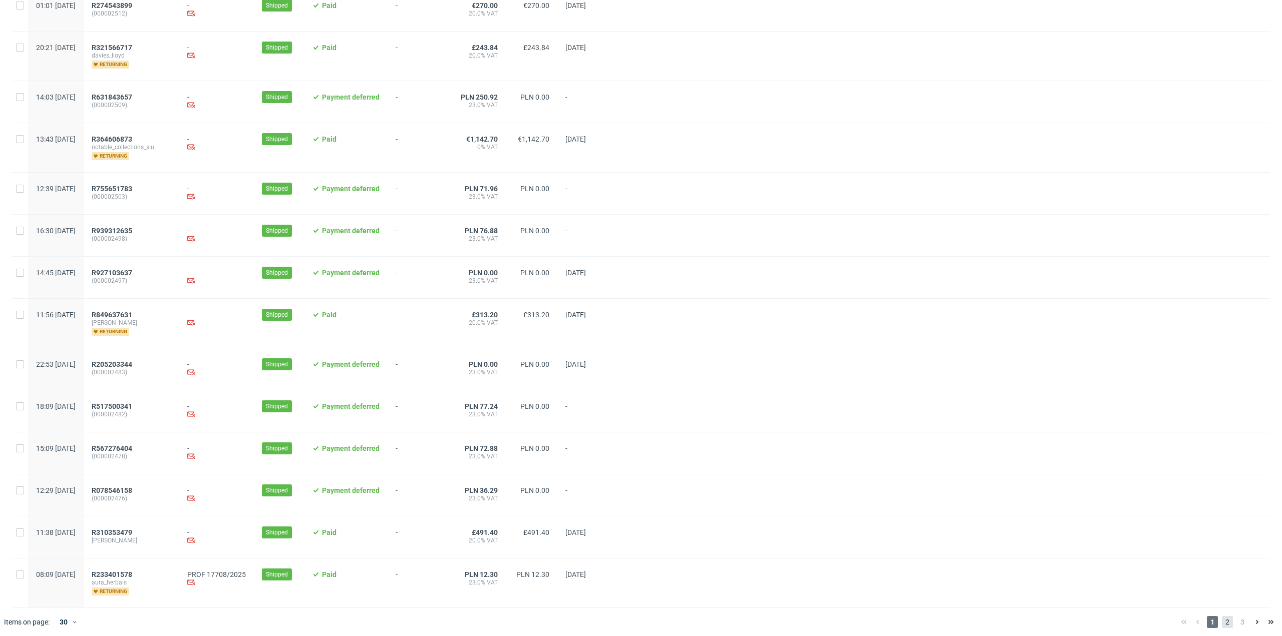
click at [1222, 616] on span "2" at bounding box center [1227, 622] width 11 height 12
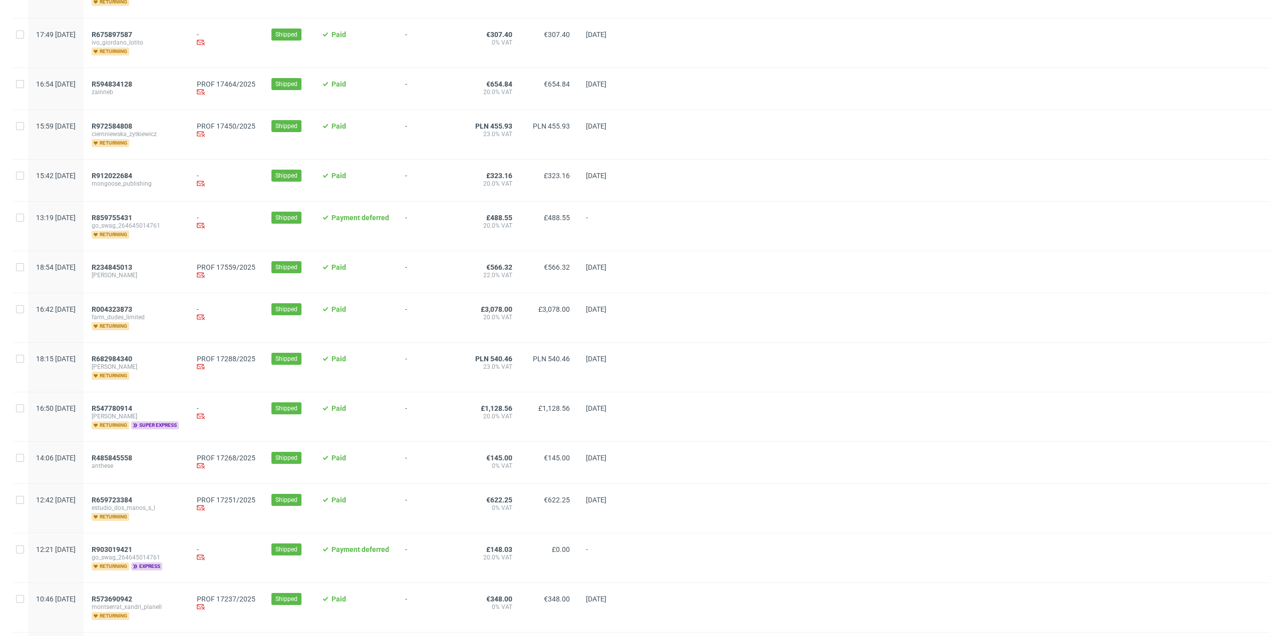
scroll to position [200, 0]
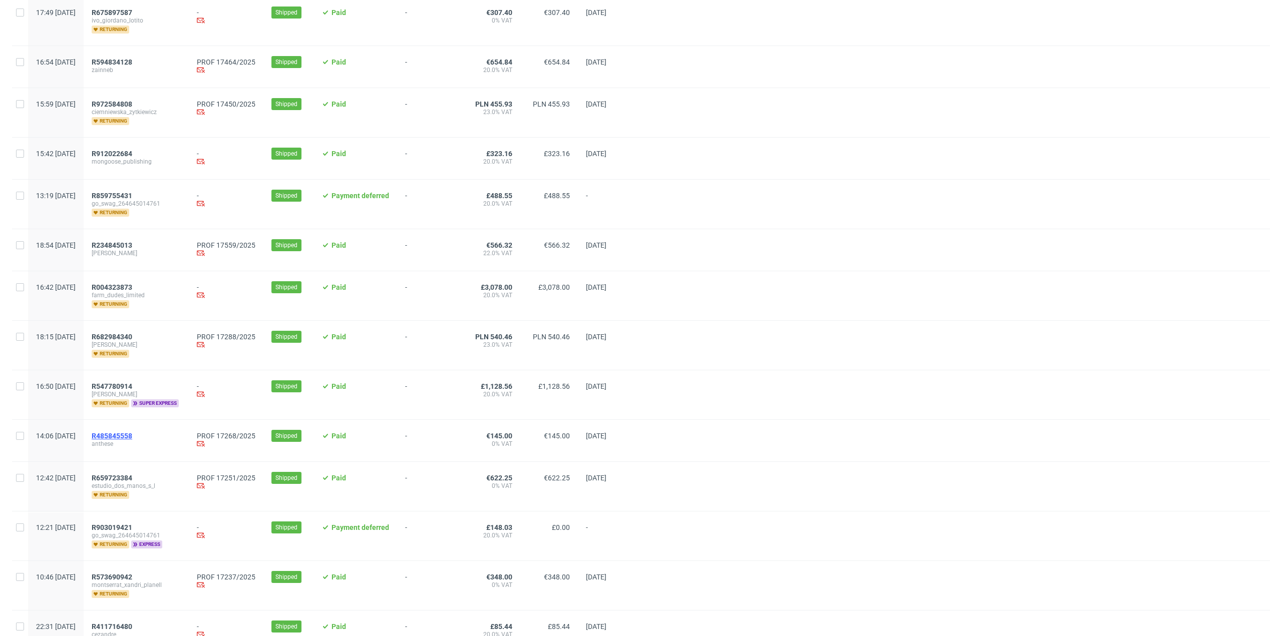
click at [132, 436] on span "R485845558" at bounding box center [112, 436] width 41 height 8
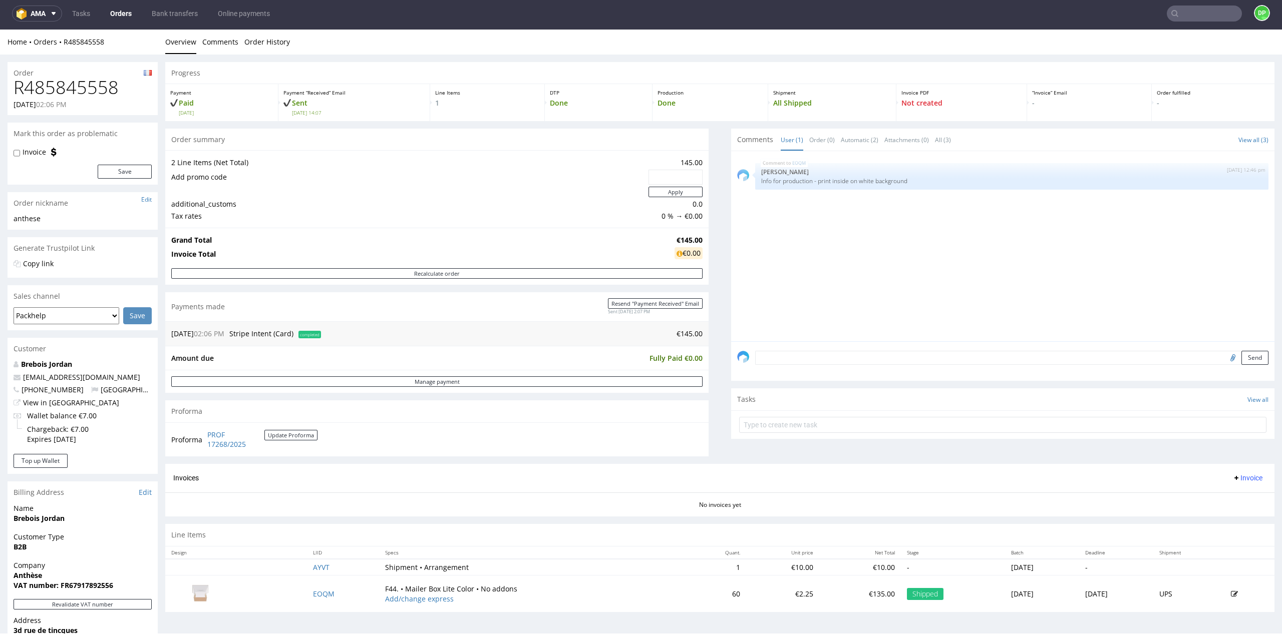
scroll to position [198, 0]
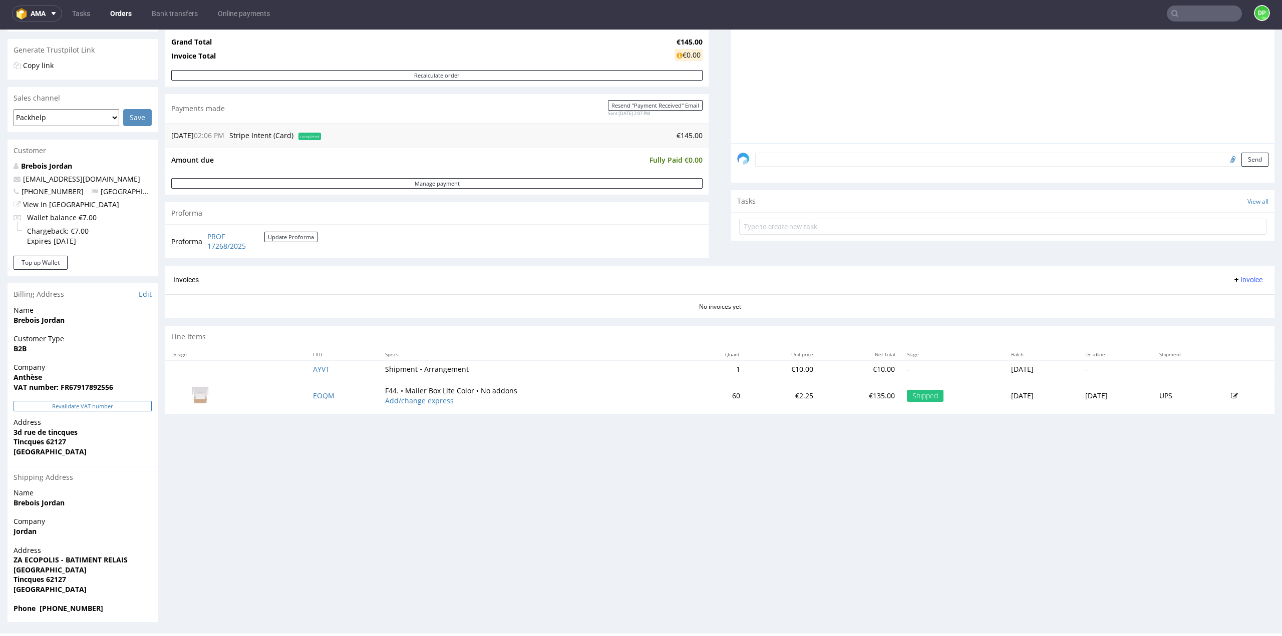
click at [78, 405] on button "Revalidate VAT number" at bounding box center [83, 406] width 138 height 11
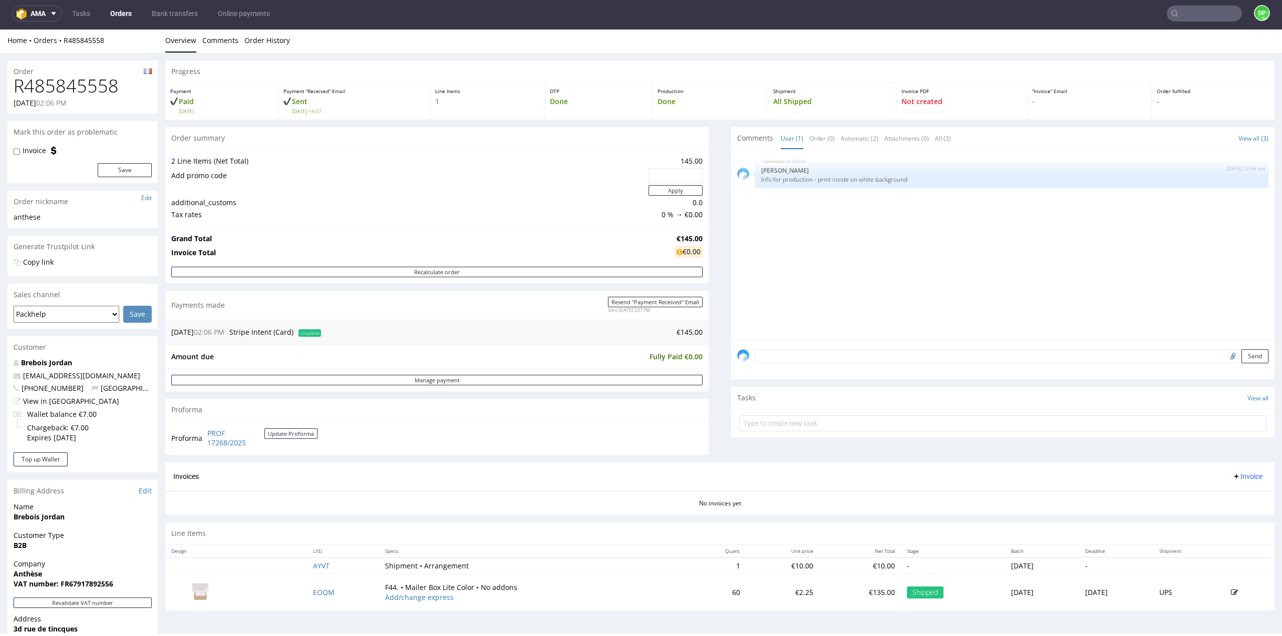
scroll to position [0, 0]
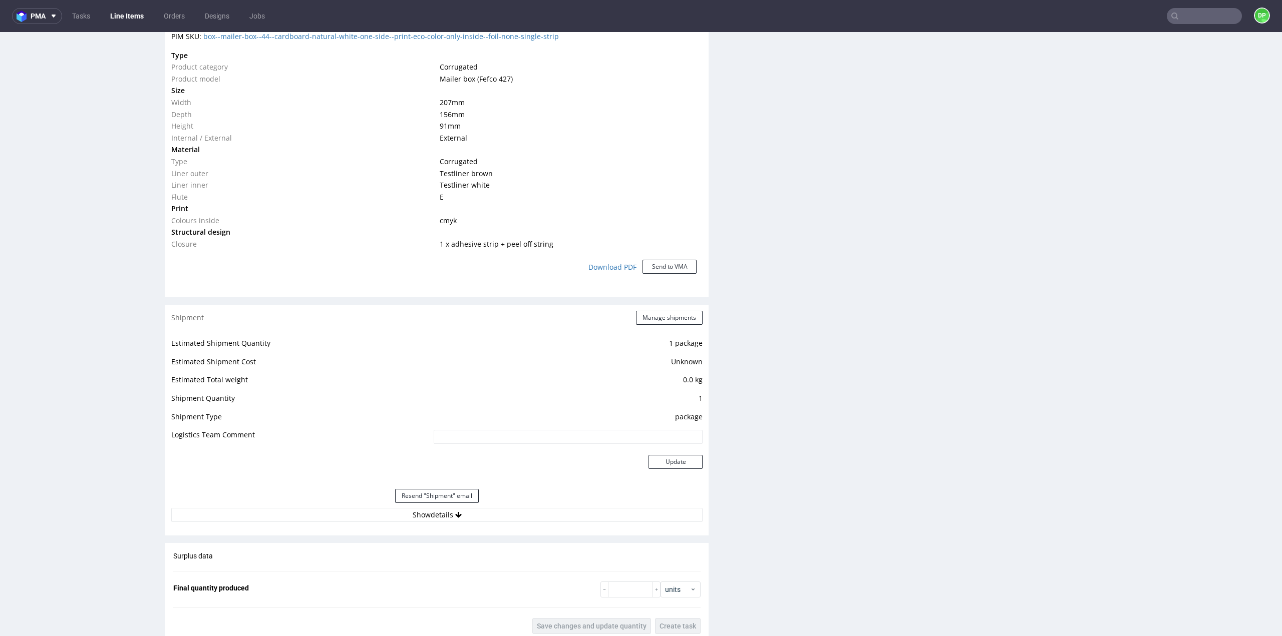
scroll to position [801, 0]
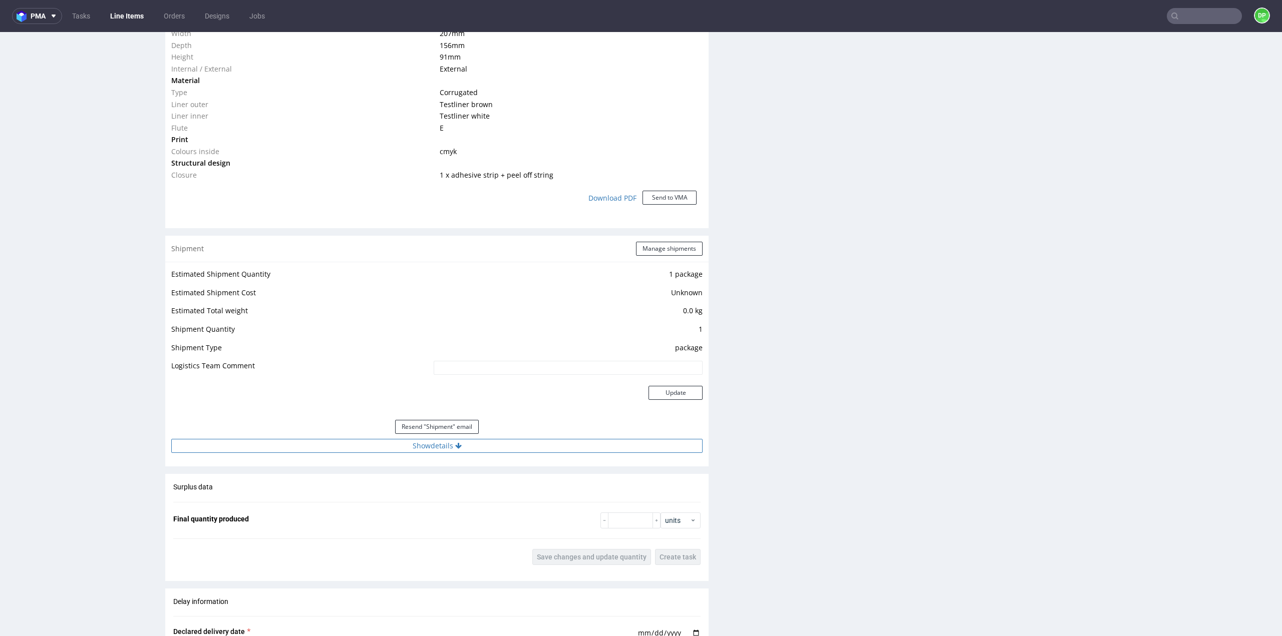
click at [445, 446] on button "Show details" at bounding box center [436, 446] width 531 height 14
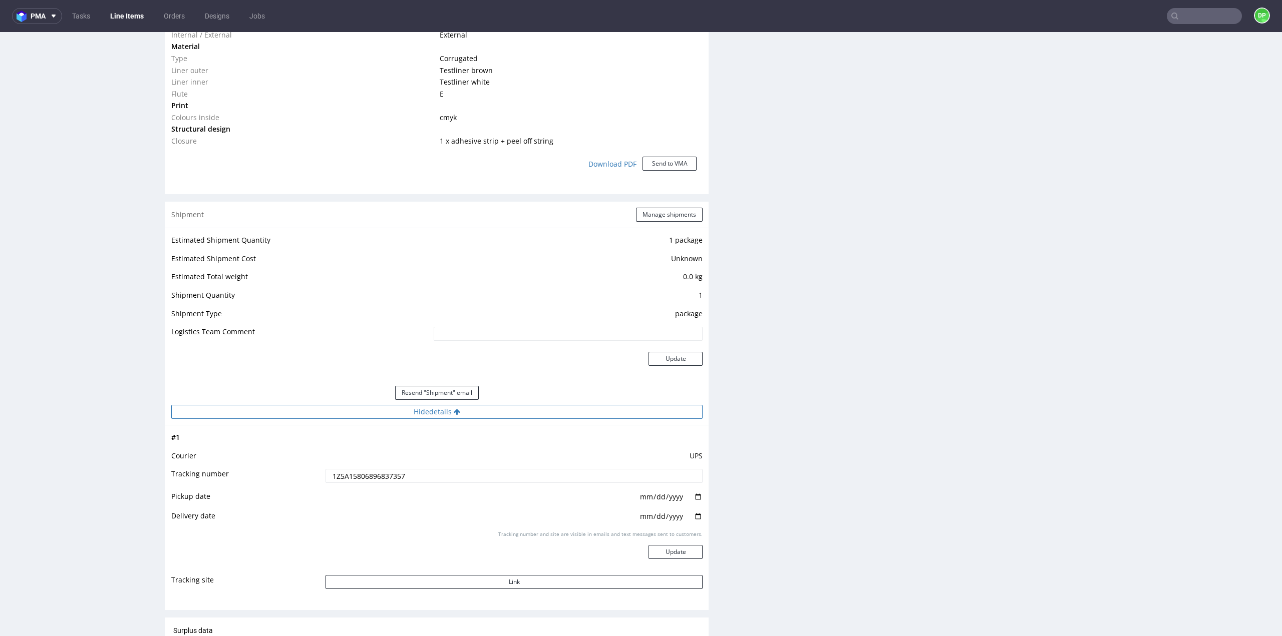
scroll to position [851, 0]
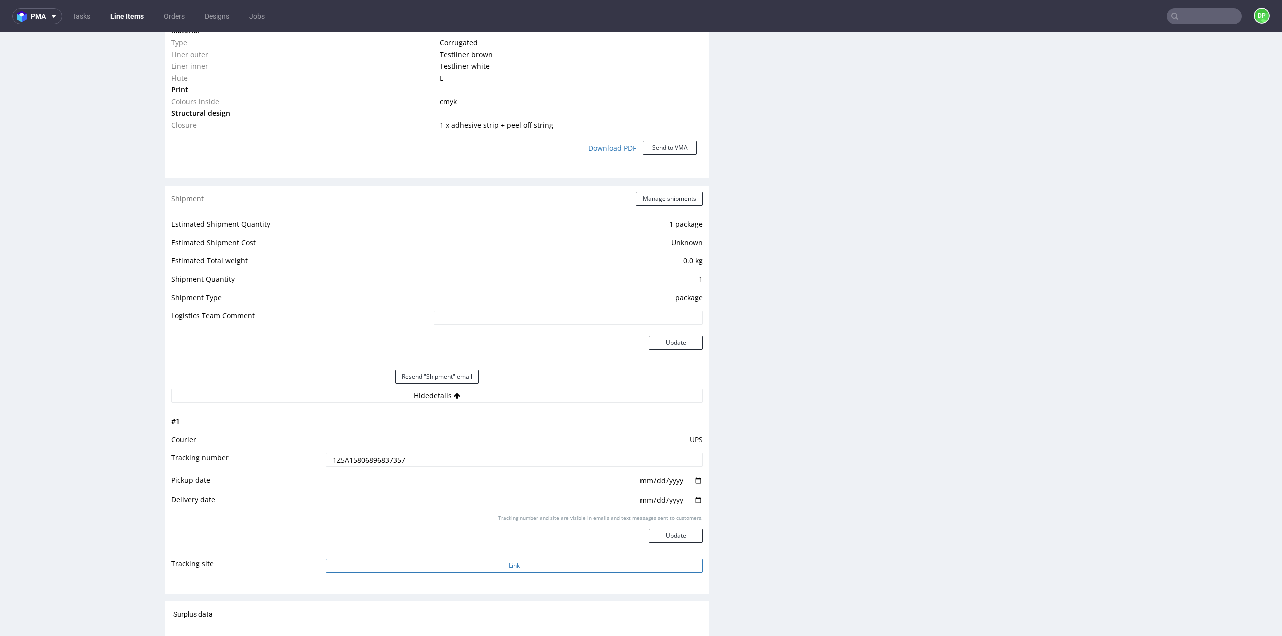
click at [512, 563] on button "Link" at bounding box center [513, 566] width 377 height 14
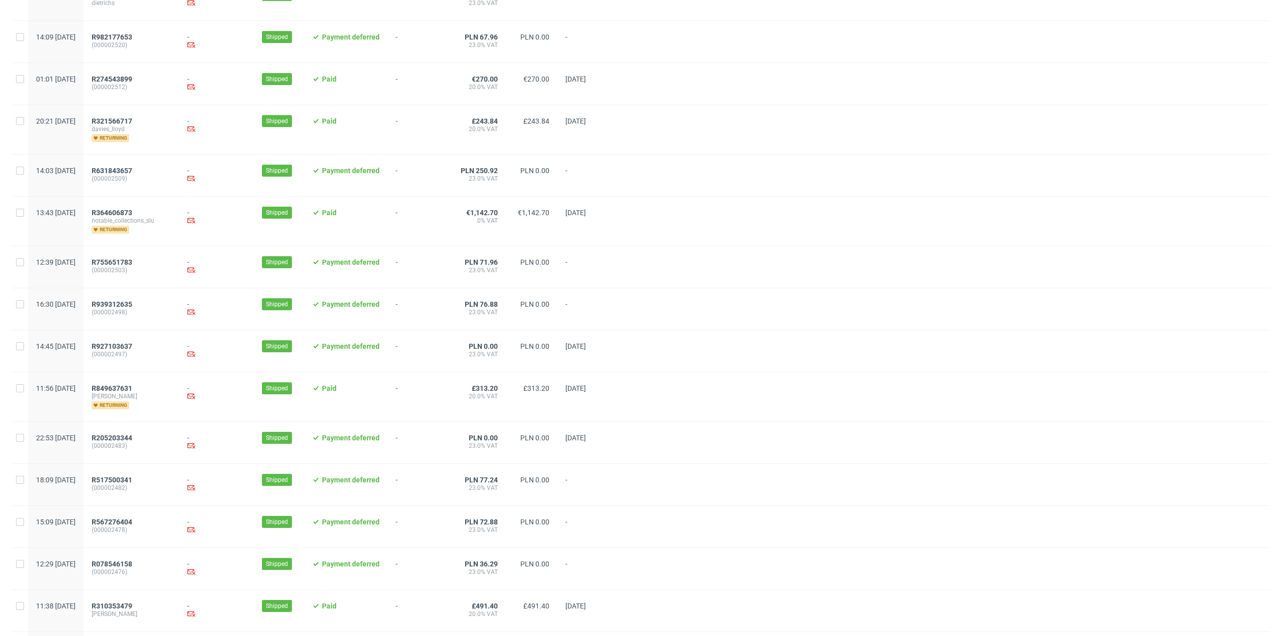
scroll to position [826, 0]
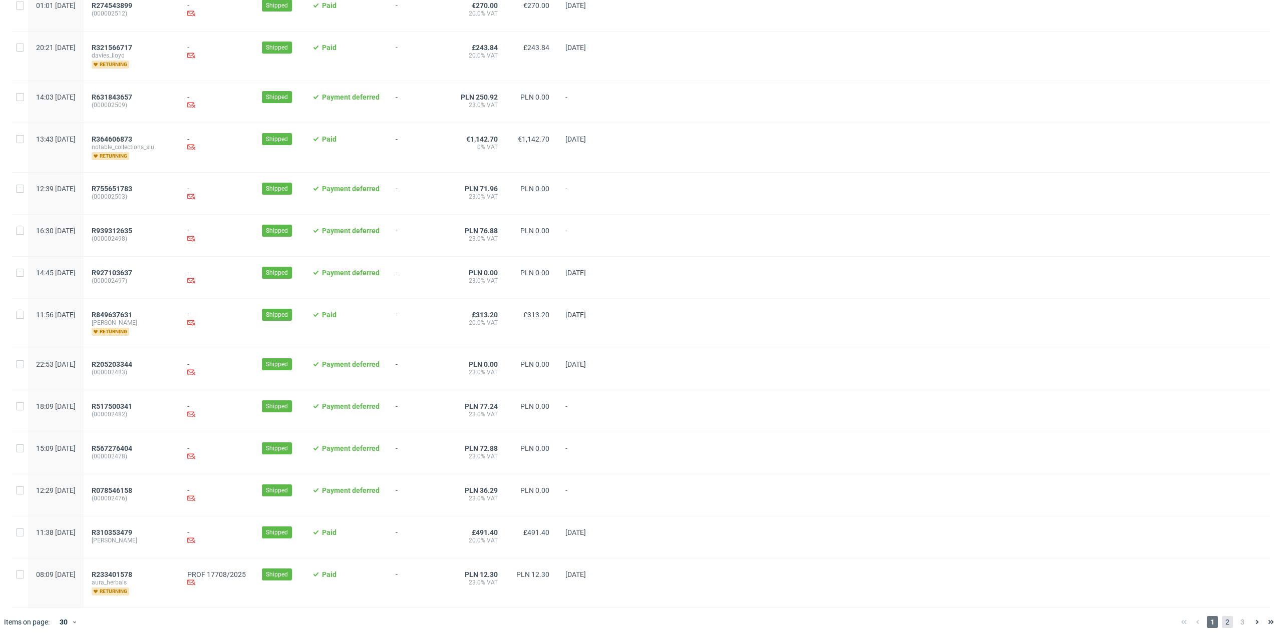
click at [1222, 621] on span "2" at bounding box center [1227, 622] width 11 height 12
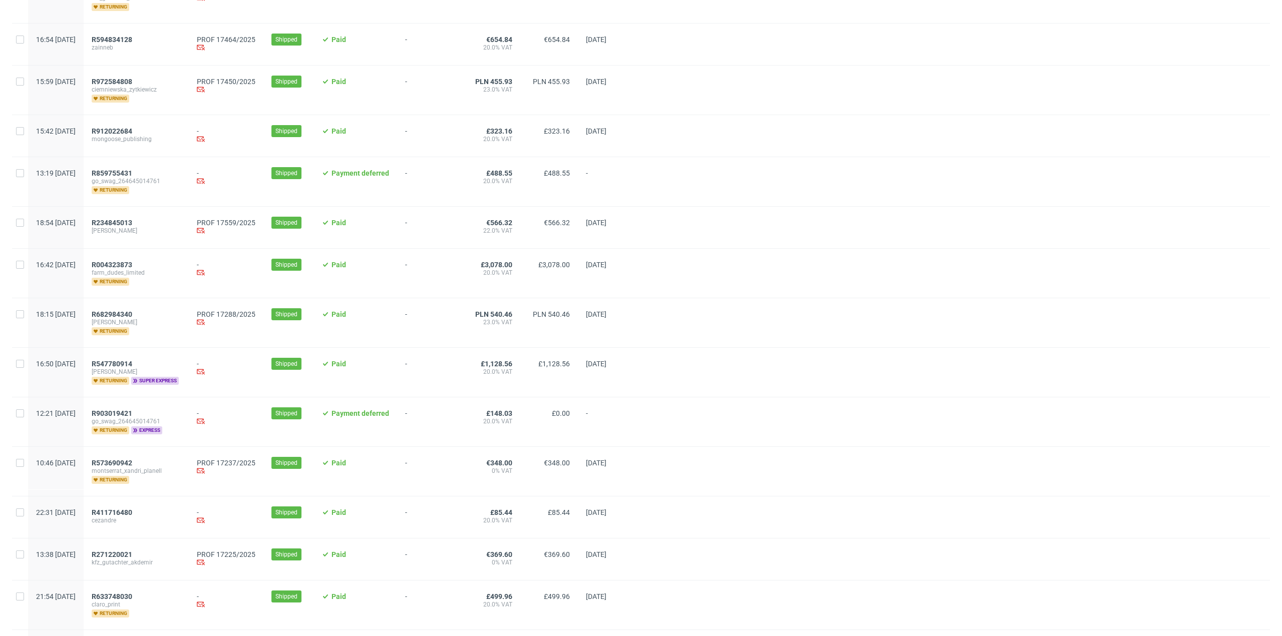
scroll to position [250, 0]
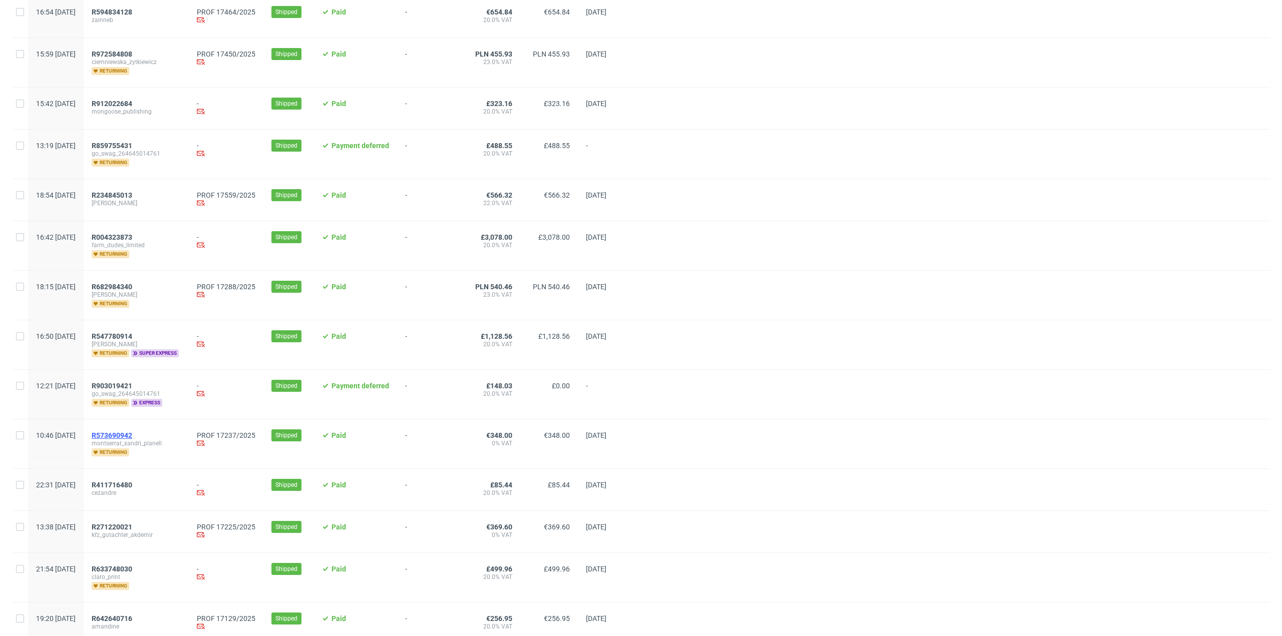
click at [132, 432] on span "R573690942" at bounding box center [112, 436] width 41 height 8
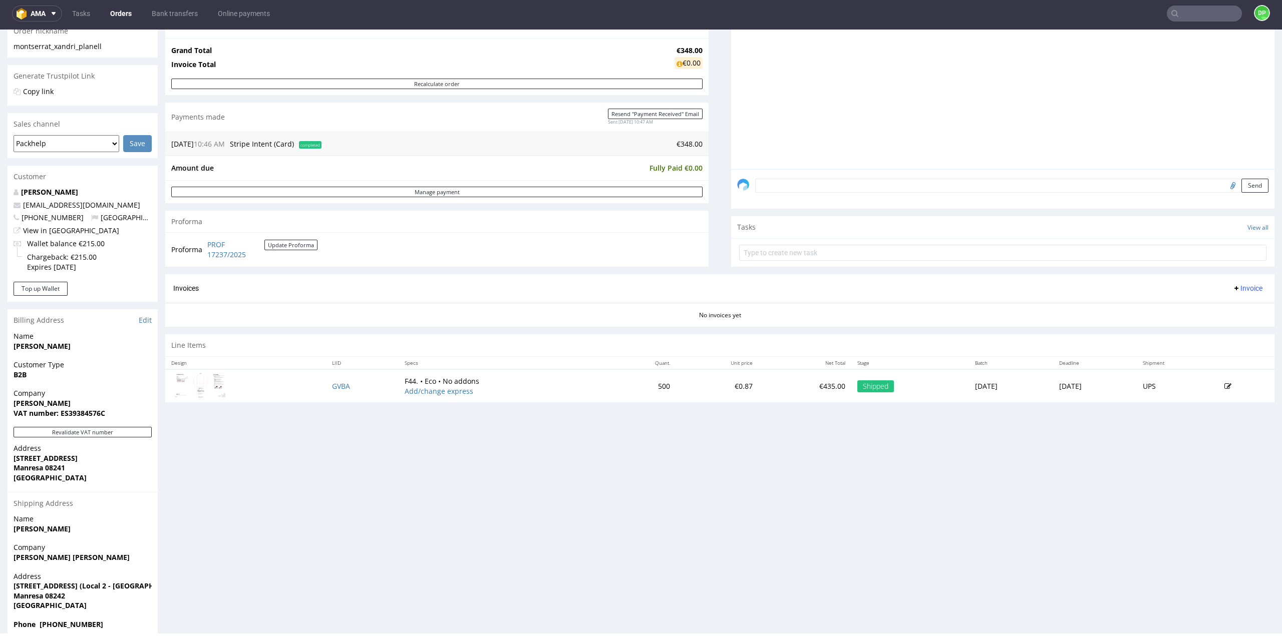
scroll to position [189, 0]
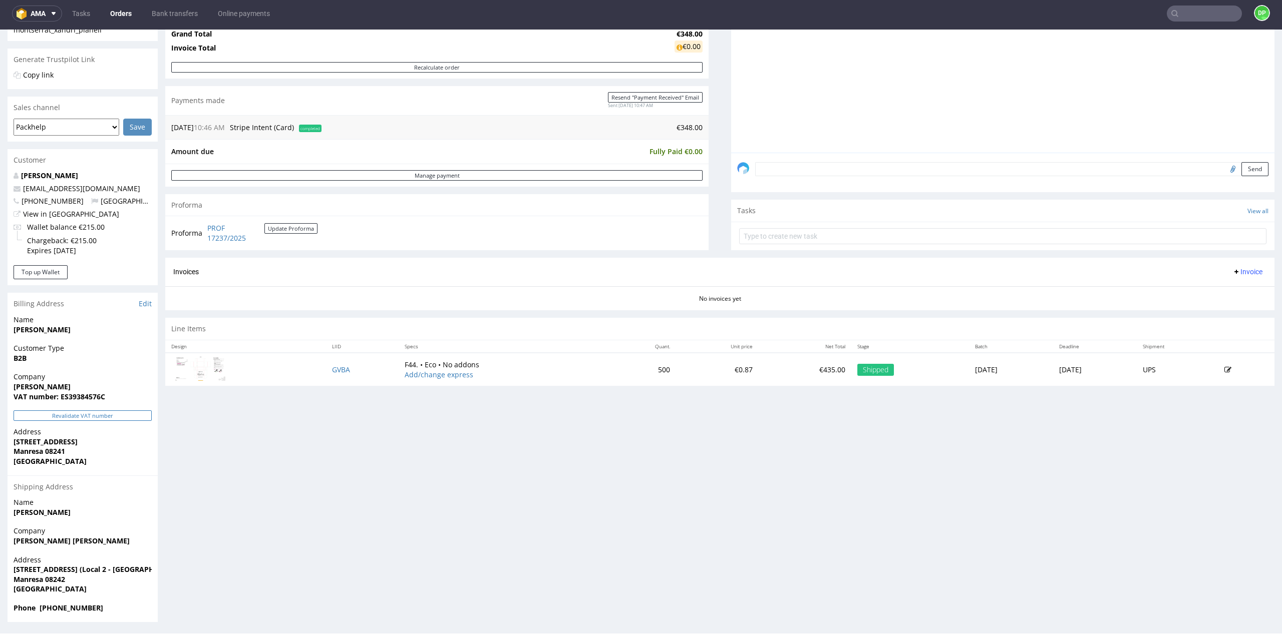
click at [92, 413] on button "Revalidate VAT number" at bounding box center [83, 416] width 138 height 11
click at [95, 418] on button "Revalidate VAT number" at bounding box center [83, 416] width 138 height 11
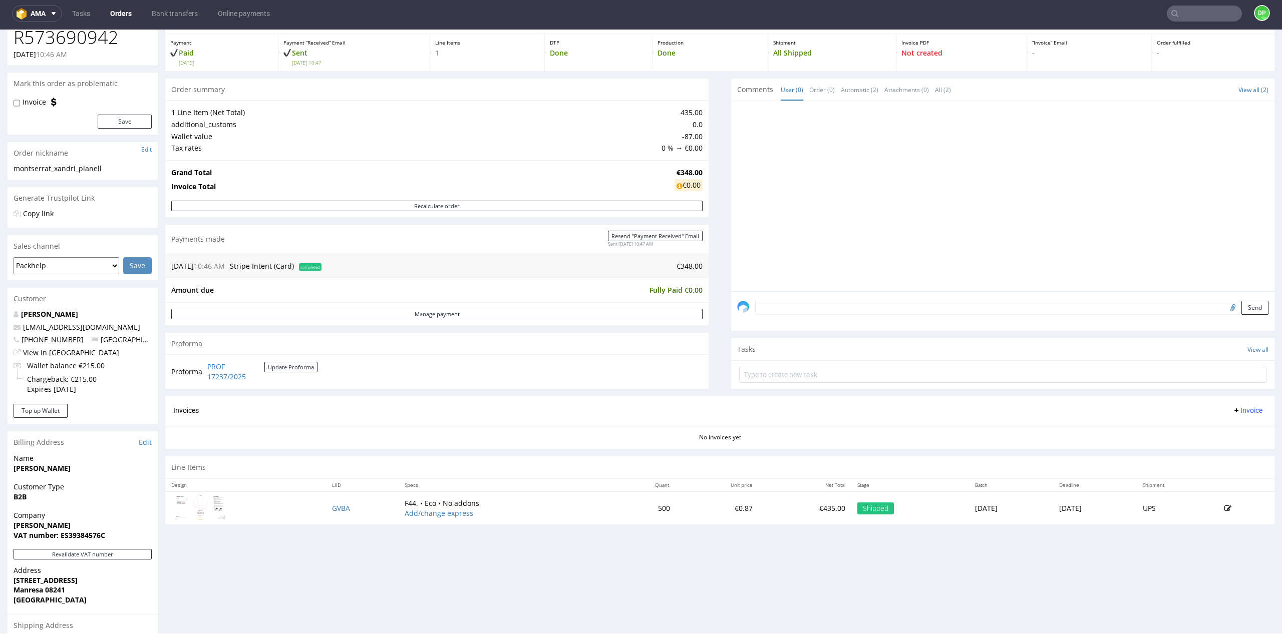
scroll to position [100, 0]
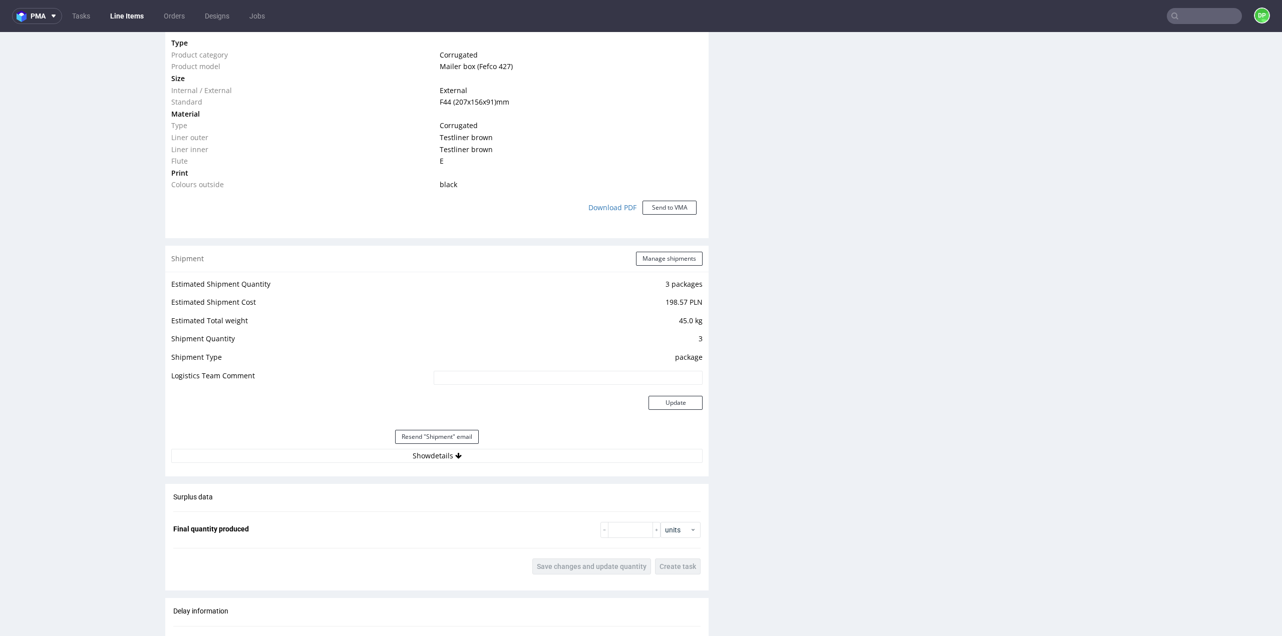
scroll to position [801, 0]
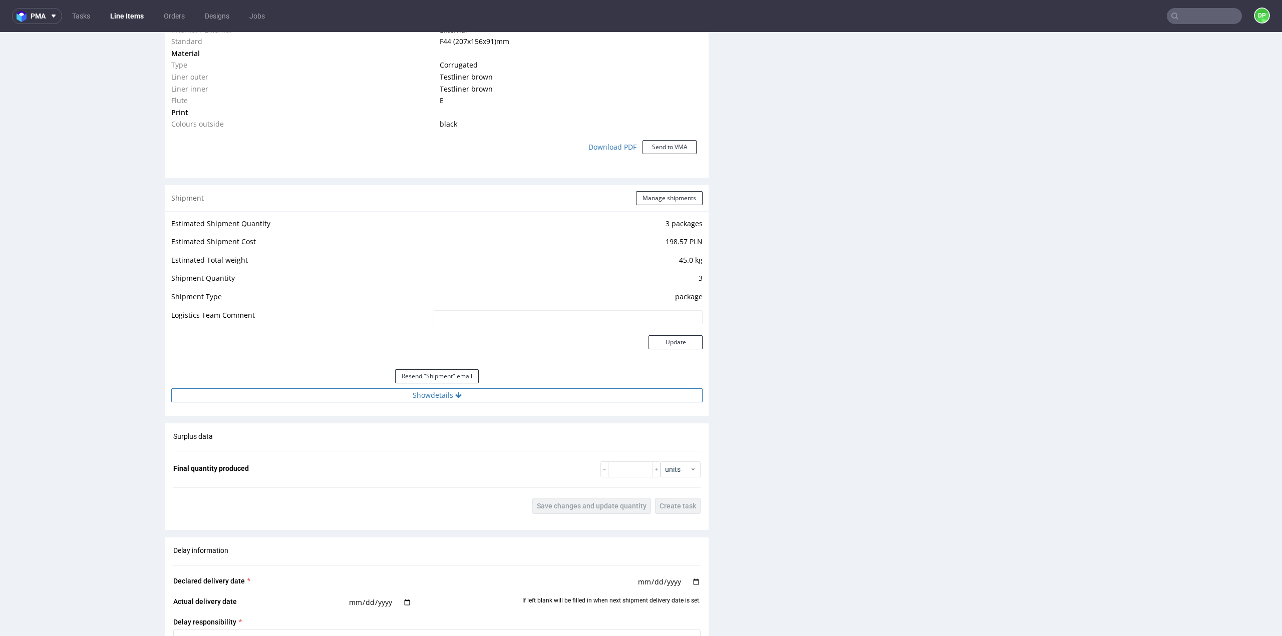
click at [443, 395] on button "Show details" at bounding box center [436, 396] width 531 height 14
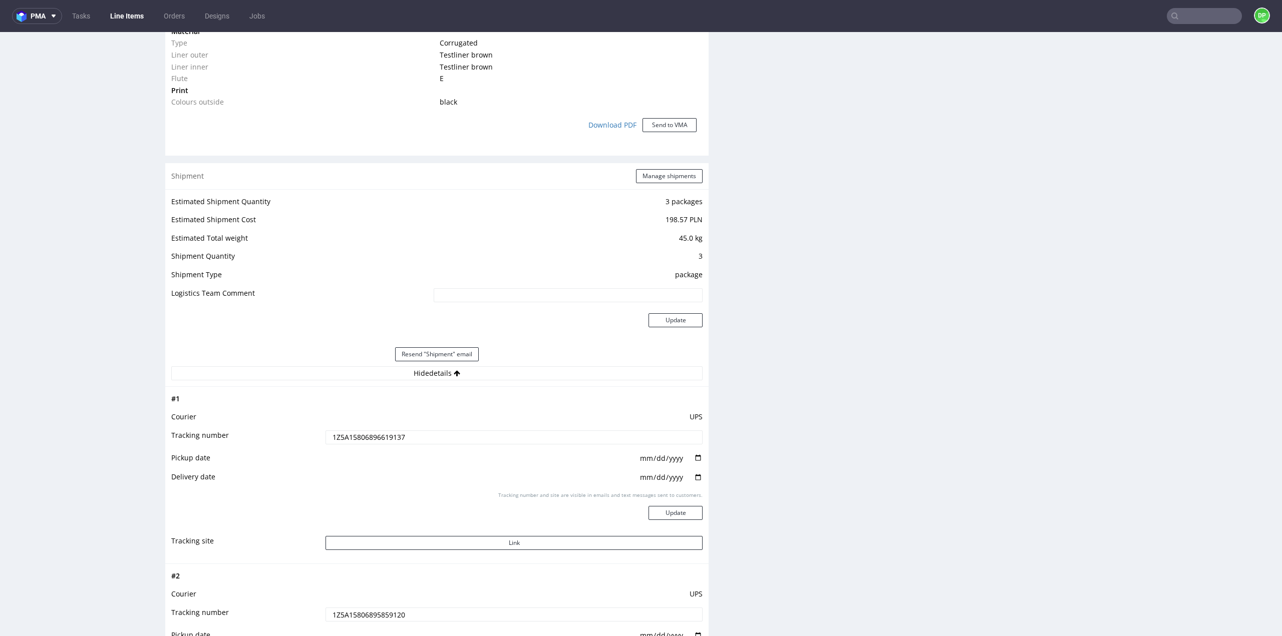
scroll to position [851, 0]
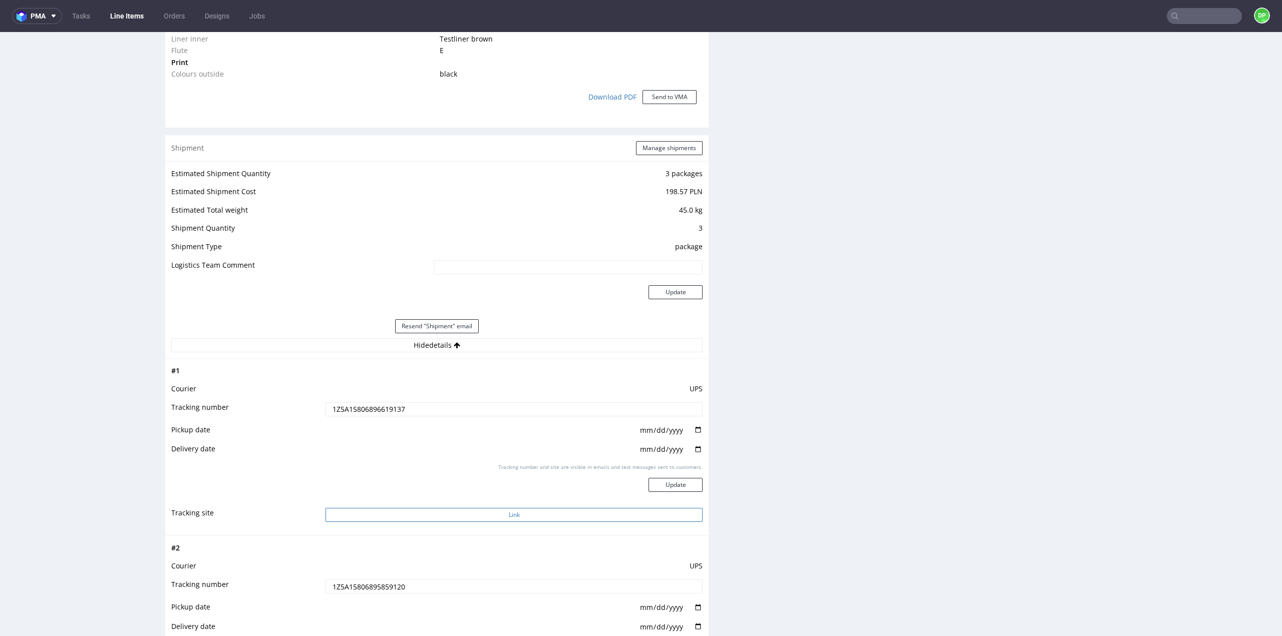
click at [561, 510] on button "Link" at bounding box center [513, 515] width 377 height 14
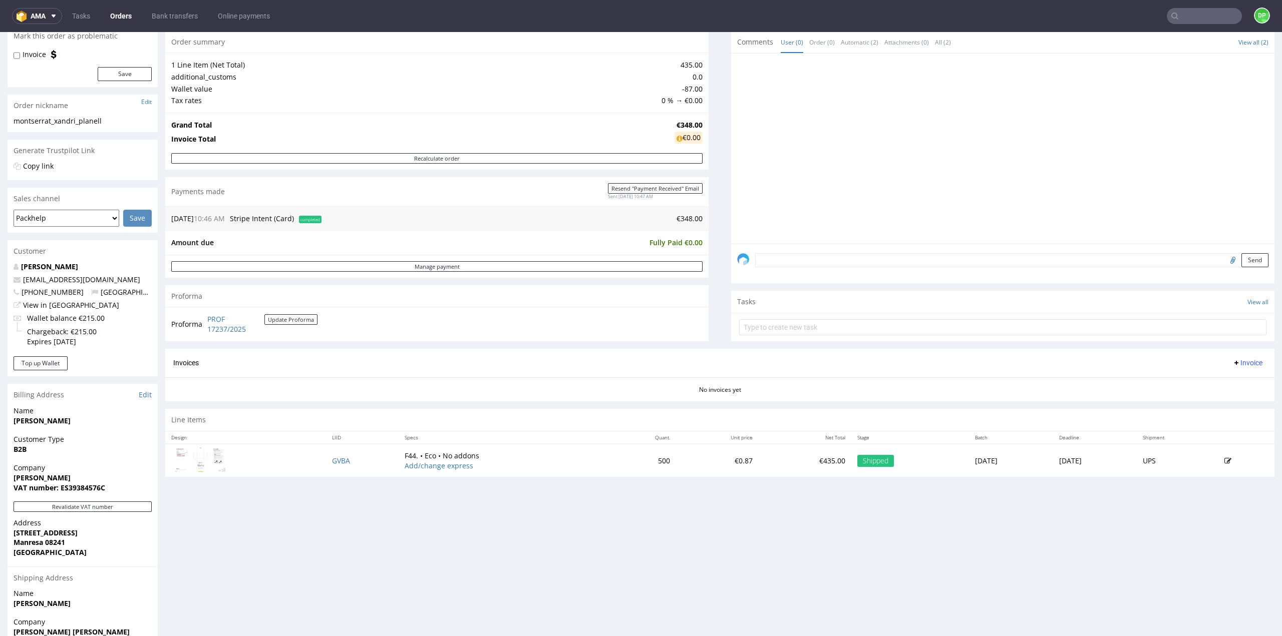
scroll to position [189, 0]
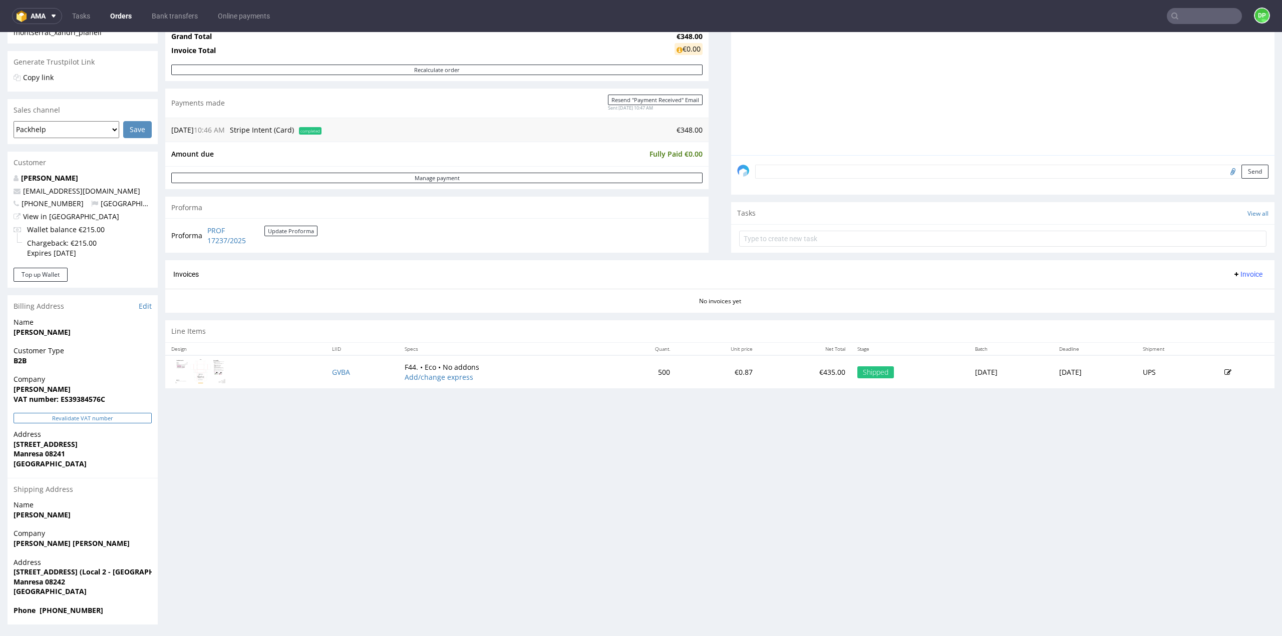
click at [67, 417] on button "Revalidate VAT number" at bounding box center [83, 418] width 138 height 11
click at [1232, 276] on span "Invoice" at bounding box center [1247, 274] width 30 height 8
click at [1213, 294] on span "Generate" at bounding box center [1231, 294] width 49 height 10
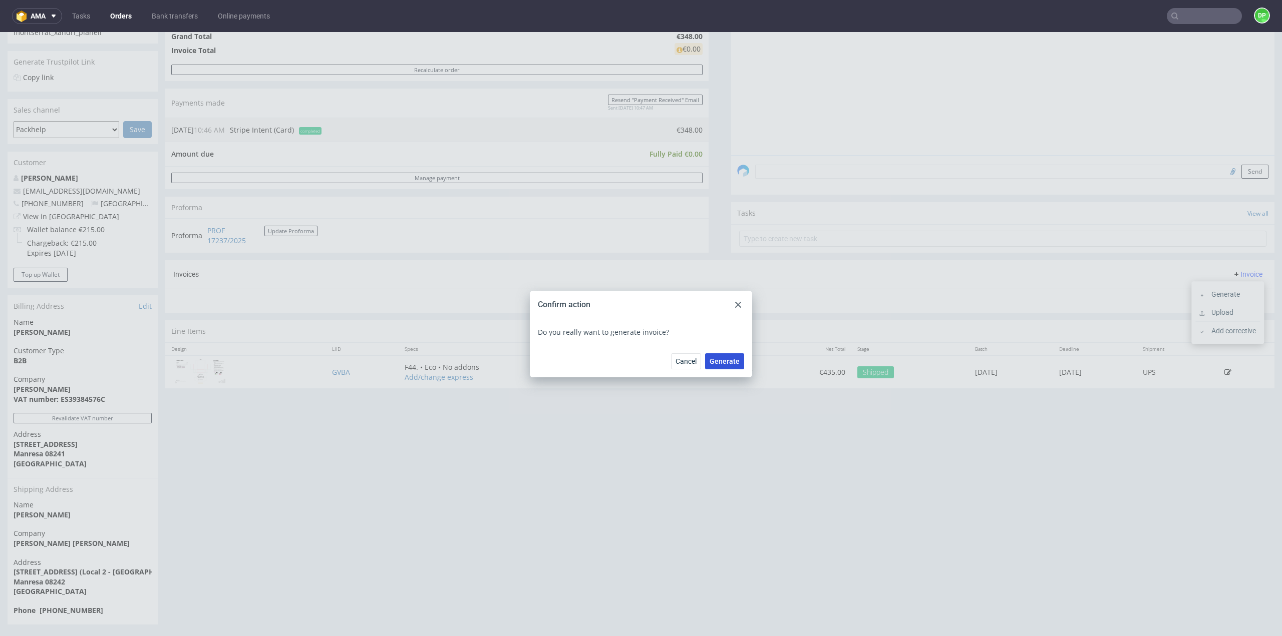
click at [728, 359] on span "Generate" at bounding box center [724, 361] width 30 height 7
click at [738, 310] on div at bounding box center [738, 305] width 12 height 12
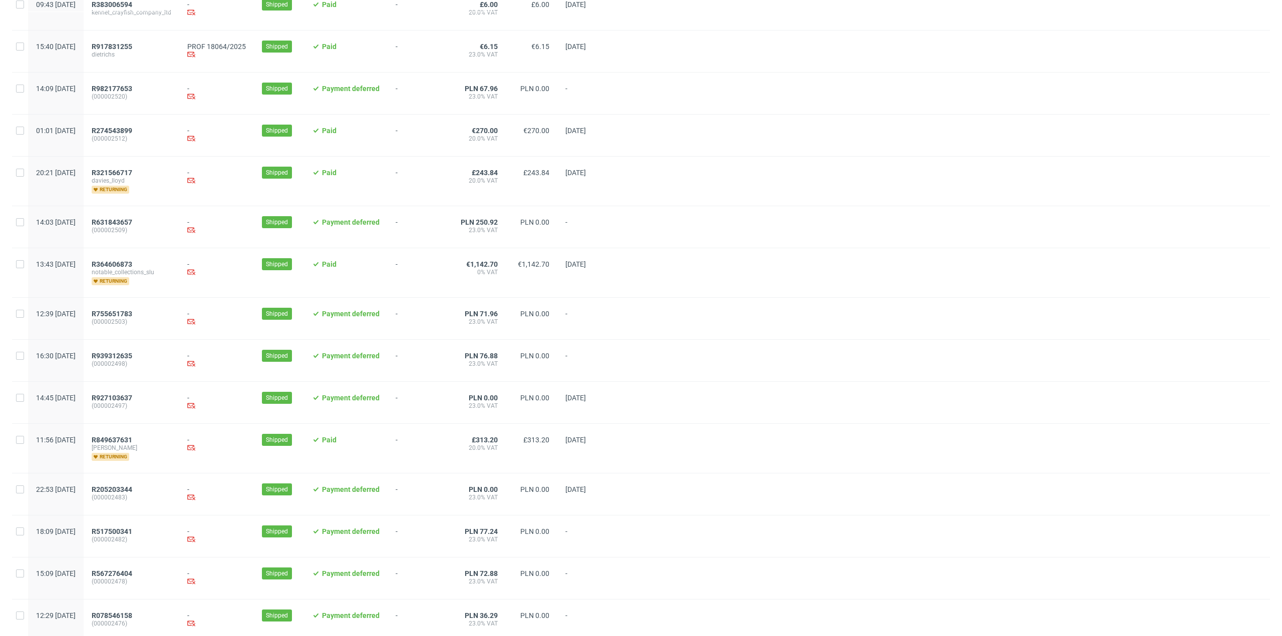
scroll to position [826, 0]
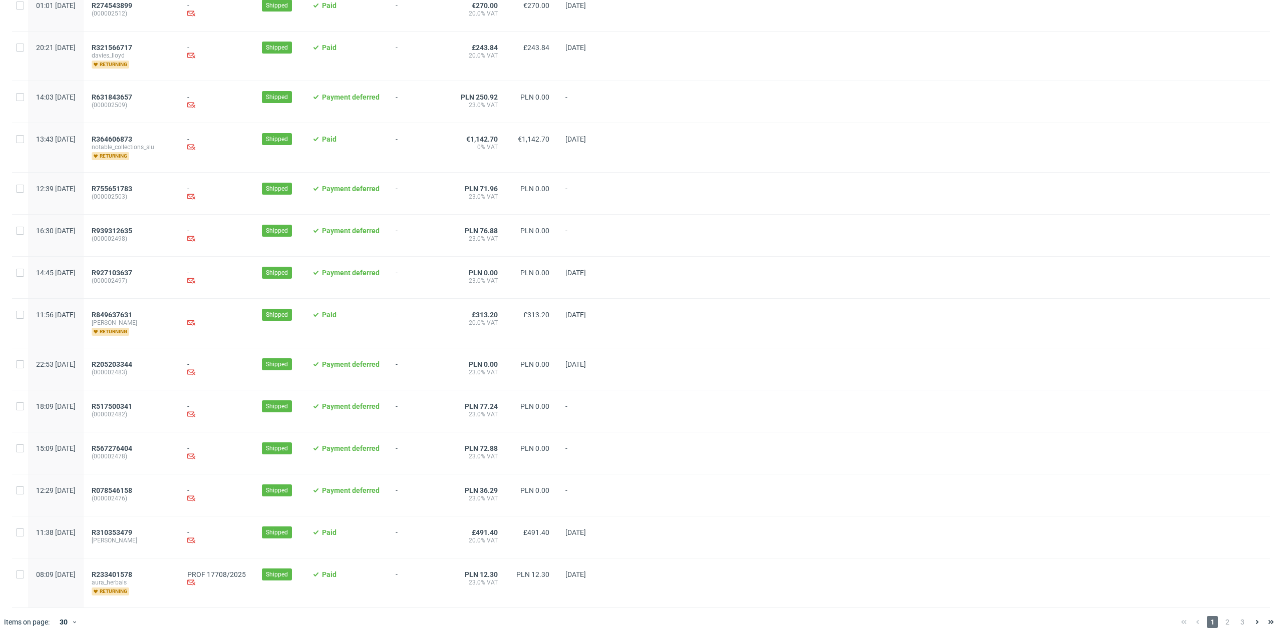
click at [1222, 617] on span "2" at bounding box center [1227, 622] width 11 height 12
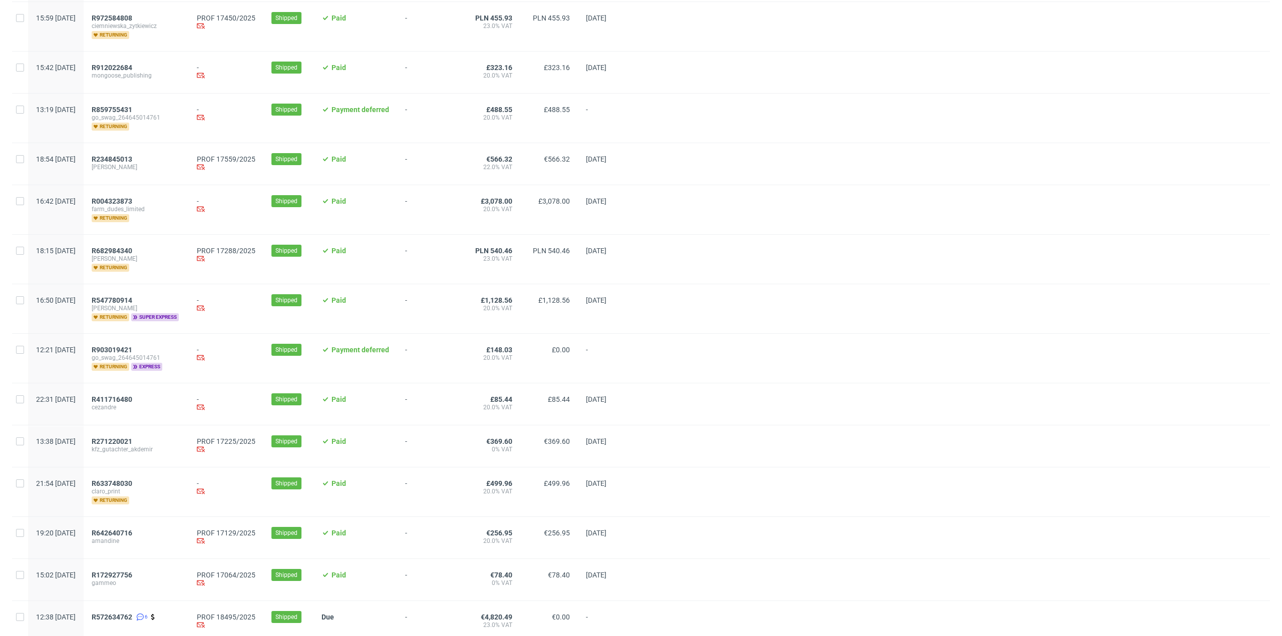
scroll to position [350, 0]
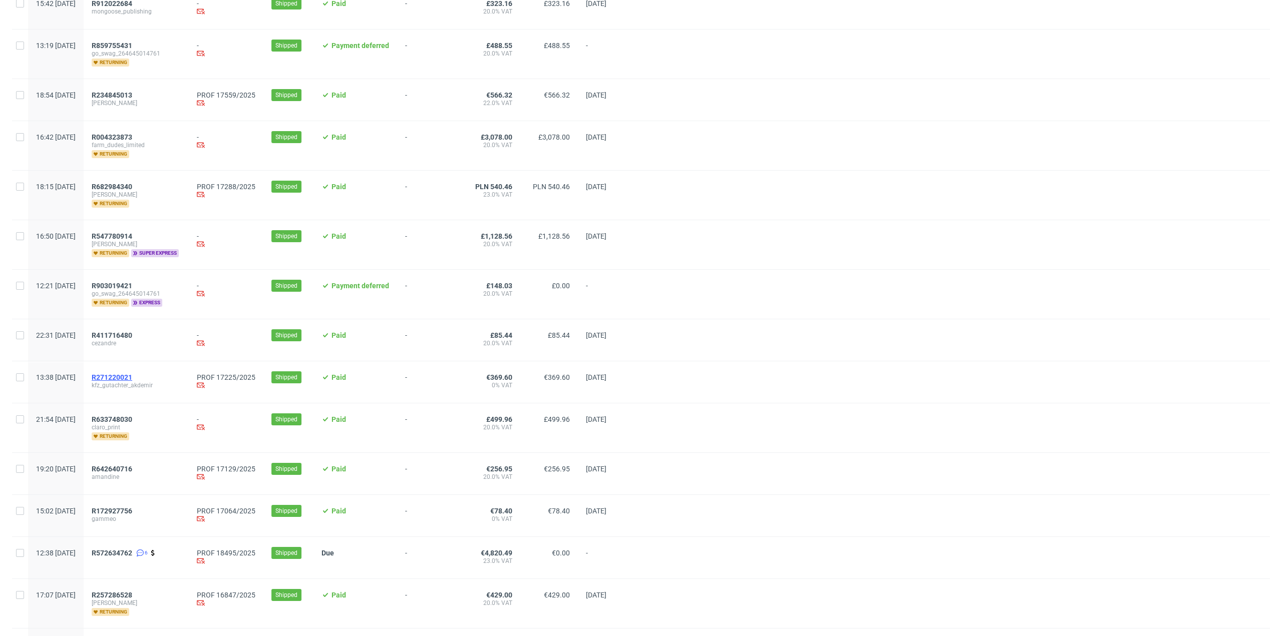
click at [132, 374] on span "R271220021" at bounding box center [112, 378] width 41 height 8
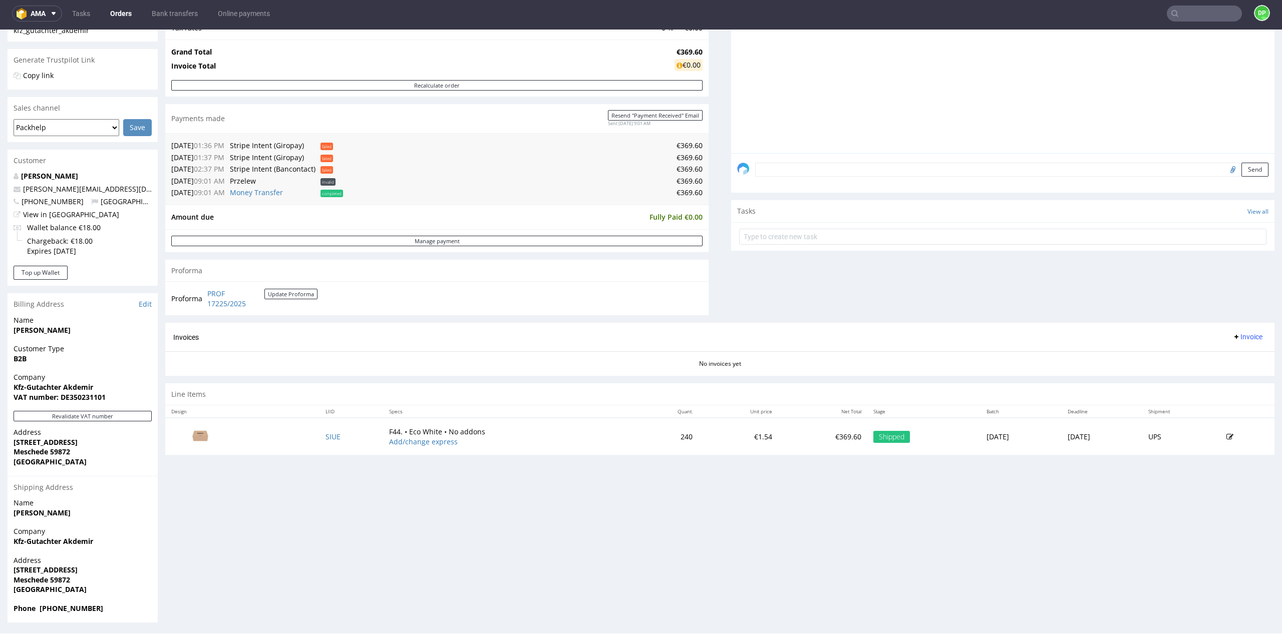
scroll to position [189, 0]
click at [99, 419] on button "Revalidate VAT number" at bounding box center [83, 416] width 138 height 11
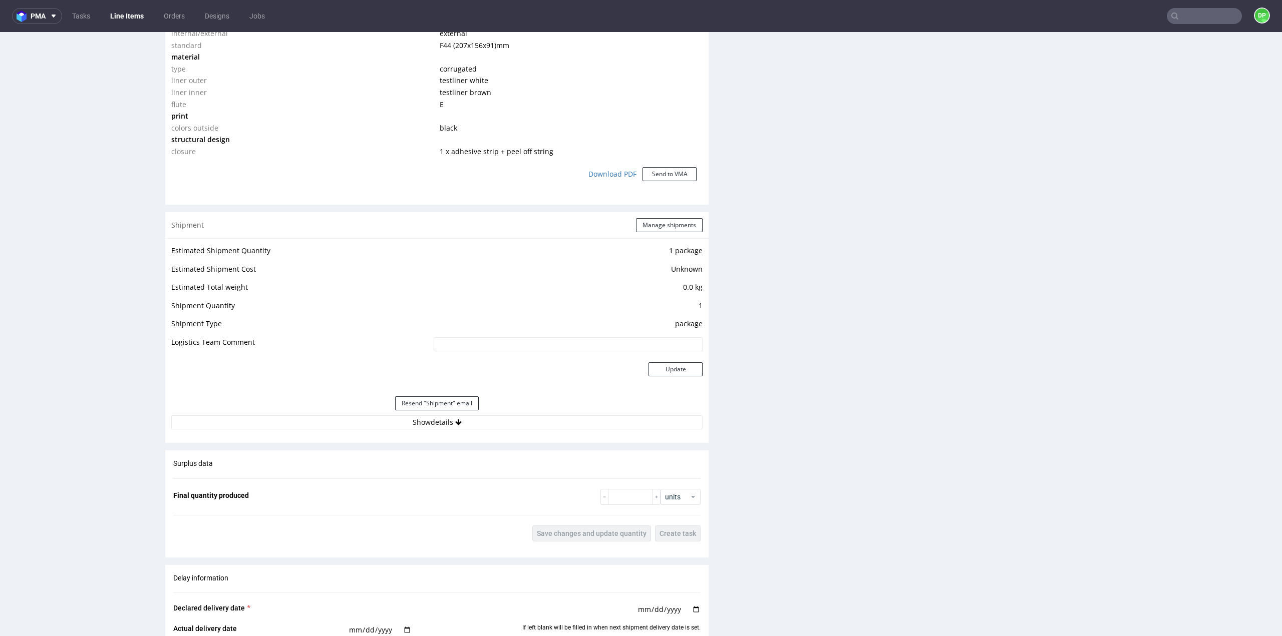
scroll to position [901, 0]
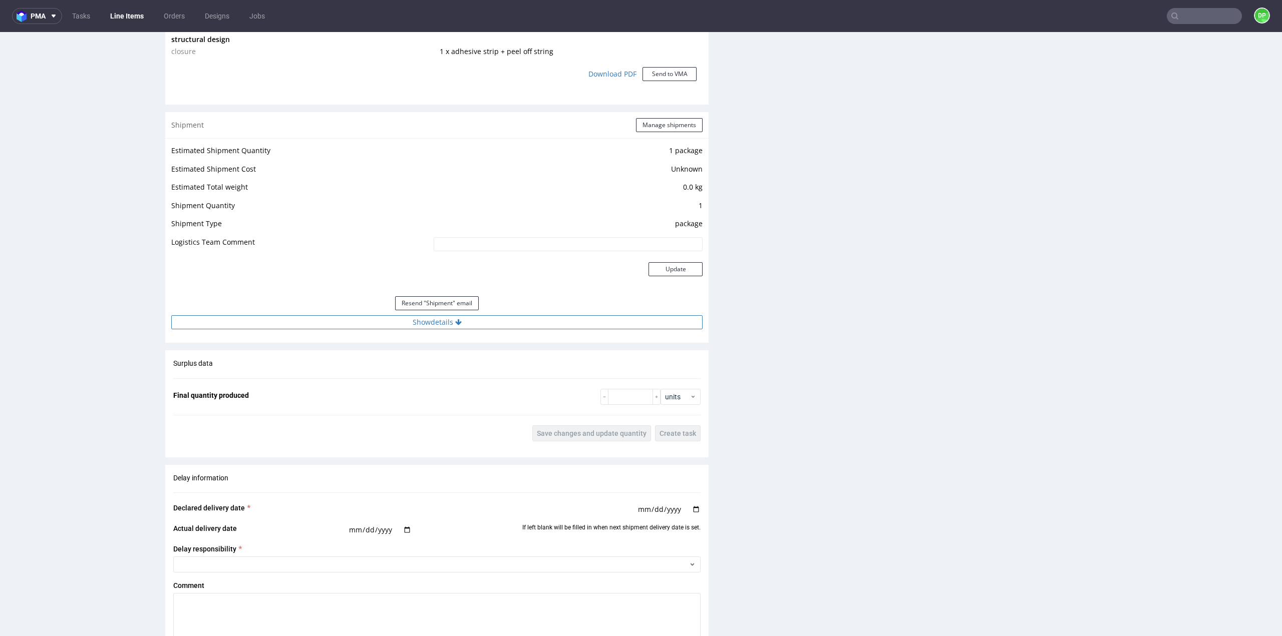
click at [458, 325] on button "Show details" at bounding box center [436, 322] width 531 height 14
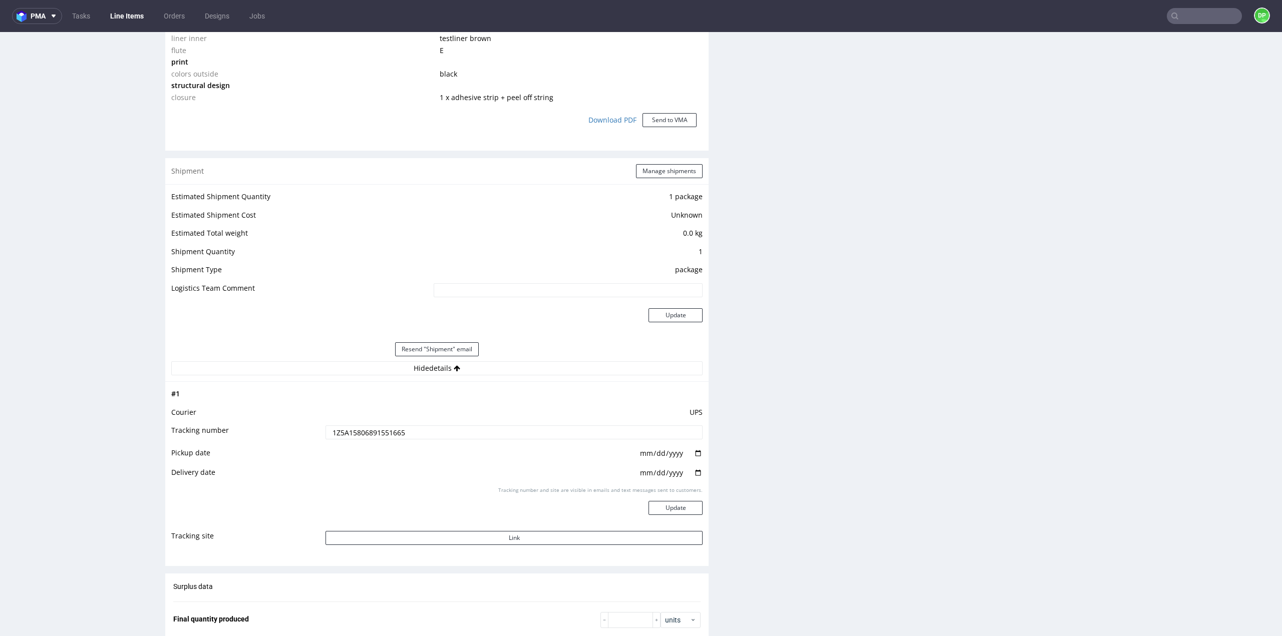
scroll to position [601, 0]
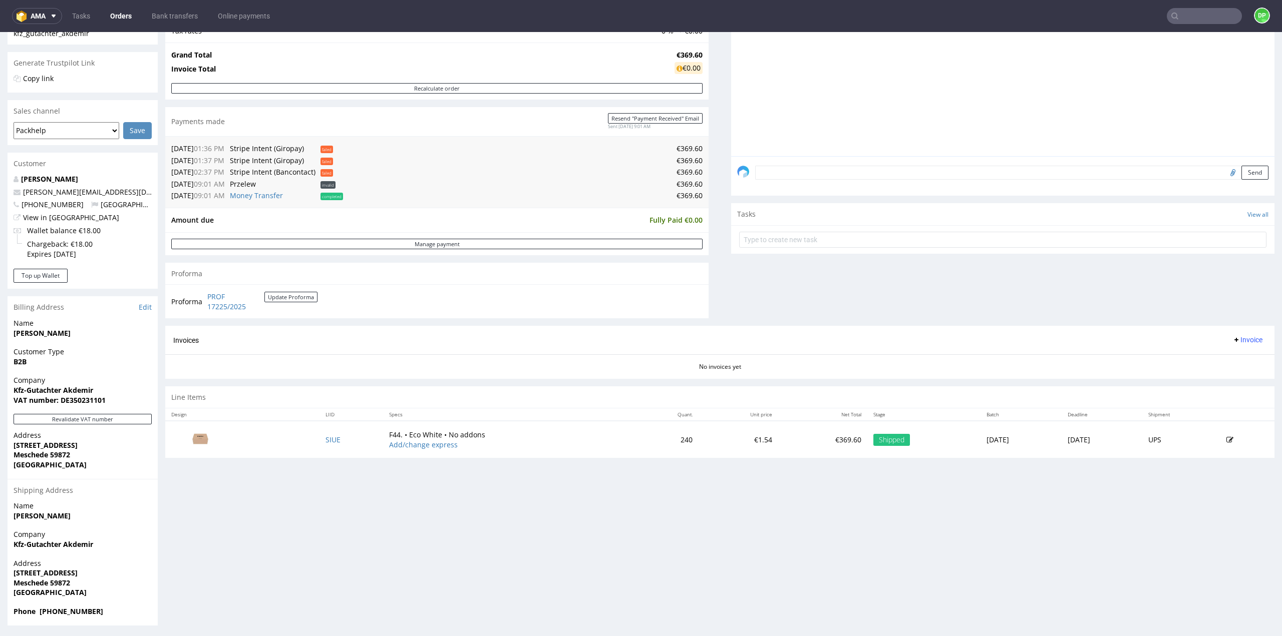
scroll to position [189, 0]
click at [1232, 342] on span "Invoice" at bounding box center [1247, 339] width 30 height 8
click at [1227, 360] on span "Generate" at bounding box center [1231, 359] width 49 height 10
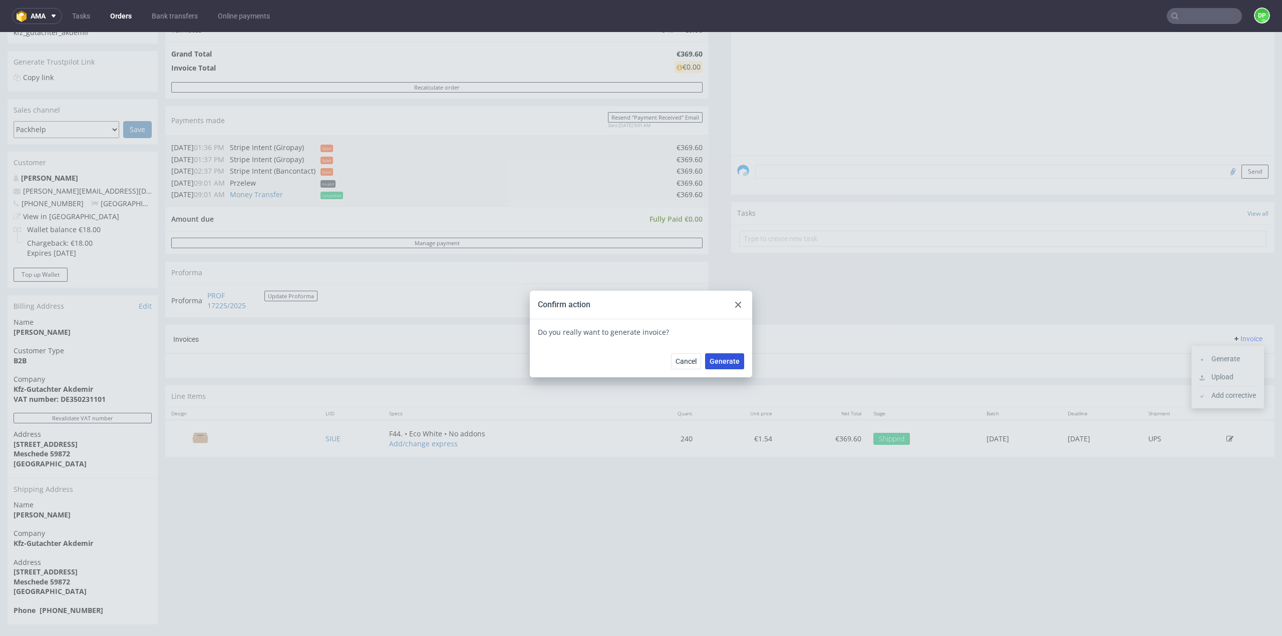
click at [725, 360] on span "Generate" at bounding box center [724, 361] width 30 height 7
click at [735, 304] on use at bounding box center [738, 305] width 6 height 6
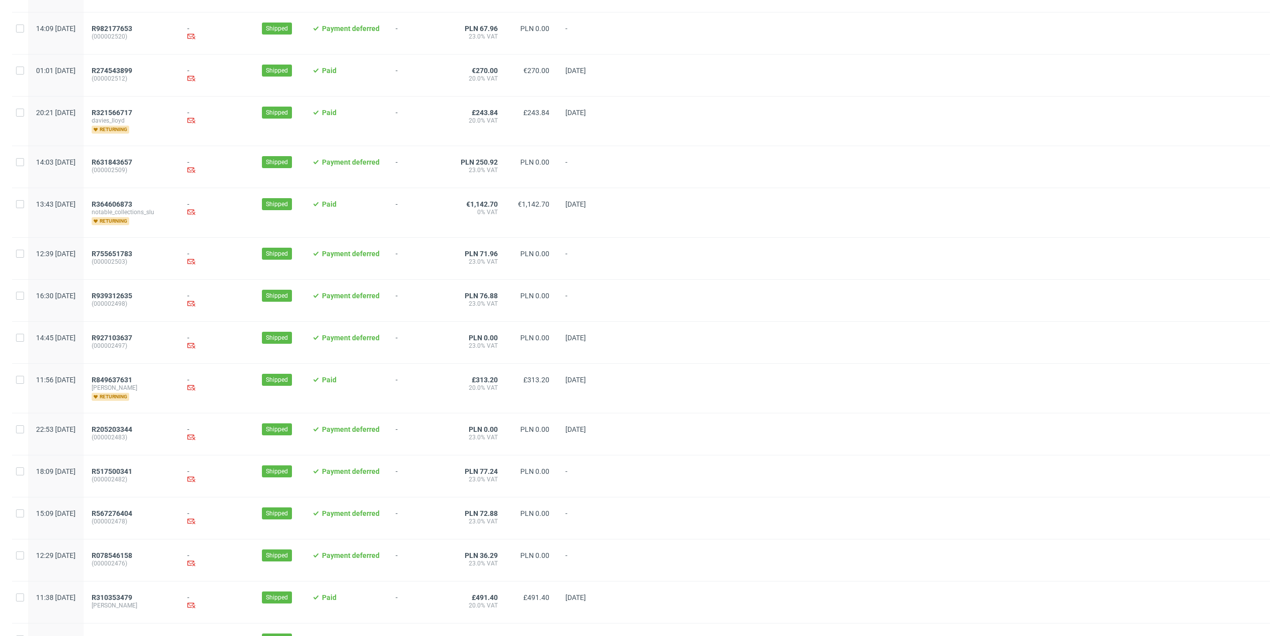
scroll to position [826, 0]
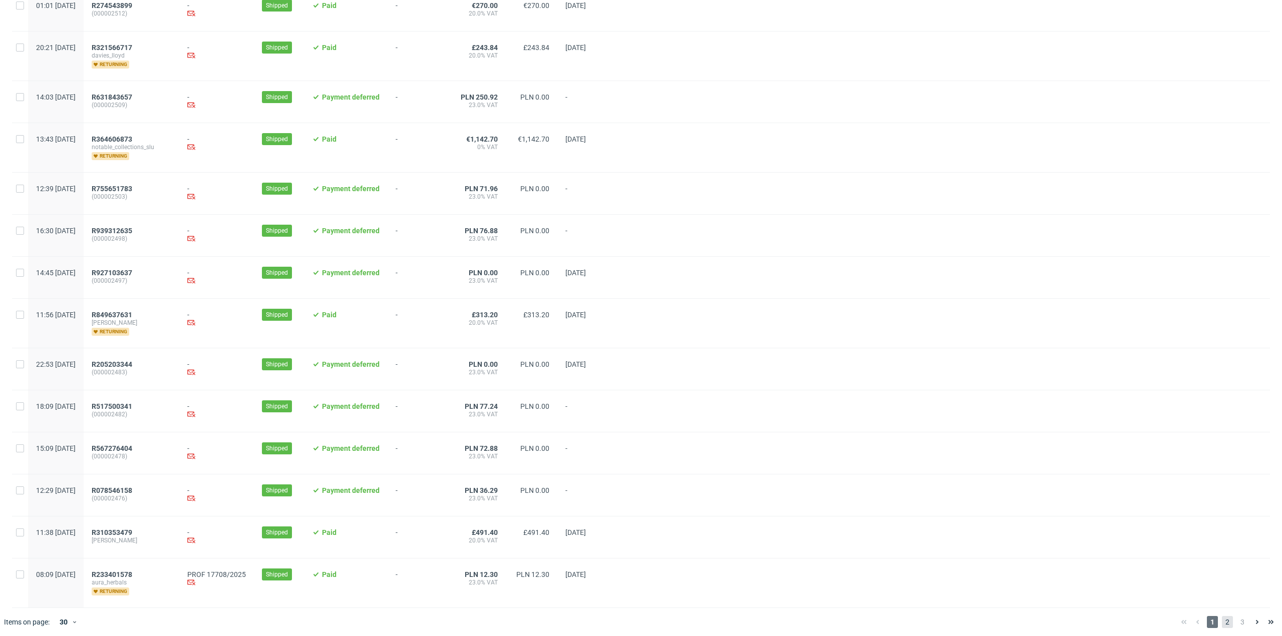
click at [1224, 621] on span "2" at bounding box center [1227, 622] width 11 height 12
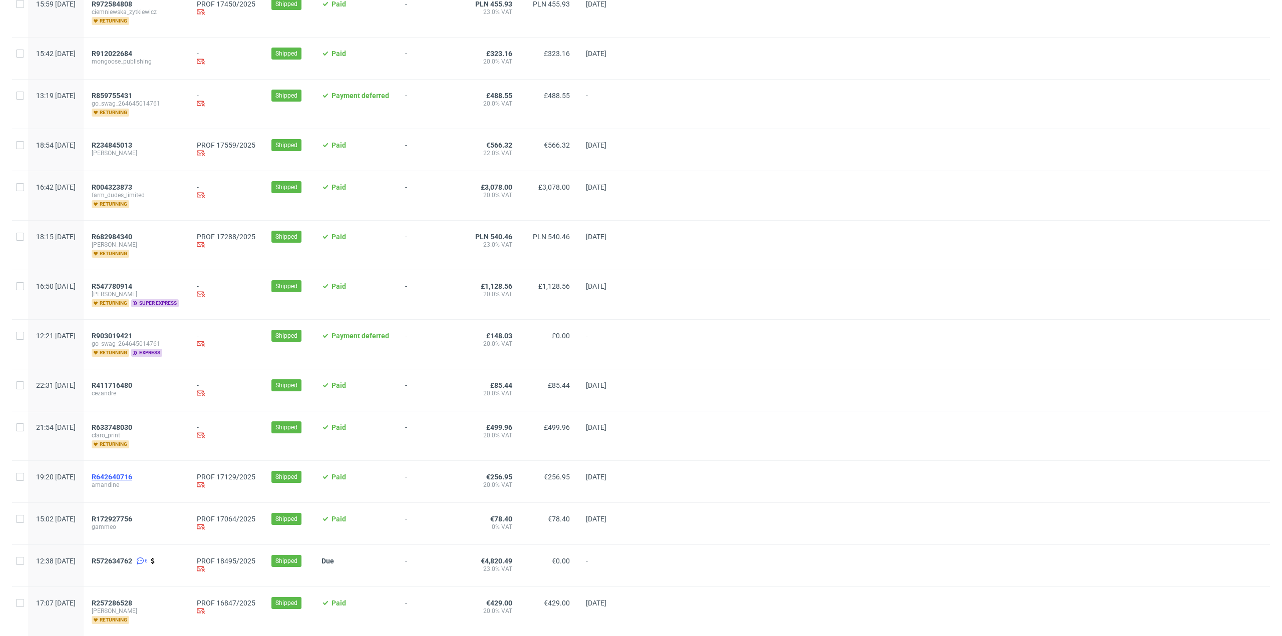
scroll to position [350, 0]
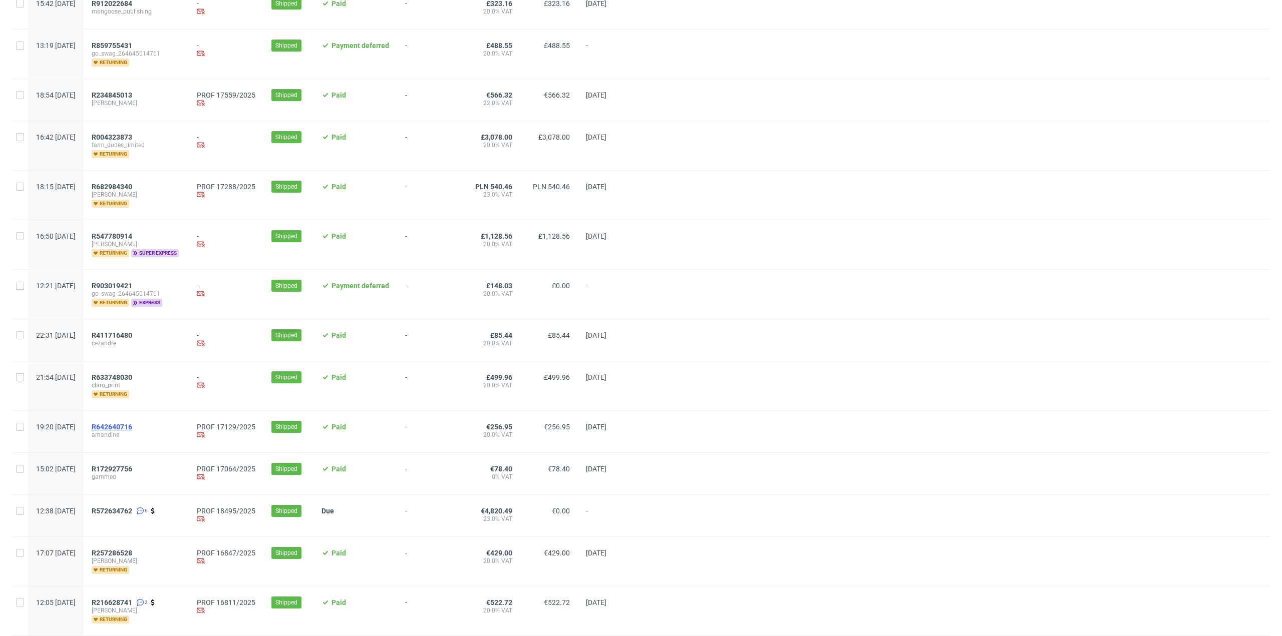
click at [132, 423] on span "R642640716" at bounding box center [112, 427] width 41 height 8
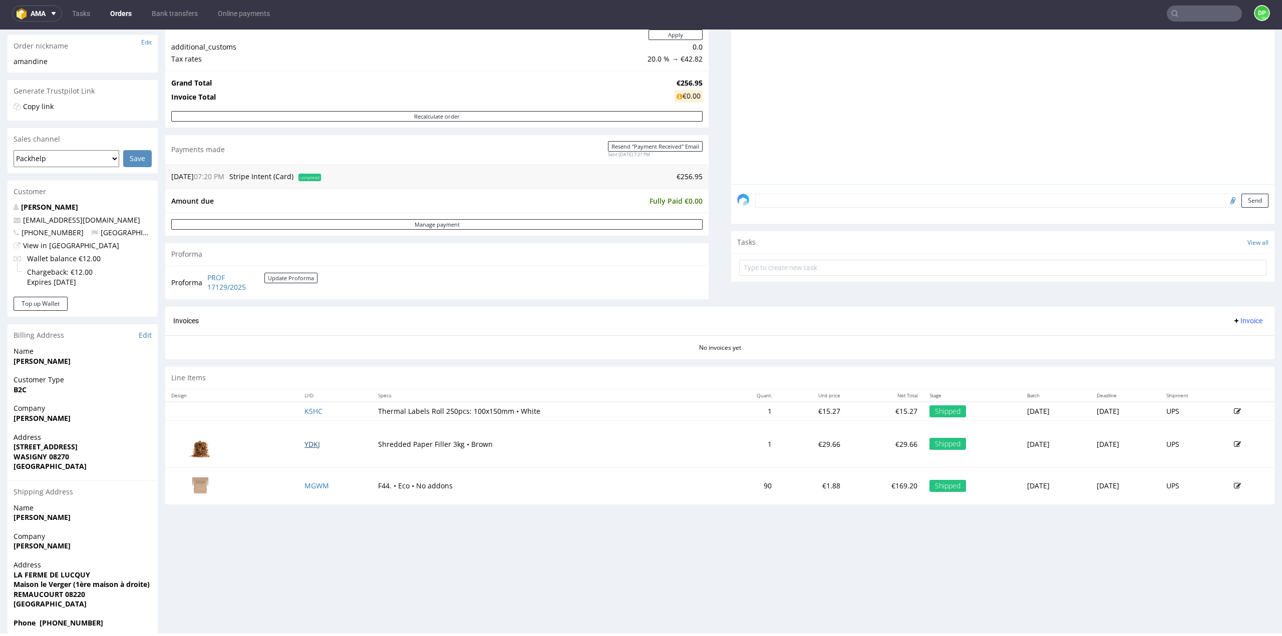
scroll to position [172, 0]
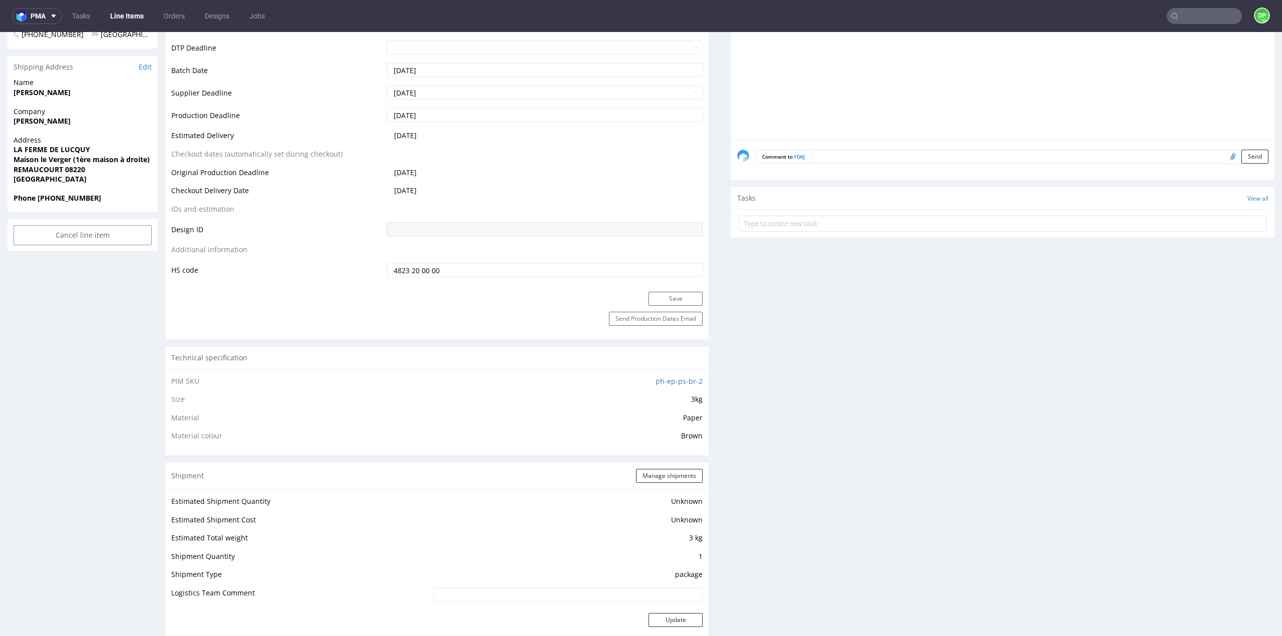
scroll to position [601, 0]
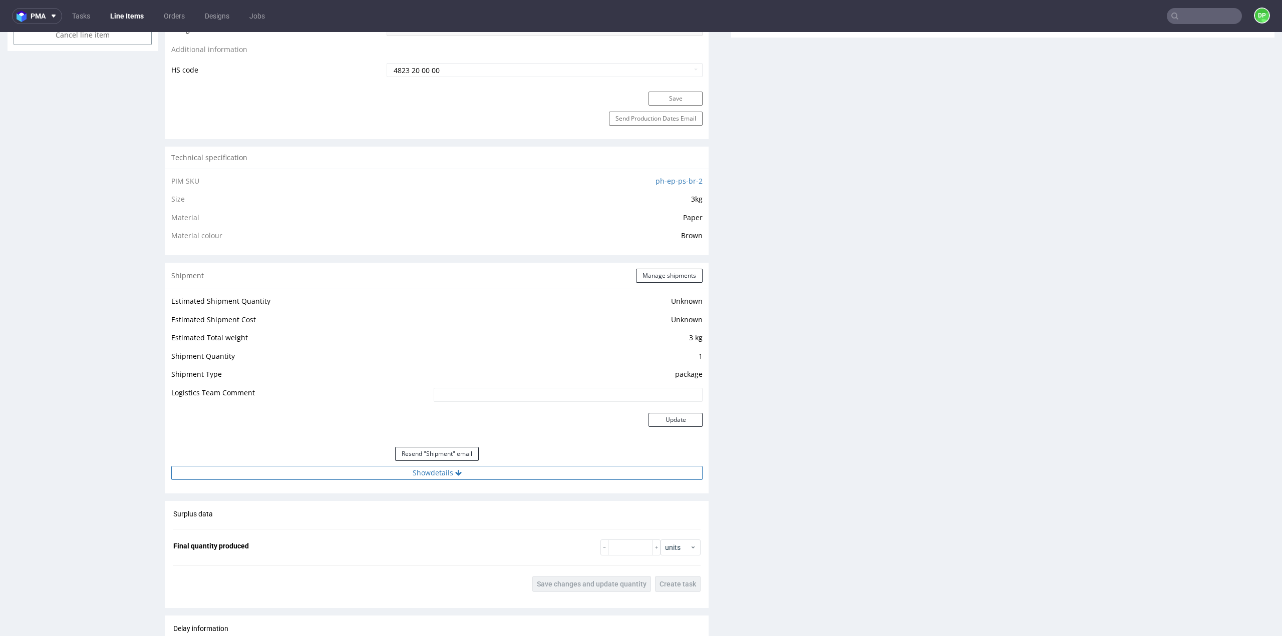
click at [435, 474] on button "Show details" at bounding box center [436, 473] width 531 height 14
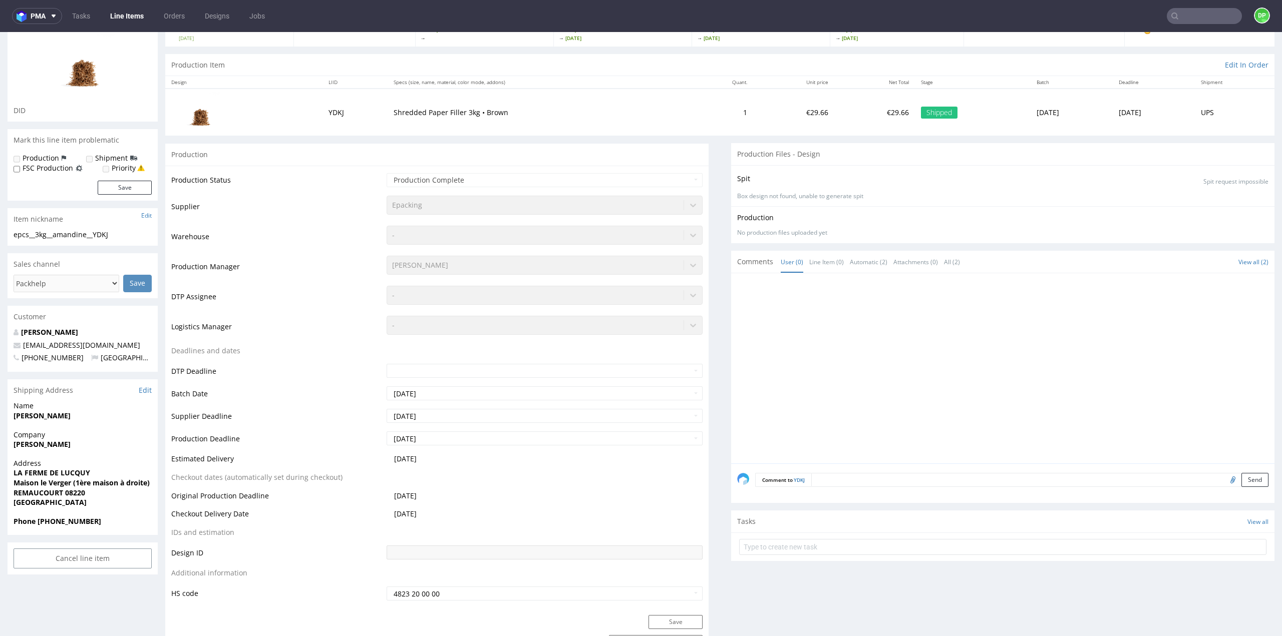
scroll to position [0, 0]
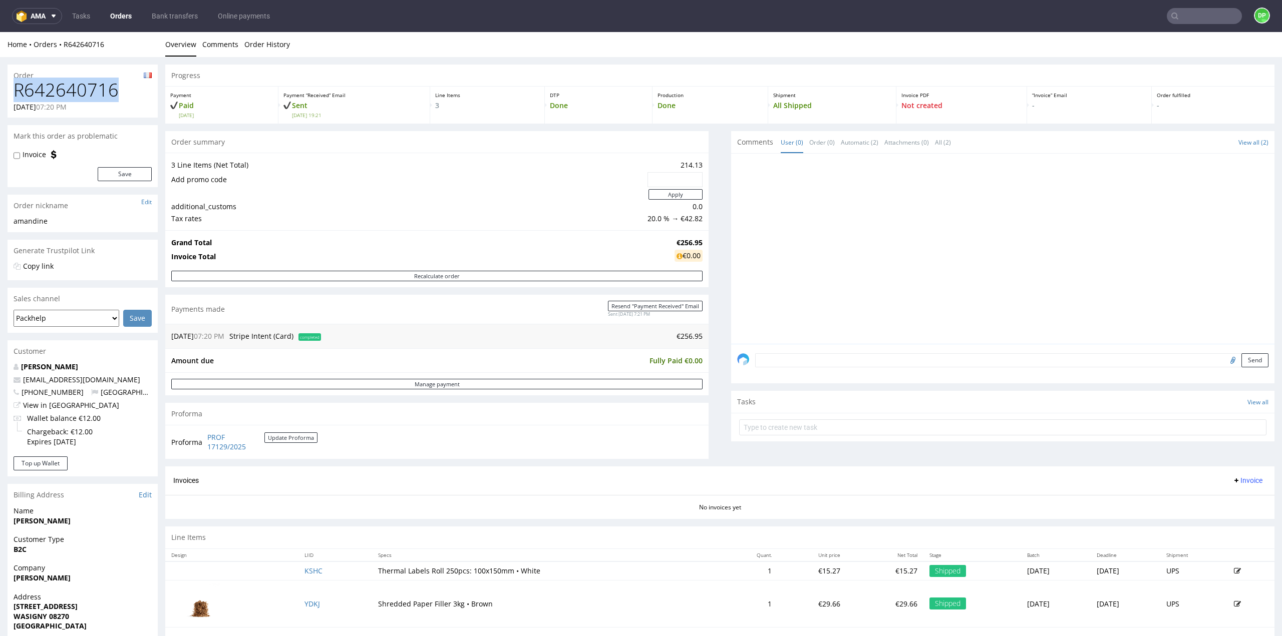
drag, startPoint x: 119, startPoint y: 96, endPoint x: 16, endPoint y: 91, distance: 103.3
click at [16, 91] on h1 "R642640716" at bounding box center [83, 90] width 138 height 20
copy h1 "R642640716"
click at [868, 214] on div at bounding box center [1005, 252] width 537 height 184
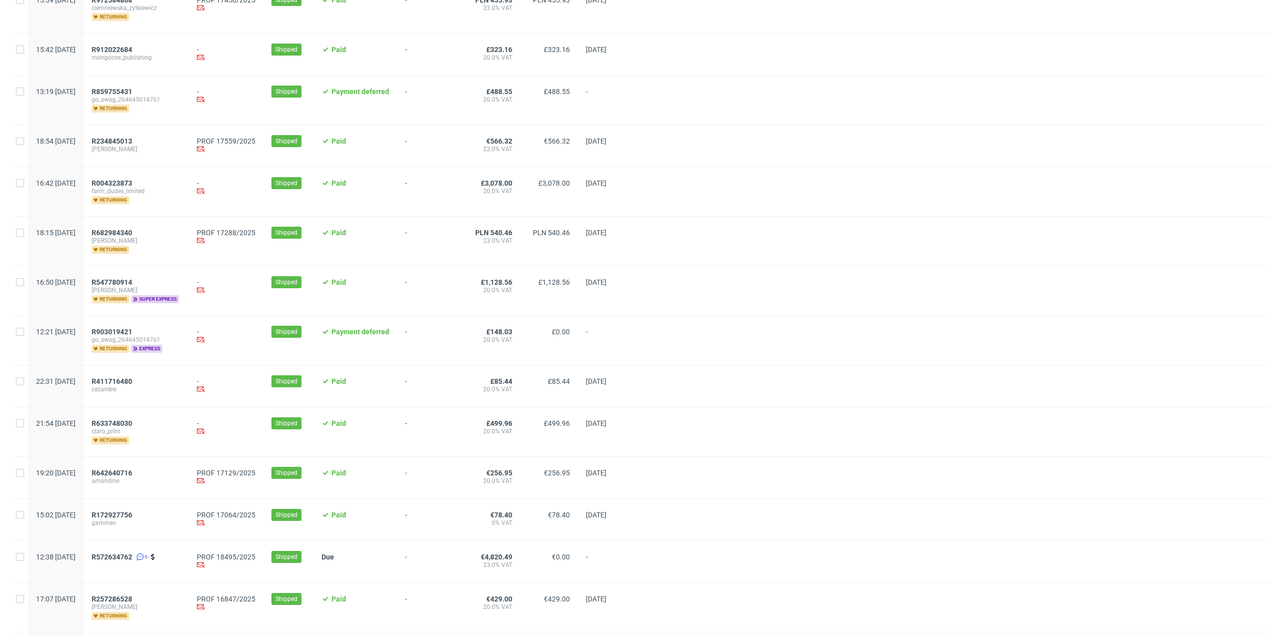
scroll to position [340, 0]
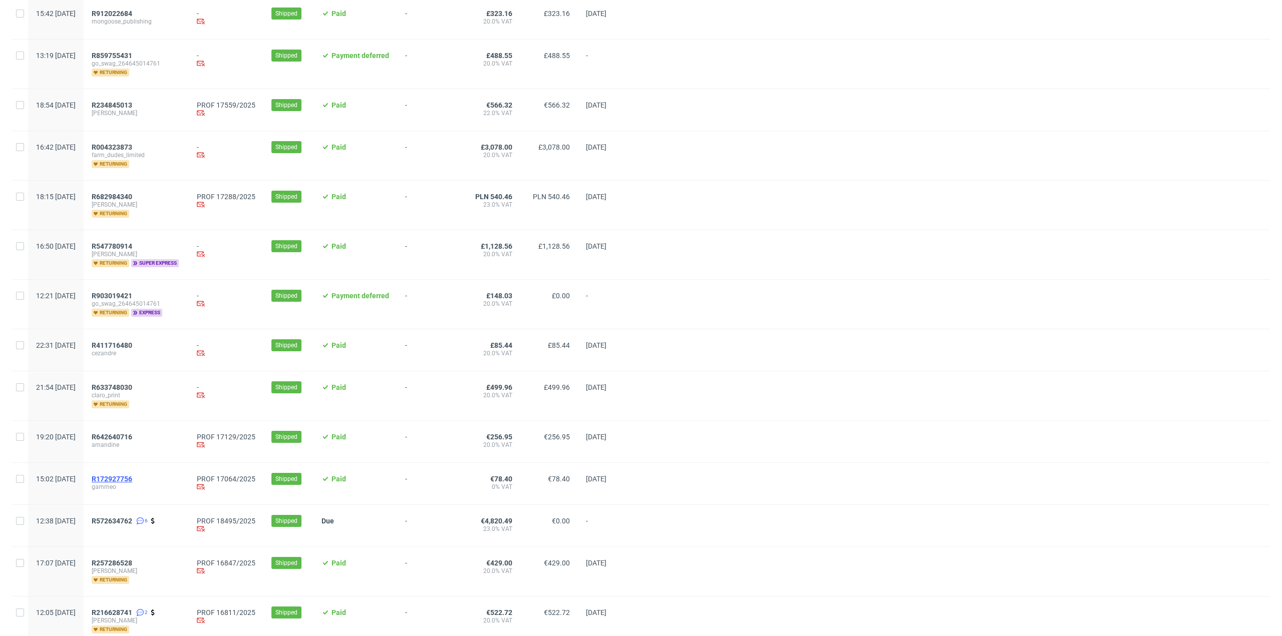
click at [132, 475] on span "R172927756" at bounding box center [112, 479] width 41 height 8
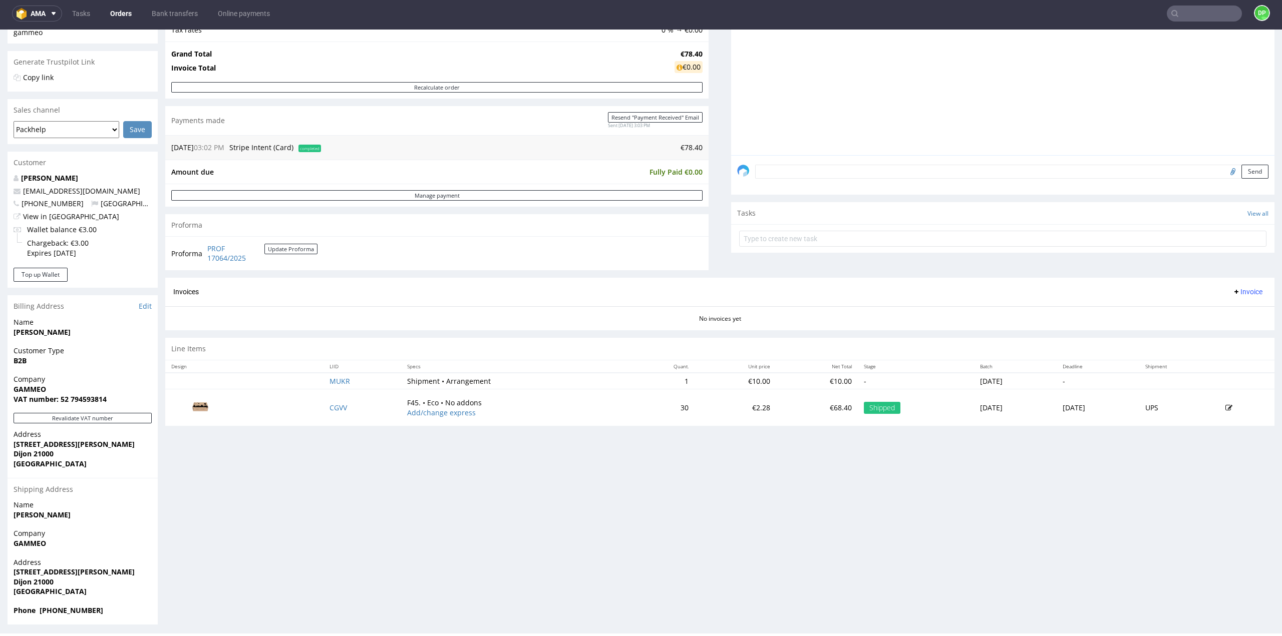
scroll to position [189, 0]
click at [66, 414] on button "Revalidate VAT number" at bounding box center [83, 416] width 138 height 11
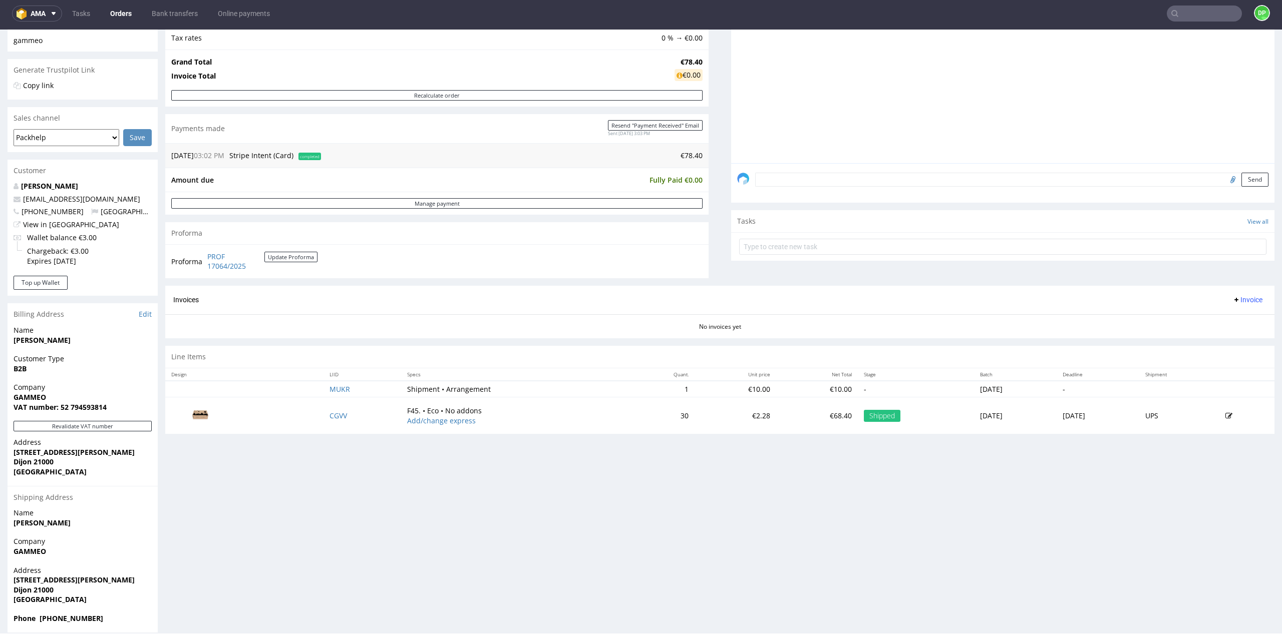
scroll to position [178, 0]
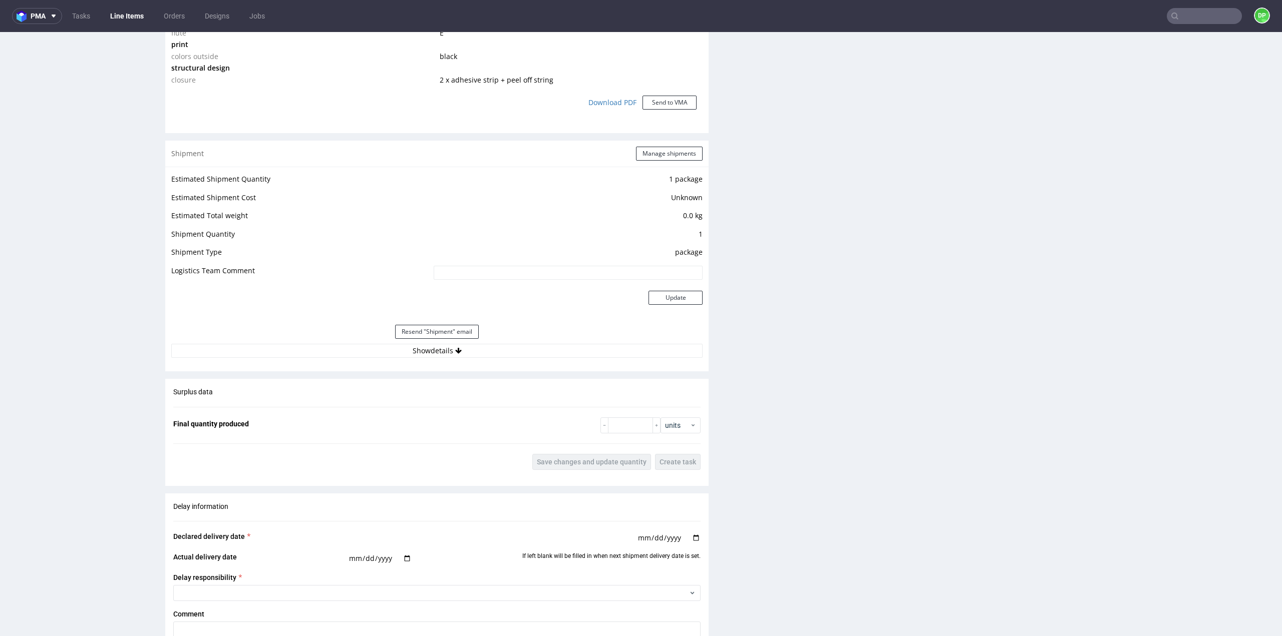
scroll to position [851, 0]
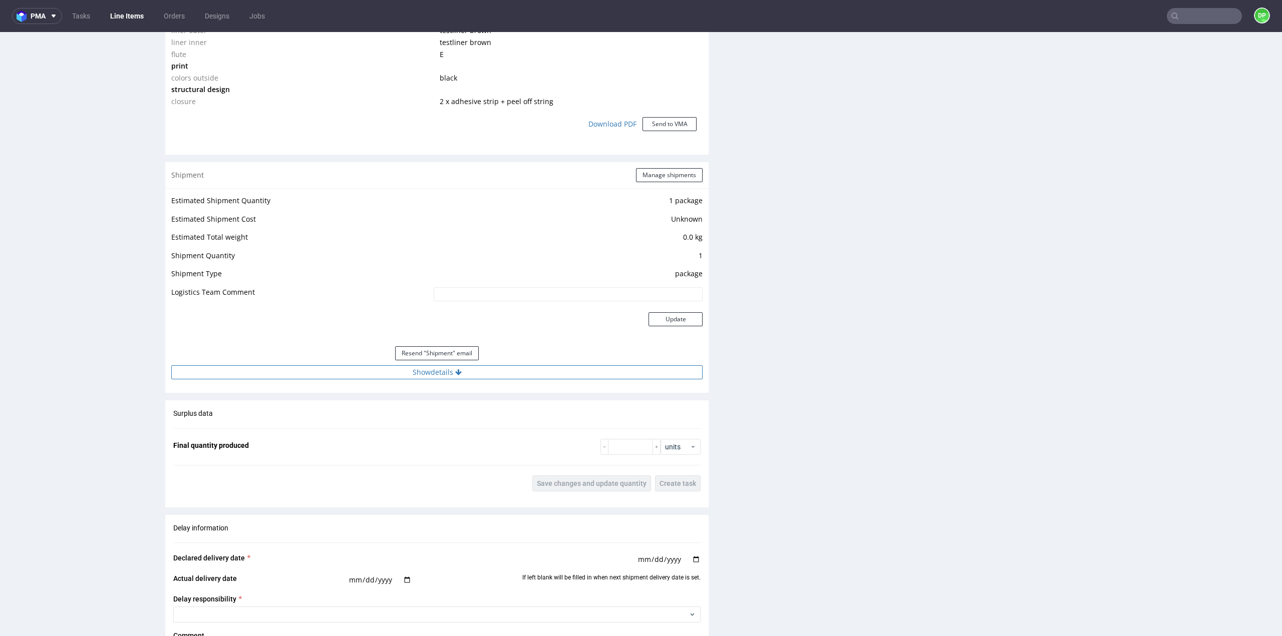
click at [413, 375] on button "Show details" at bounding box center [436, 372] width 531 height 14
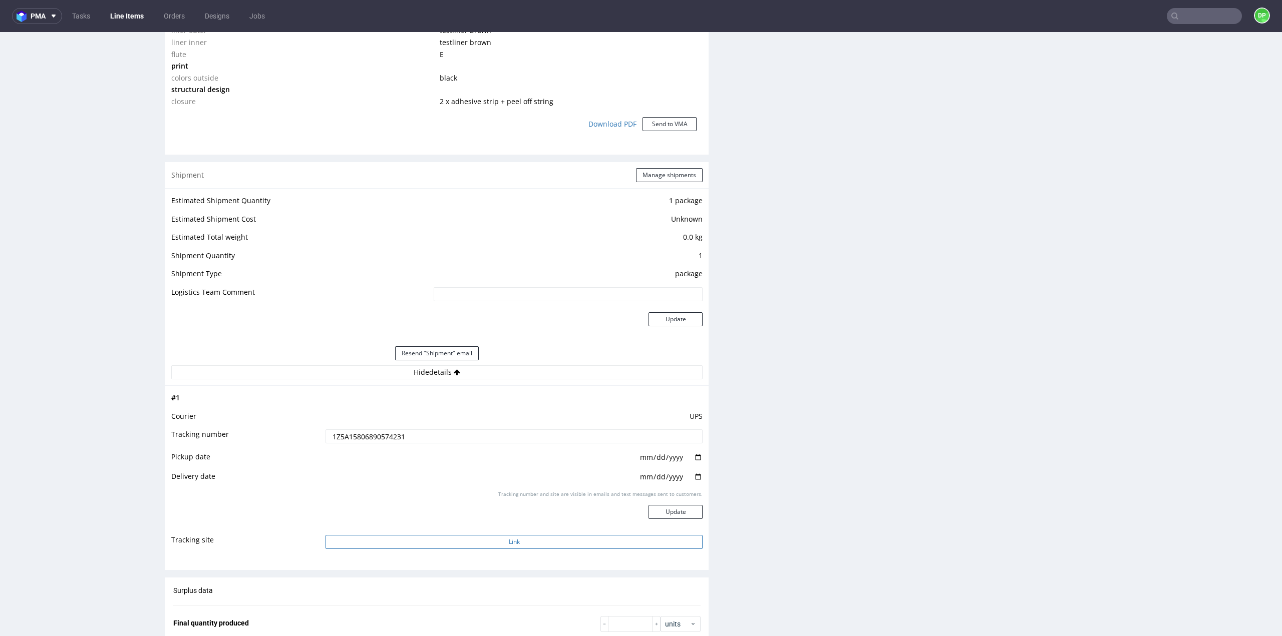
click at [478, 543] on button "Link" at bounding box center [513, 542] width 377 height 14
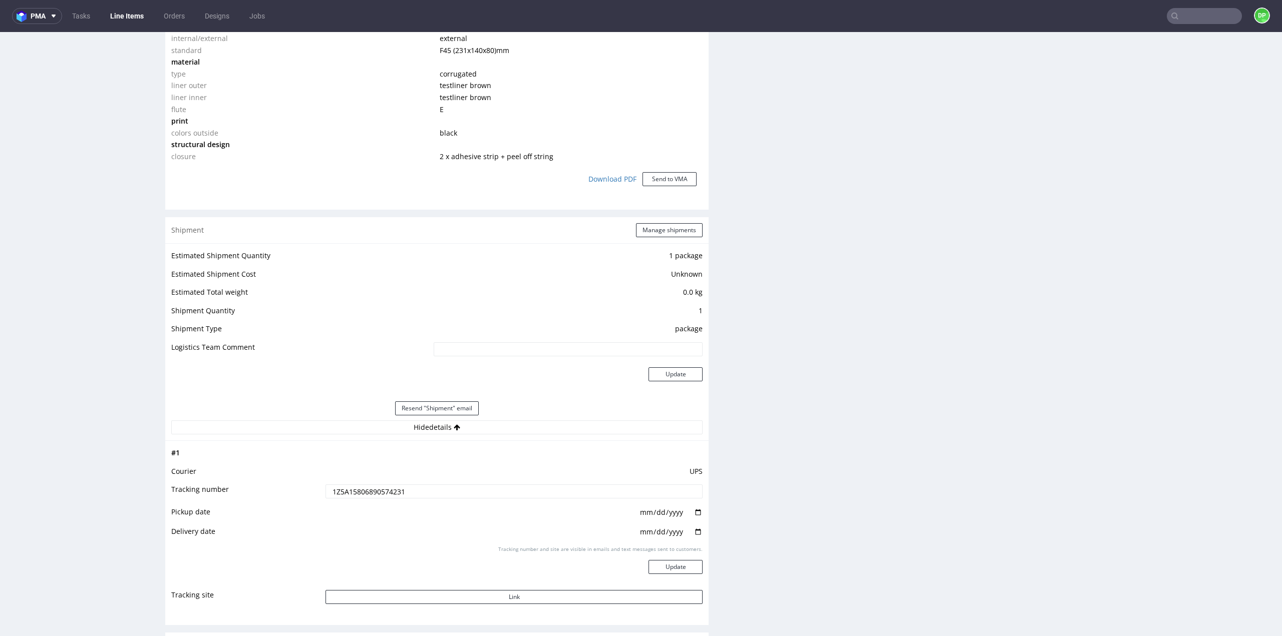
scroll to position [601, 0]
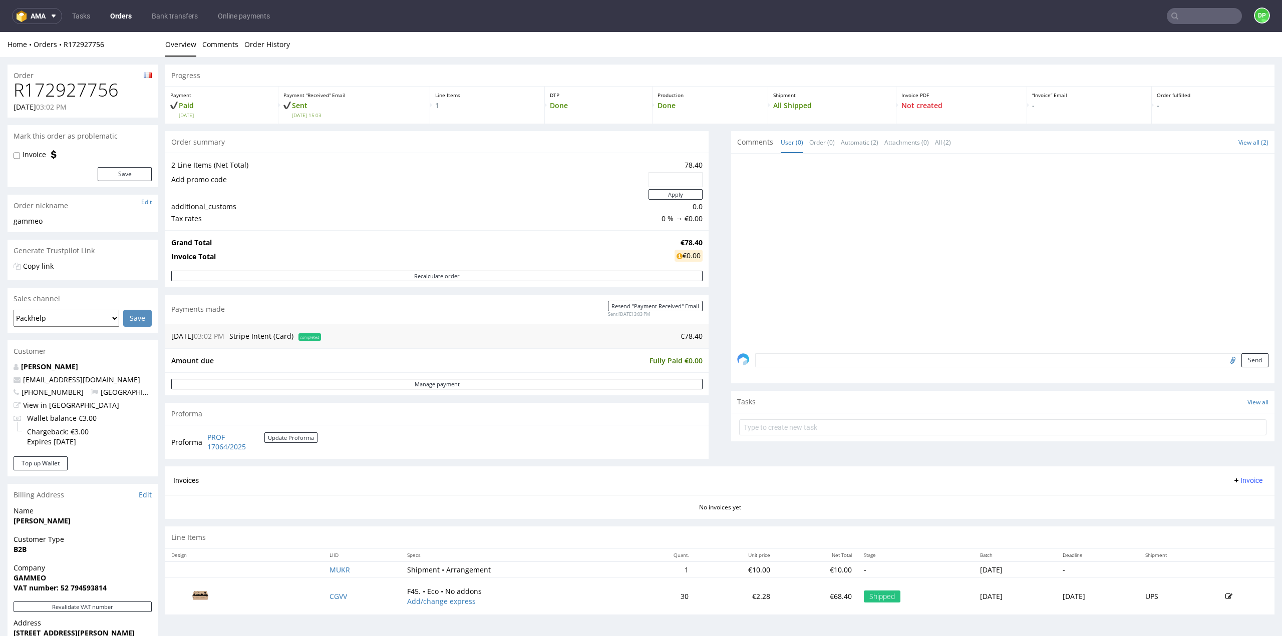
click at [1234, 478] on span "Invoice" at bounding box center [1247, 481] width 30 height 8
click at [1219, 498] on span "Generate" at bounding box center [1231, 500] width 49 height 10
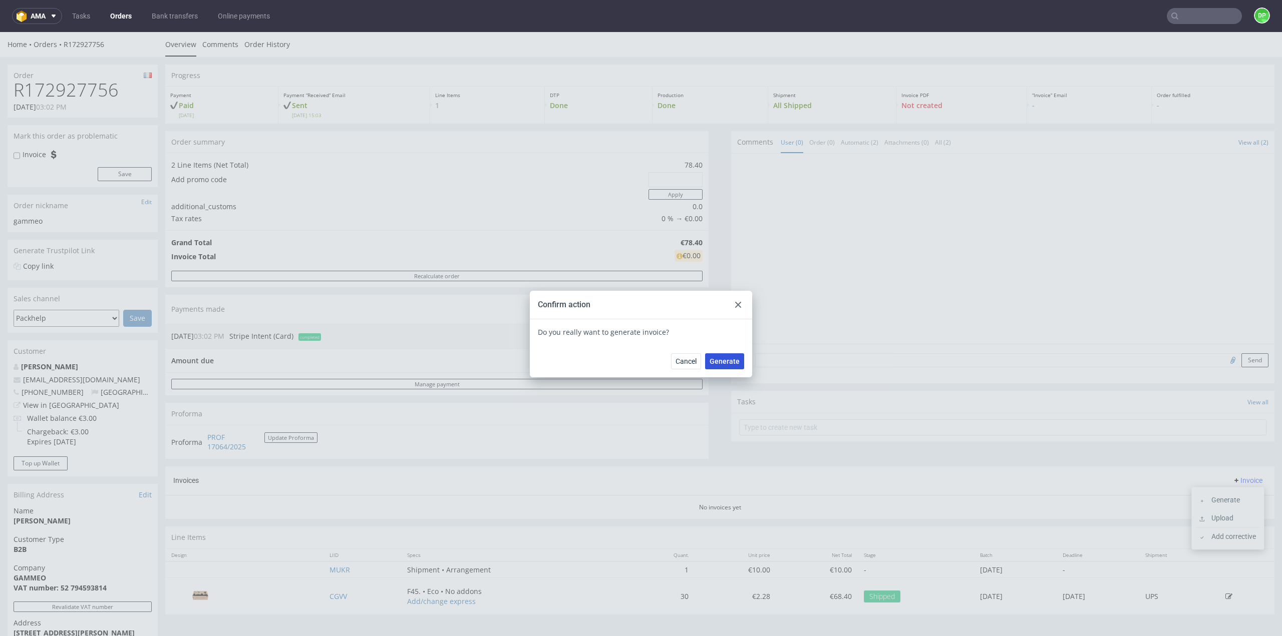
click at [723, 362] on span "Generate" at bounding box center [724, 361] width 30 height 7
click at [735, 304] on use at bounding box center [738, 305] width 6 height 6
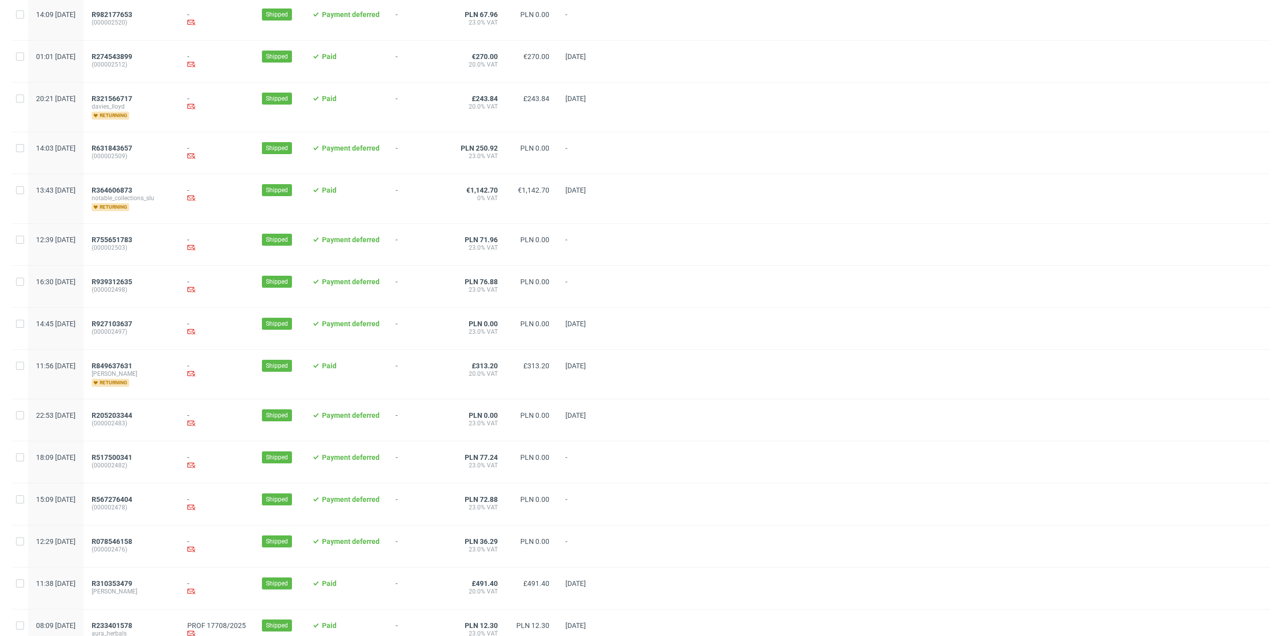
scroll to position [826, 0]
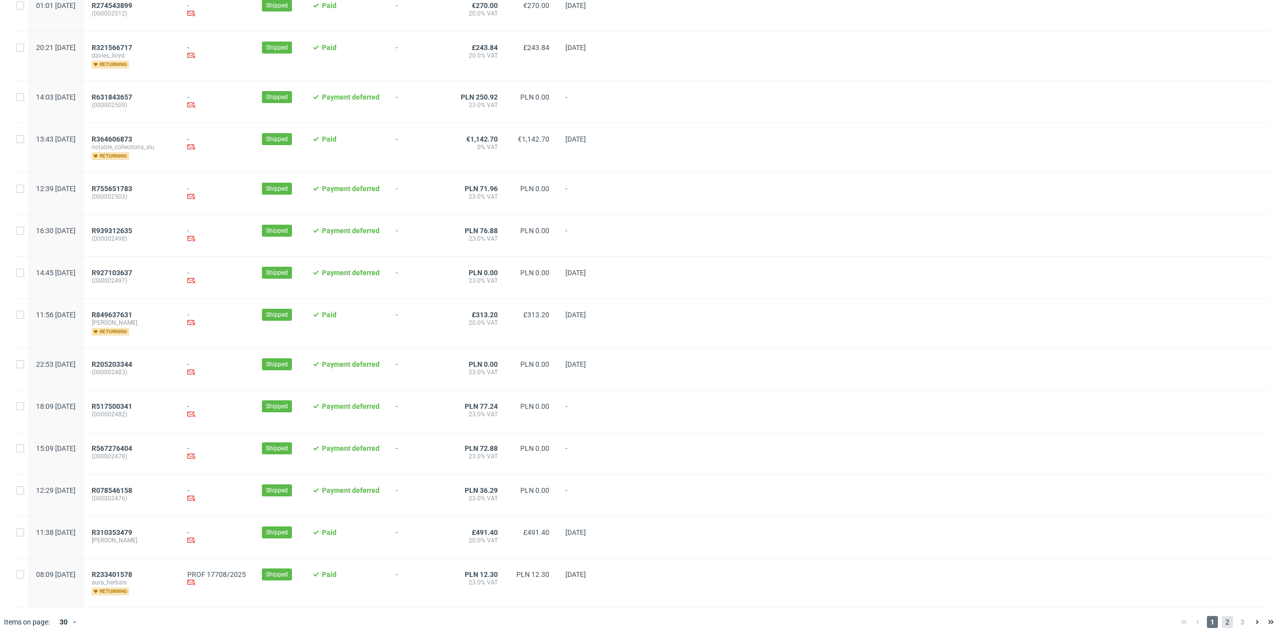
click at [1222, 619] on span "2" at bounding box center [1227, 622] width 11 height 12
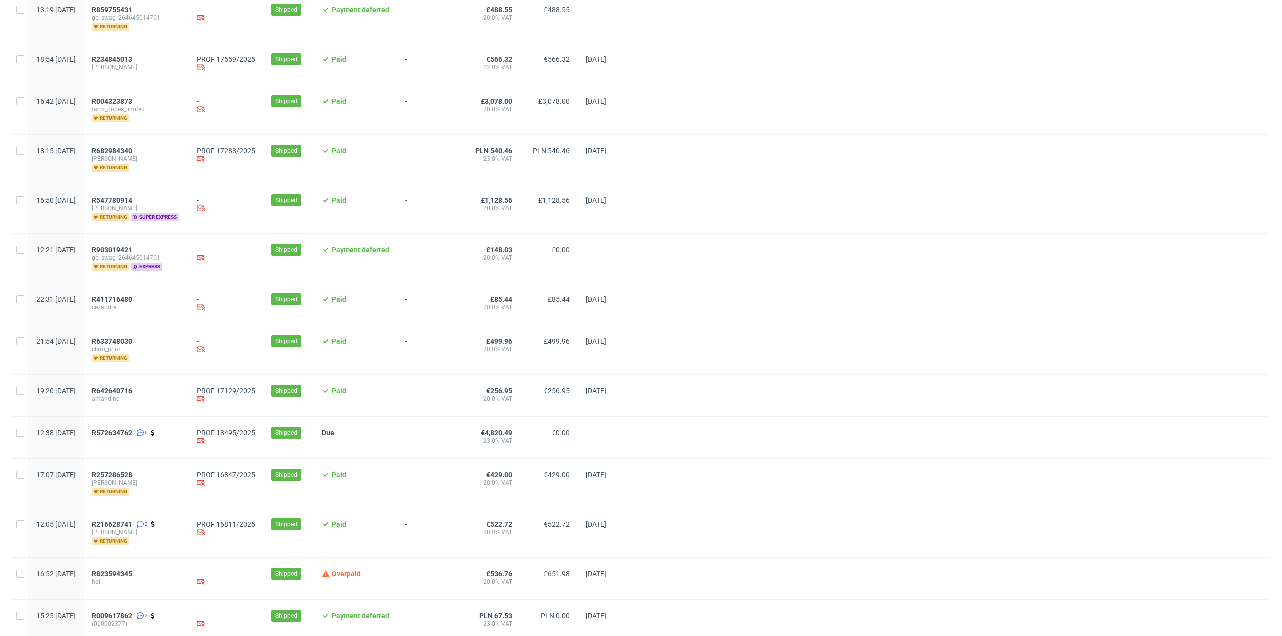
scroll to position [401, 0]
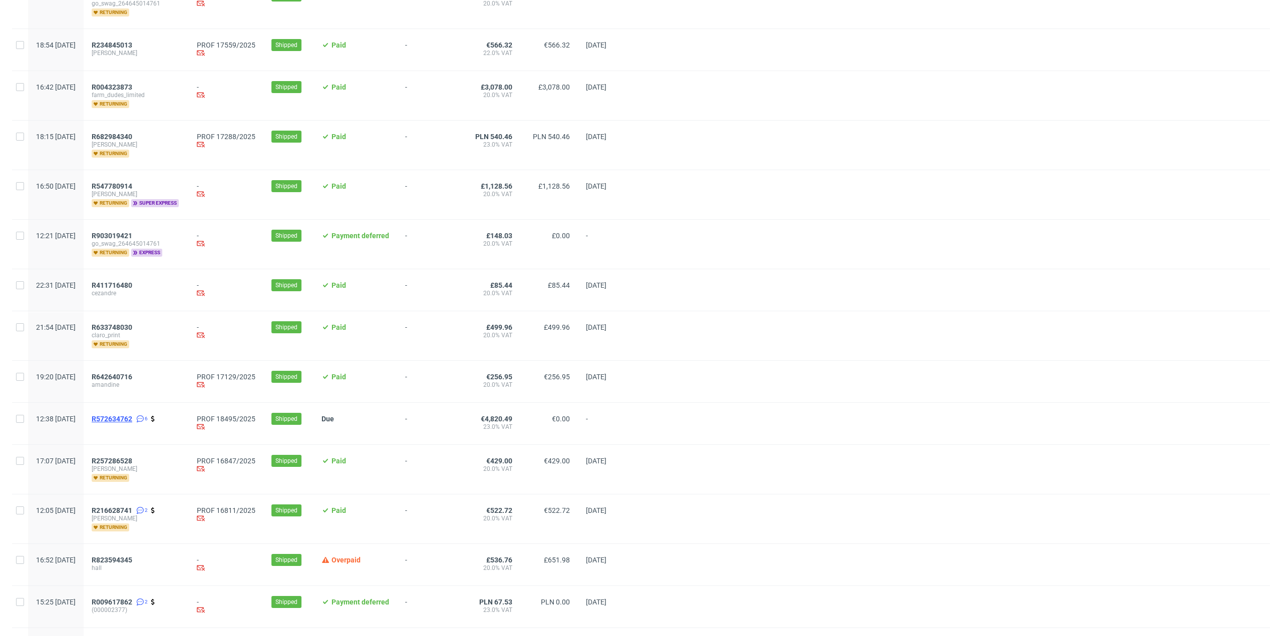
click at [132, 419] on span "R572634762" at bounding box center [112, 419] width 41 height 8
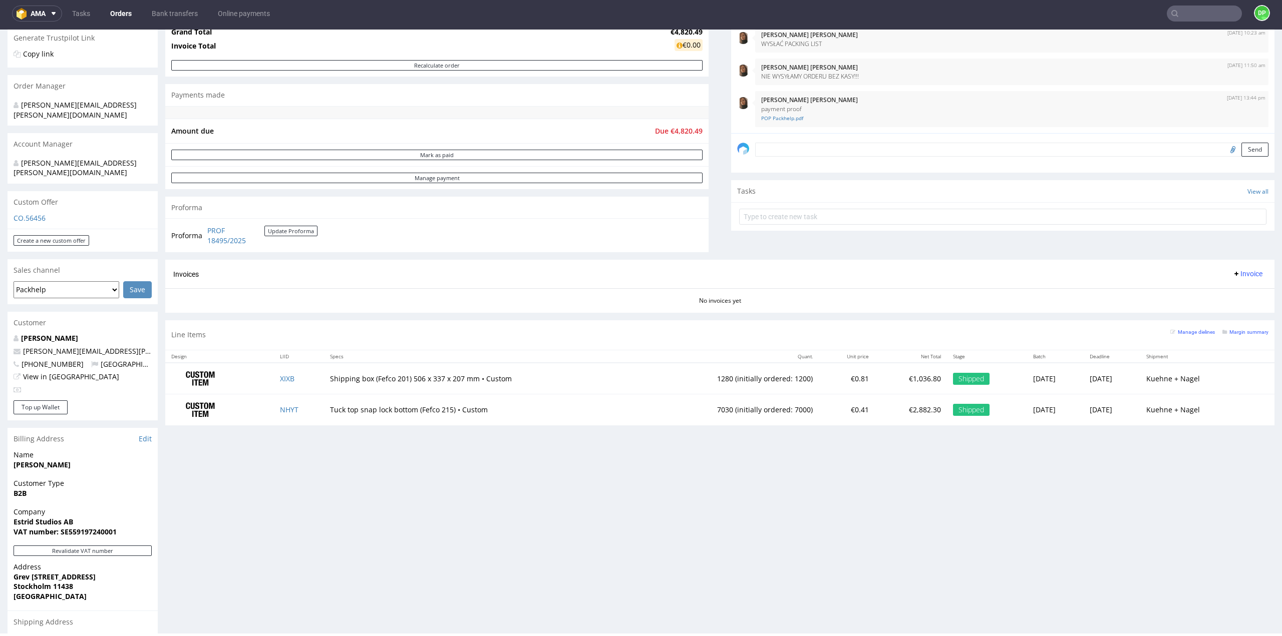
scroll to position [325, 0]
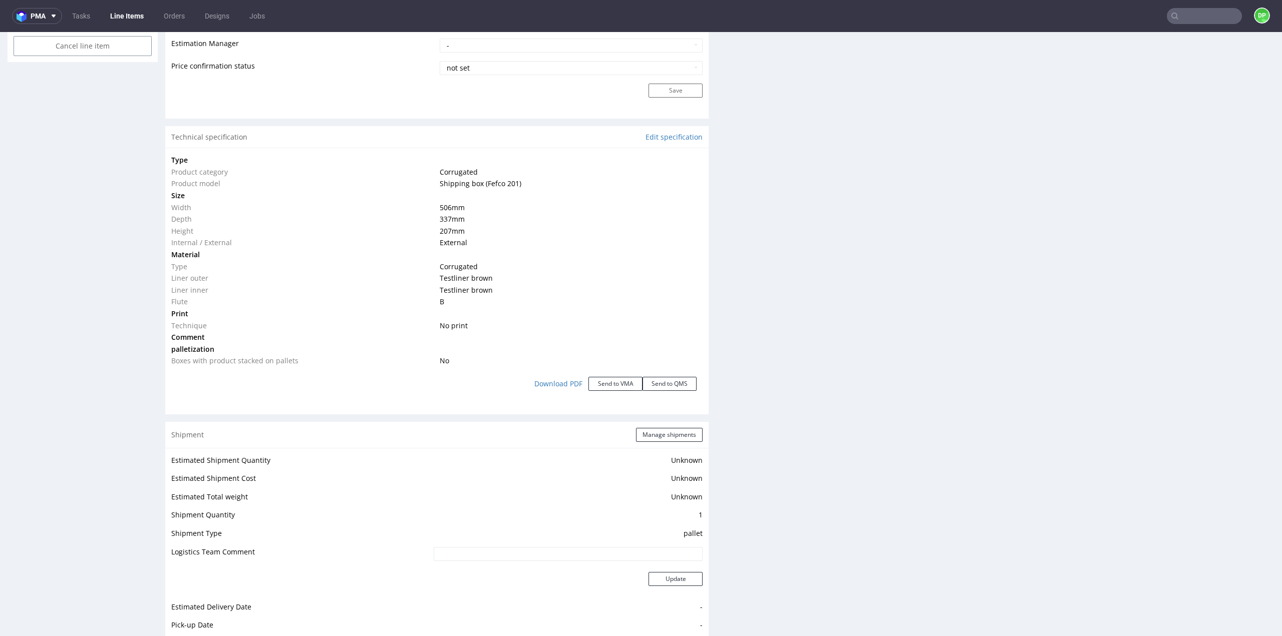
scroll to position [951, 0]
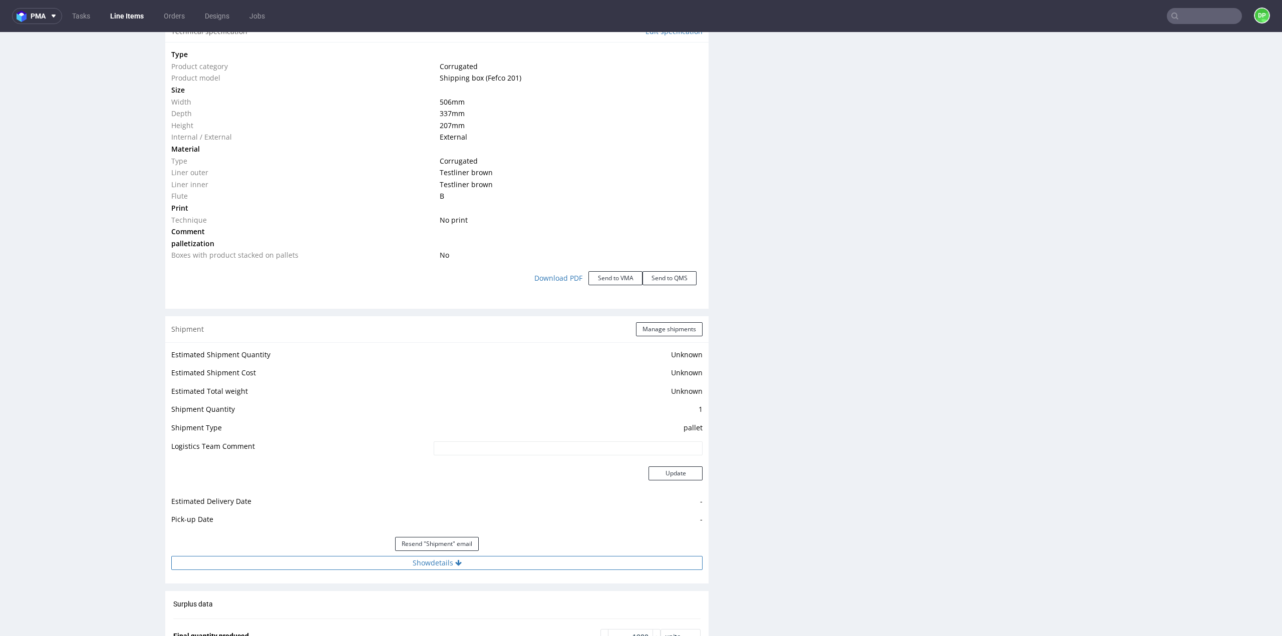
click at [455, 562] on icon at bounding box center [458, 563] width 7 height 7
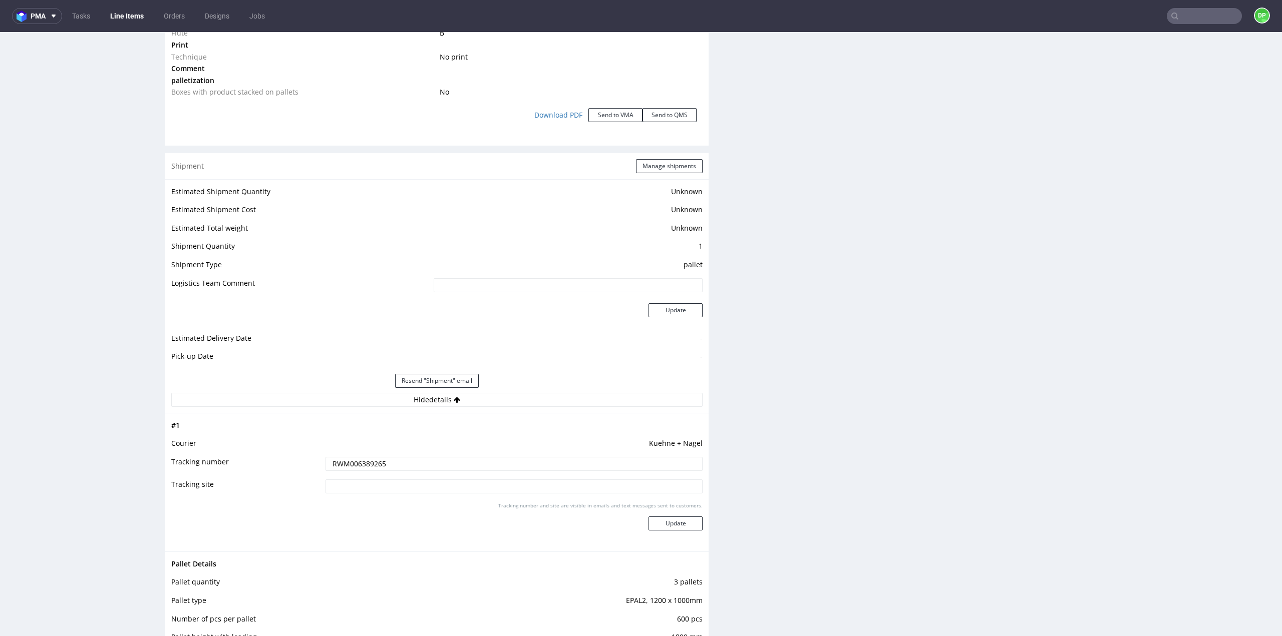
scroll to position [1252, 0]
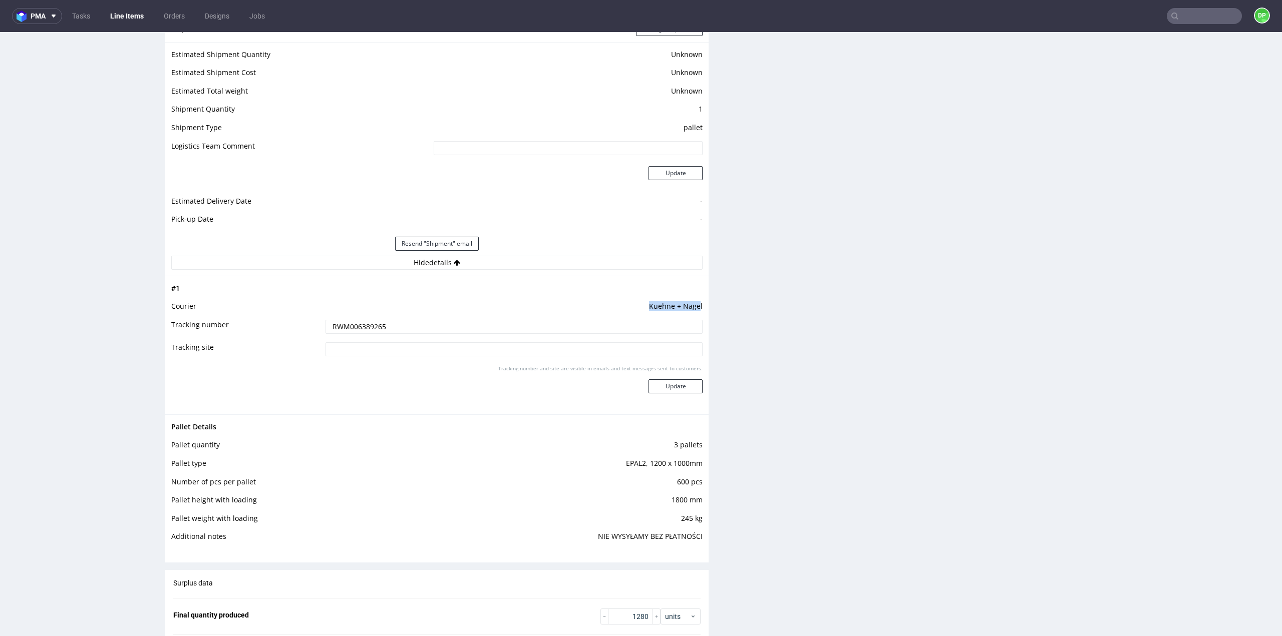
drag, startPoint x: 638, startPoint y: 304, endPoint x: 694, endPoint y: 305, distance: 56.1
click at [694, 305] on td "Kuehne + Nagel" at bounding box center [513, 309] width 380 height 19
click at [696, 305] on div "# 1 Courier Kuehne + Nagel Tracking number RWM006389265 Tracking site Tracking …" at bounding box center [436, 345] width 543 height 139
drag, startPoint x: 696, startPoint y: 305, endPoint x: 655, endPoint y: 307, distance: 41.1
click at [655, 307] on div "# 1 Courier Kuehne + Nagel Tracking number RWM006389265 Tracking site Tracking …" at bounding box center [436, 345] width 543 height 139
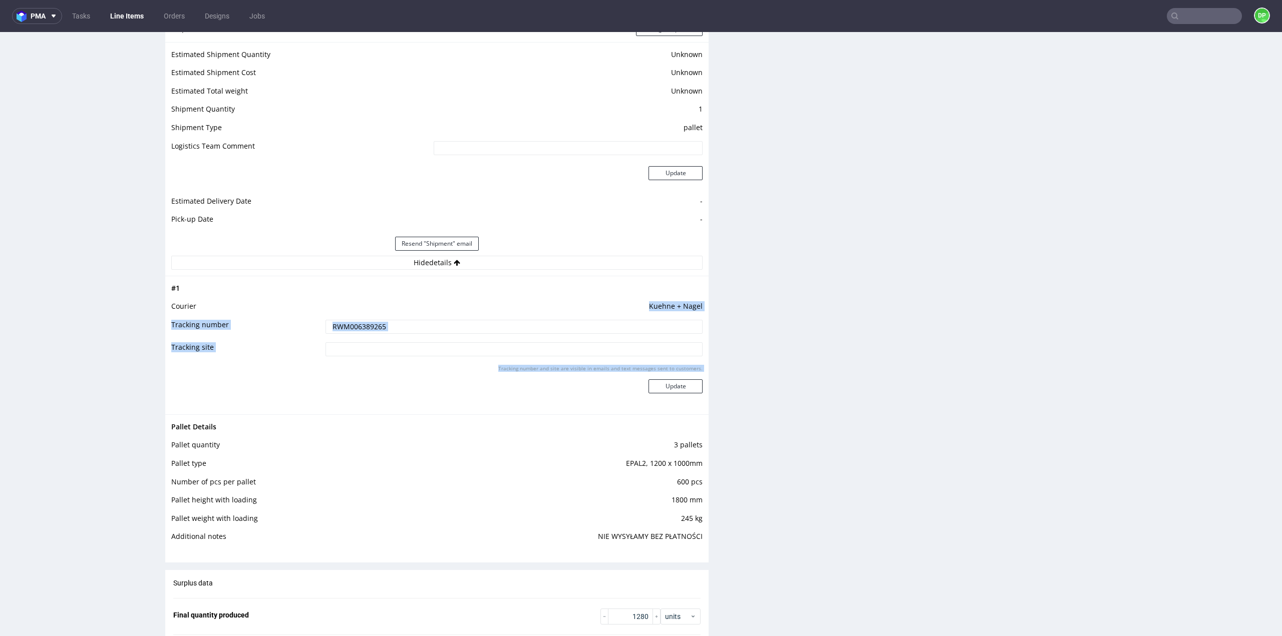
click at [601, 306] on td "Kuehne + Nagel" at bounding box center [513, 309] width 380 height 19
drag, startPoint x: 693, startPoint y: 303, endPoint x: 641, endPoint y: 303, distance: 52.1
click at [641, 303] on td "Kuehne + Nagel" at bounding box center [513, 309] width 380 height 19
copy td "Kuehne + Nage"
drag, startPoint x: 397, startPoint y: 324, endPoint x: 314, endPoint y: 320, distance: 82.7
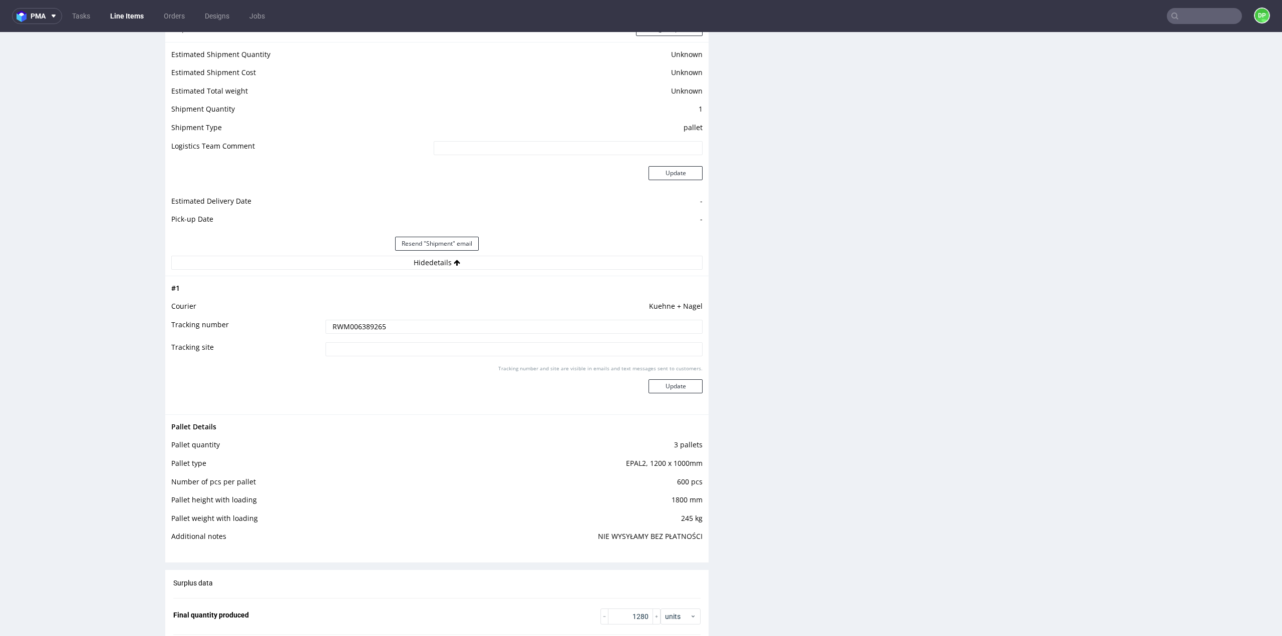
click at [314, 320] on tr "Tracking number RWM006389265" at bounding box center [436, 330] width 531 height 23
click at [454, 365] on div "Tracking number and site are visible in emails and text messages sent to custom…" at bounding box center [513, 383] width 377 height 36
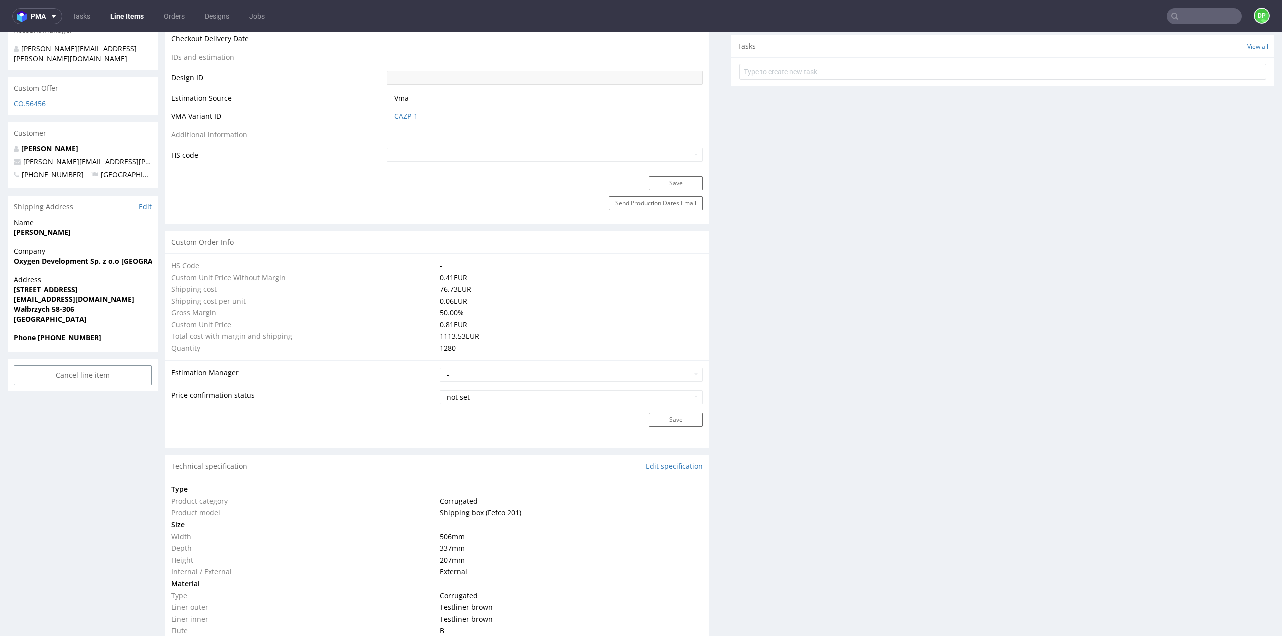
scroll to position [501, 0]
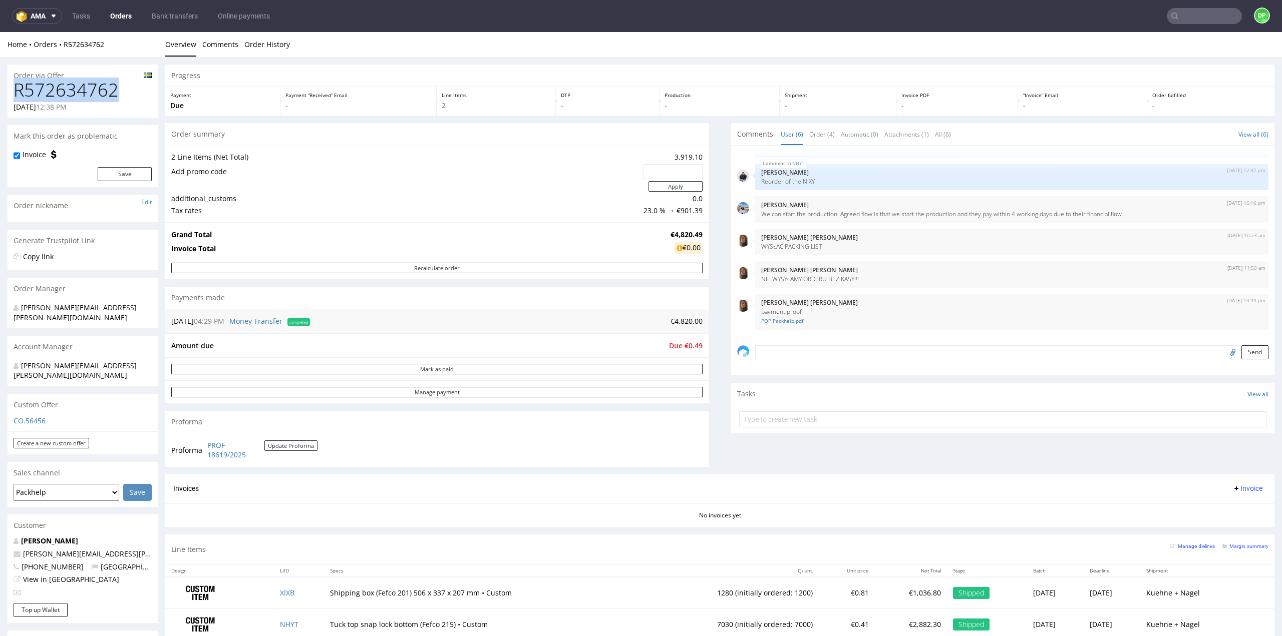
drag, startPoint x: 115, startPoint y: 91, endPoint x: 16, endPoint y: 92, distance: 99.1
click at [16, 92] on h1 "R572634762" at bounding box center [83, 90] width 138 height 20
copy h1 "R572634762"
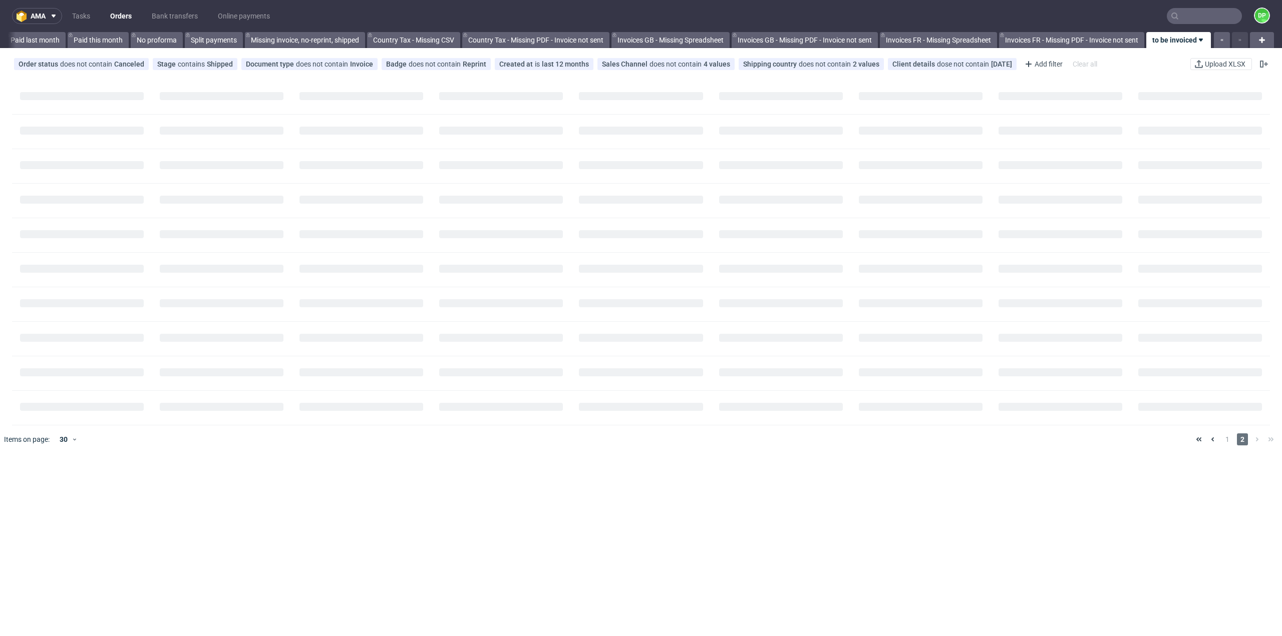
scroll to position [0, 723]
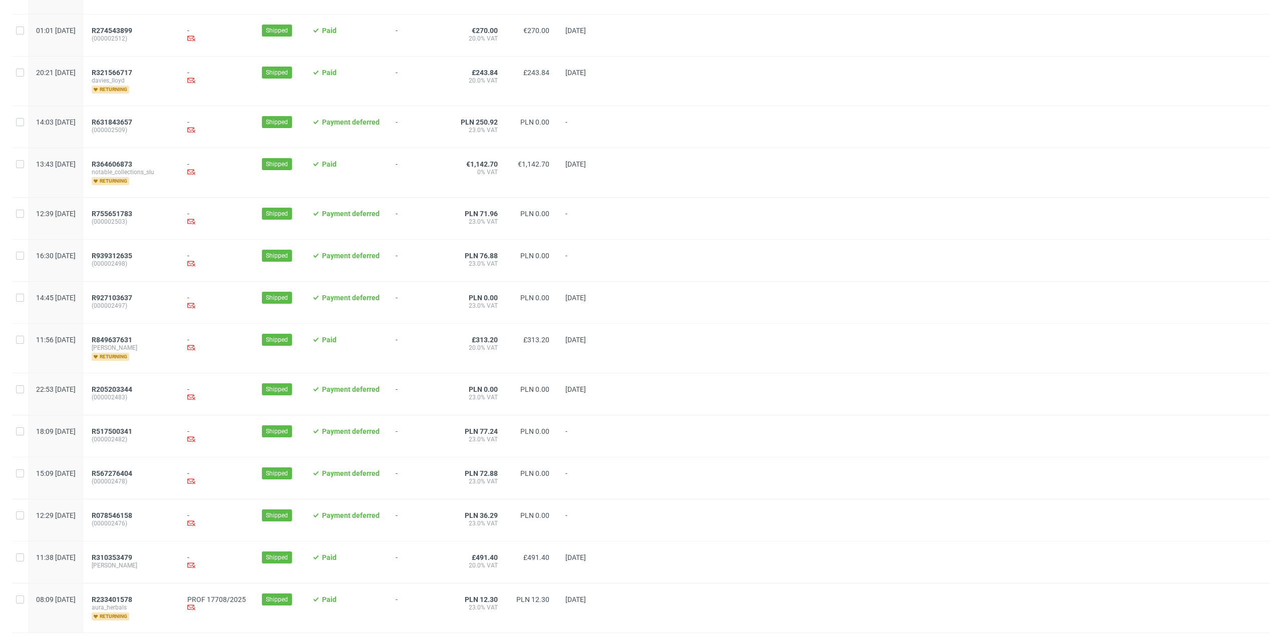
scroll to position [826, 0]
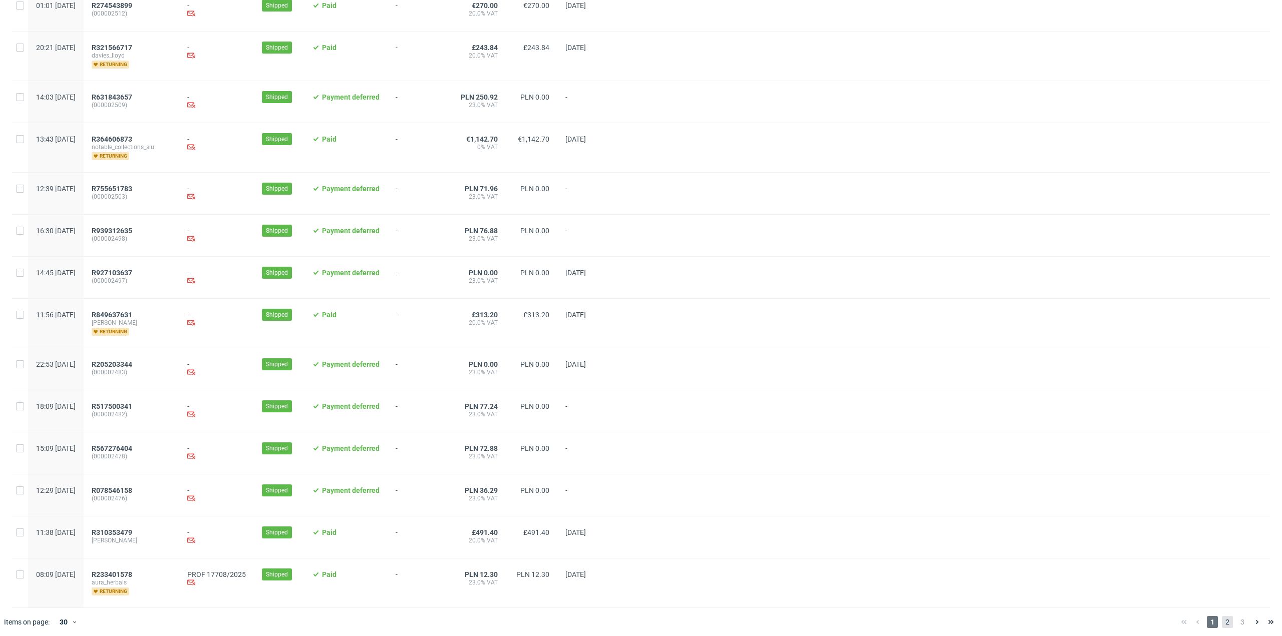
click at [1222, 621] on span "2" at bounding box center [1227, 622] width 11 height 12
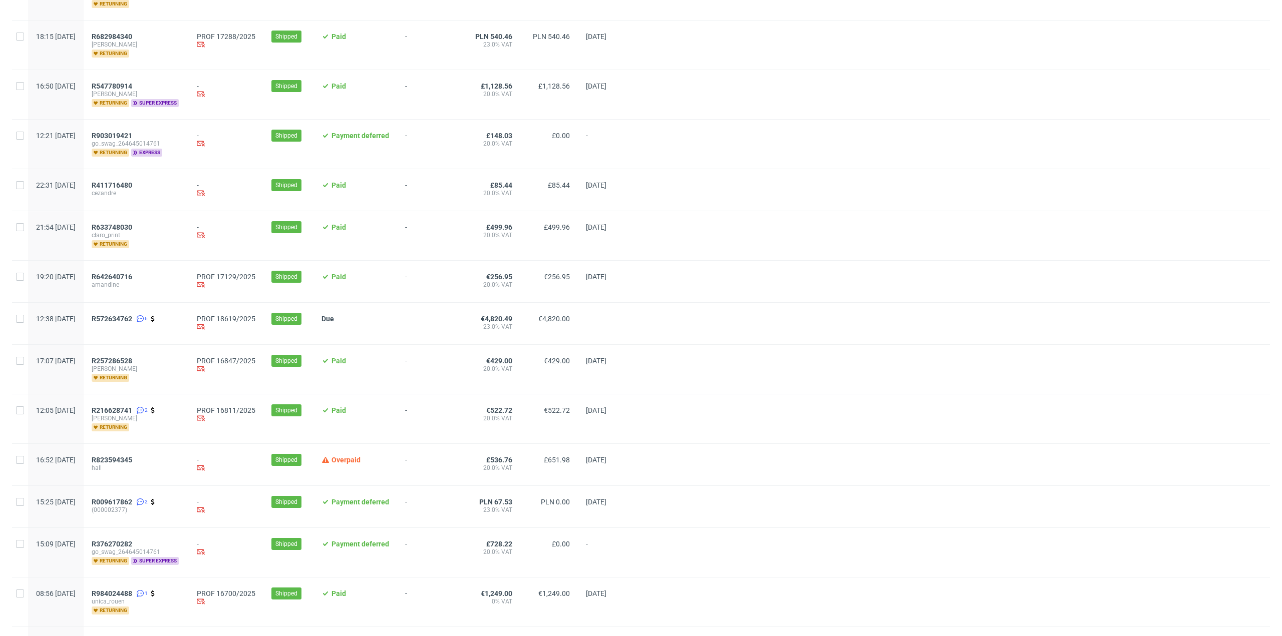
scroll to position [601, 0]
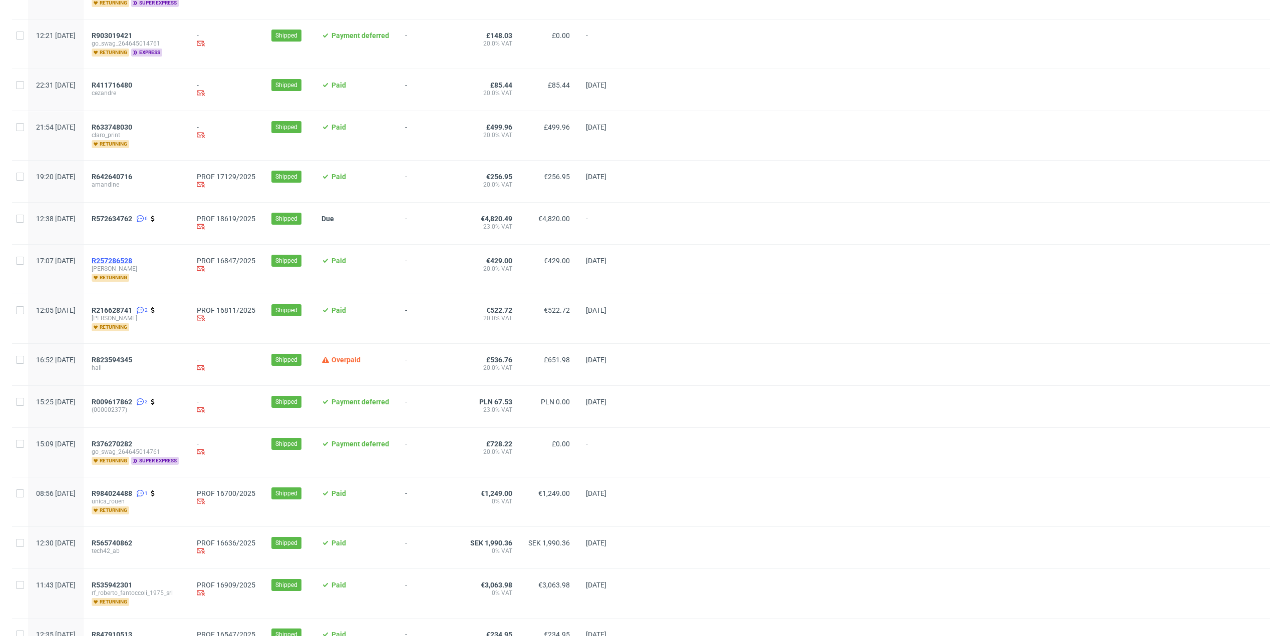
click at [132, 258] on span "R257286528" at bounding box center [112, 261] width 41 height 8
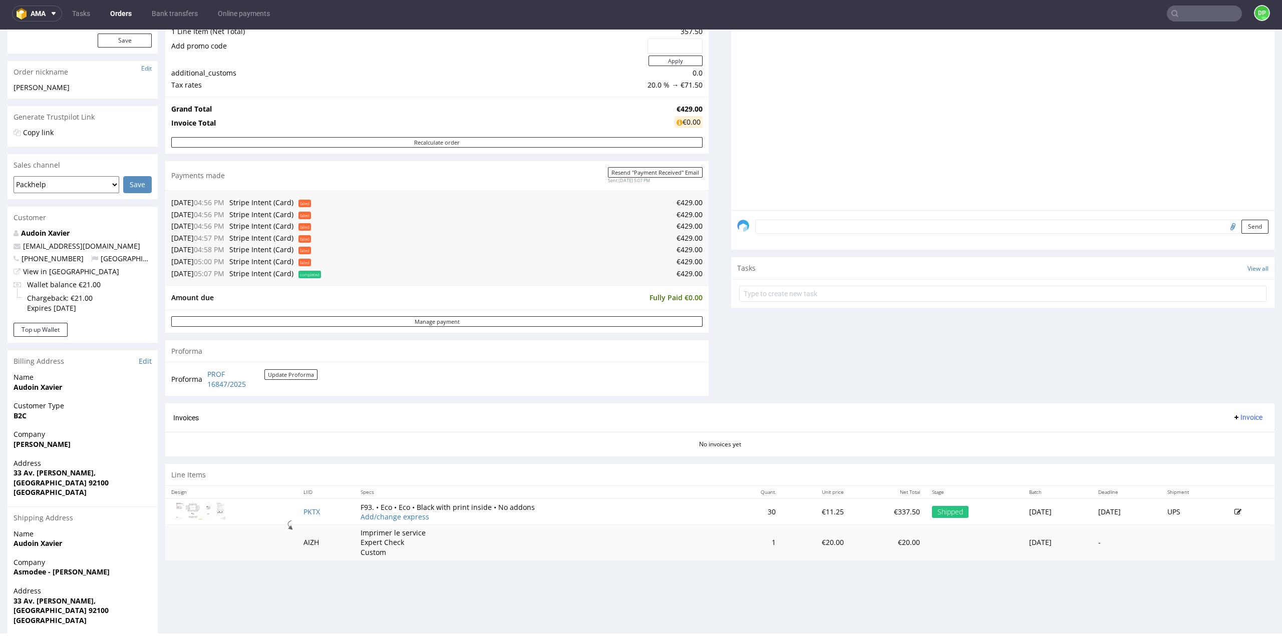
scroll to position [162, 0]
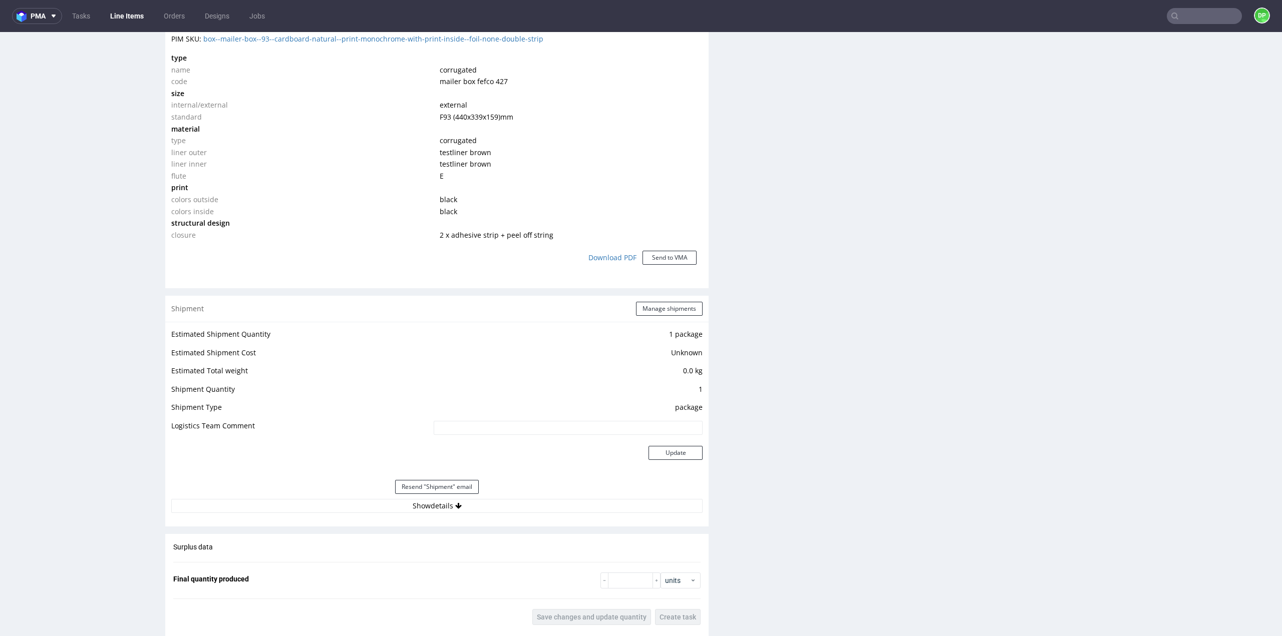
scroll to position [851, 0]
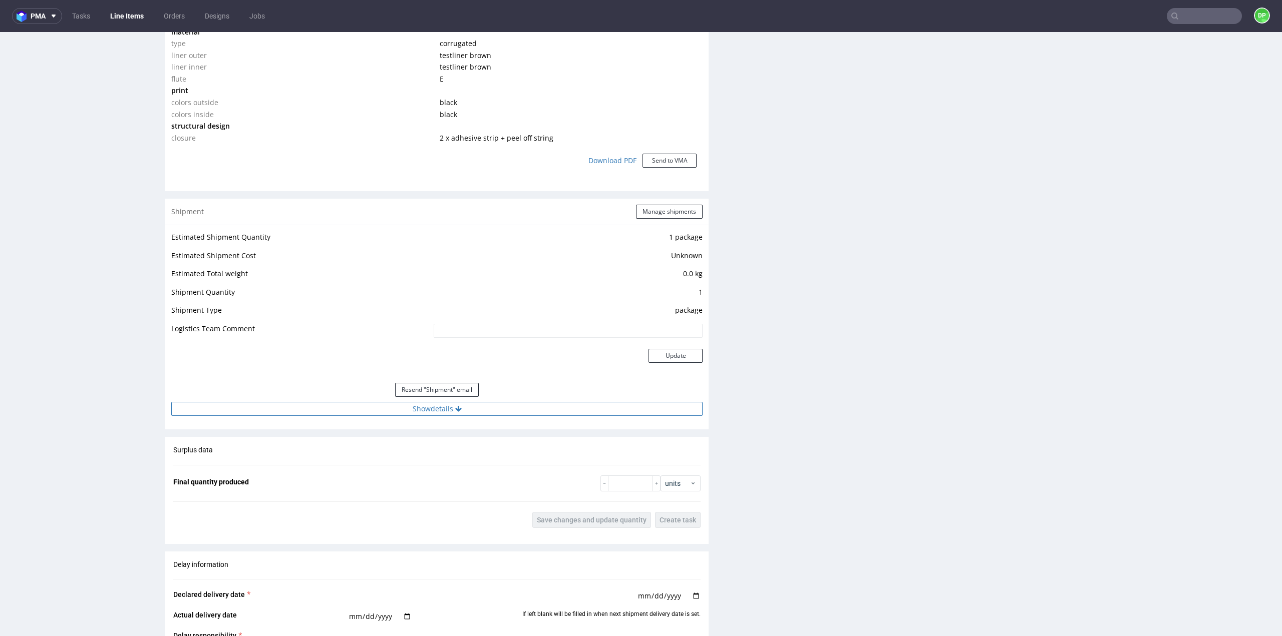
click at [435, 409] on button "Show details" at bounding box center [436, 409] width 531 height 14
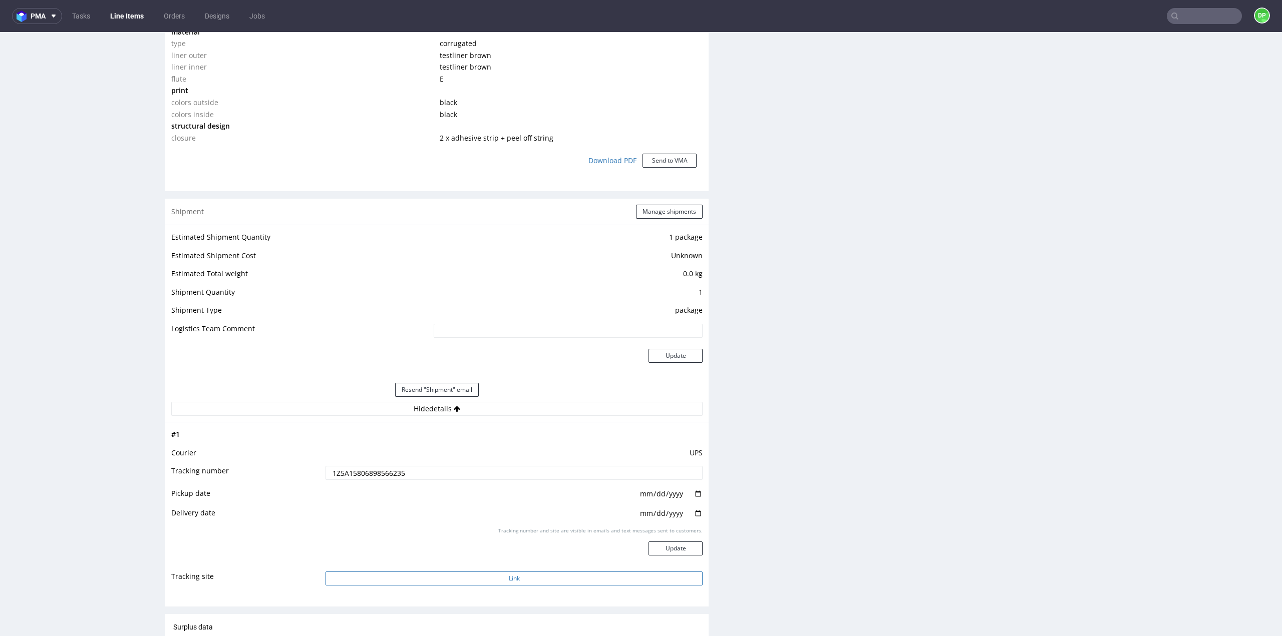
click at [505, 576] on button "Link" at bounding box center [513, 579] width 377 height 14
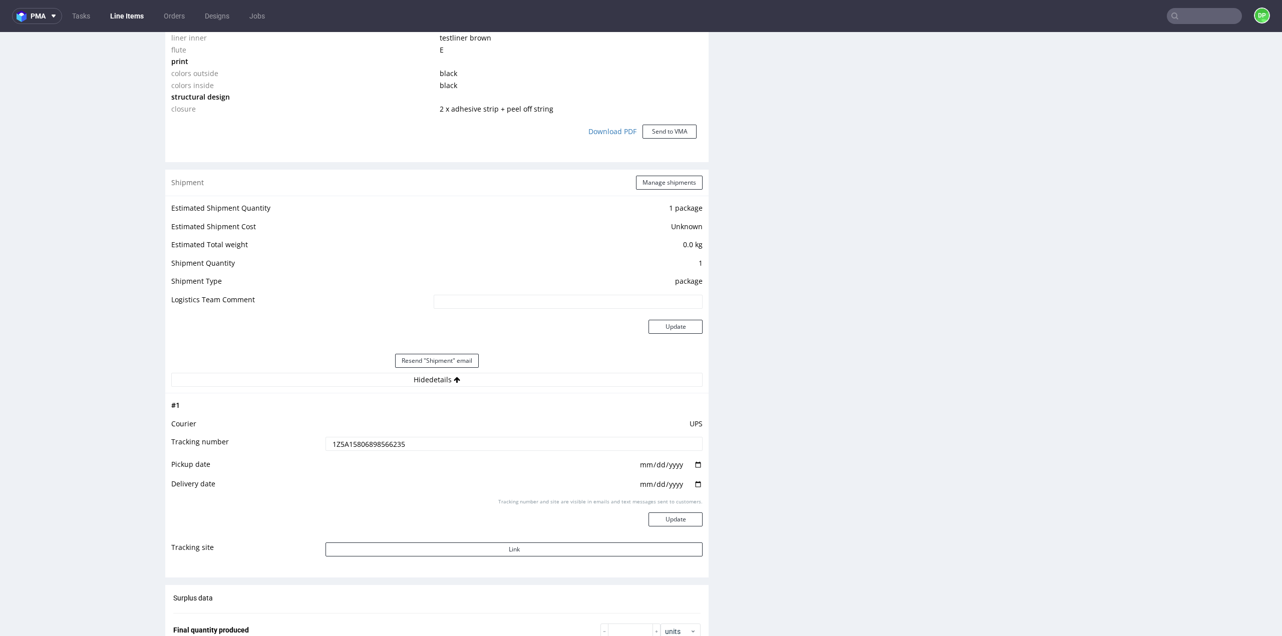
scroll to position [951, 0]
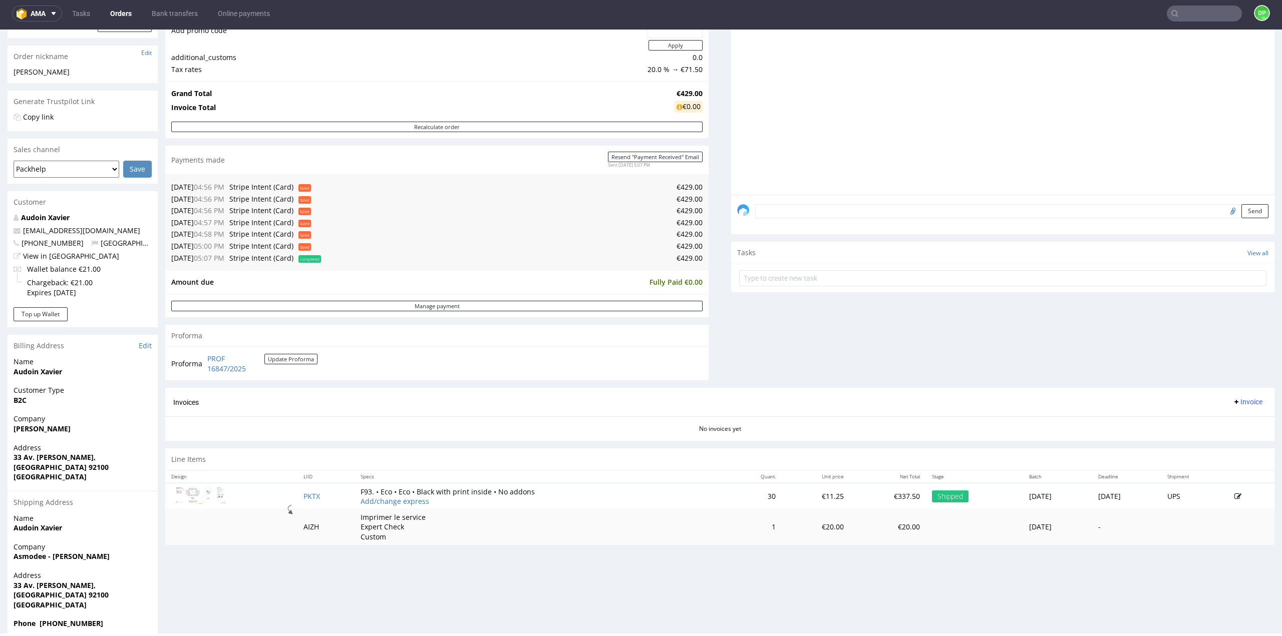
scroll to position [150, 0]
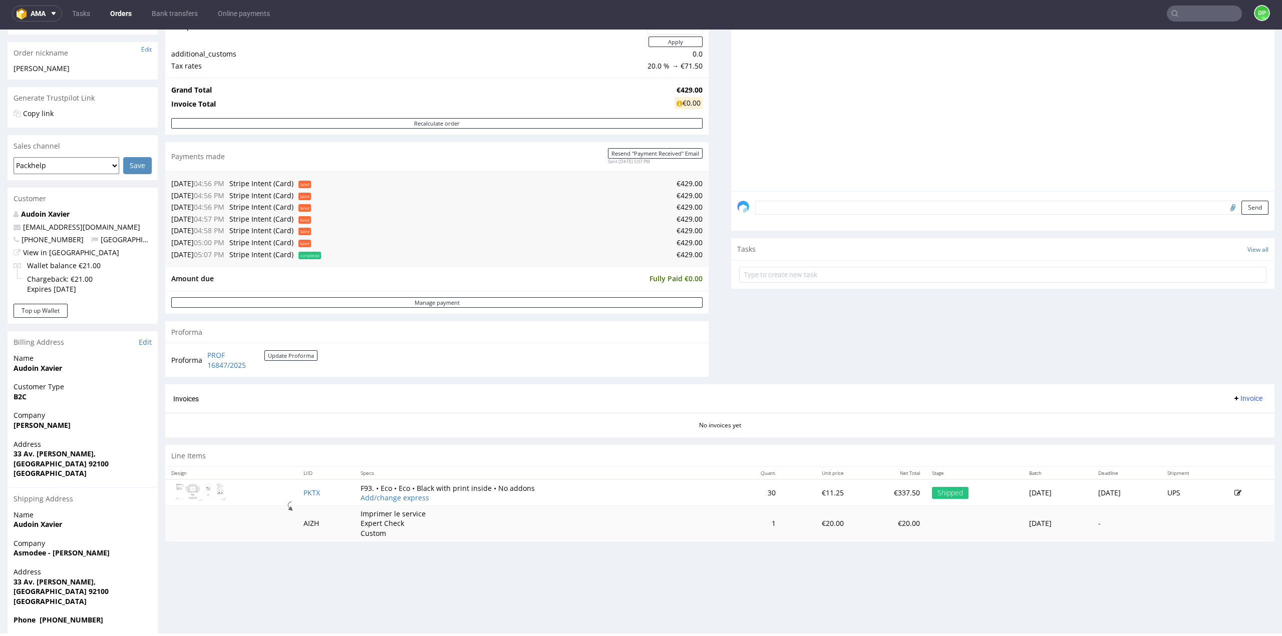
click at [1234, 396] on span "Invoice" at bounding box center [1247, 399] width 30 height 8
click at [1220, 422] on span "Generate" at bounding box center [1231, 419] width 49 height 10
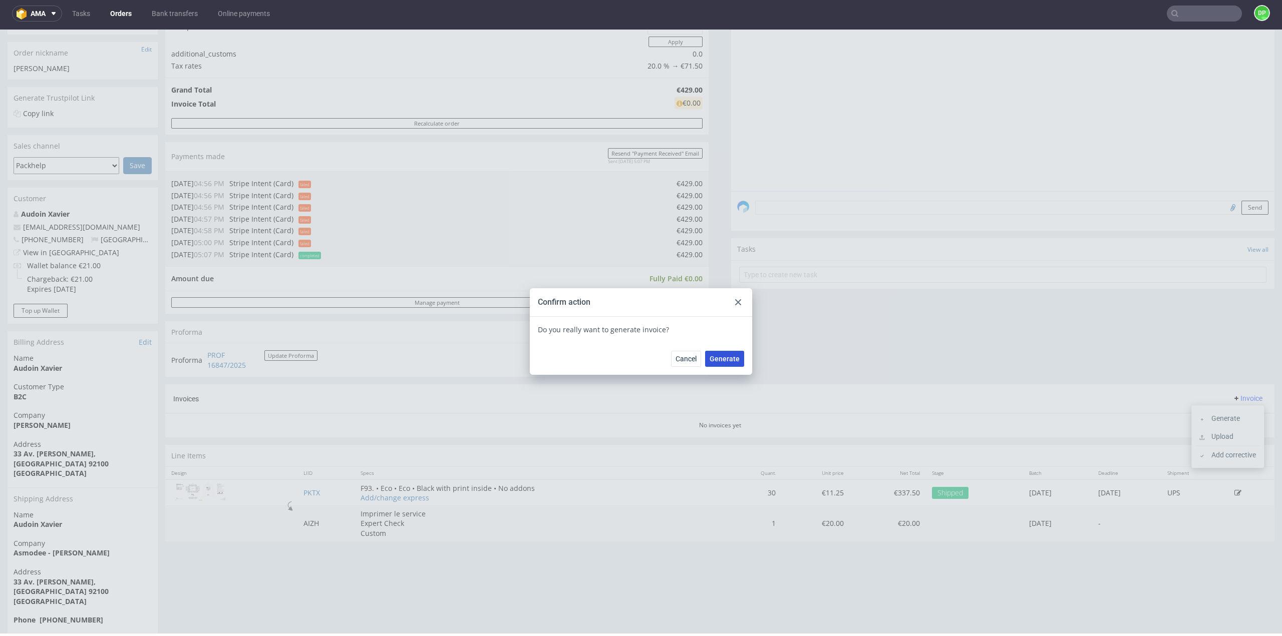
click at [714, 359] on span "Generate" at bounding box center [724, 358] width 30 height 7
click at [739, 304] on div at bounding box center [738, 302] width 12 height 12
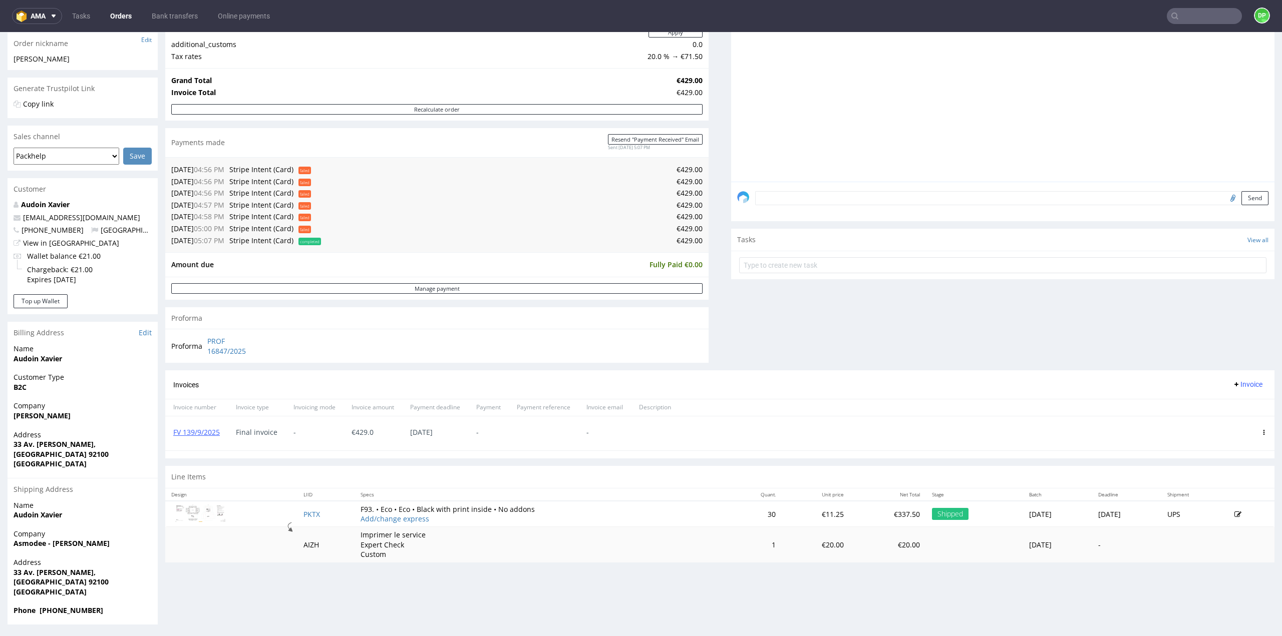
scroll to position [162, 0]
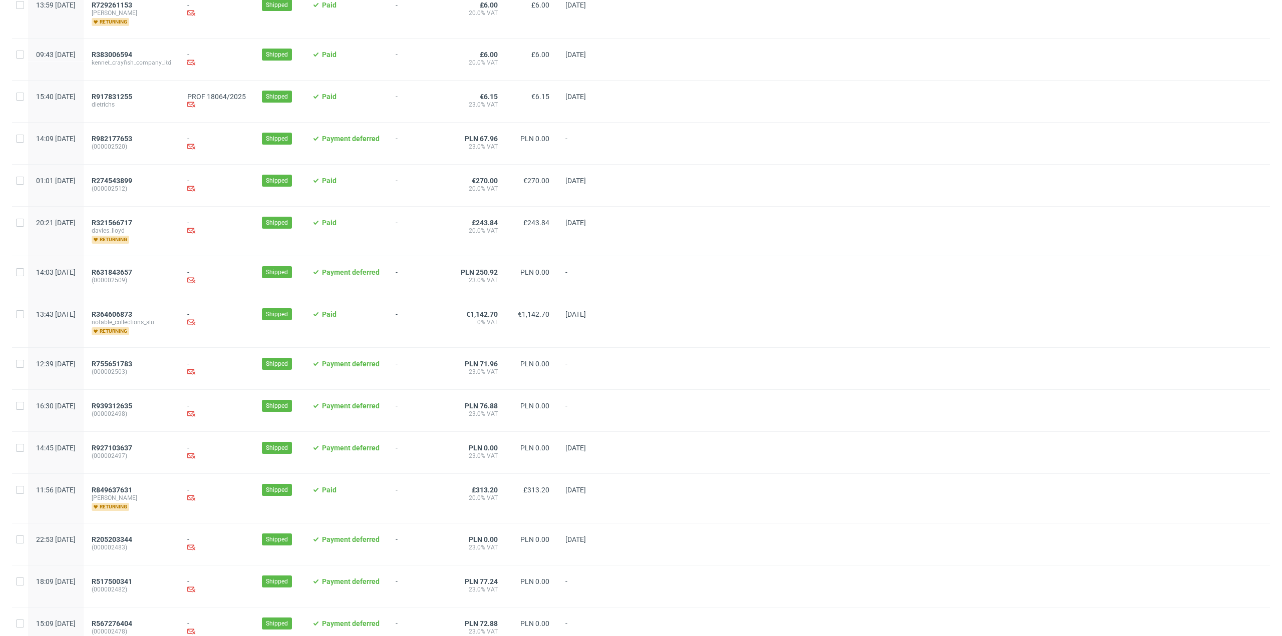
scroll to position [826, 0]
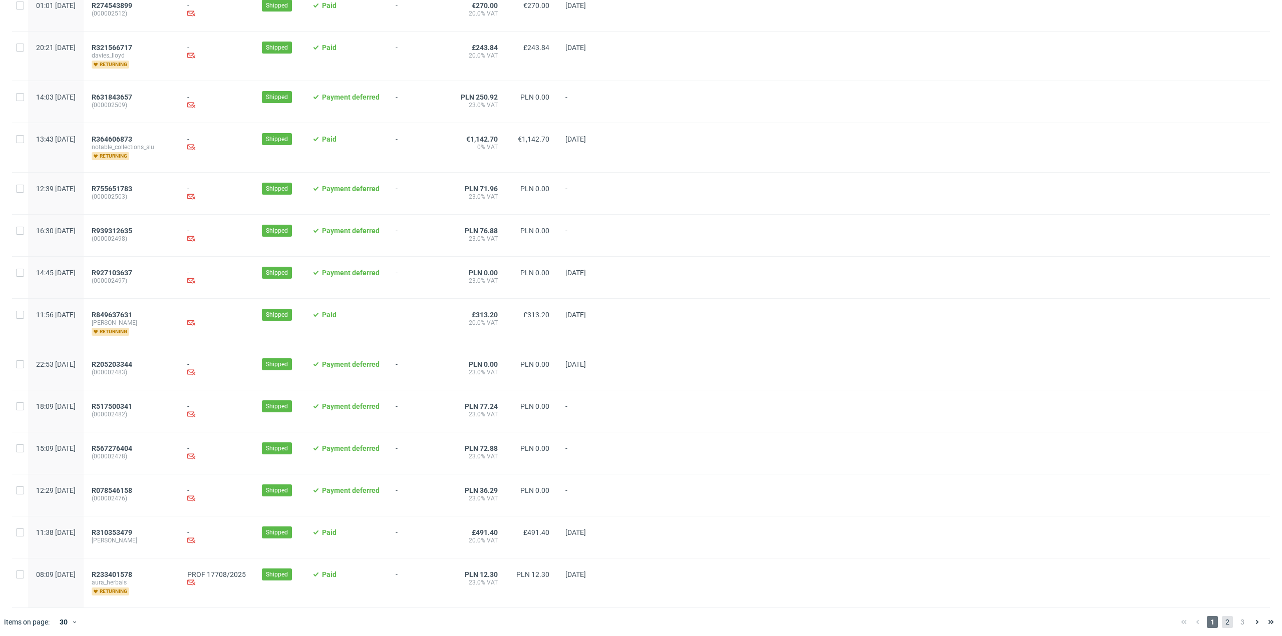
click at [1224, 622] on span "2" at bounding box center [1227, 622] width 11 height 12
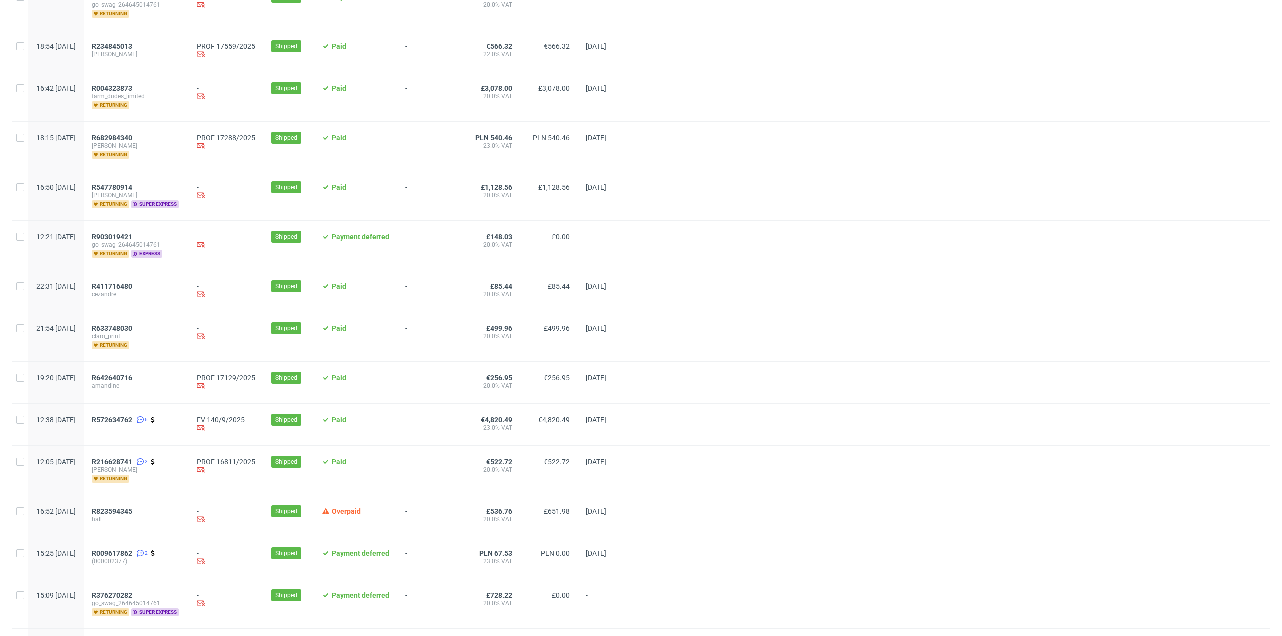
scroll to position [401, 0]
click at [132, 457] on span "R216628741" at bounding box center [112, 461] width 41 height 8
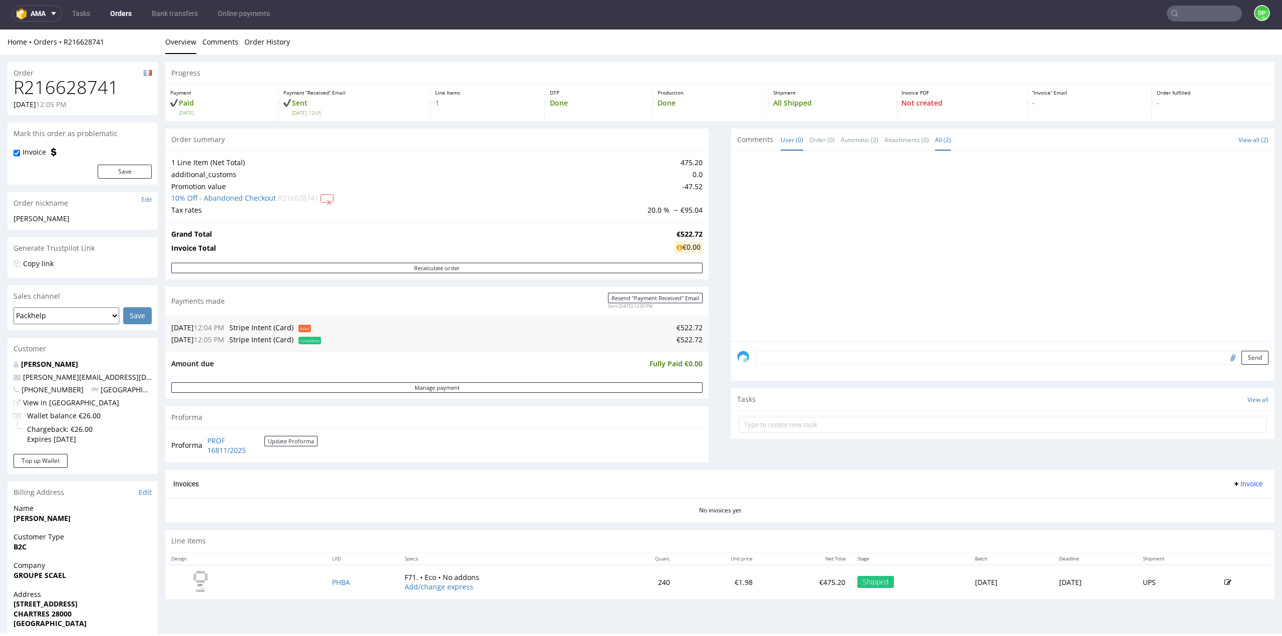
click at [935, 139] on link "All (2)" at bounding box center [943, 140] width 16 height 22
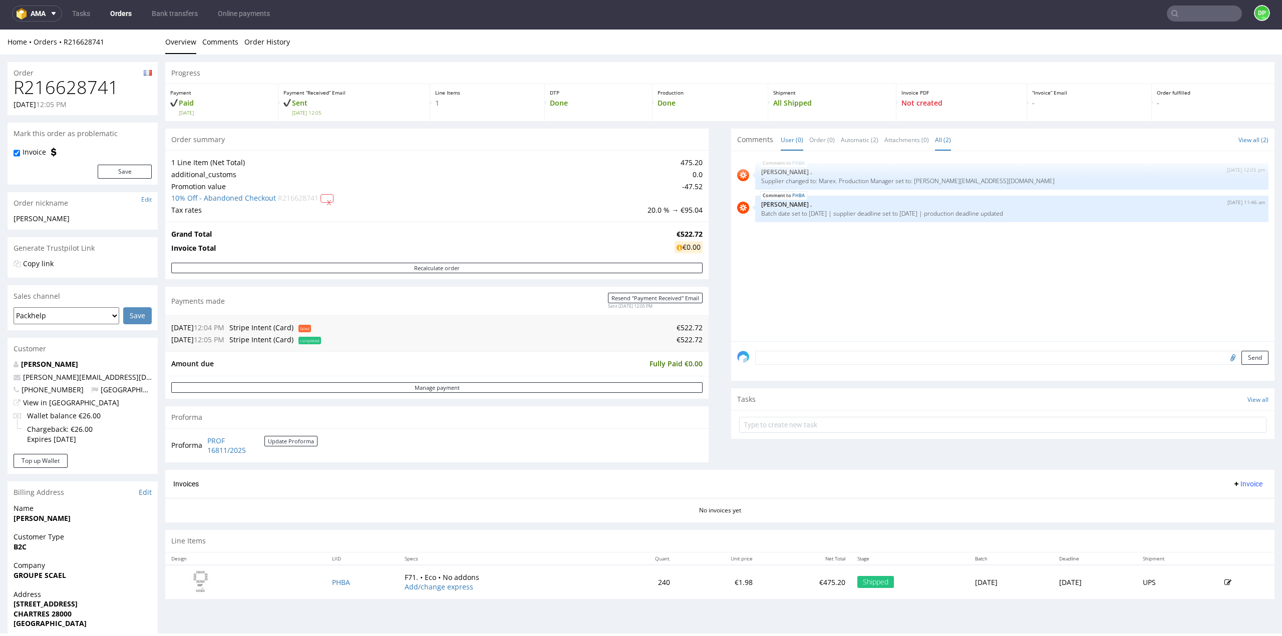
click at [781, 139] on link "User (0)" at bounding box center [792, 140] width 23 height 22
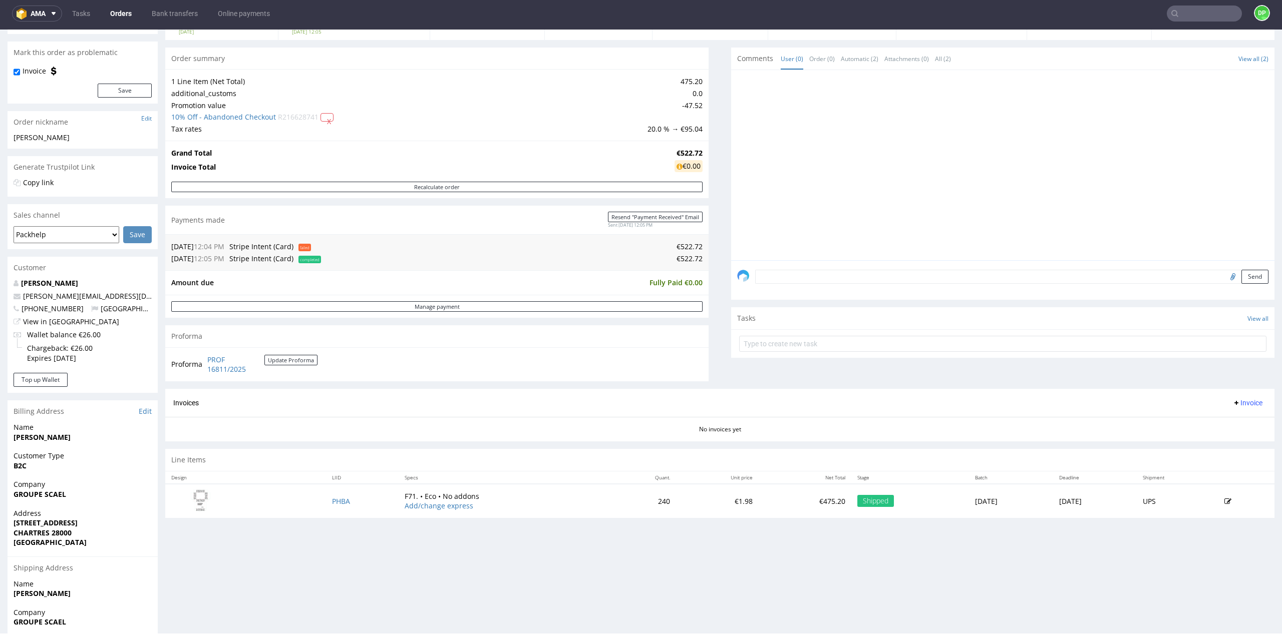
scroll to position [112, 0]
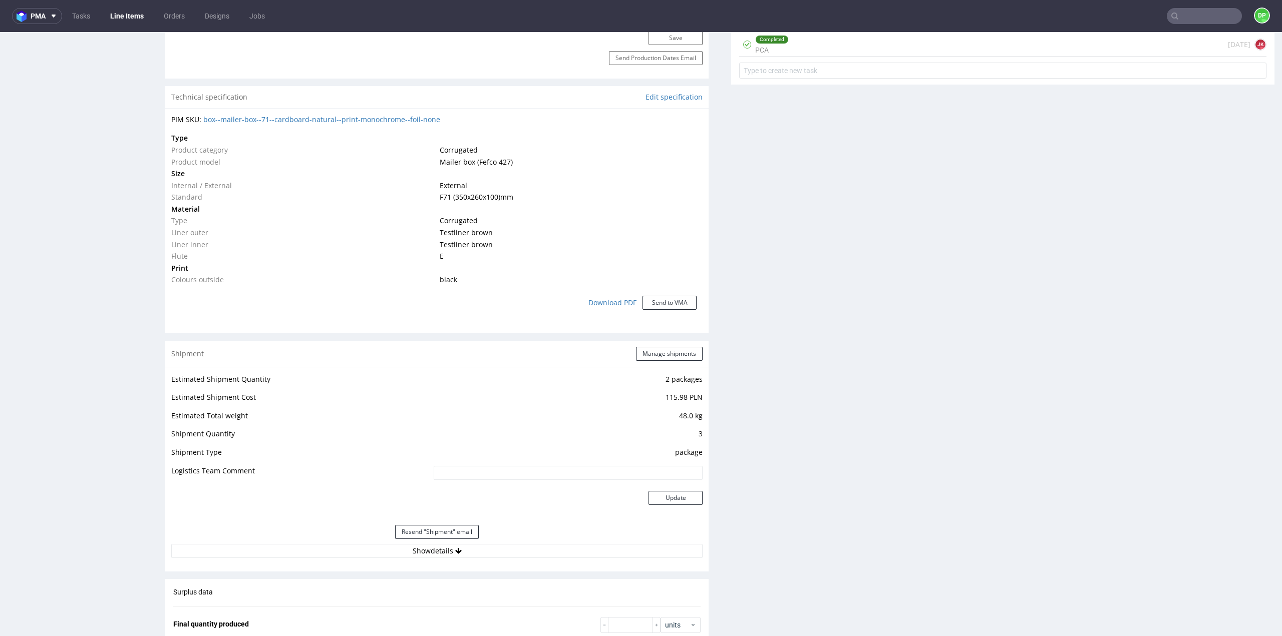
scroll to position [701, 0]
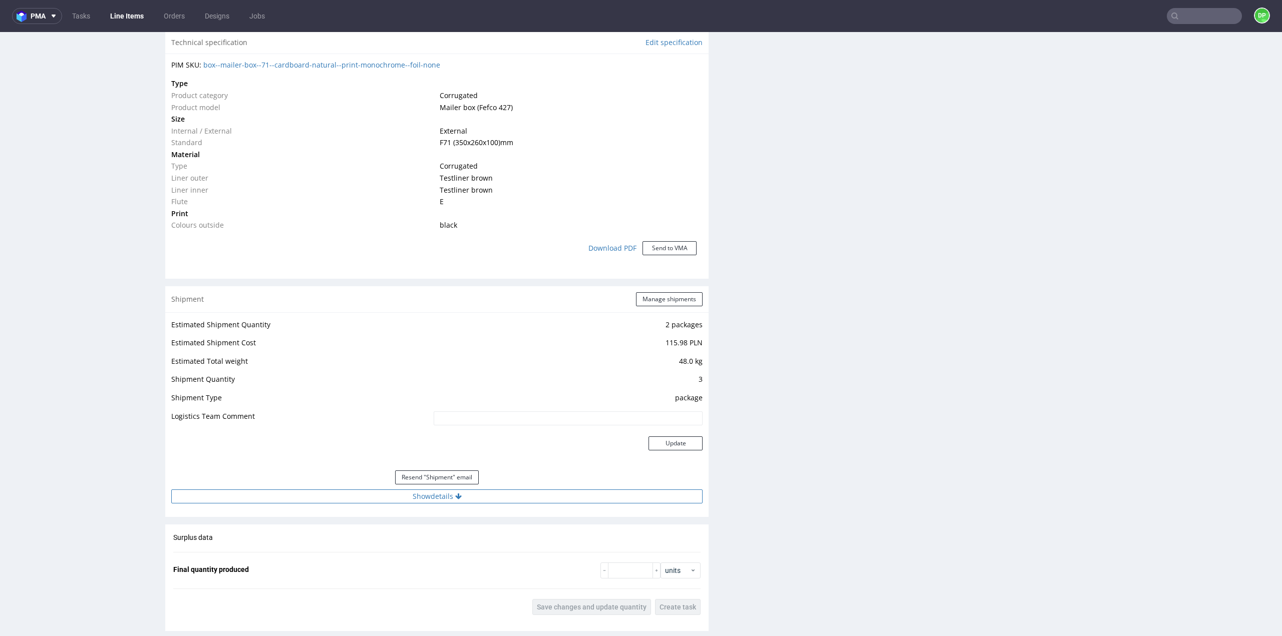
click at [507, 497] on button "Show details" at bounding box center [436, 497] width 531 height 14
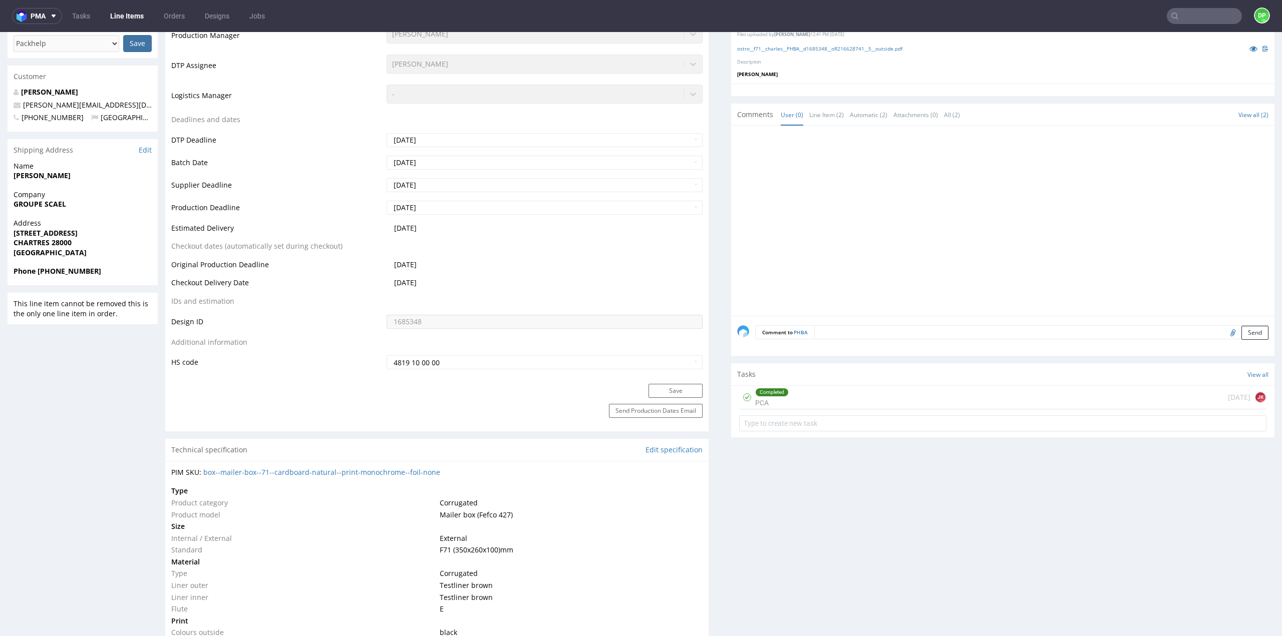
scroll to position [150, 0]
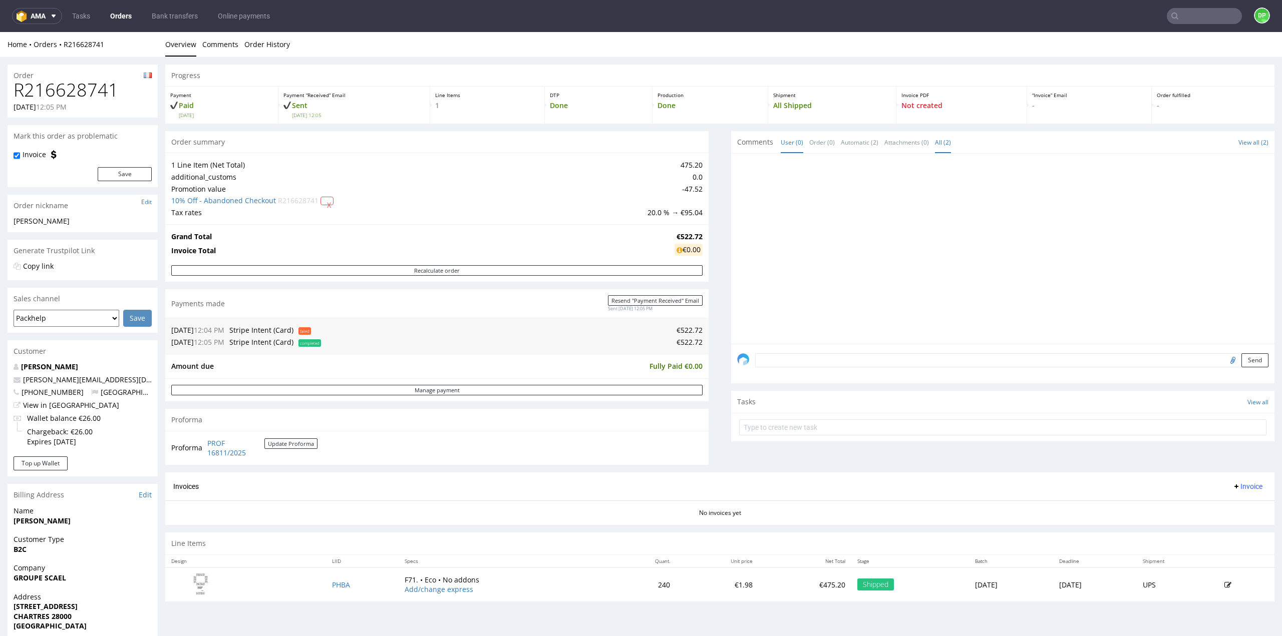
click at [935, 143] on link "All (2)" at bounding box center [943, 143] width 16 height 22
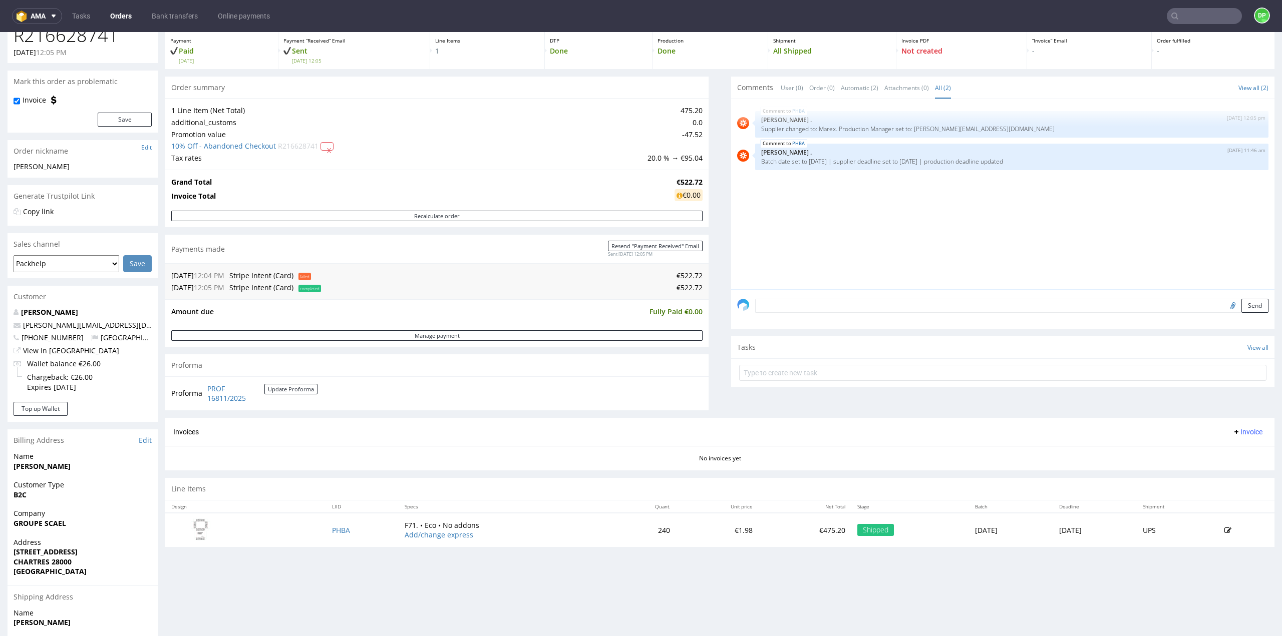
scroll to position [150, 0]
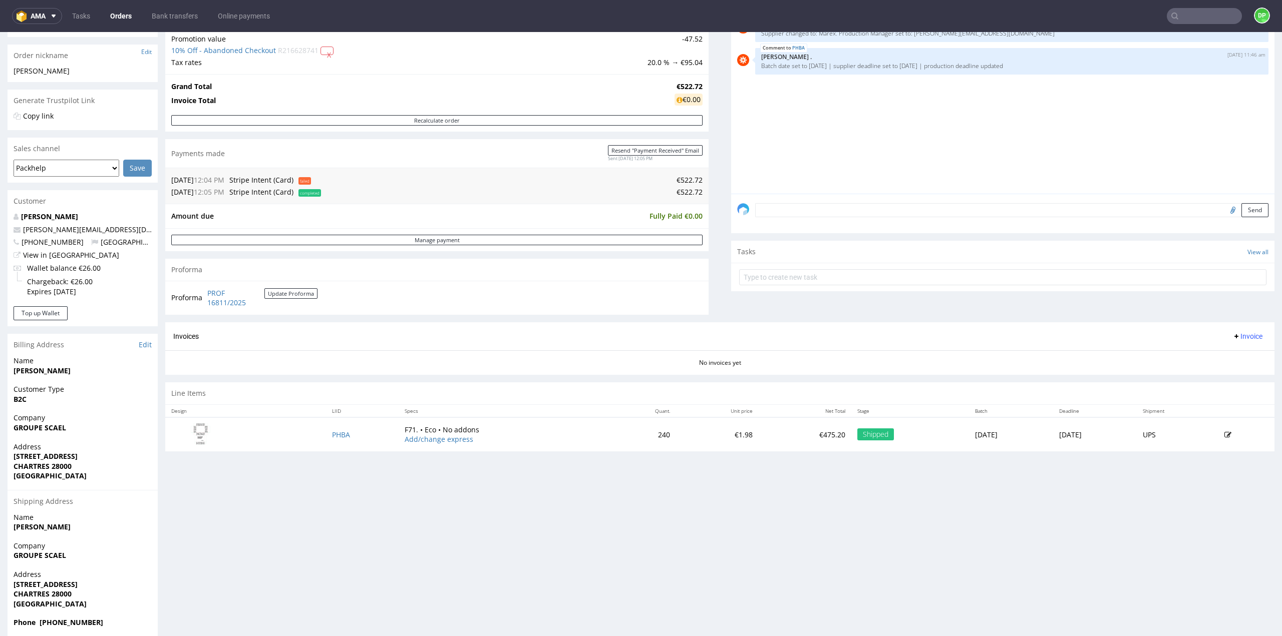
click at [1234, 336] on span "Invoice" at bounding box center [1247, 336] width 30 height 8
click at [919, 305] on div "Comments User (0) Order (0) Automatic (2) Attachments (0) All (2) View all (2) …" at bounding box center [1002, 151] width 543 height 341
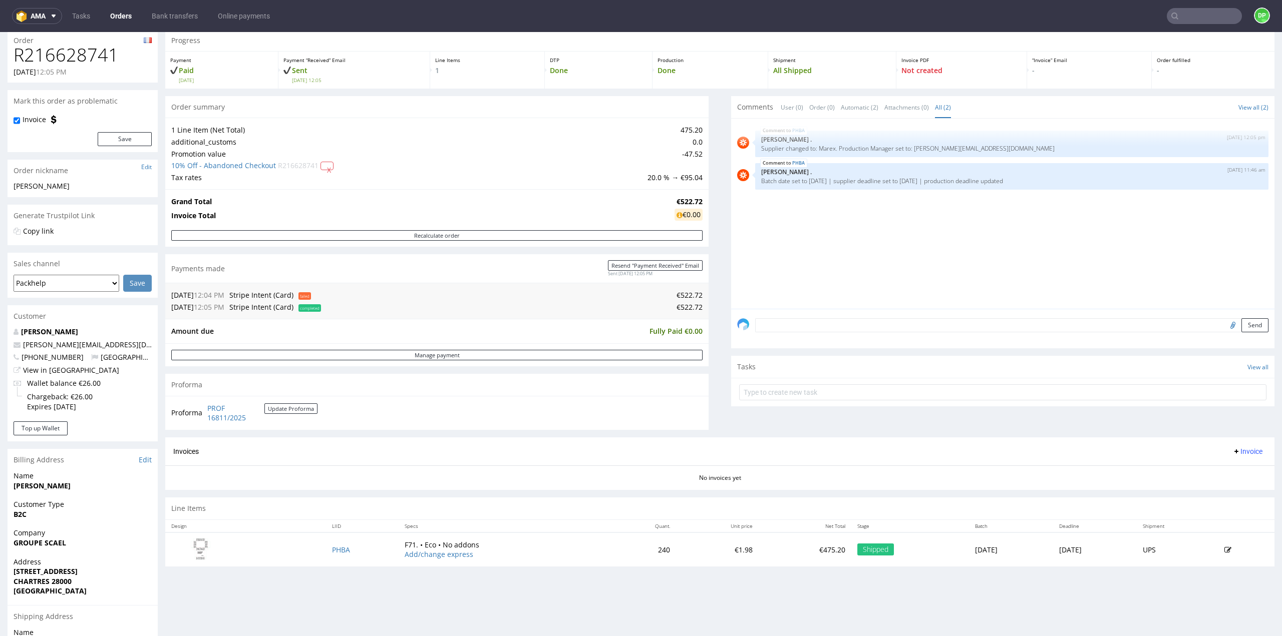
scroll to position [50, 0]
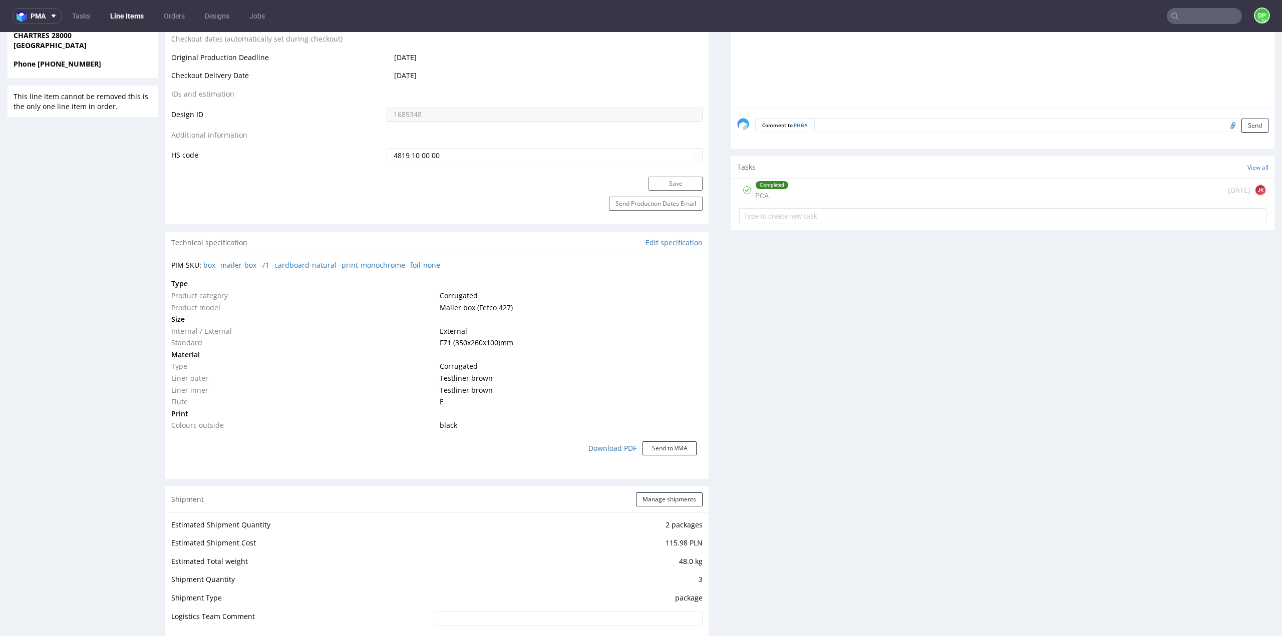
scroll to position [751, 0]
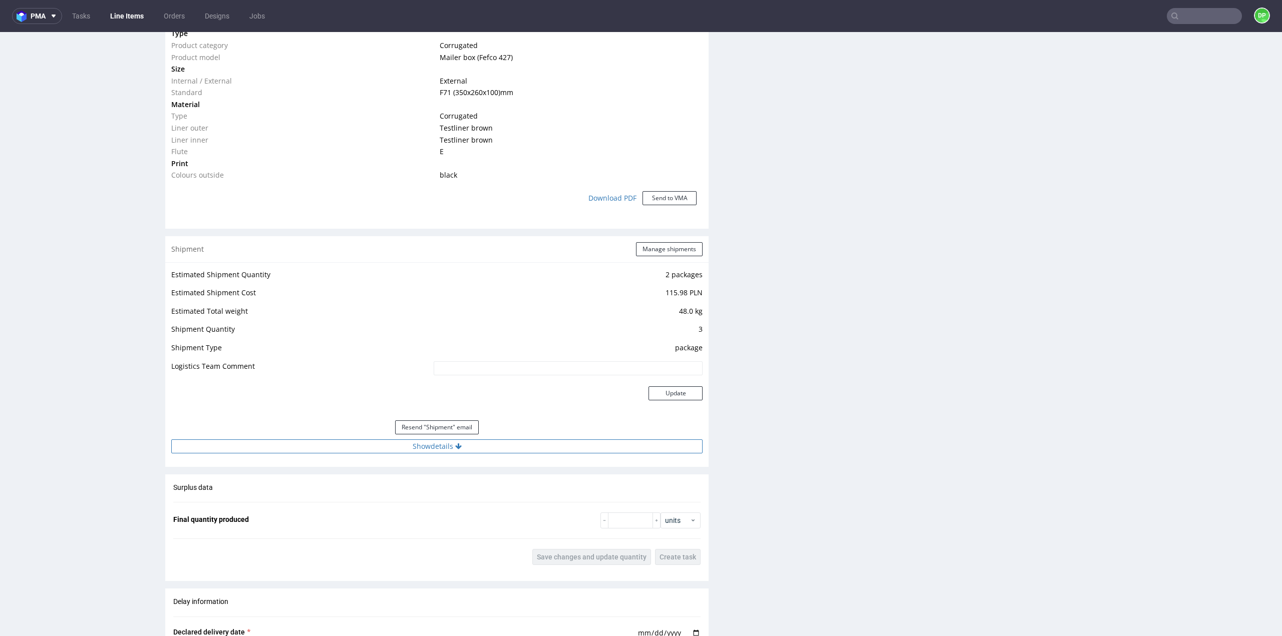
click at [522, 444] on button "Show details" at bounding box center [436, 447] width 531 height 14
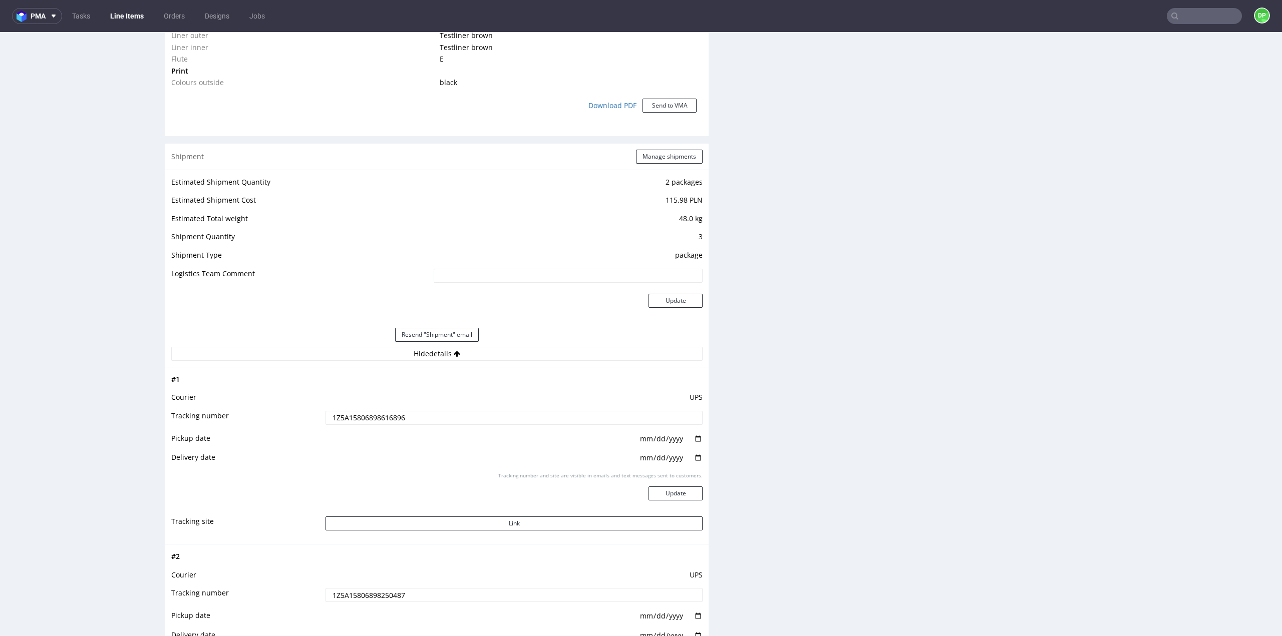
scroll to position [851, 0]
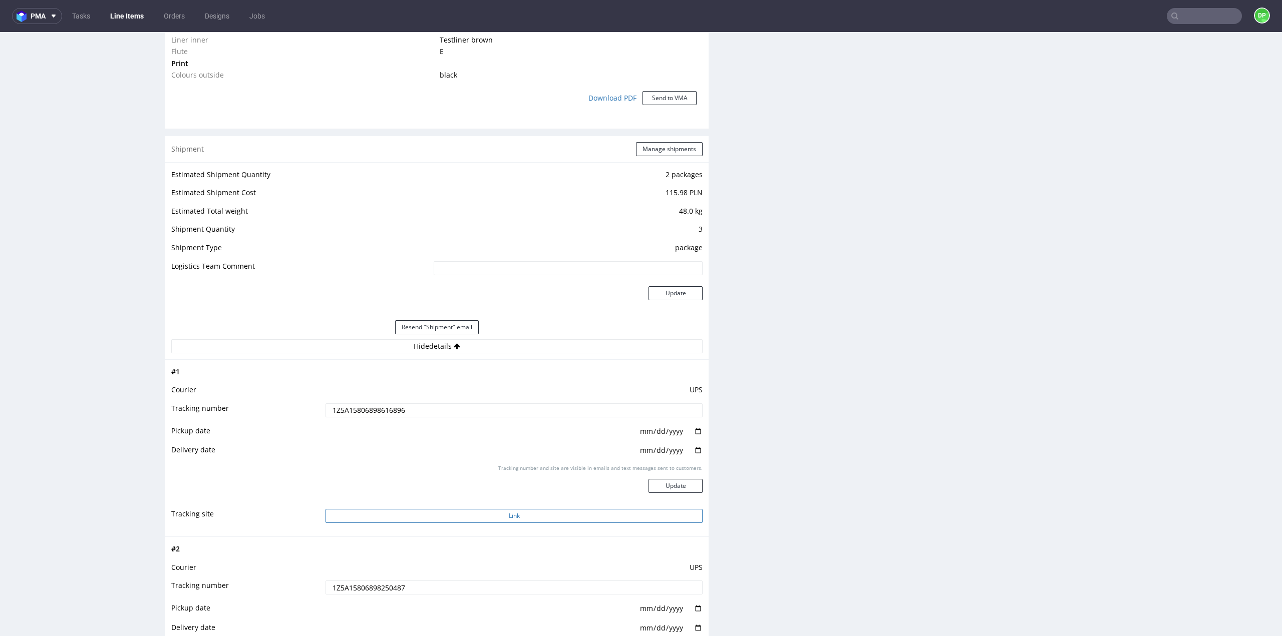
click at [491, 517] on button "Link" at bounding box center [513, 516] width 377 height 14
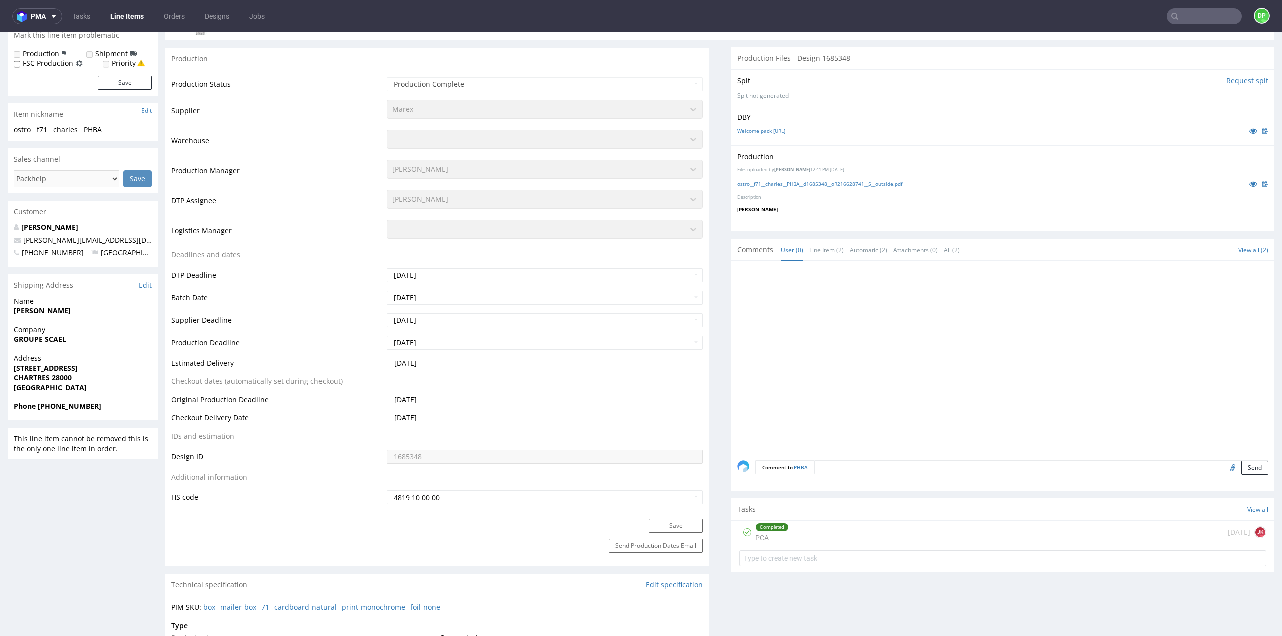
scroll to position [50, 0]
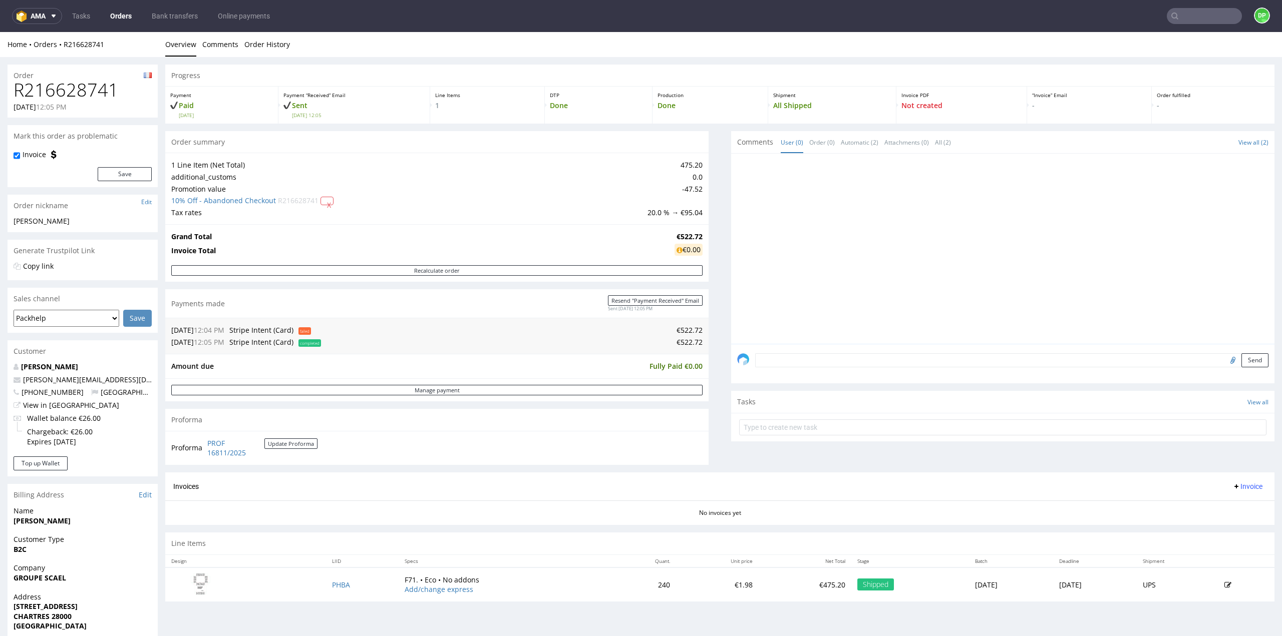
click at [1232, 484] on span "Invoice" at bounding box center [1247, 487] width 30 height 8
click at [1221, 503] on span "Generate" at bounding box center [1231, 507] width 49 height 10
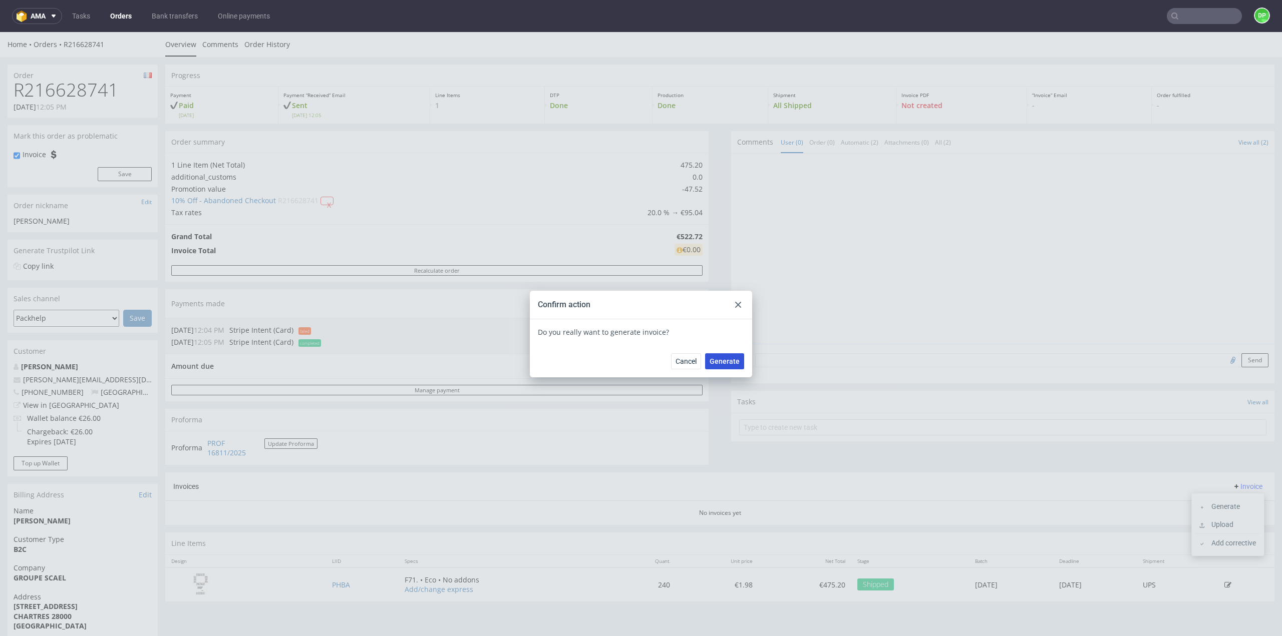
click at [715, 364] on span "Generate" at bounding box center [724, 361] width 30 height 7
click at [738, 305] on div at bounding box center [738, 305] width 12 height 12
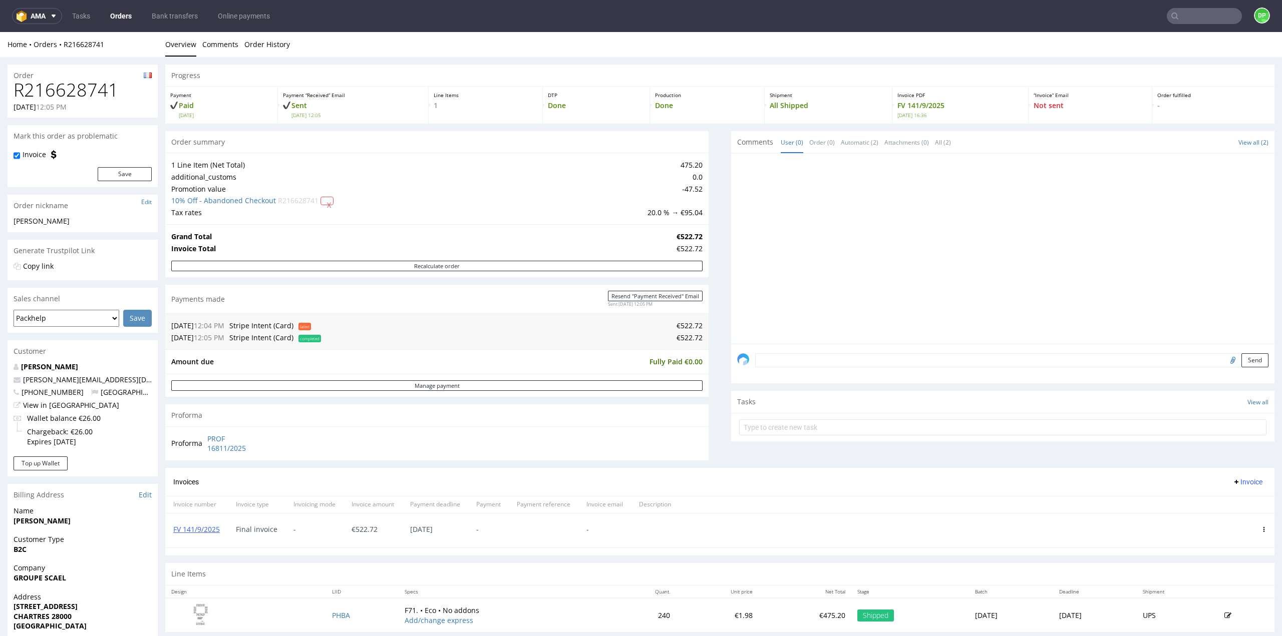
click at [114, 320] on select "Glovo Foodora Ankorstore Restaurant Week Singulart Masterlife Farfetch Rebel Ta…" at bounding box center [67, 318] width 106 height 17
click at [126, 266] on p "Copy link" at bounding box center [83, 266] width 138 height 10
click at [935, 149] on link "All (2)" at bounding box center [943, 143] width 16 height 22
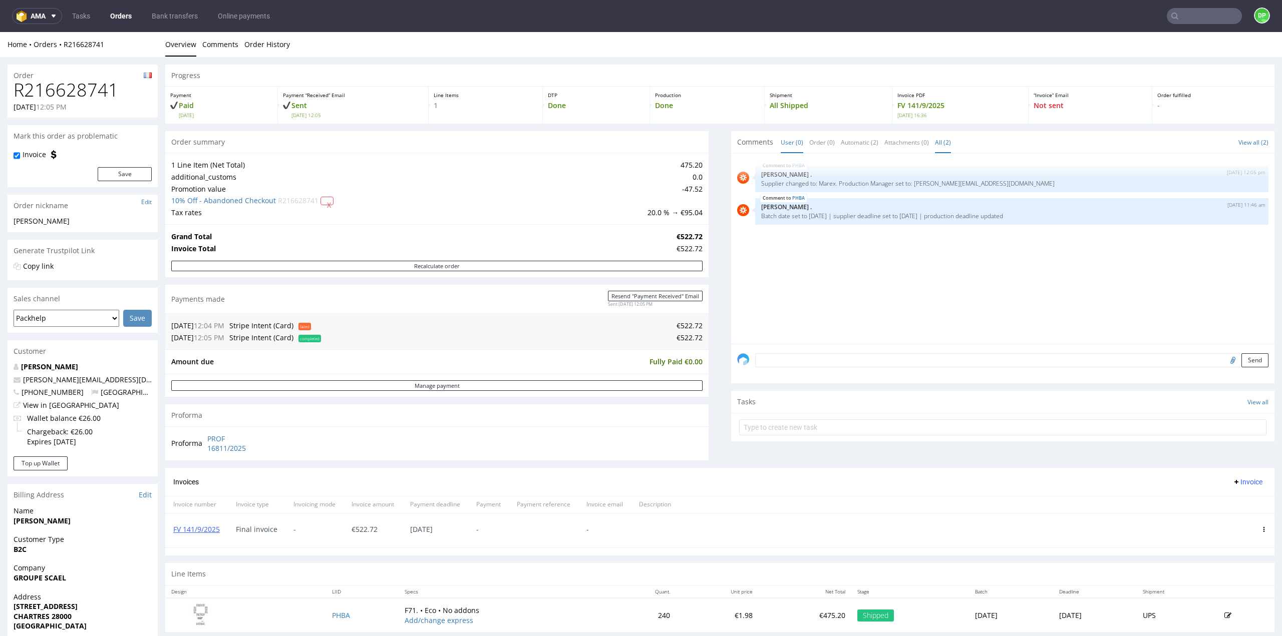
click at [781, 140] on link "User (0)" at bounding box center [792, 143] width 23 height 22
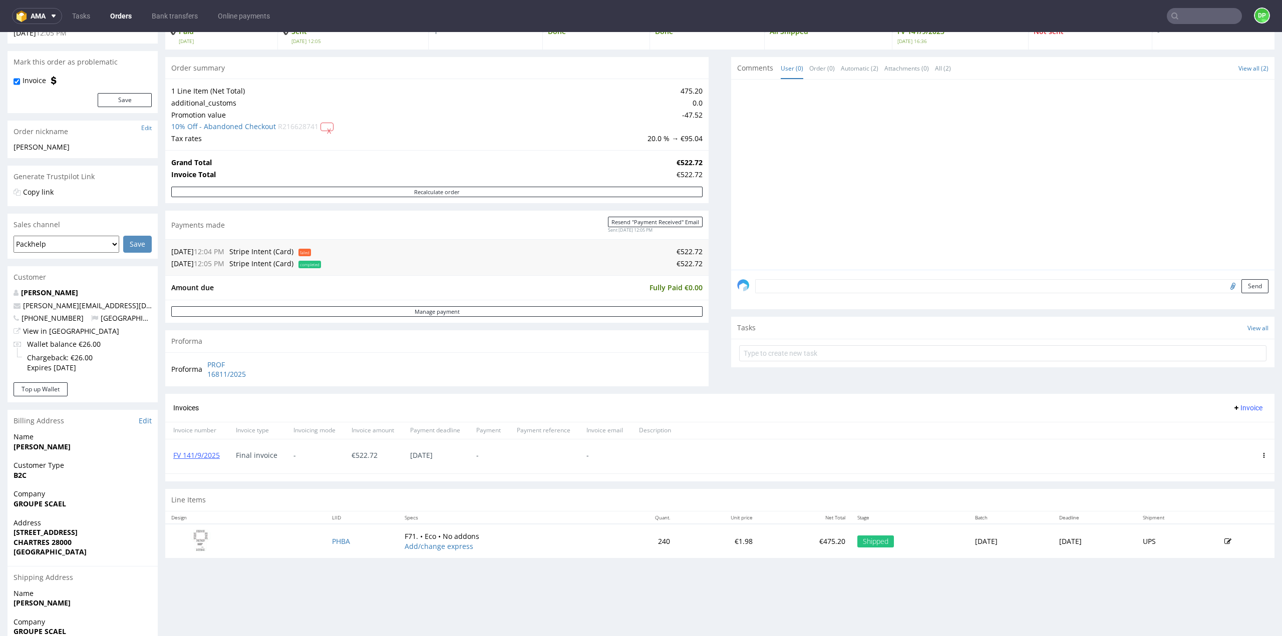
scroll to position [162, 0]
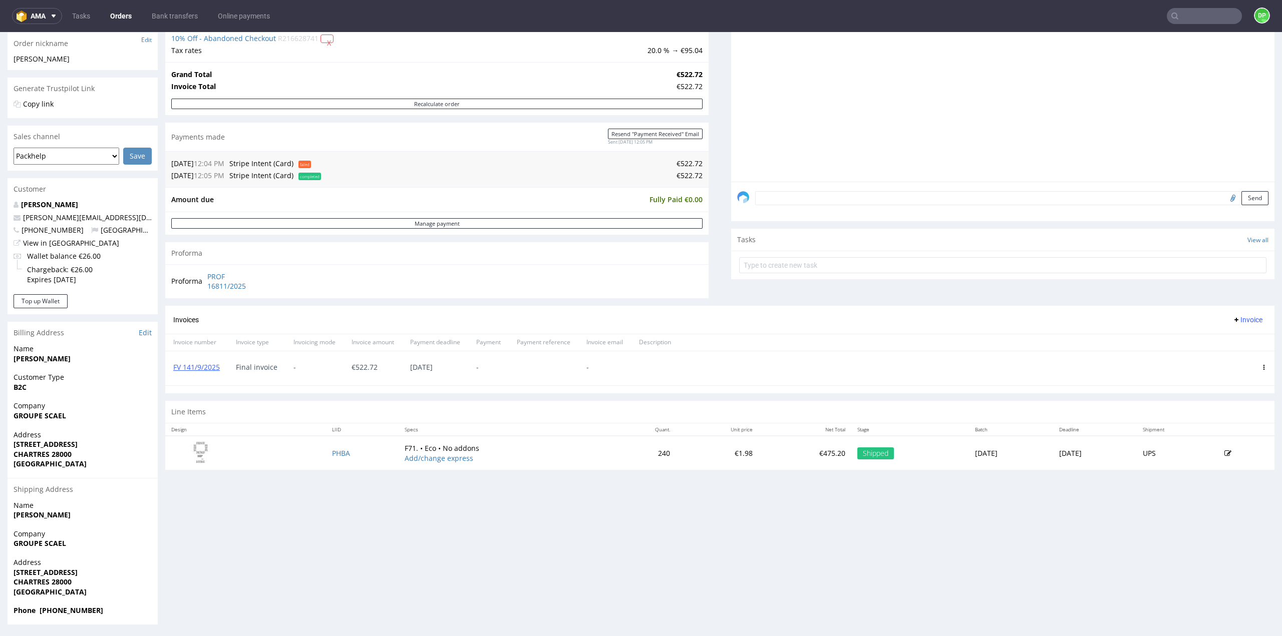
drag, startPoint x: 879, startPoint y: 434, endPoint x: 858, endPoint y: 469, distance: 40.6
drag, startPoint x: 858, startPoint y: 469, endPoint x: 736, endPoint y: 510, distance: 128.9
click at [736, 510] on div "Progress Payment Paid Fri 08 Aug Payment “Received” Email Sent Fri 8 Aug 12:05 …" at bounding box center [719, 263] width 1109 height 722
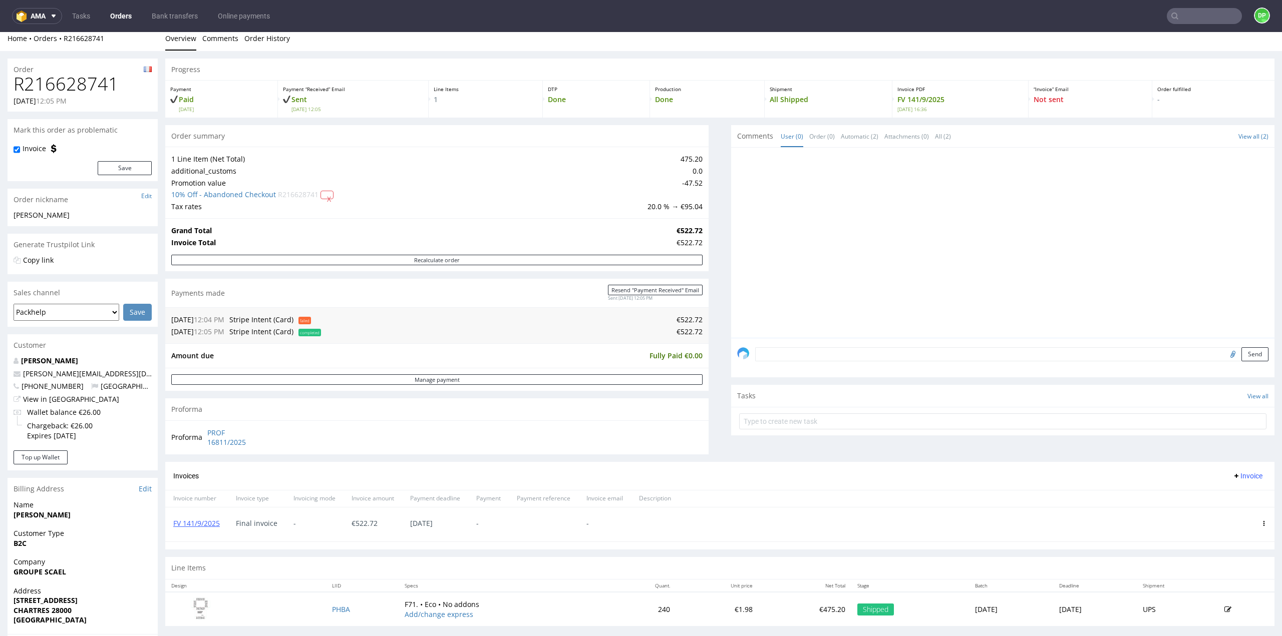
scroll to position [0, 0]
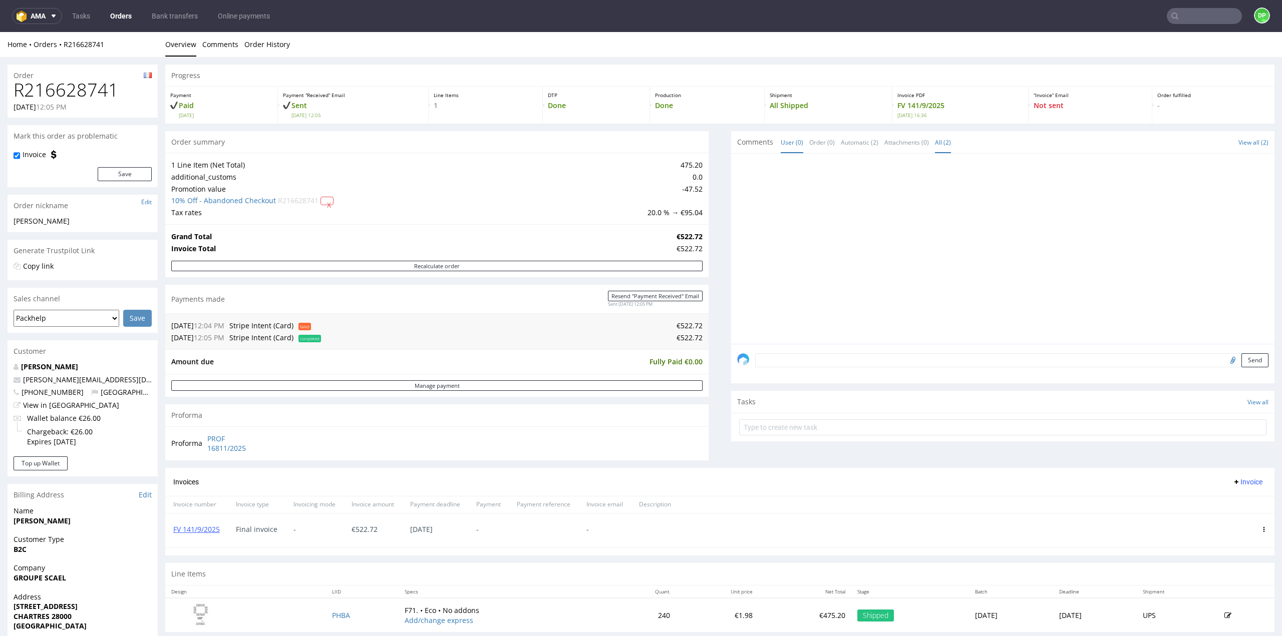
click at [938, 146] on link "All (2)" at bounding box center [943, 143] width 16 height 22
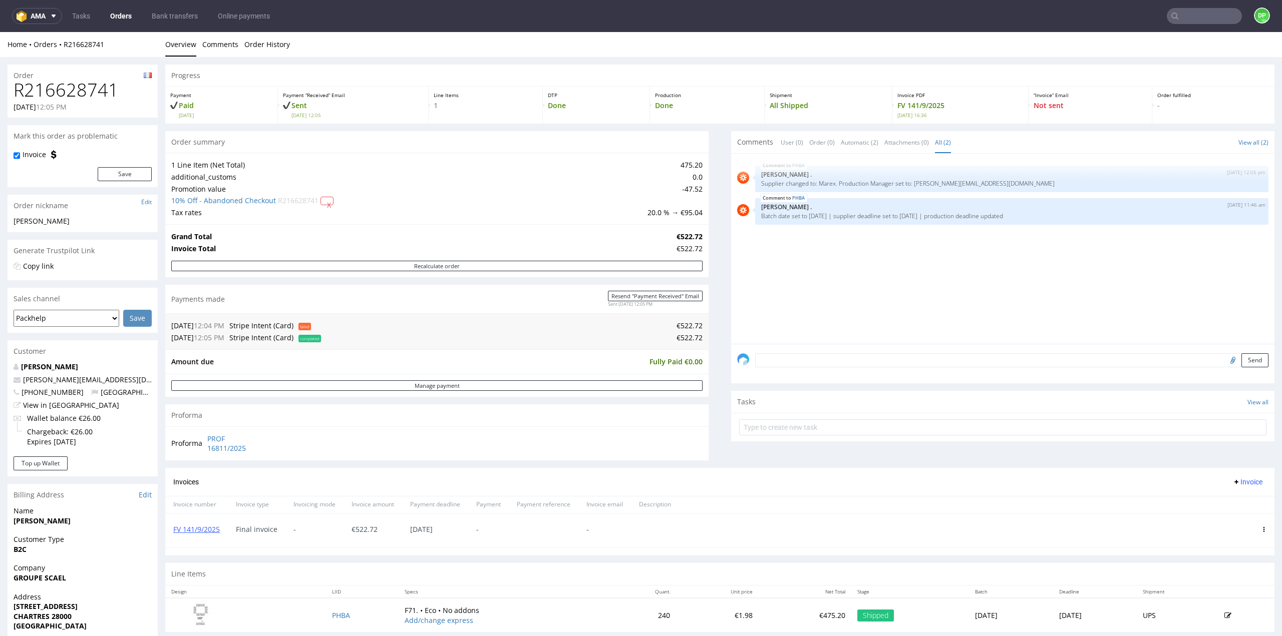
click at [820, 307] on div "PHBA 8th Aug 25 | 12:05 pm Rob . Supplier changed to: Marex. Production Manager…" at bounding box center [1005, 252] width 537 height 184
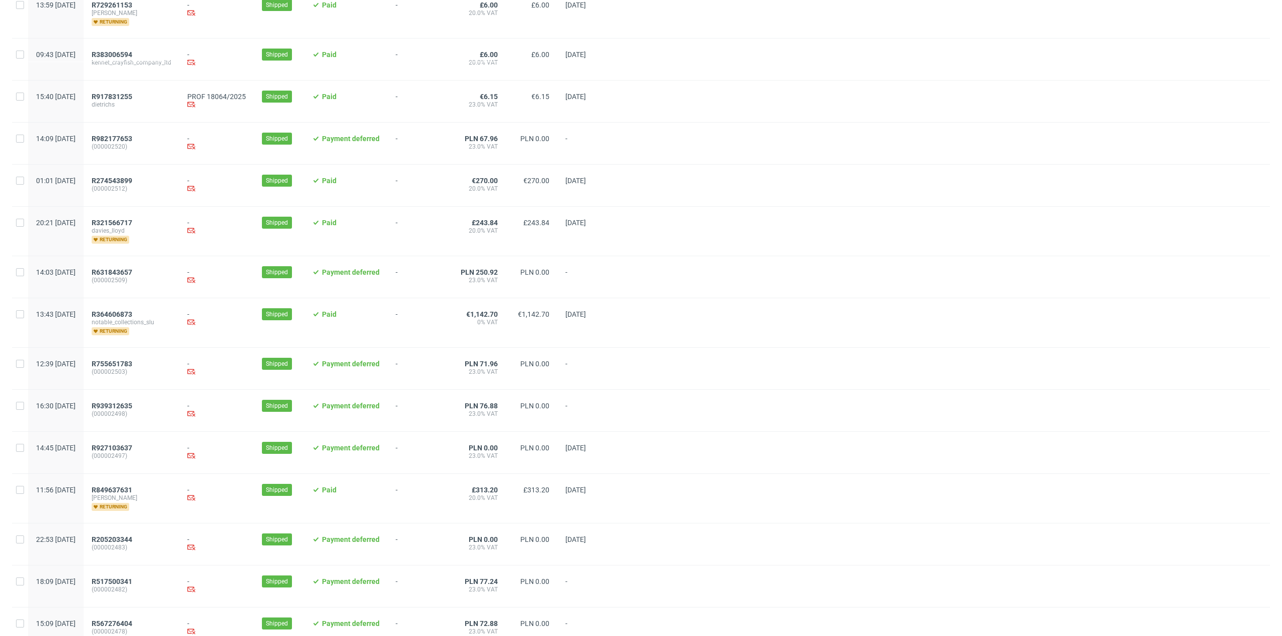
scroll to position [826, 0]
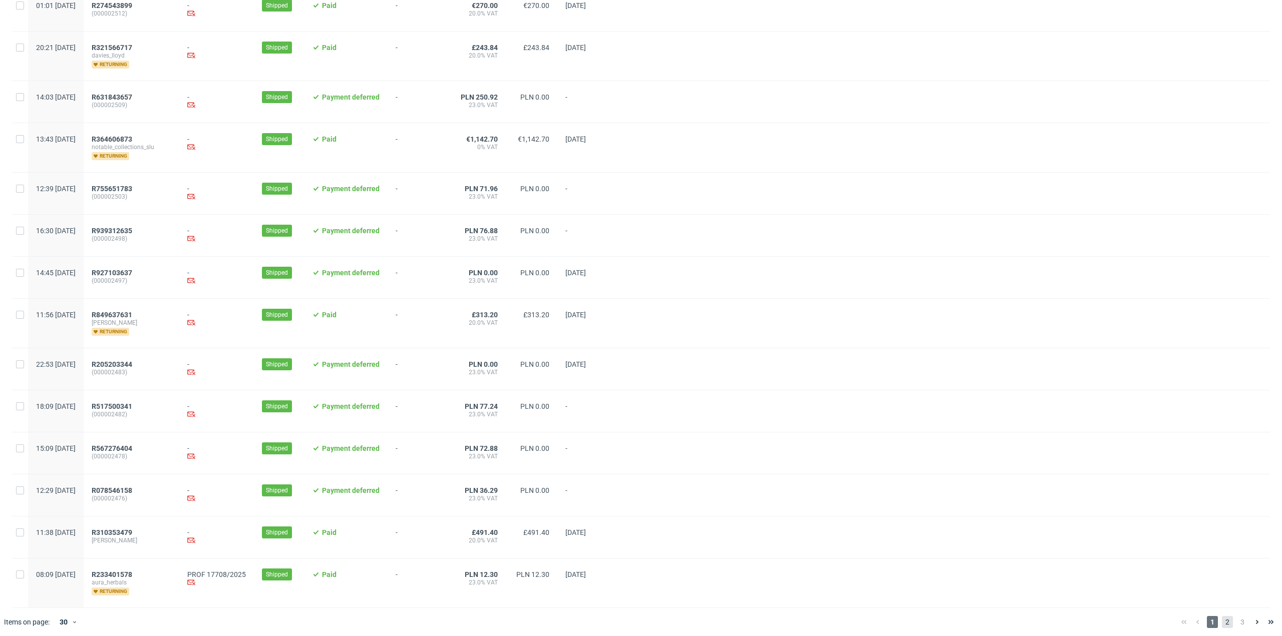
click at [1222, 619] on span "2" at bounding box center [1227, 622] width 11 height 12
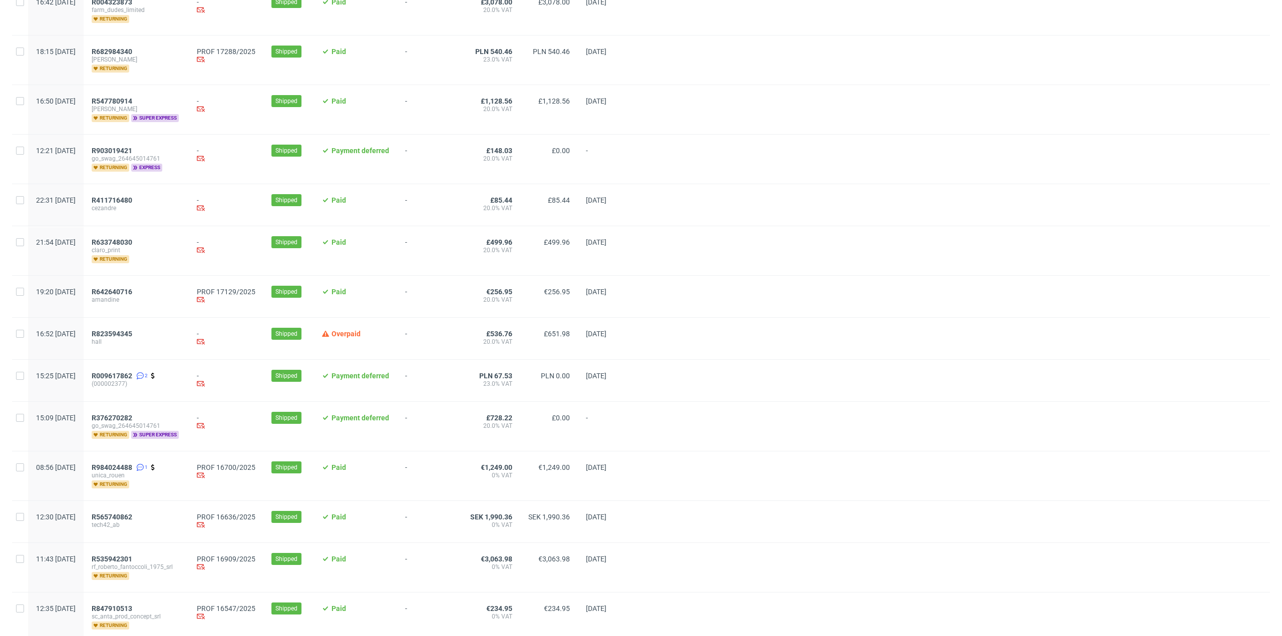
scroll to position [501, 0]
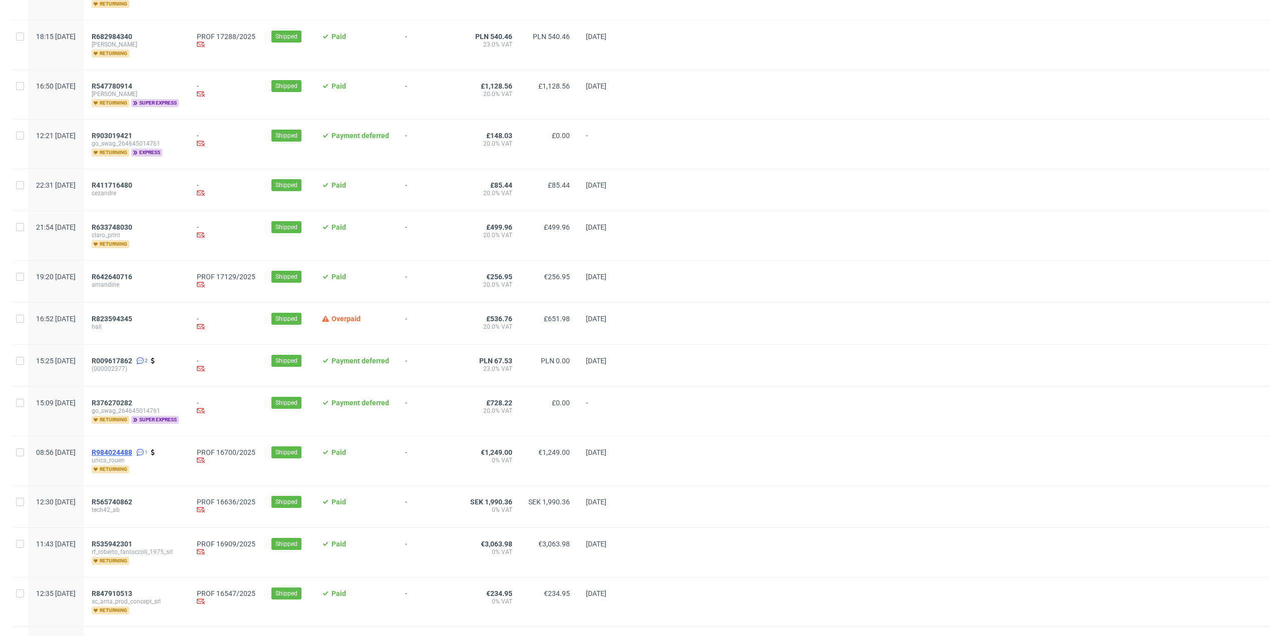
click at [132, 450] on span "R984024488" at bounding box center [112, 453] width 41 height 8
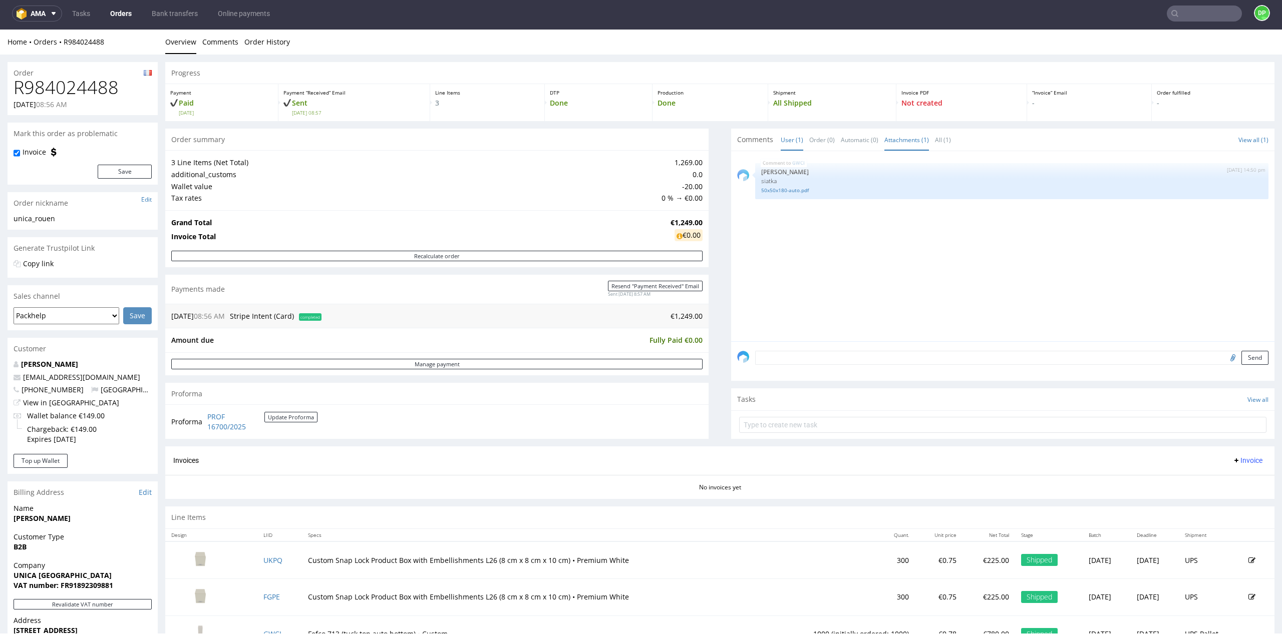
click at [884, 139] on link "Attachments (1)" at bounding box center [906, 140] width 45 height 22
click at [935, 138] on link "All (1)" at bounding box center [943, 140] width 16 height 22
click at [781, 139] on link "User (1)" at bounding box center [792, 140] width 23 height 22
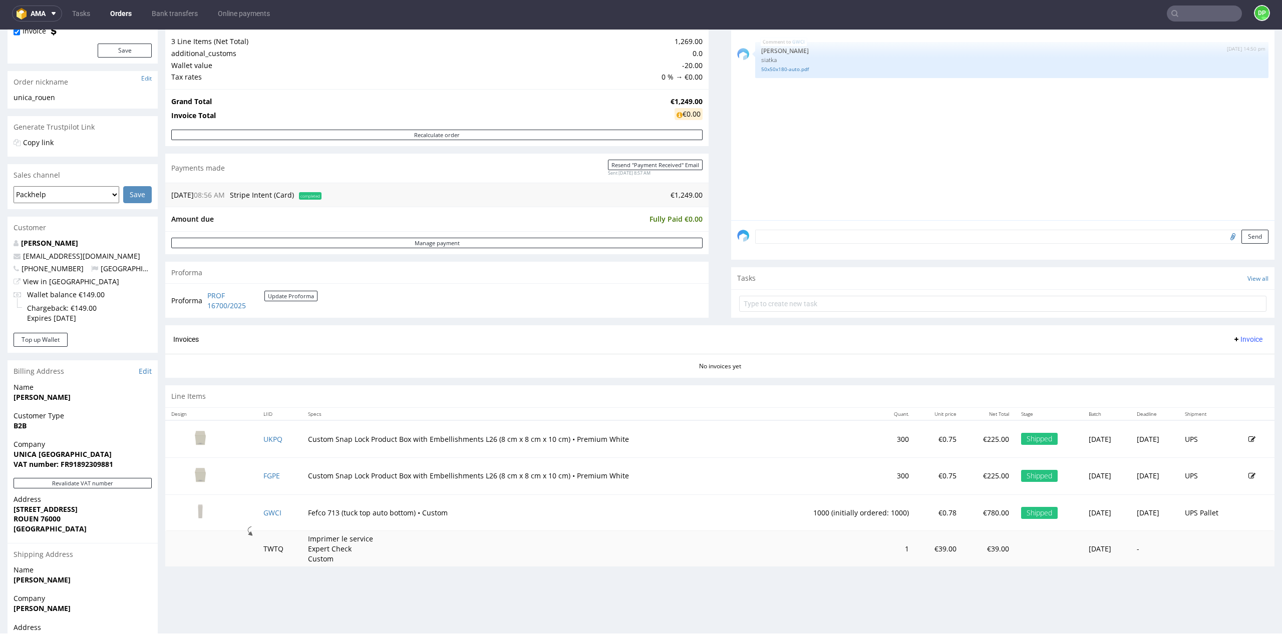
scroll to position [189, 0]
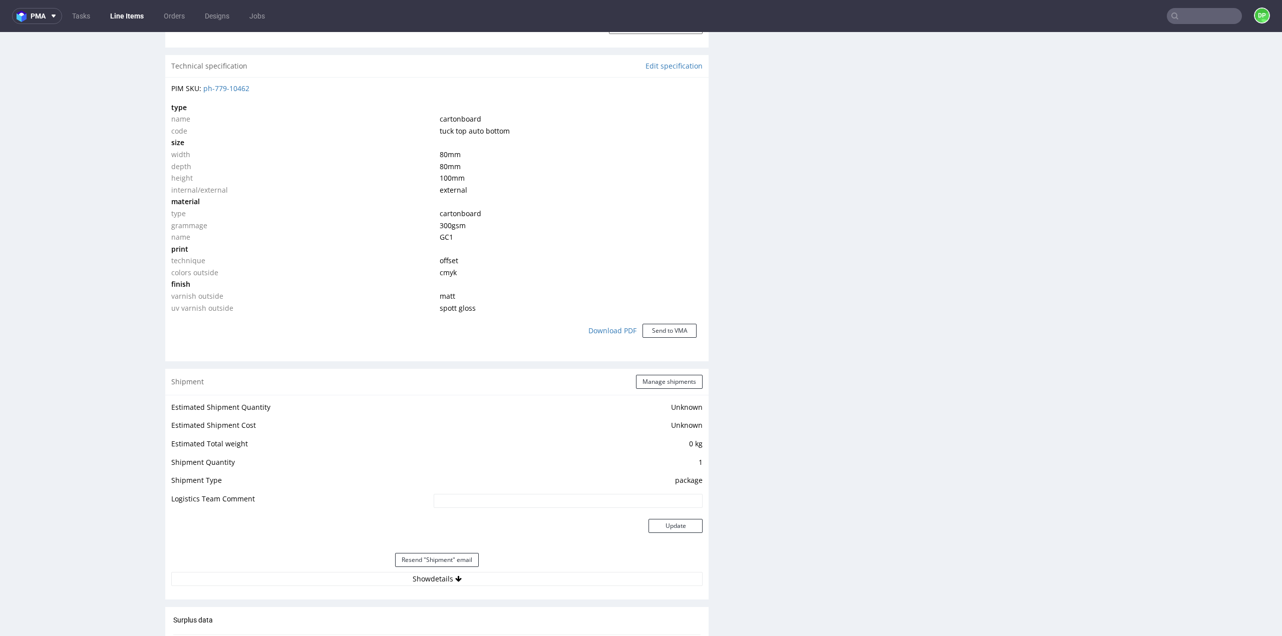
scroll to position [801, 0]
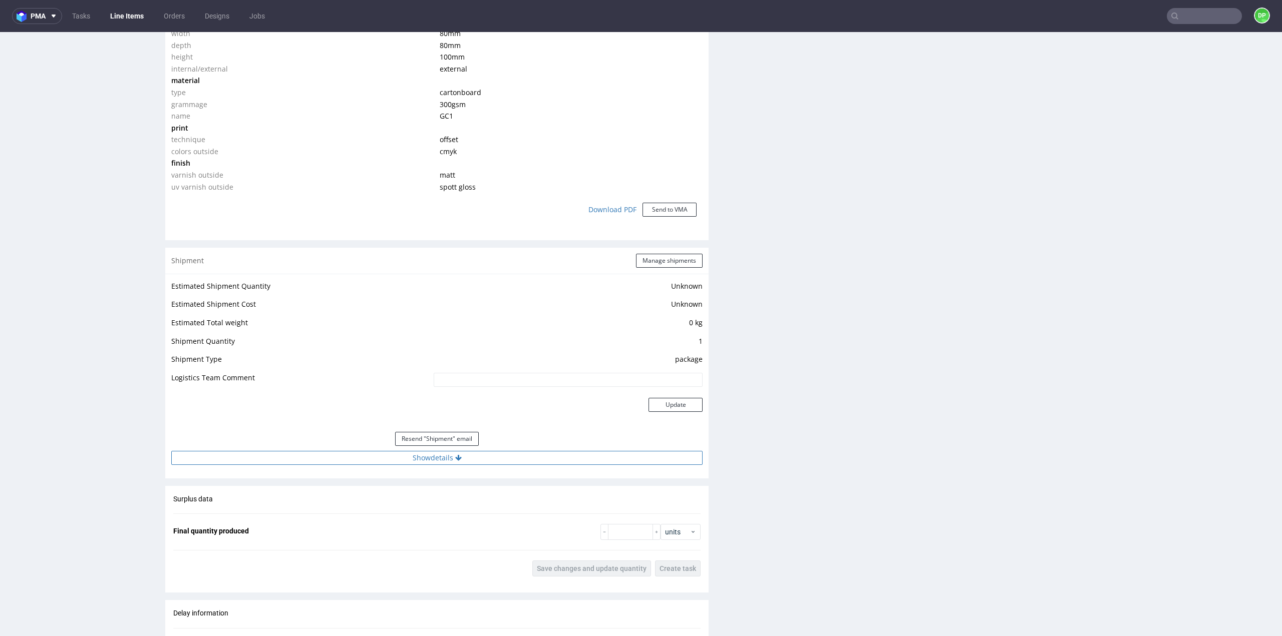
click at [456, 458] on icon at bounding box center [458, 458] width 7 height 7
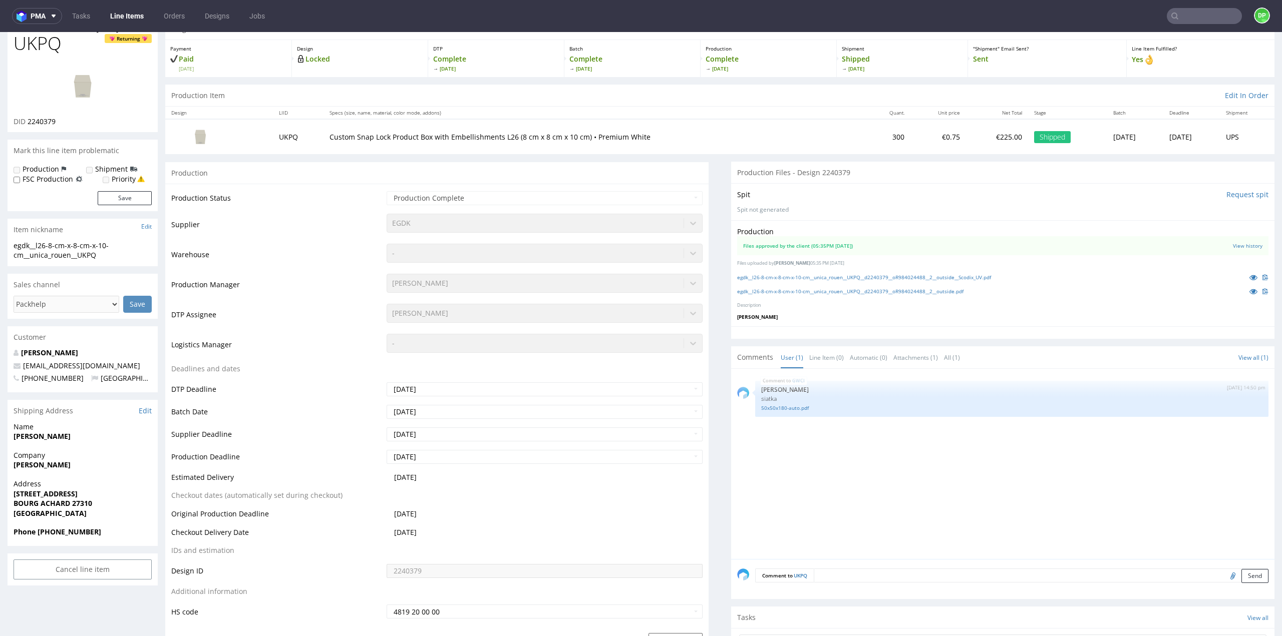
scroll to position [0, 0]
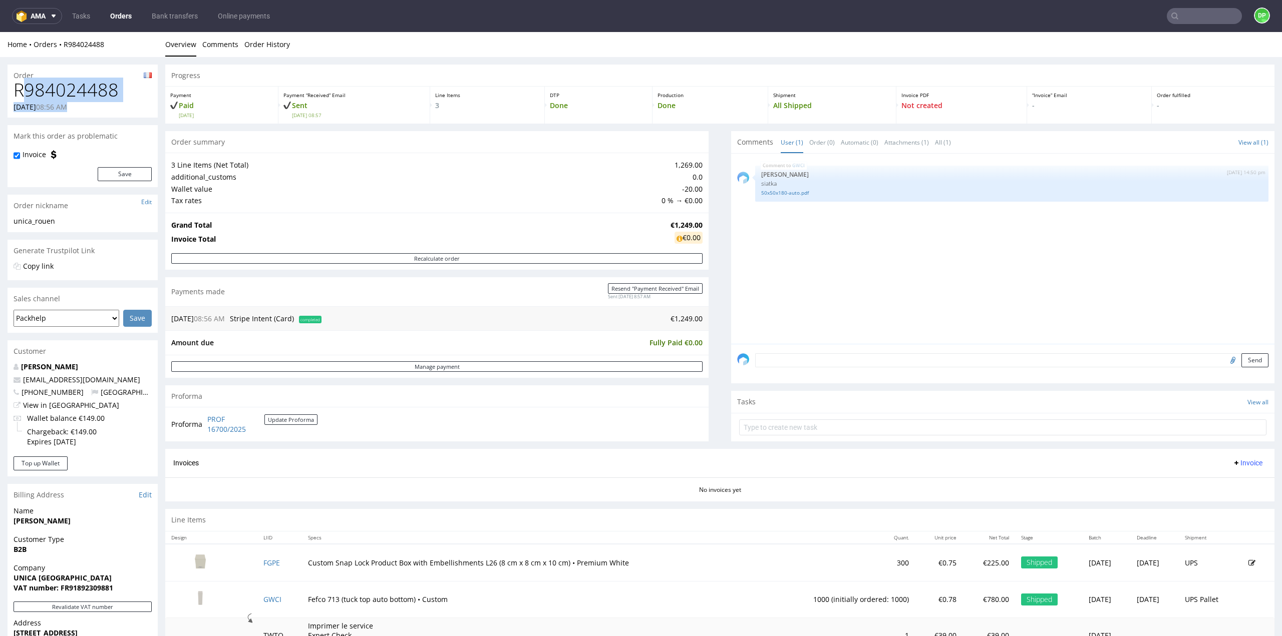
drag, startPoint x: 122, startPoint y: 102, endPoint x: 23, endPoint y: 98, distance: 99.2
click at [23, 98] on div "R984024488 07.08.2025 08:56 AM" at bounding box center [83, 99] width 150 height 38
click at [125, 97] on h1 "R984024488" at bounding box center [83, 90] width 138 height 20
drag, startPoint x: 116, startPoint y: 92, endPoint x: 18, endPoint y: 91, distance: 98.1
click at [18, 91] on h1 "R984024488" at bounding box center [83, 90] width 138 height 20
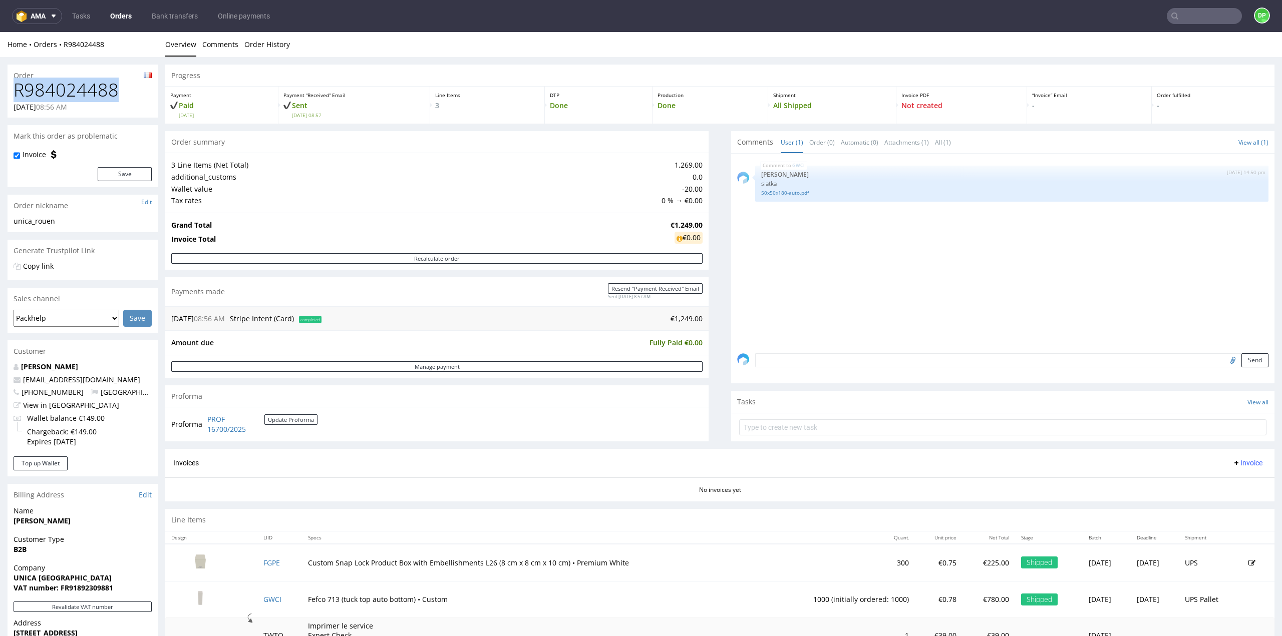
copy h1 "R984024488"
click at [731, 280] on div "GWCI 12th Aug 25 | 14:50 pm Sebastian Markut siatka 50x50x180-auto.pdf" at bounding box center [1002, 249] width 543 height 190
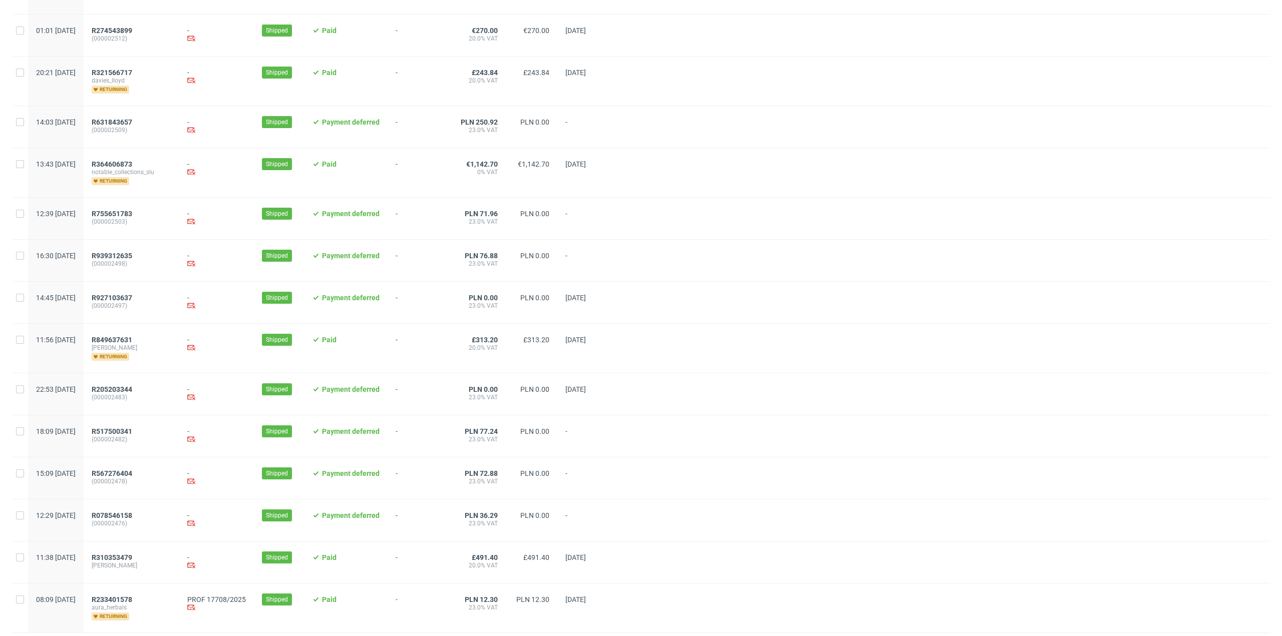
scroll to position [826, 0]
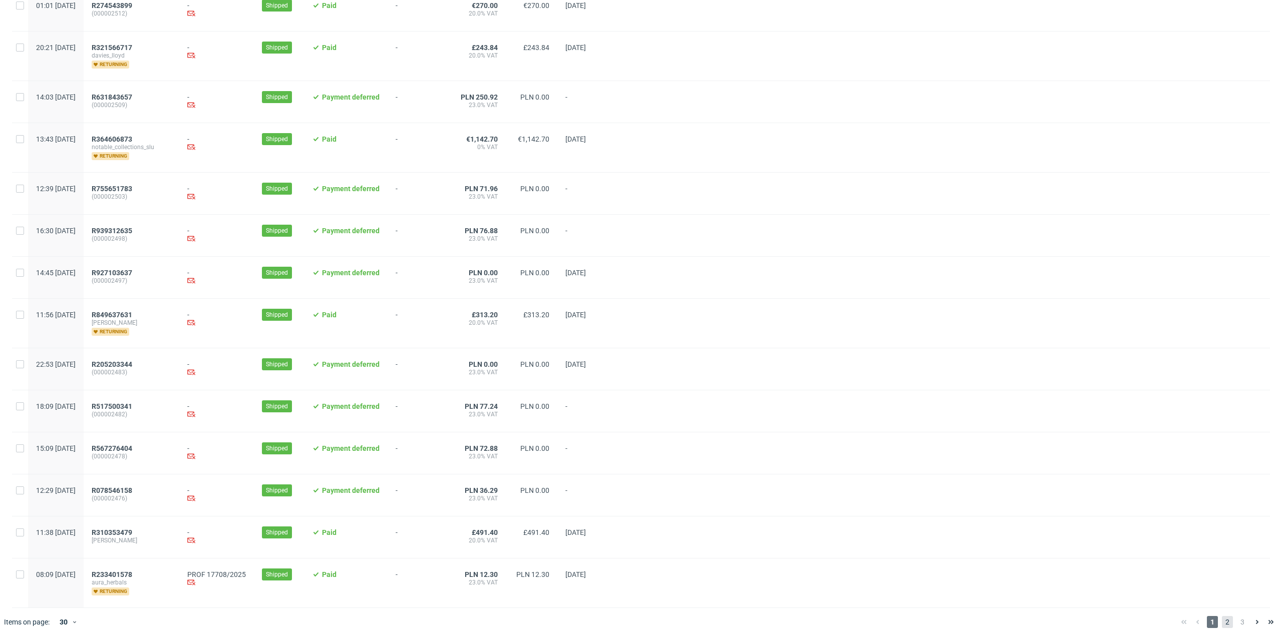
click at [1224, 621] on span "2" at bounding box center [1227, 622] width 11 height 12
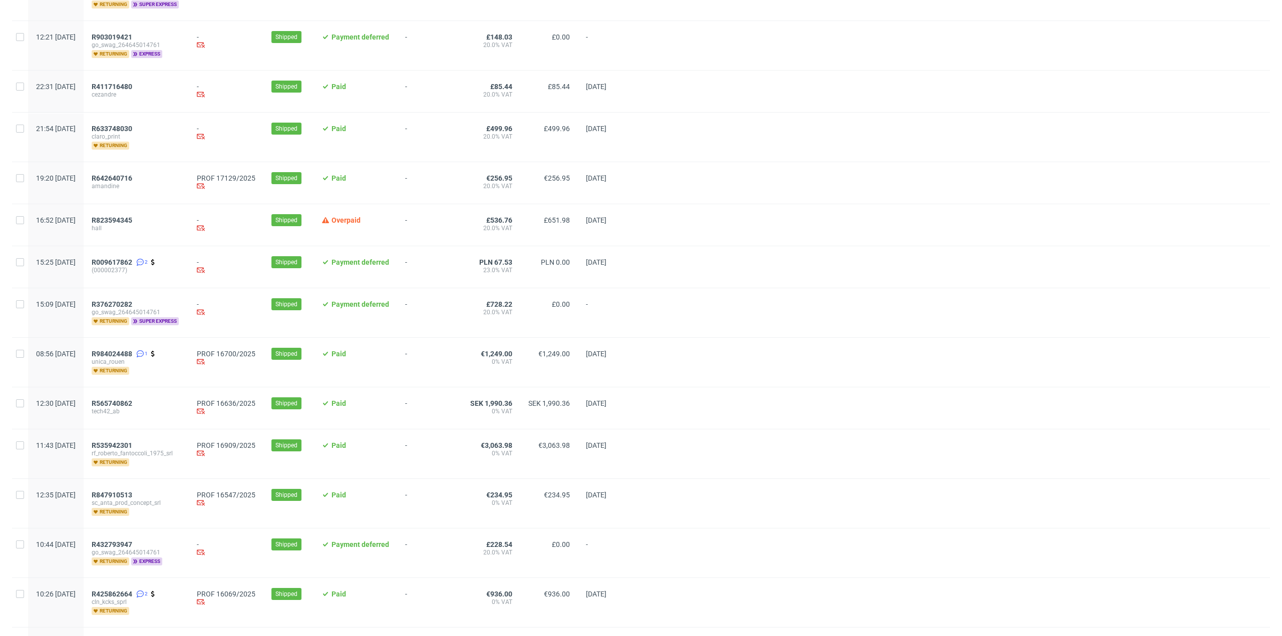
scroll to position [601, 0]
click at [132, 401] on span "R565740862" at bounding box center [112, 402] width 41 height 8
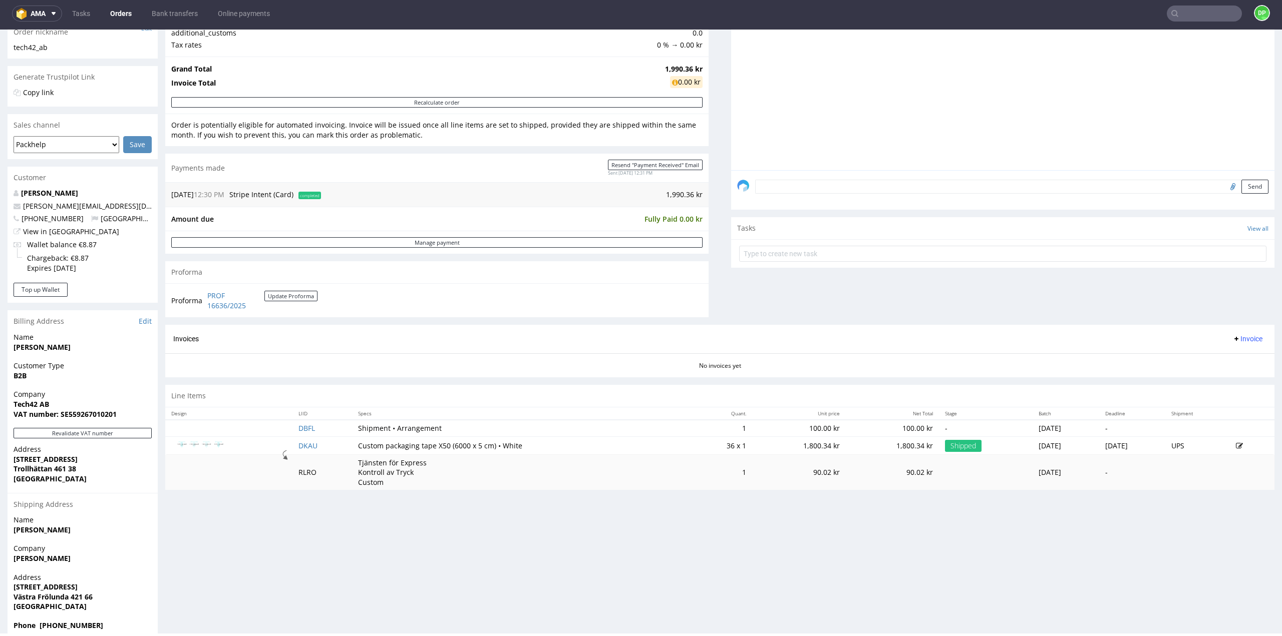
scroll to position [189, 0]
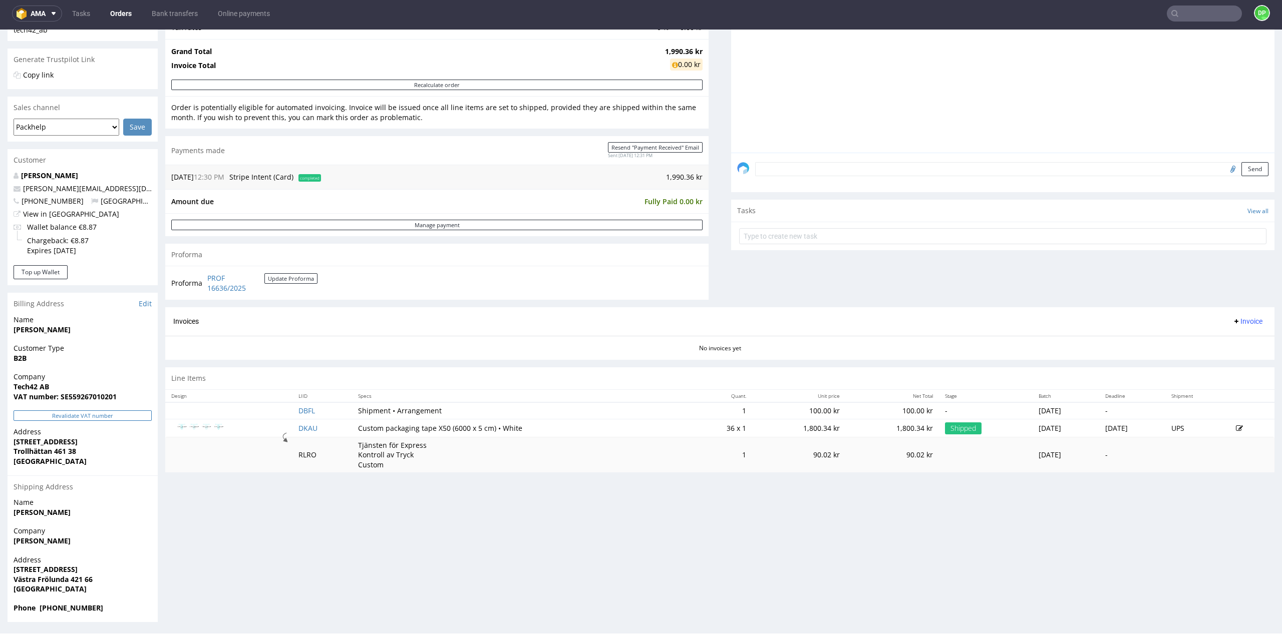
click at [102, 417] on button "Revalidate VAT number" at bounding box center [83, 416] width 138 height 11
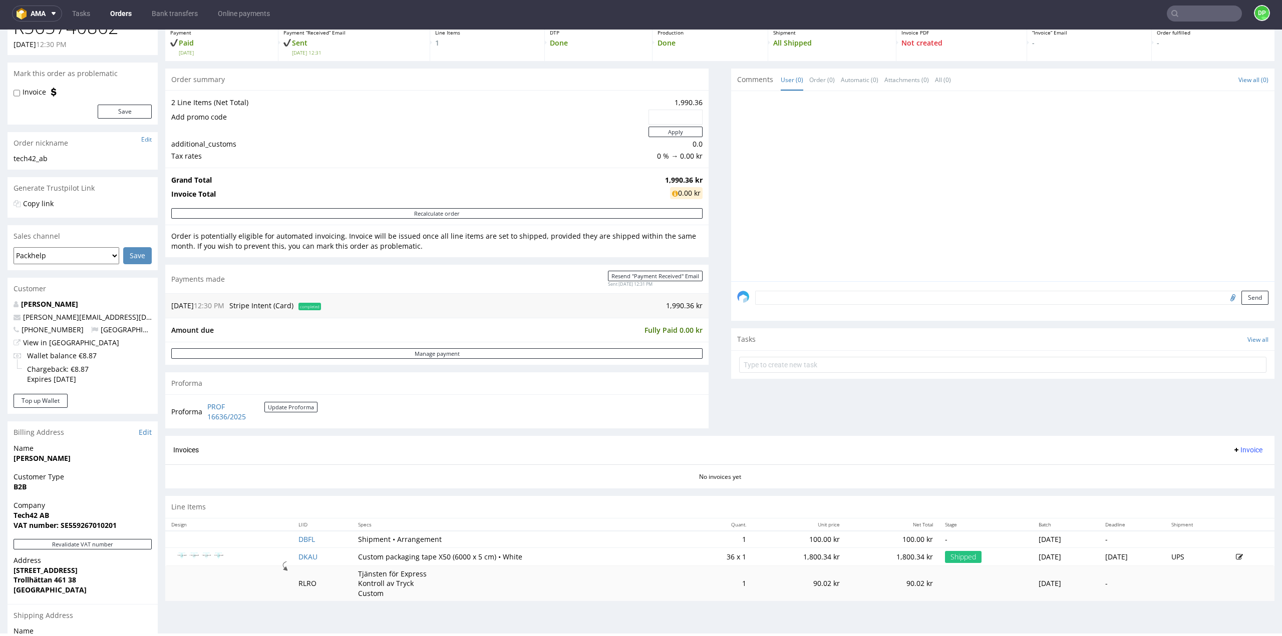
scroll to position [100, 0]
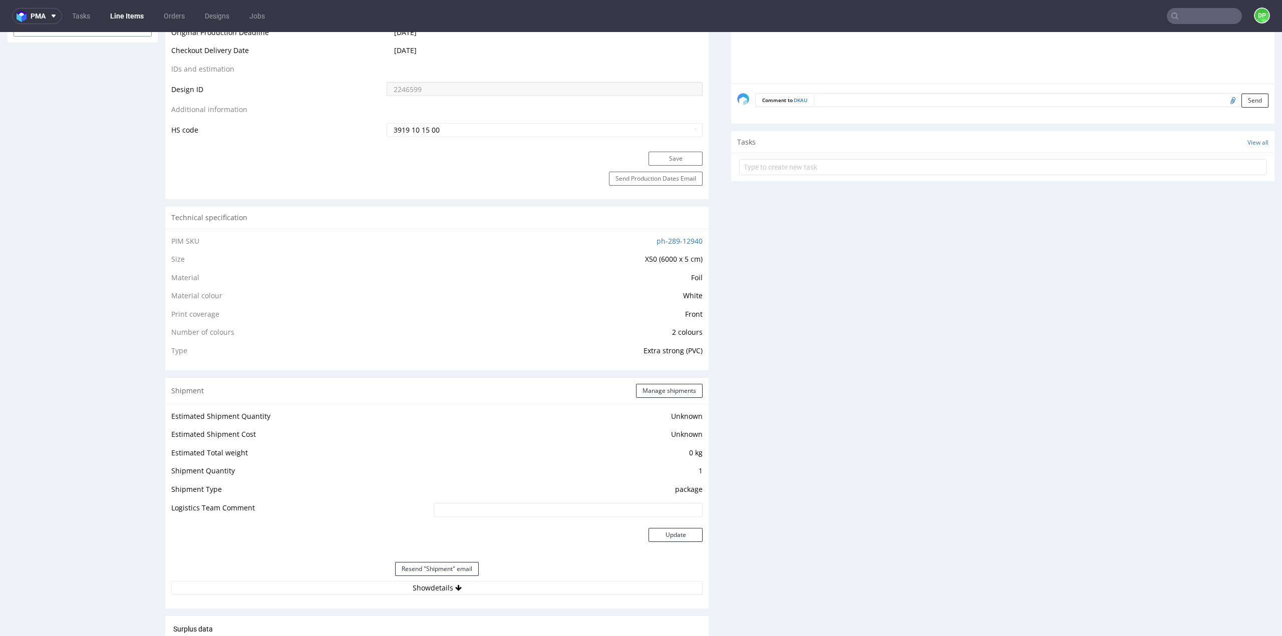
scroll to position [651, 0]
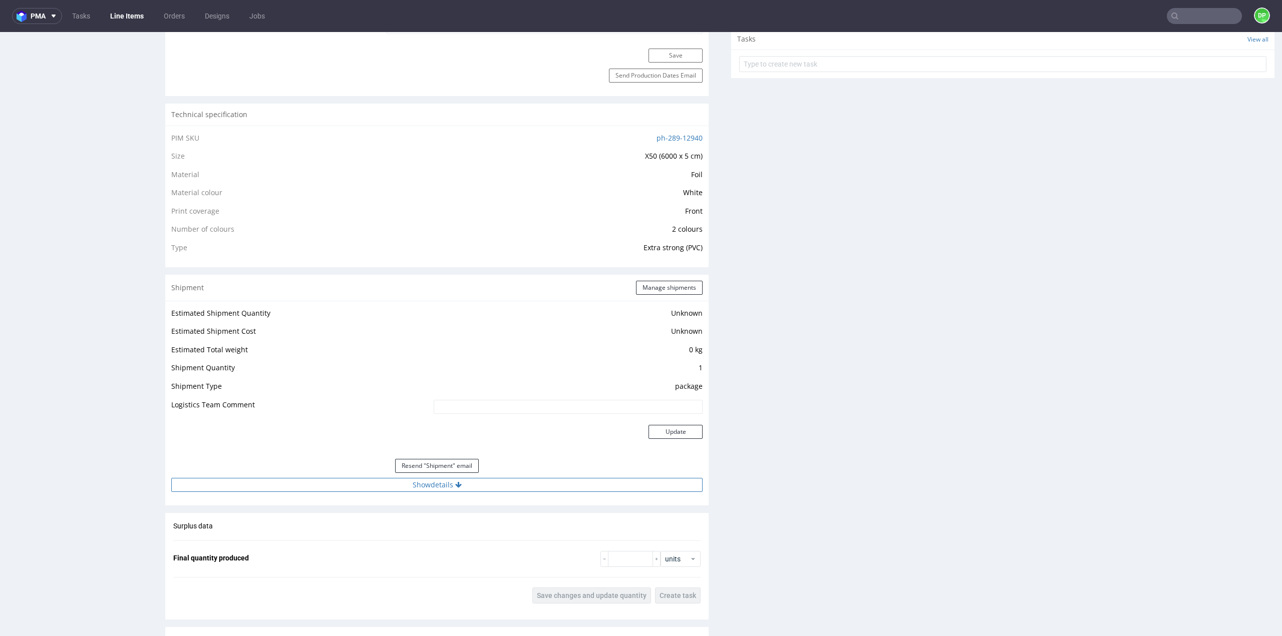
click at [439, 482] on button "Show details" at bounding box center [436, 485] width 531 height 14
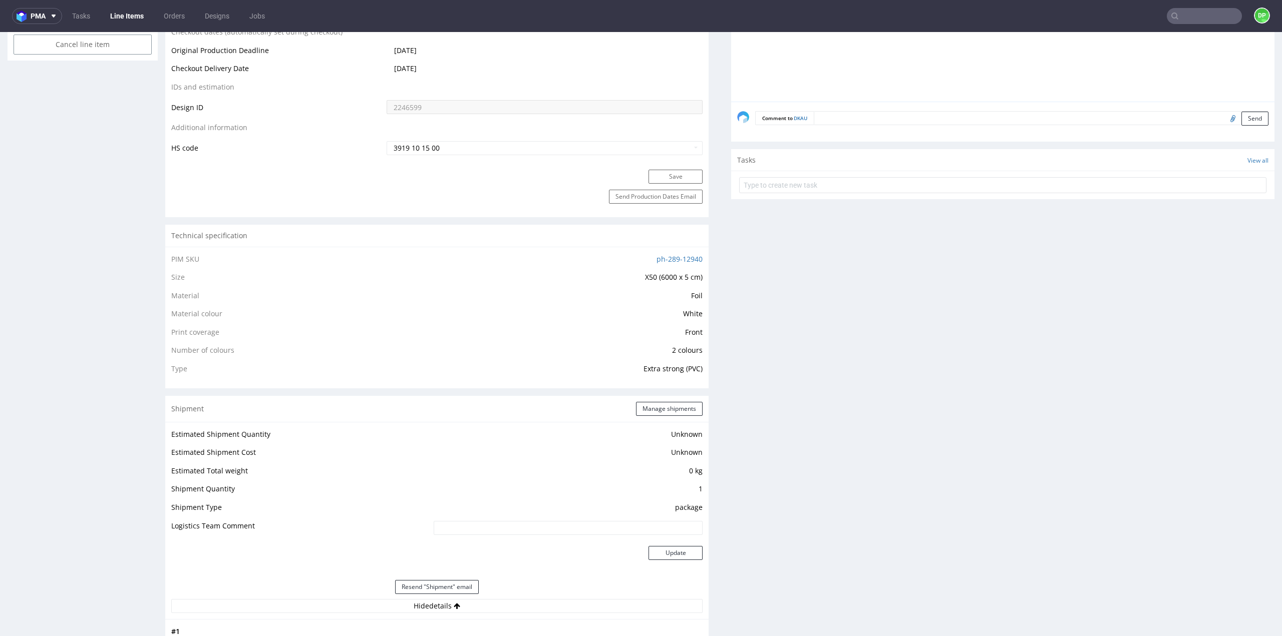
scroll to position [501, 0]
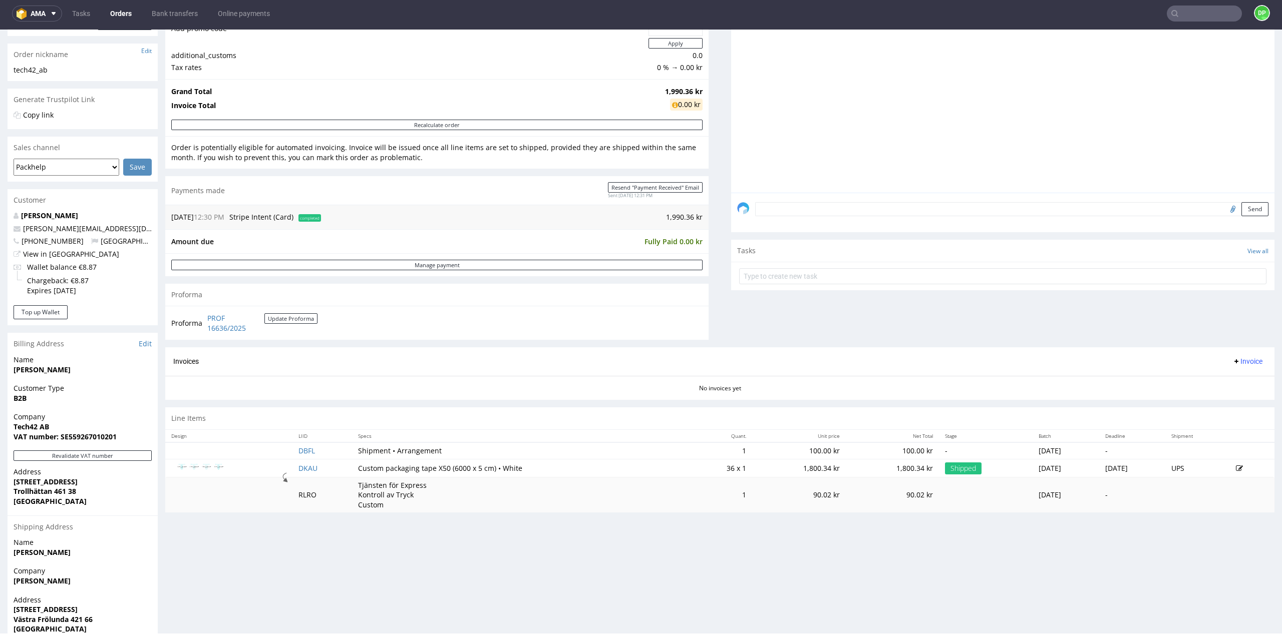
scroll to position [150, 0]
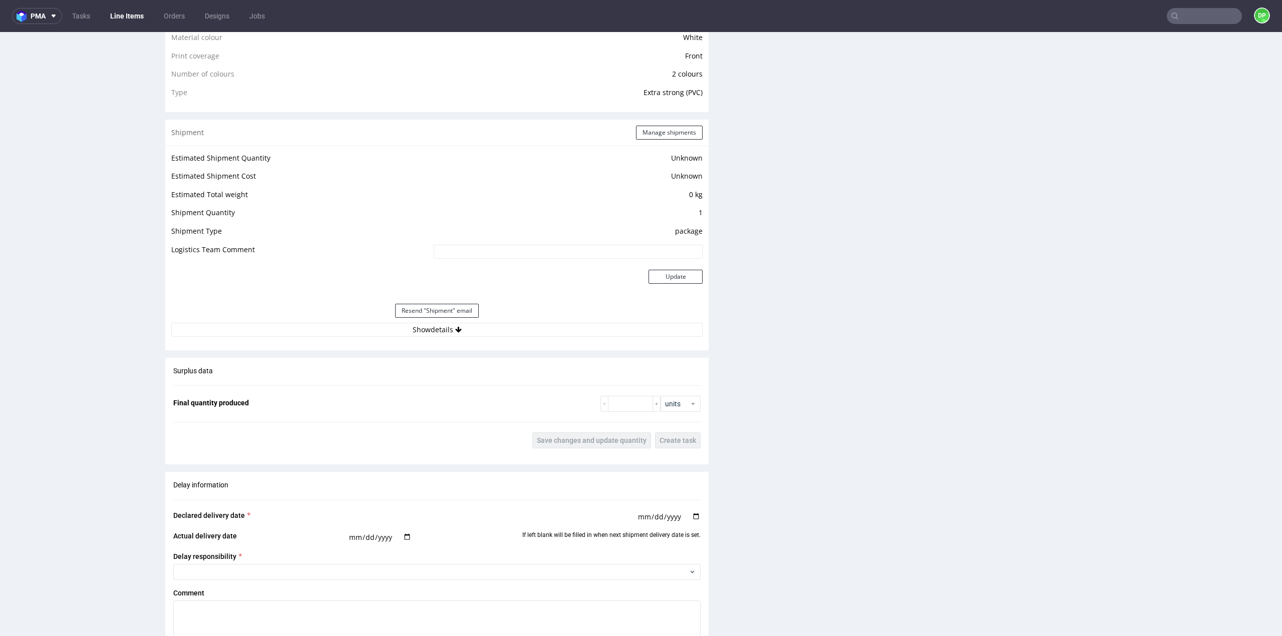
scroll to position [851, 0]
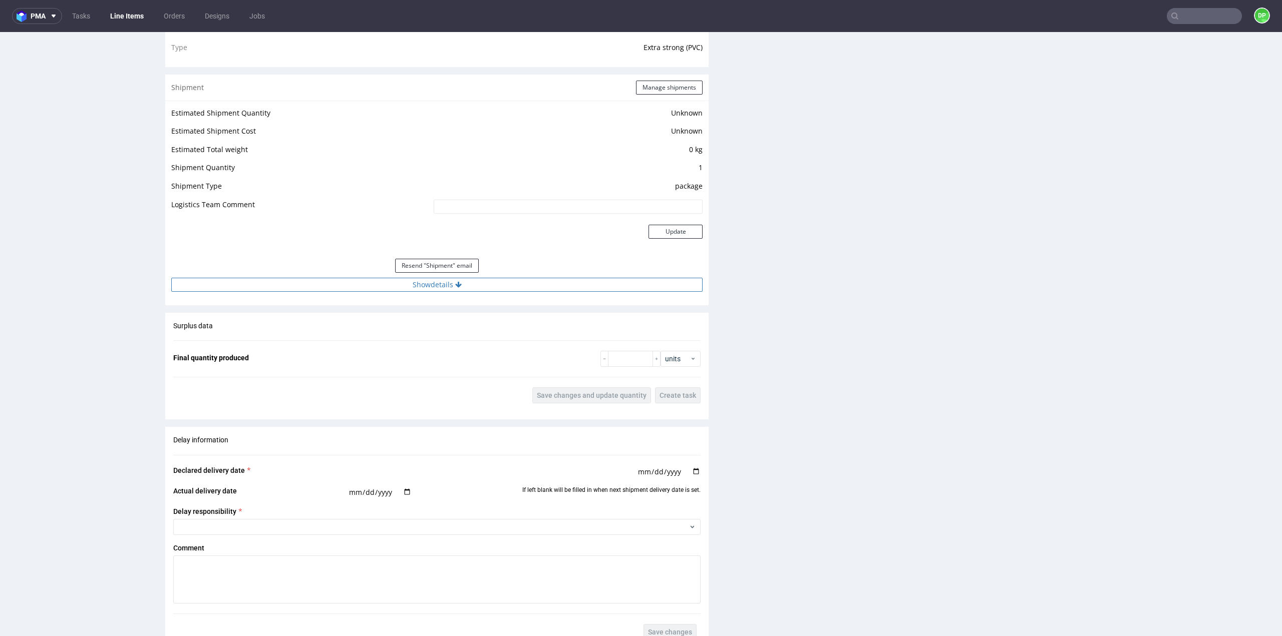
click at [468, 281] on button "Show details" at bounding box center [436, 285] width 531 height 14
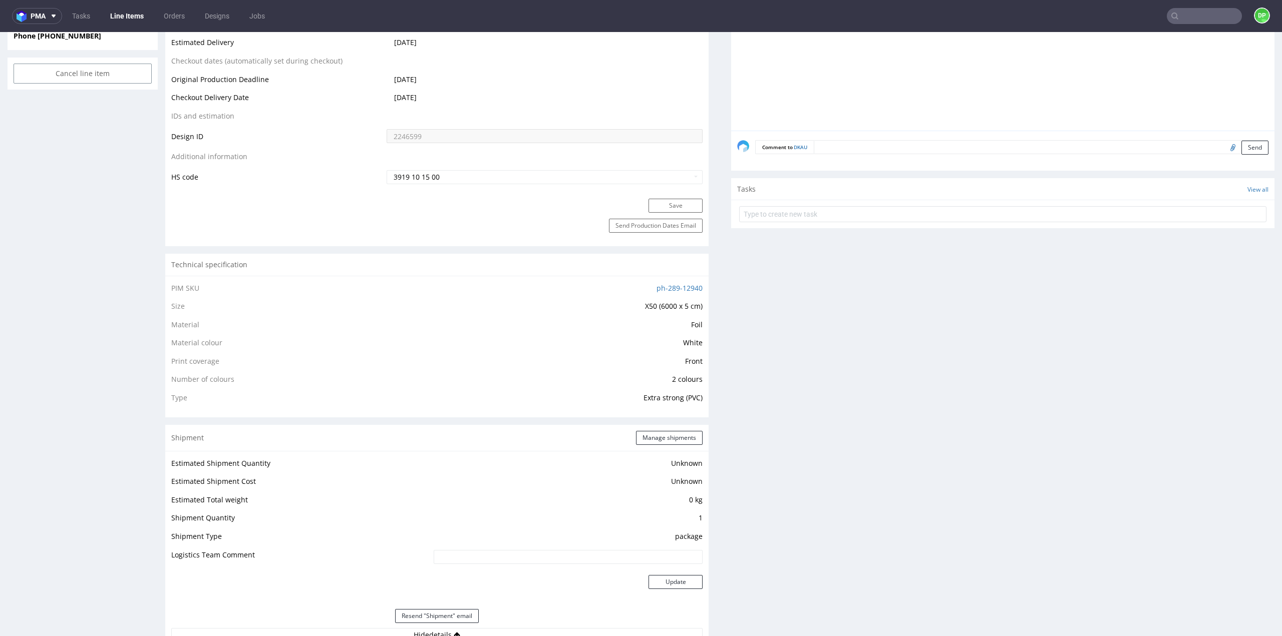
scroll to position [501, 0]
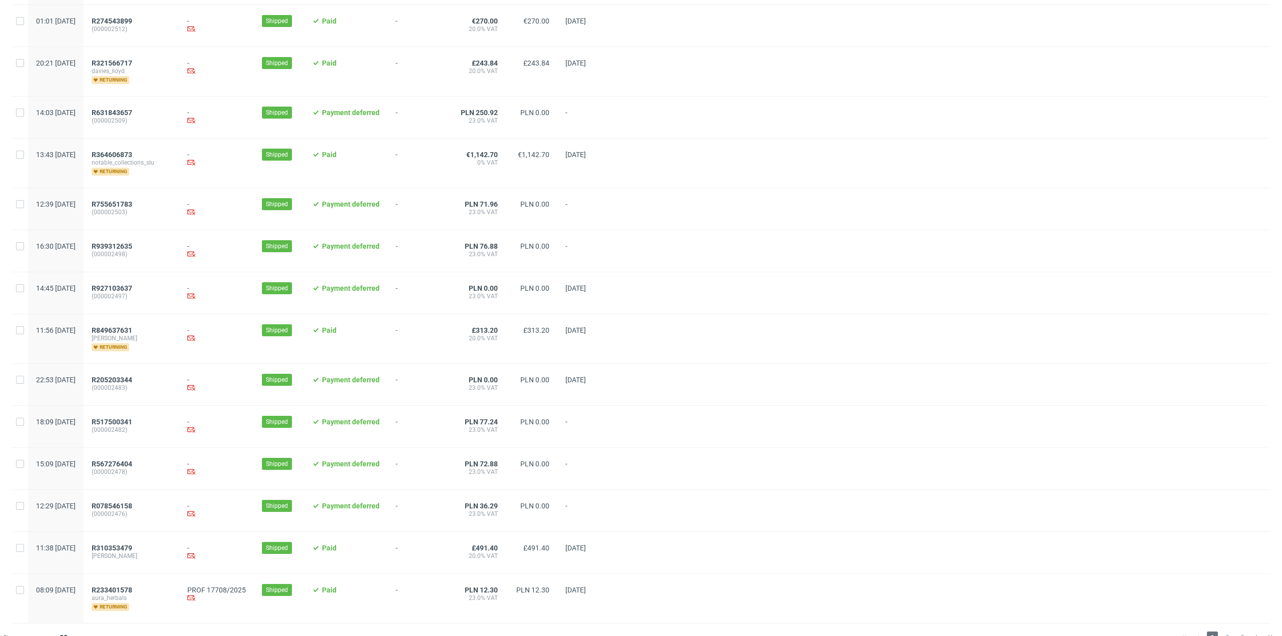
scroll to position [826, 0]
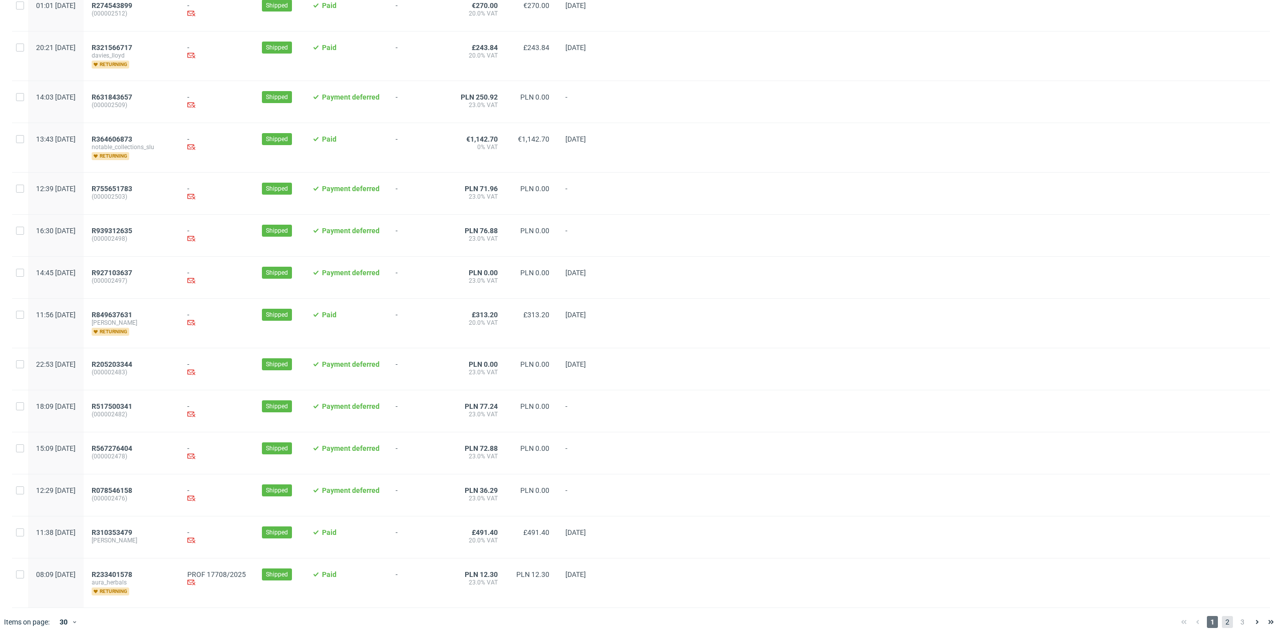
click at [1222, 620] on span "2" at bounding box center [1227, 622] width 11 height 12
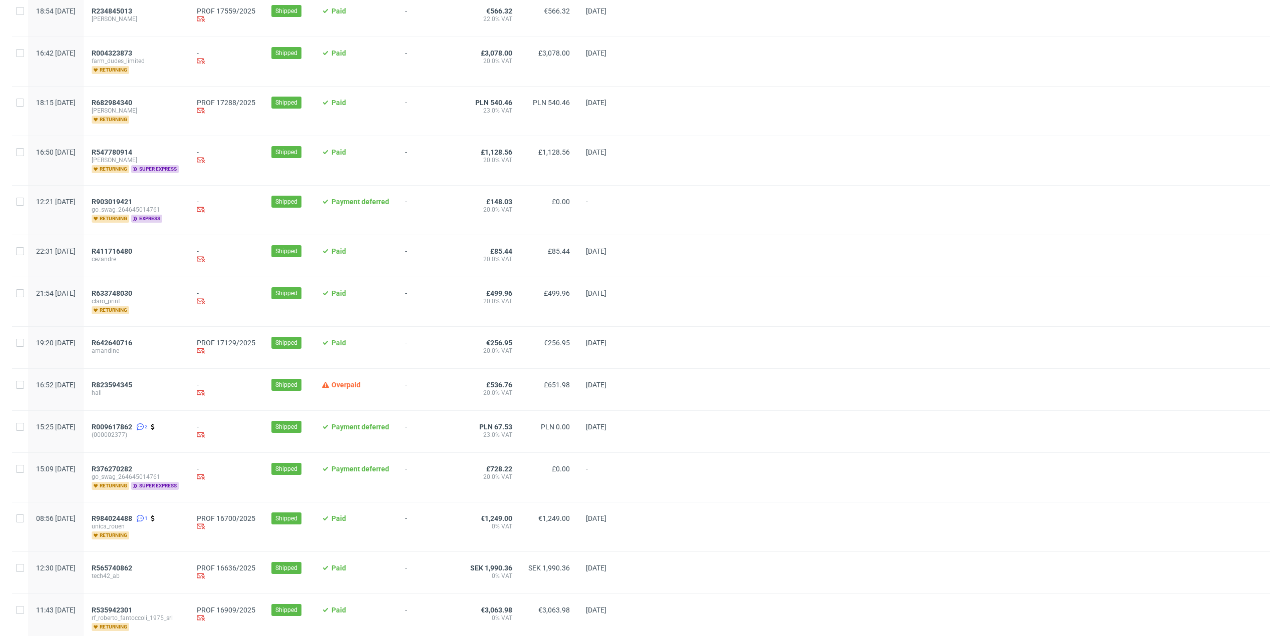
scroll to position [451, 0]
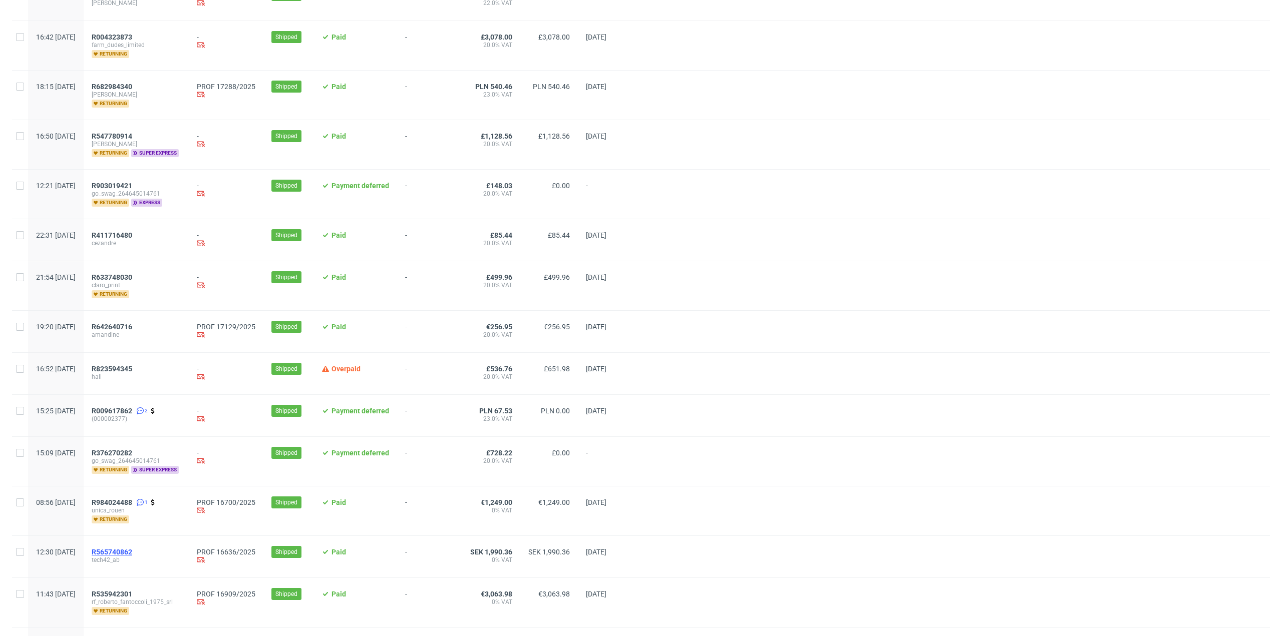
click at [132, 548] on span "R565740862" at bounding box center [112, 552] width 41 height 8
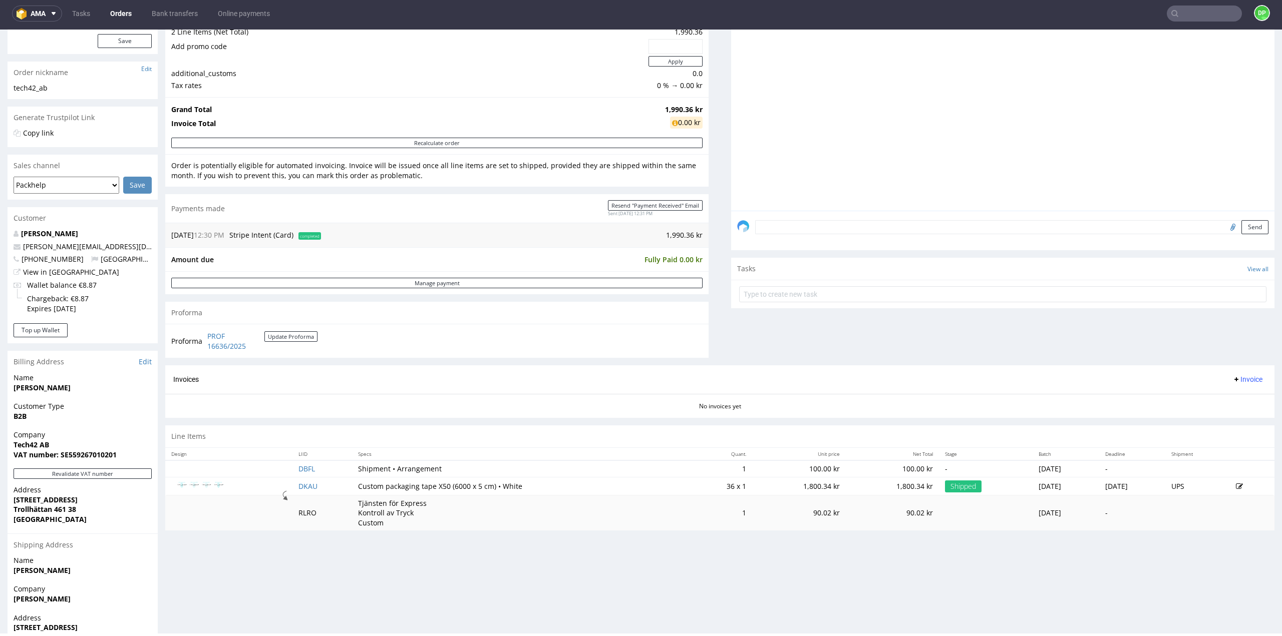
scroll to position [189, 0]
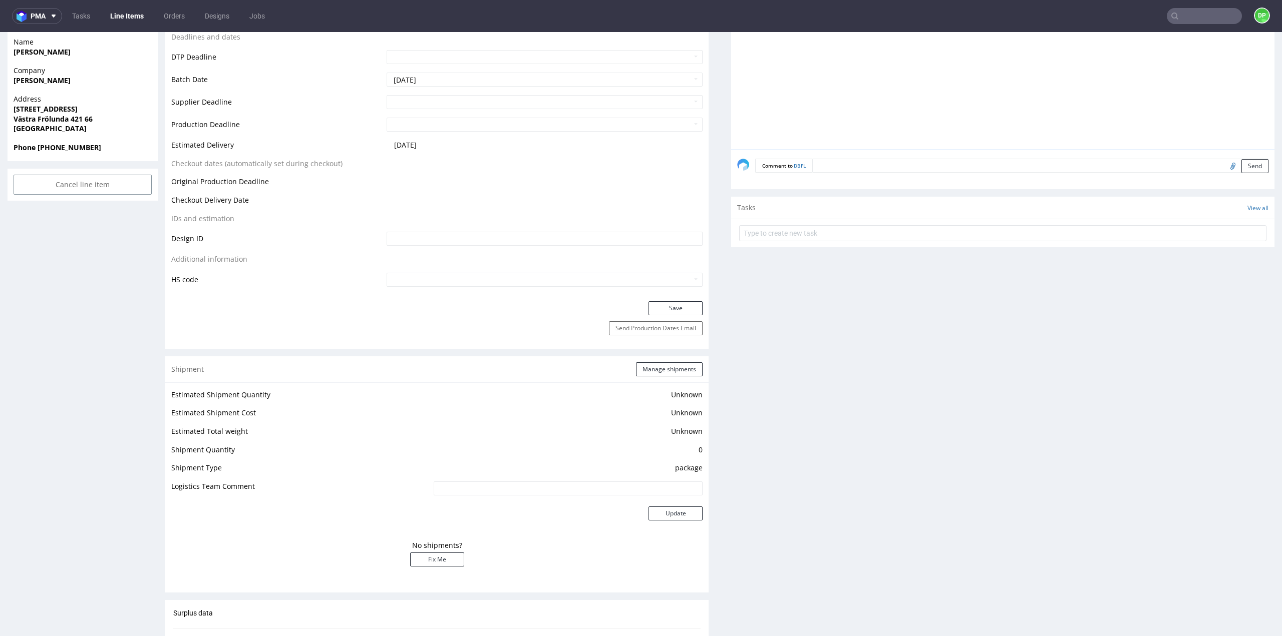
scroll to position [350, 0]
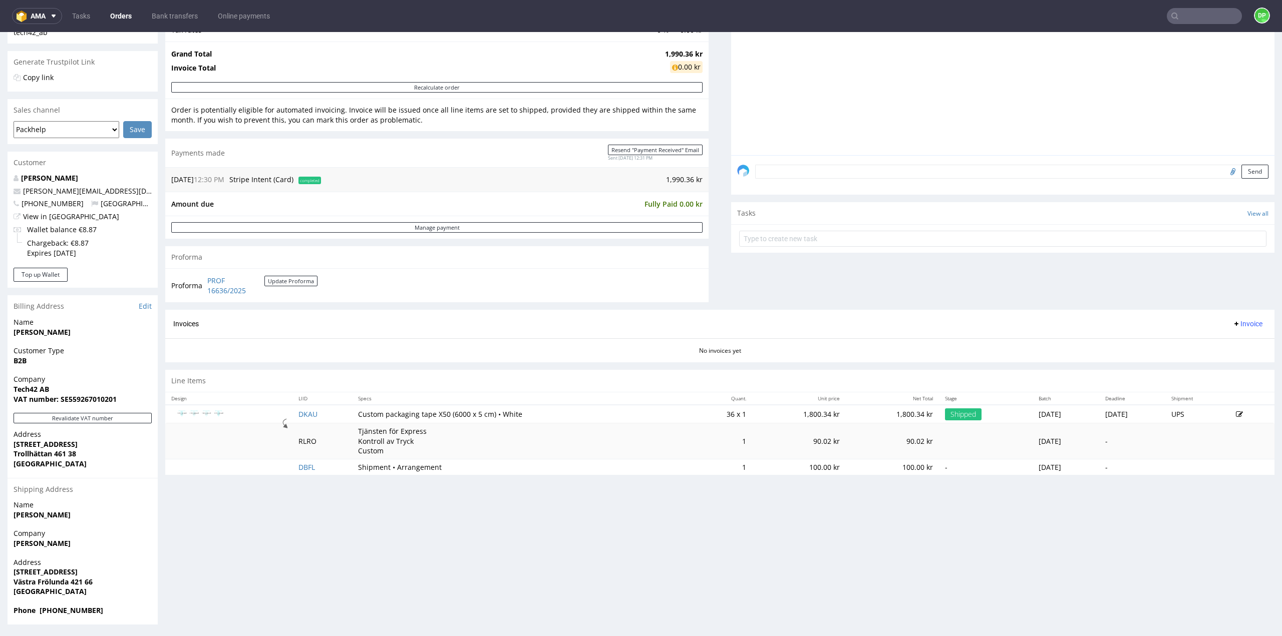
scroll to position [3, 0]
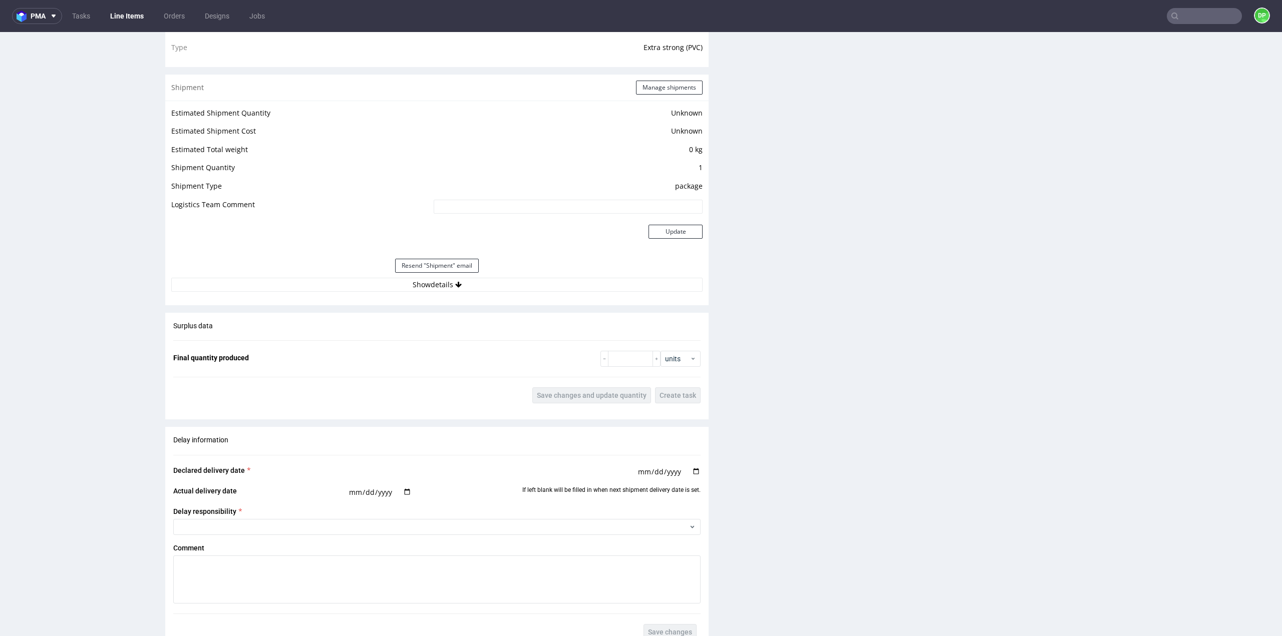
scroll to position [801, 0]
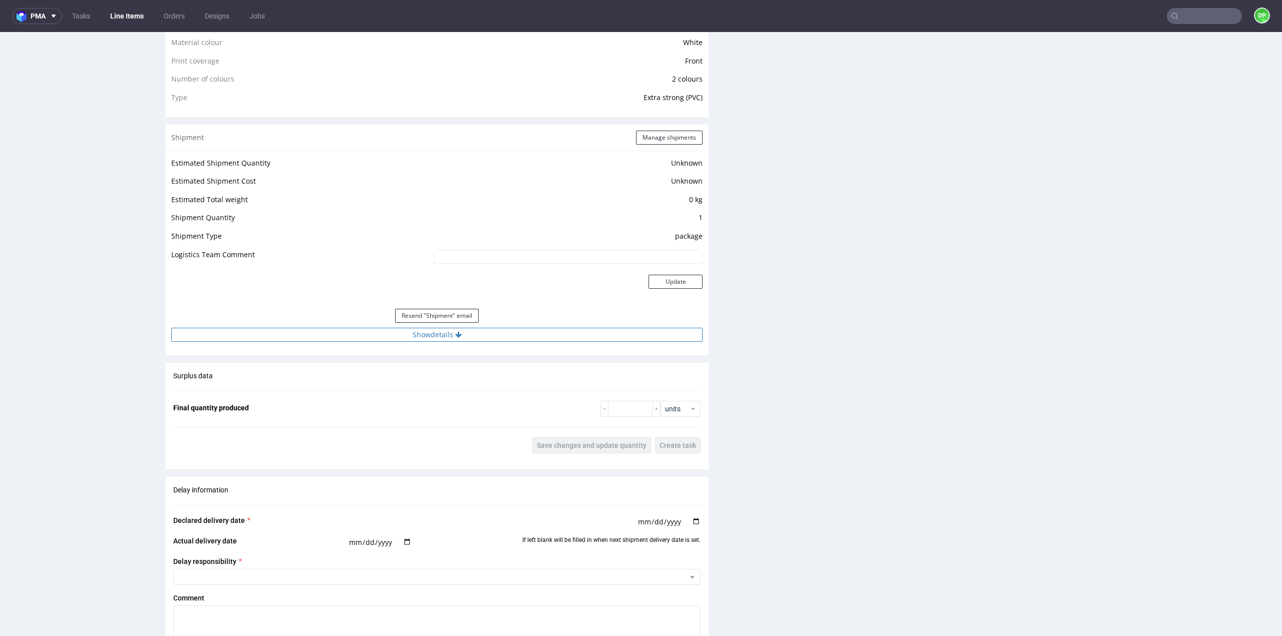
click at [447, 340] on button "Show details" at bounding box center [436, 335] width 531 height 14
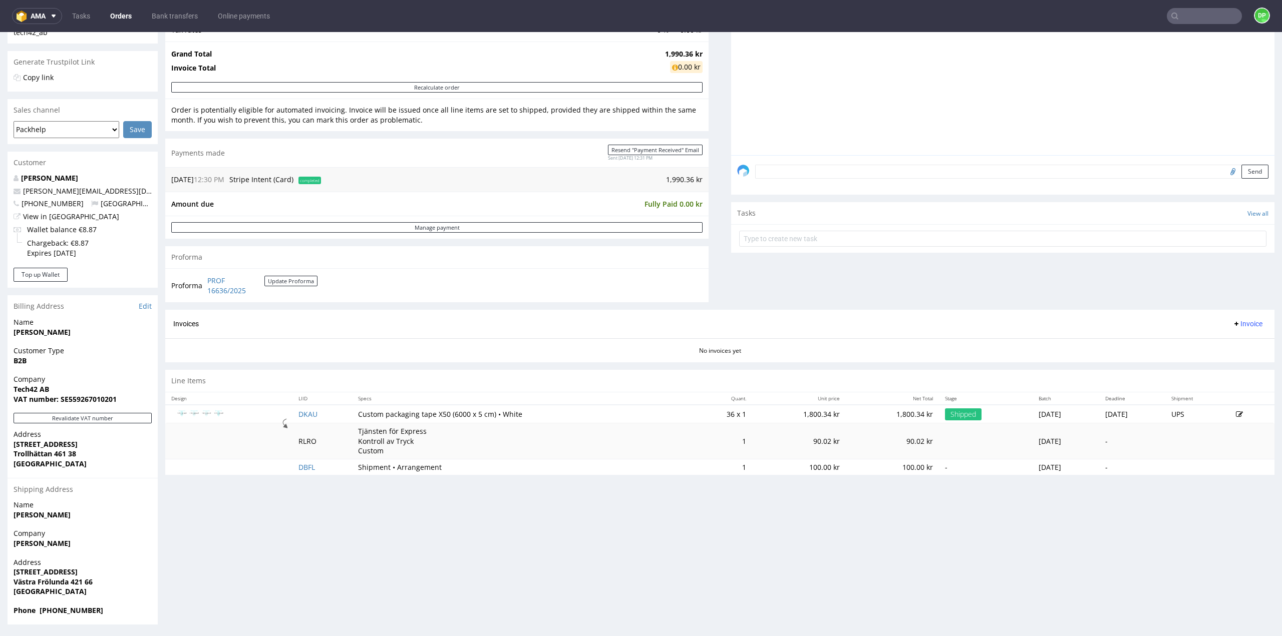
scroll to position [3, 0]
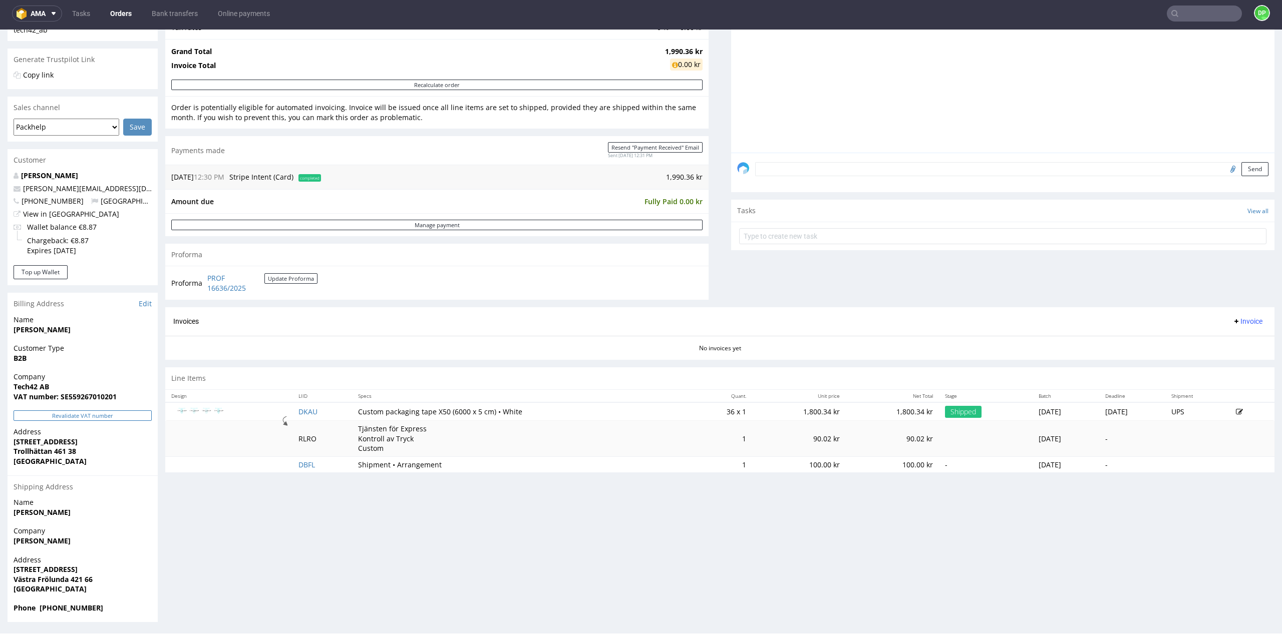
click at [90, 415] on button "Revalidate VAT number" at bounding box center [83, 416] width 138 height 11
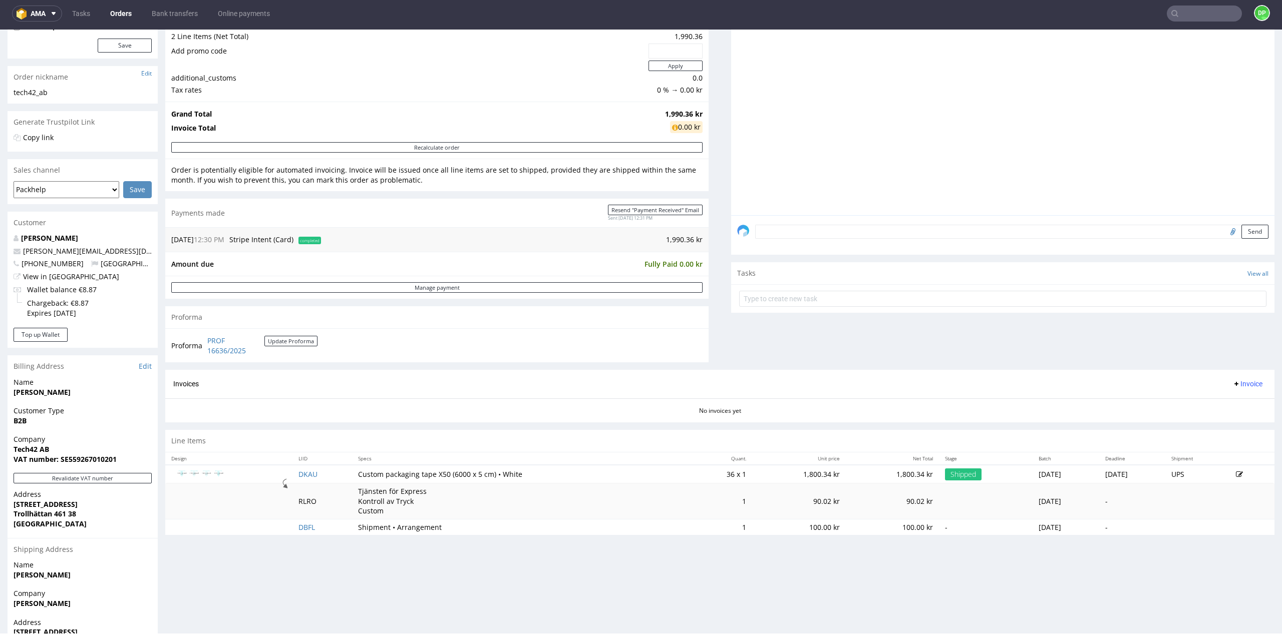
scroll to position [14, 0]
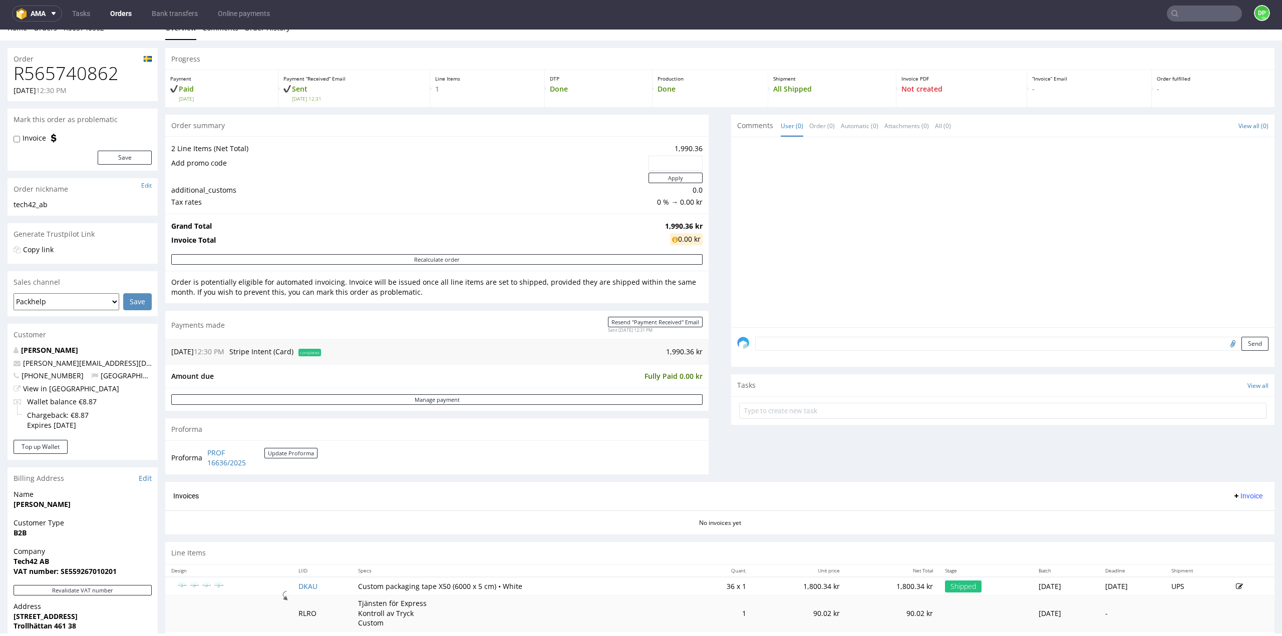
click at [1234, 494] on span "Invoice" at bounding box center [1247, 496] width 30 height 8
click at [1223, 515] on span "Generate" at bounding box center [1231, 516] width 49 height 10
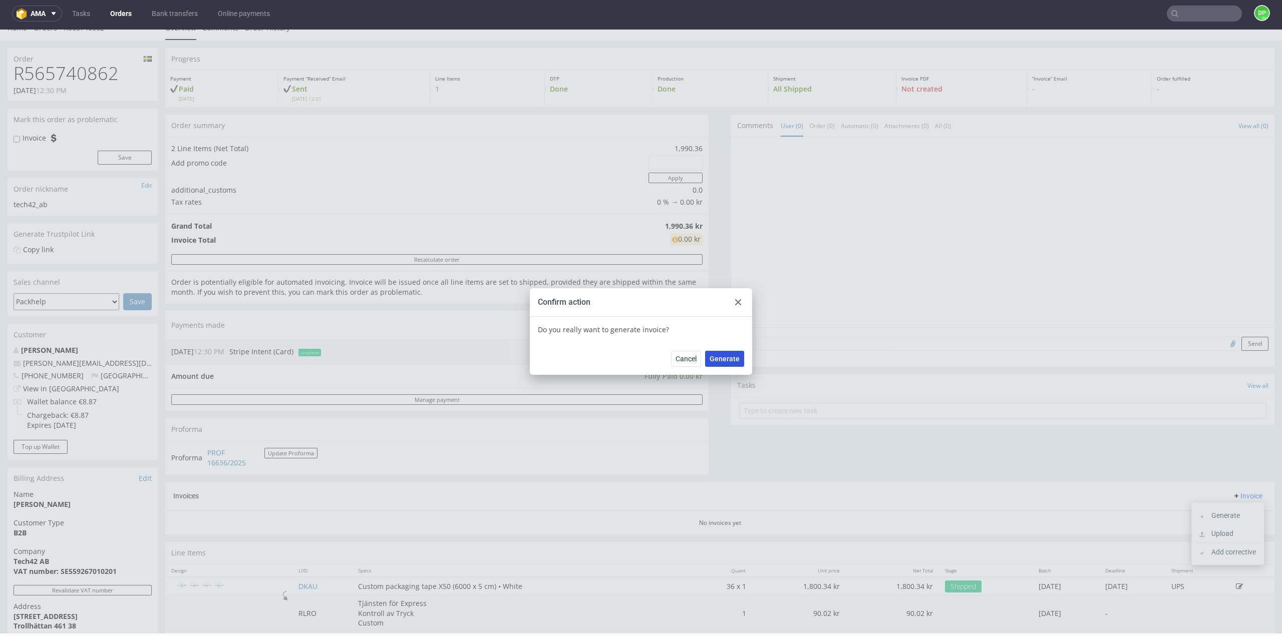
click at [714, 360] on span "Generate" at bounding box center [724, 358] width 30 height 7
click at [736, 300] on use at bounding box center [738, 302] width 6 height 6
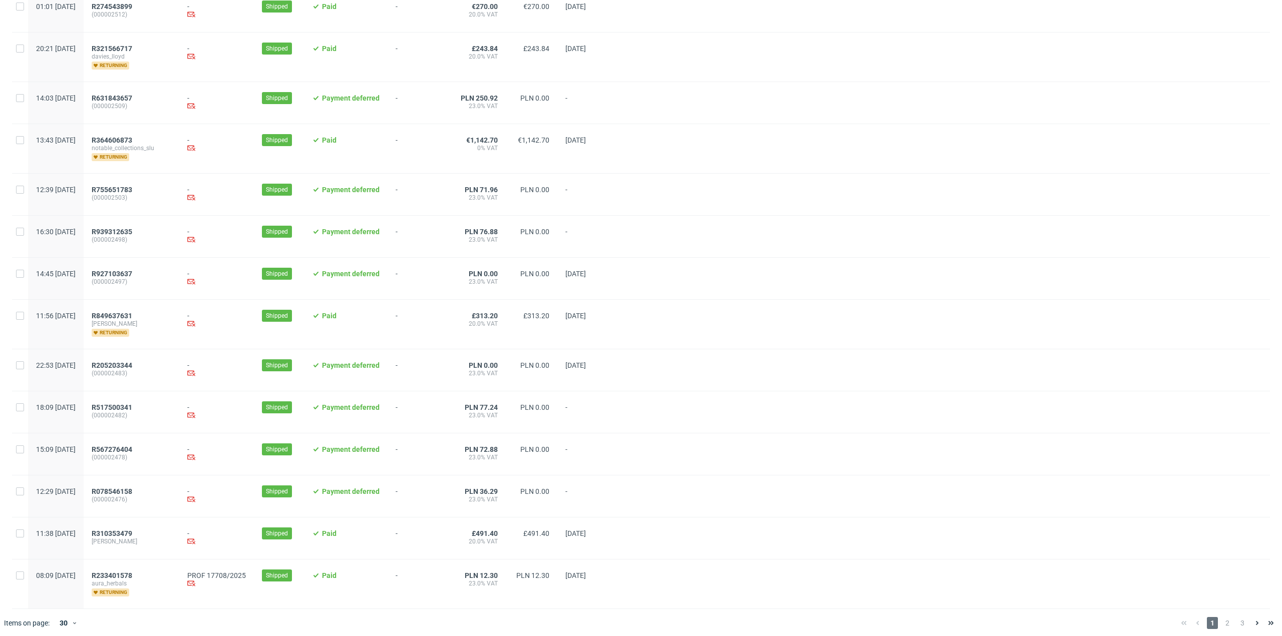
scroll to position [826, 0]
click at [1226, 620] on div "1 2 3" at bounding box center [1227, 622] width 101 height 12
click at [1223, 620] on span "2" at bounding box center [1227, 622] width 11 height 12
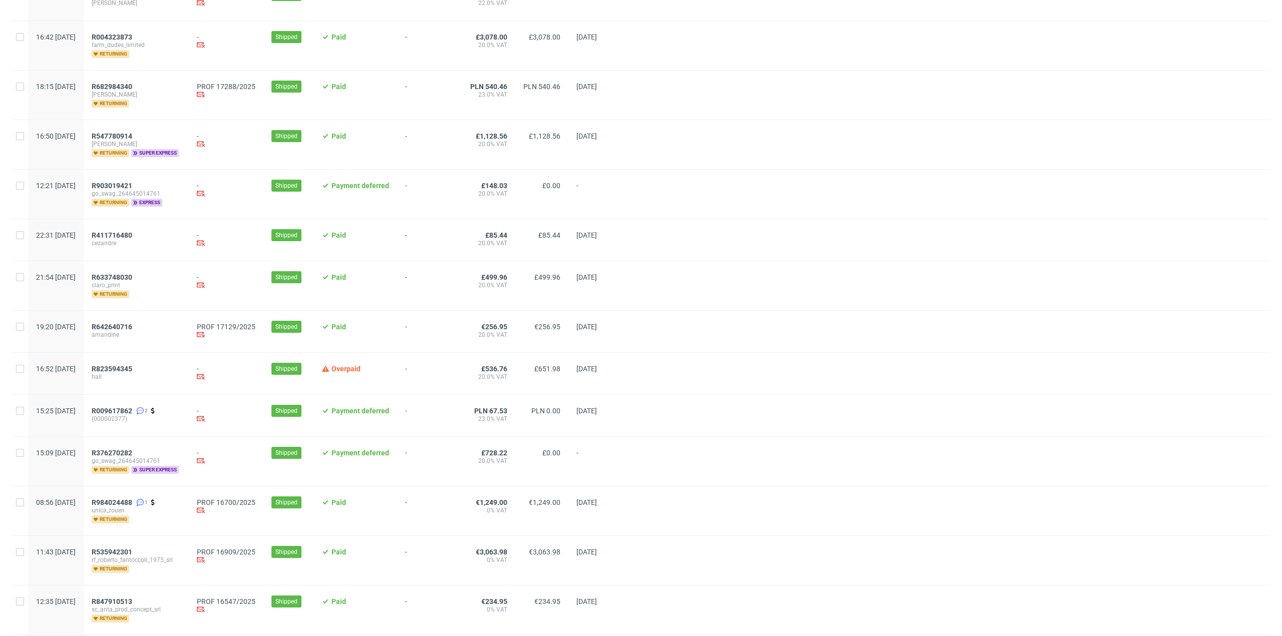
scroll to position [501, 0]
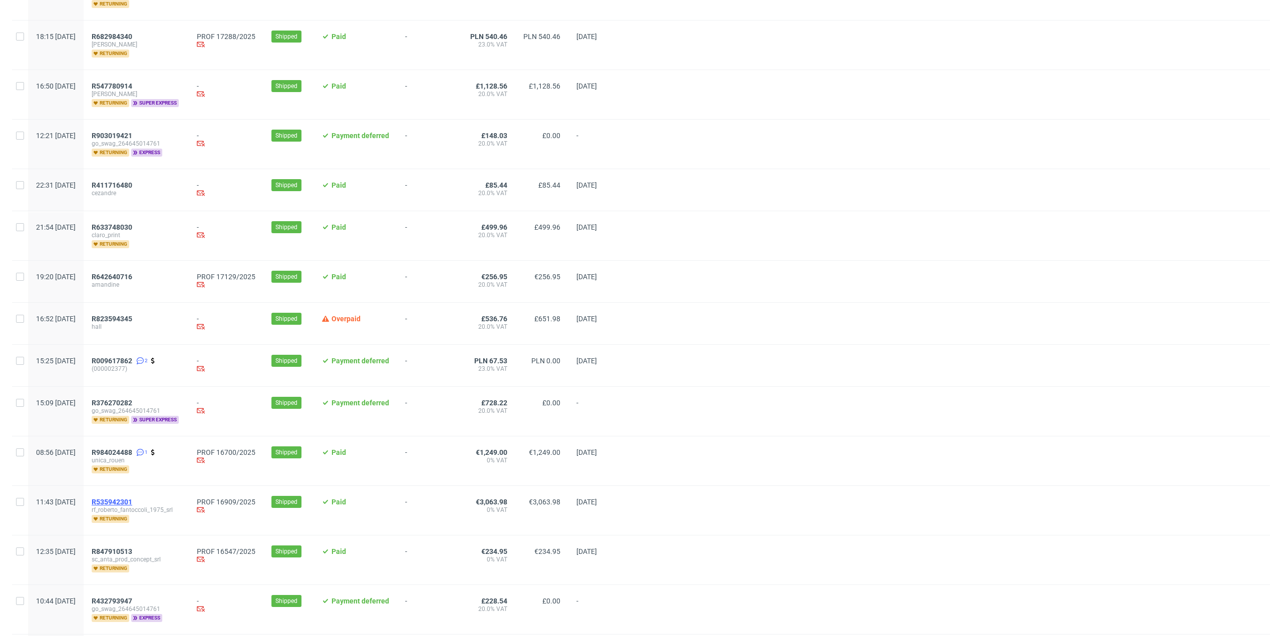
click at [132, 499] on span "R535942301" at bounding box center [112, 502] width 41 height 8
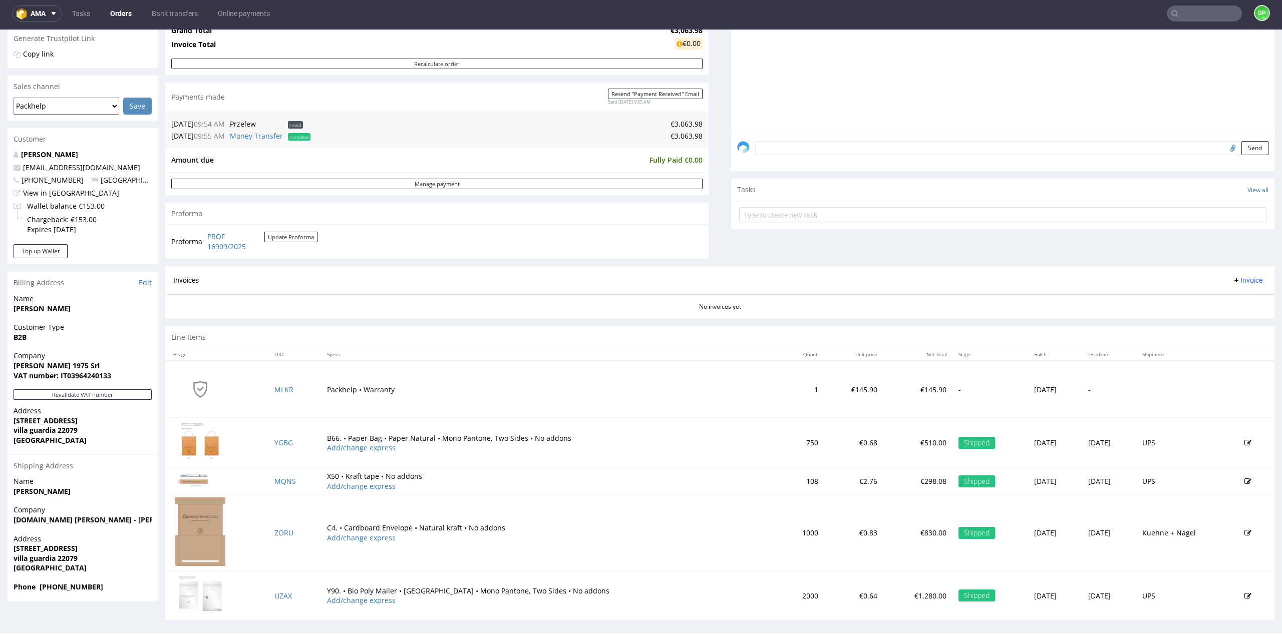
scroll to position [214, 0]
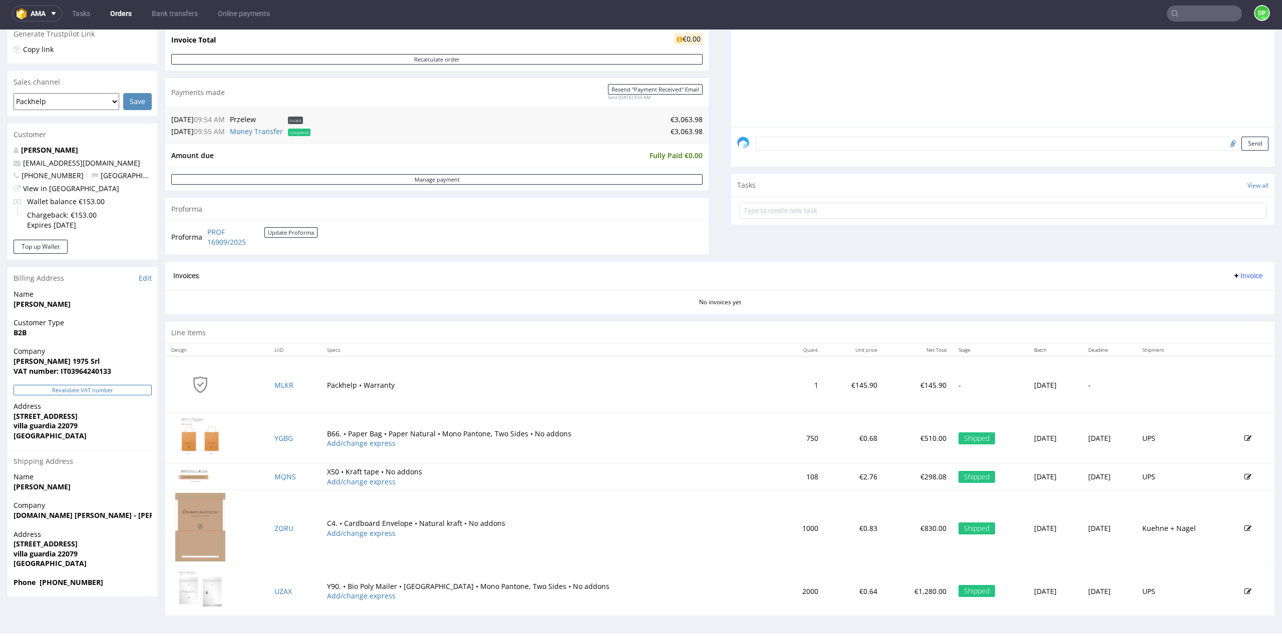
click at [75, 389] on button "Revalidate VAT number" at bounding box center [83, 390] width 138 height 11
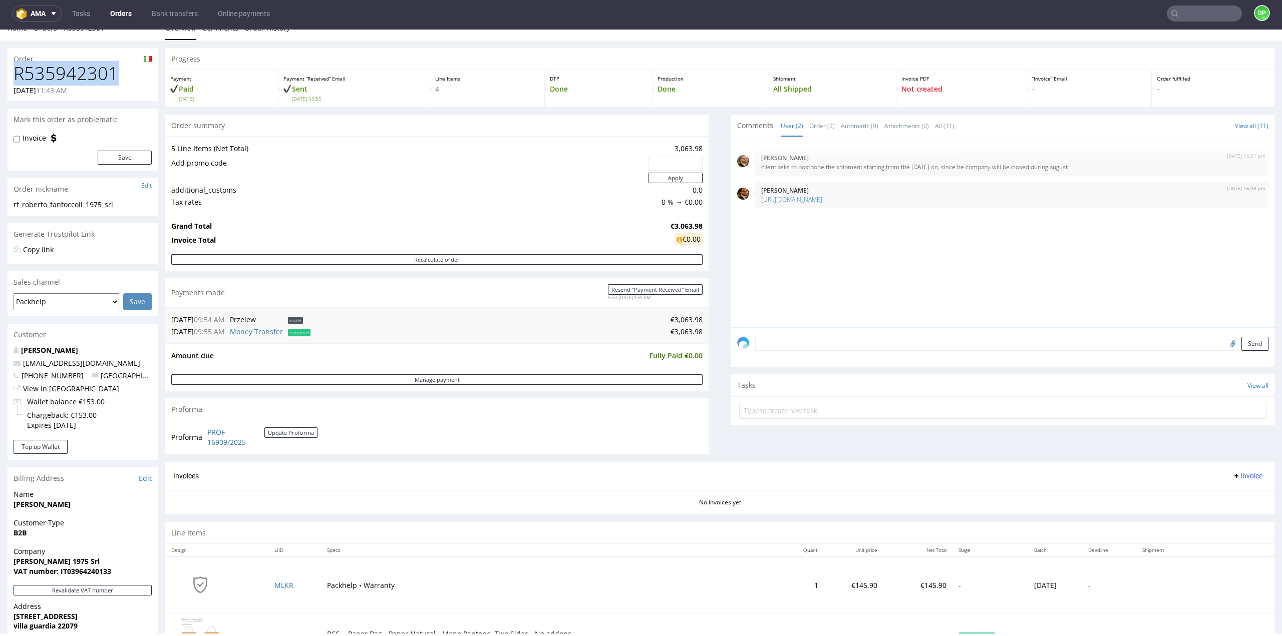
drag, startPoint x: 37, startPoint y: 73, endPoint x: 1, endPoint y: 72, distance: 36.1
click at [1, 72] on div "Order R535942301 06.08.2025 11:43 AM Mark this order as problematic Invoice Sav…" at bounding box center [641, 436] width 1282 height 791
copy h1 "R535942301"
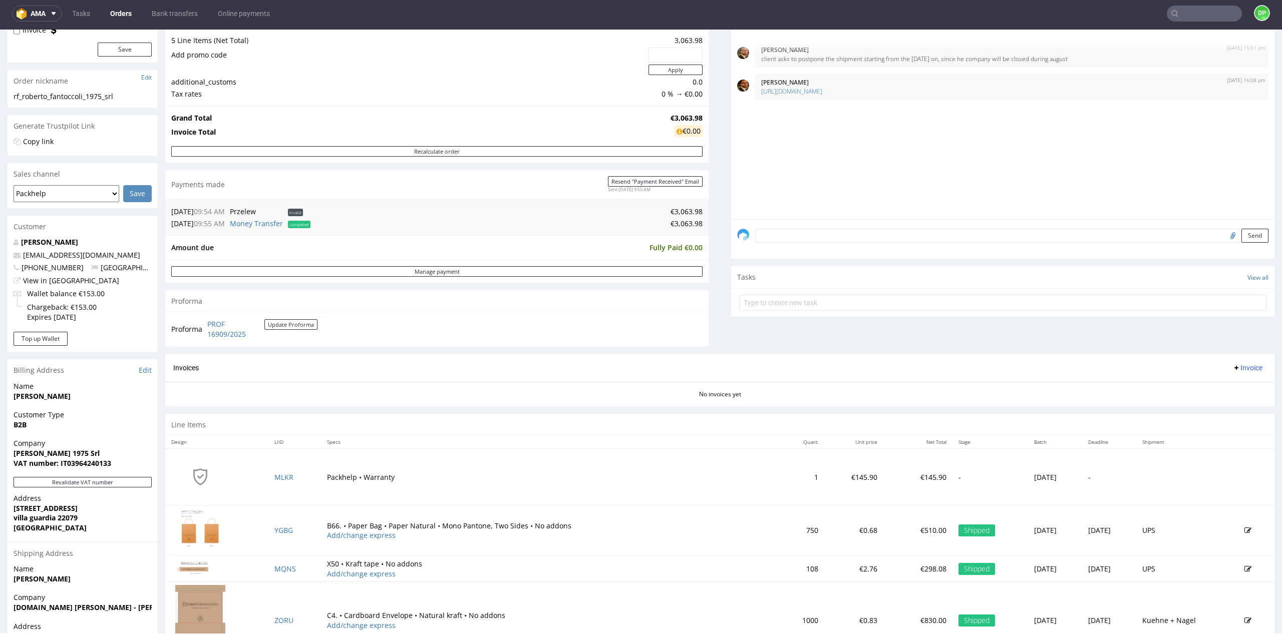
scroll to position [214, 0]
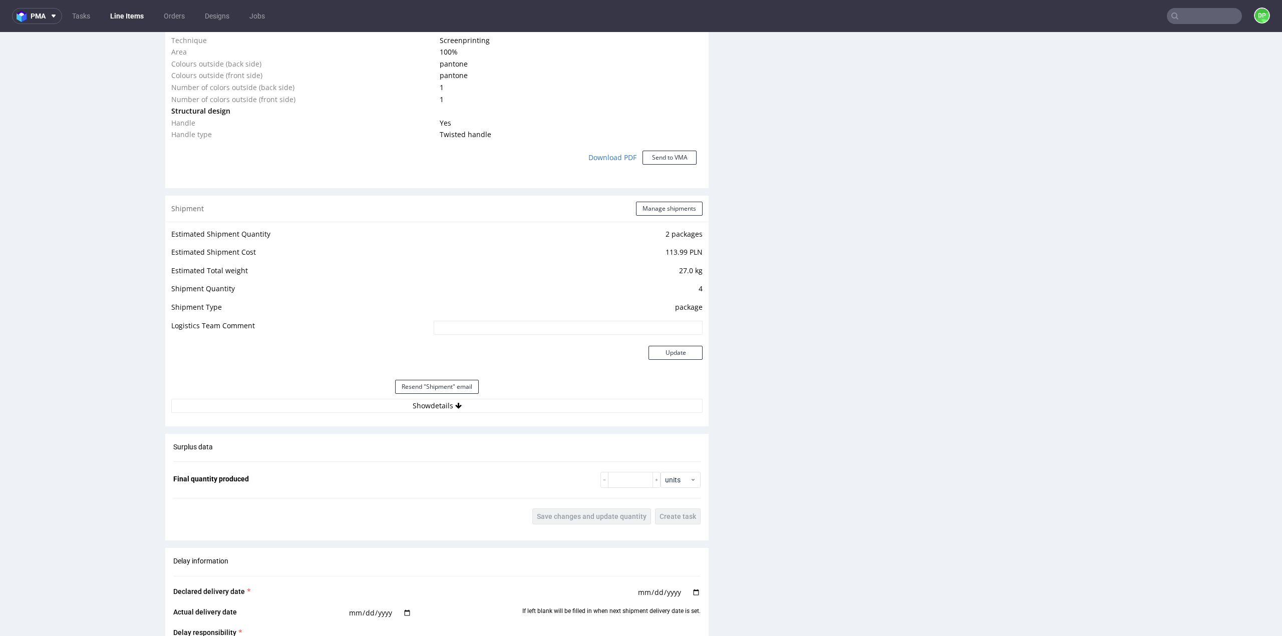
scroll to position [1001, 0]
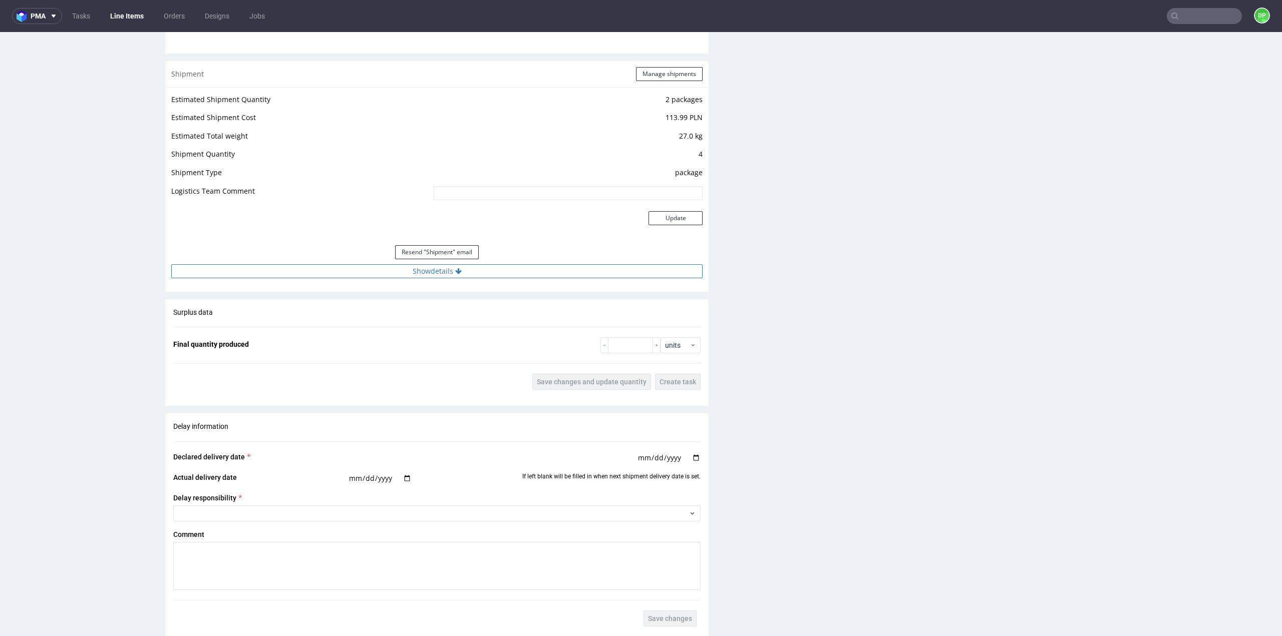
click at [432, 273] on button "Show details" at bounding box center [436, 271] width 531 height 14
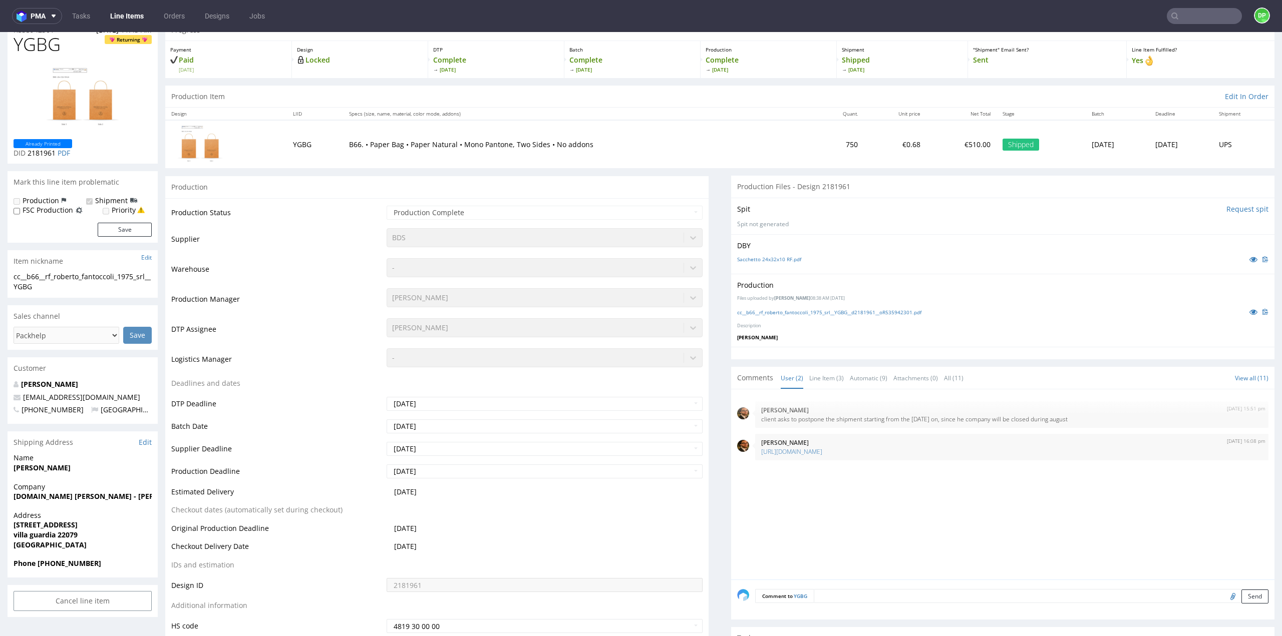
scroll to position [0, 0]
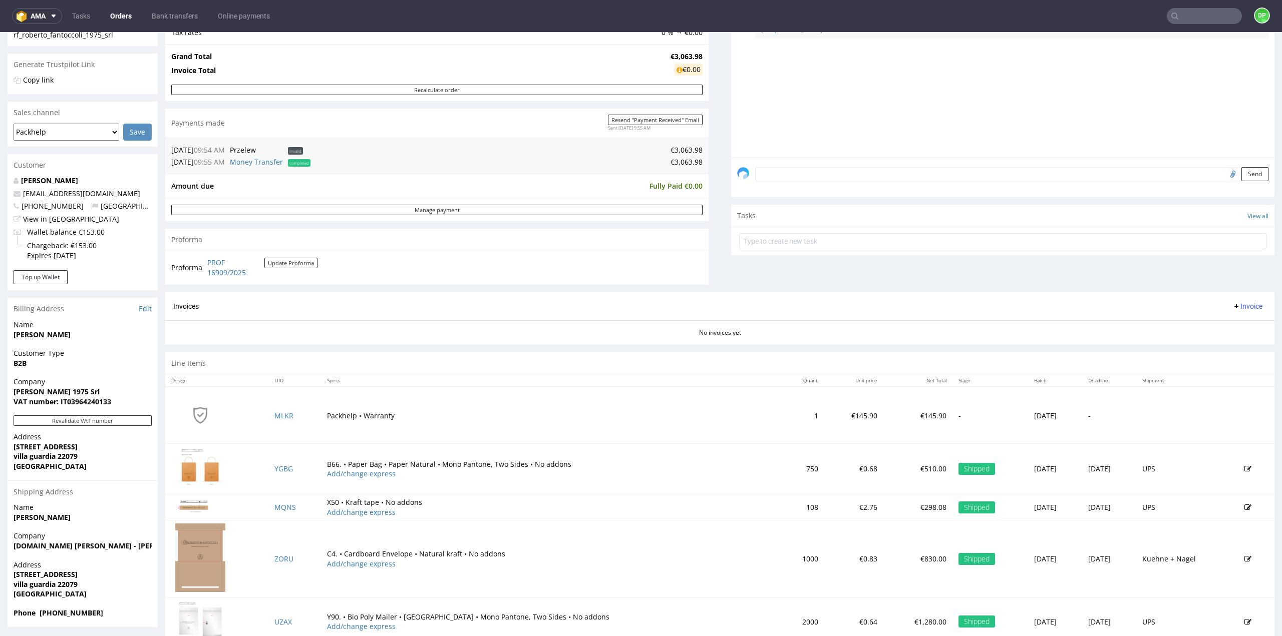
scroll to position [200, 0]
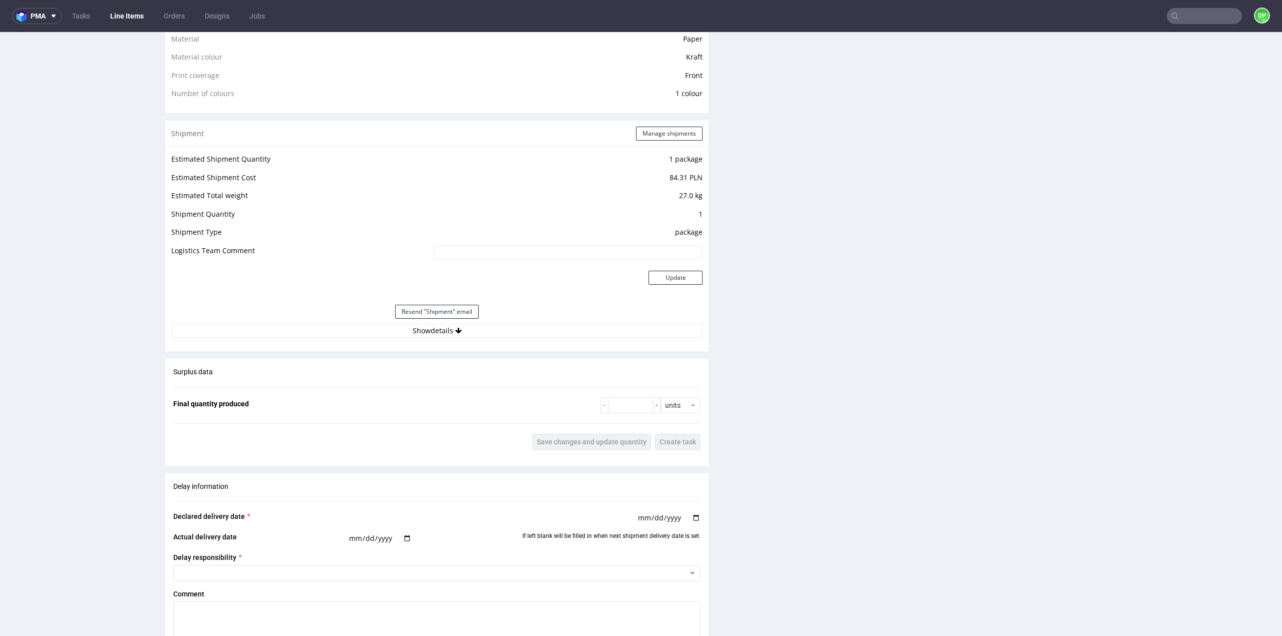
scroll to position [751, 0]
click at [466, 331] on button "Show details" at bounding box center [436, 334] width 531 height 14
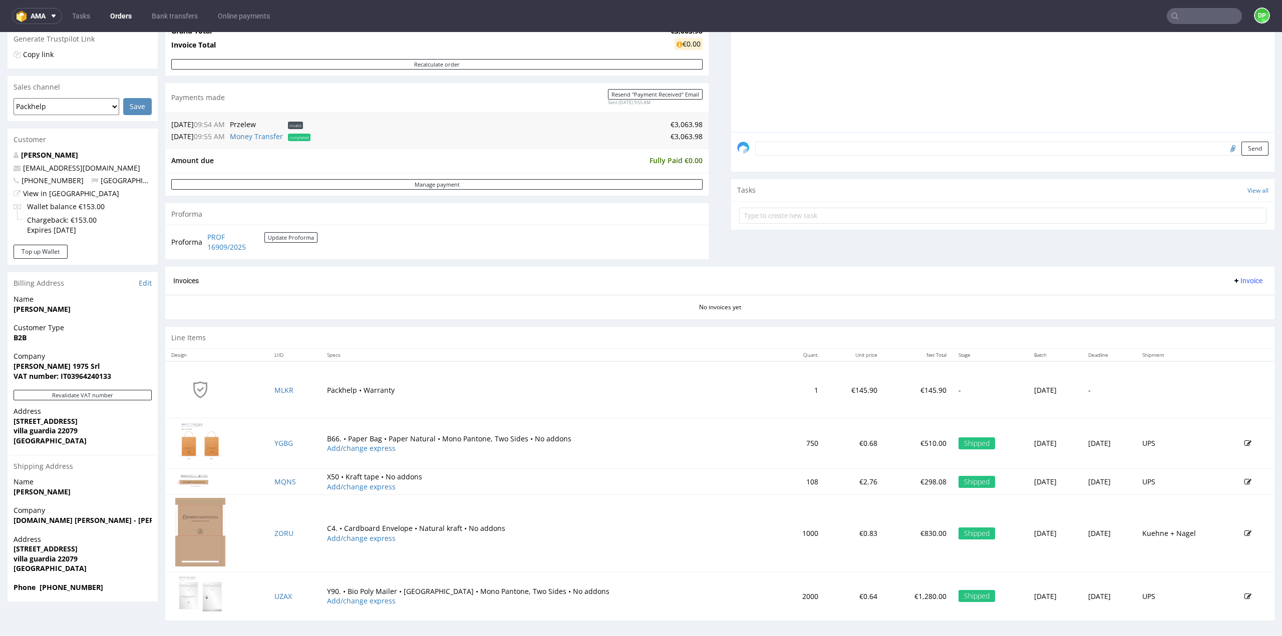
scroll to position [214, 0]
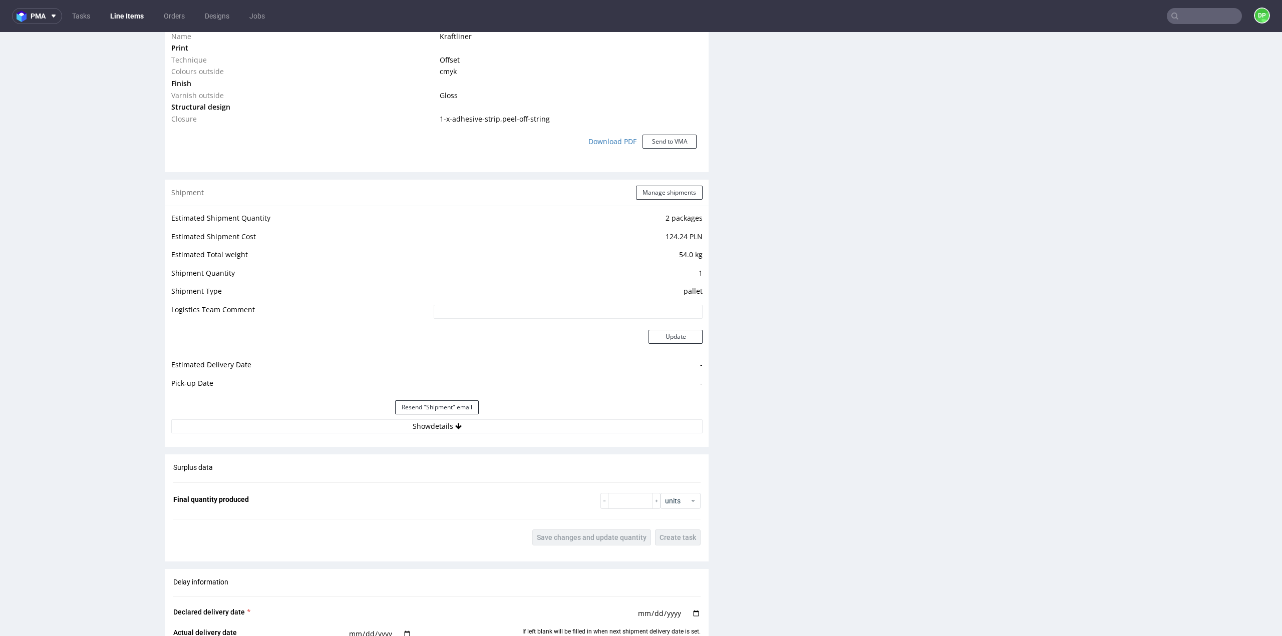
scroll to position [951, 0]
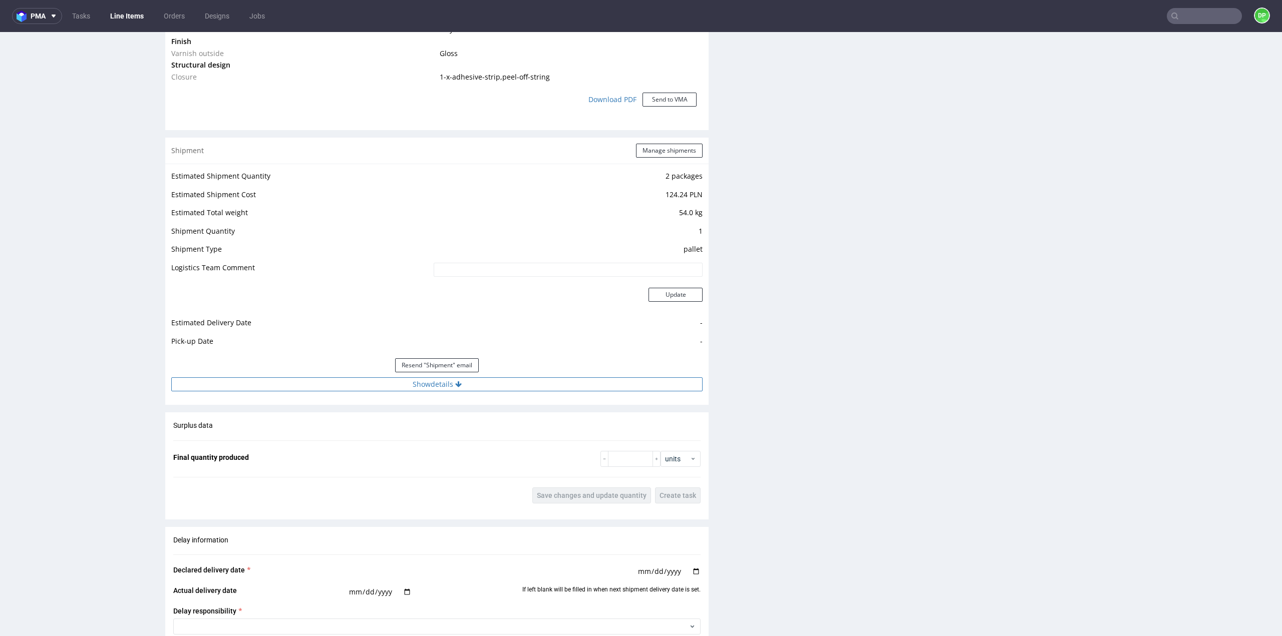
click at [461, 387] on button "Show details" at bounding box center [436, 385] width 531 height 14
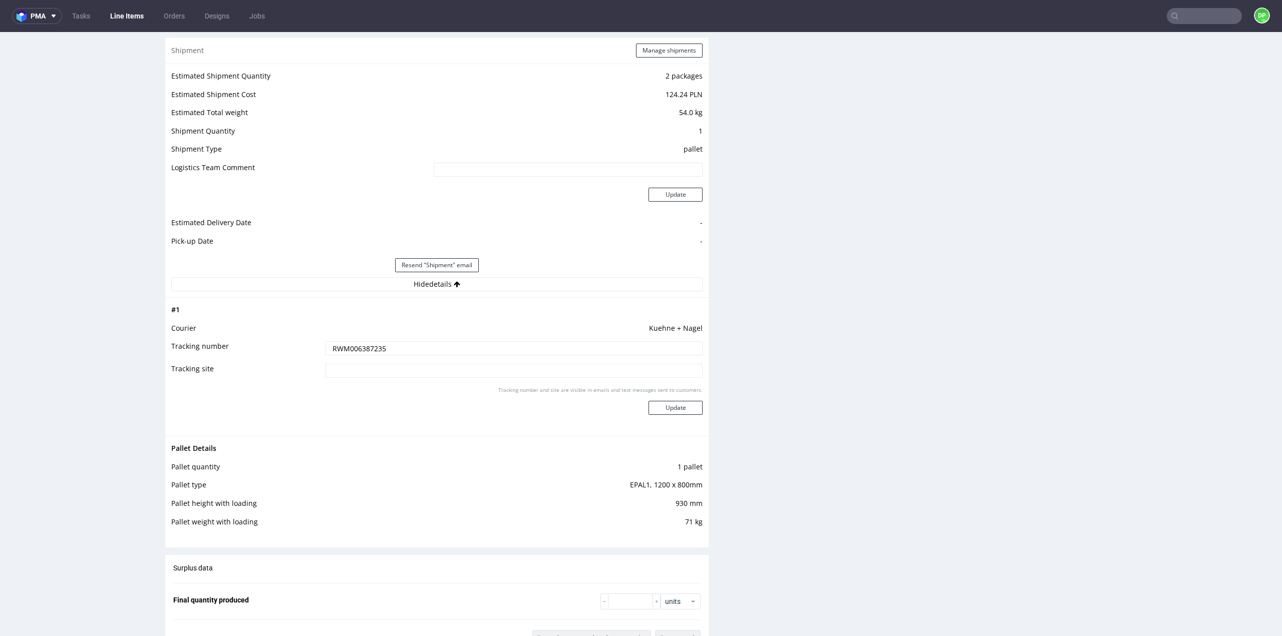
scroll to position [1102, 0]
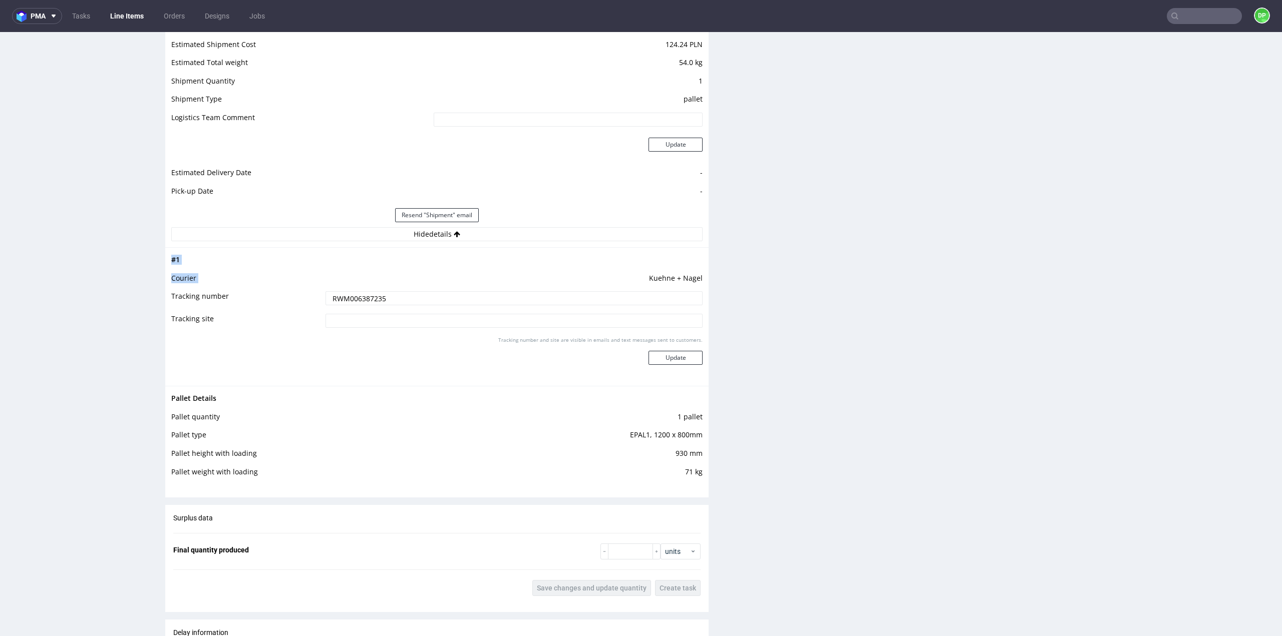
drag, startPoint x: 658, startPoint y: 276, endPoint x: 698, endPoint y: 279, distance: 40.2
click at [698, 279] on div "# 1 Courier Kuehne + Nagel Tracking number RWM006387235 Tracking site Tracking …" at bounding box center [436, 316] width 543 height 139
drag, startPoint x: 697, startPoint y: 276, endPoint x: 642, endPoint y: 276, distance: 55.6
click at [643, 277] on div "# 1 Courier Kuehne + Nagel Tracking number RWM006387235 Tracking site Tracking …" at bounding box center [436, 316] width 543 height 139
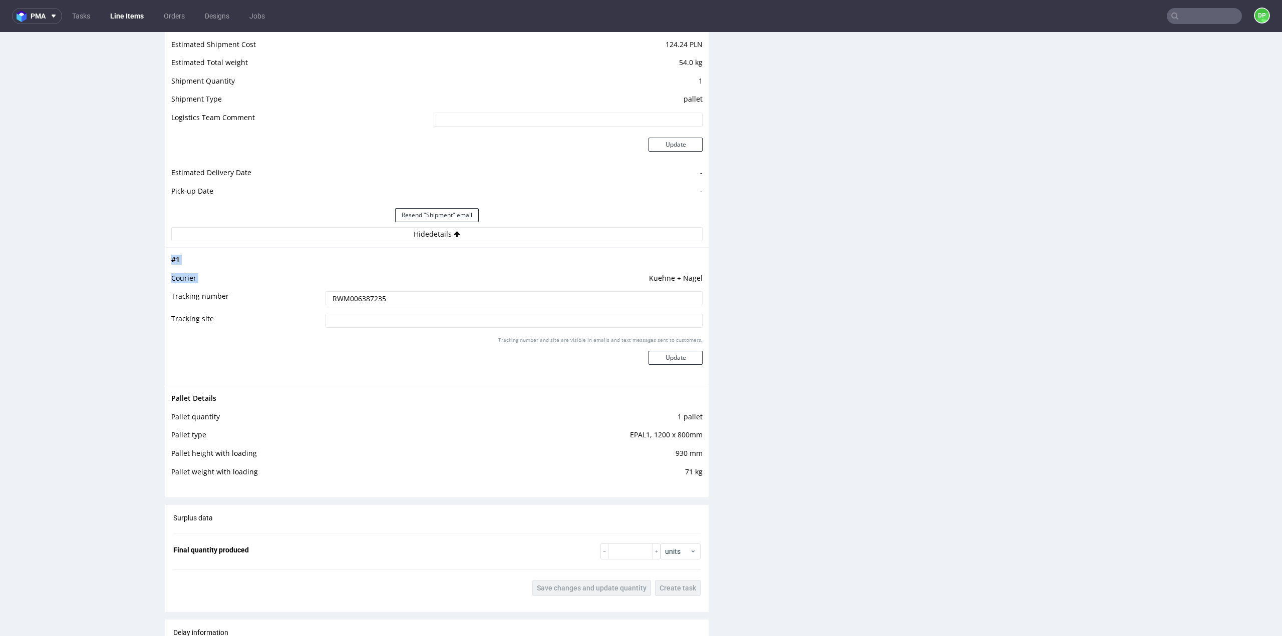
click at [642, 276] on td "Kuehne + Nagel" at bounding box center [513, 281] width 380 height 19
drag, startPoint x: 642, startPoint y: 277, endPoint x: 694, endPoint y: 278, distance: 52.1
click at [694, 278] on td "Kuehne + Nagel" at bounding box center [513, 281] width 380 height 19
copy td "Kuehne + Nage"
click at [385, 301] on input "RWM006387235" at bounding box center [513, 298] width 377 height 14
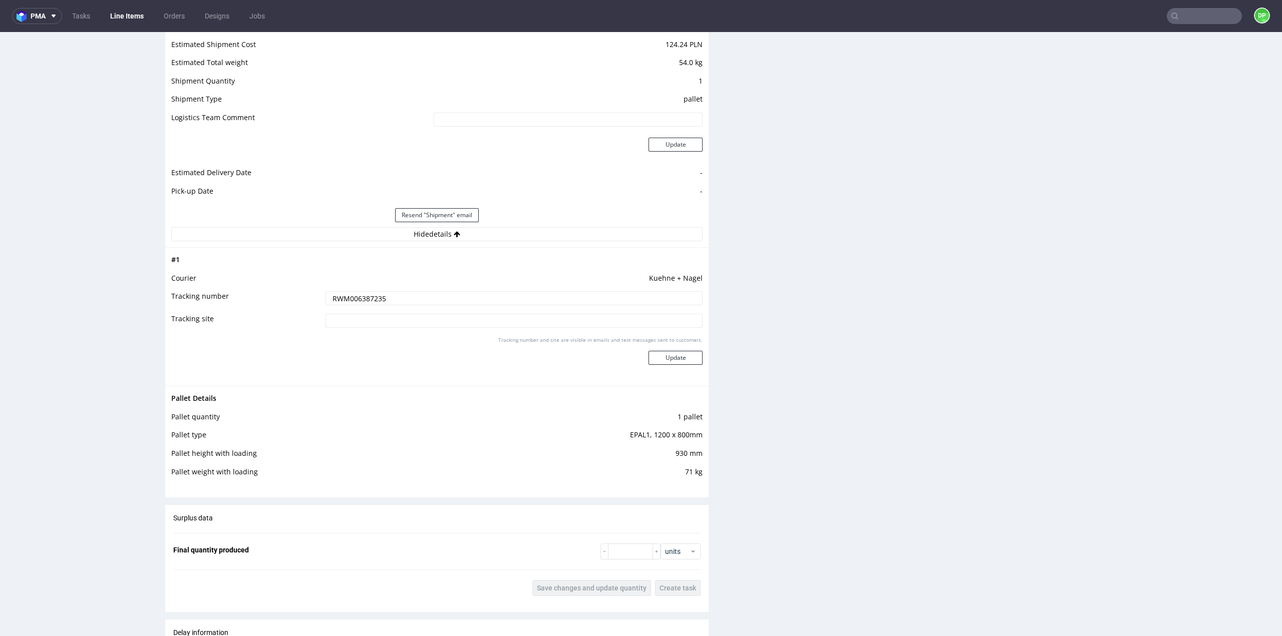
drag, startPoint x: 385, startPoint y: 301, endPoint x: 305, endPoint y: 294, distance: 79.4
click at [305, 294] on tr "Tracking number RWM006387235" at bounding box center [436, 301] width 531 height 23
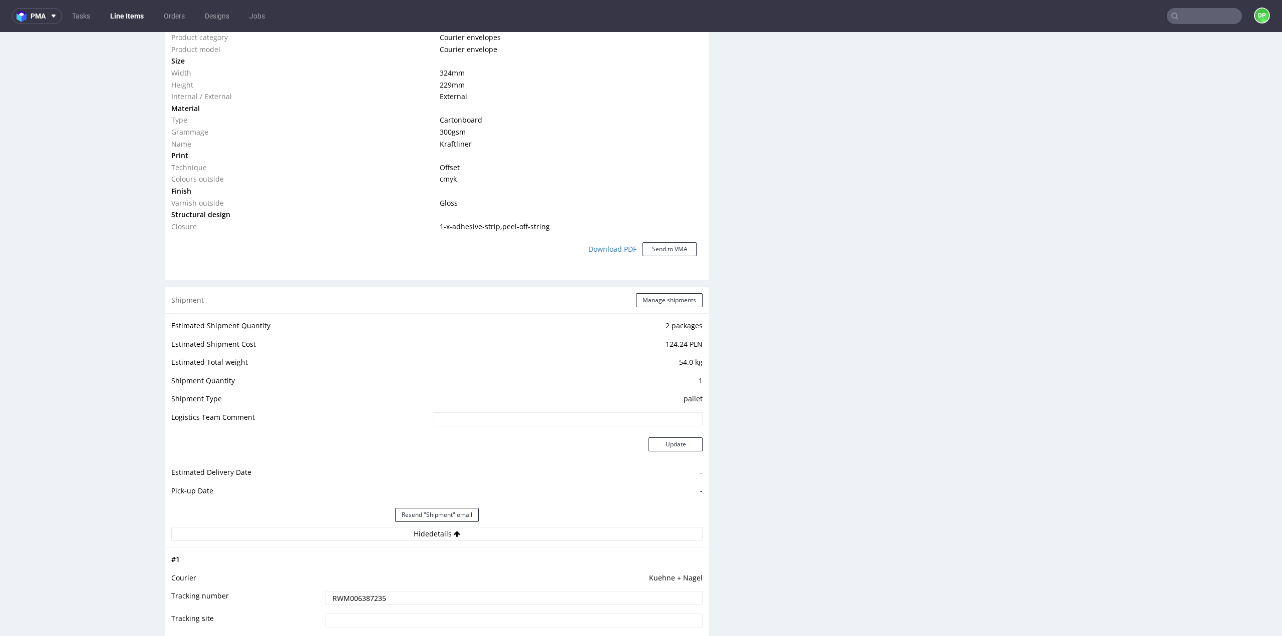
scroll to position [801, 0]
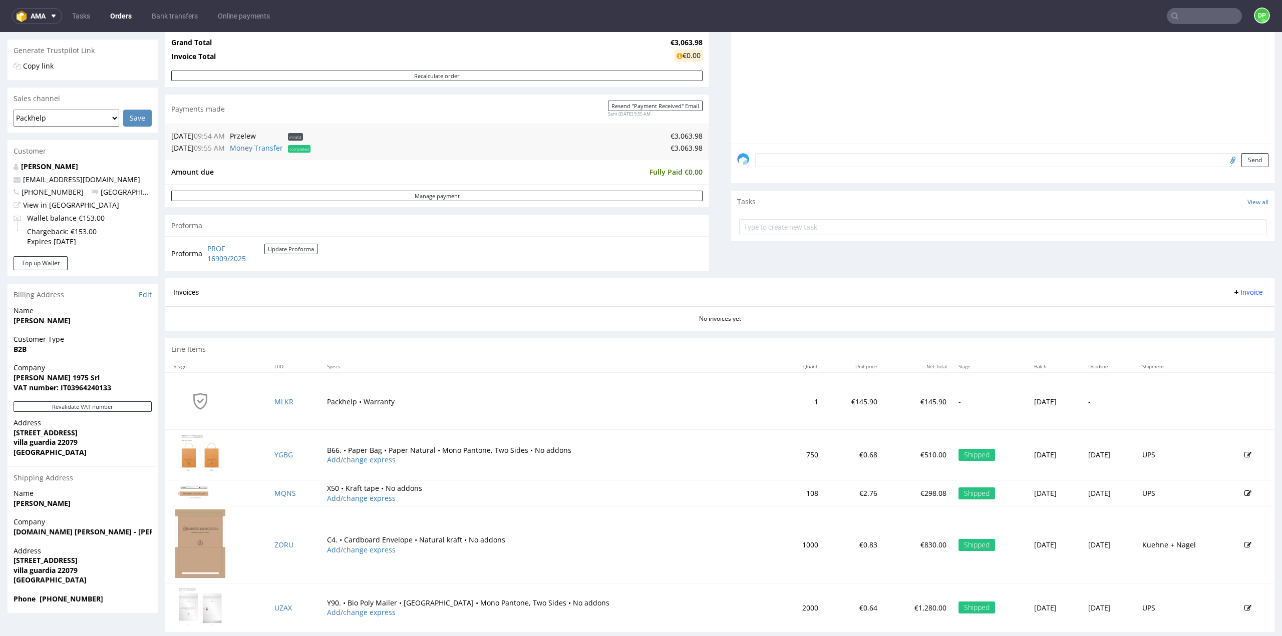
scroll to position [214, 0]
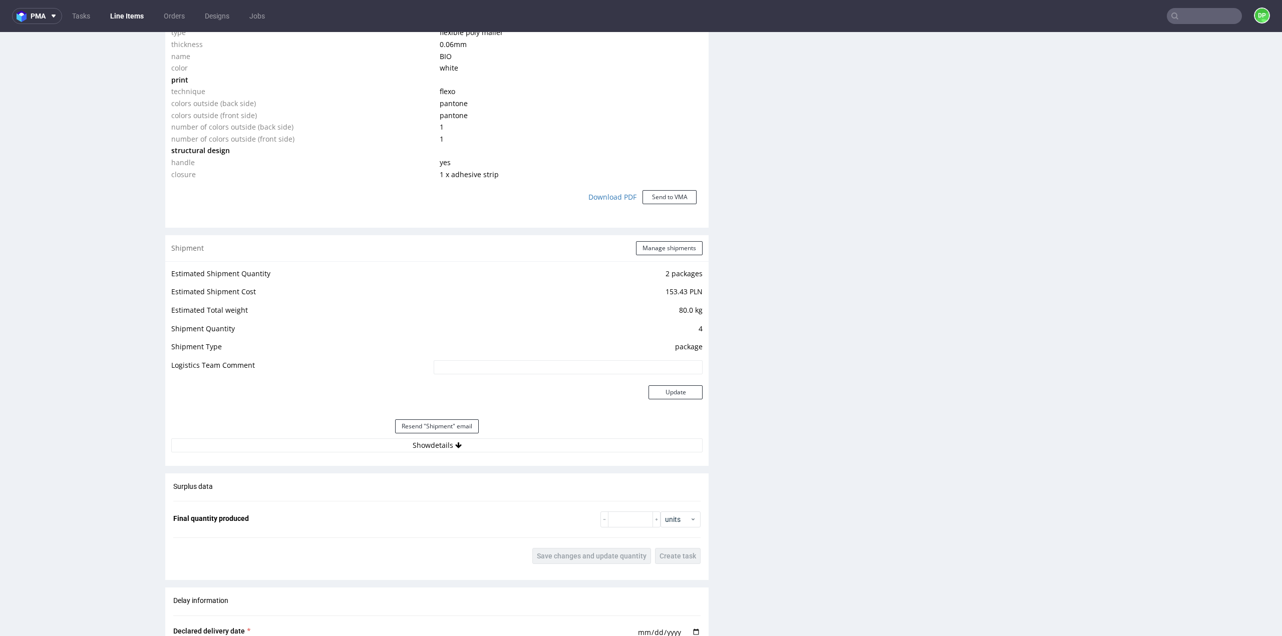
scroll to position [851, 0]
click at [437, 446] on button "Show details" at bounding box center [436, 444] width 531 height 14
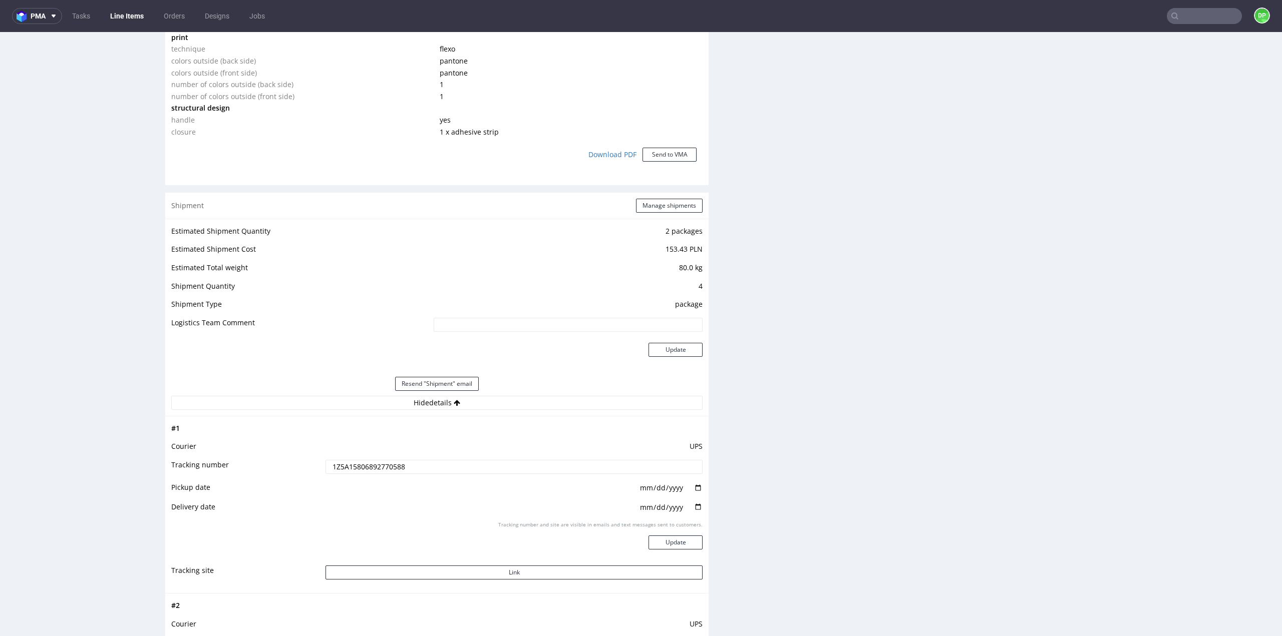
scroll to position [901, 0]
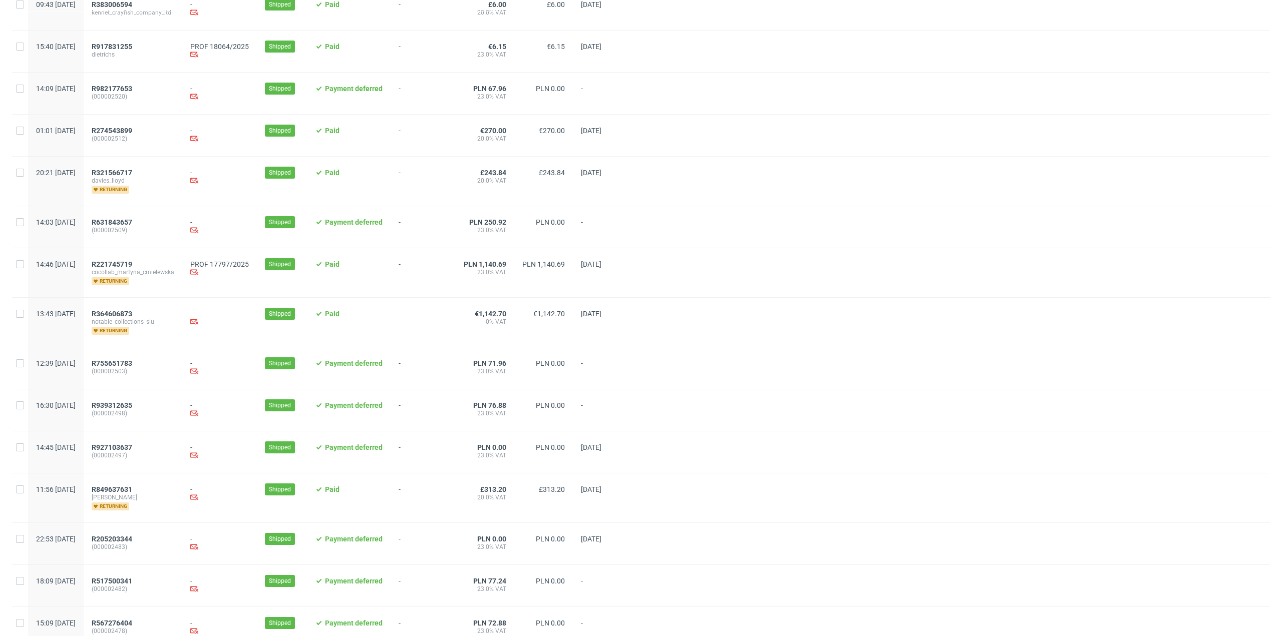
scroll to position [826, 0]
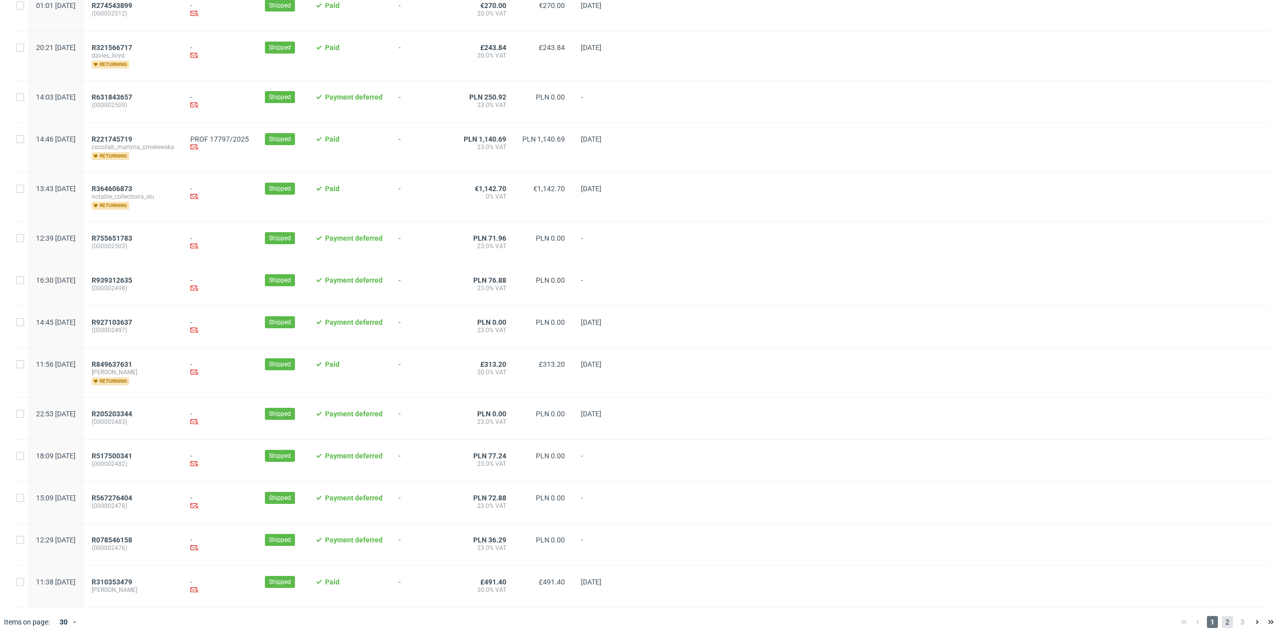
click at [1222, 617] on span "2" at bounding box center [1227, 622] width 11 height 12
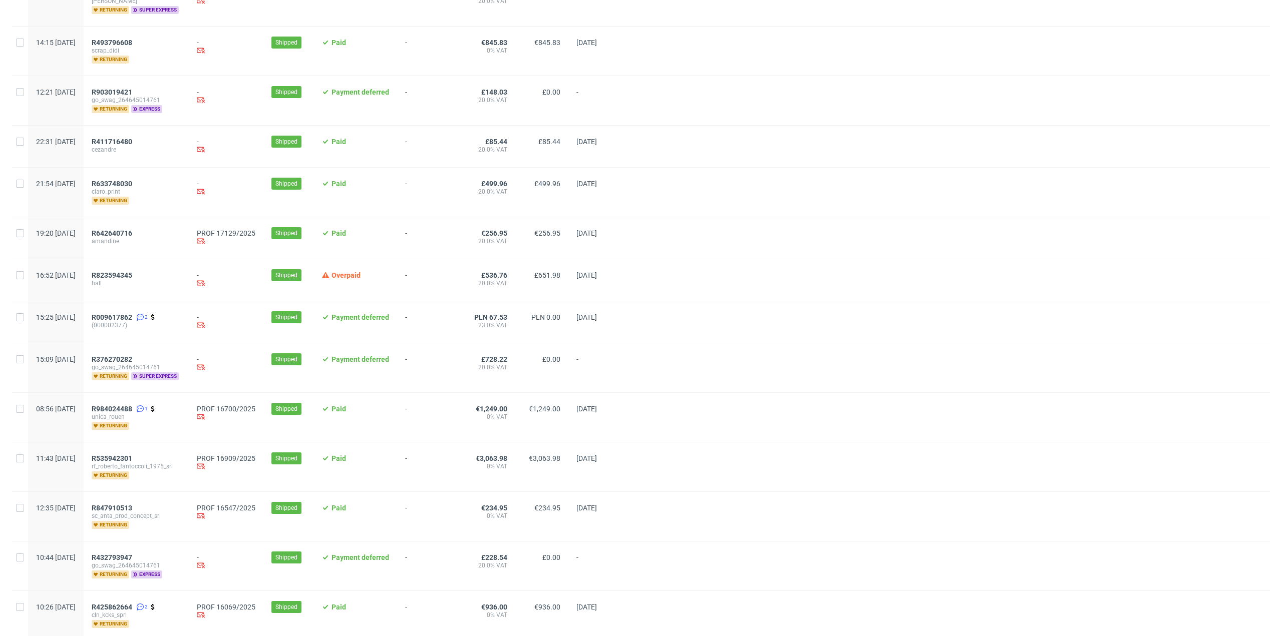
scroll to position [751, 0]
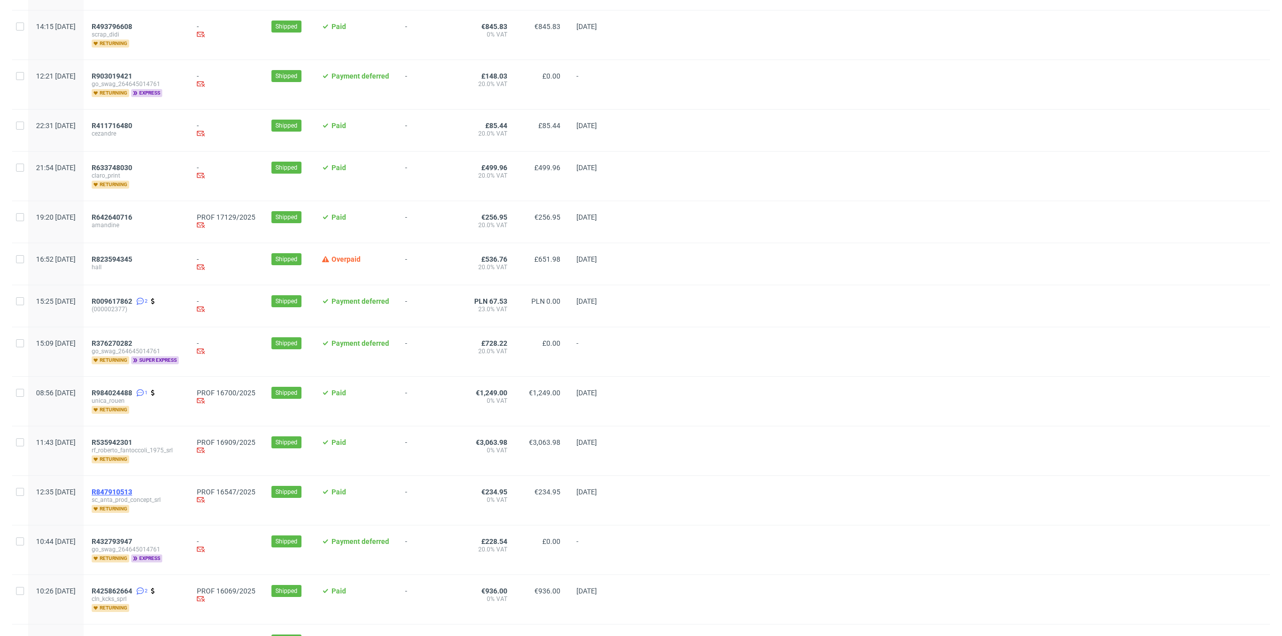
click at [132, 488] on span "R847910513" at bounding box center [112, 492] width 41 height 8
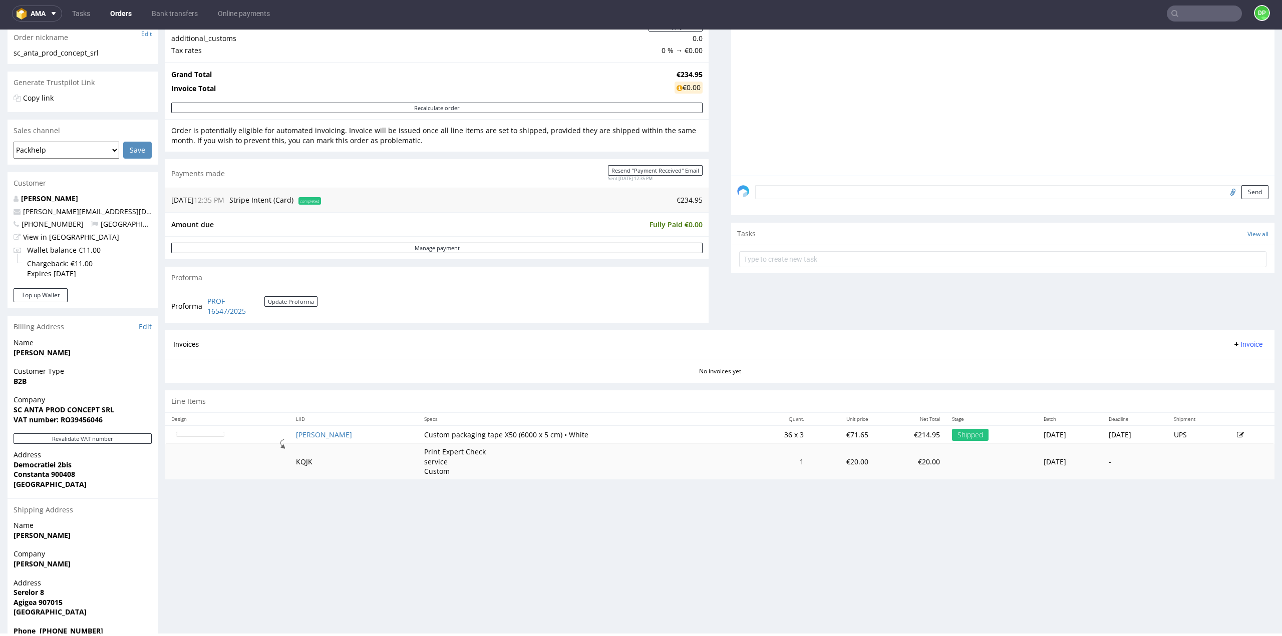
scroll to position [189, 0]
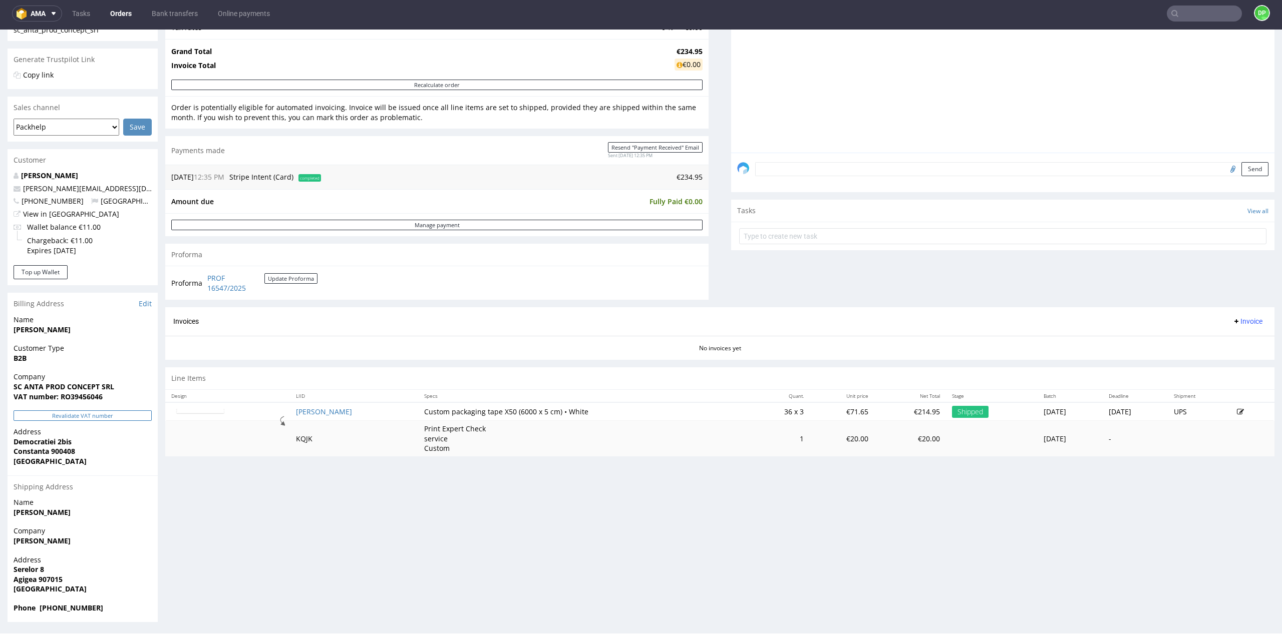
click at [76, 414] on button "Revalidate VAT number" at bounding box center [83, 416] width 138 height 11
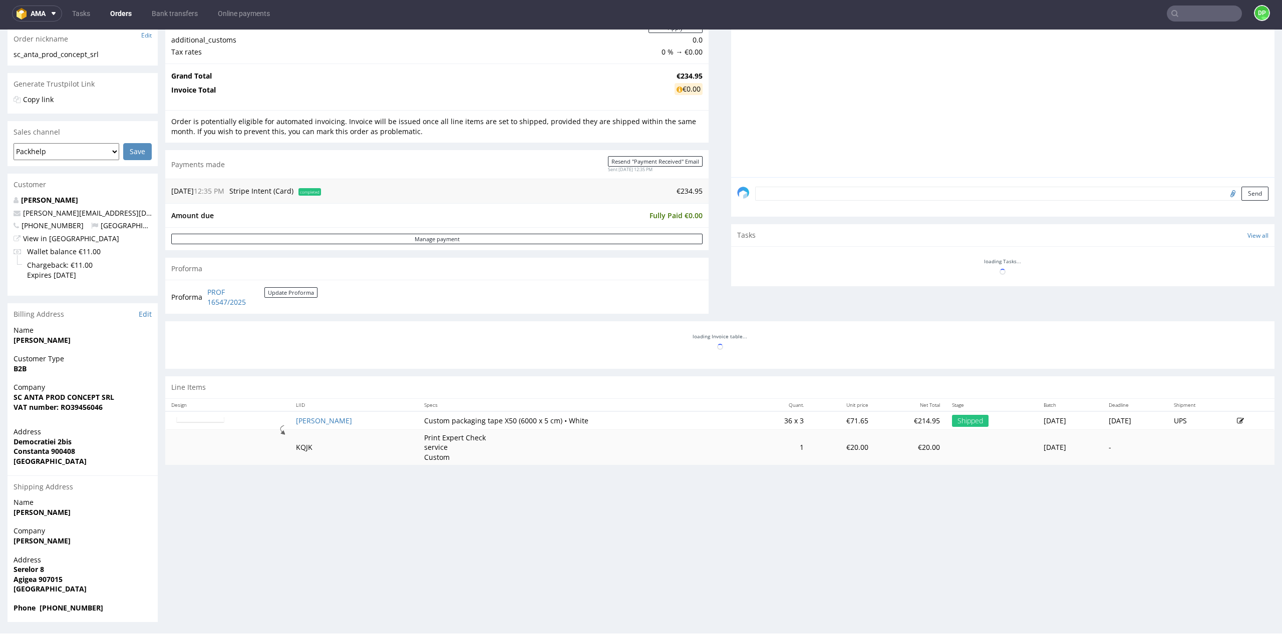
scroll to position [164, 0]
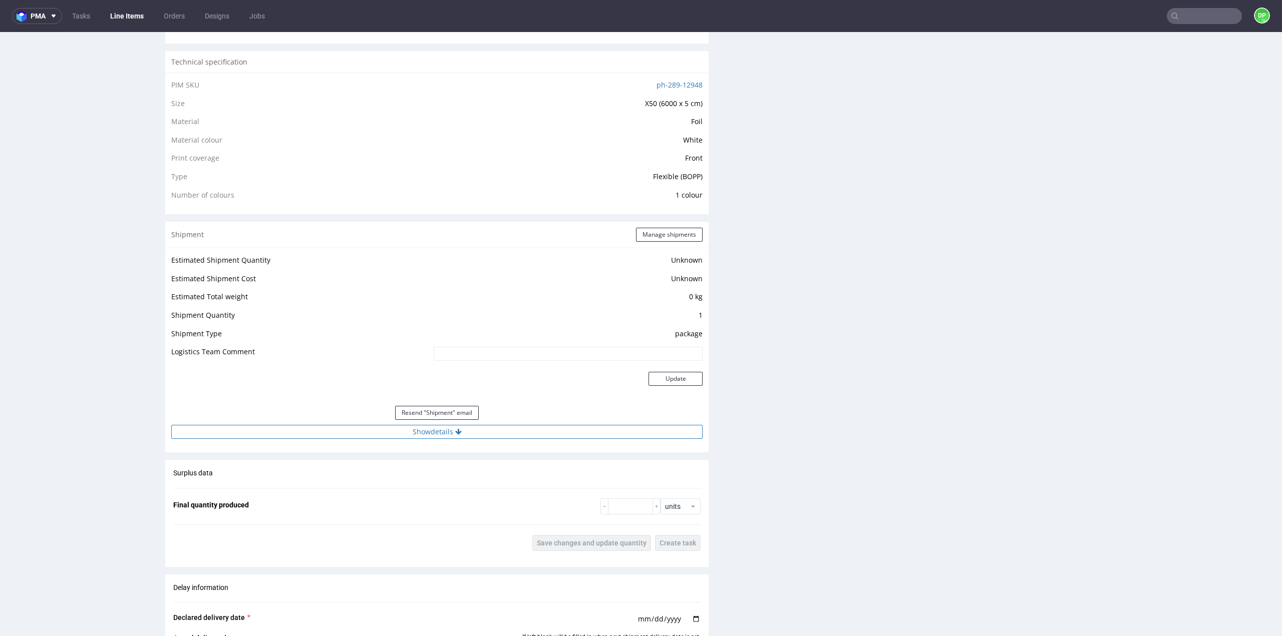
scroll to position [751, 0]
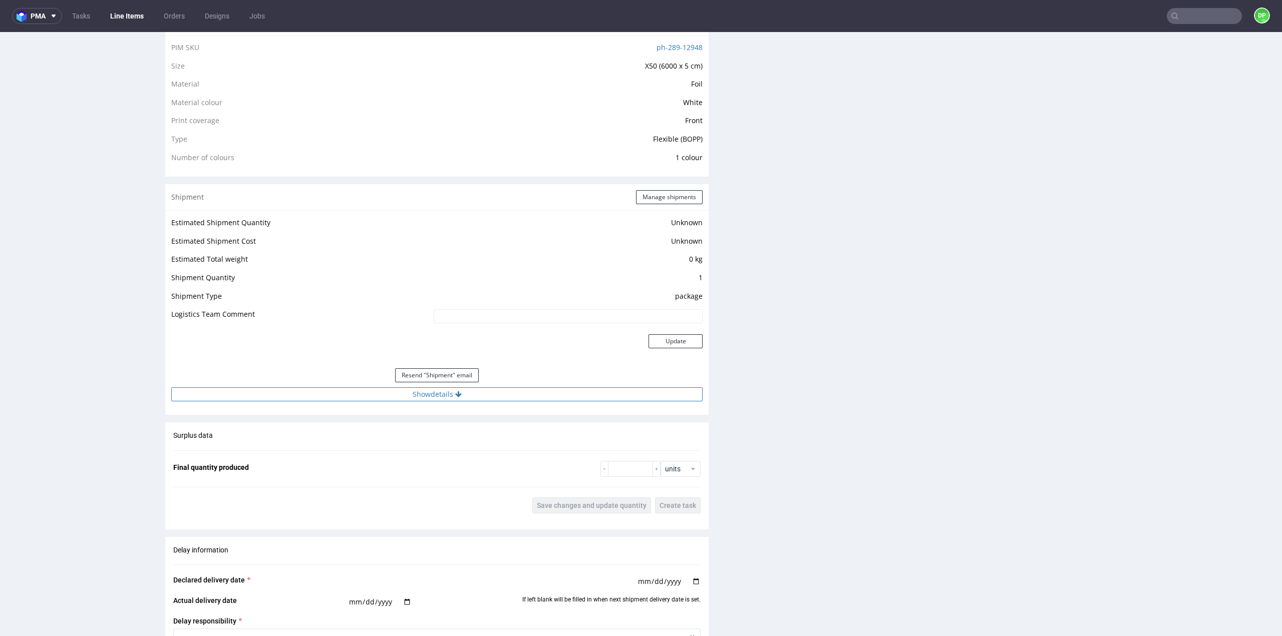
click at [455, 391] on icon at bounding box center [458, 394] width 7 height 7
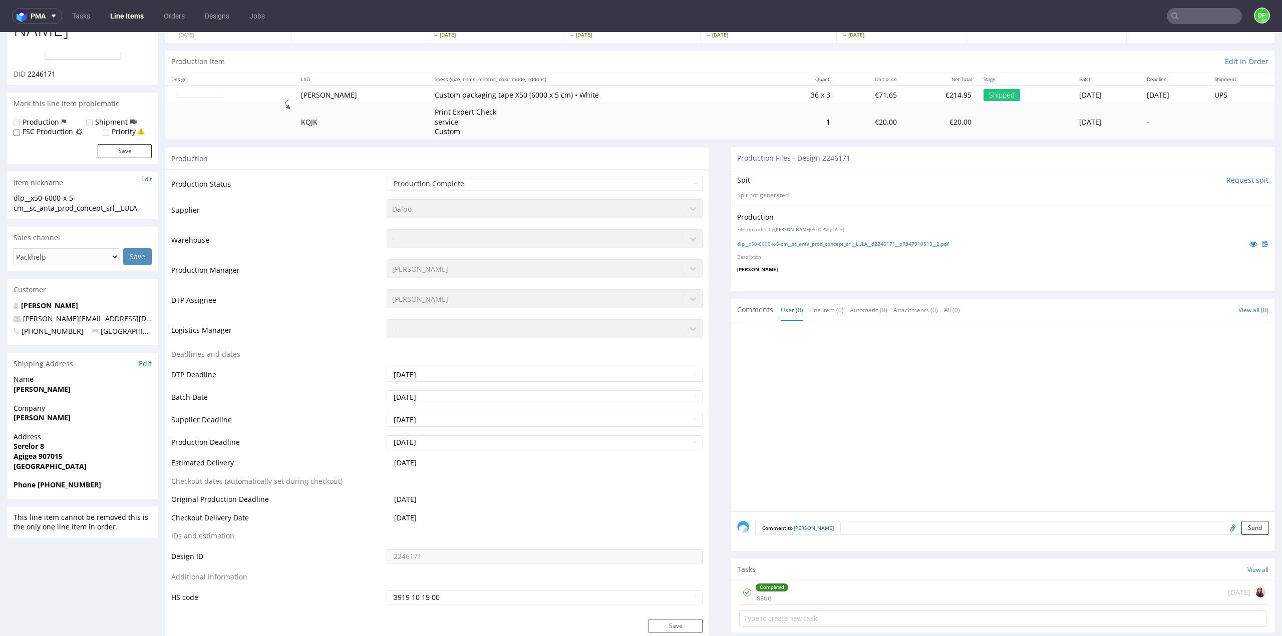
scroll to position [0, 0]
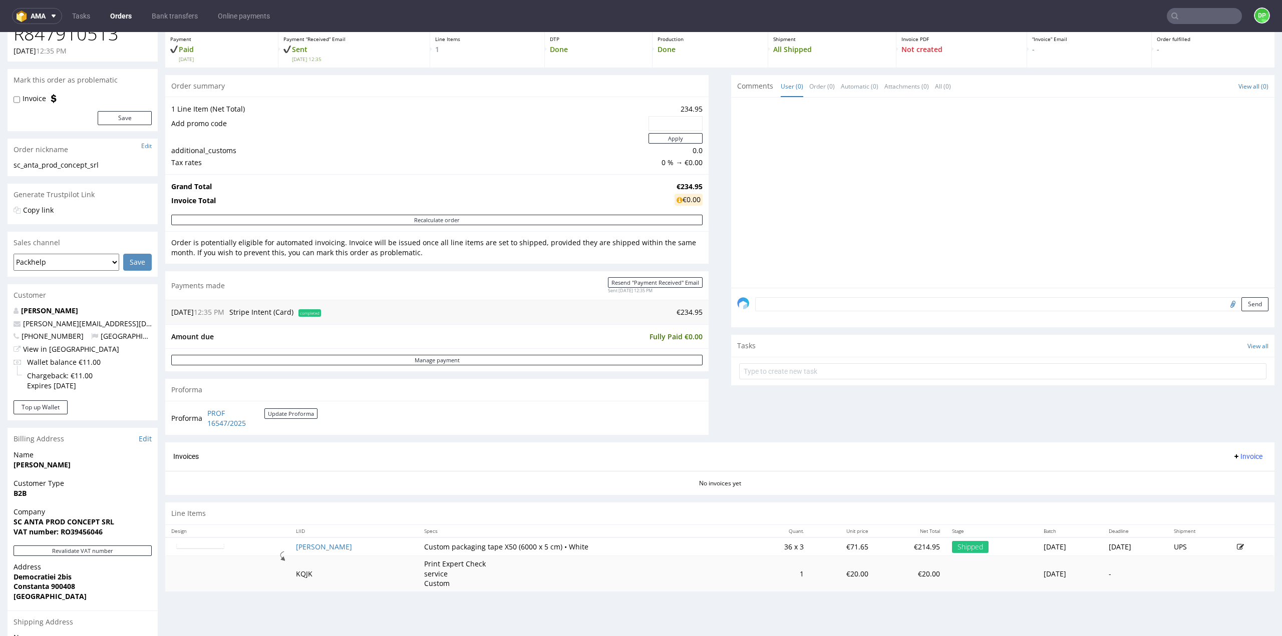
scroll to position [189, 0]
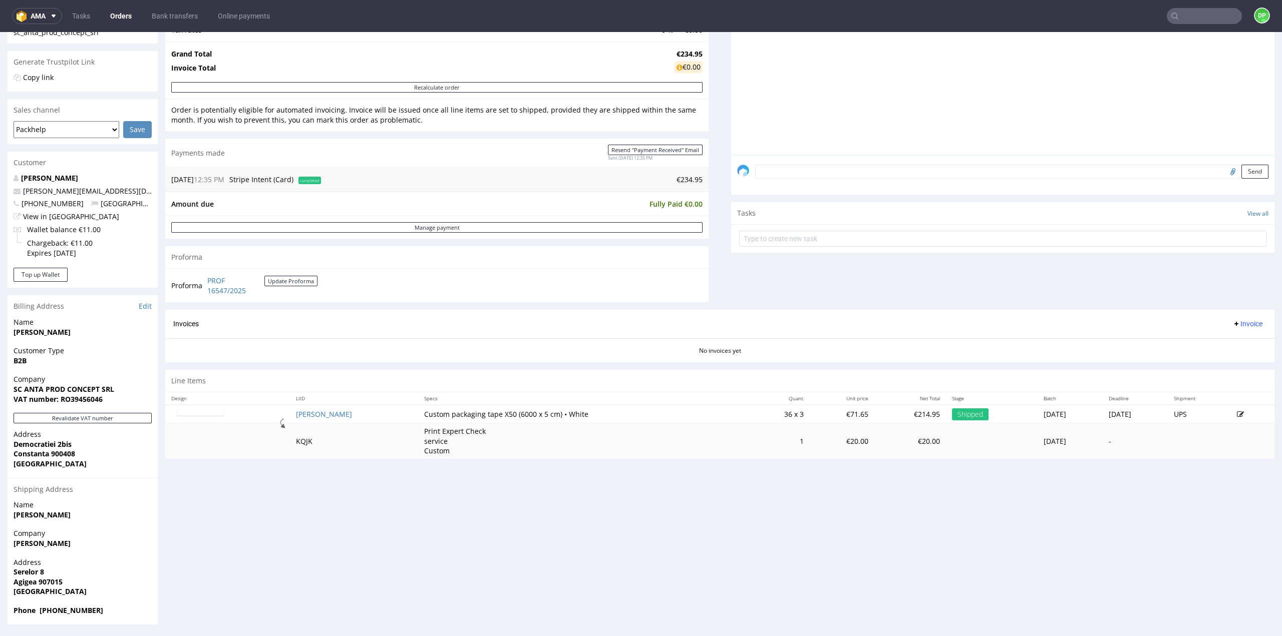
click at [1237, 324] on span "Invoice" at bounding box center [1247, 324] width 30 height 8
click at [1204, 344] on icon at bounding box center [1201, 344] width 5 height 5
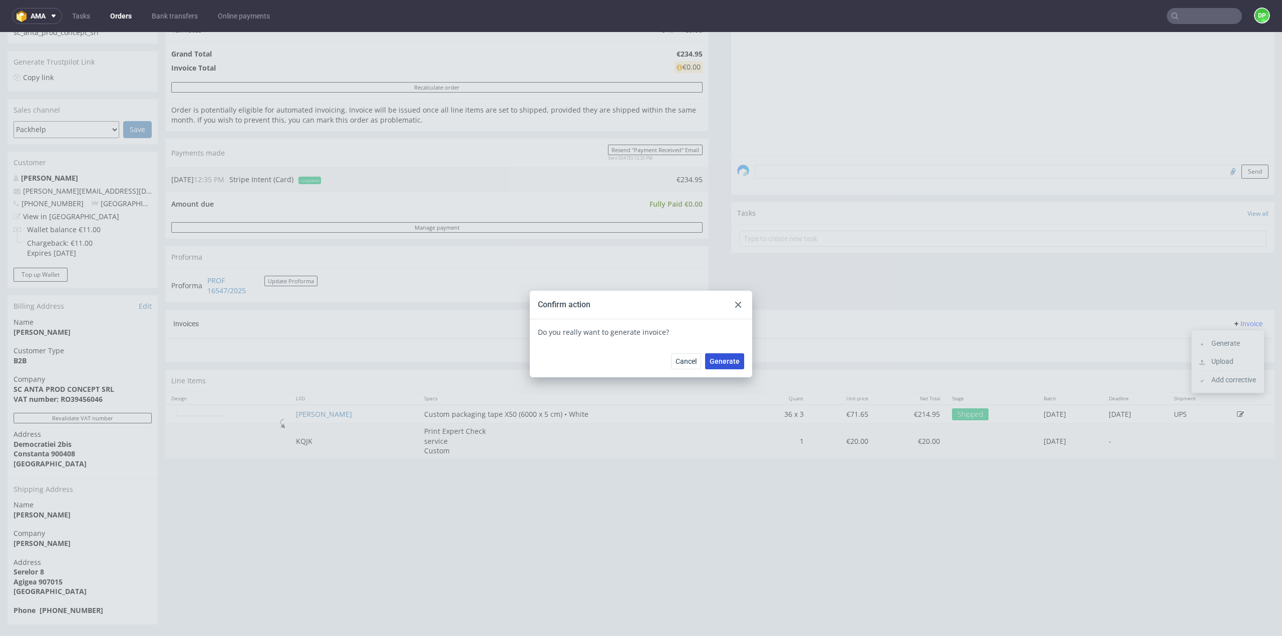
click at [728, 363] on span "Generate" at bounding box center [724, 361] width 30 height 7
click at [735, 302] on icon at bounding box center [738, 305] width 6 height 6
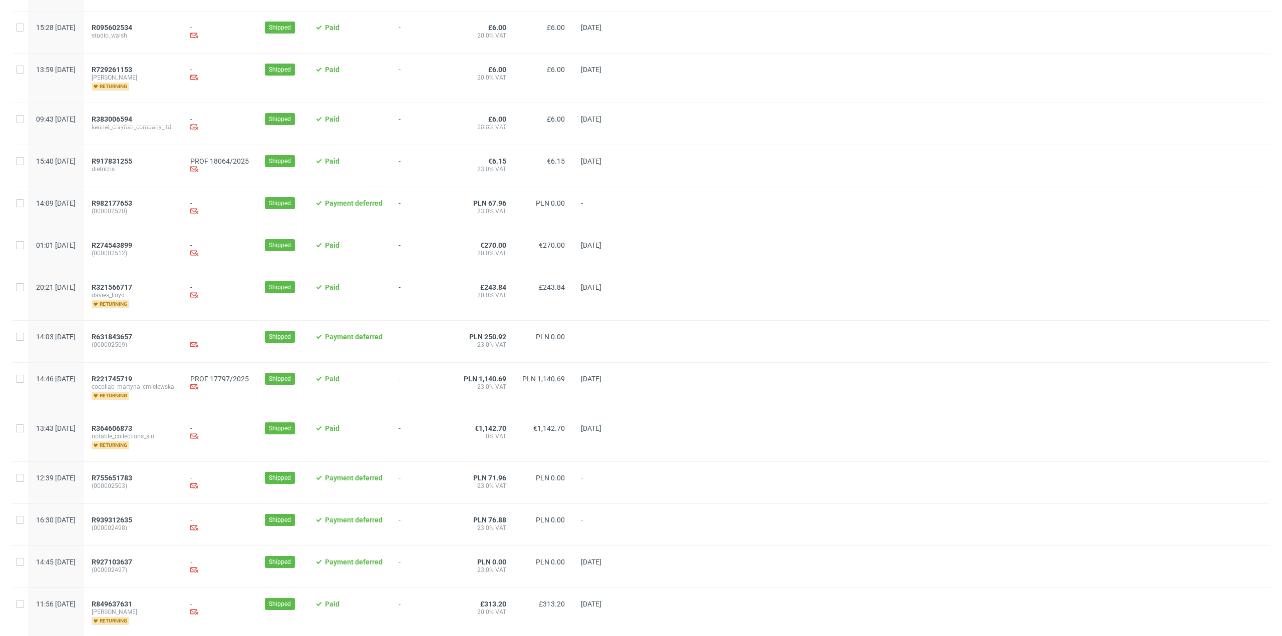
scroll to position [601, 0]
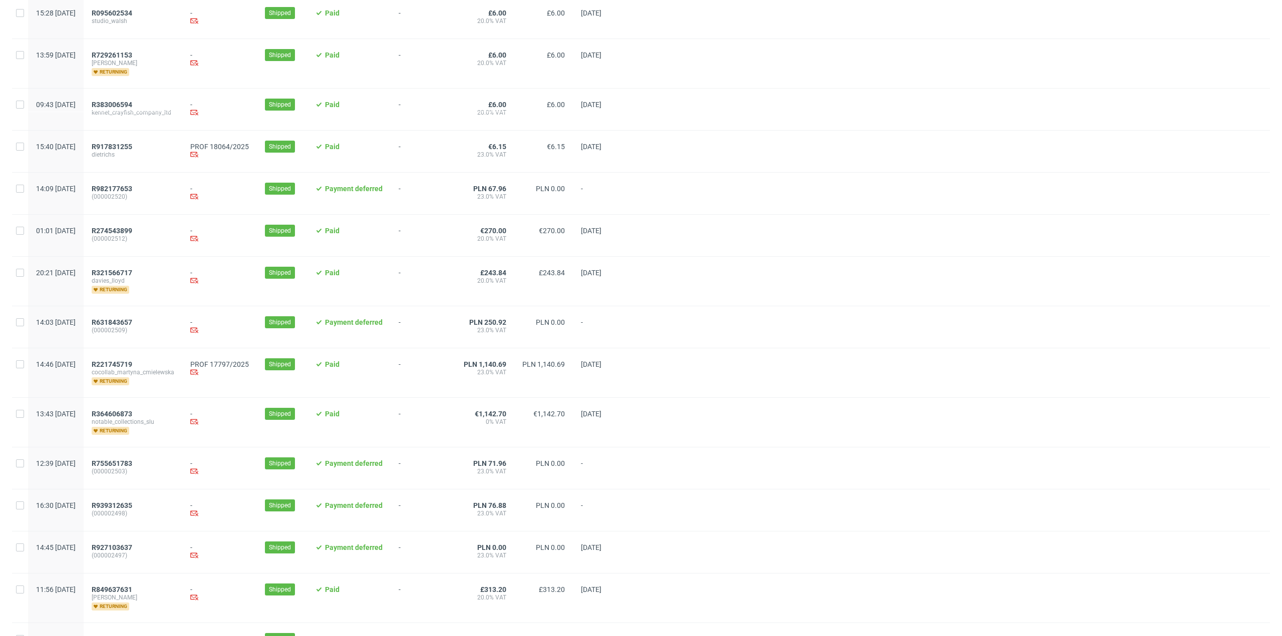
drag, startPoint x: 170, startPoint y: 363, endPoint x: 113, endPoint y: 358, distance: 57.3
click at [113, 358] on div "14:46 Fri 22.08.2025 R221745719 cocollab_martyna_cmielewska returning PROF 1779…" at bounding box center [641, 373] width 1258 height 50
copy div "R221745719"
click at [174, 360] on div "R221745719" at bounding box center [133, 364] width 83 height 8
drag, startPoint x: 175, startPoint y: 359, endPoint x: 117, endPoint y: 353, distance: 58.4
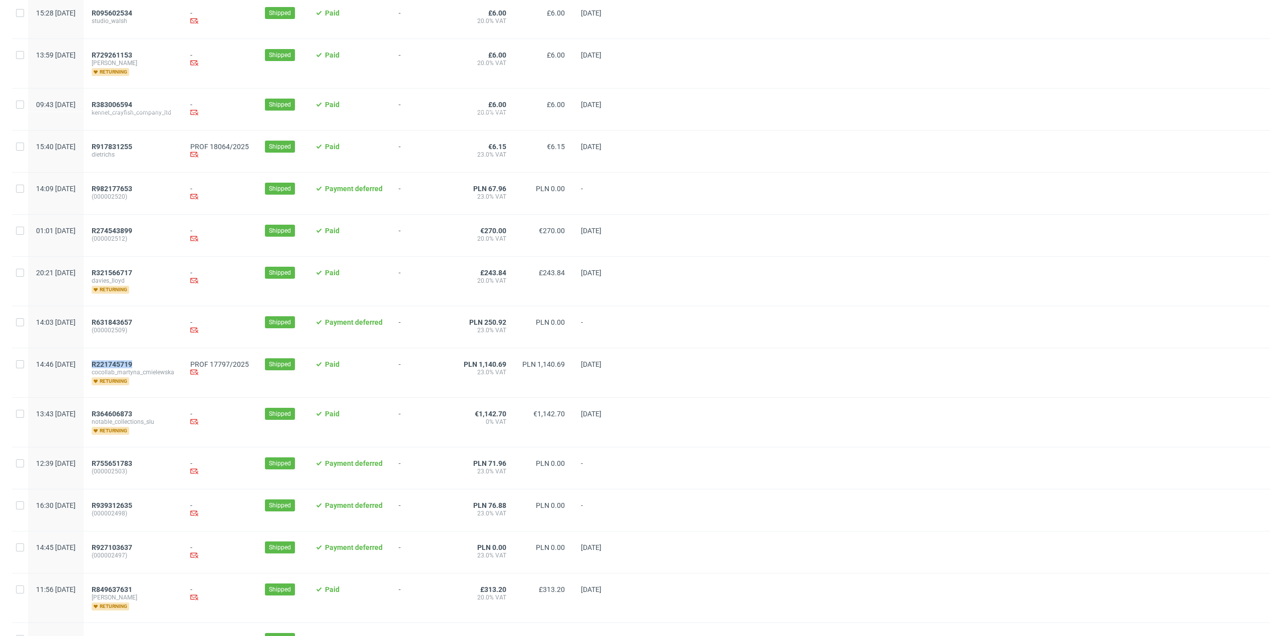
click at [117, 353] on div "R221745719 cocollab_martyna_cmielewska returning" at bounding box center [133, 372] width 99 height 49
copy span "R221745719"
click at [132, 363] on span "R221745719" at bounding box center [112, 364] width 41 height 8
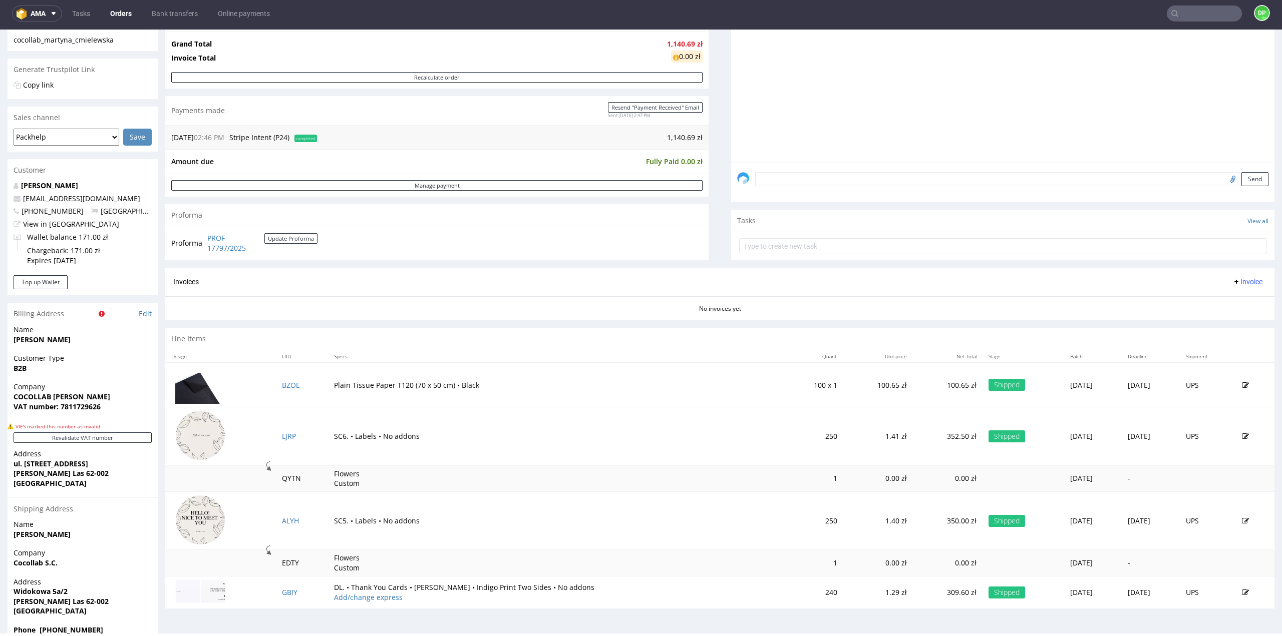
scroll to position [228, 0]
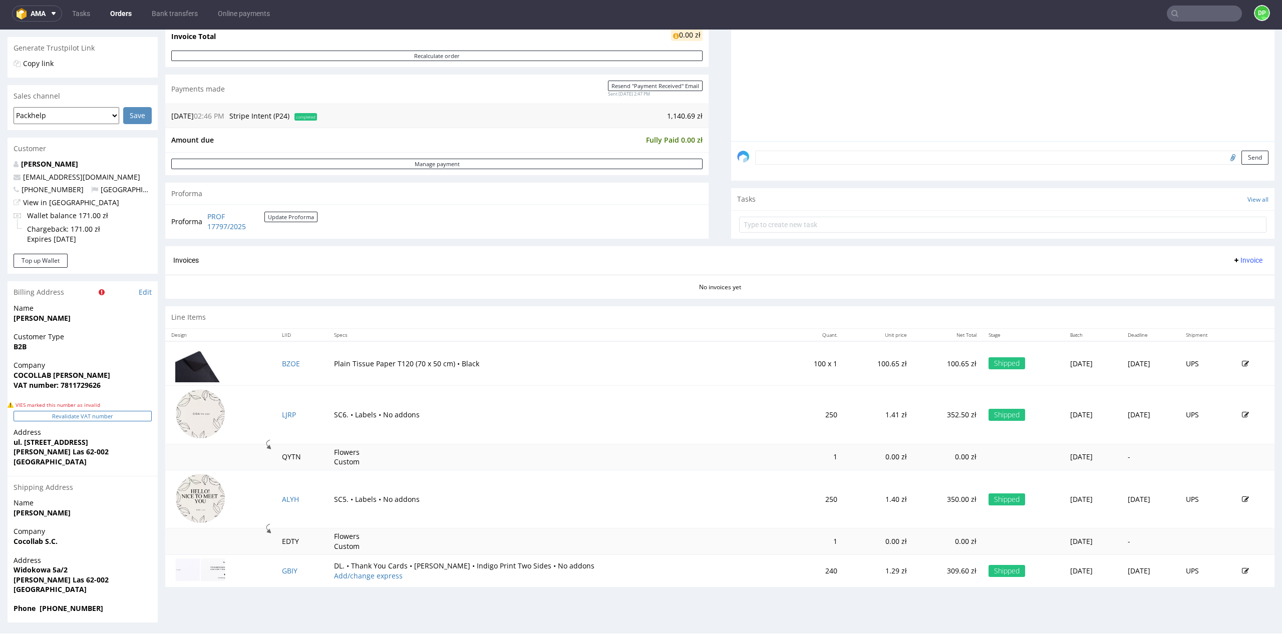
click at [86, 415] on button "Revalidate VAT number" at bounding box center [83, 416] width 138 height 11
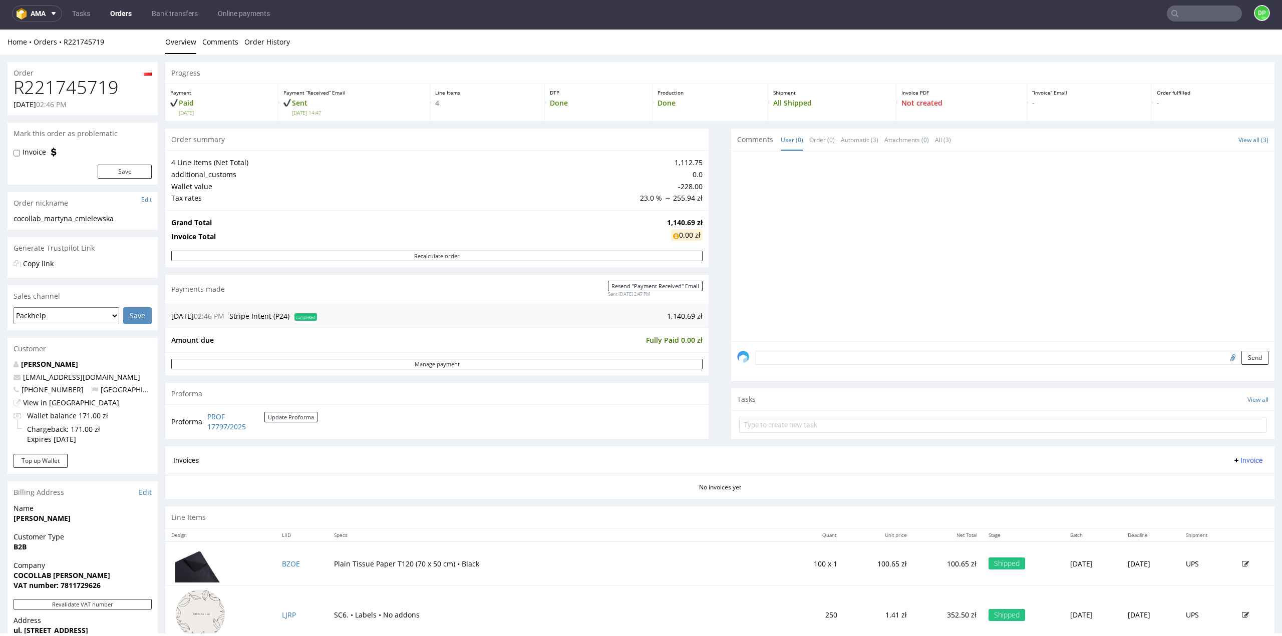
scroll to position [0, 0]
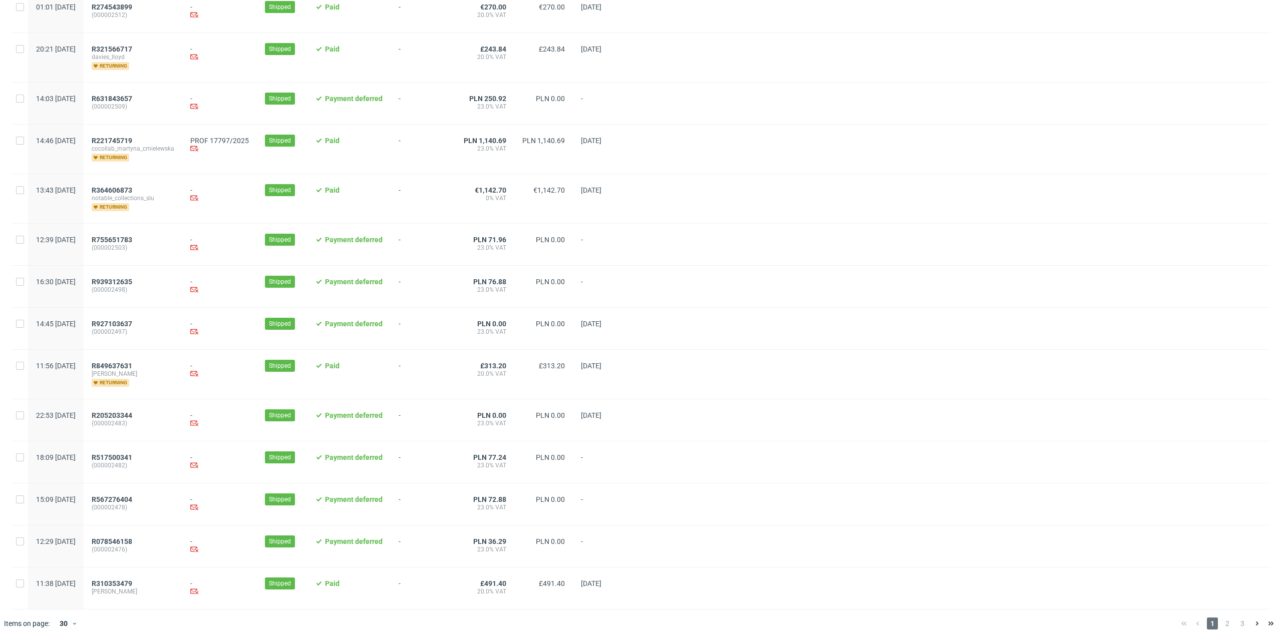
scroll to position [826, 0]
click at [1222, 619] on span "2" at bounding box center [1227, 622] width 11 height 12
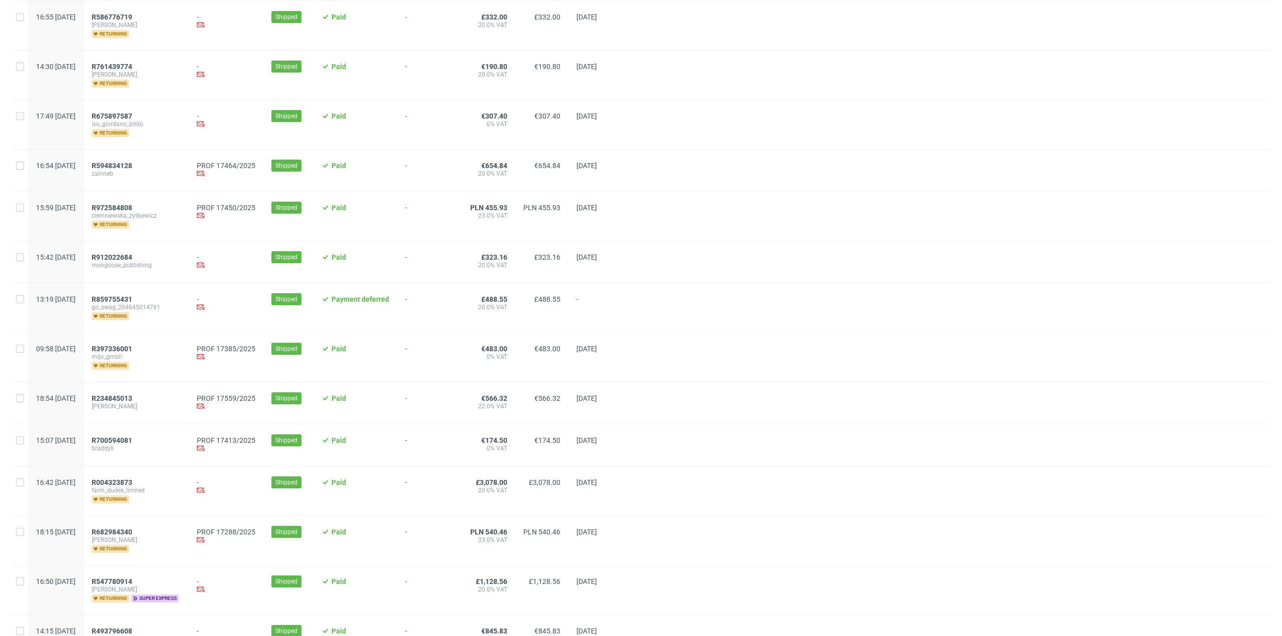
scroll to position [150, 0]
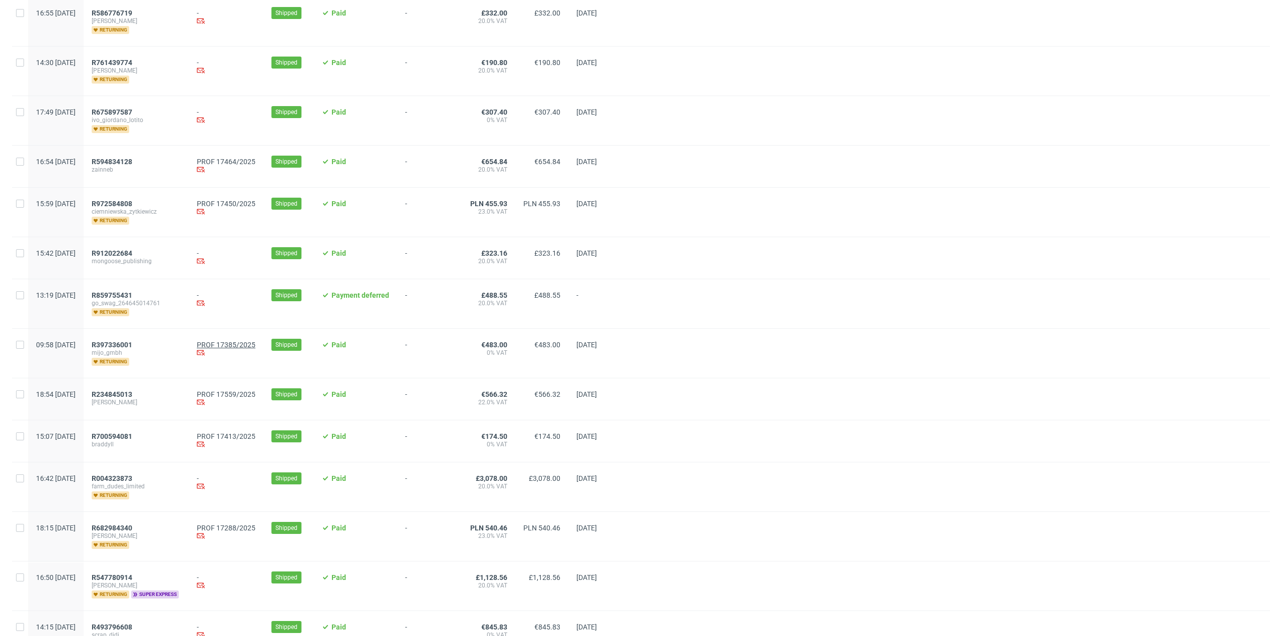
click at [255, 342] on link "PROF 17385/2025" at bounding box center [226, 345] width 59 height 8
click at [132, 343] on span "R397336001" at bounding box center [112, 345] width 41 height 8
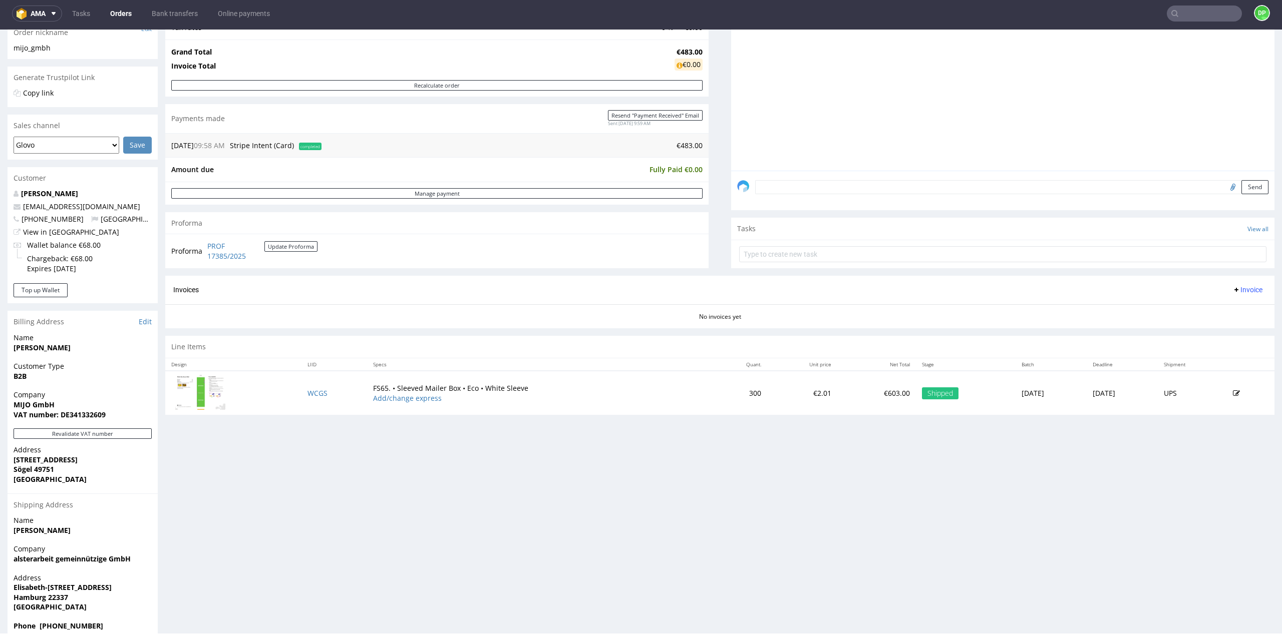
scroll to position [189, 0]
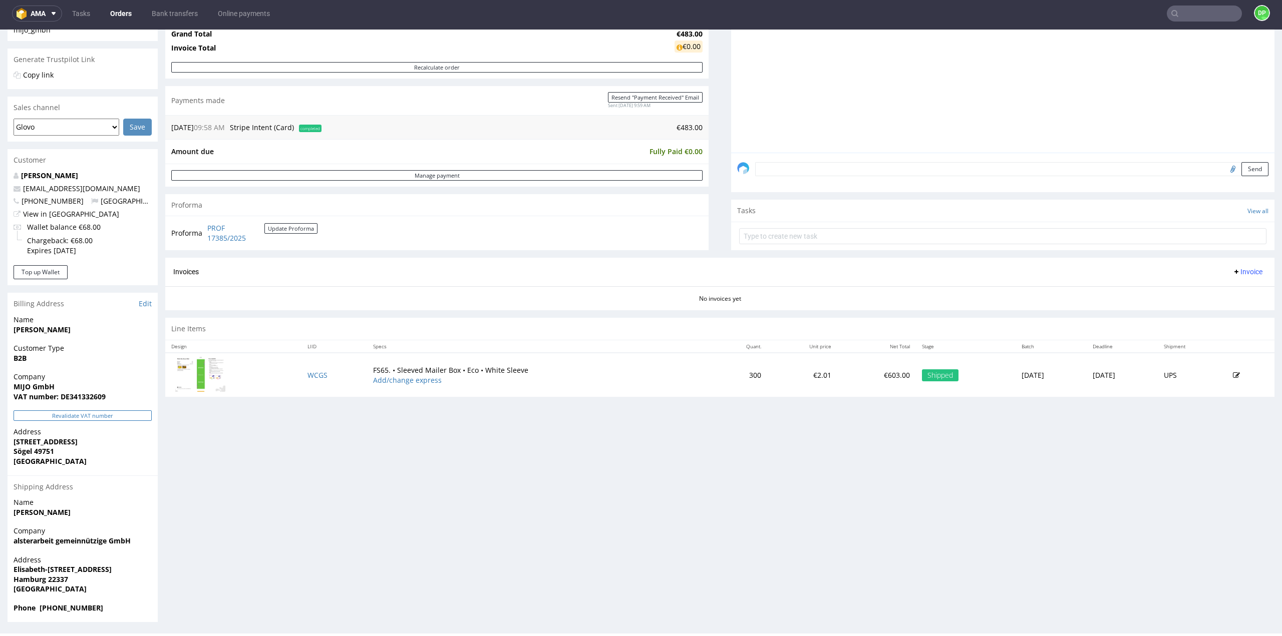
click at [111, 414] on button "Revalidate VAT number" at bounding box center [83, 416] width 138 height 11
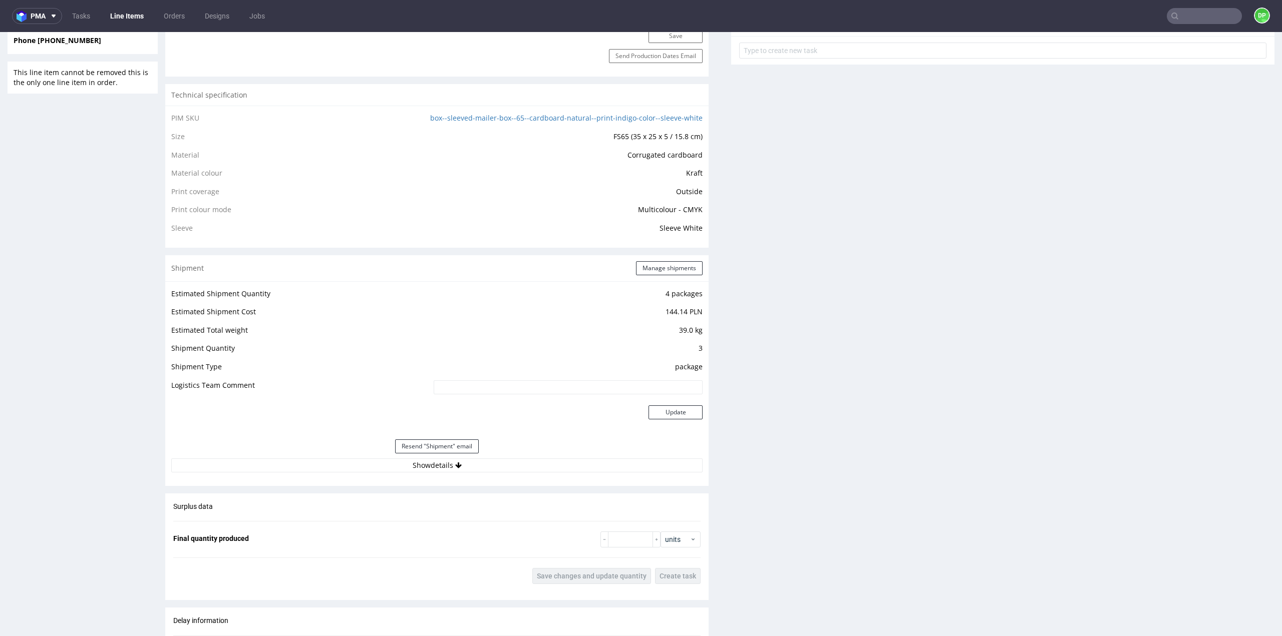
scroll to position [751, 0]
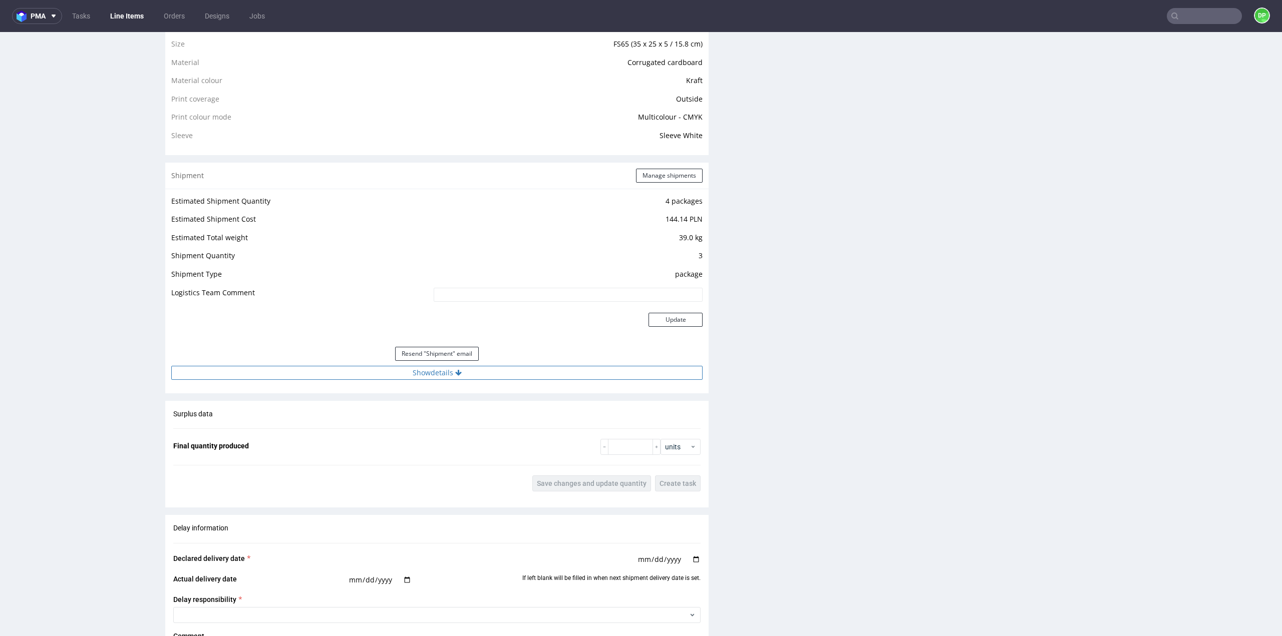
click at [486, 374] on button "Show details" at bounding box center [436, 373] width 531 height 14
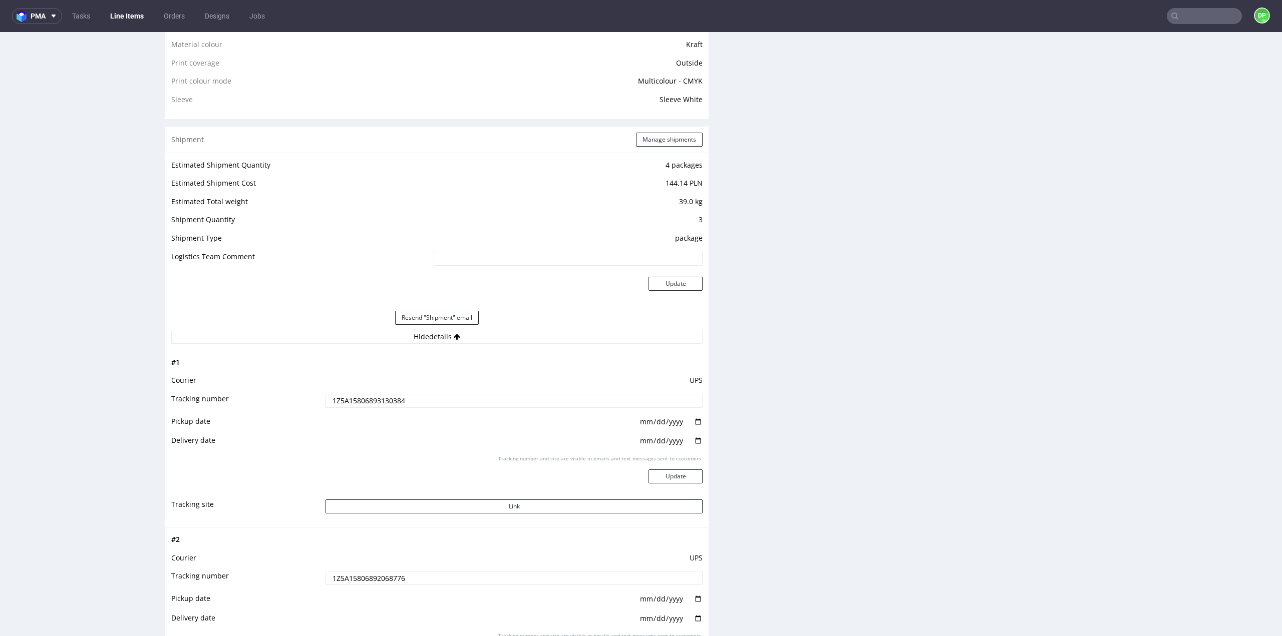
scroll to position [801, 0]
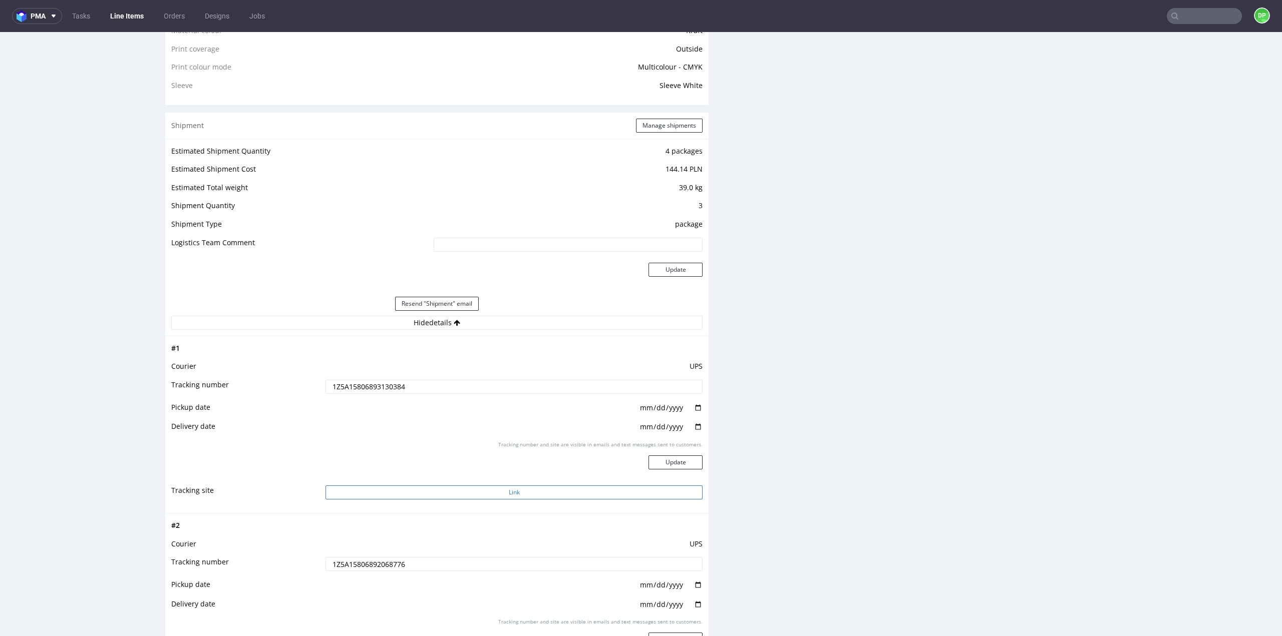
click at [476, 492] on button "Link" at bounding box center [513, 493] width 377 height 14
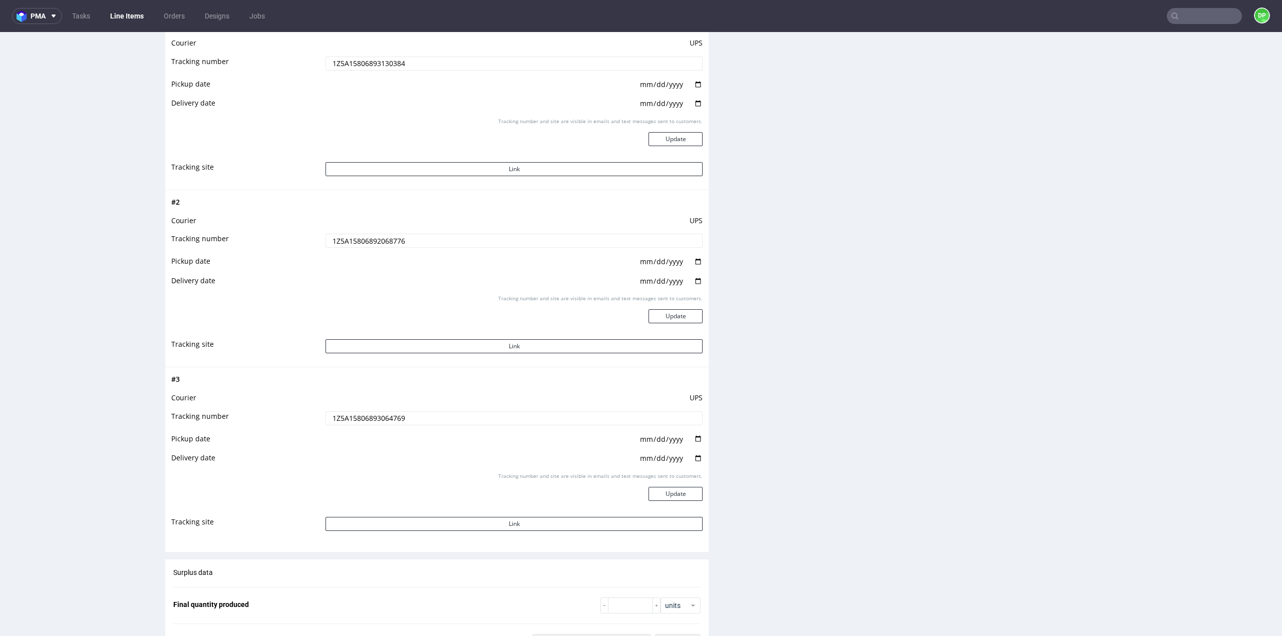
scroll to position [1202, 0]
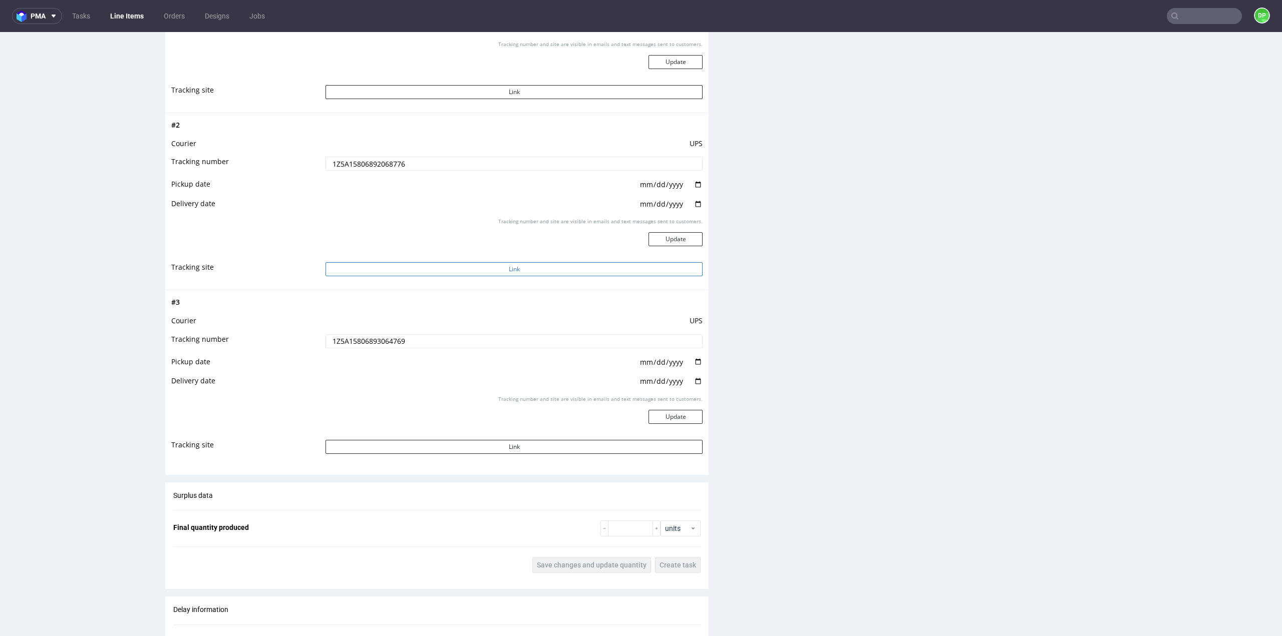
click at [500, 272] on button "Link" at bounding box center [513, 269] width 377 height 14
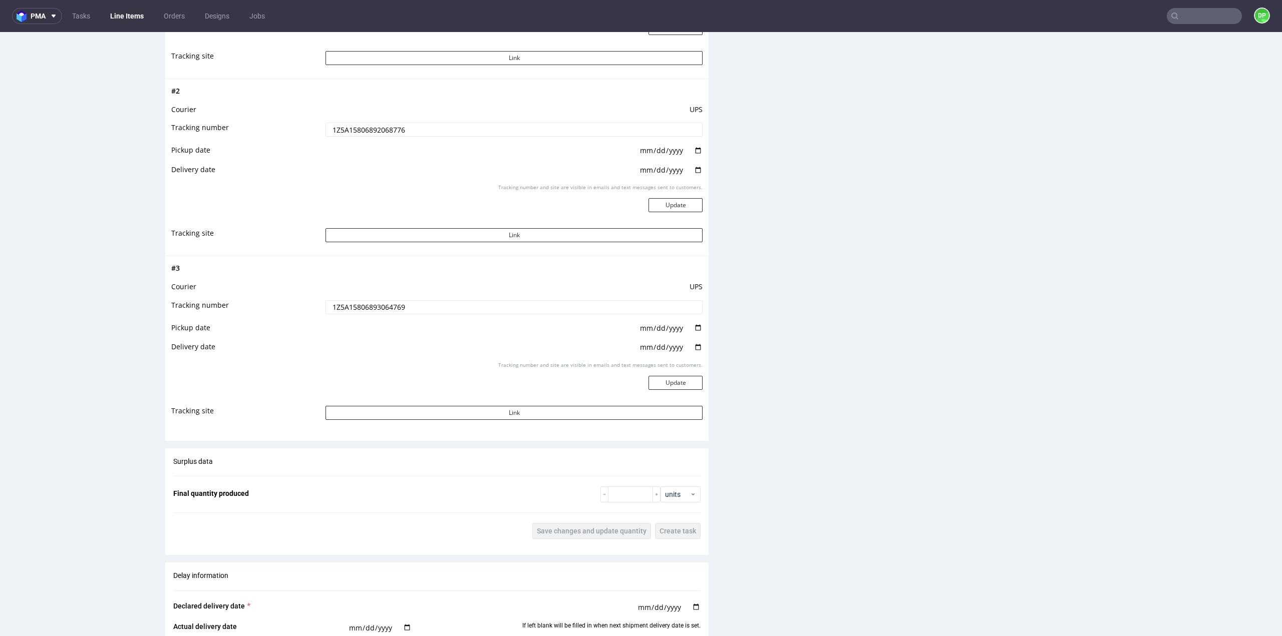
scroll to position [1252, 0]
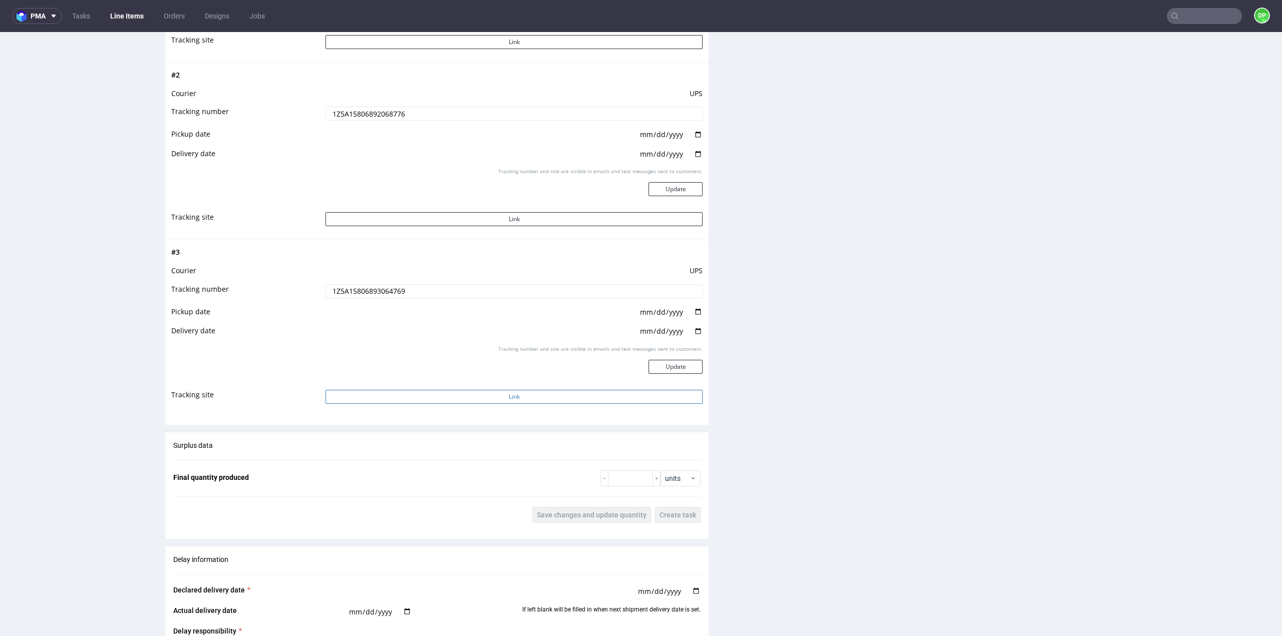
click at [481, 396] on button "Link" at bounding box center [513, 397] width 377 height 14
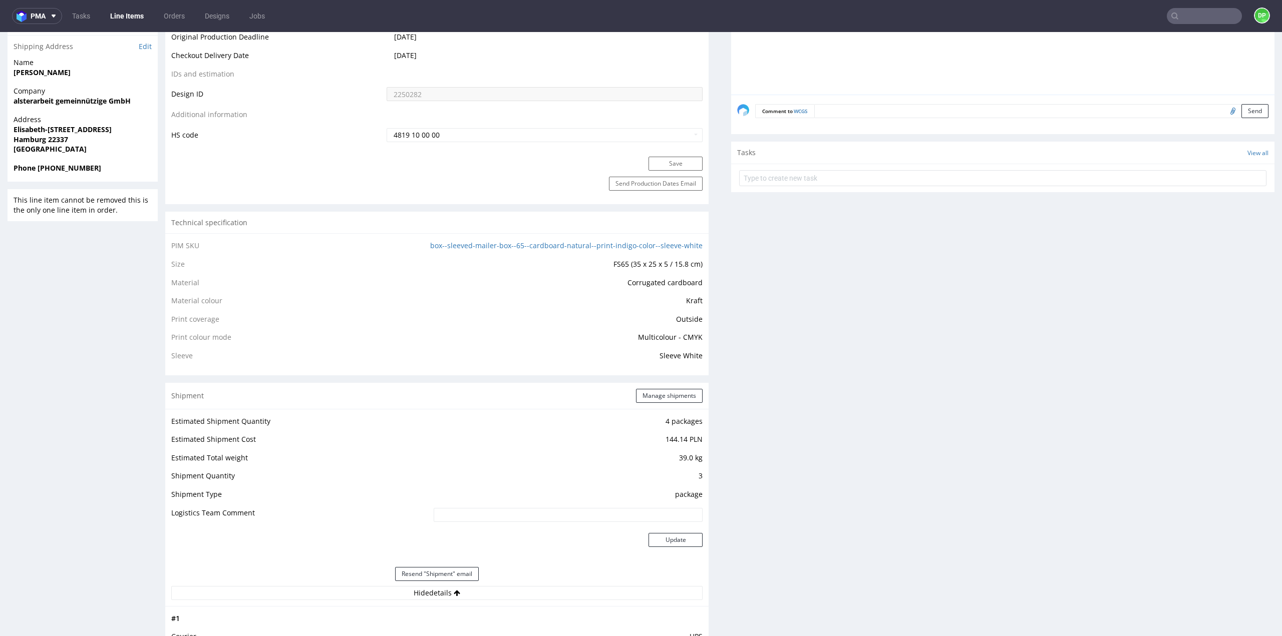
scroll to position [401, 0]
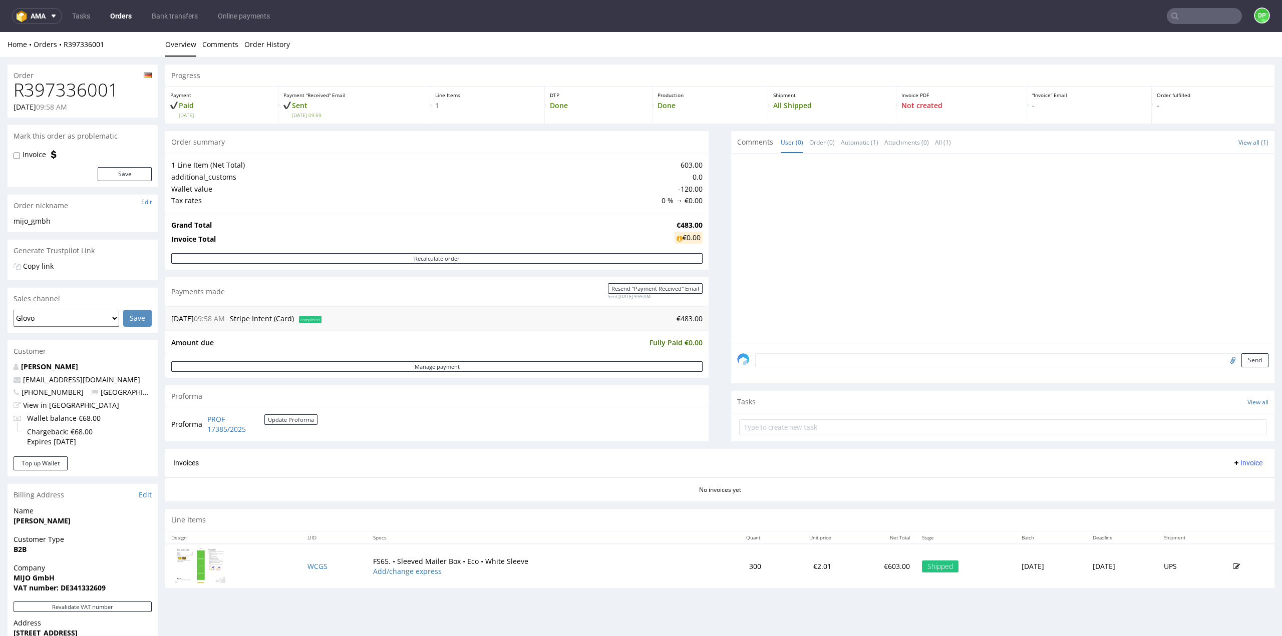
click at [1237, 462] on span "Invoice" at bounding box center [1247, 463] width 30 height 8
click at [1212, 481] on span "Generate" at bounding box center [1231, 483] width 49 height 10
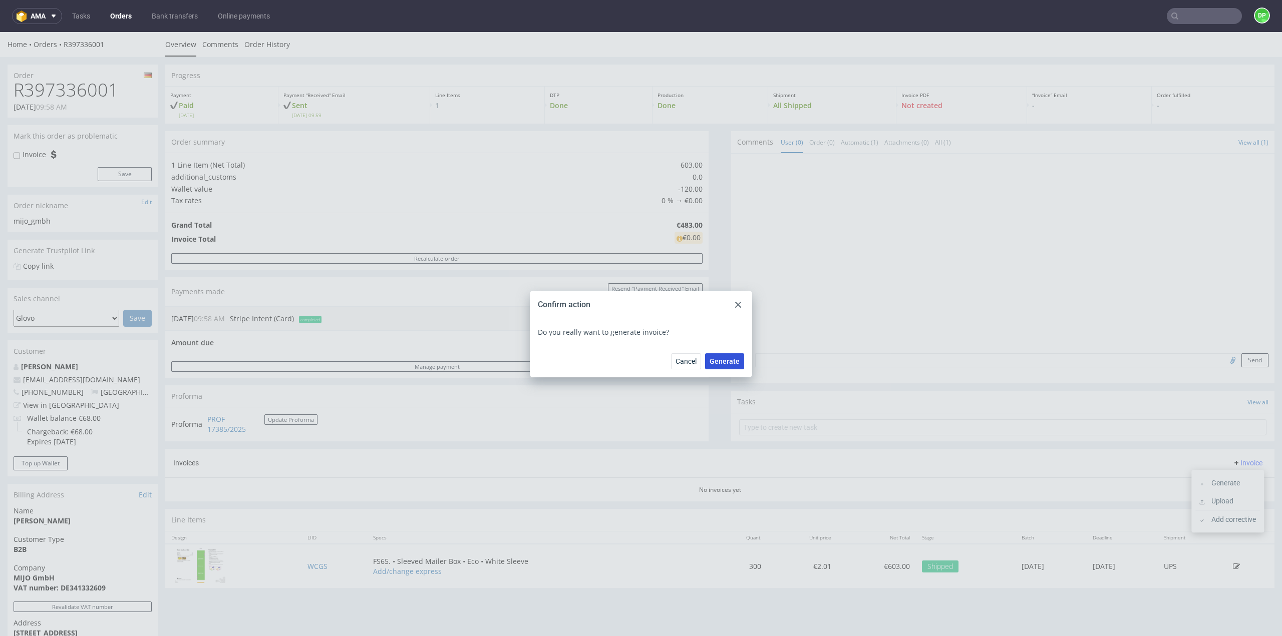
click at [730, 359] on span "Generate" at bounding box center [724, 361] width 30 height 7
click at [735, 303] on use at bounding box center [738, 305] width 6 height 6
